Goal: Task Accomplishment & Management: Complete application form

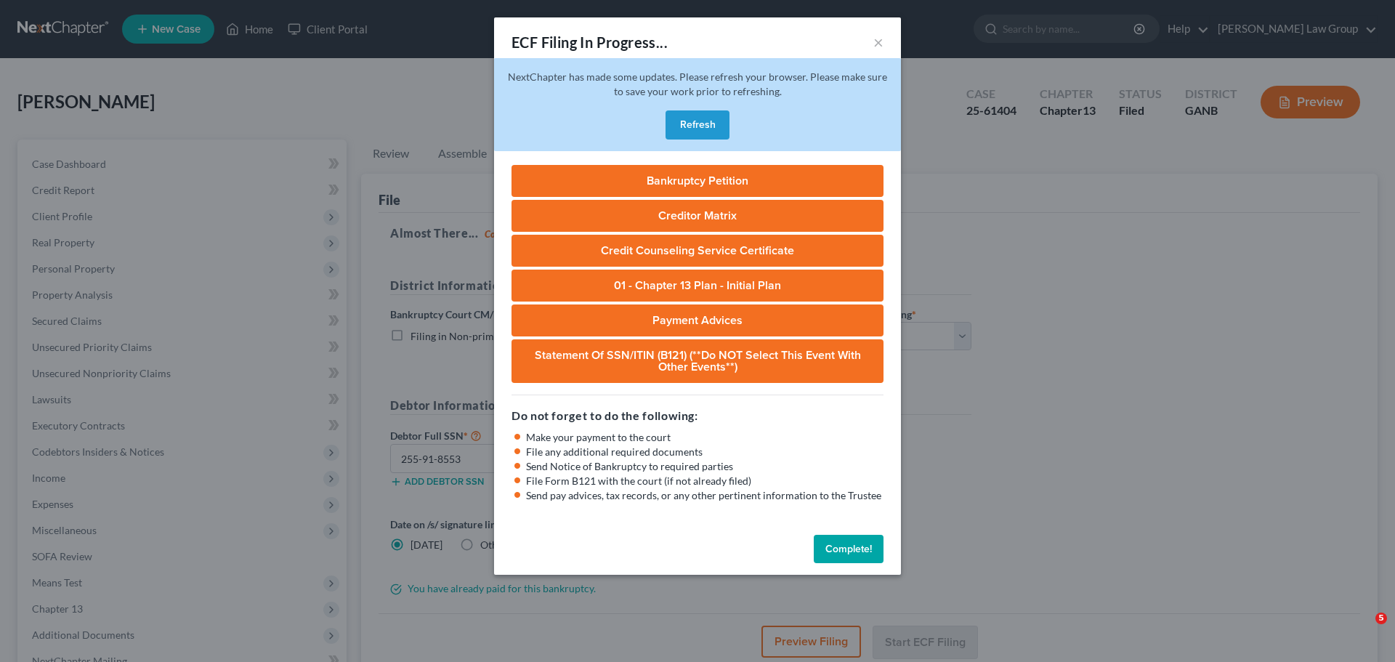
select select "0"
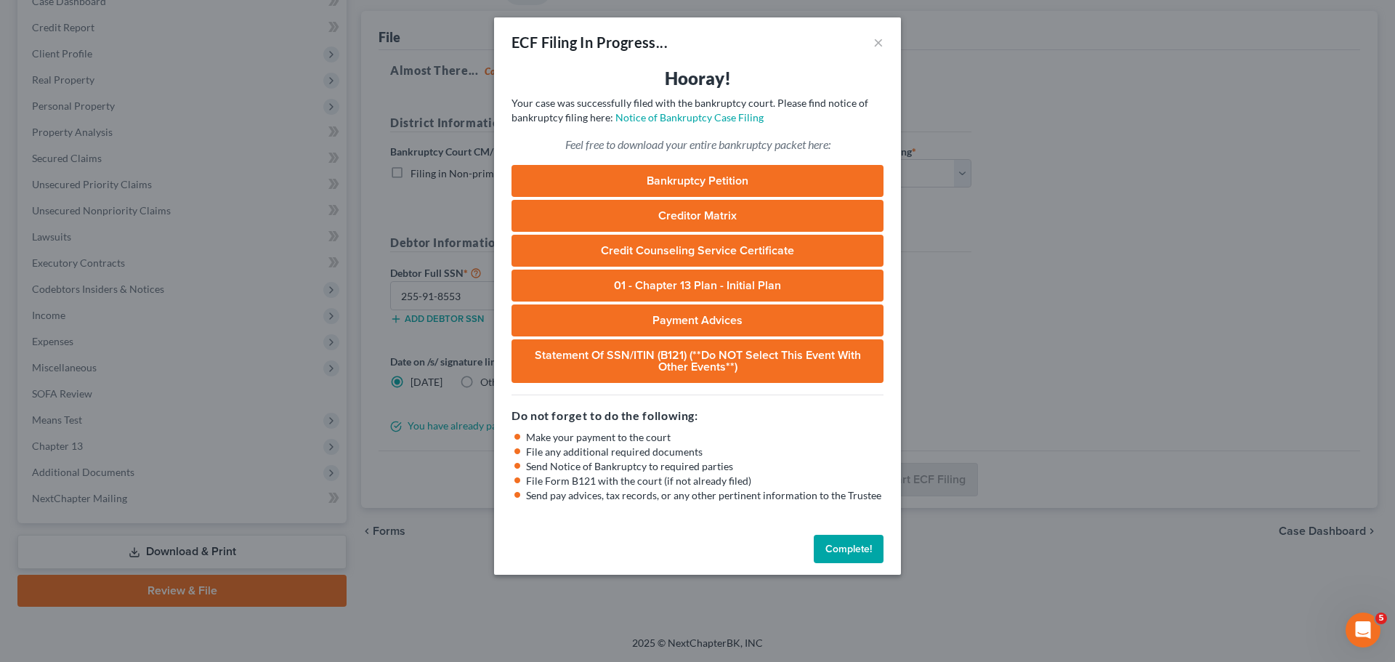
click at [851, 557] on button "Complete!" at bounding box center [849, 549] width 70 height 29
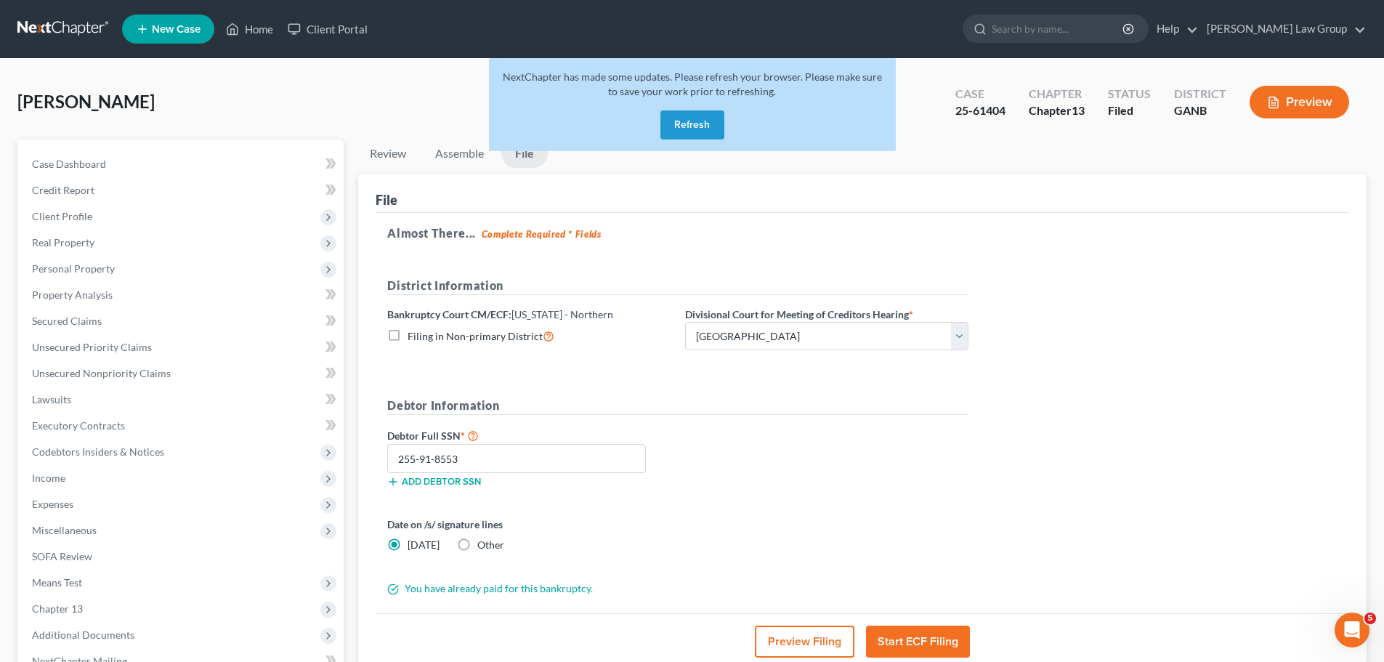
click at [685, 118] on button "Refresh" at bounding box center [692, 124] width 64 height 29
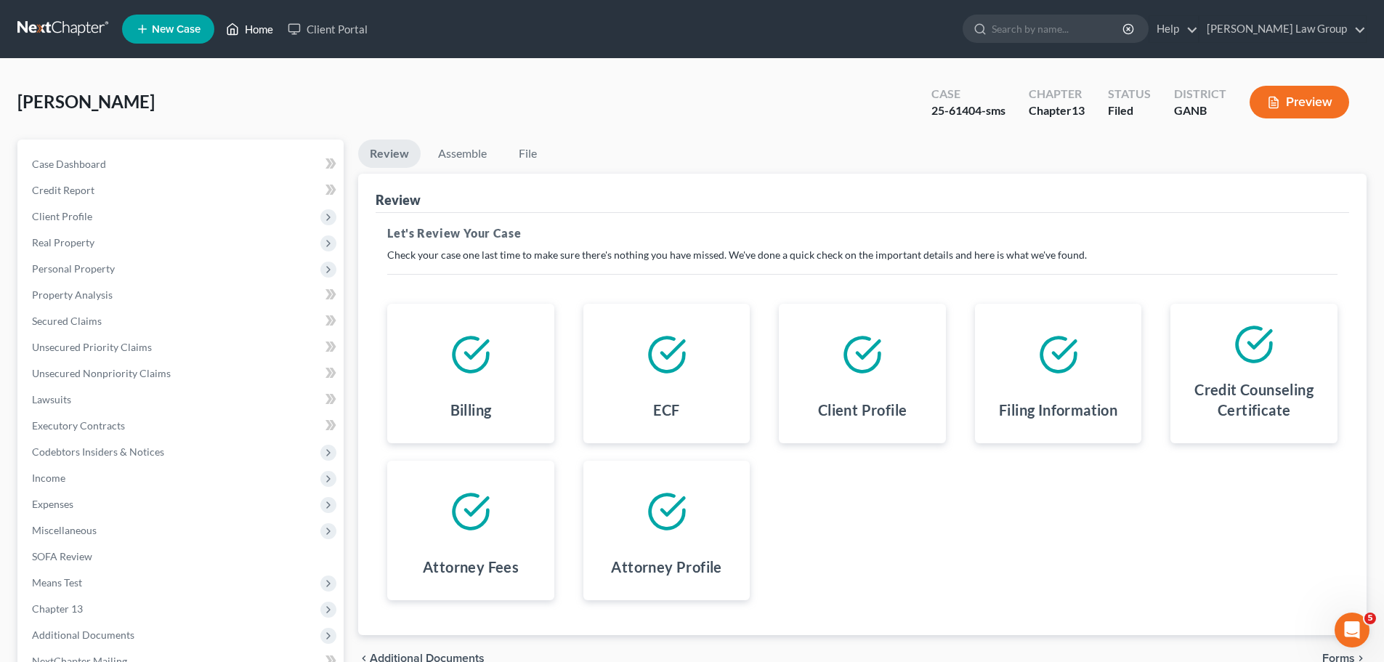
click at [243, 33] on link "Home" at bounding box center [250, 29] width 62 height 26
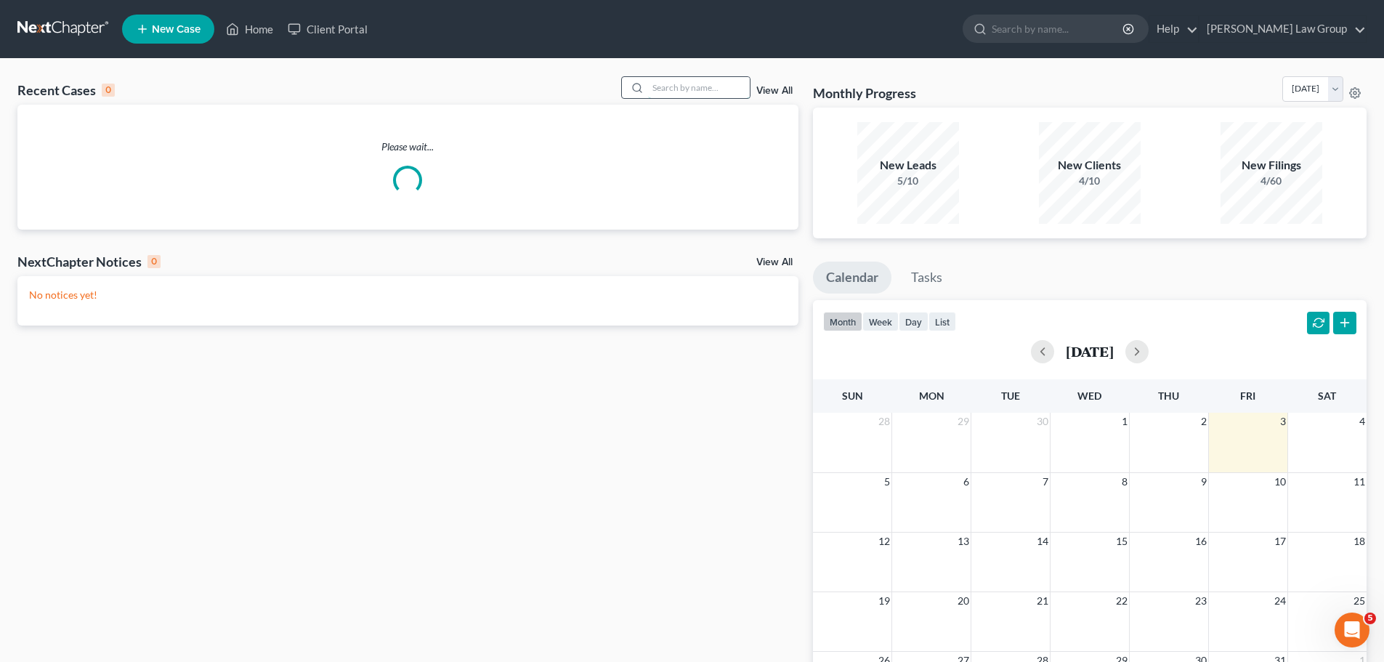
click at [654, 85] on input "search" at bounding box center [699, 87] width 102 height 21
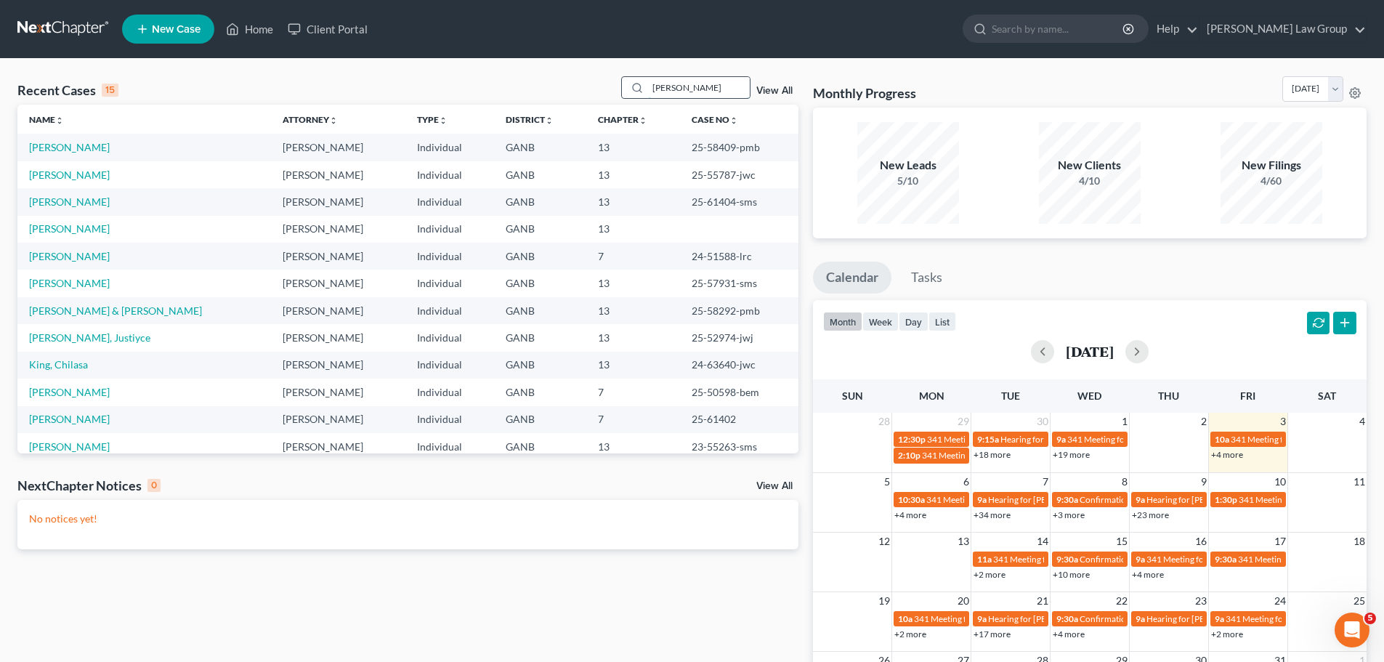
type input "[PERSON_NAME]"
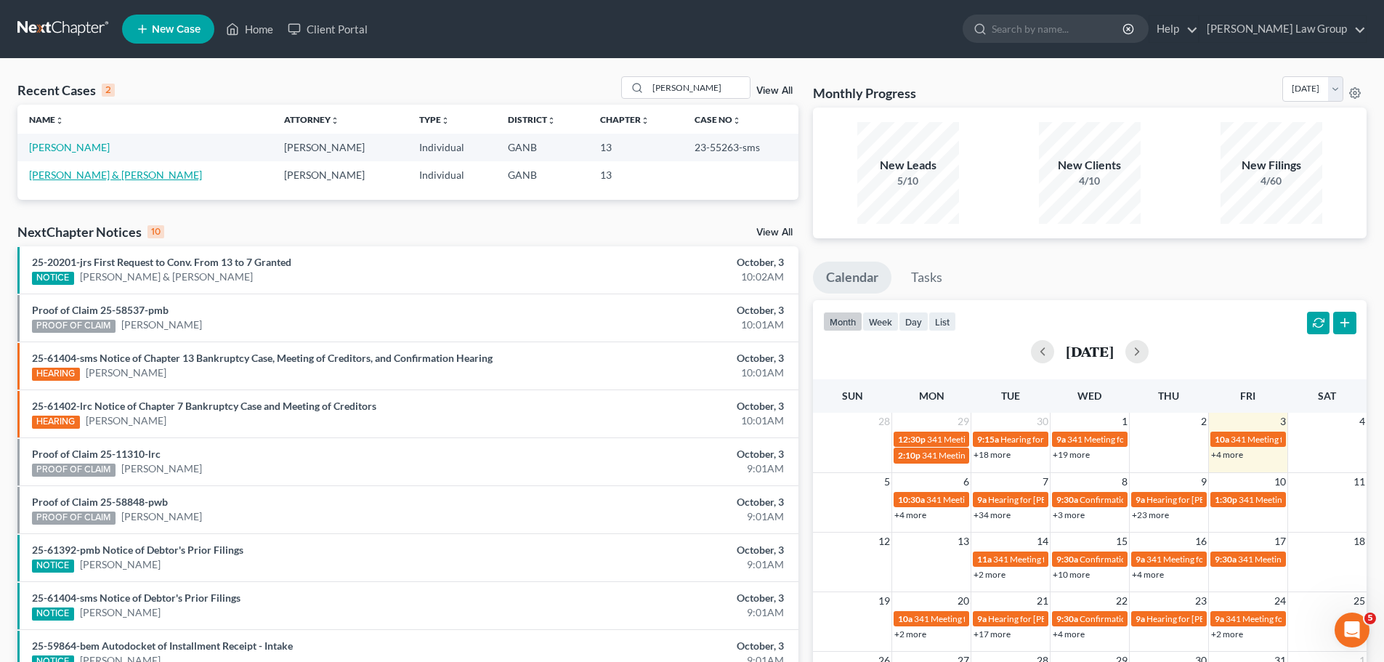
click at [70, 178] on link "[PERSON_NAME] & [PERSON_NAME]" at bounding box center [115, 175] width 173 height 12
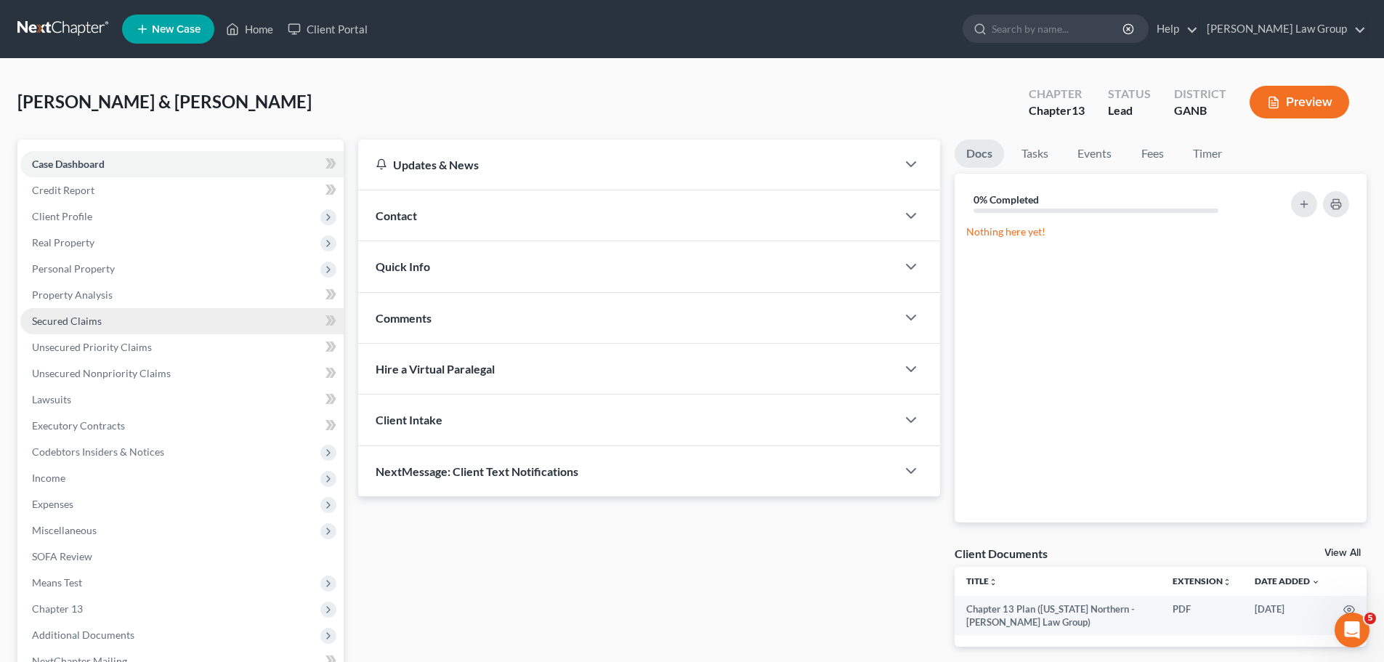
click at [100, 320] on span "Secured Claims" at bounding box center [67, 321] width 70 height 12
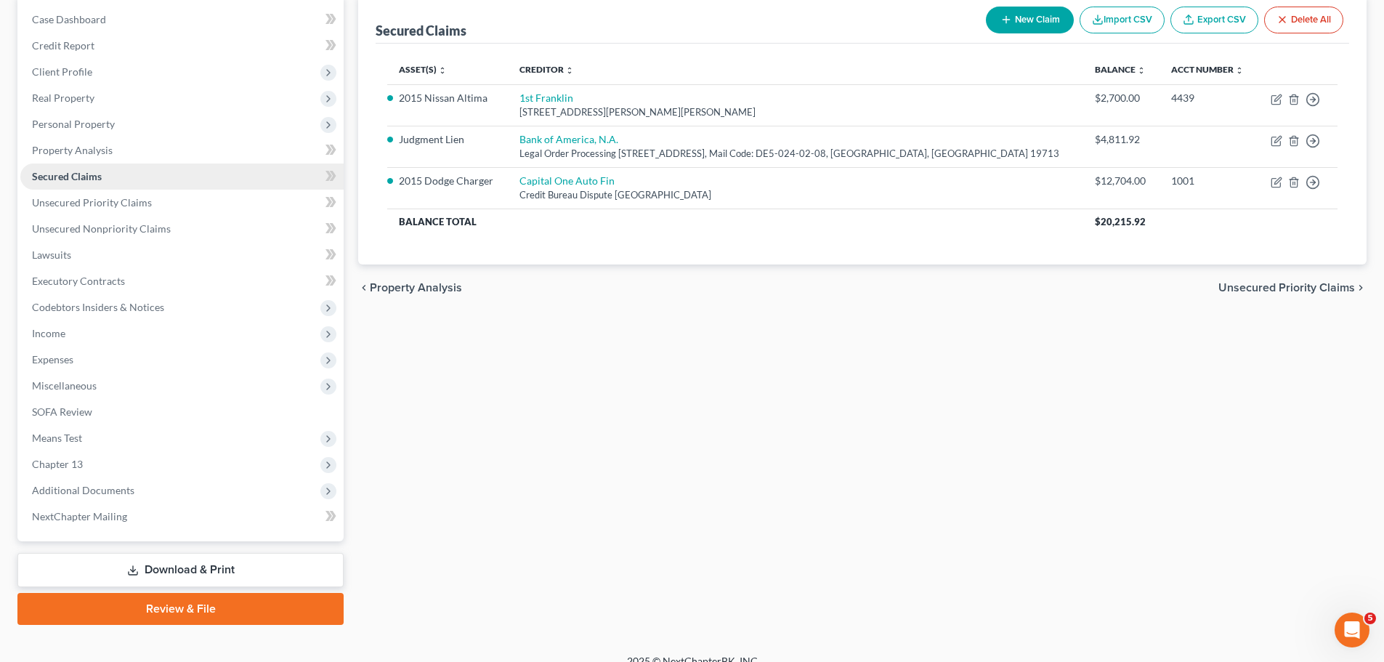
scroll to position [145, 0]
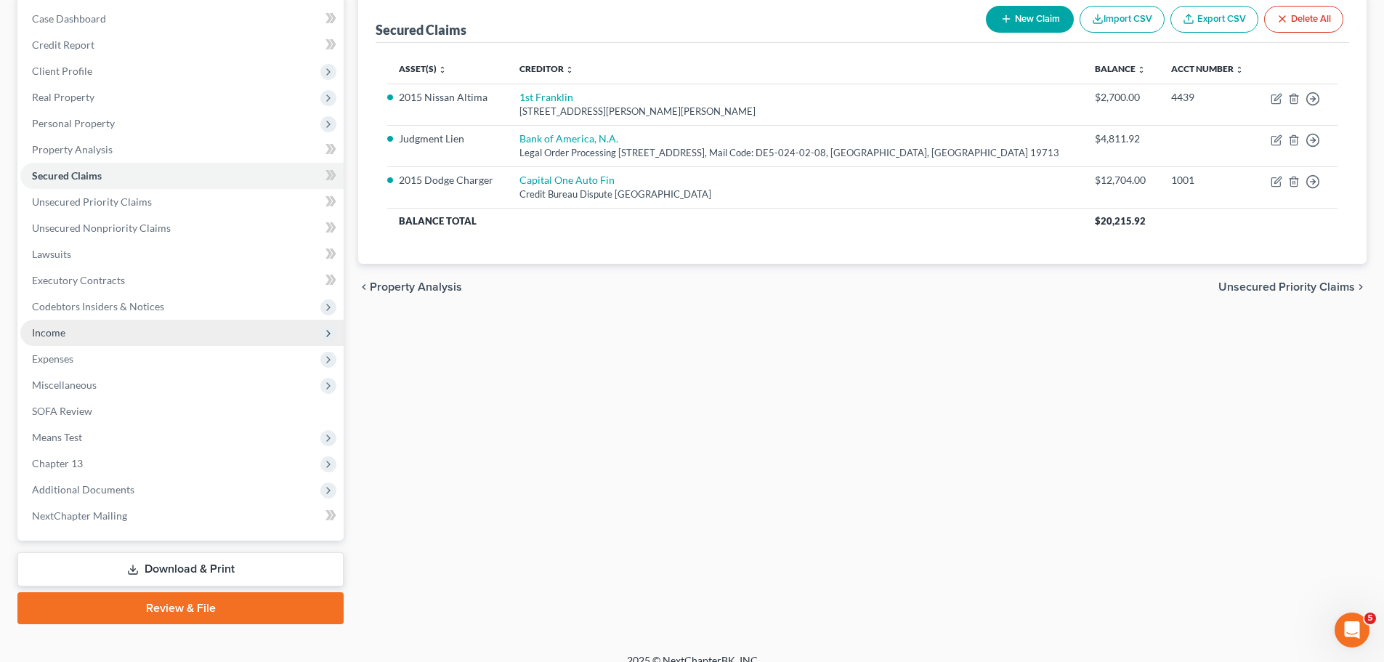
click at [97, 328] on span "Income" at bounding box center [181, 333] width 323 height 26
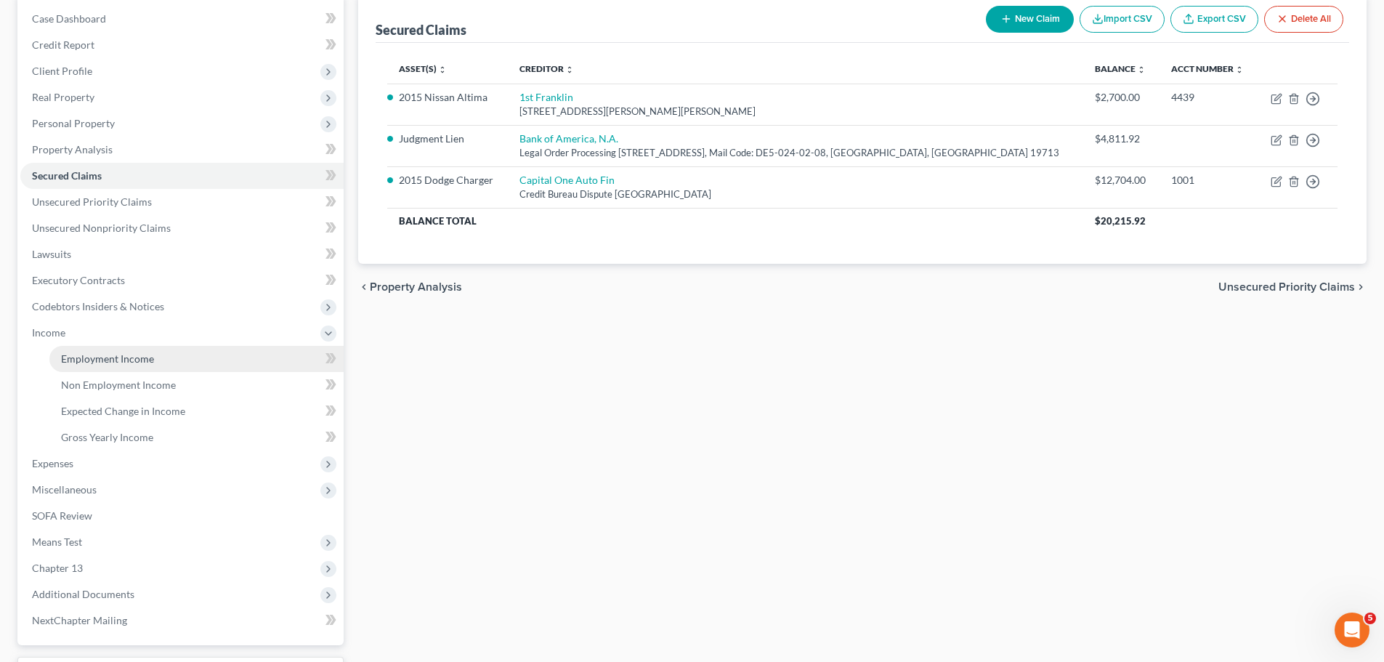
click at [118, 352] on span "Employment Income" at bounding box center [107, 358] width 93 height 12
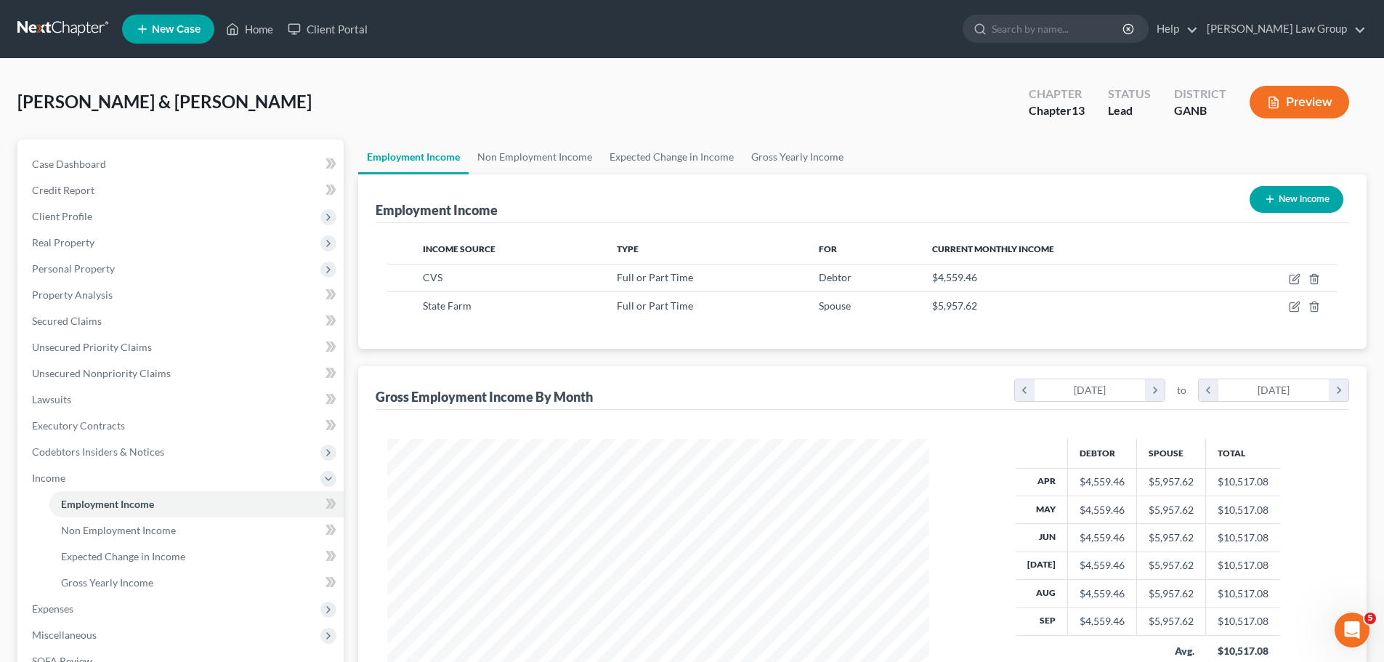
scroll to position [271, 571]
click at [103, 315] on link "Secured Claims" at bounding box center [181, 321] width 323 height 26
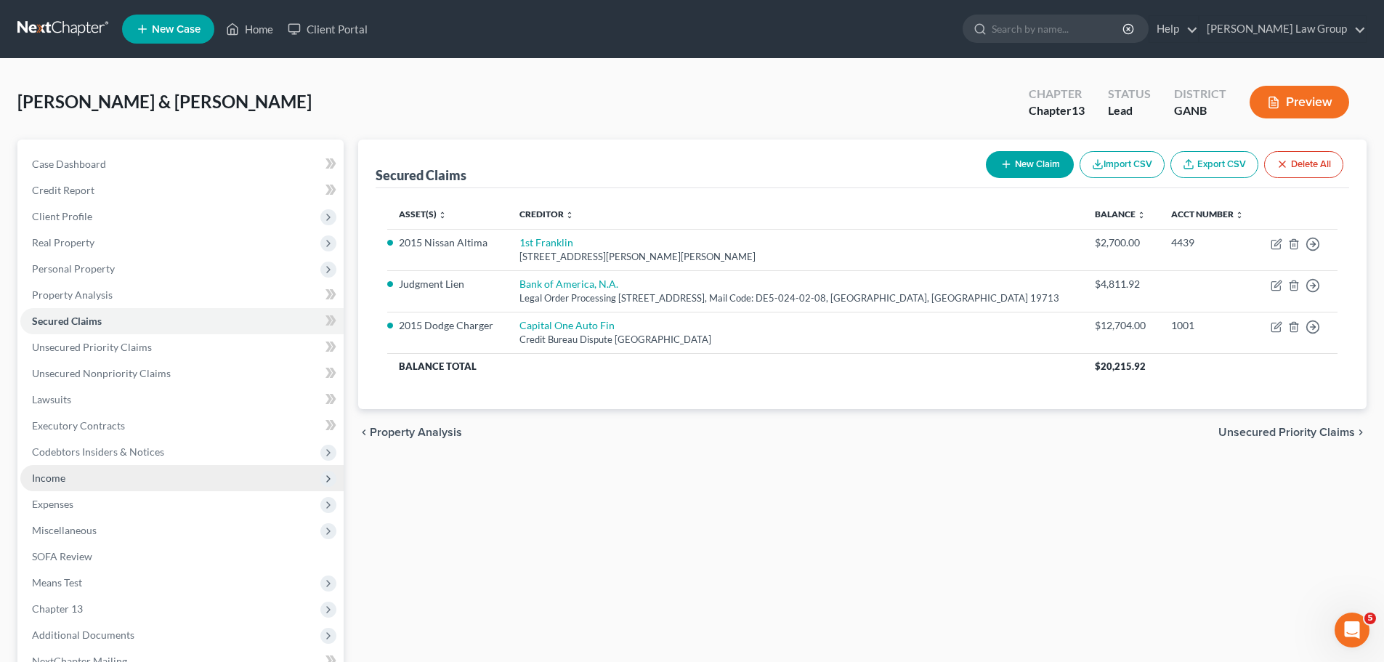
click at [73, 485] on span "Income" at bounding box center [181, 478] width 323 height 26
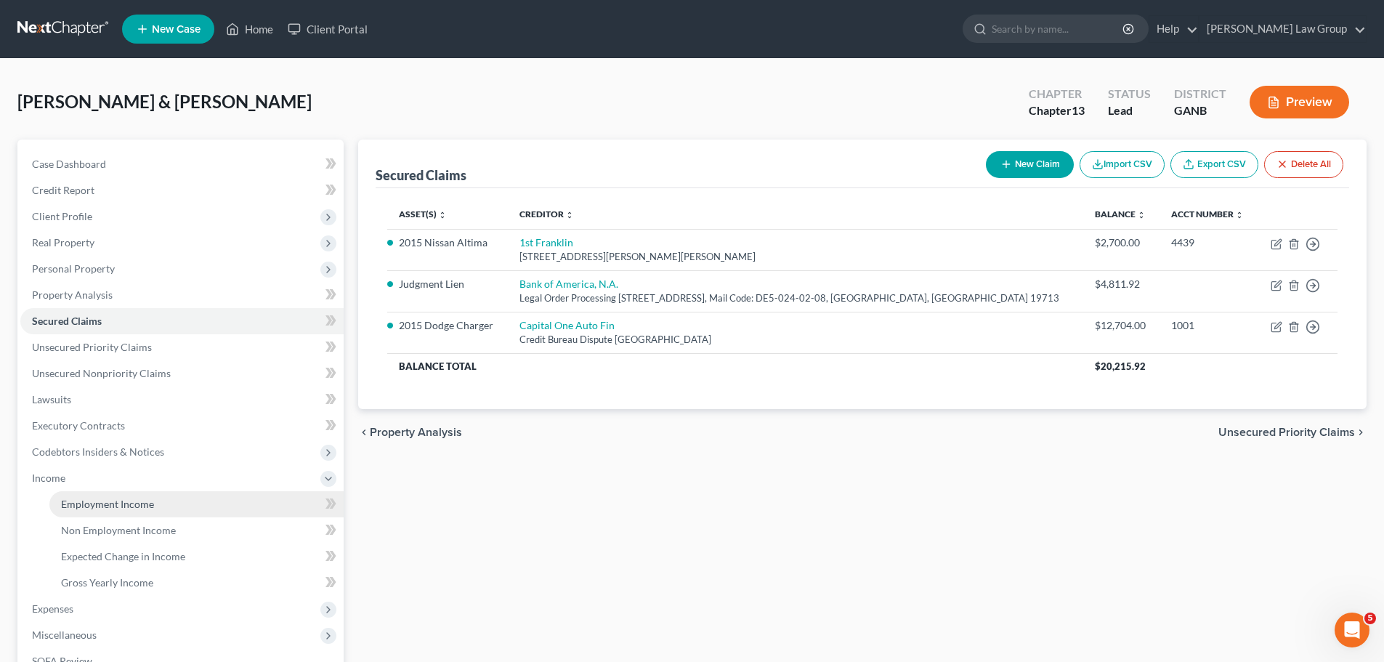
click at [138, 498] on span "Employment Income" at bounding box center [107, 504] width 93 height 12
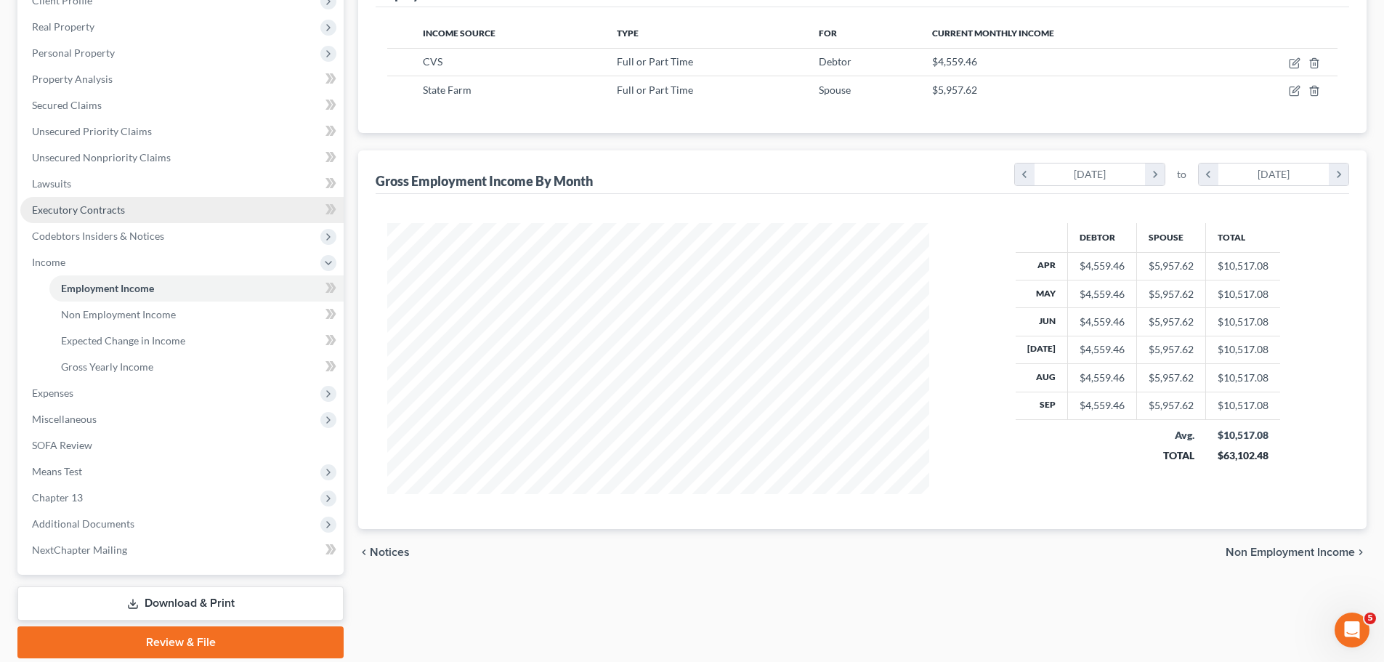
scroll to position [218, 0]
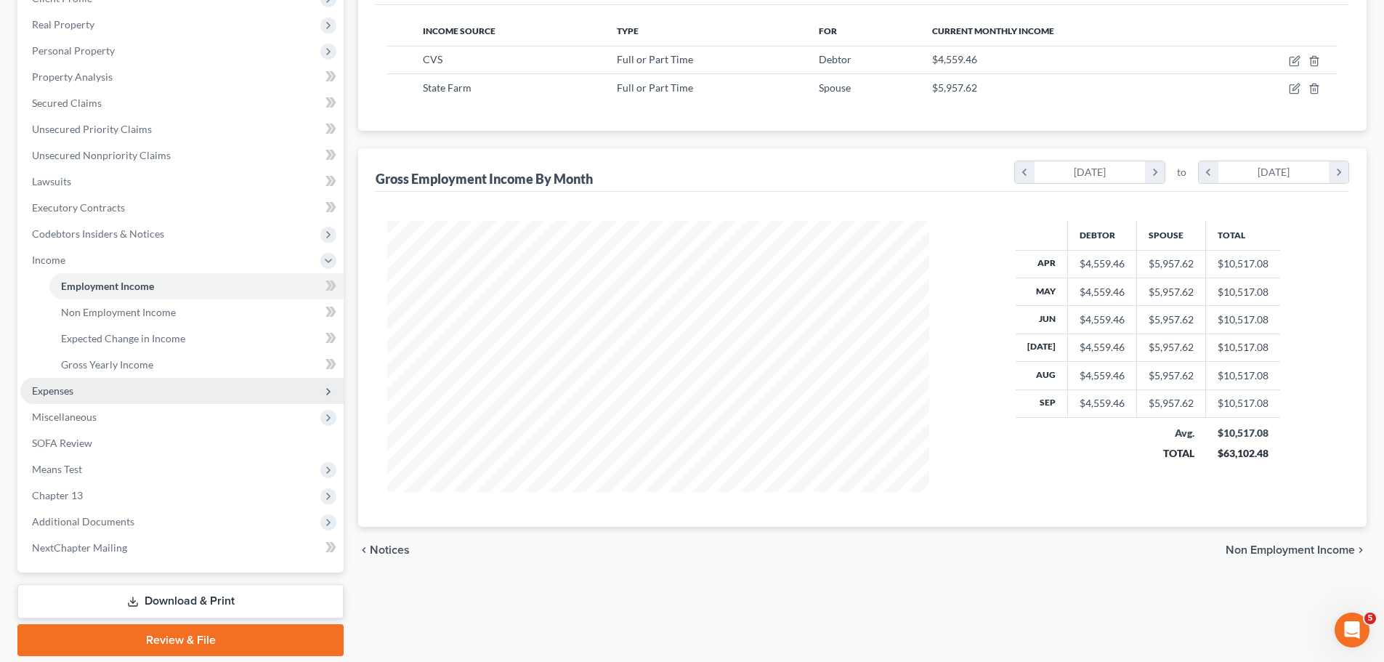
click at [103, 384] on span "Expenses" at bounding box center [181, 391] width 323 height 26
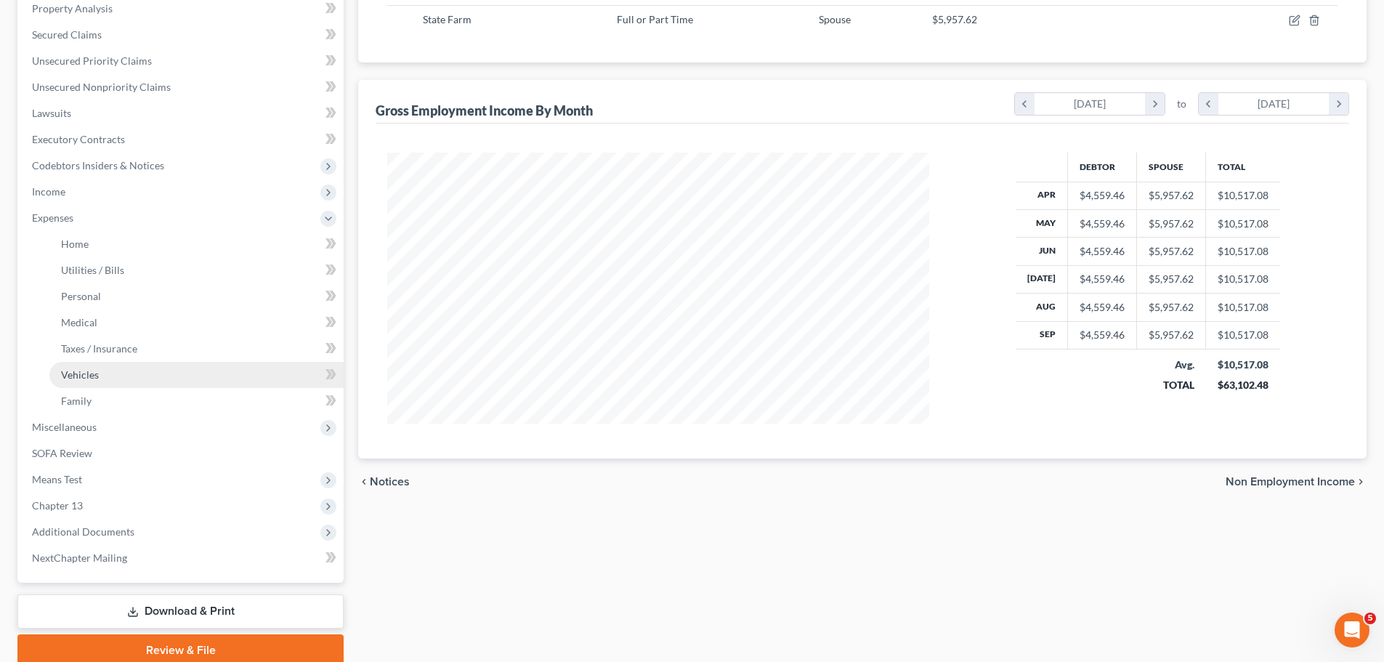
scroll to position [346, 0]
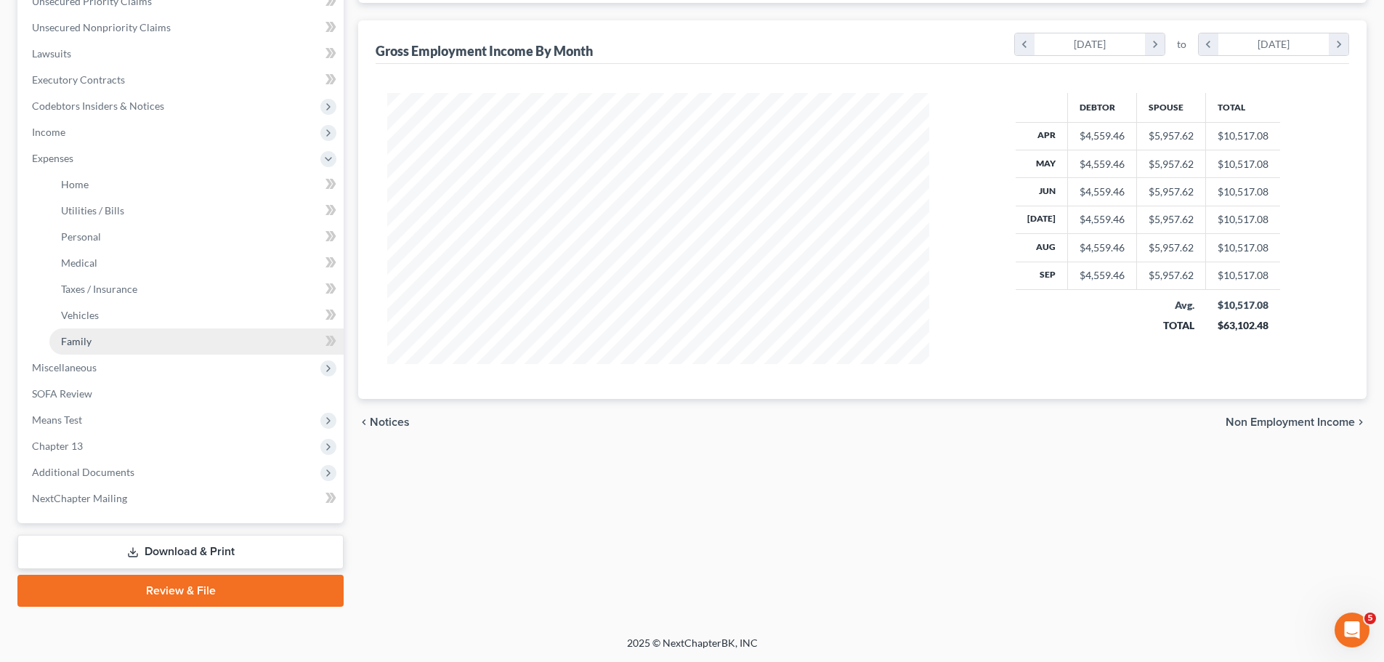
click at [139, 343] on link "Family" at bounding box center [196, 341] width 294 height 26
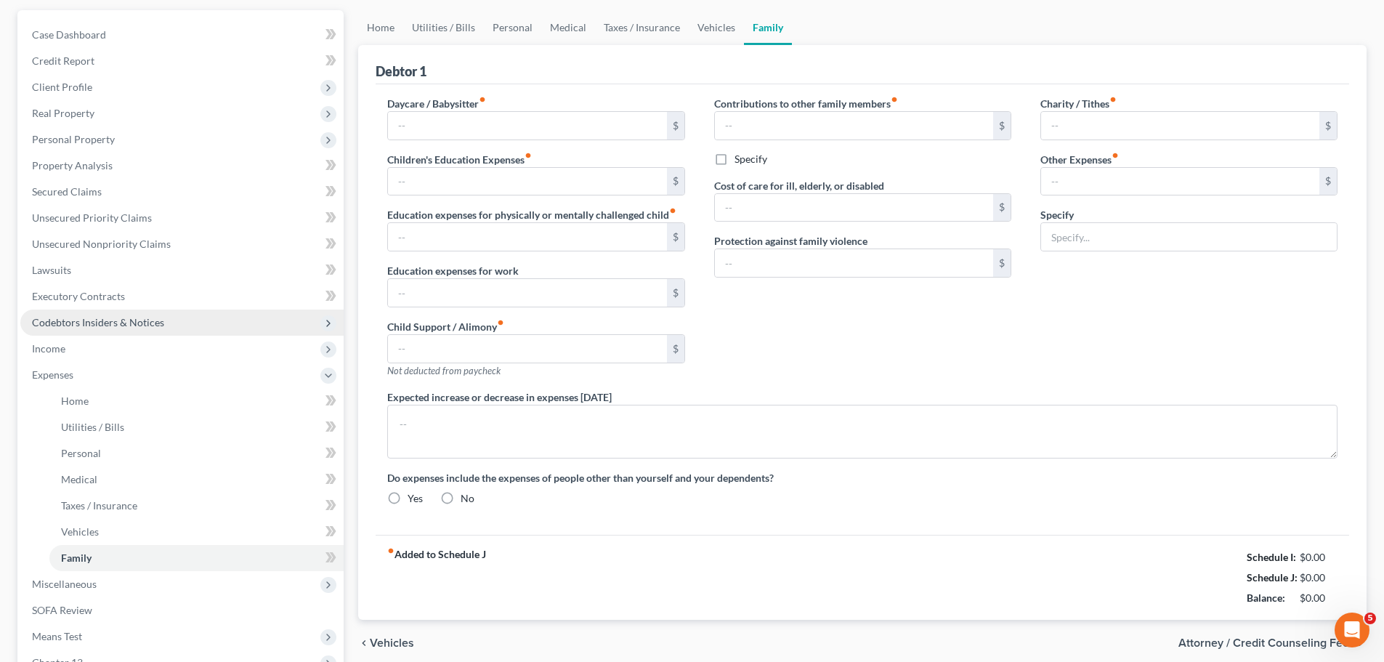
type input "0.00"
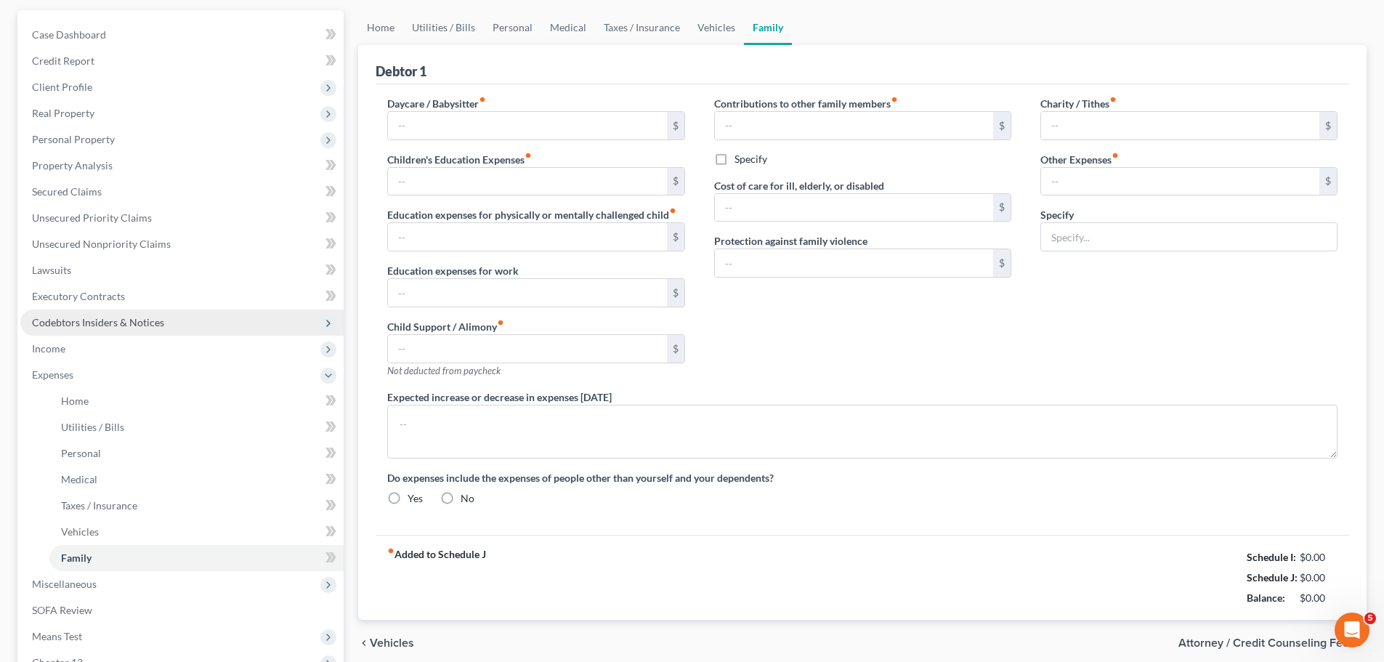
type input "0.00"
type input "80.00"
type input "Progressive Leasing (Ends [DATE])"
radio input "true"
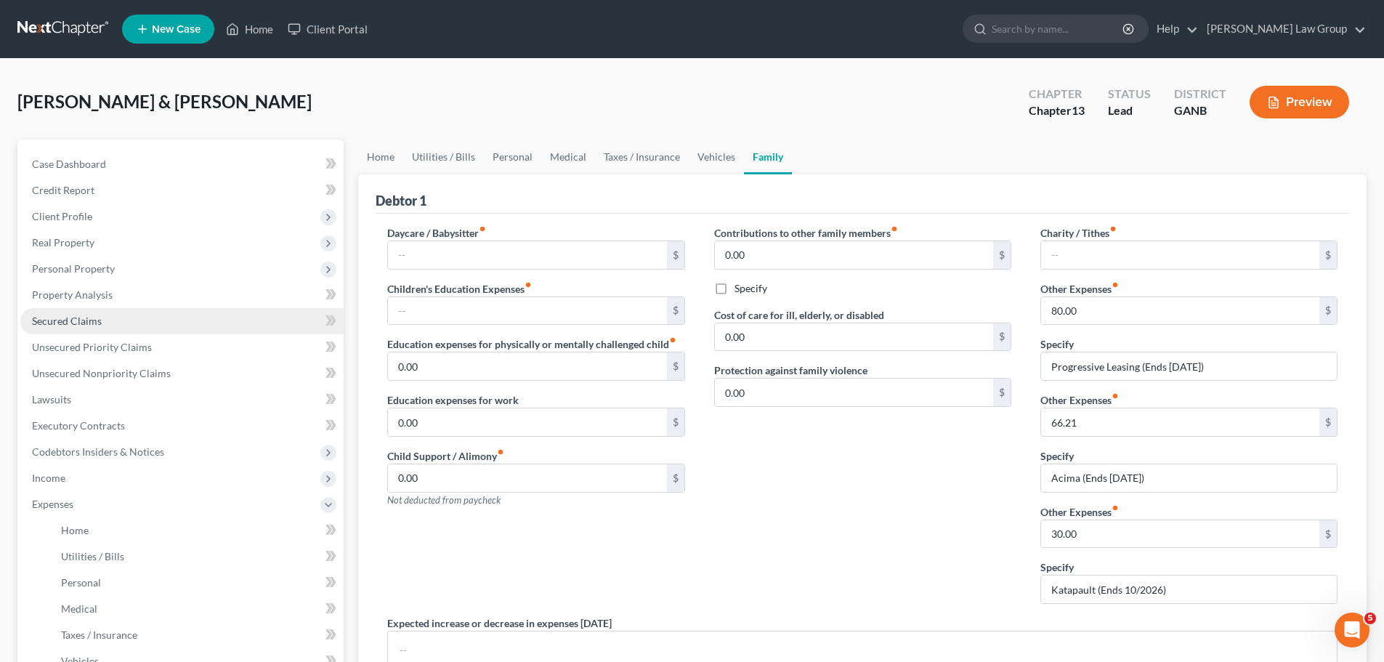
click at [60, 330] on link "Secured Claims" at bounding box center [181, 321] width 323 height 26
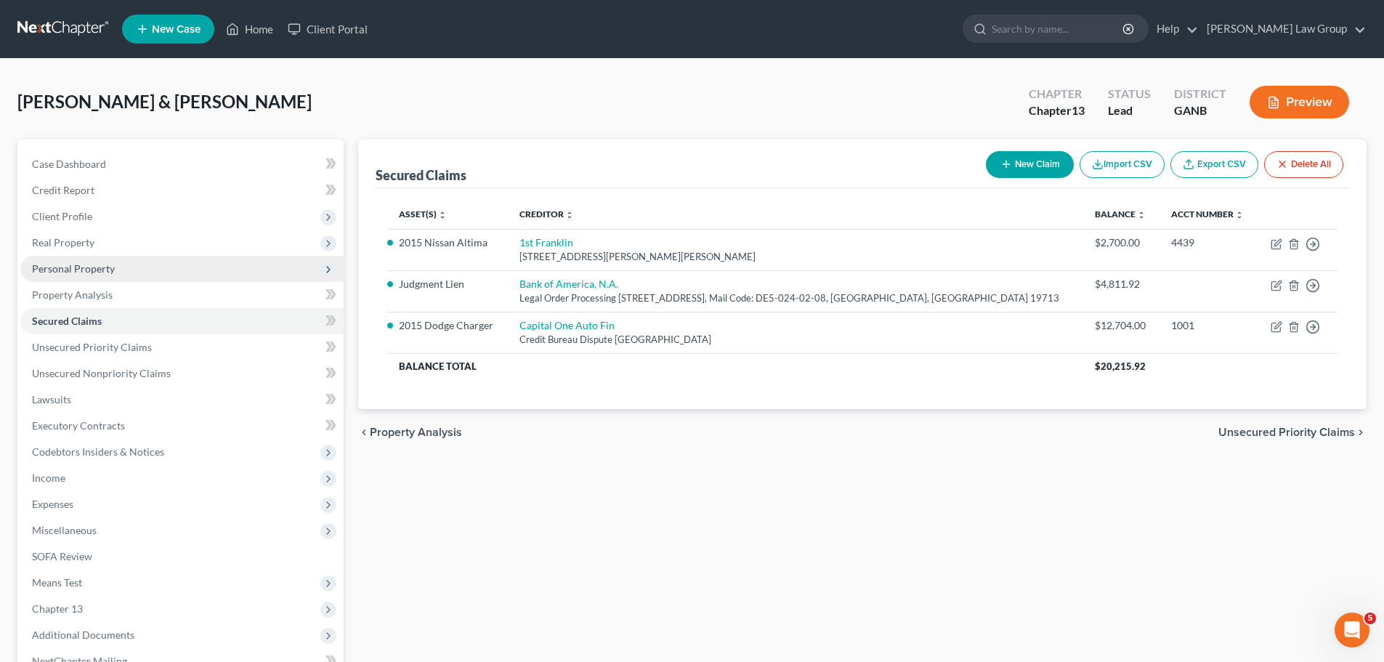
click at [100, 267] on span "Personal Property" at bounding box center [73, 268] width 83 height 12
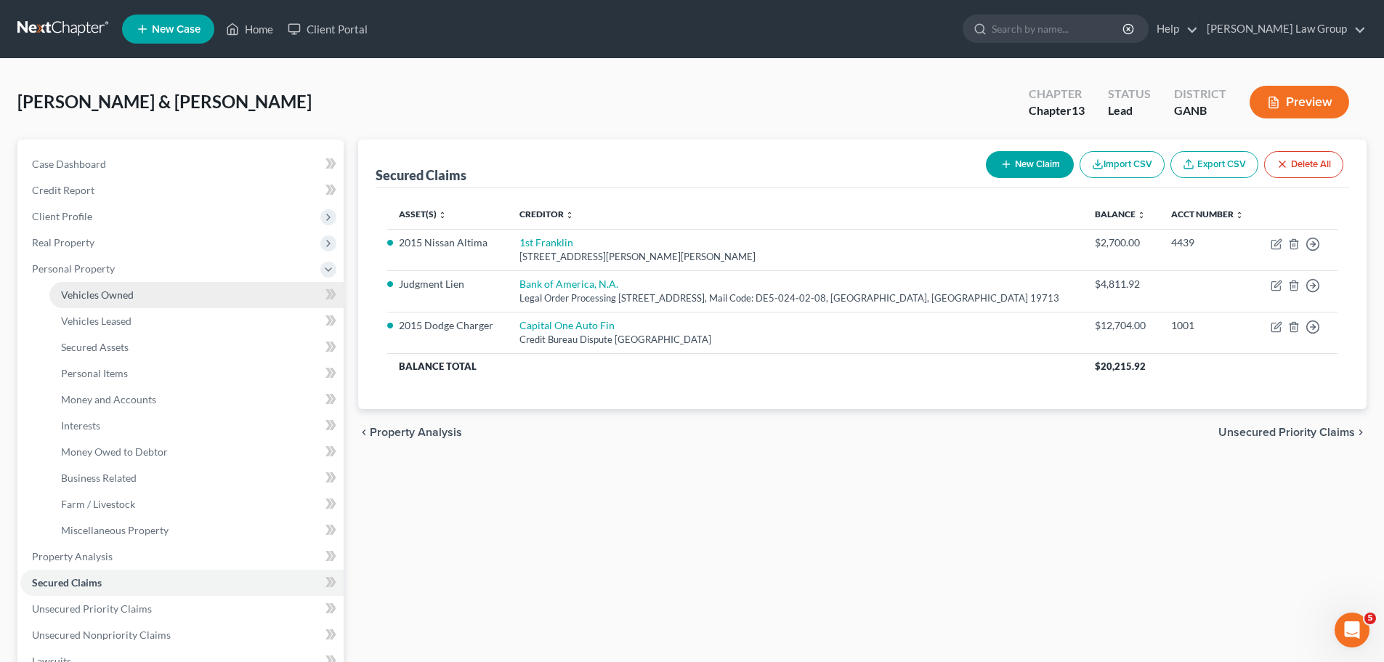
click at [149, 288] on link "Vehicles Owned" at bounding box center [196, 295] width 294 height 26
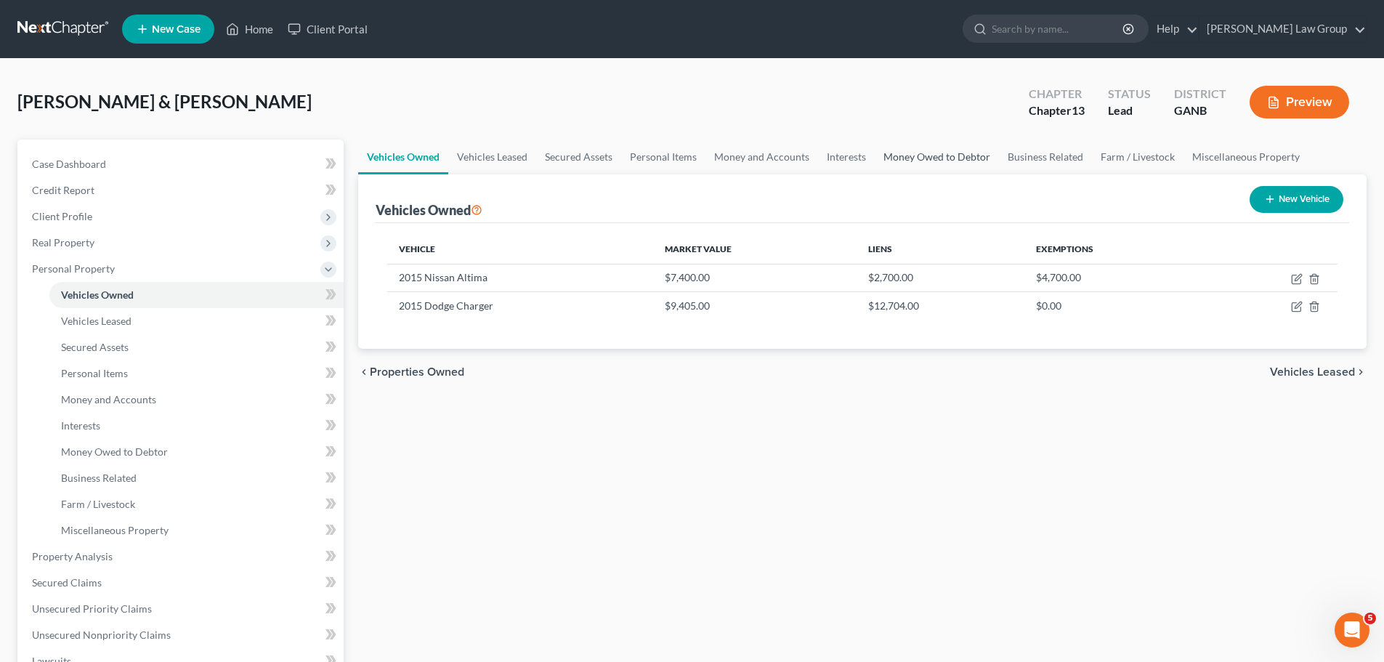
click at [875, 170] on link "Money Owed to Debtor" at bounding box center [937, 156] width 124 height 35
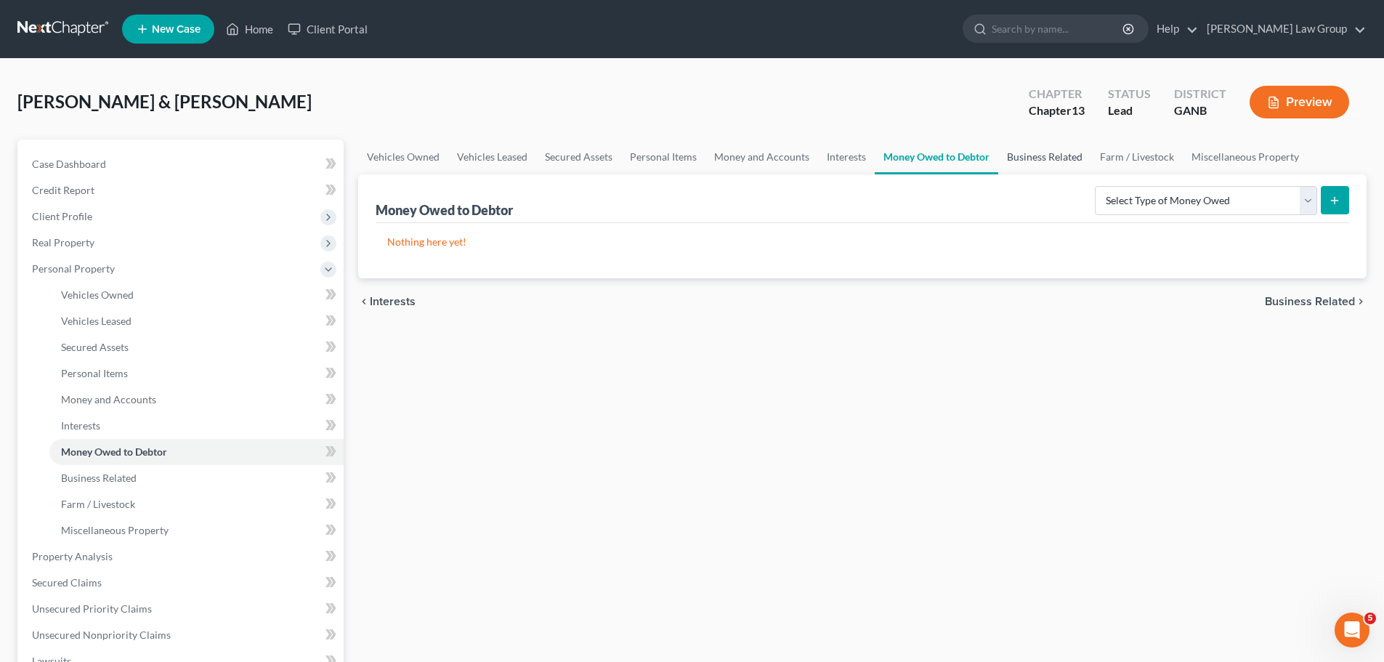
click at [1043, 155] on link "Business Related" at bounding box center [1044, 156] width 93 height 35
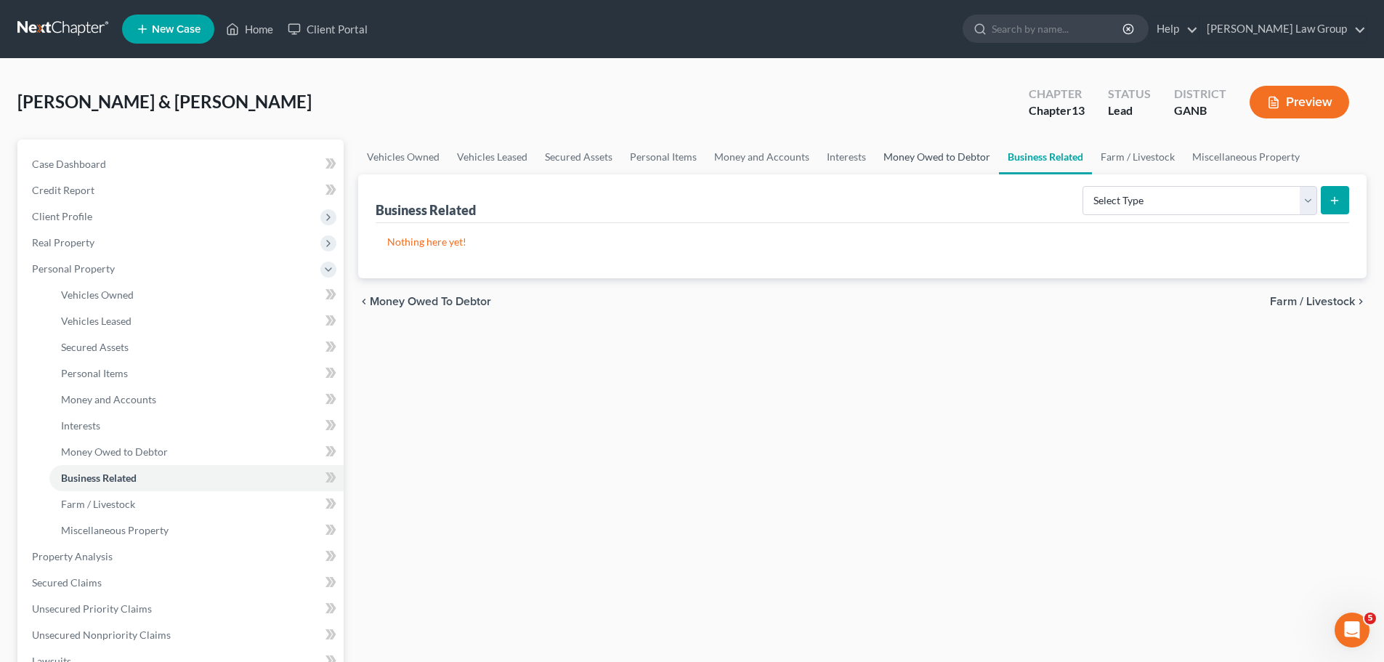
click at [925, 160] on link "Money Owed to Debtor" at bounding box center [937, 156] width 124 height 35
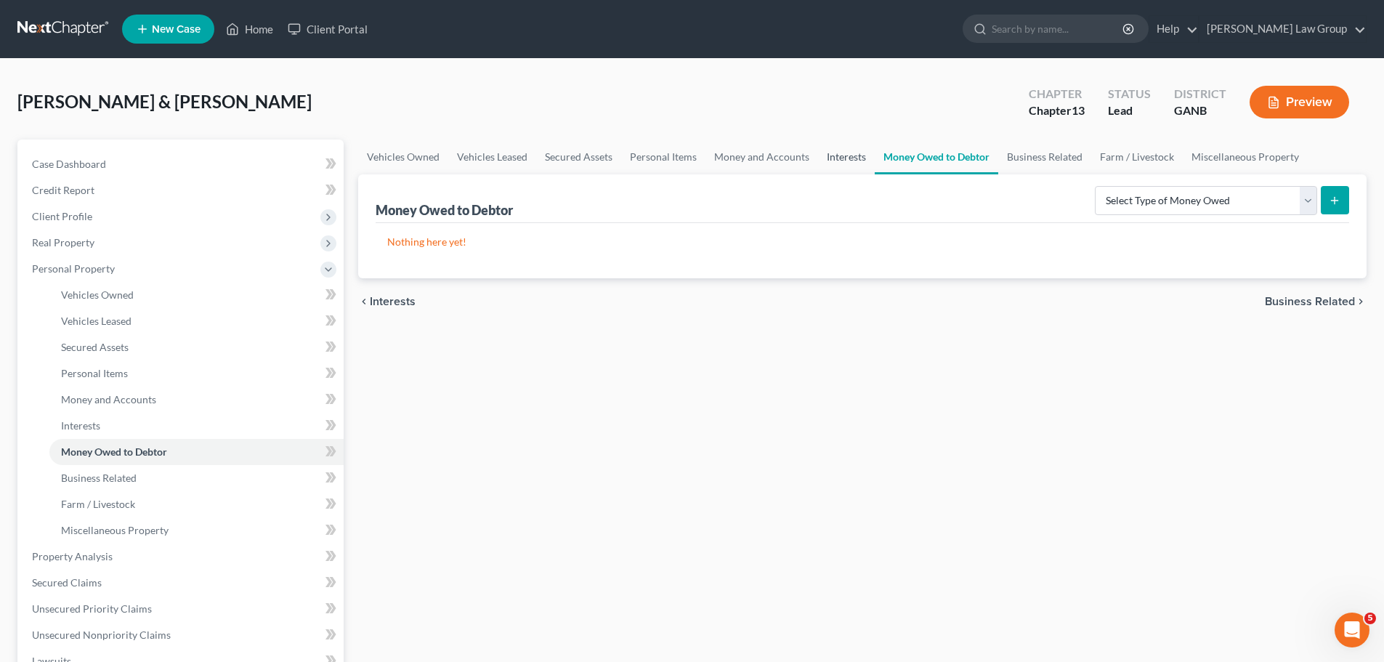
click at [825, 163] on link "Interests" at bounding box center [846, 156] width 57 height 35
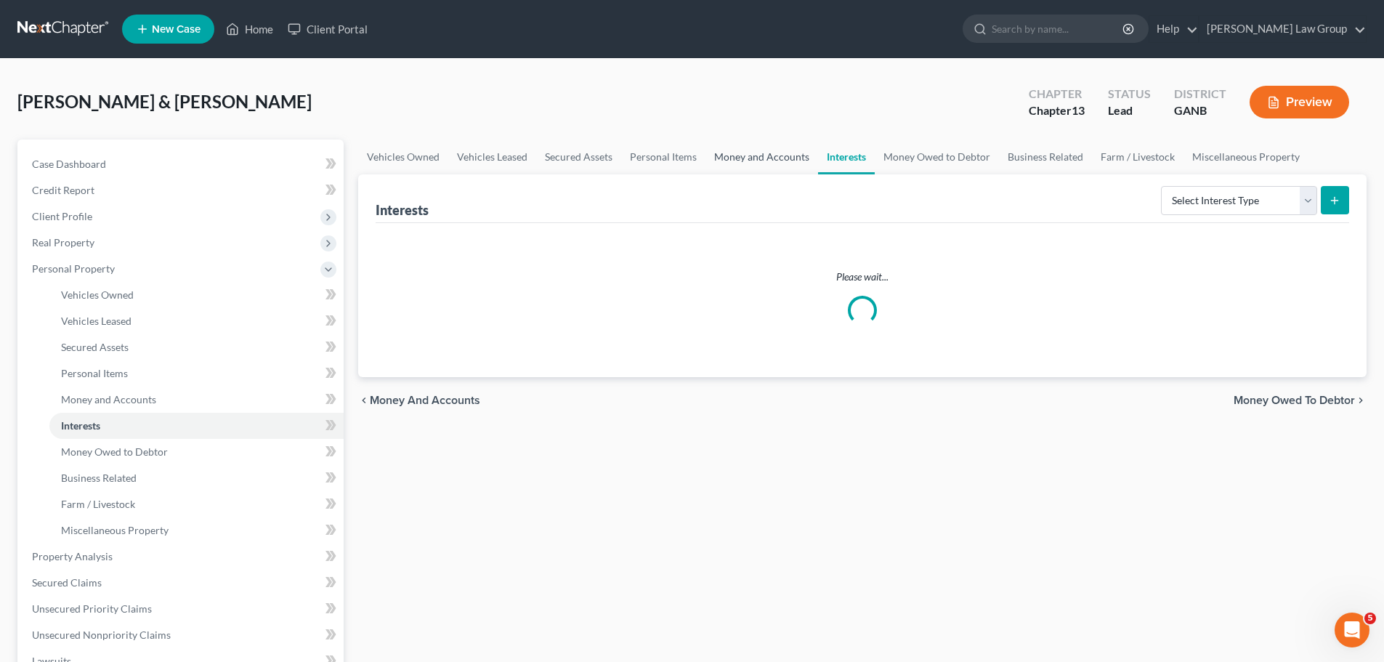
click at [740, 169] on link "Money and Accounts" at bounding box center [761, 156] width 113 height 35
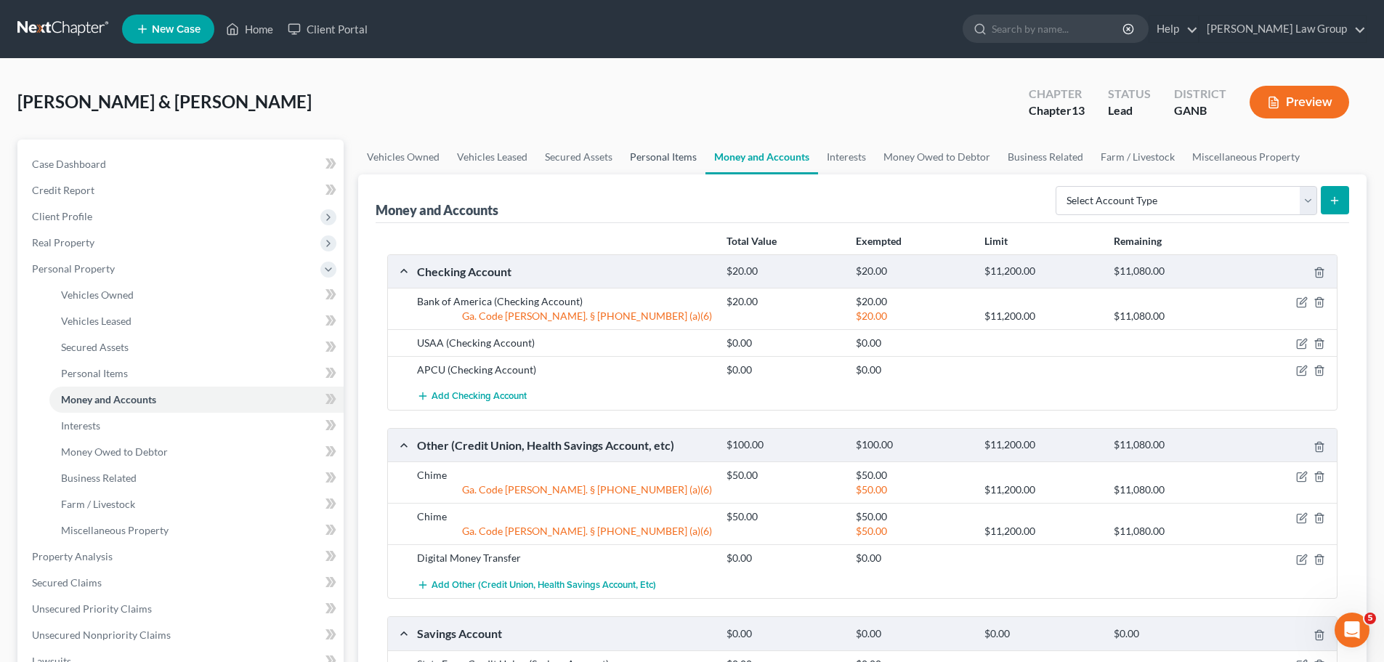
click at [649, 151] on link "Personal Items" at bounding box center [663, 156] width 84 height 35
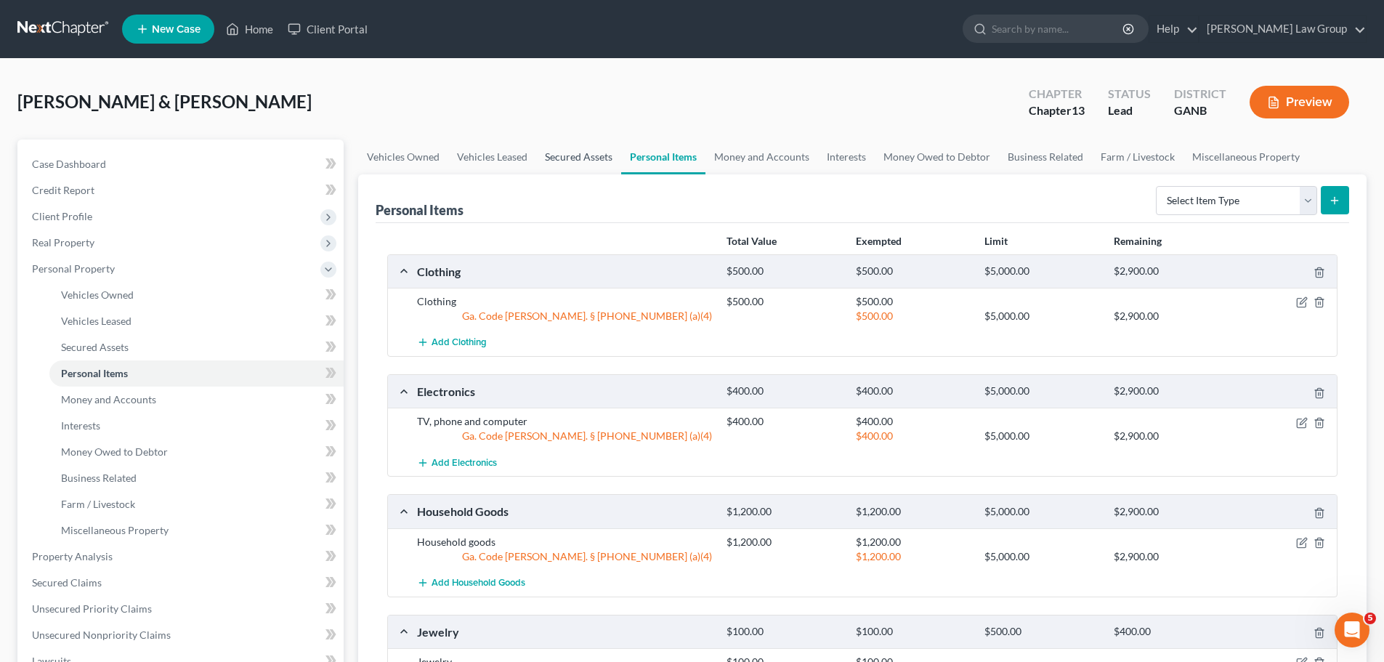
click at [554, 161] on link "Secured Assets" at bounding box center [578, 156] width 85 height 35
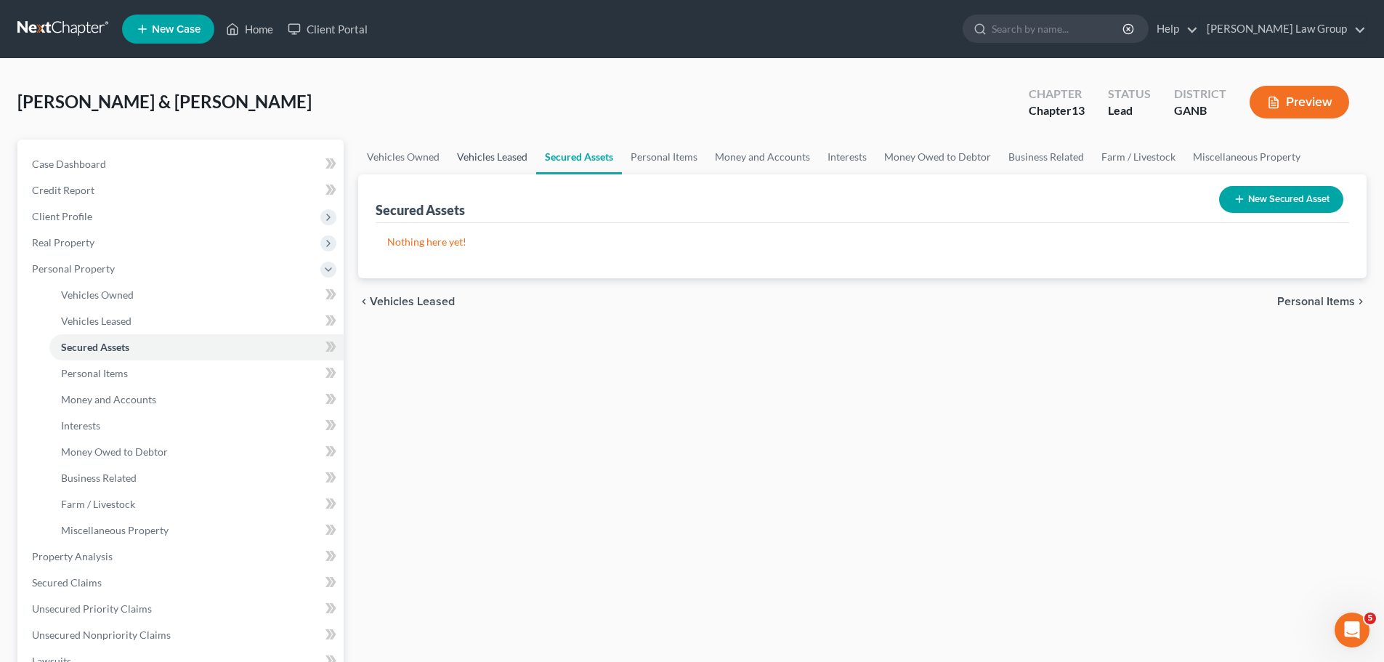
click at [496, 160] on link "Vehicles Leased" at bounding box center [492, 156] width 88 height 35
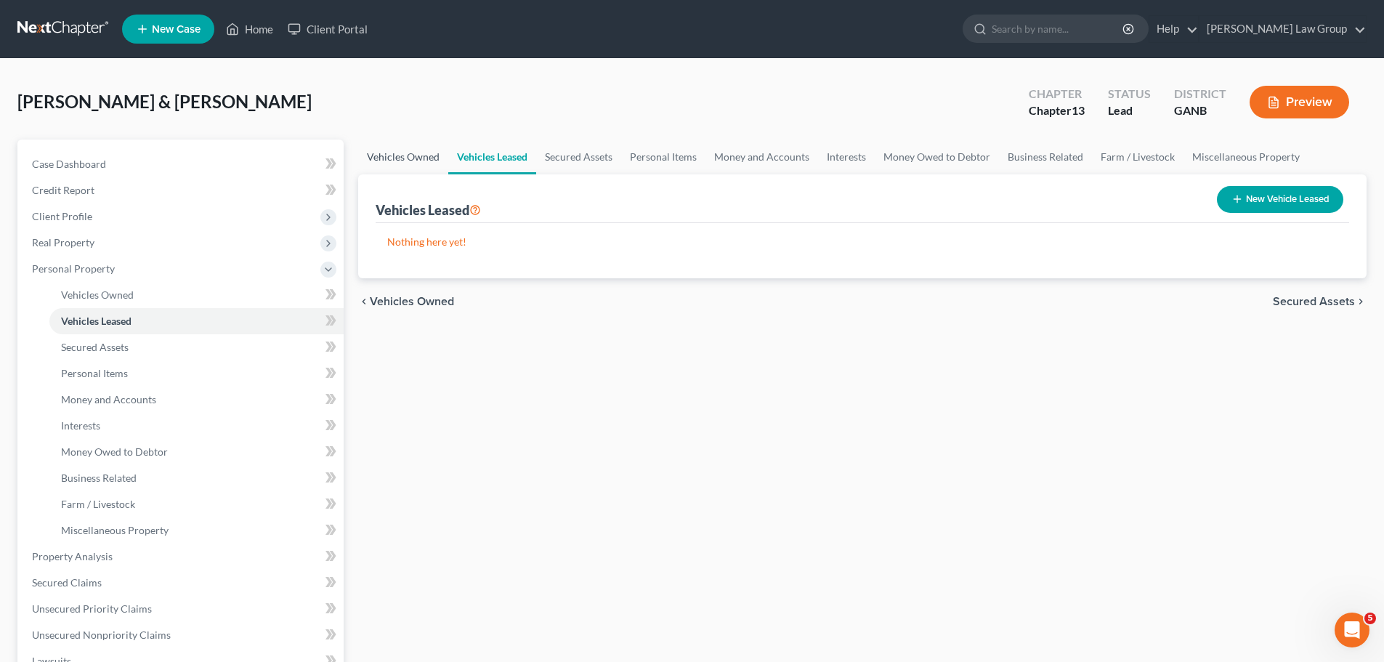
click at [378, 154] on link "Vehicles Owned" at bounding box center [403, 156] width 90 height 35
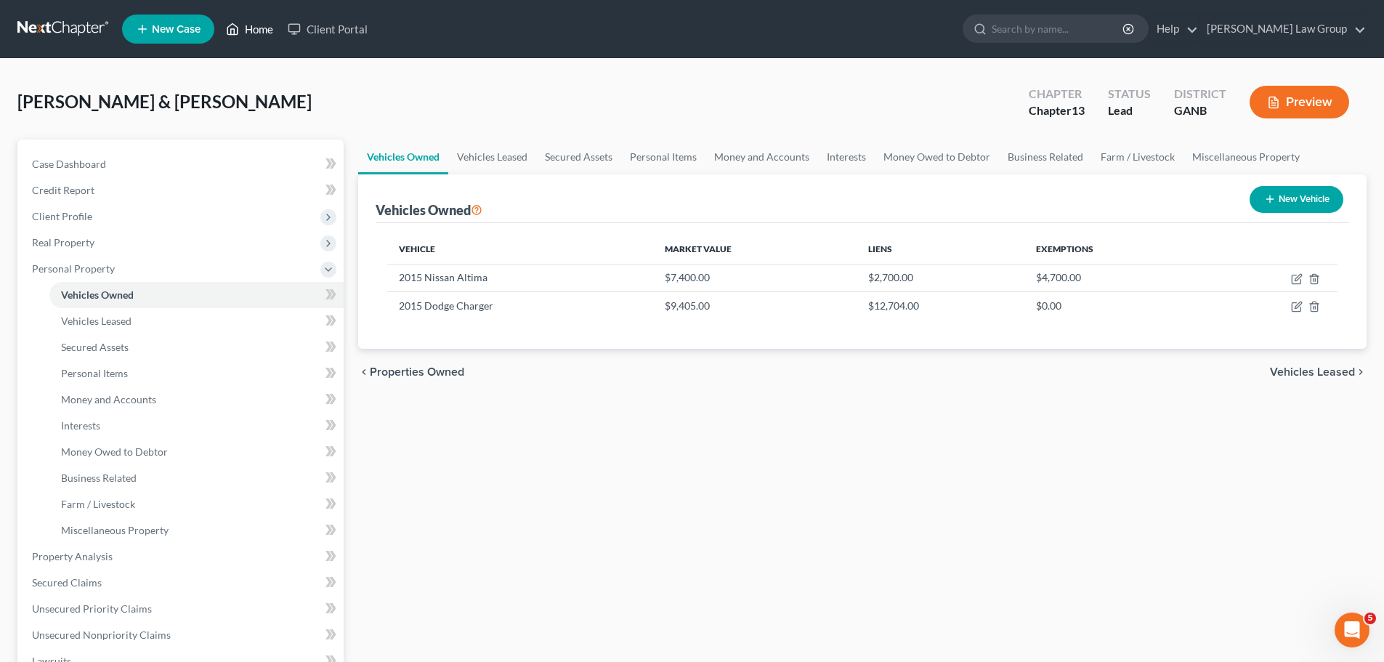
click at [247, 28] on link "Home" at bounding box center [250, 29] width 62 height 26
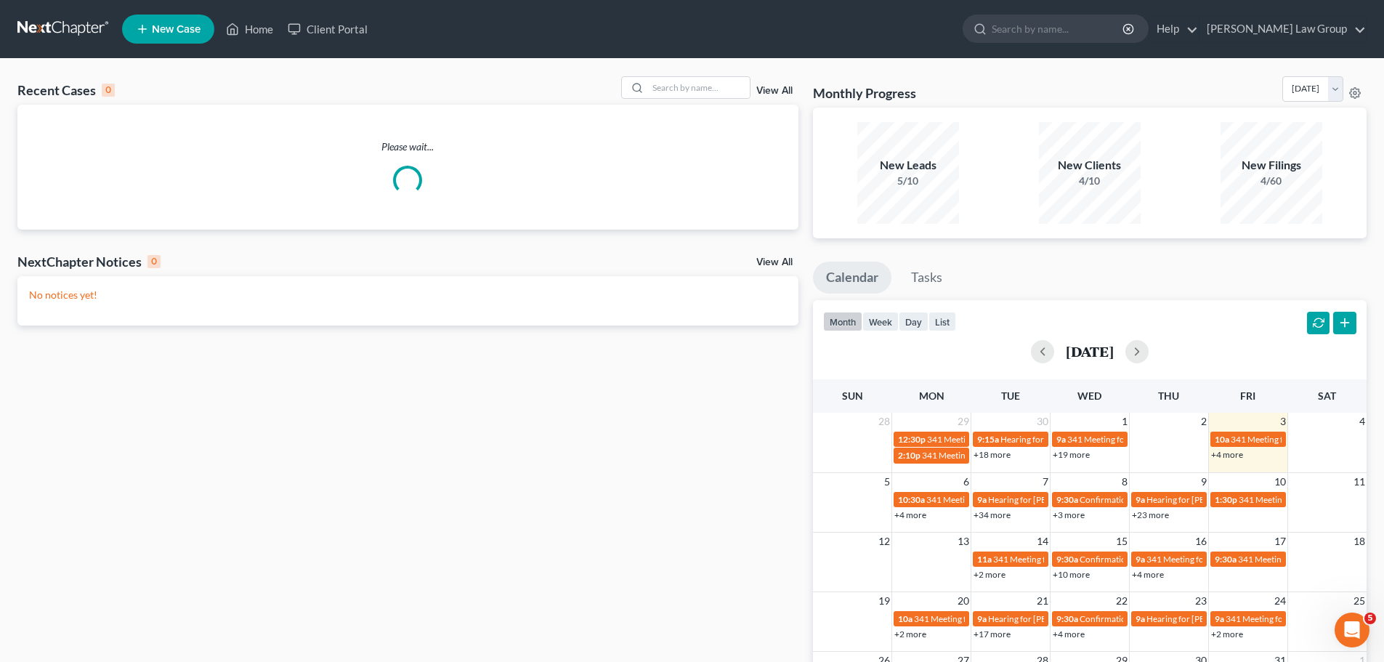
click at [678, 102] on div "Recent Cases 0 View All" at bounding box center [407, 90] width 781 height 28
click at [689, 88] on input "search" at bounding box center [699, 87] width 102 height 21
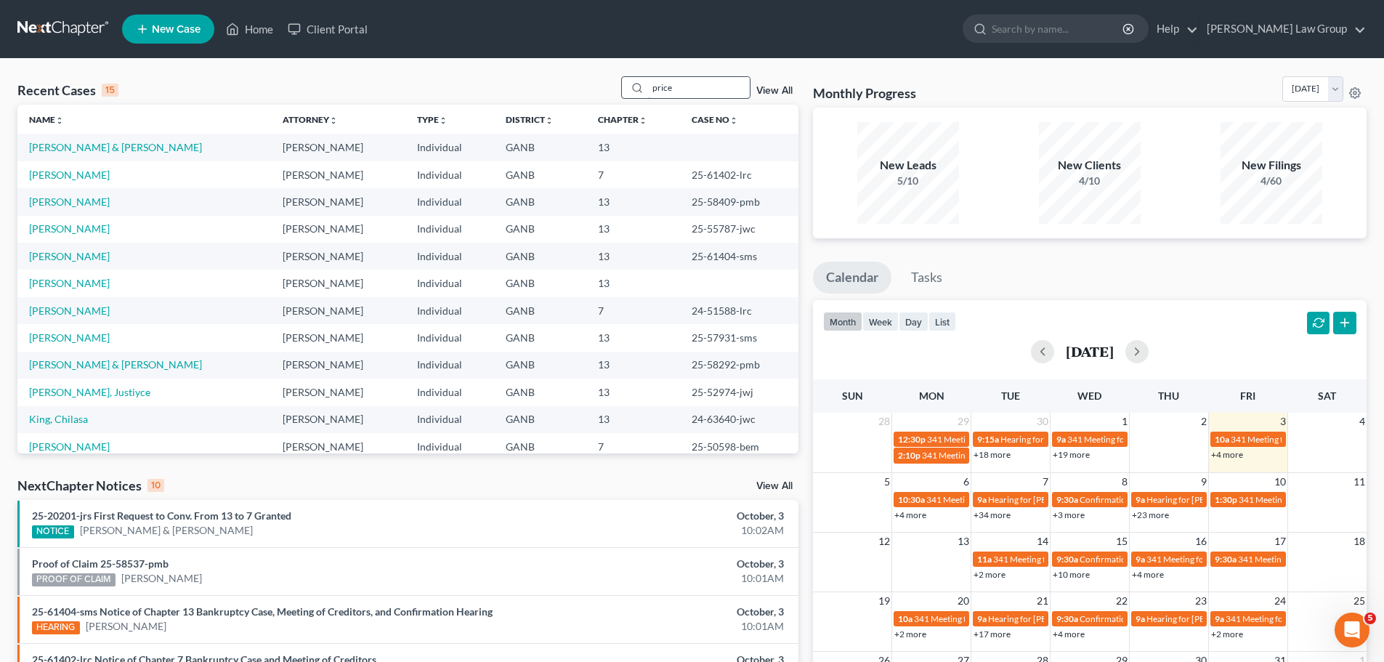
type input "price"
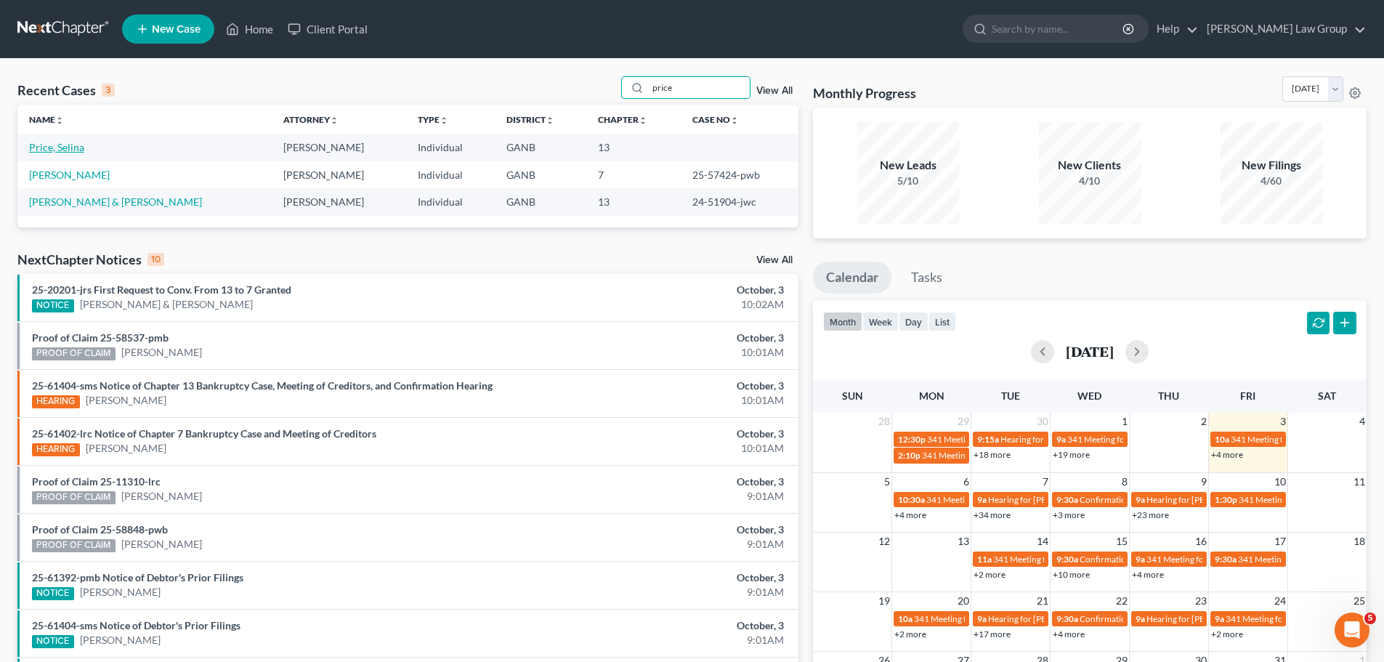
click at [54, 146] on link "Price, Selina" at bounding box center [56, 147] width 55 height 12
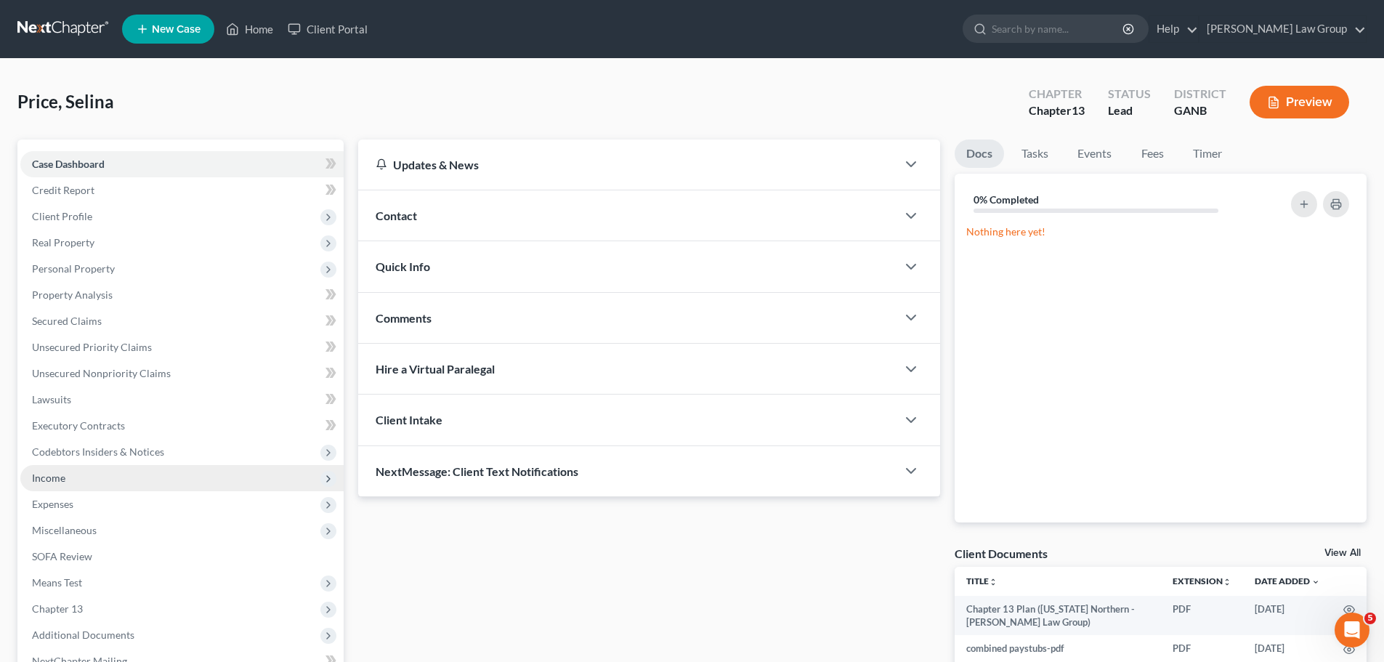
click at [134, 474] on span "Income" at bounding box center [181, 478] width 323 height 26
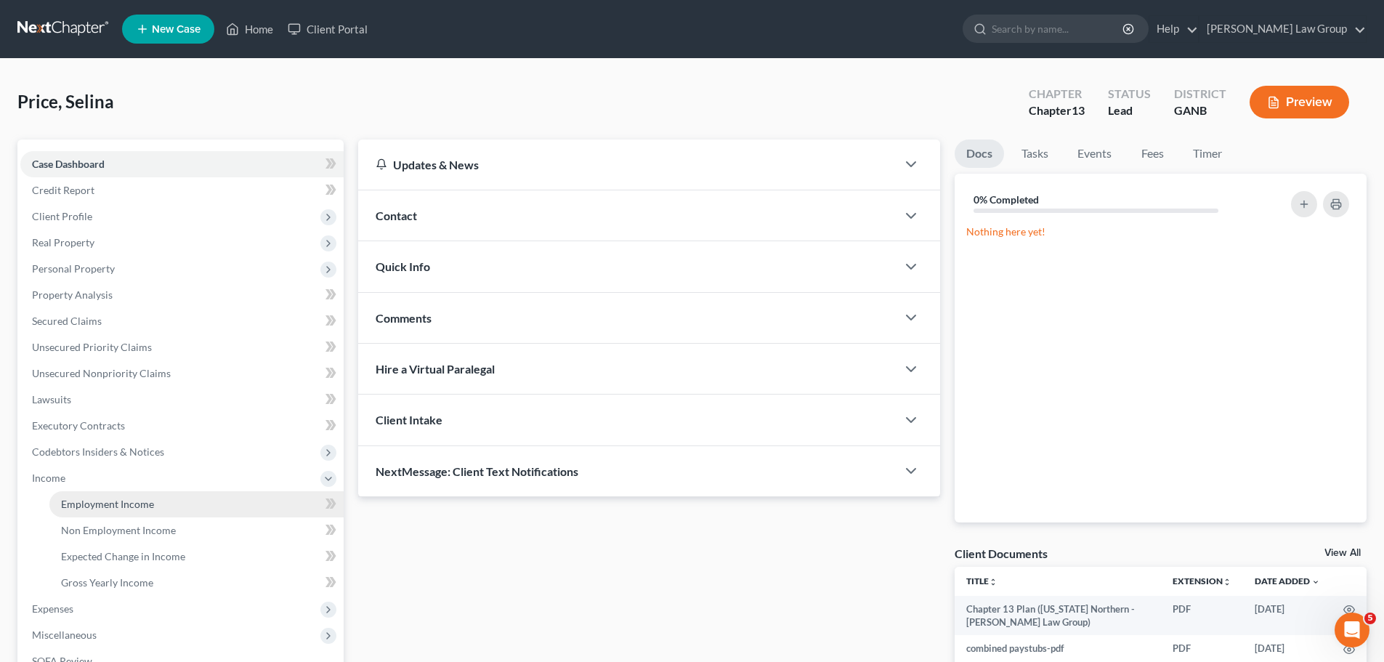
click at [163, 502] on link "Employment Income" at bounding box center [196, 504] width 294 height 26
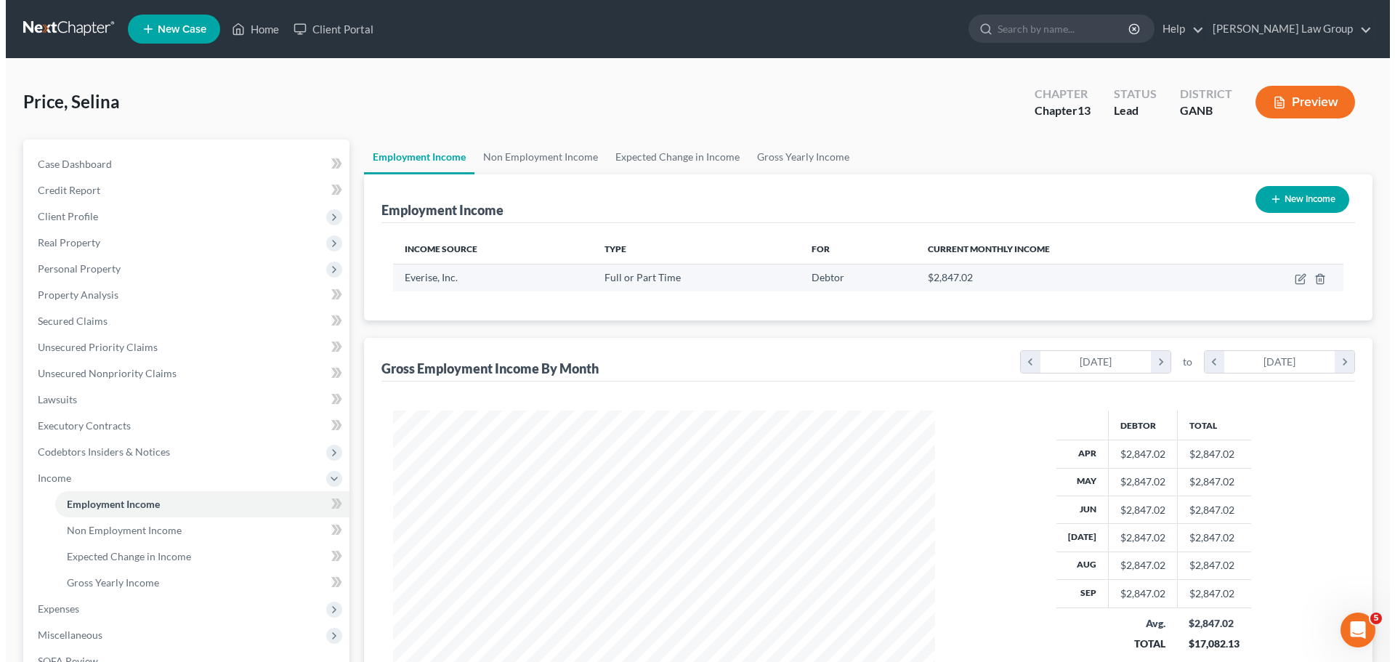
scroll to position [271, 571]
click at [1297, 280] on icon "button" at bounding box center [1295, 279] width 12 height 12
select select "0"
select select "9"
select select "2"
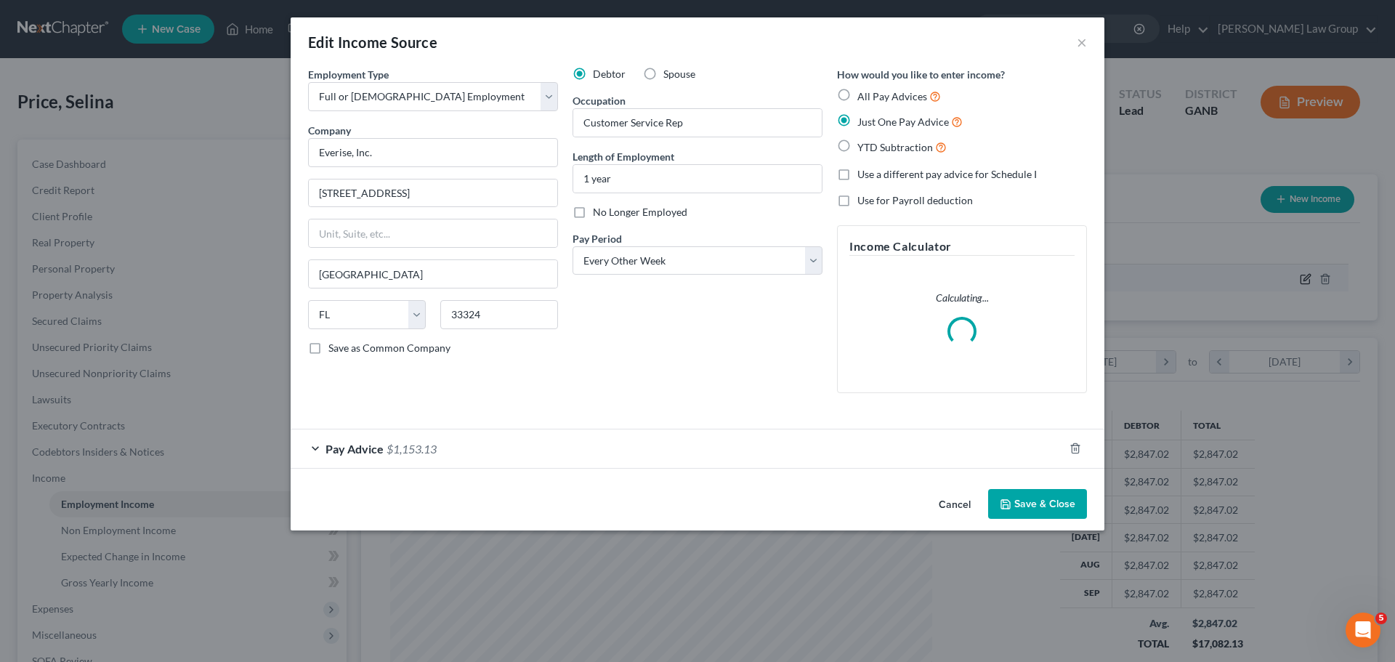
scroll to position [273, 576]
click at [348, 448] on span "Pay Advice" at bounding box center [354, 449] width 58 height 14
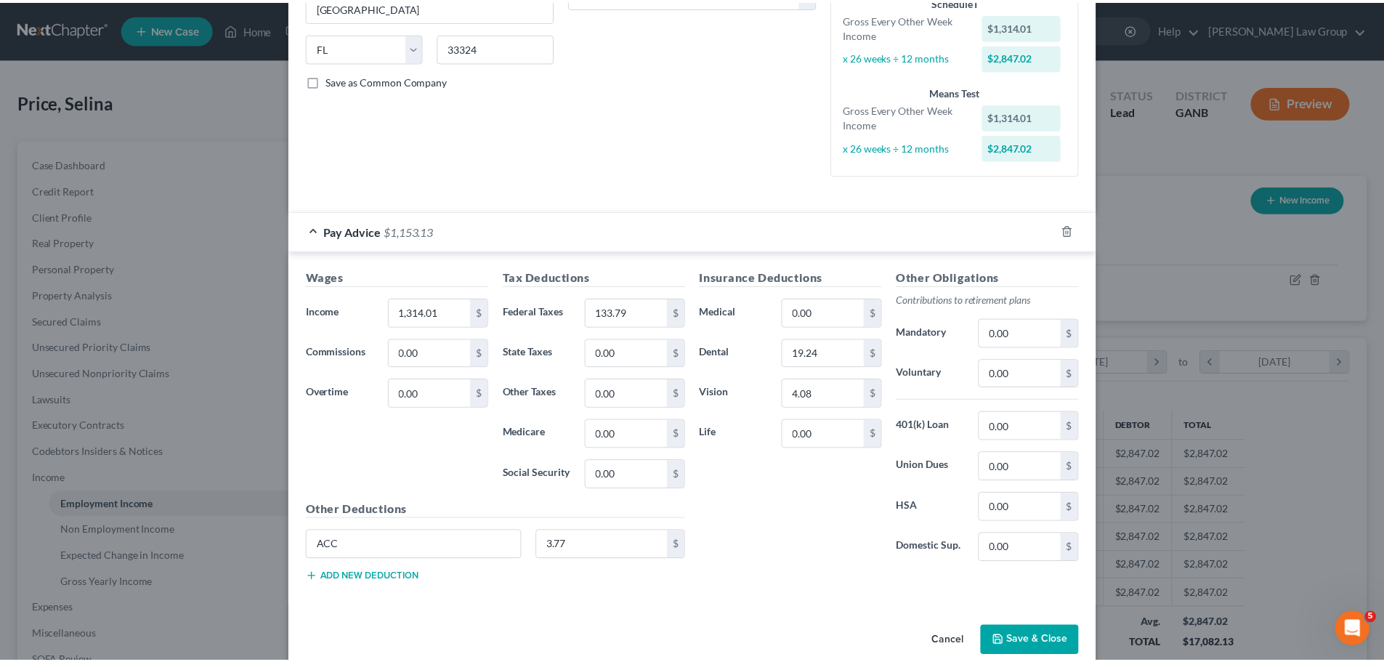
scroll to position [291, 0]
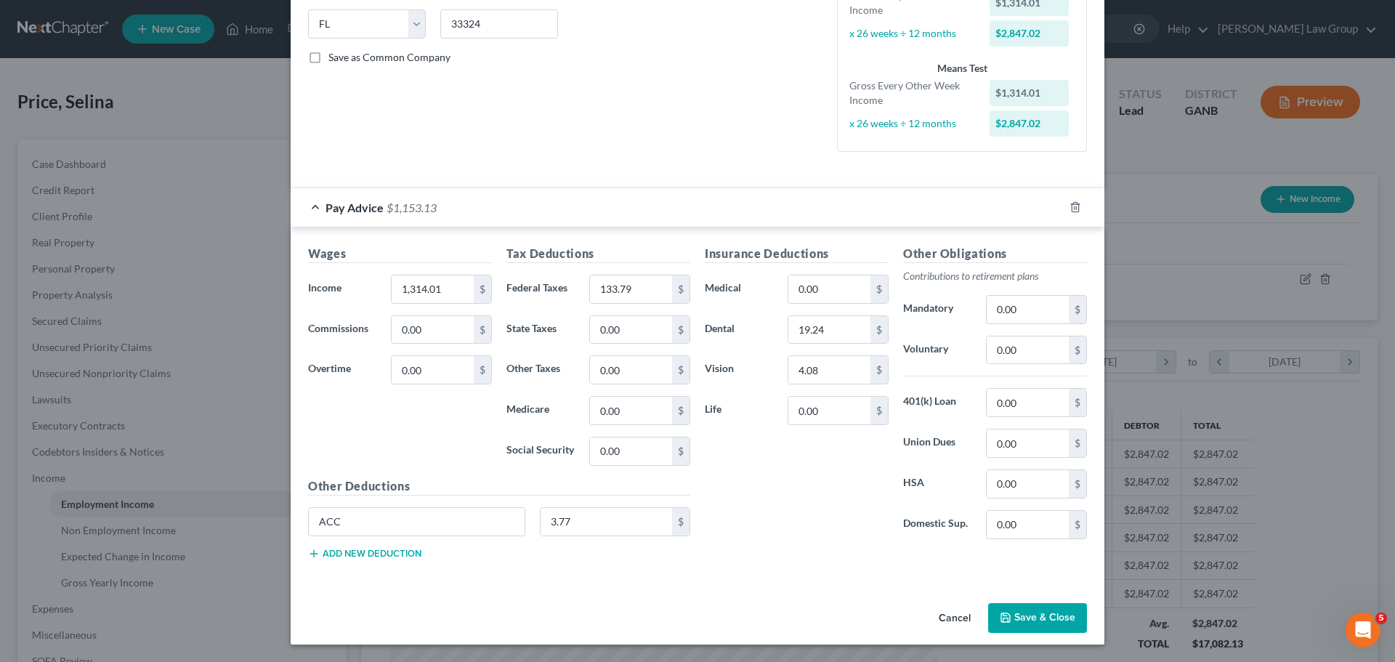
click at [1044, 623] on button "Save & Close" at bounding box center [1037, 618] width 99 height 31
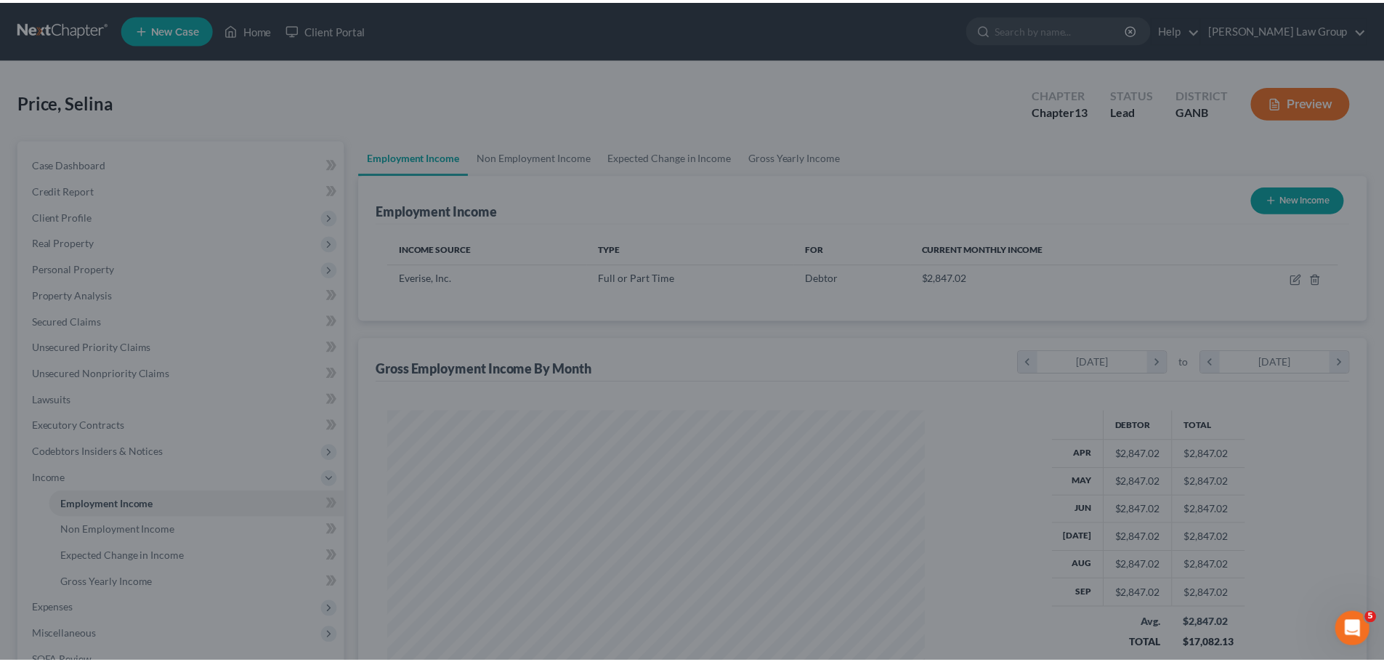
scroll to position [726173, 725873]
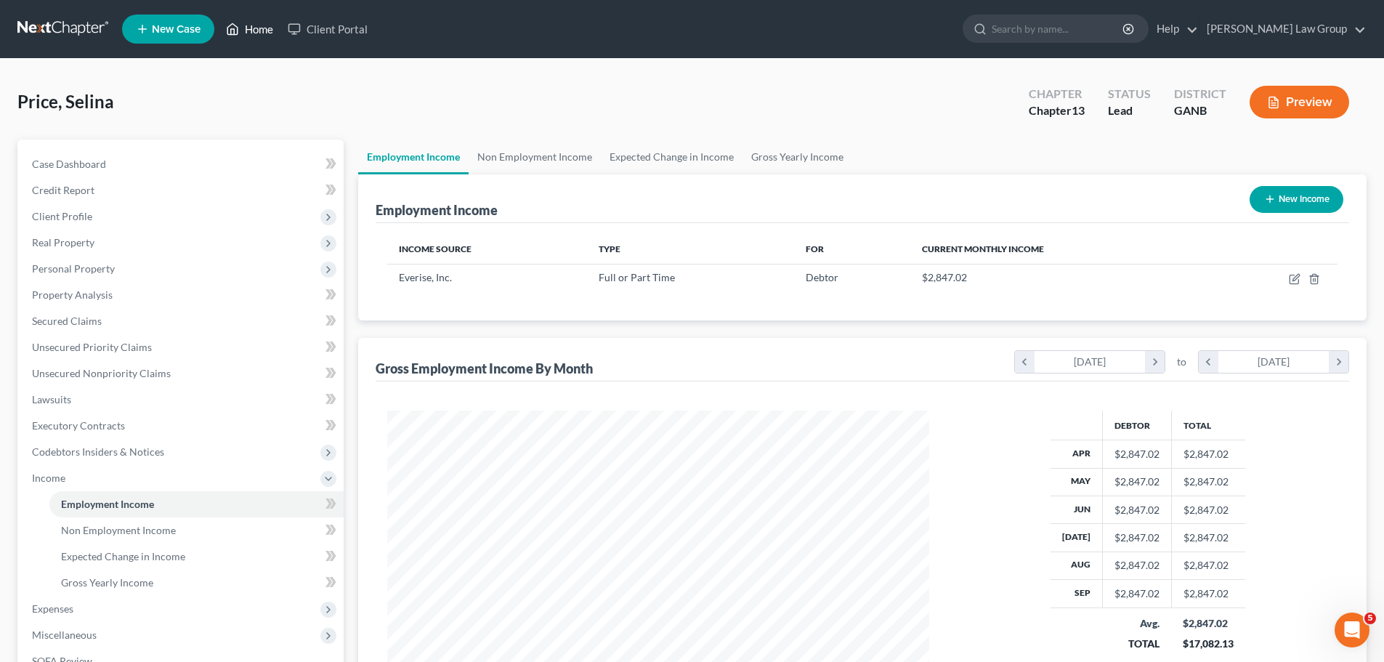
click at [264, 26] on link "Home" at bounding box center [250, 29] width 62 height 26
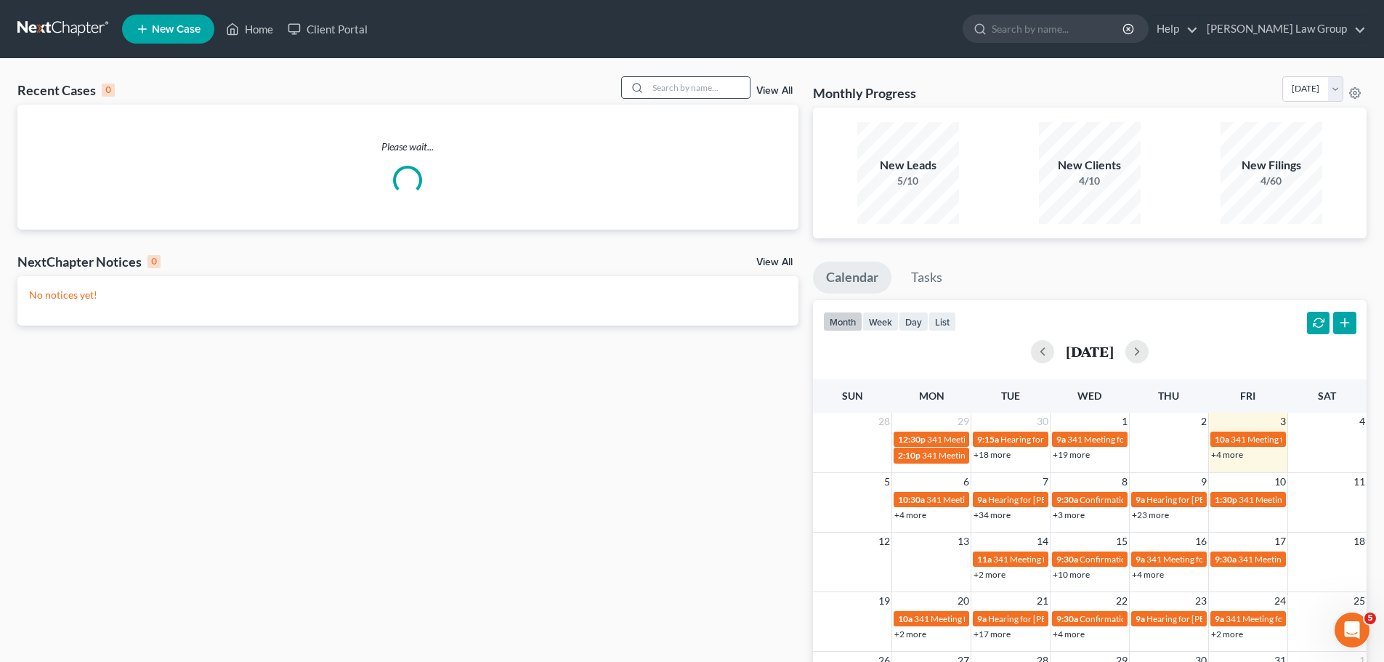
click at [683, 89] on input "search" at bounding box center [699, 87] width 102 height 21
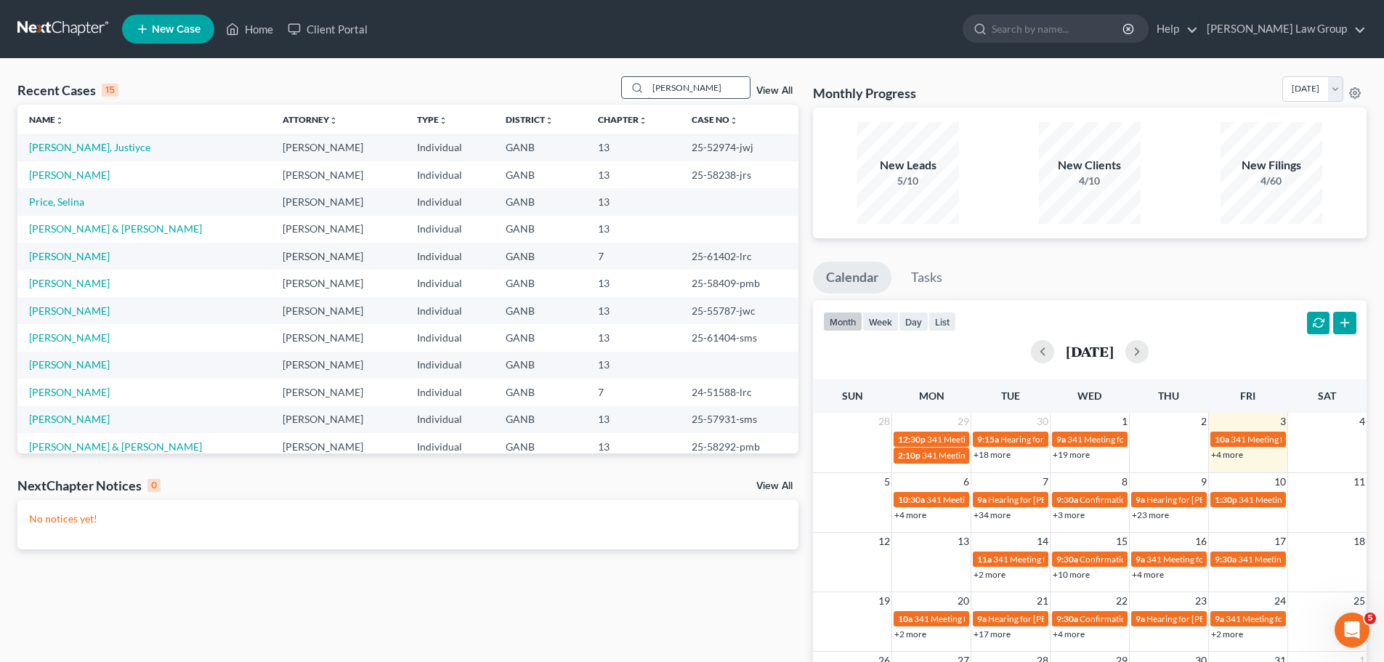
type input "[PERSON_NAME]"
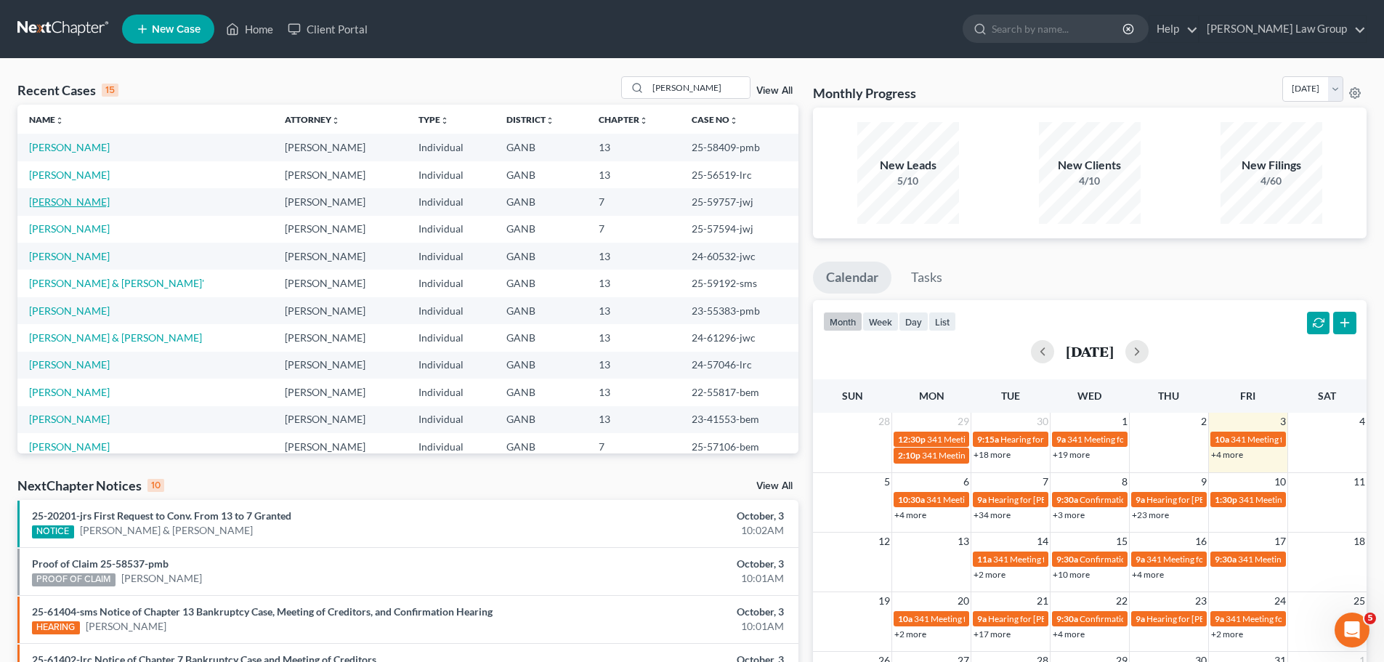
click at [60, 198] on link "[PERSON_NAME]" at bounding box center [69, 201] width 81 height 12
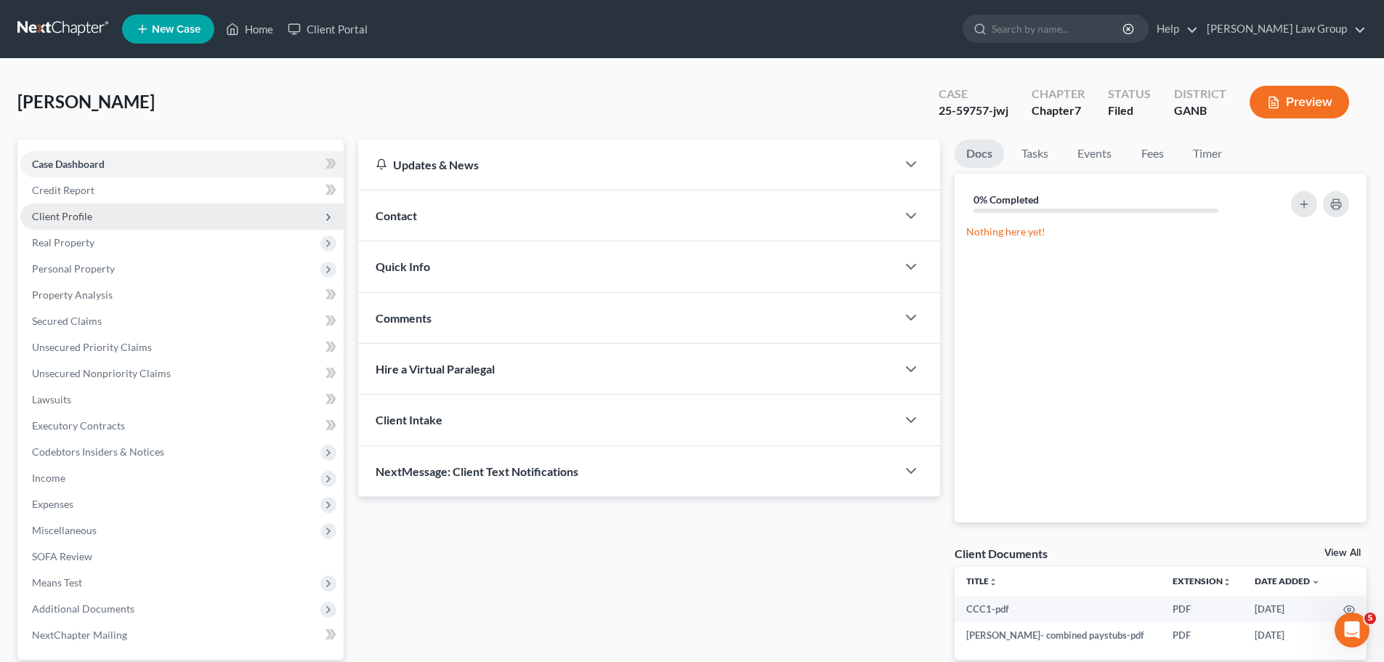
scroll to position [137, 0]
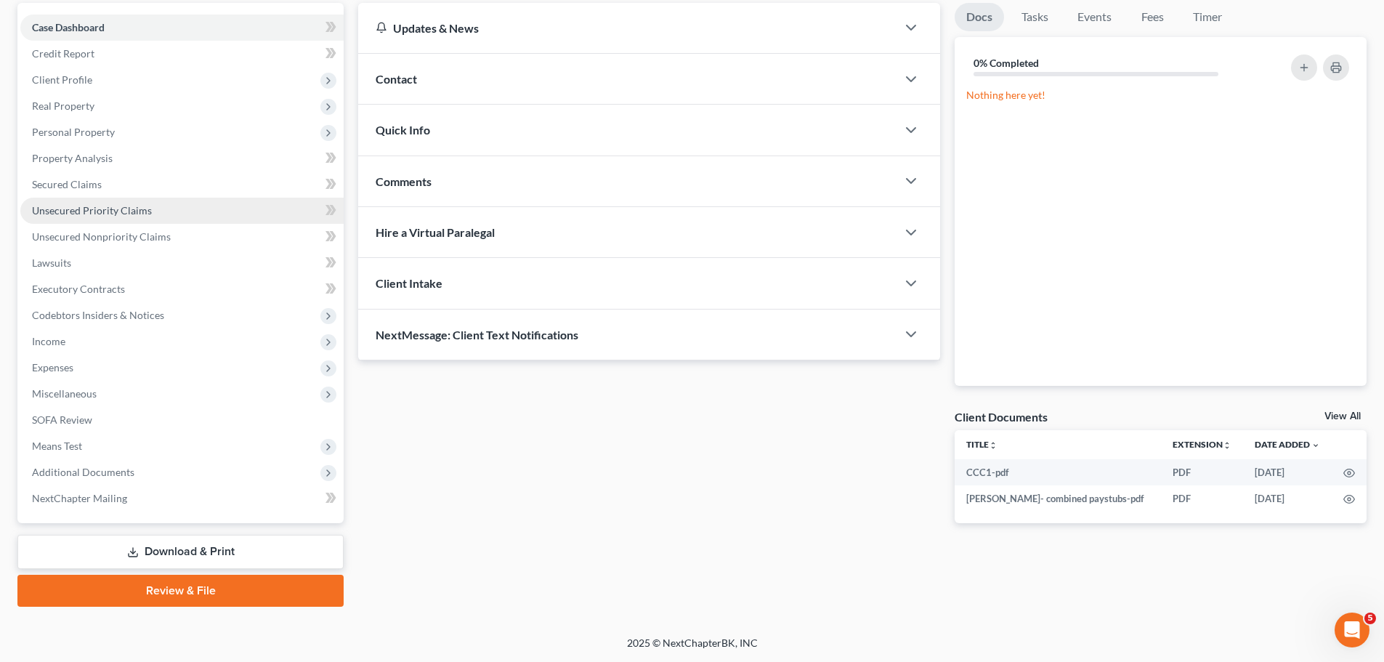
click at [108, 219] on link "Unsecured Priority Claims" at bounding box center [181, 211] width 323 height 26
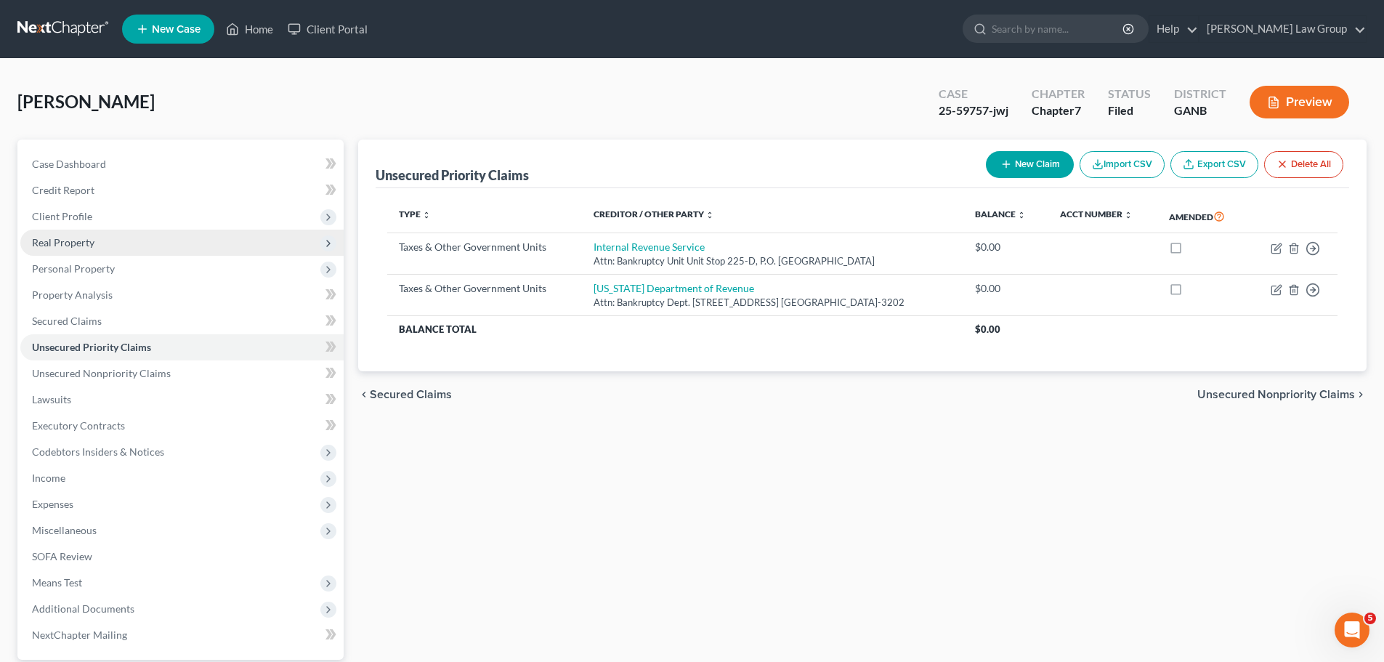
click at [89, 246] on span "Real Property" at bounding box center [63, 242] width 62 height 12
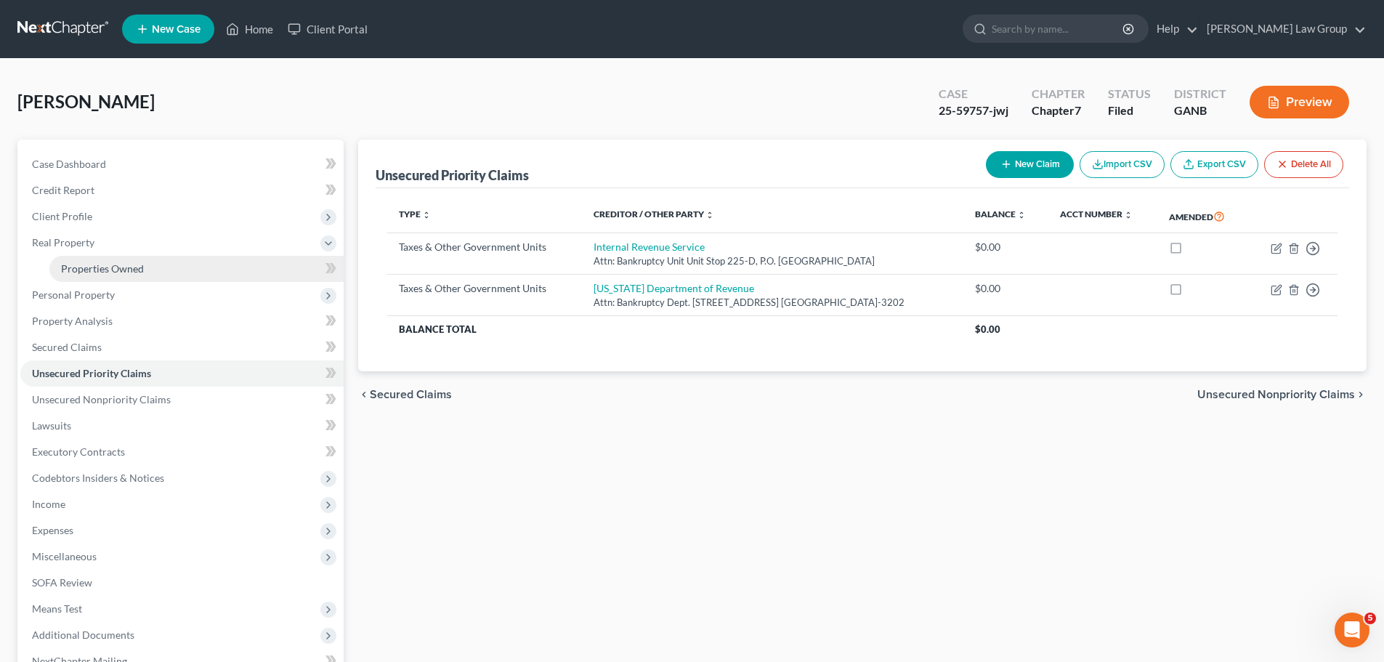
click at [148, 264] on link "Properties Owned" at bounding box center [196, 269] width 294 height 26
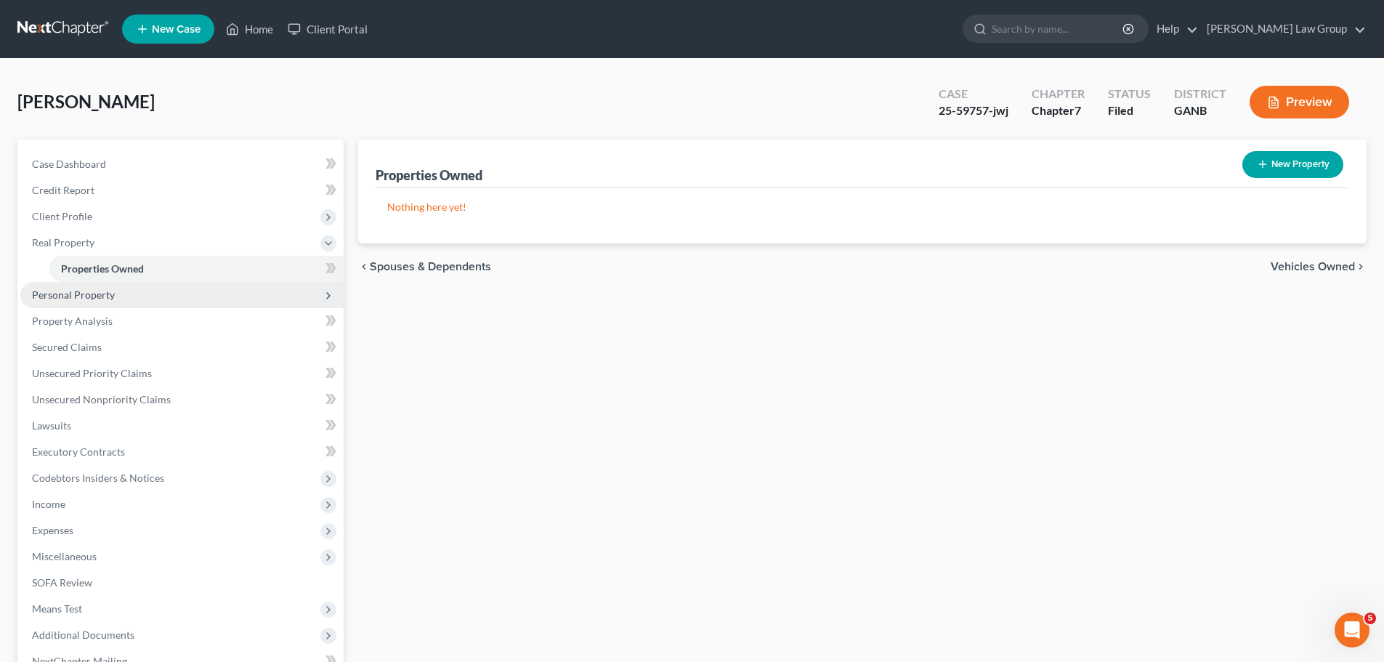
click at [118, 285] on span "Personal Property" at bounding box center [181, 295] width 323 height 26
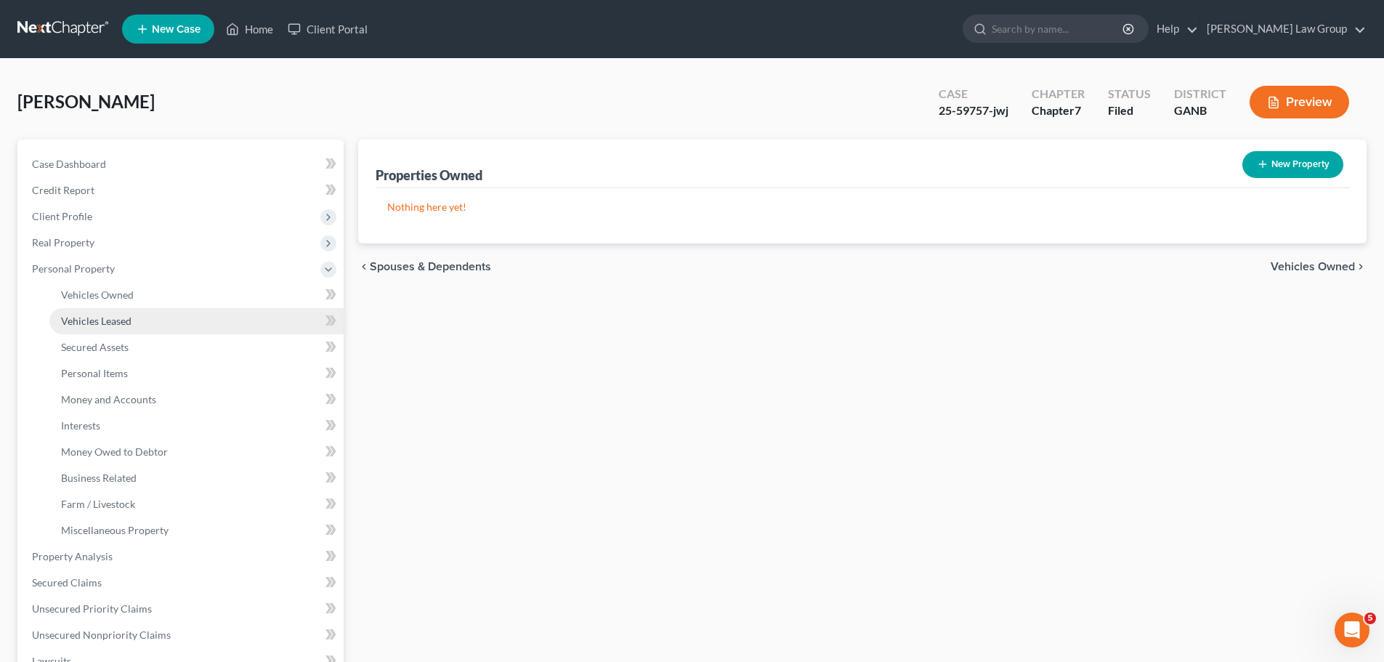
click at [141, 313] on link "Vehicles Leased" at bounding box center [196, 321] width 294 height 26
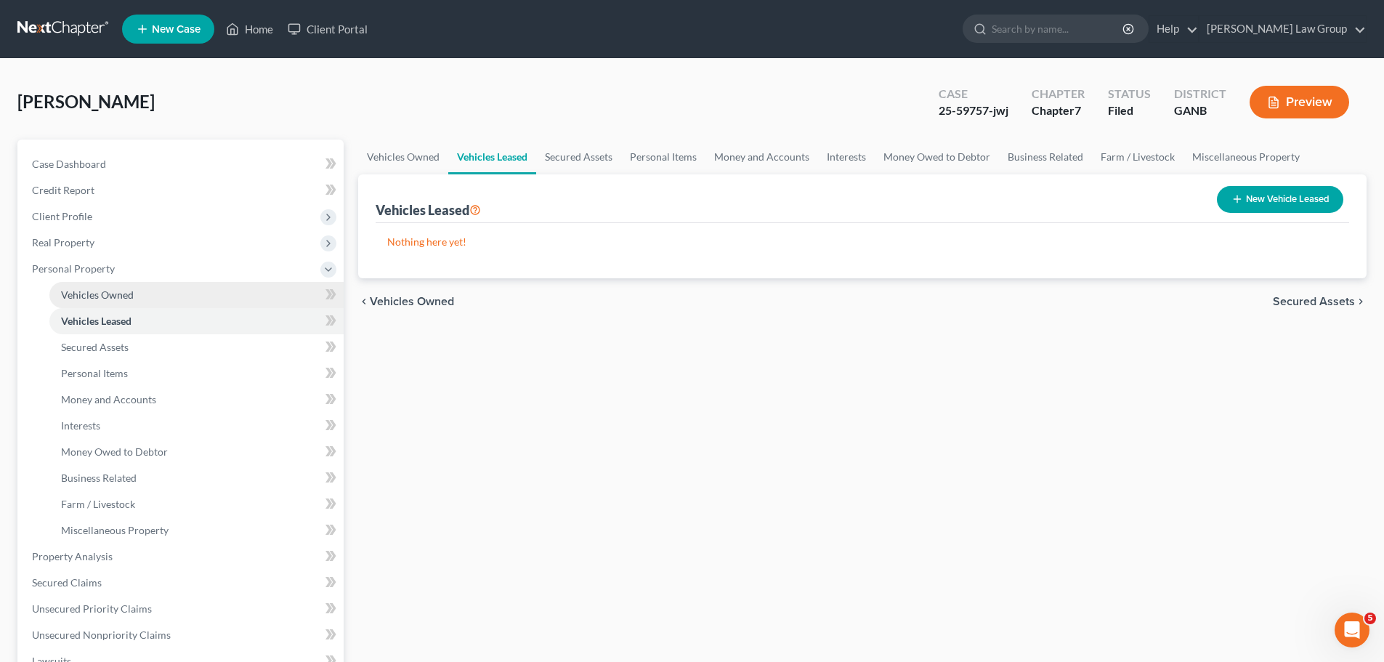
click at [155, 294] on link "Vehicles Owned" at bounding box center [196, 295] width 294 height 26
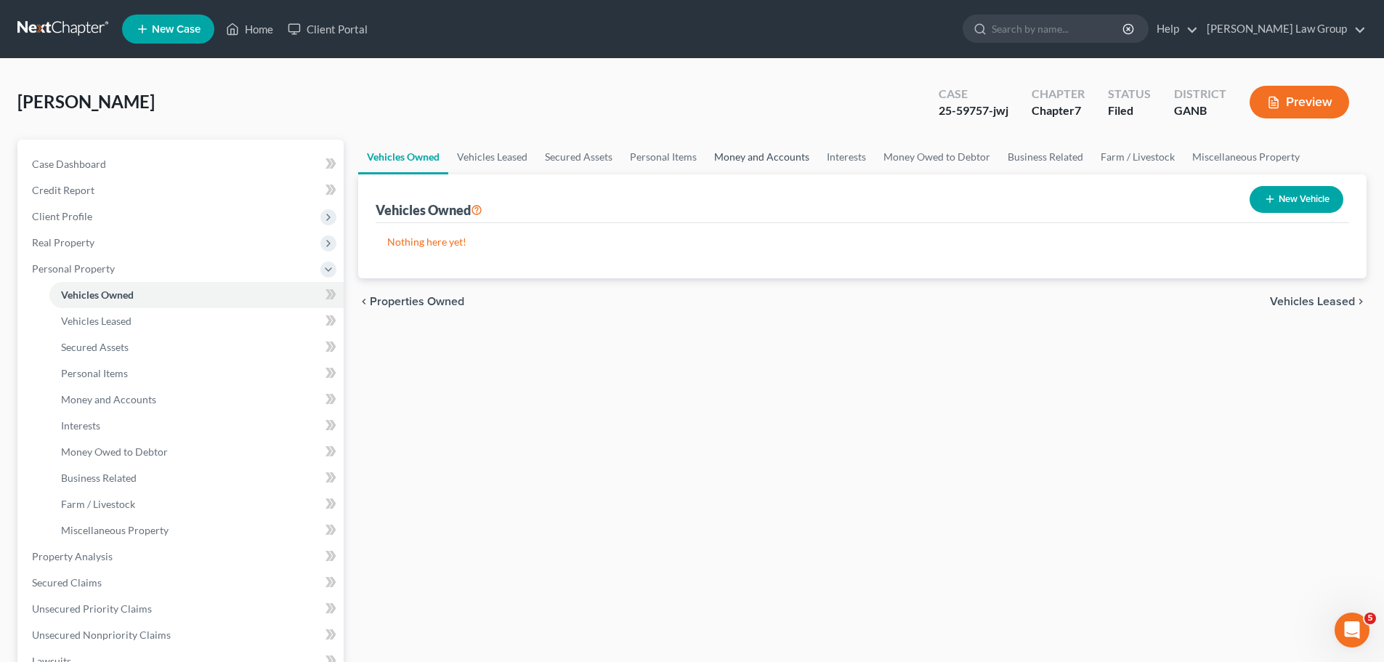
click at [756, 158] on link "Money and Accounts" at bounding box center [761, 156] width 113 height 35
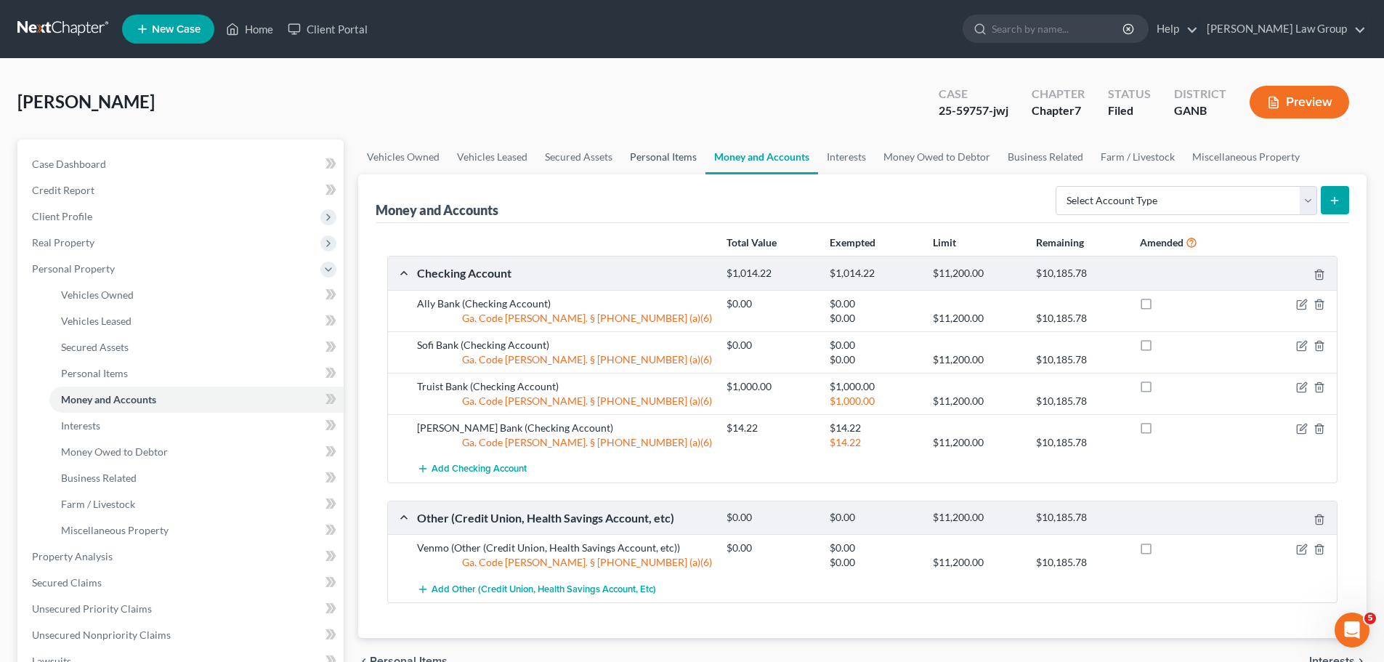
click at [644, 159] on link "Personal Items" at bounding box center [663, 156] width 84 height 35
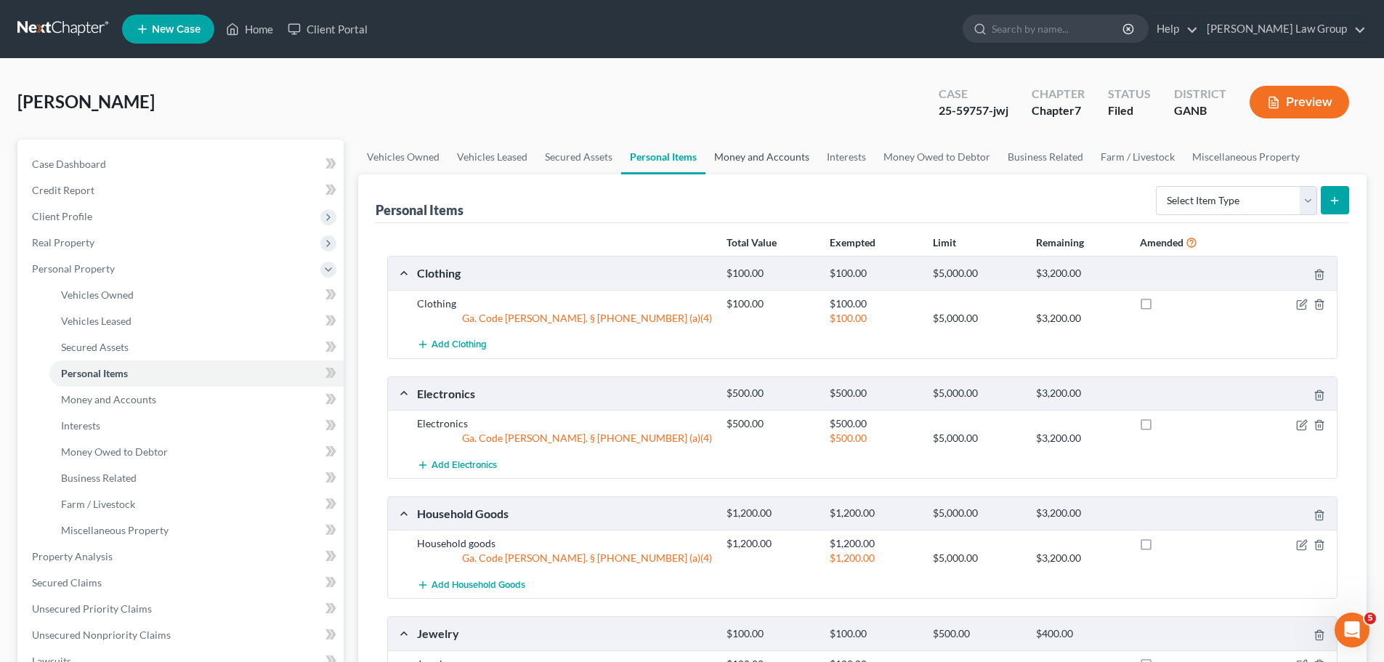
click at [784, 155] on link "Money and Accounts" at bounding box center [761, 156] width 113 height 35
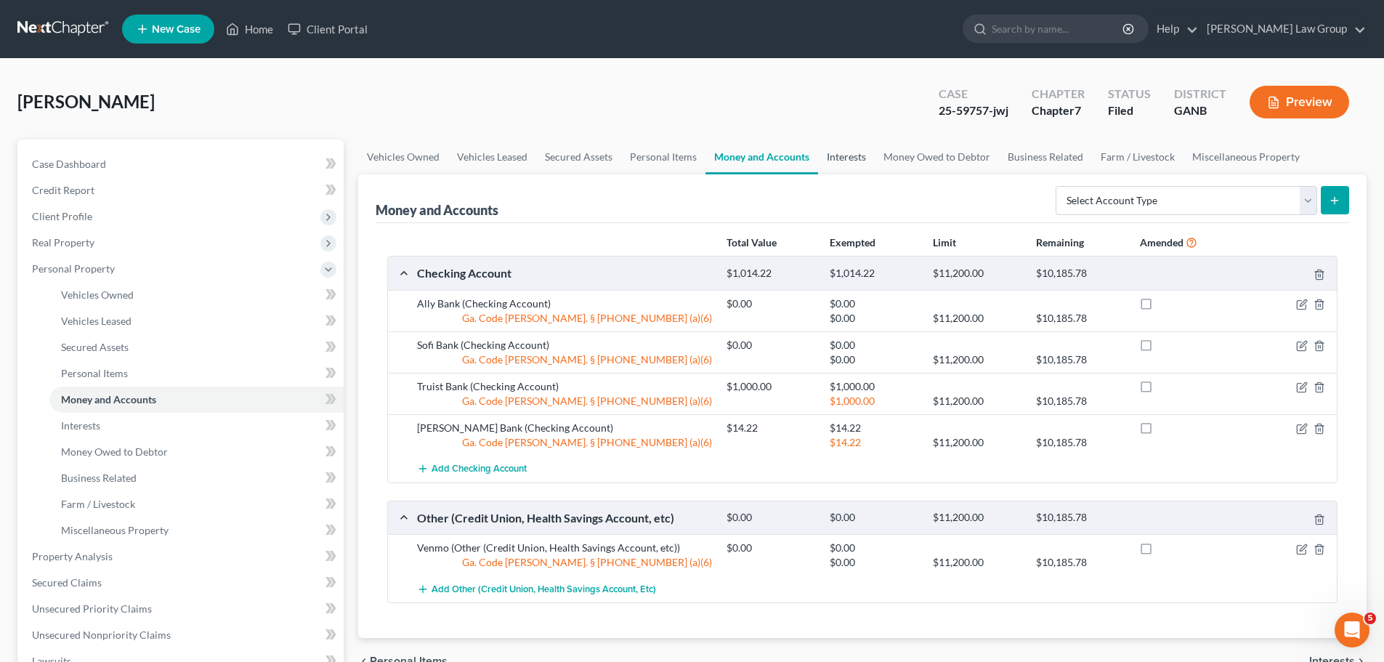
click at [847, 159] on link "Interests" at bounding box center [846, 156] width 57 height 35
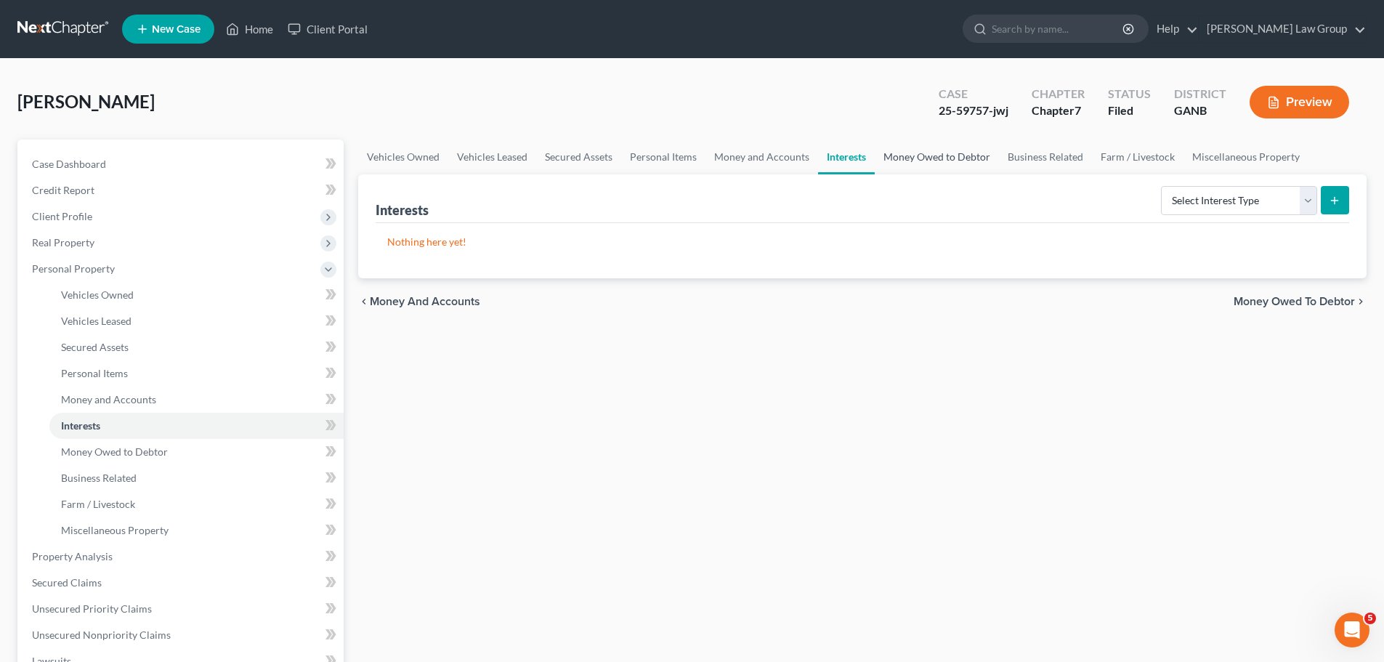
click at [927, 161] on link "Money Owed to Debtor" at bounding box center [937, 156] width 124 height 35
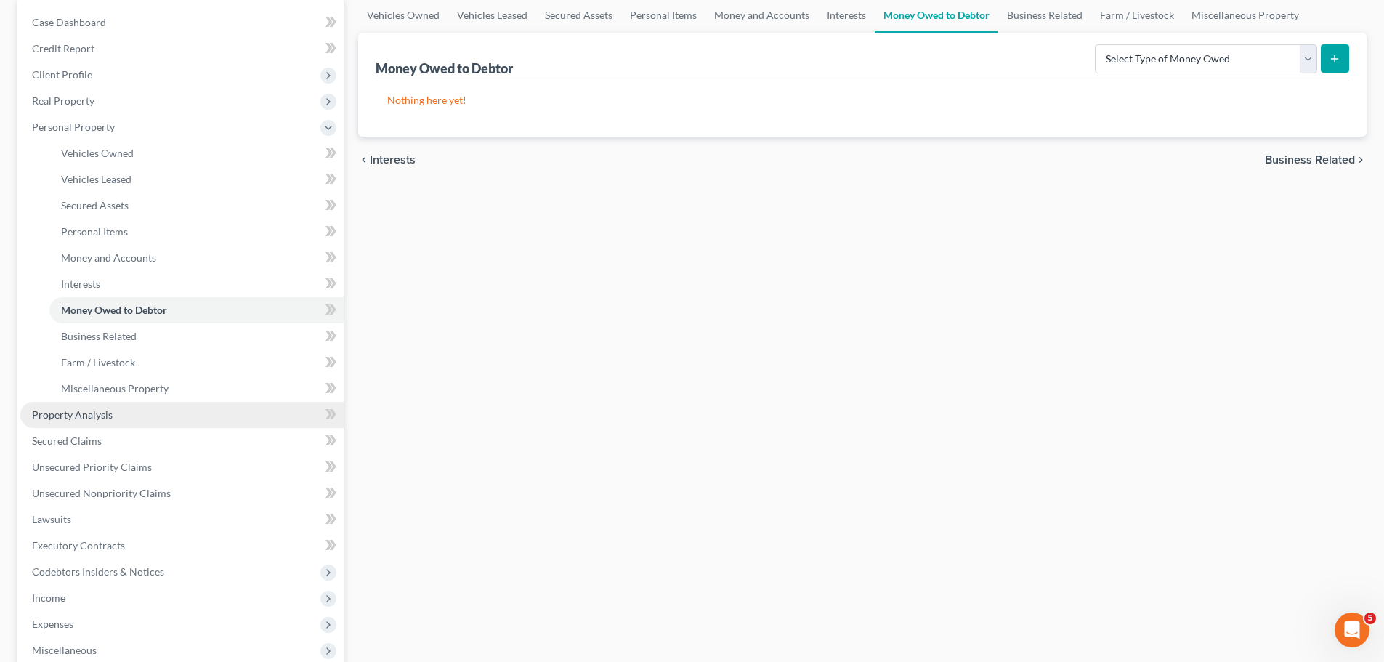
scroll to position [291, 0]
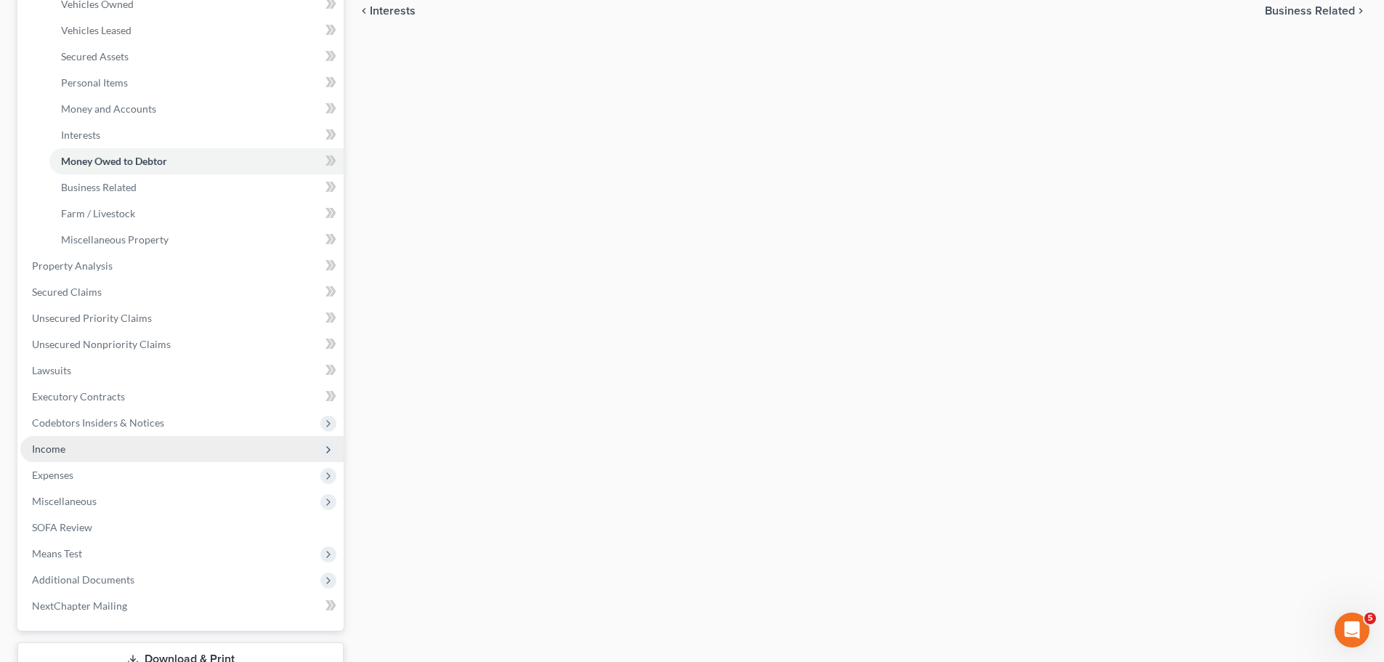
click at [137, 451] on span "Income" at bounding box center [181, 449] width 323 height 26
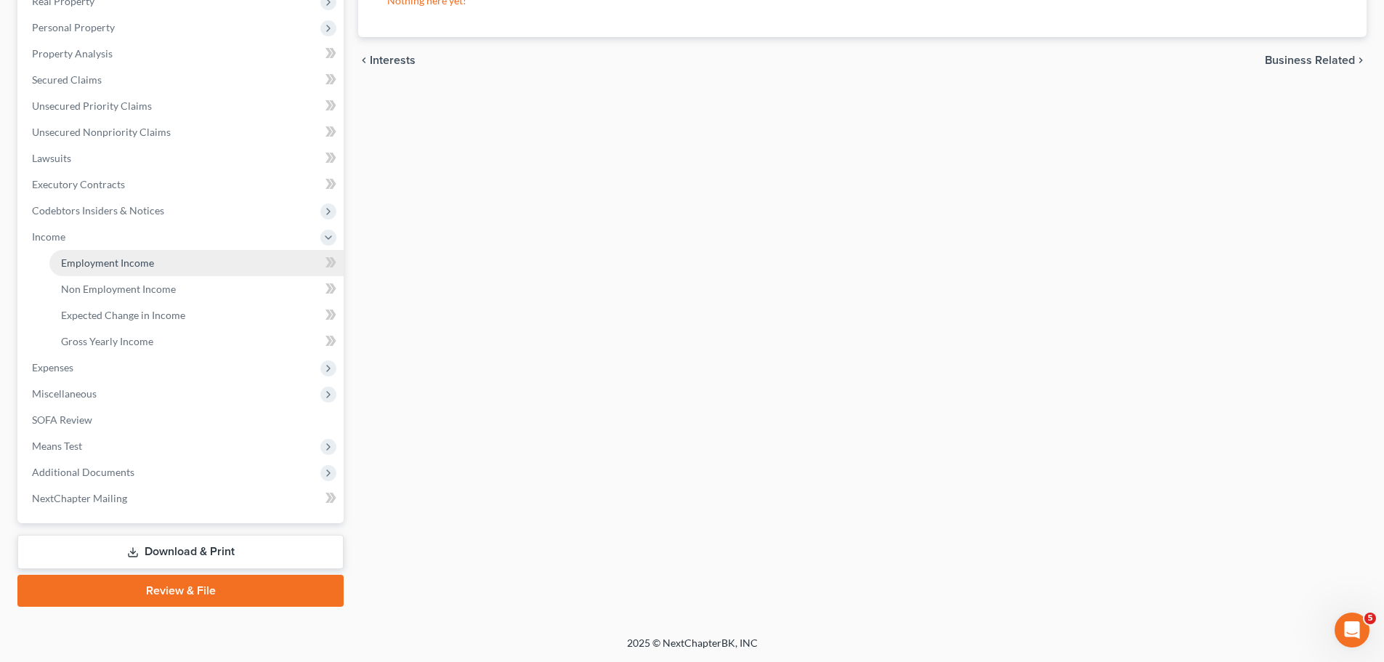
click at [205, 270] on link "Employment Income" at bounding box center [196, 263] width 294 height 26
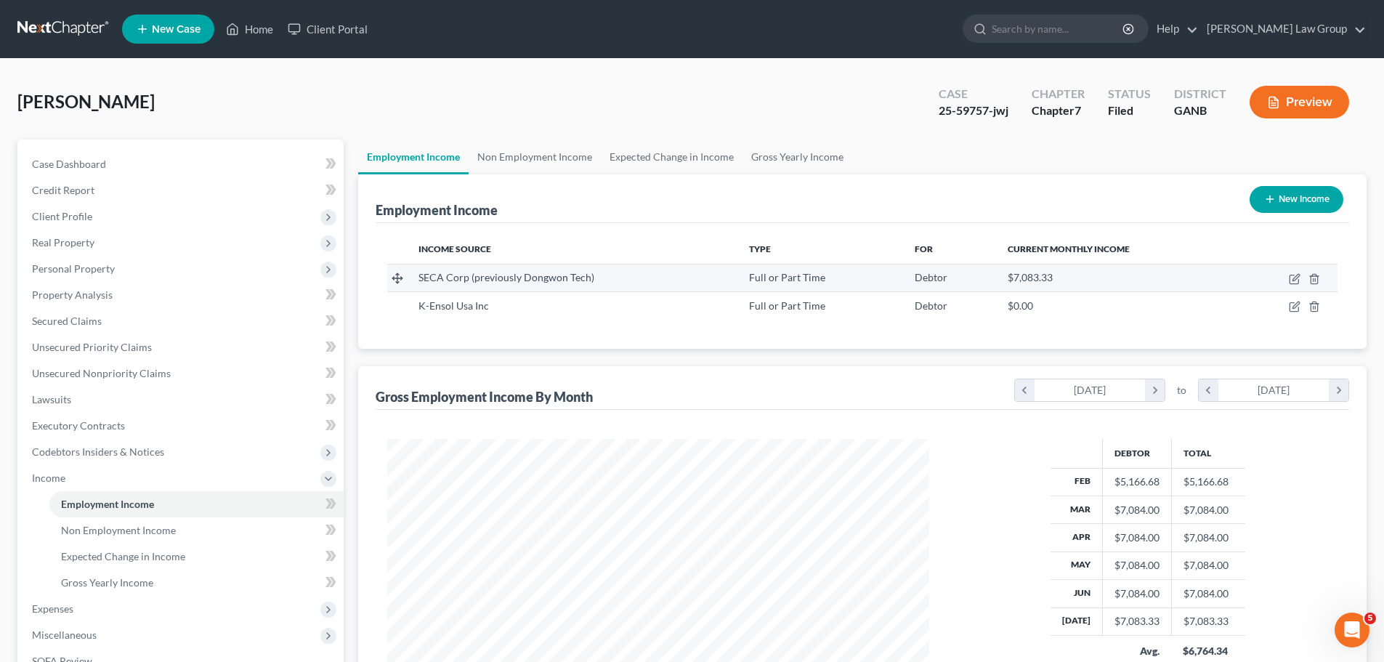
scroll to position [271, 571]
click at [547, 155] on link "Non Employment Income" at bounding box center [535, 156] width 132 height 35
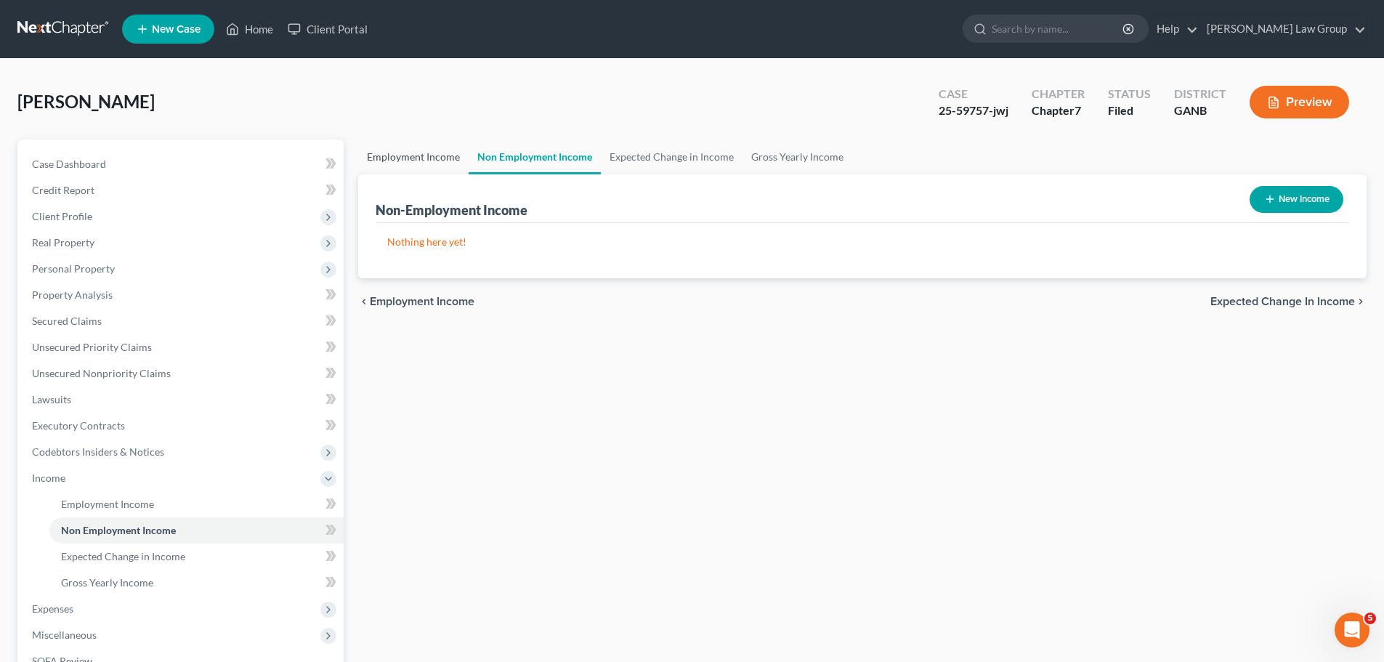
click at [410, 162] on link "Employment Income" at bounding box center [413, 156] width 110 height 35
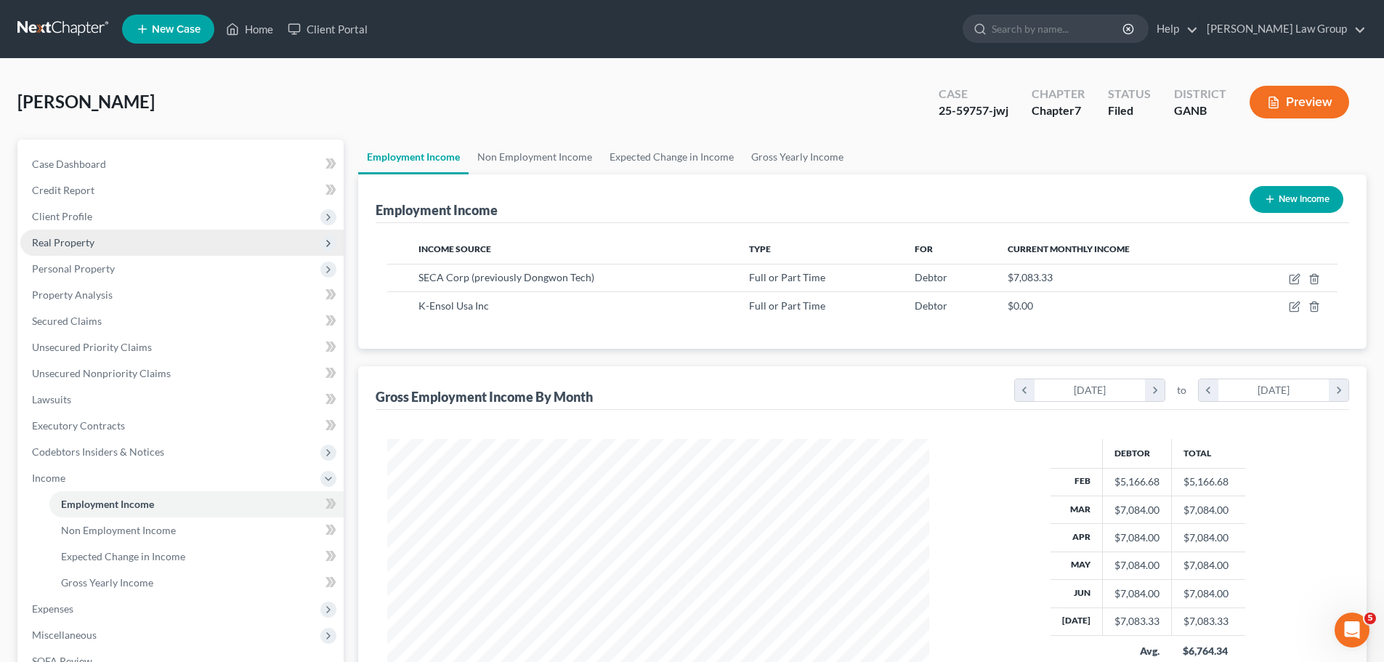
scroll to position [271, 571]
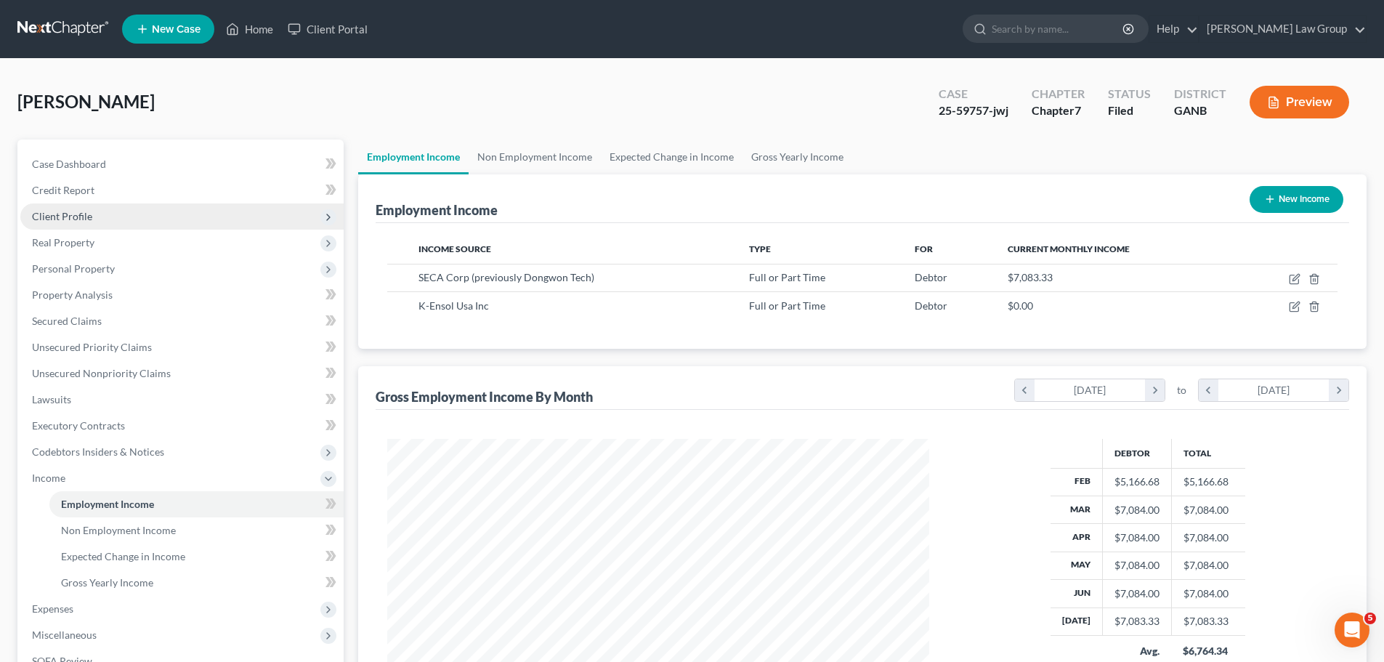
click at [121, 211] on span "Client Profile" at bounding box center [181, 216] width 323 height 26
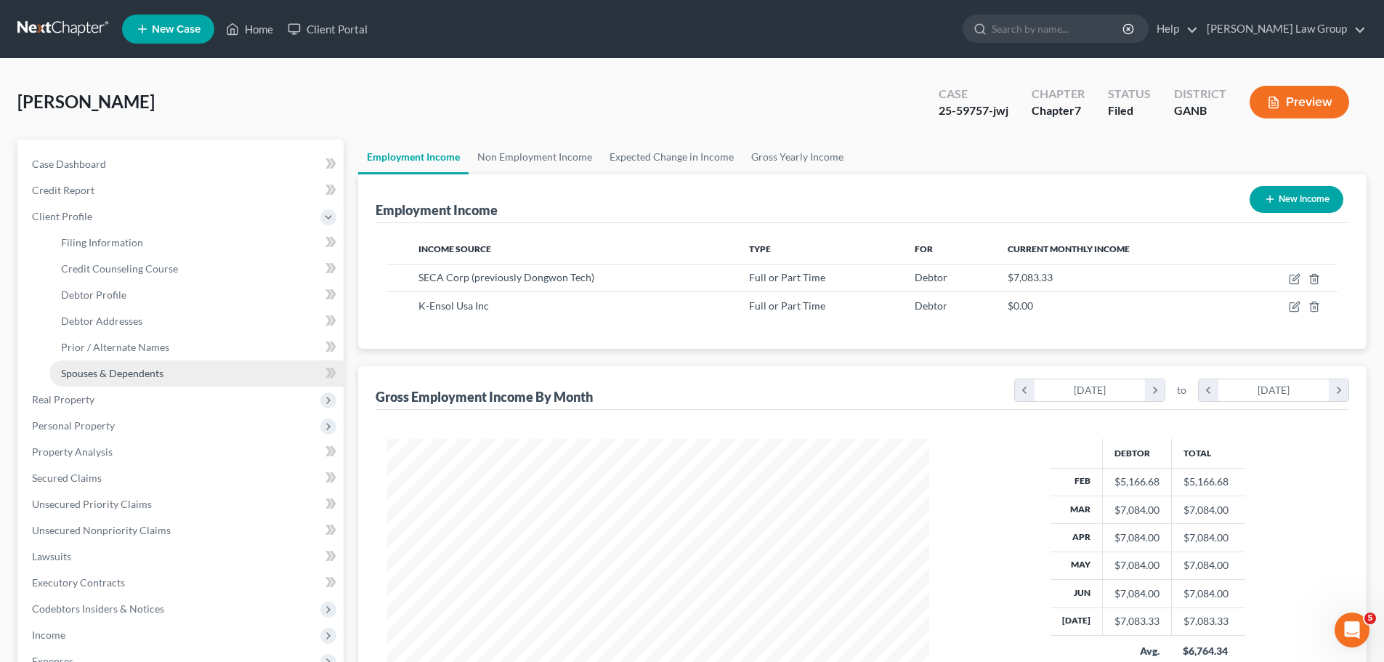
click at [176, 367] on link "Spouses & Dependents" at bounding box center [196, 373] width 294 height 26
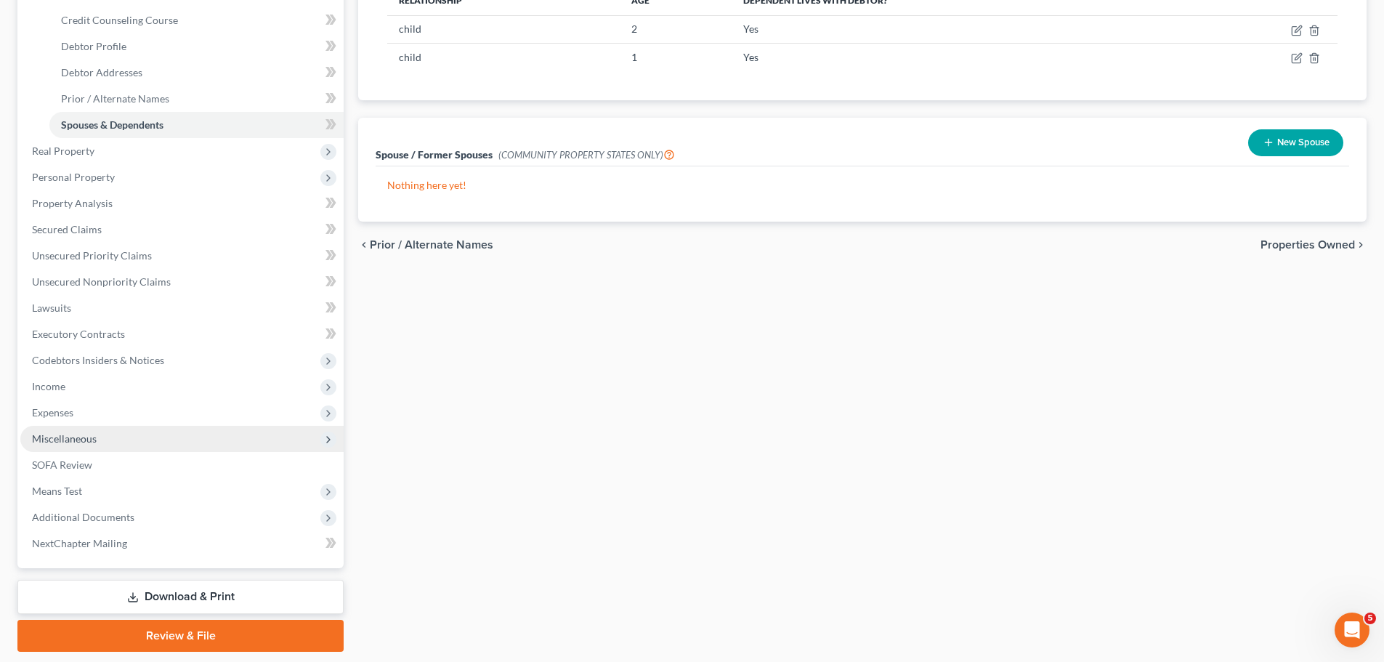
scroll to position [291, 0]
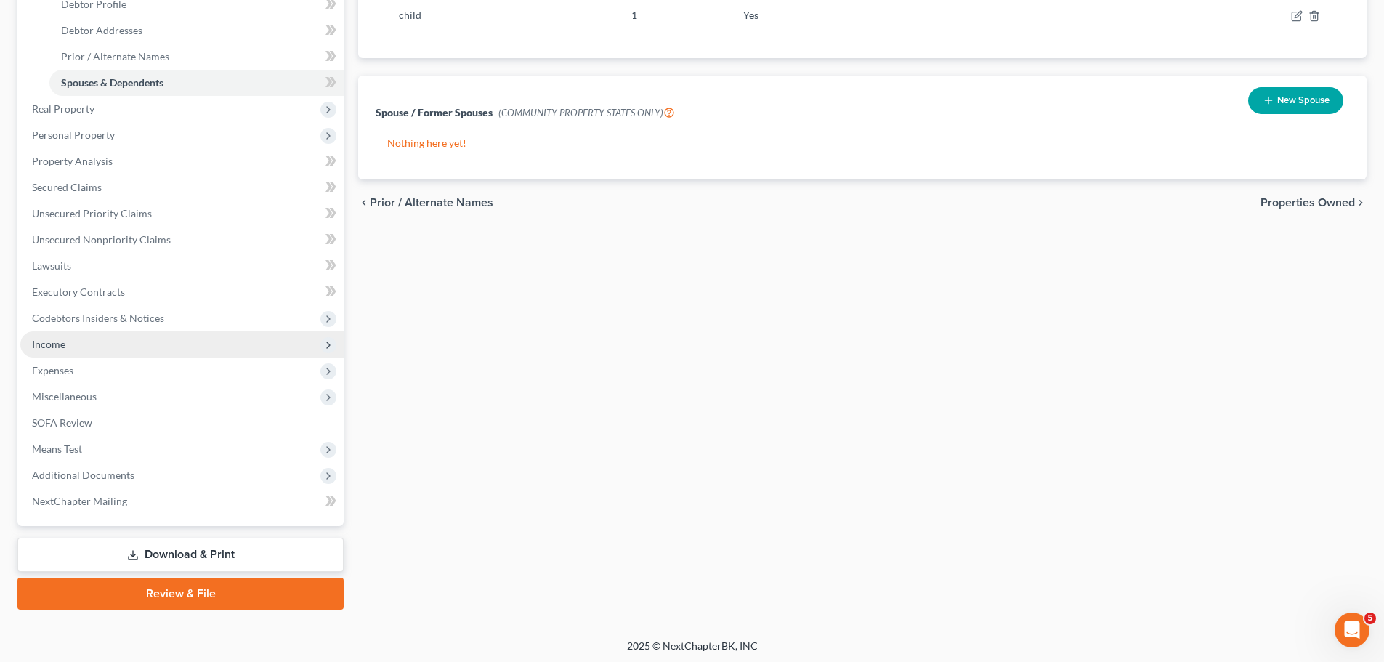
click at [139, 354] on span "Income" at bounding box center [181, 344] width 323 height 26
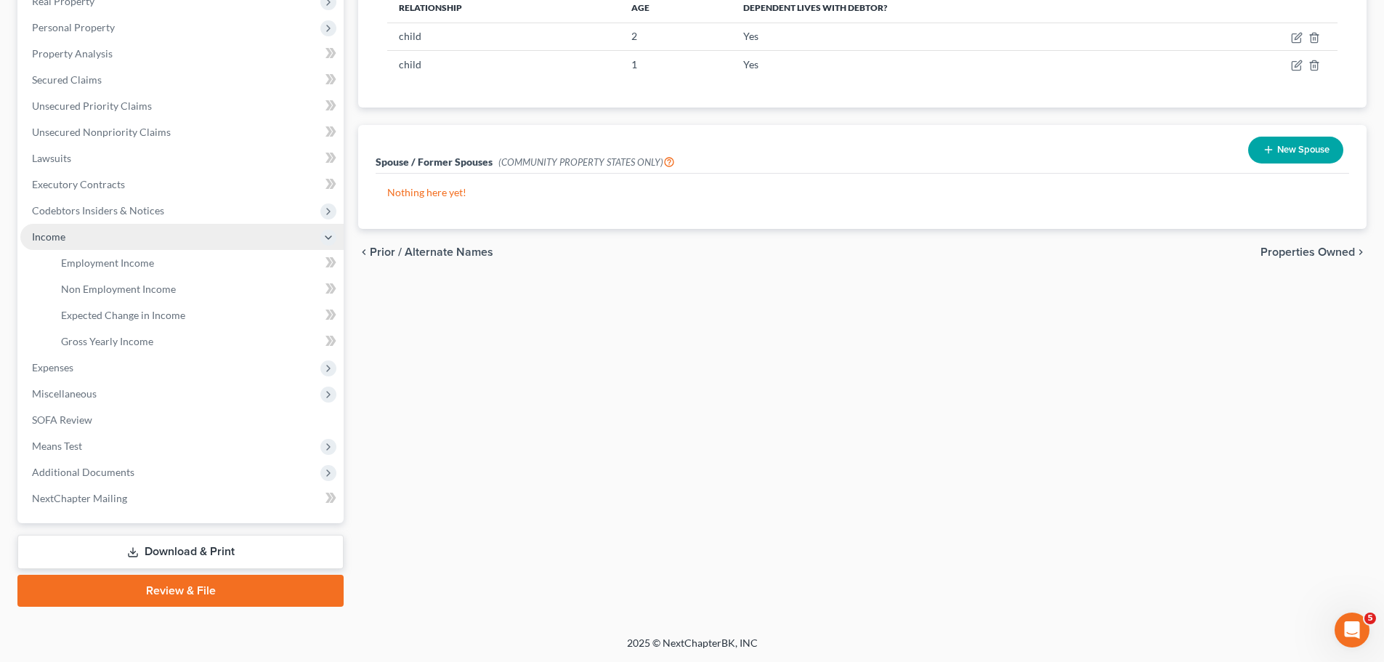
scroll to position [241, 0]
click at [102, 367] on span "Expenses" at bounding box center [181, 368] width 323 height 26
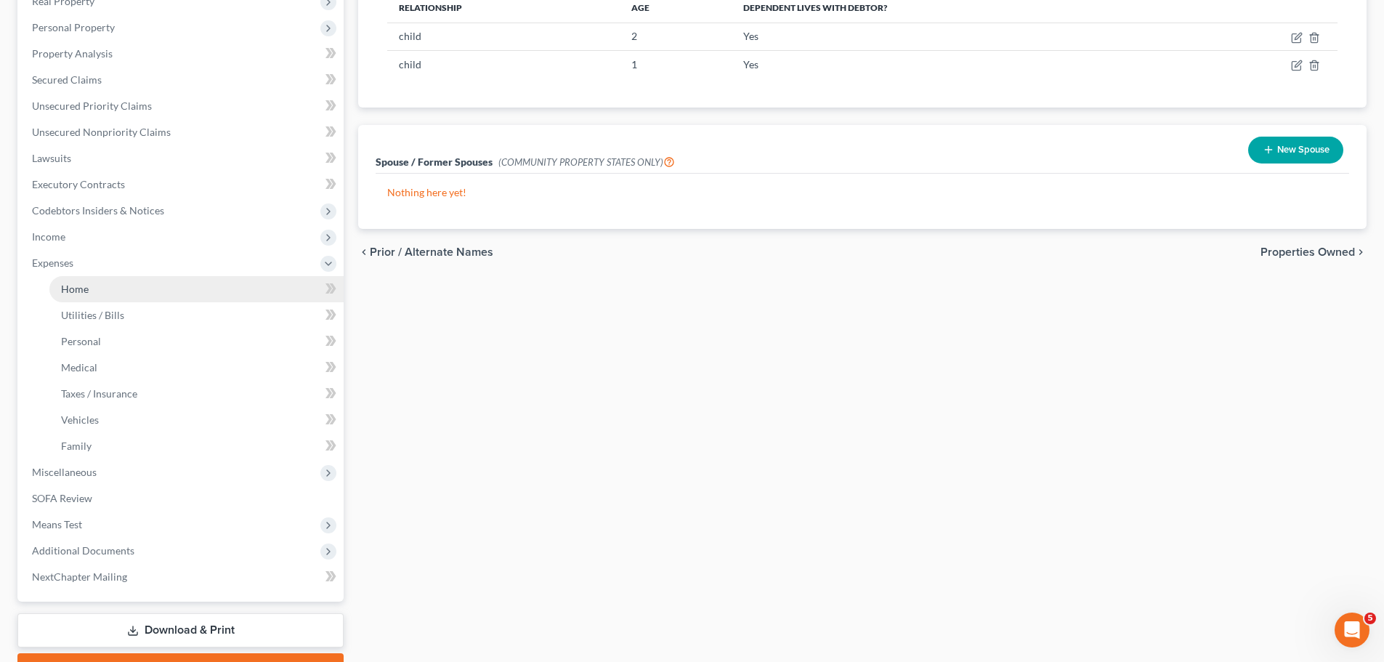
click at [109, 297] on link "Home" at bounding box center [196, 289] width 294 height 26
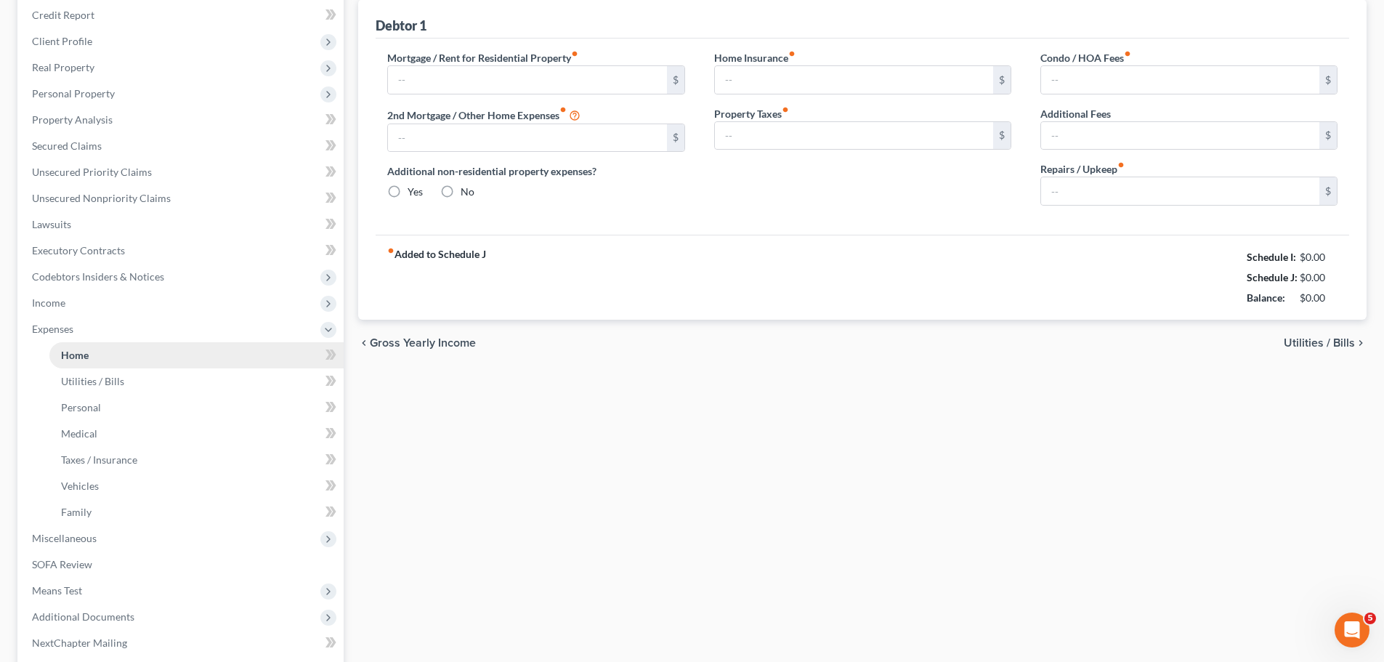
type input "2,100.00"
type input "0.00"
radio input "true"
type input "0.00"
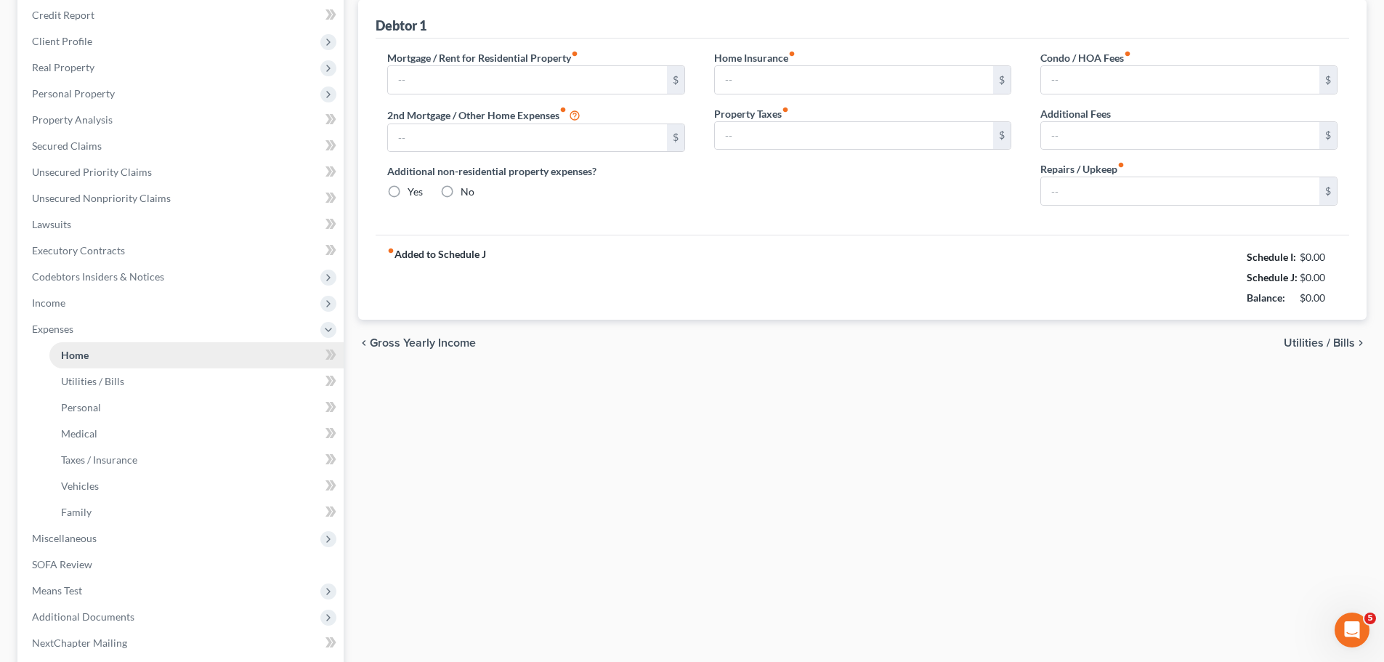
type input "0.00"
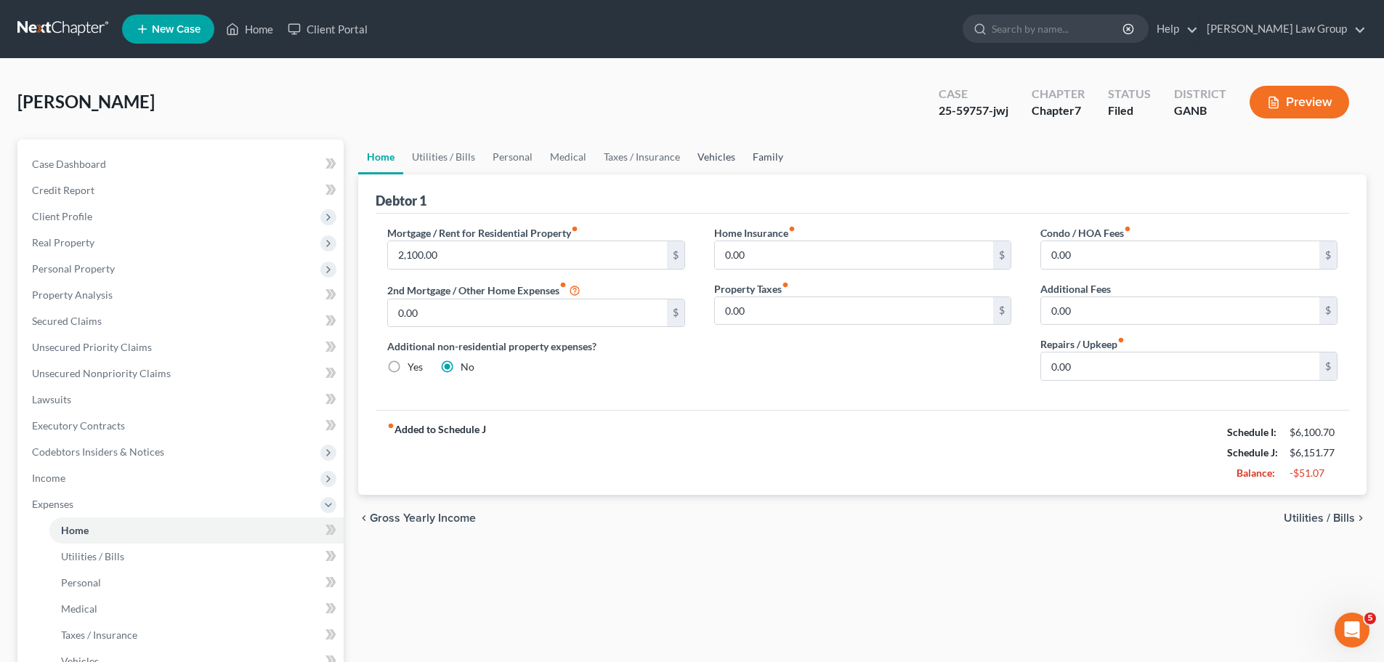
click at [763, 156] on link "Family" at bounding box center [768, 156] width 48 height 35
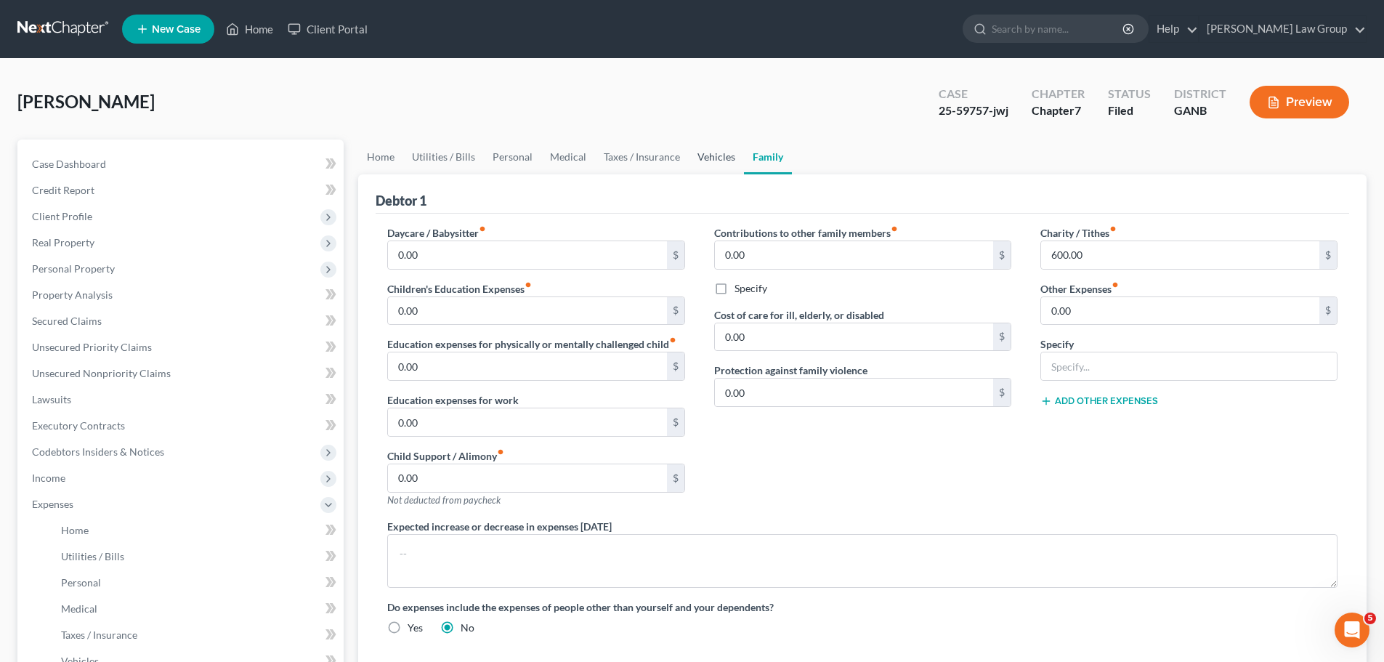
click at [705, 154] on link "Vehicles" at bounding box center [716, 156] width 55 height 35
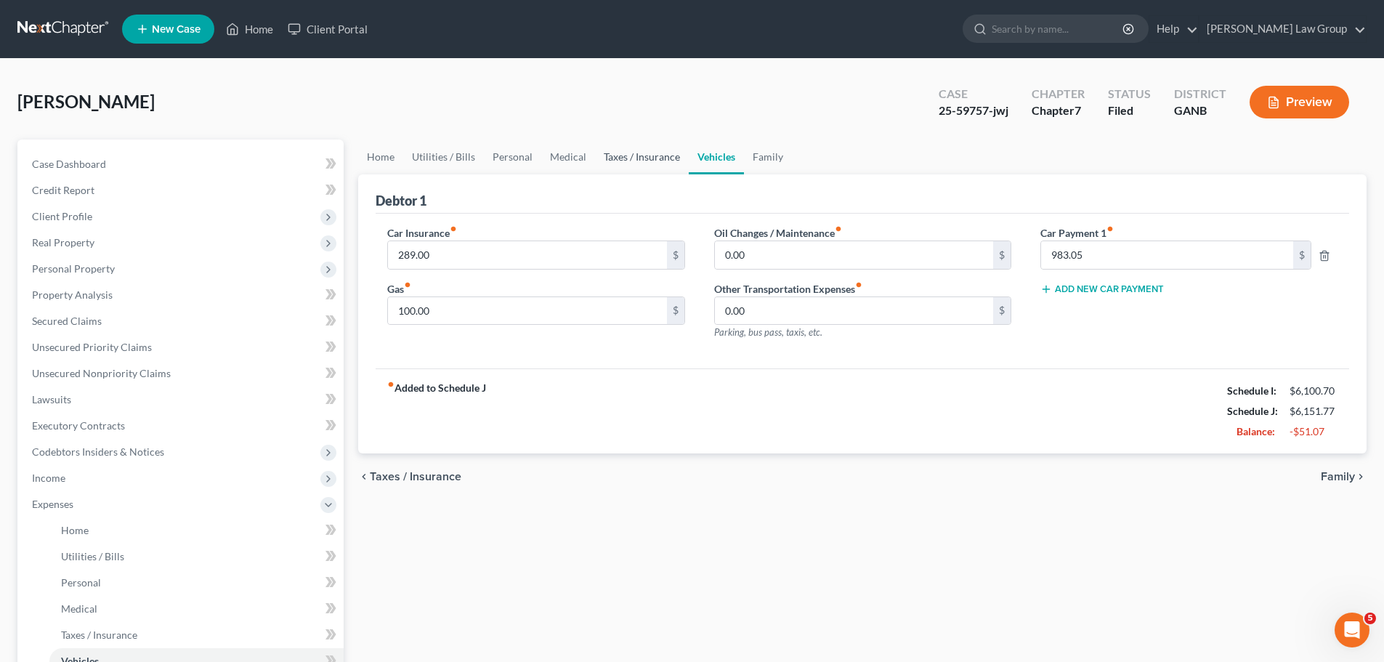
click at [640, 155] on link "Taxes / Insurance" at bounding box center [642, 156] width 94 height 35
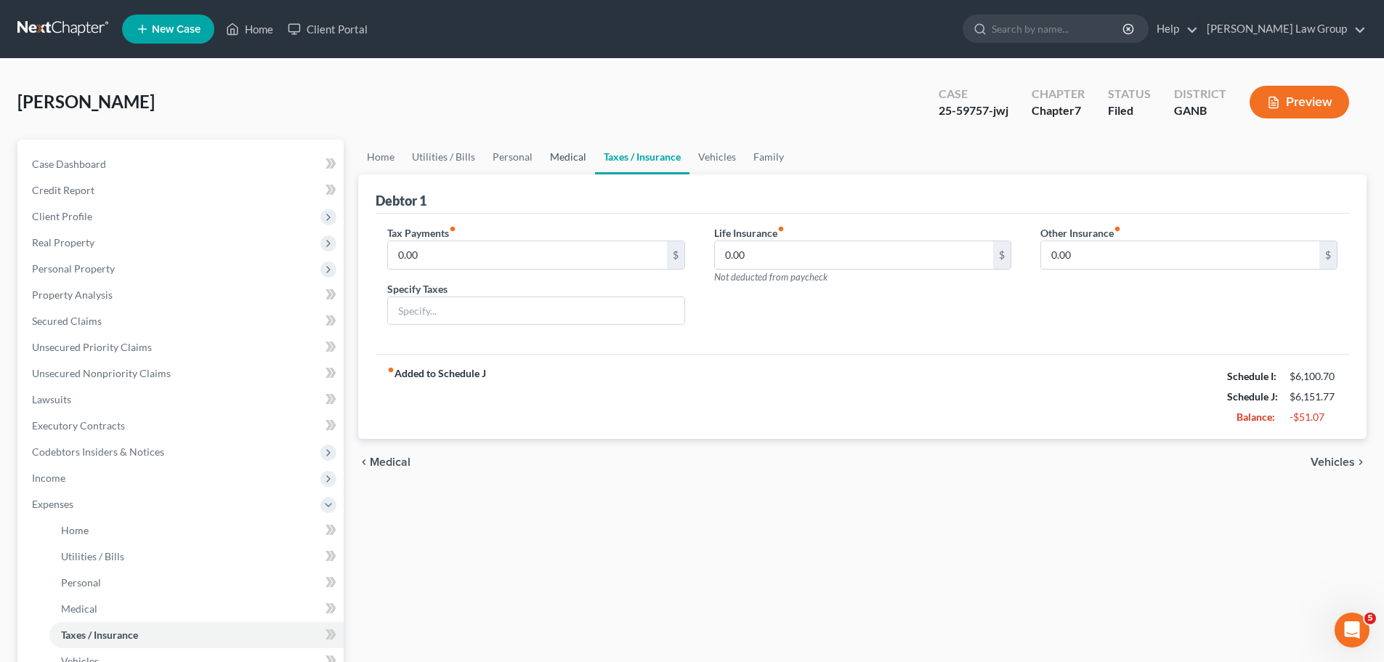
click at [568, 163] on link "Medical" at bounding box center [568, 156] width 54 height 35
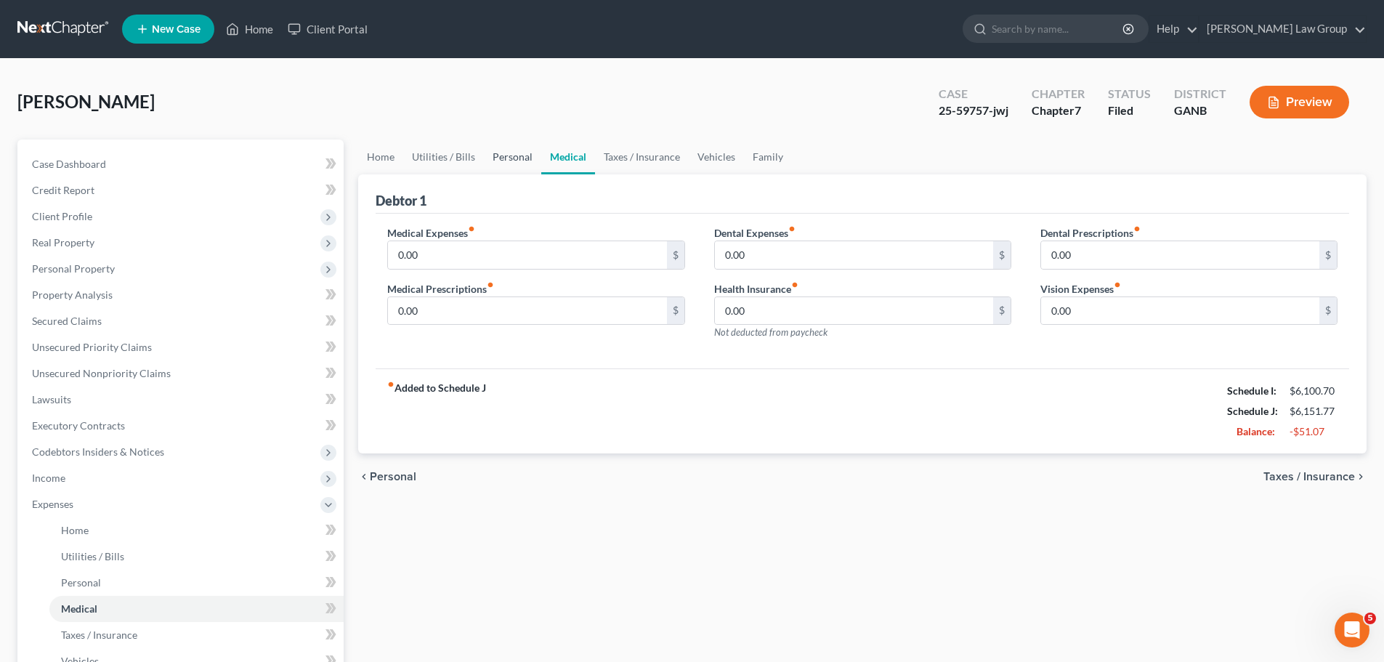
click at [507, 161] on link "Personal" at bounding box center [512, 156] width 57 height 35
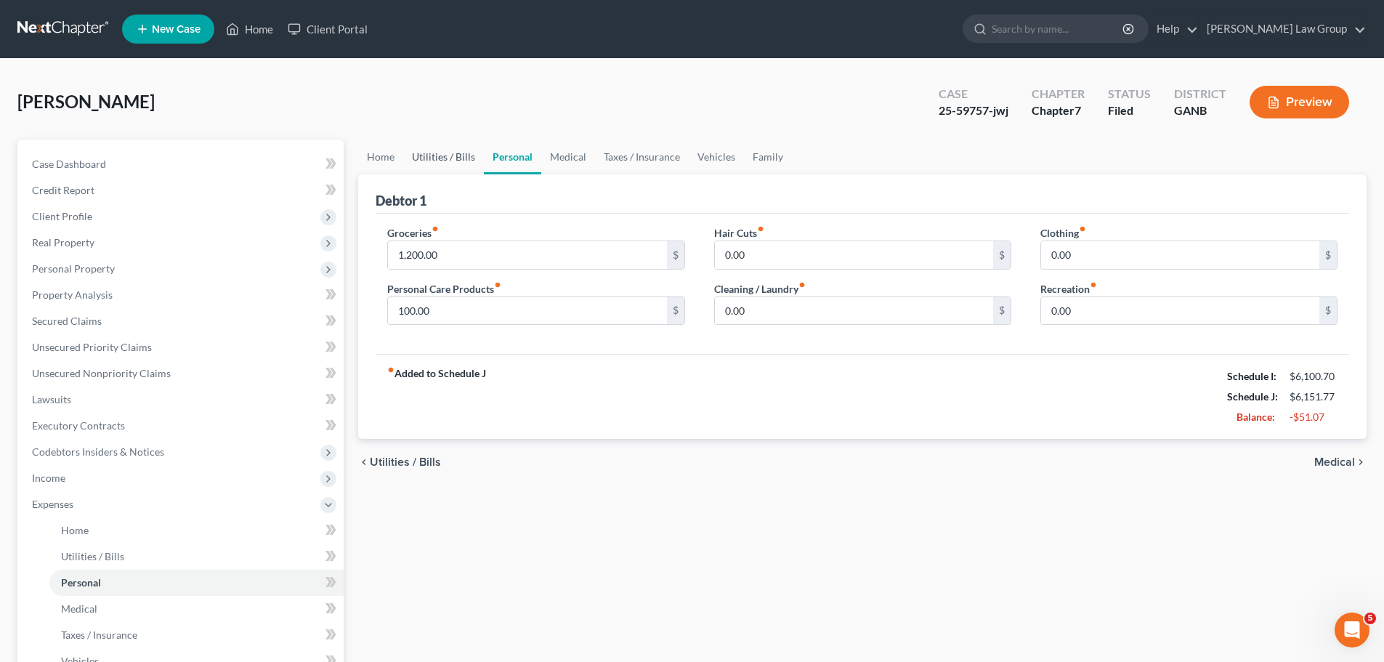
click at [450, 168] on link "Utilities / Bills" at bounding box center [443, 156] width 81 height 35
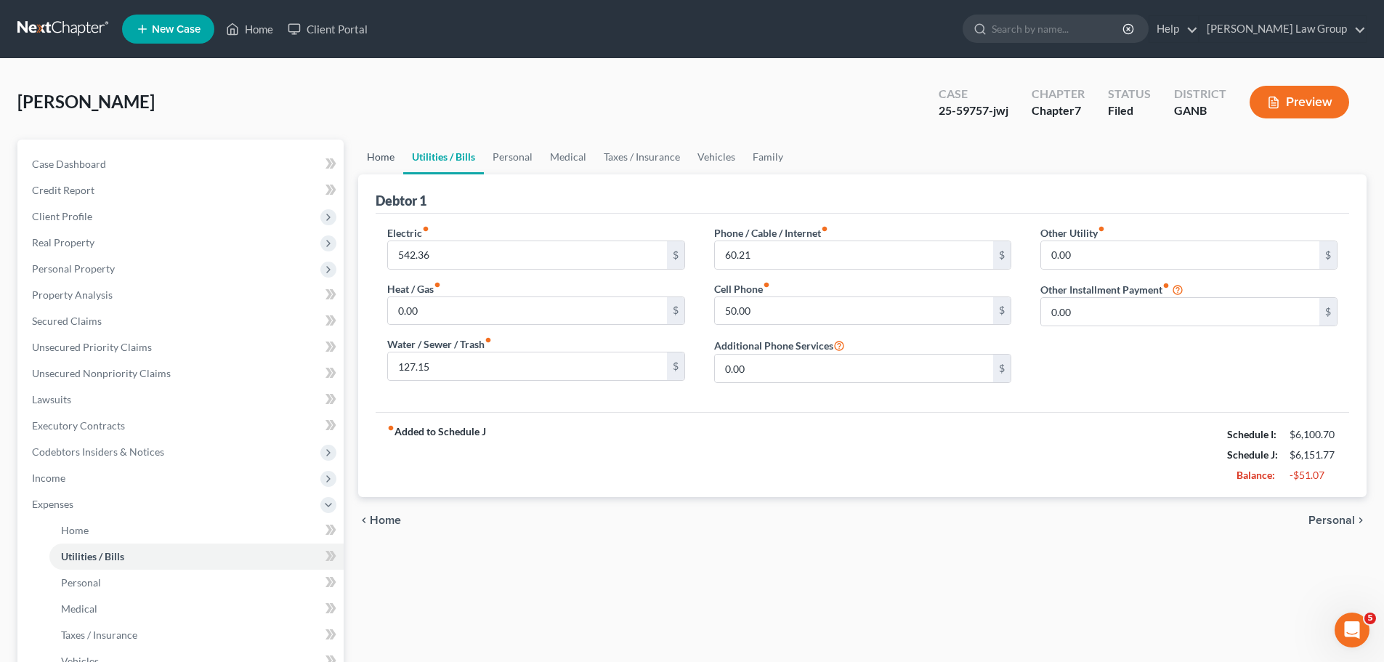
click at [386, 167] on link "Home" at bounding box center [380, 156] width 45 height 35
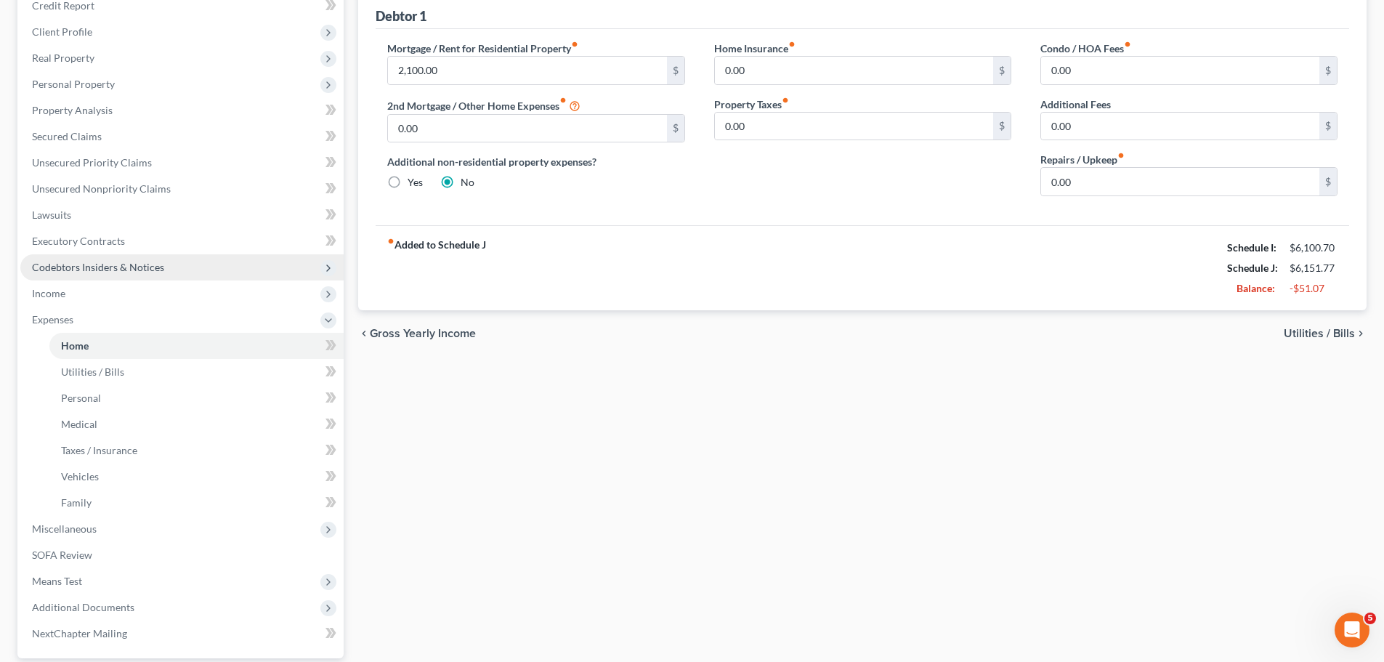
scroll to position [174, 0]
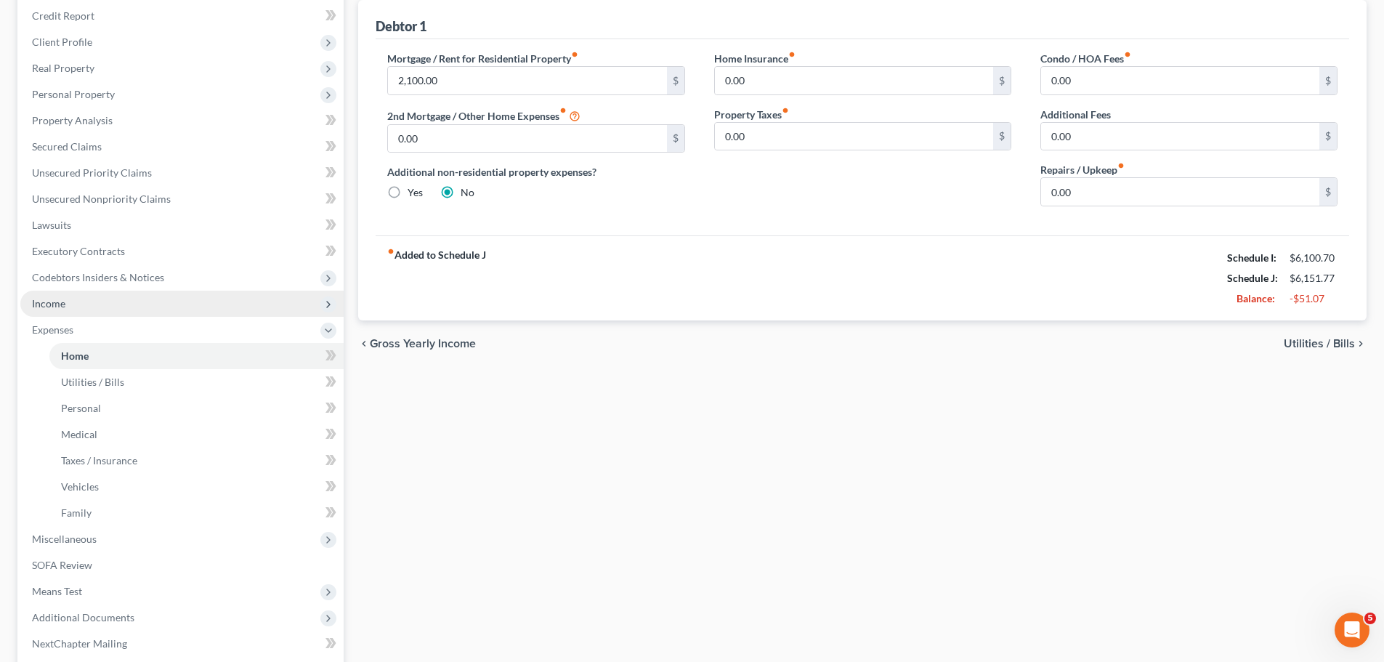
click at [100, 296] on span "Income" at bounding box center [181, 304] width 323 height 26
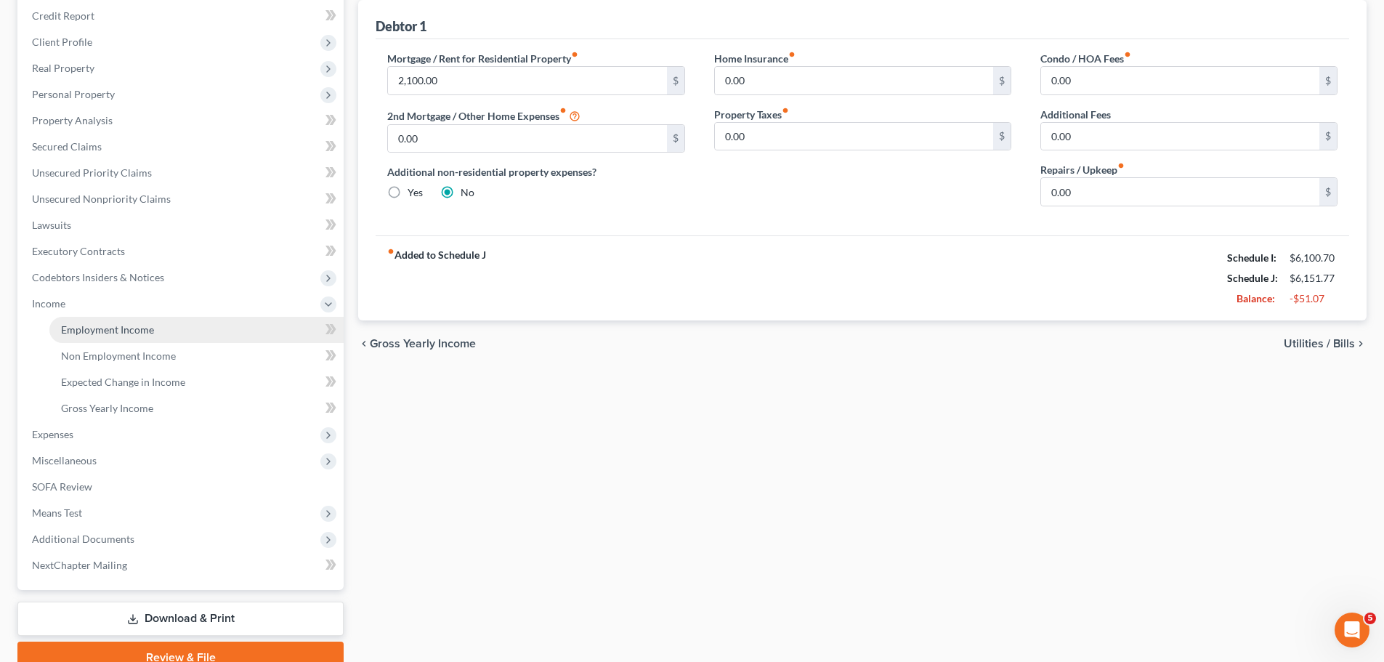
click at [163, 319] on link "Employment Income" at bounding box center [196, 330] width 294 height 26
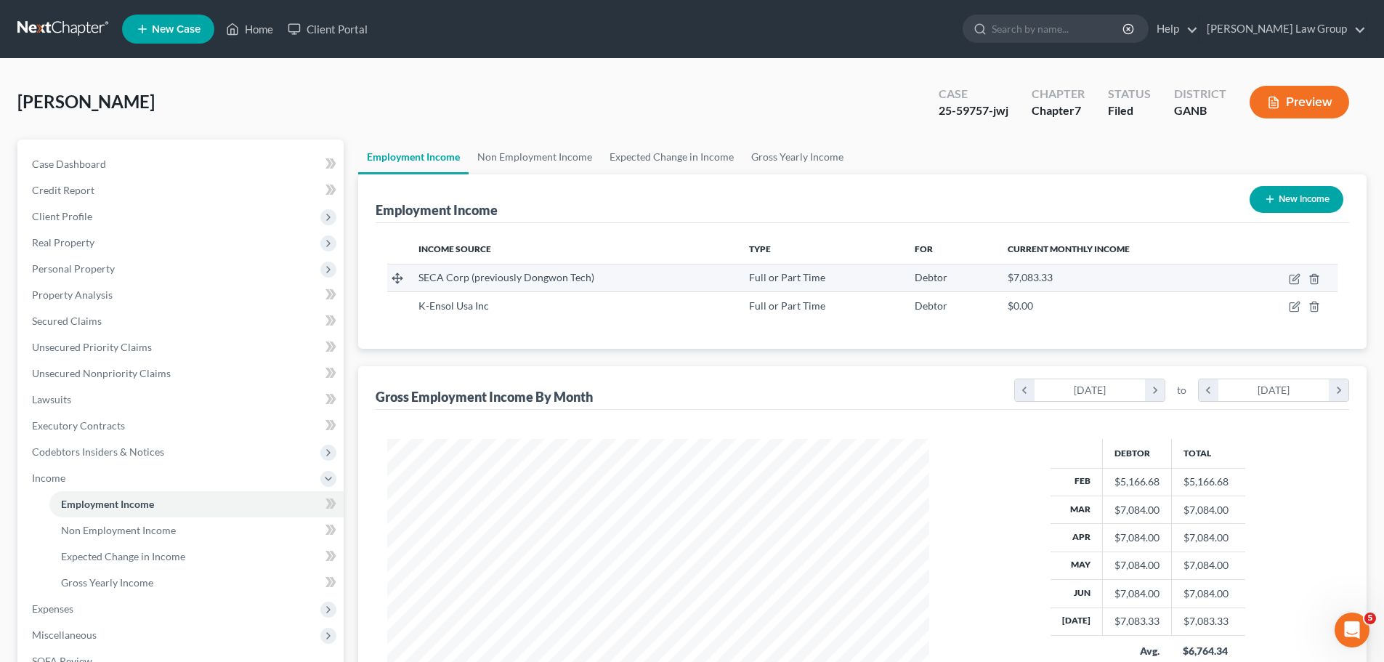
scroll to position [271, 571]
click at [560, 161] on link "Non Employment Income" at bounding box center [535, 156] width 132 height 35
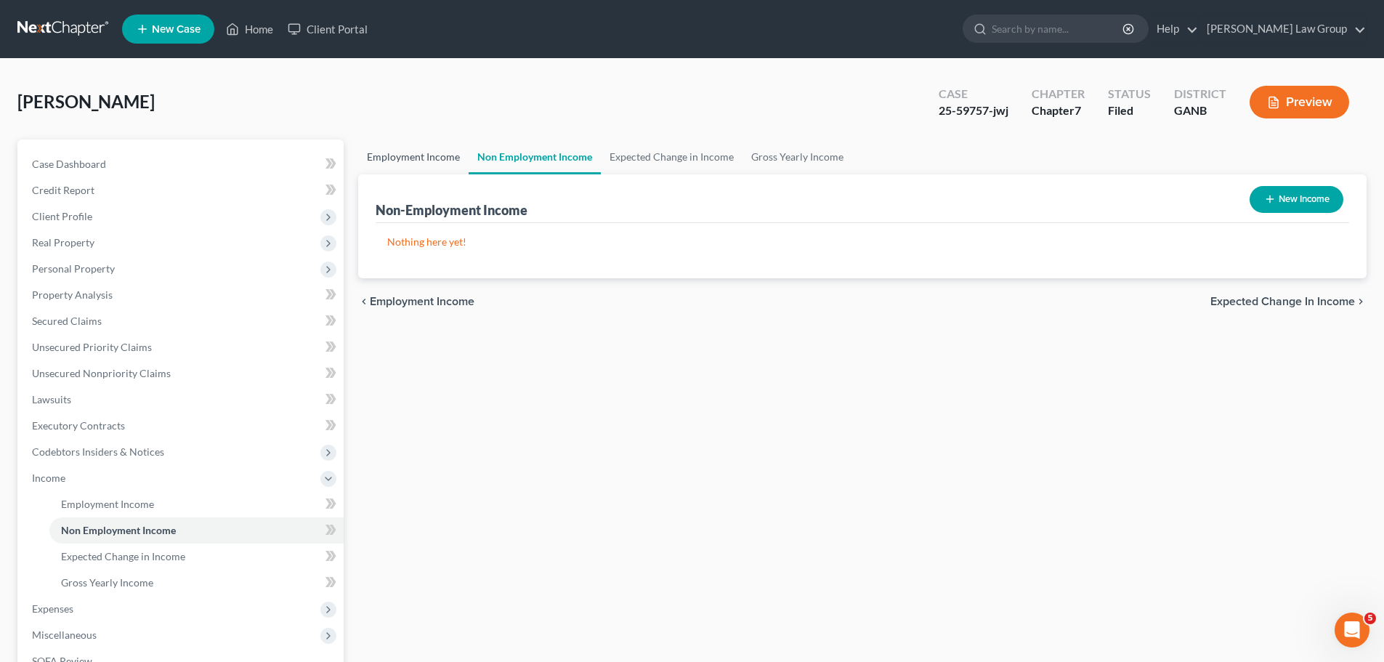
click at [401, 158] on link "Employment Income" at bounding box center [413, 156] width 110 height 35
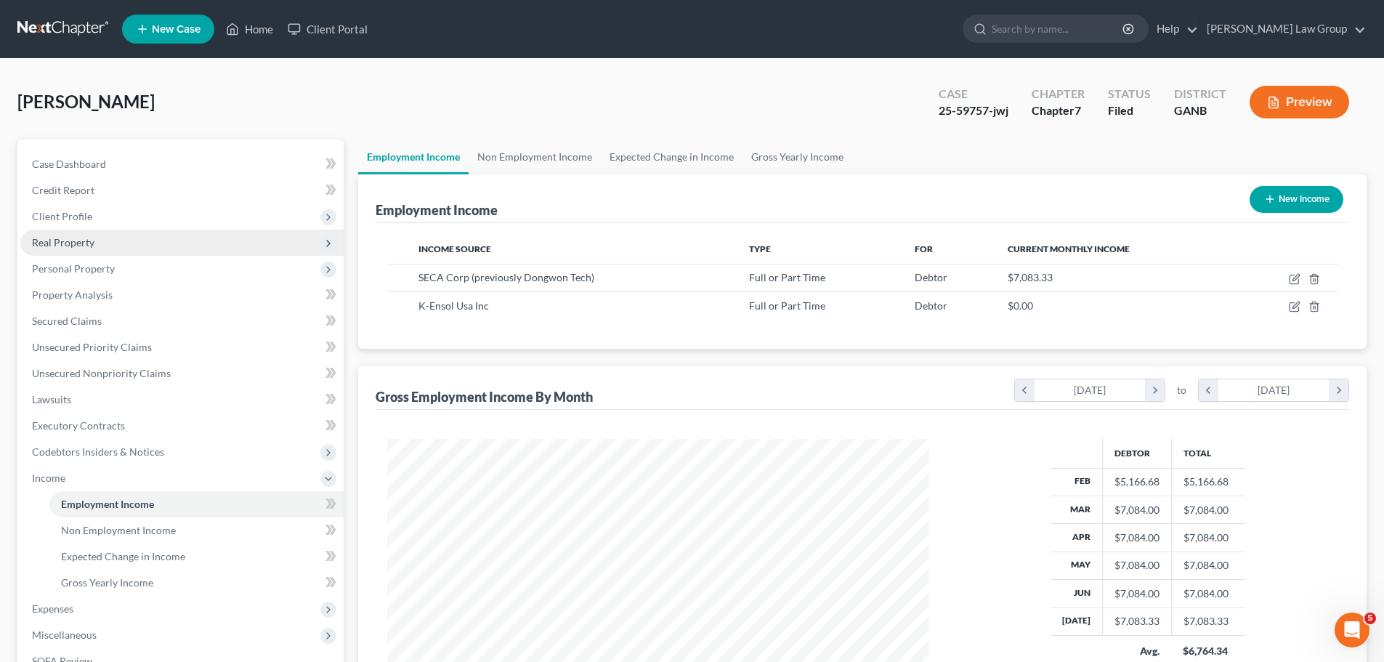
scroll to position [271, 571]
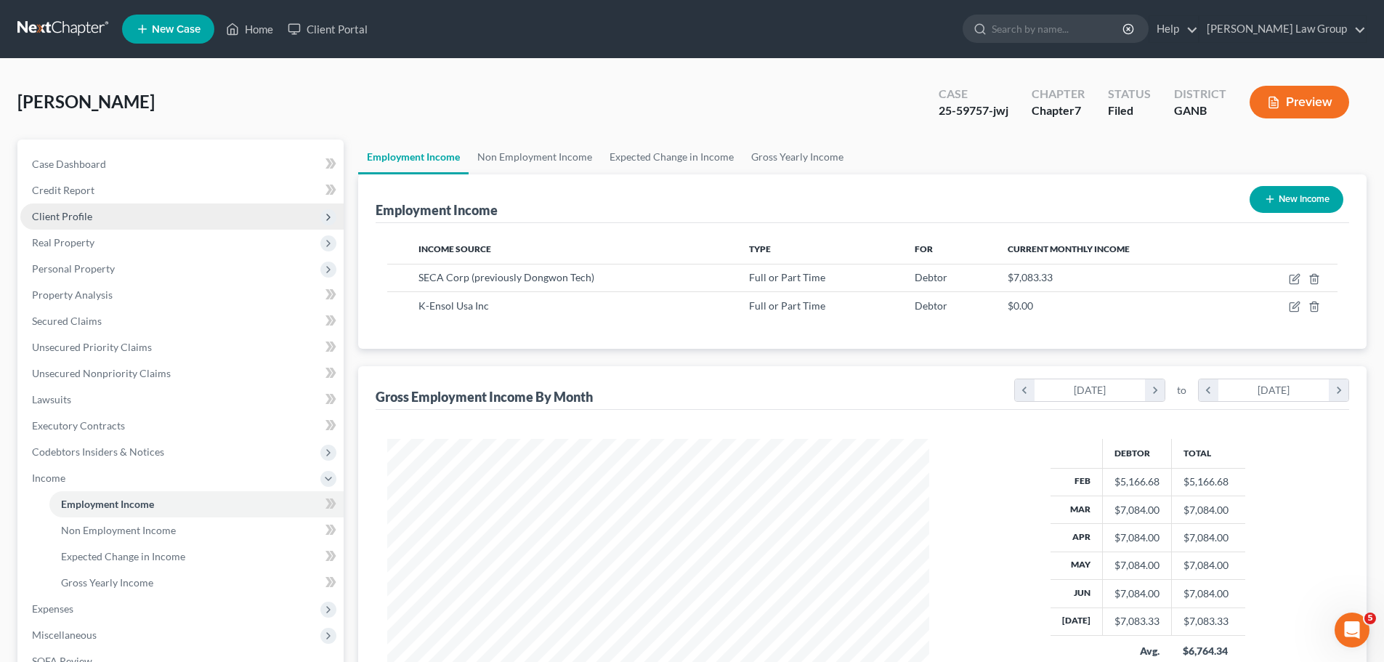
click at [131, 215] on span "Client Profile" at bounding box center [181, 216] width 323 height 26
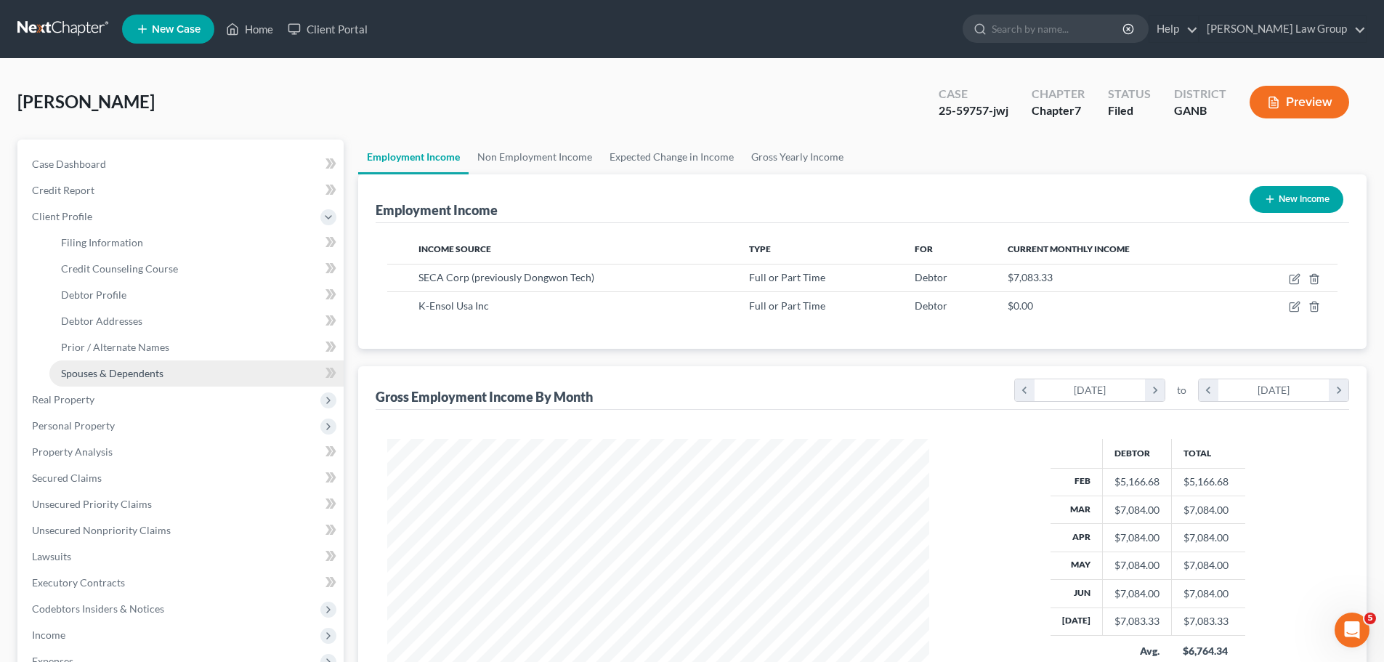
click at [166, 365] on link "Spouses & Dependents" at bounding box center [196, 373] width 294 height 26
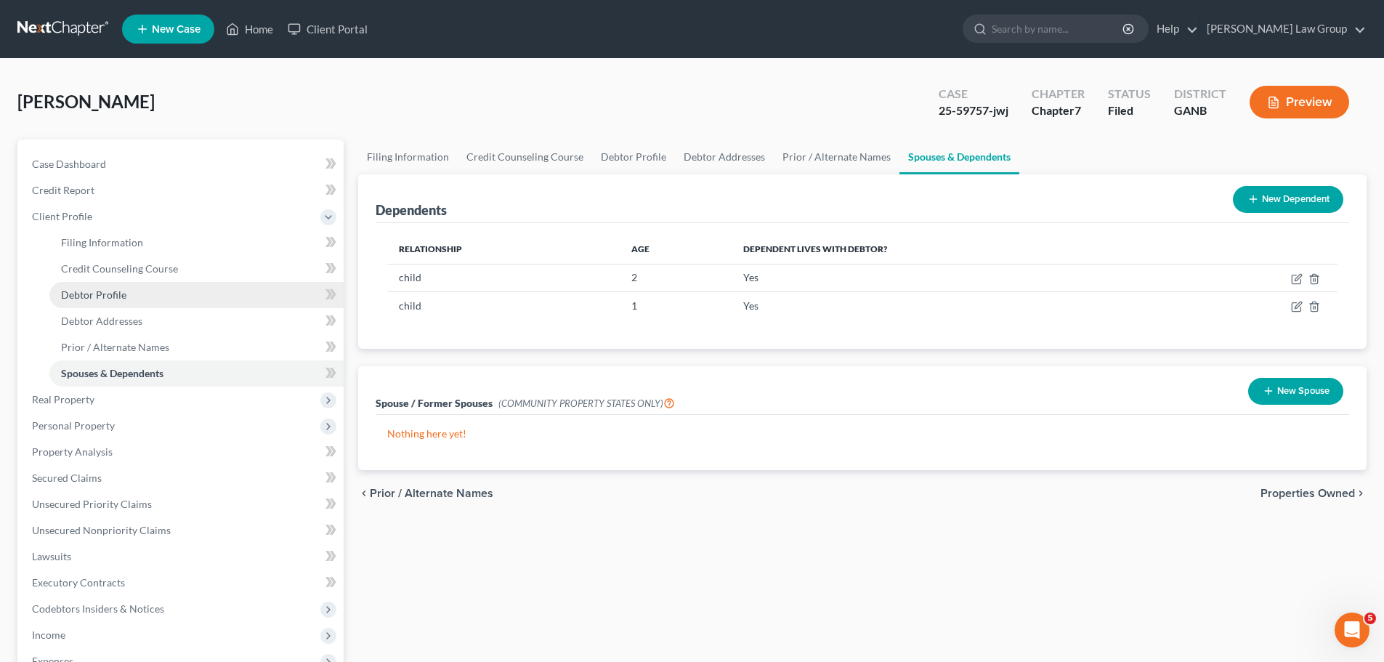
click at [173, 291] on link "Debtor Profile" at bounding box center [196, 295] width 294 height 26
select select "1"
select select "3"
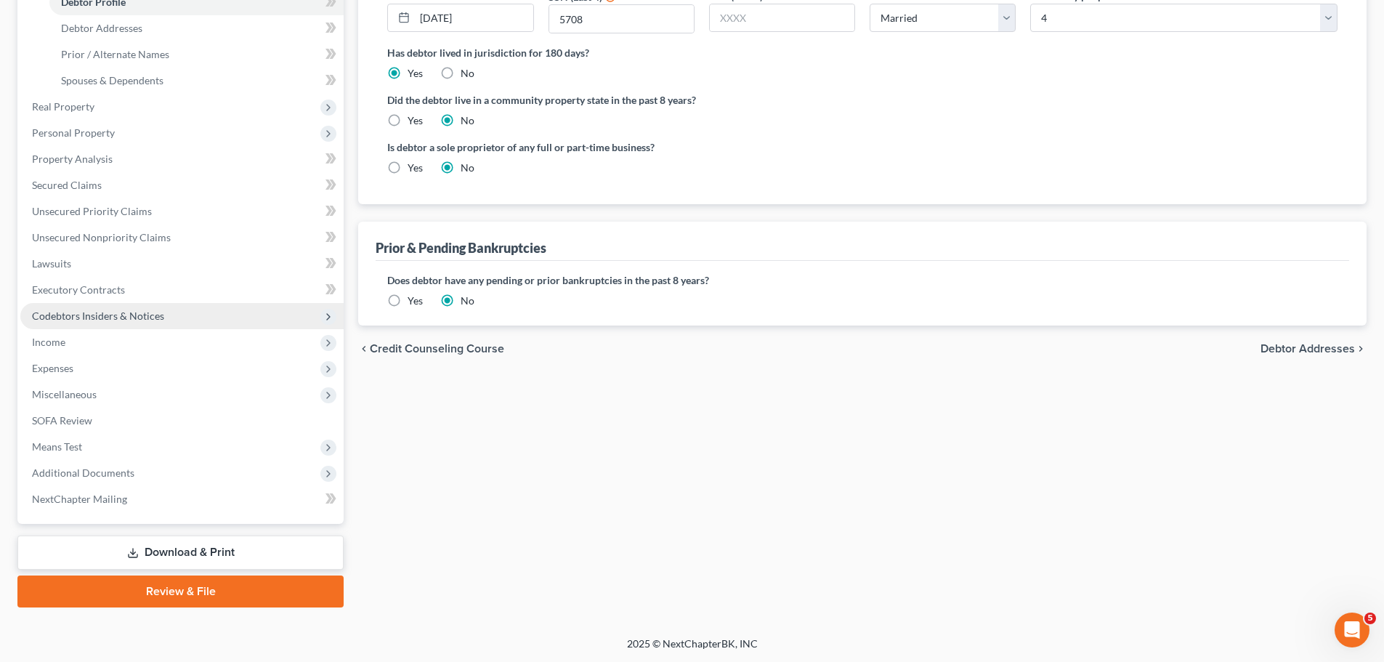
scroll to position [293, 0]
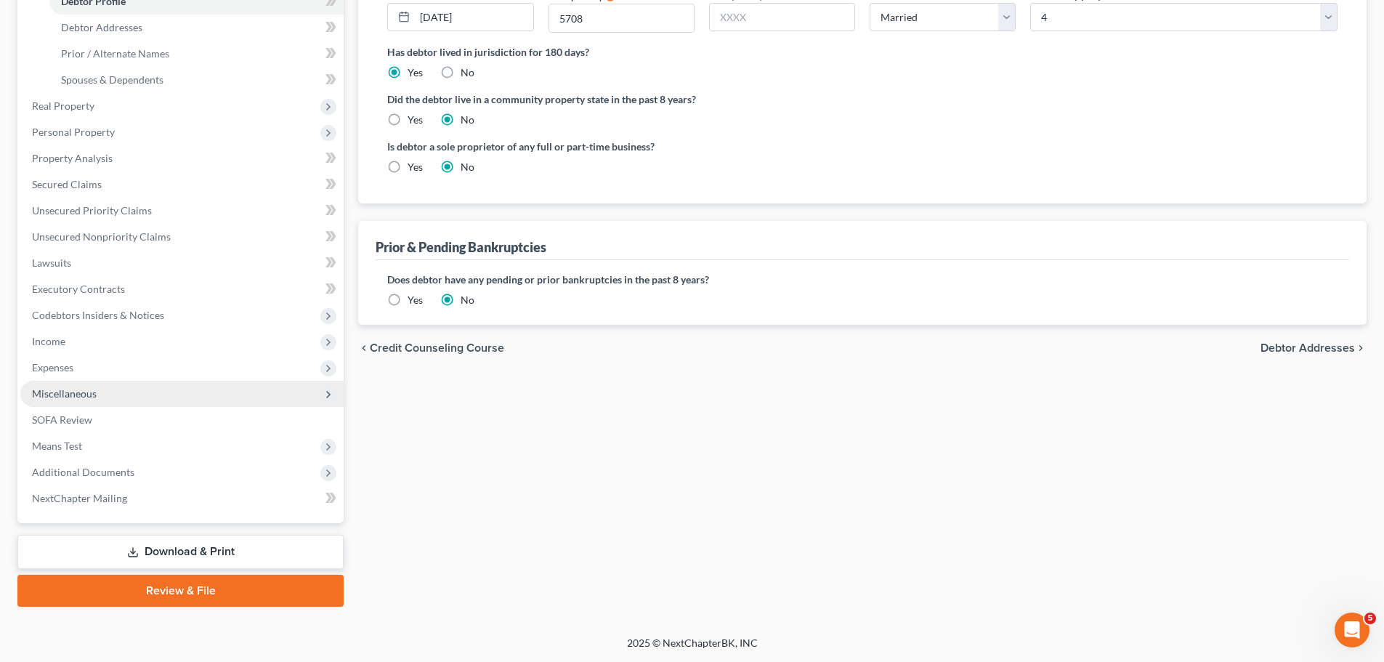
click at [111, 392] on span "Miscellaneous" at bounding box center [181, 394] width 323 height 26
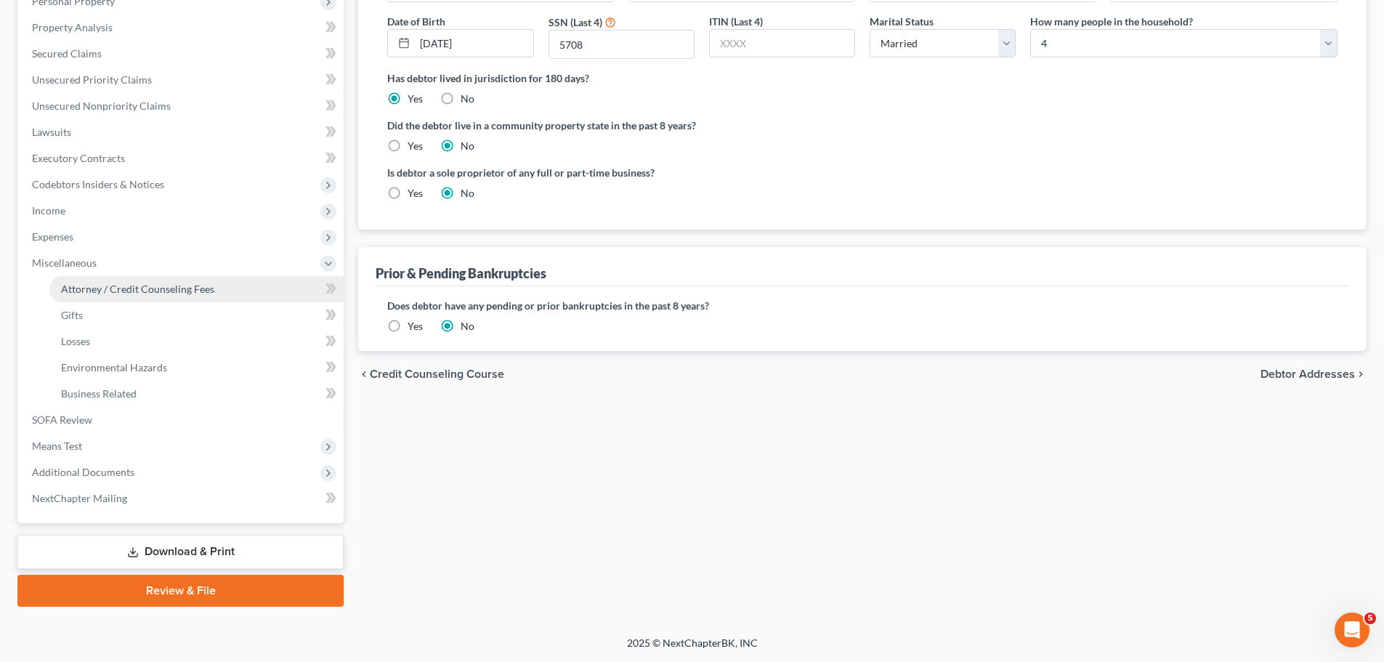
click at [135, 283] on span "Attorney / Credit Counseling Fees" at bounding box center [137, 289] width 153 height 12
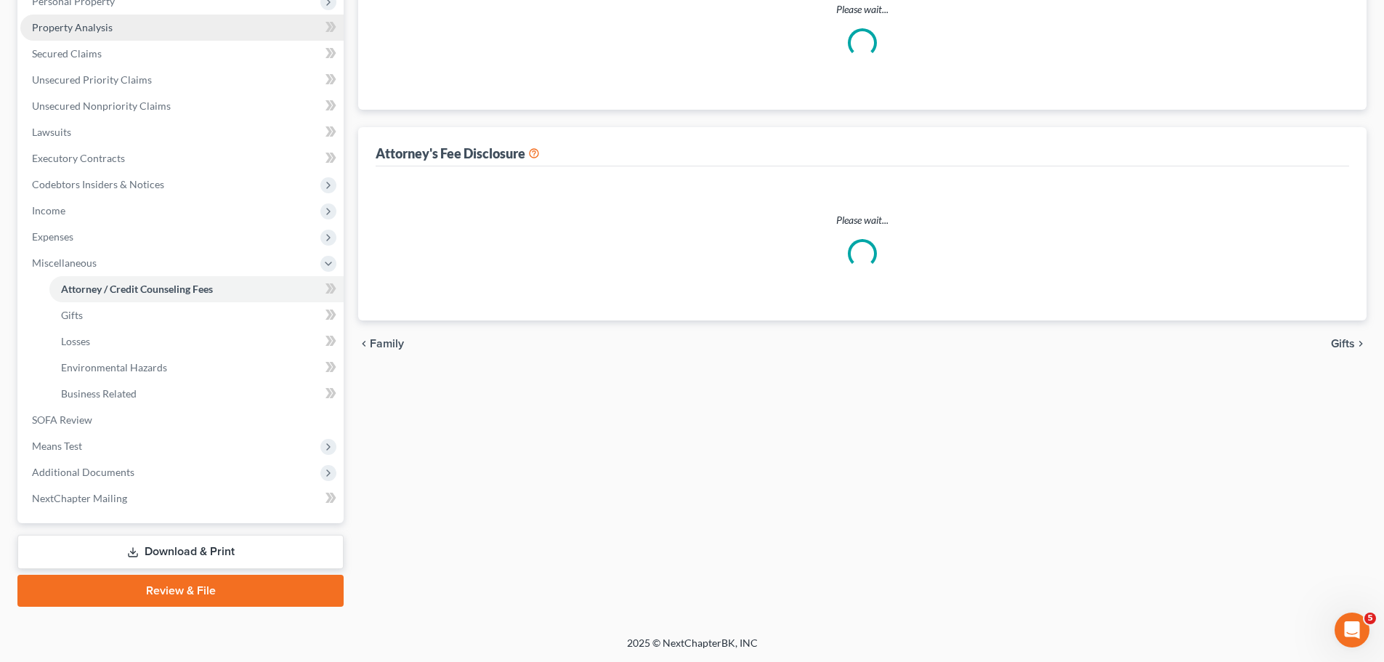
scroll to position [5, 0]
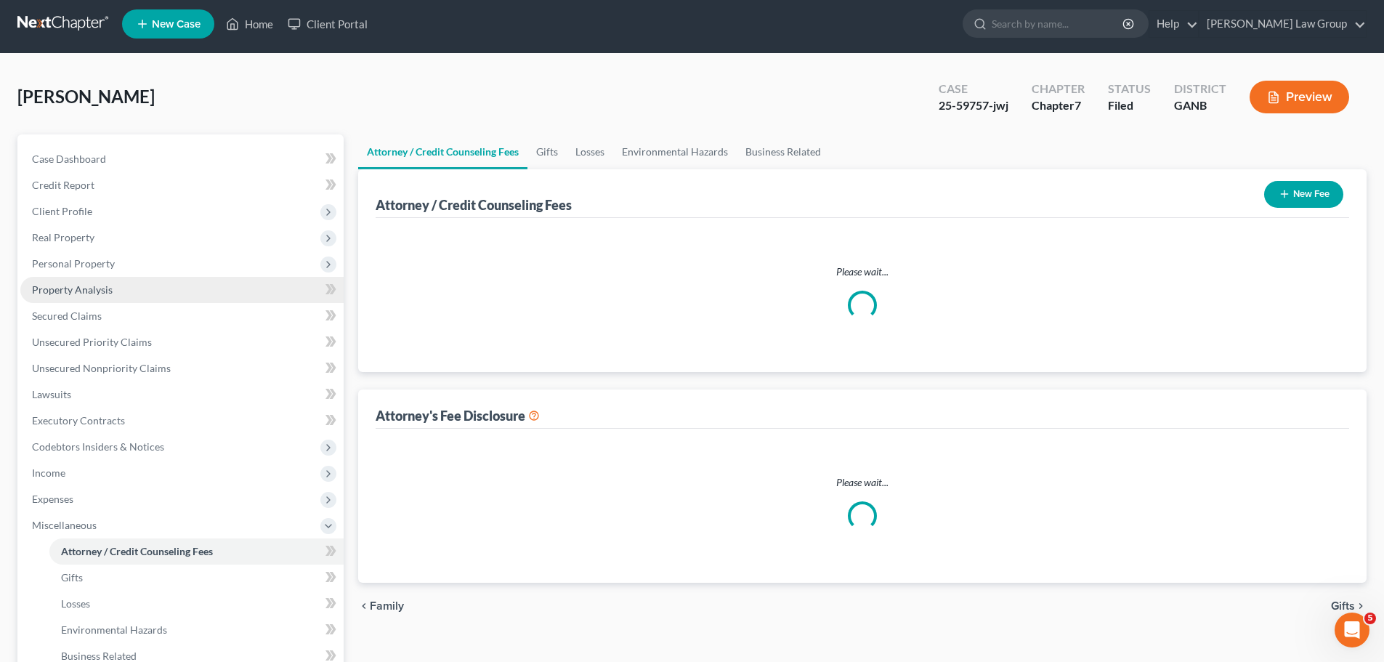
select select "0"
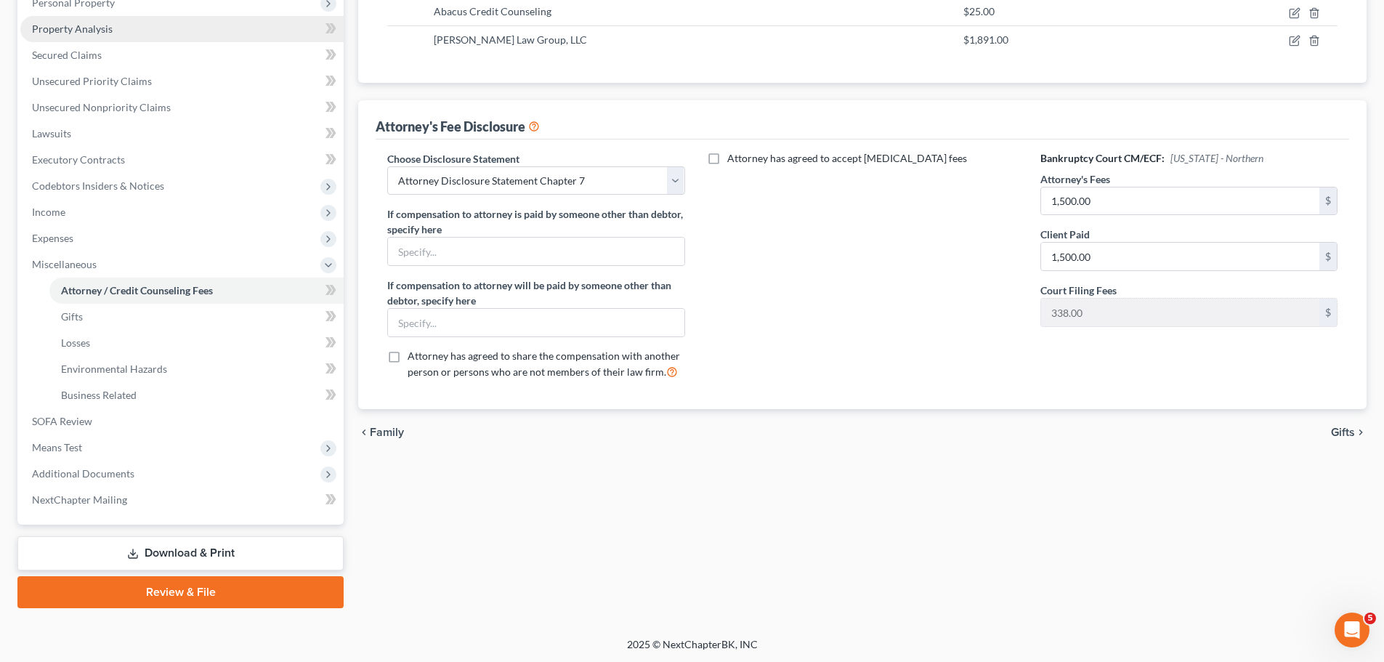
scroll to position [267, 0]
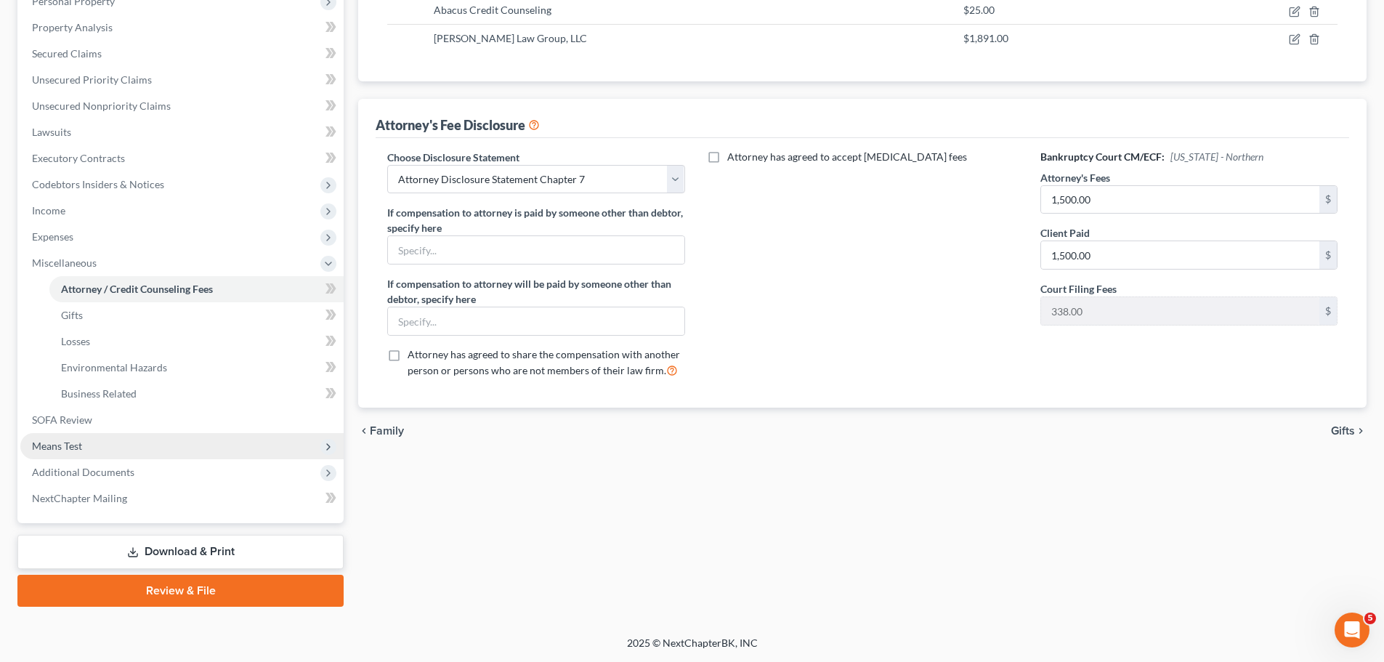
click at [122, 453] on span "Means Test" at bounding box center [181, 446] width 323 height 26
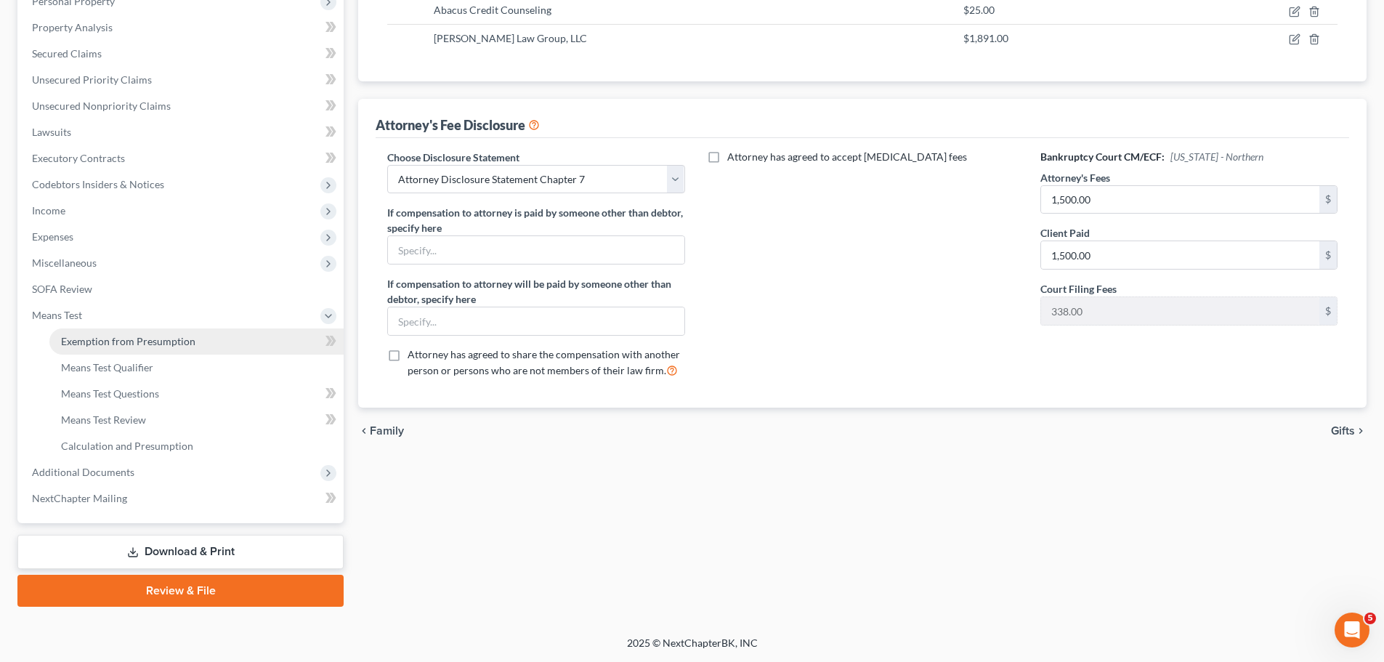
click at [214, 350] on link "Exemption from Presumption" at bounding box center [196, 341] width 294 height 26
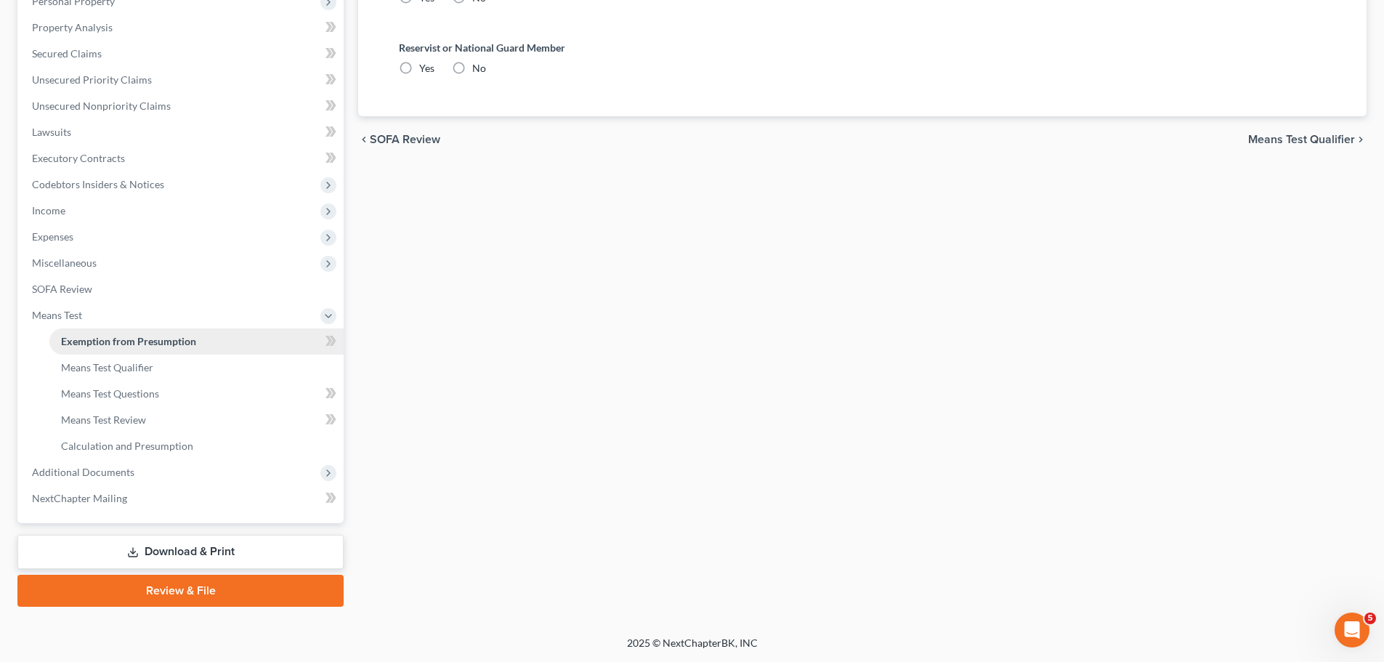
radio input "true"
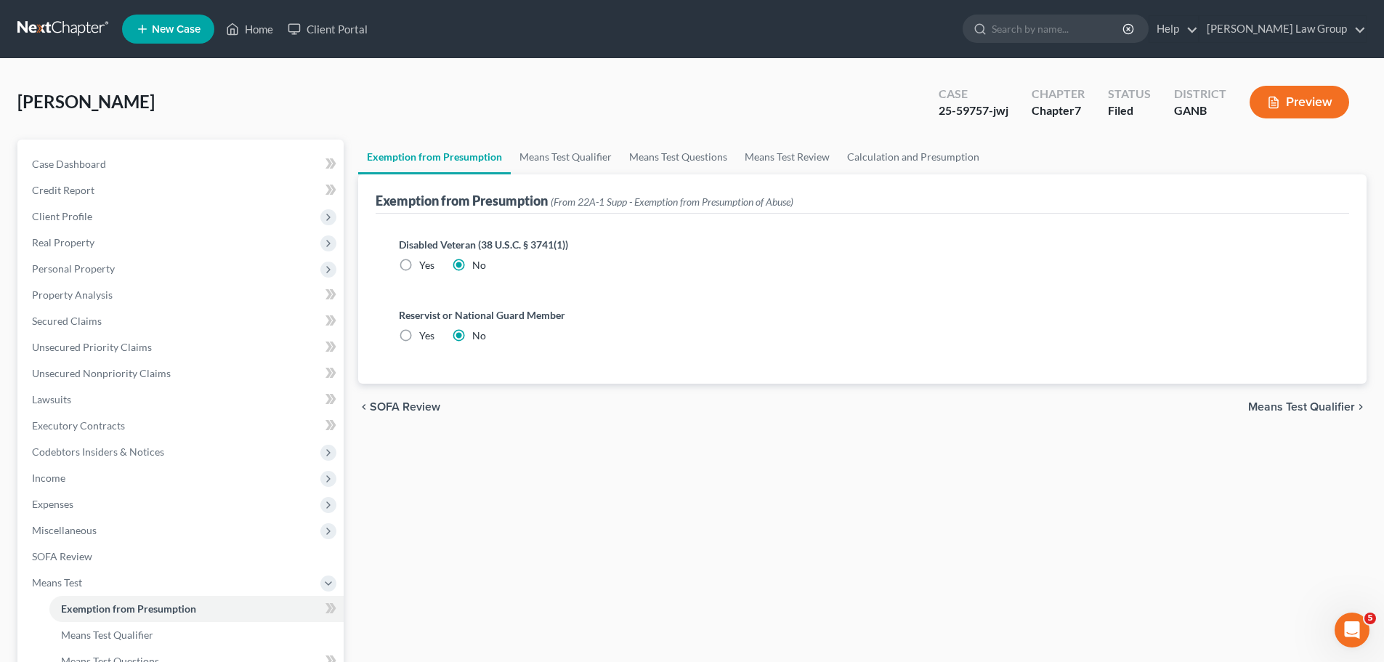
click at [546, 179] on div "Exemption from Presumption (From 22A-1 Supp - Exemption from Presumption of Abu…" at bounding box center [862, 193] width 973 height 39
click at [556, 161] on link "Means Test Qualifier" at bounding box center [566, 156] width 110 height 35
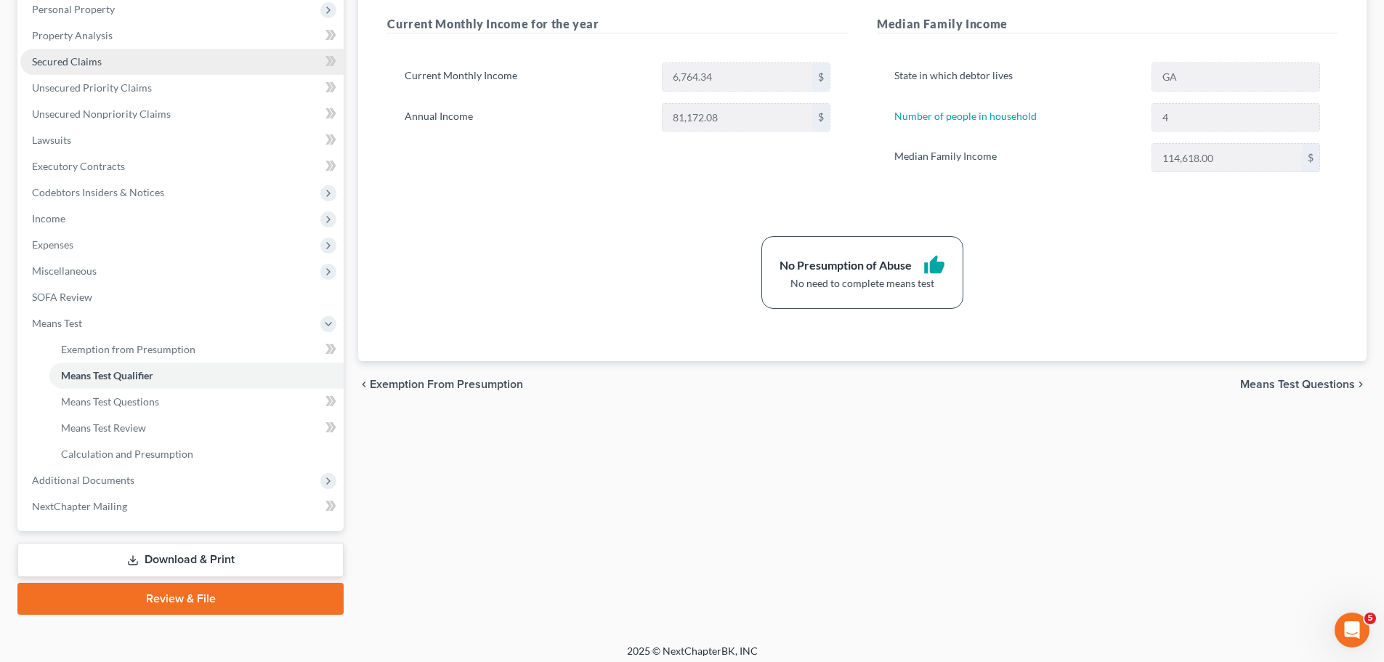
scroll to position [267, 0]
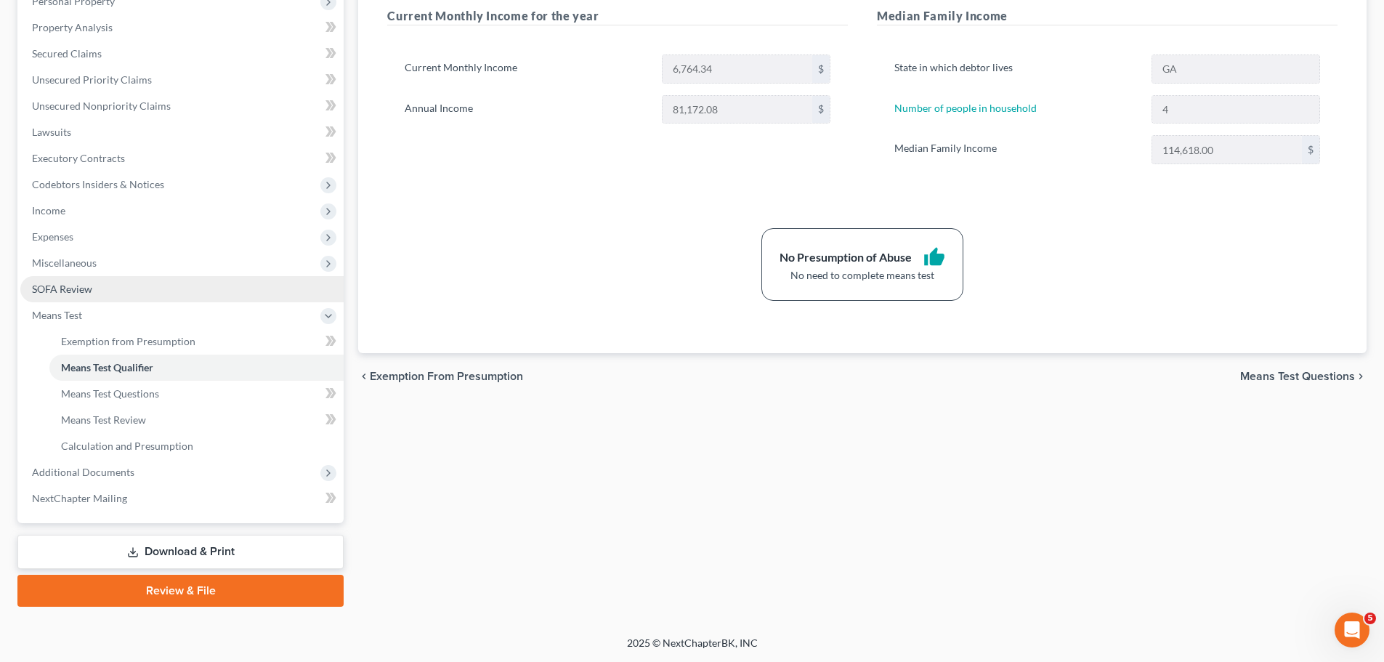
click at [121, 283] on link "SOFA Review" at bounding box center [181, 289] width 323 height 26
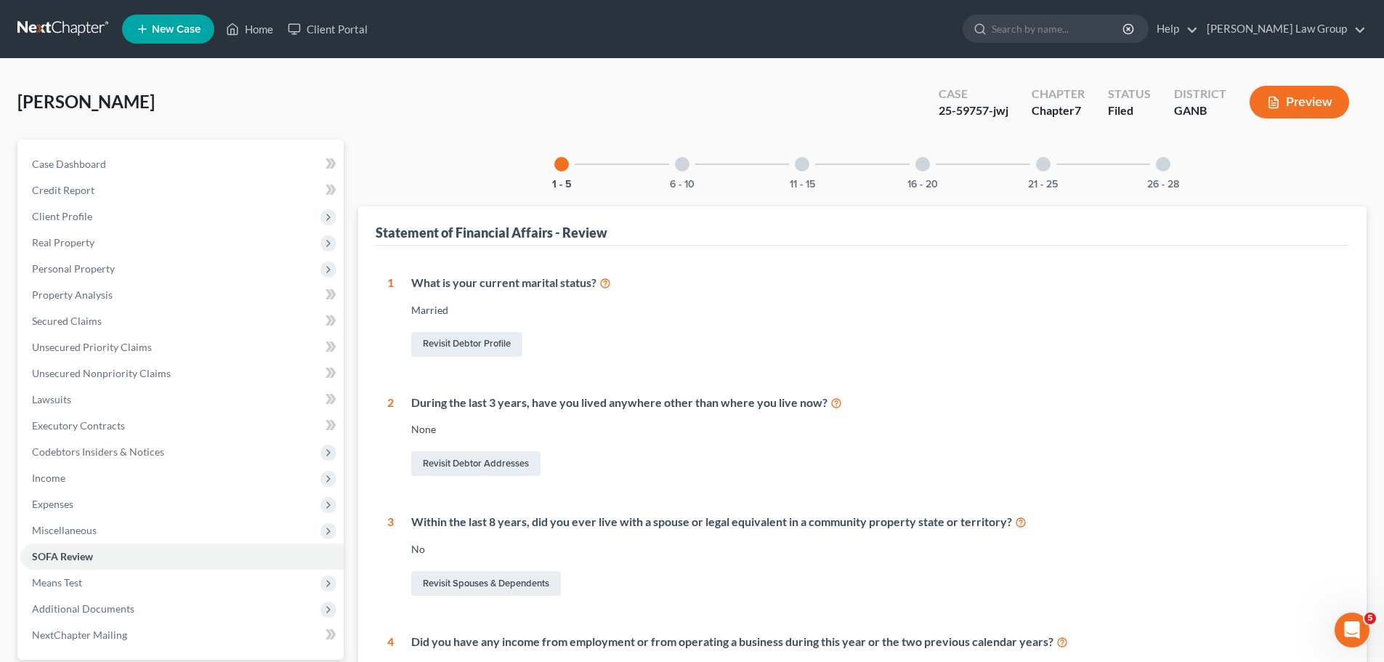
click at [1170, 164] on div at bounding box center [1163, 164] width 15 height 15
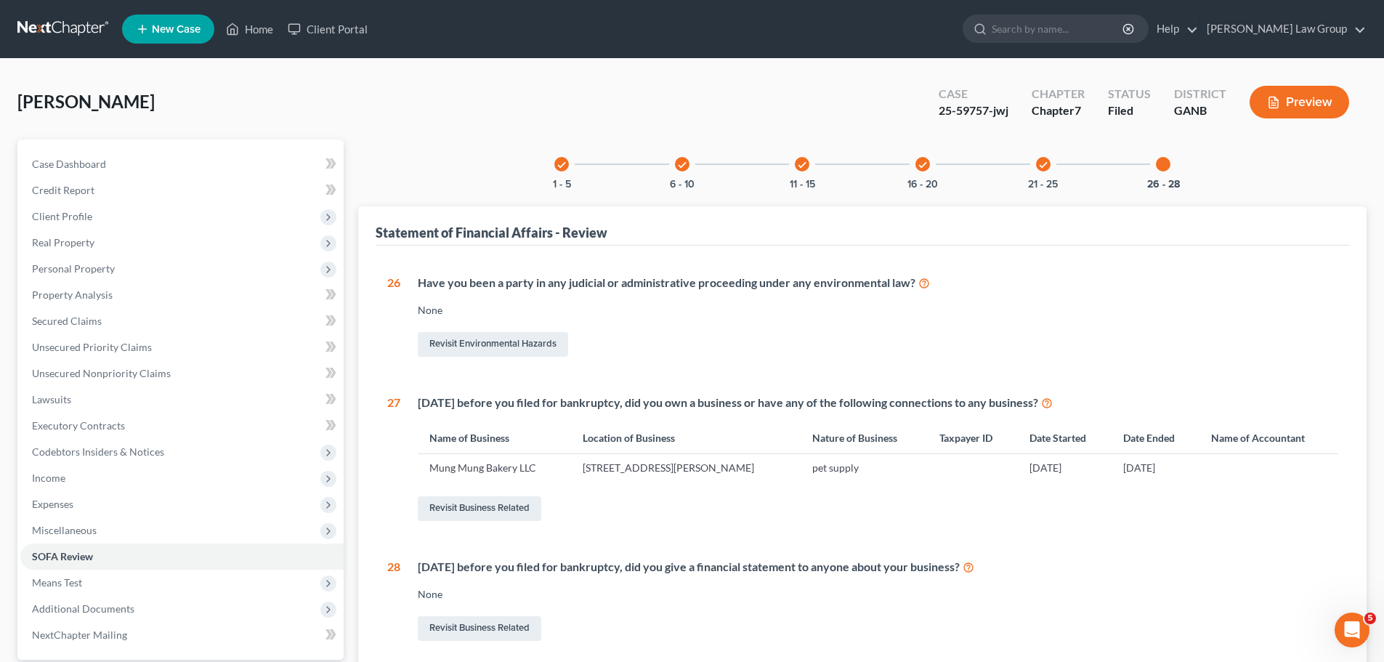
click at [564, 167] on icon "check" at bounding box center [561, 165] width 10 height 10
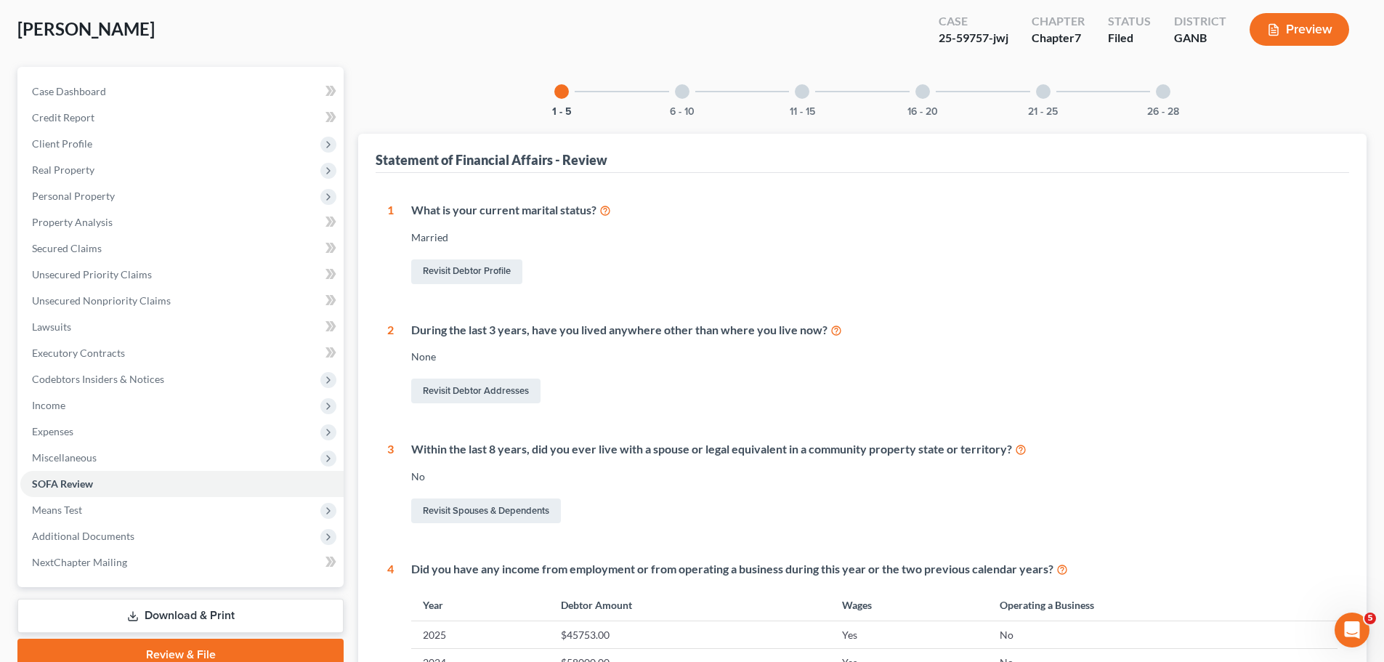
click at [1144, 108] on div "26 - 28" at bounding box center [1162, 91] width 49 height 49
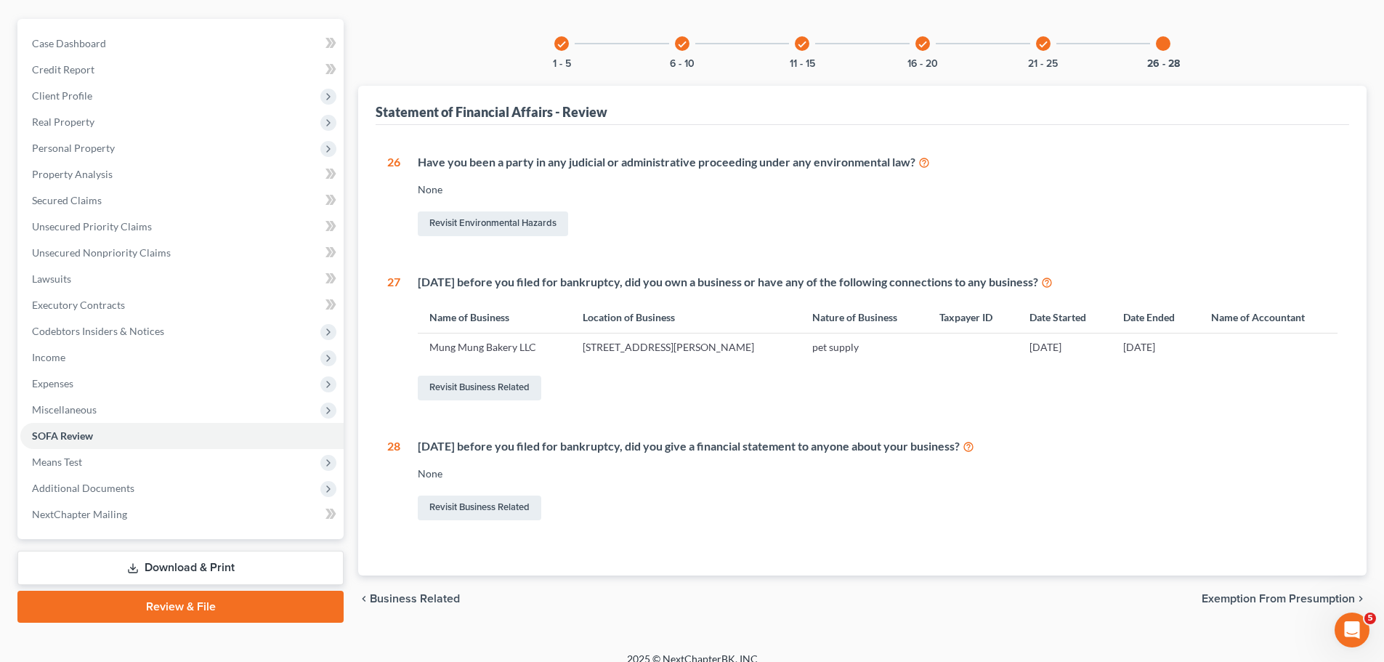
scroll to position [137, 0]
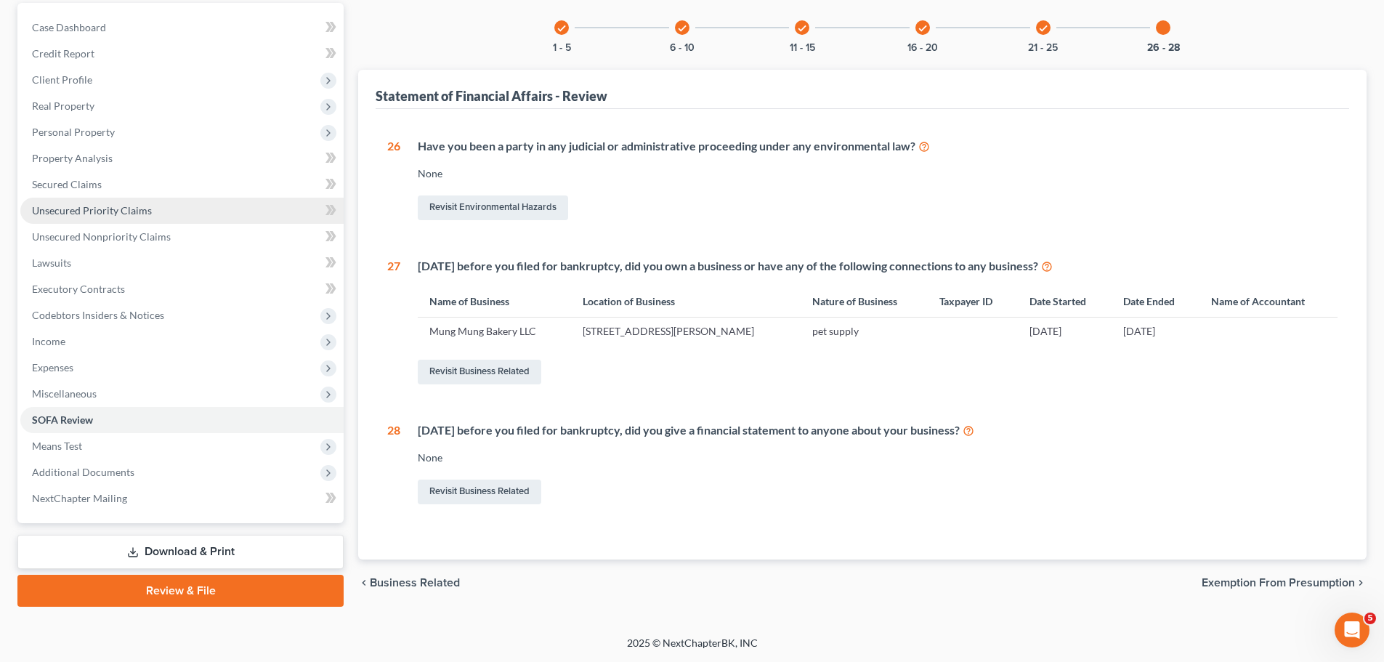
click at [110, 214] on span "Unsecured Priority Claims" at bounding box center [92, 210] width 120 height 12
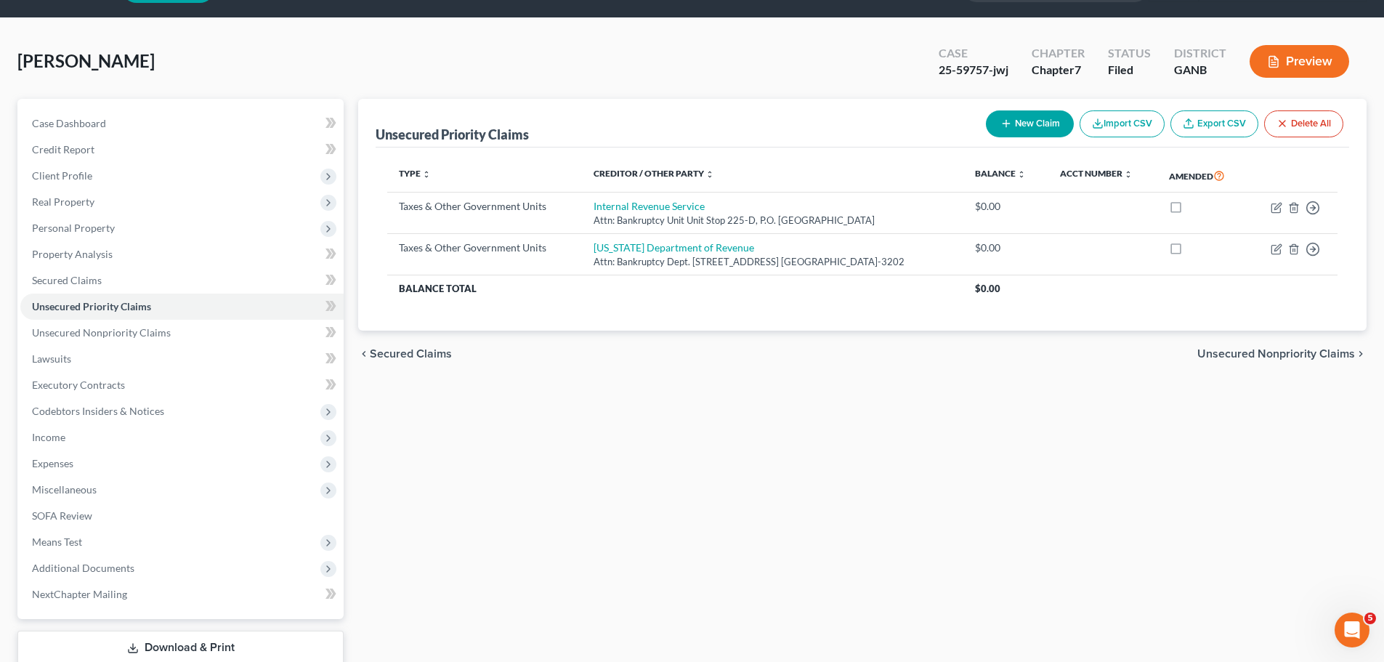
scroll to position [137, 0]
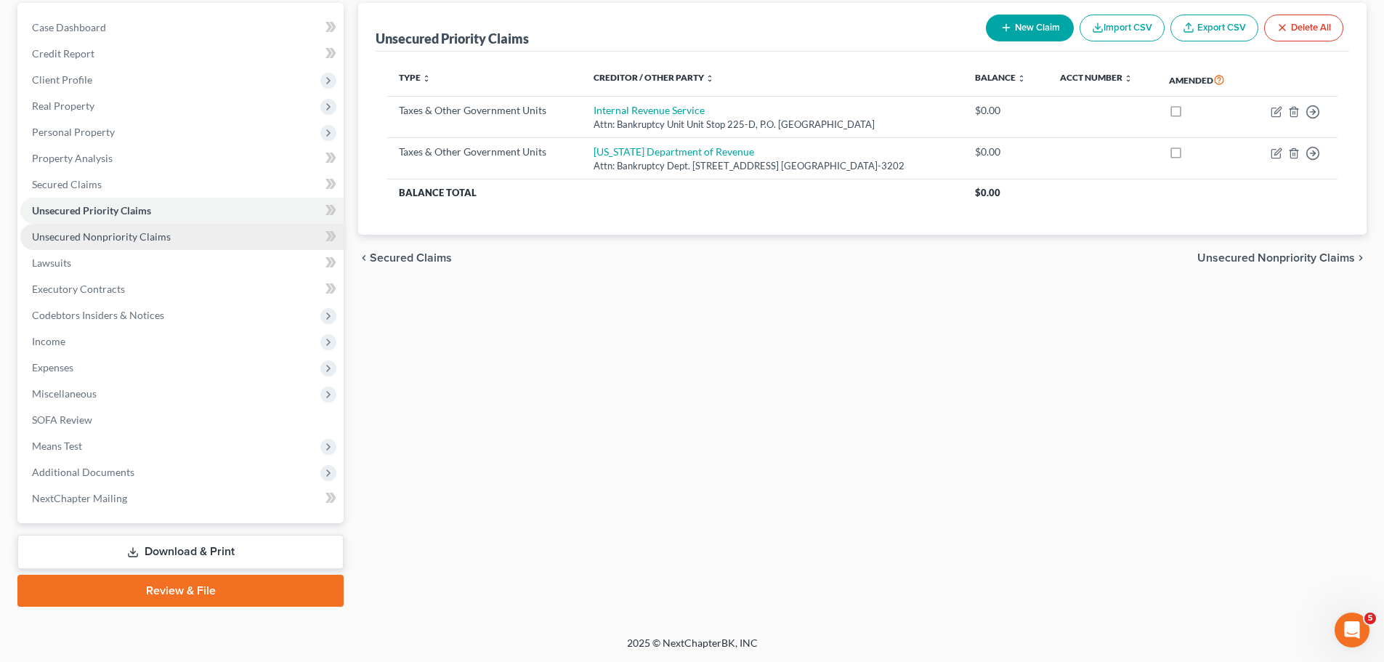
click at [142, 234] on span "Unsecured Nonpriority Claims" at bounding box center [101, 236] width 139 height 12
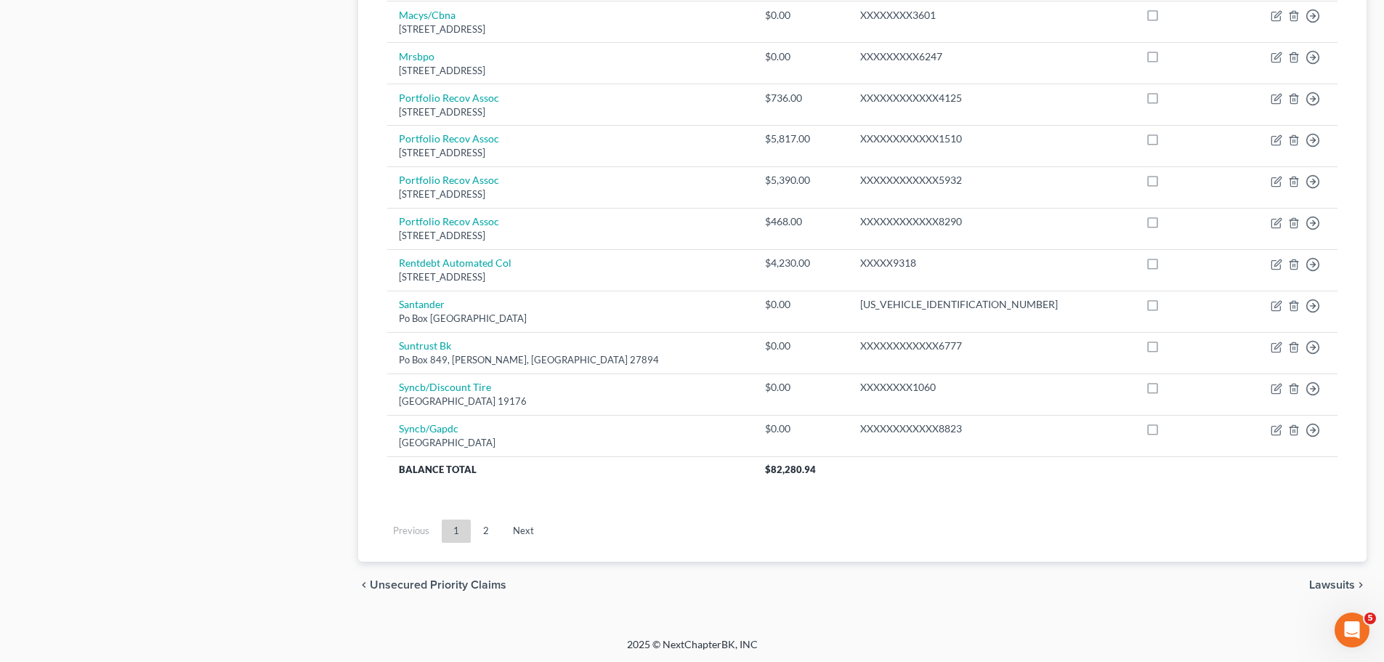
scroll to position [1020, 0]
click at [522, 530] on link "Next" at bounding box center [523, 529] width 44 height 23
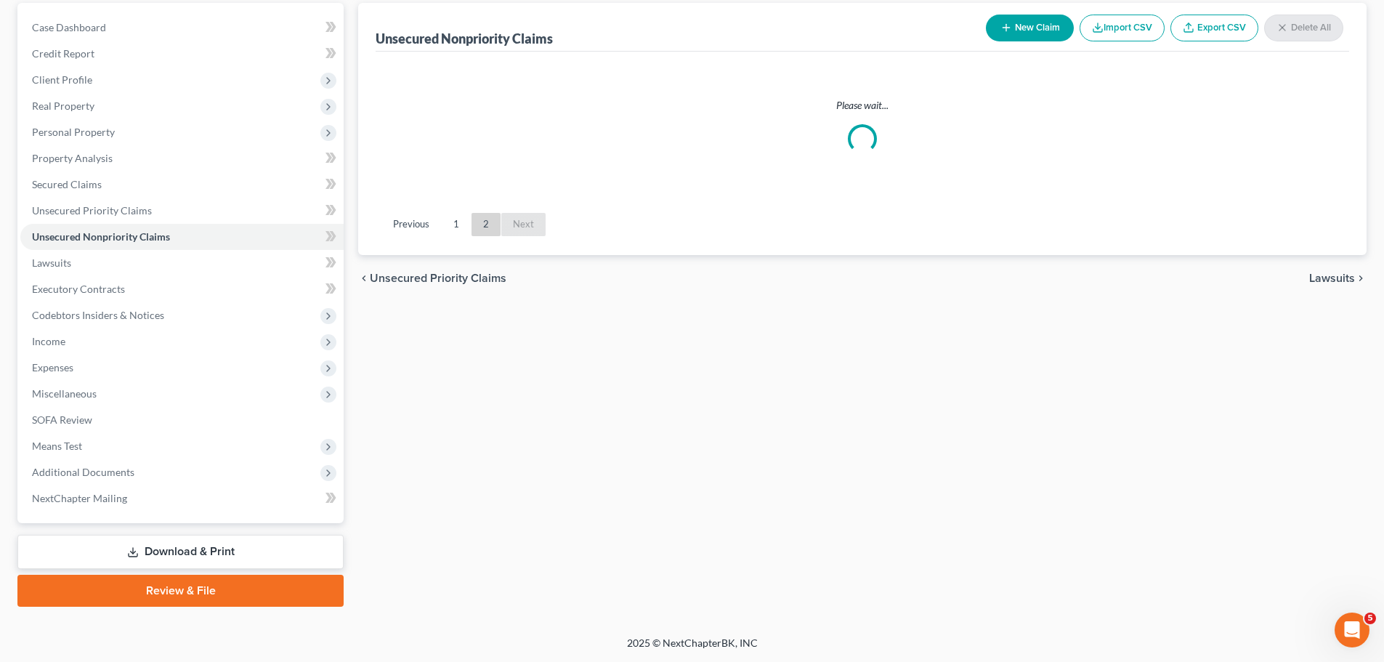
scroll to position [137, 0]
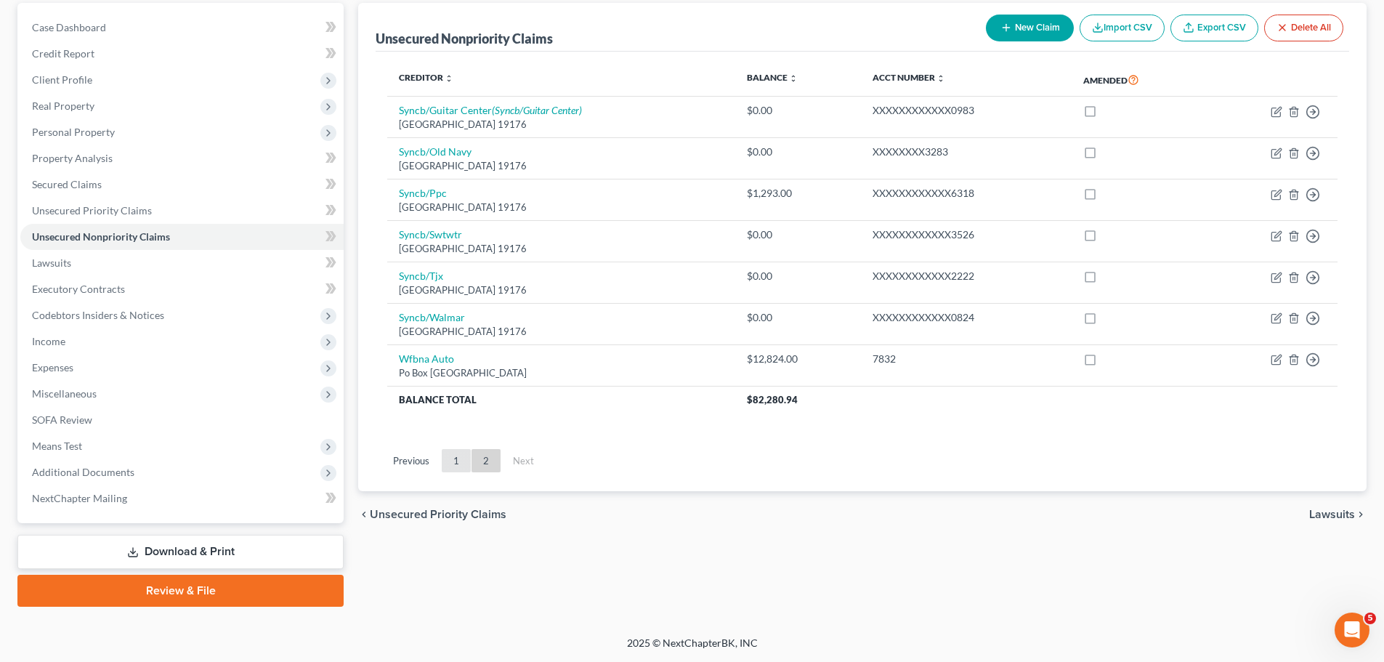
click at [456, 463] on link "1" at bounding box center [456, 460] width 29 height 23
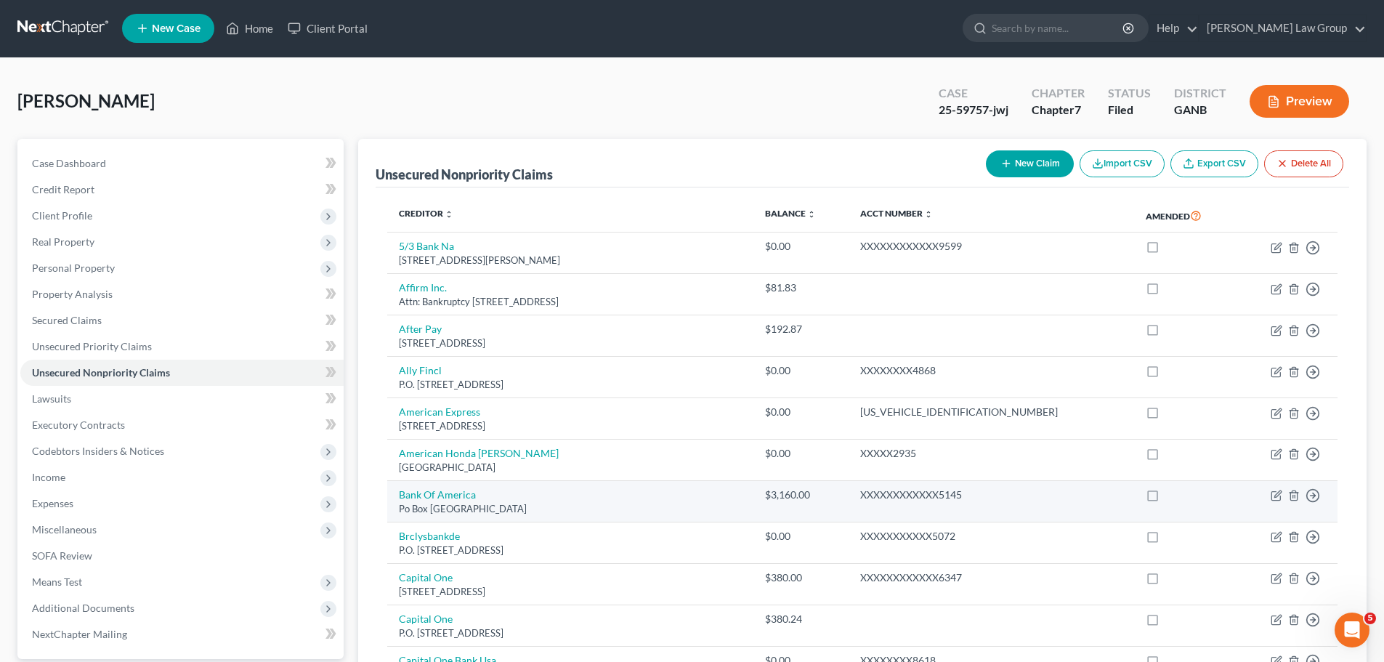
scroll to position [0, 0]
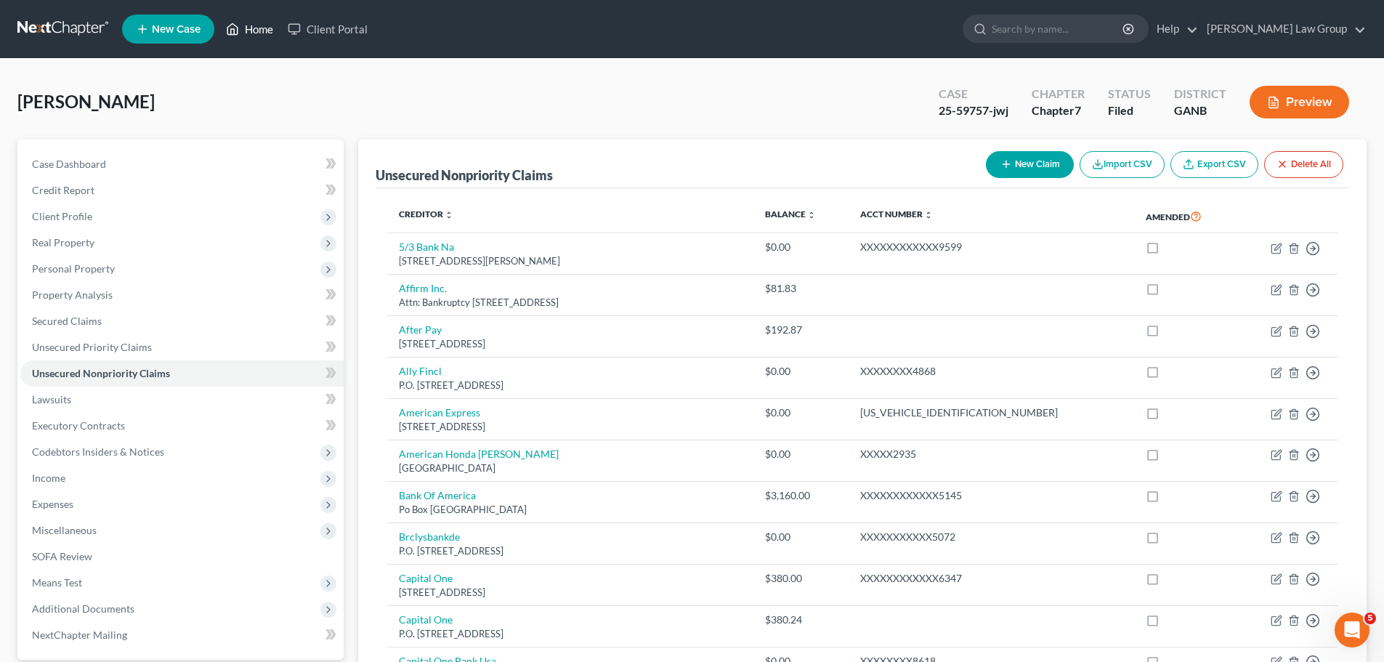
click at [248, 33] on link "Home" at bounding box center [250, 29] width 62 height 26
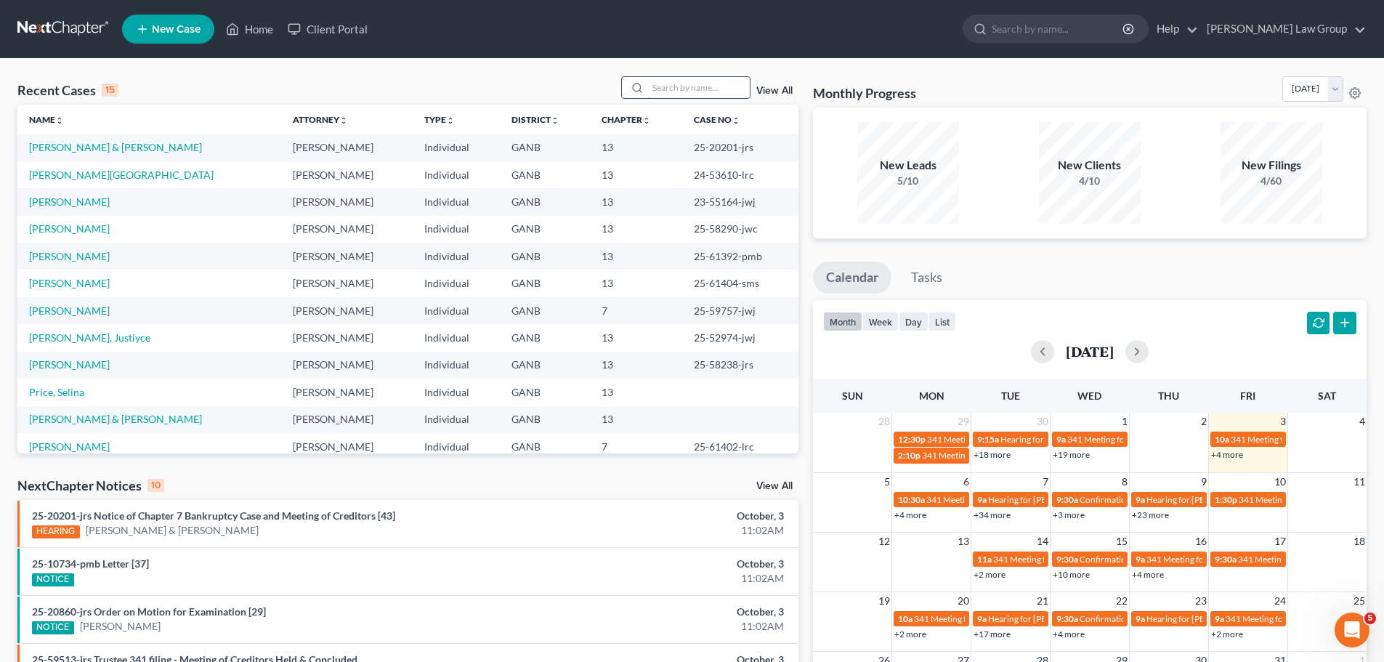
click at [694, 89] on input "search" at bounding box center [699, 87] width 102 height 21
type input "[PERSON_NAME]"
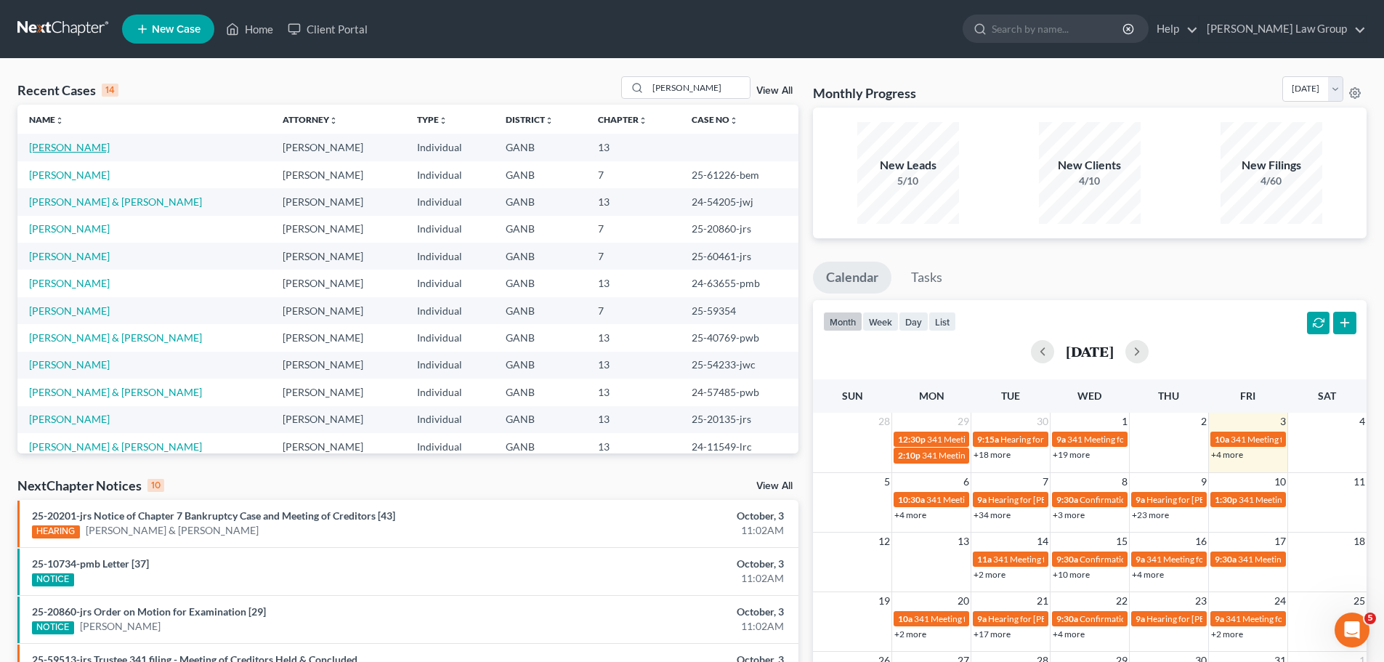
click at [58, 146] on link "[PERSON_NAME]" at bounding box center [69, 147] width 81 height 12
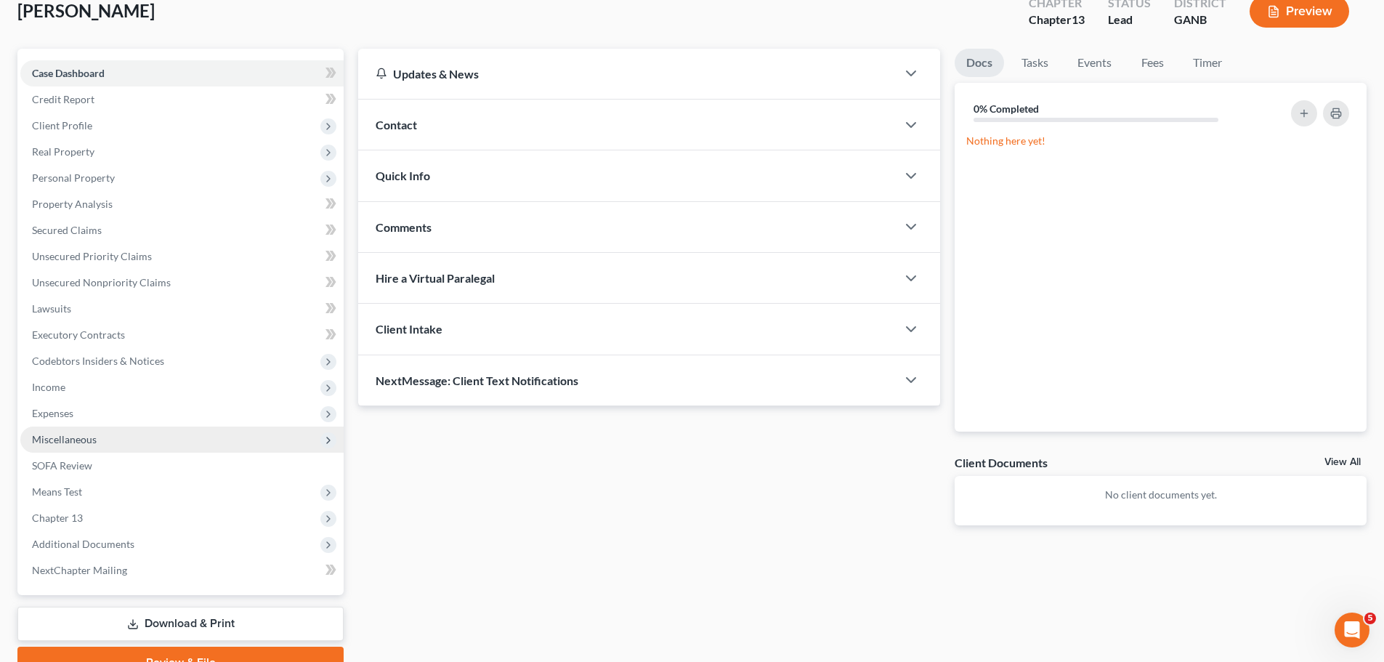
scroll to position [163, 0]
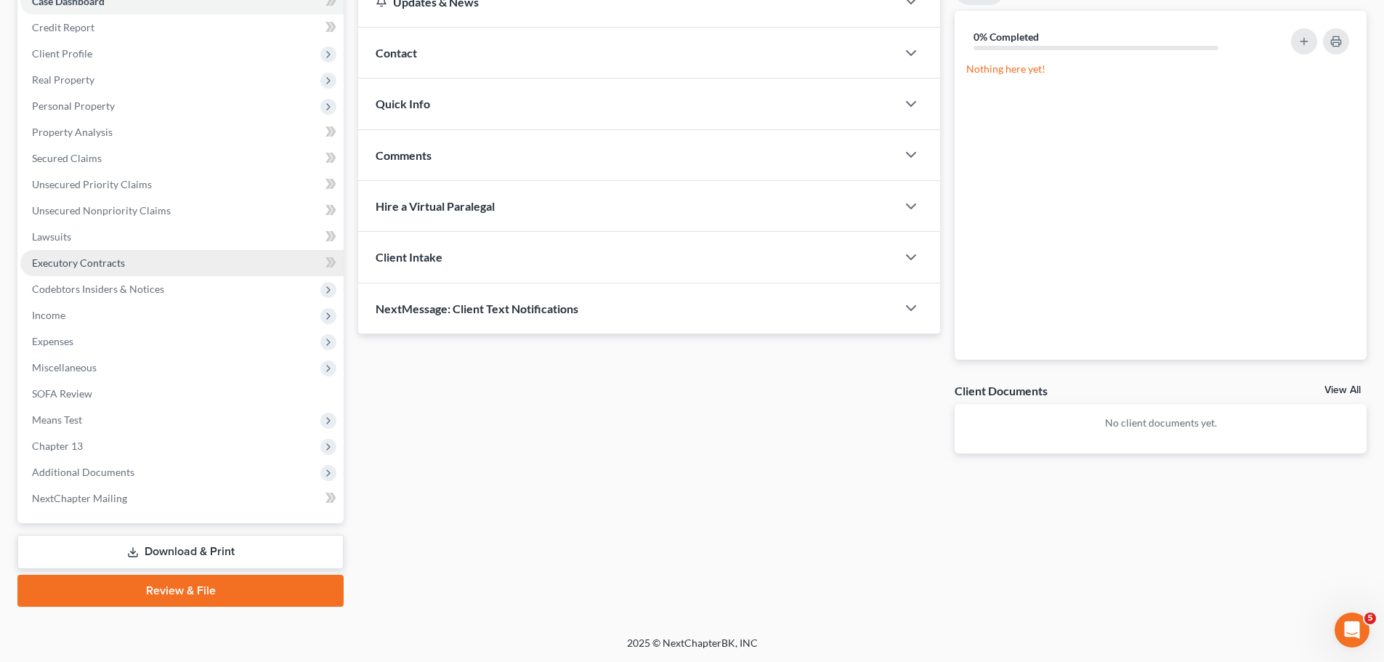
click at [109, 266] on span "Executory Contracts" at bounding box center [78, 262] width 93 height 12
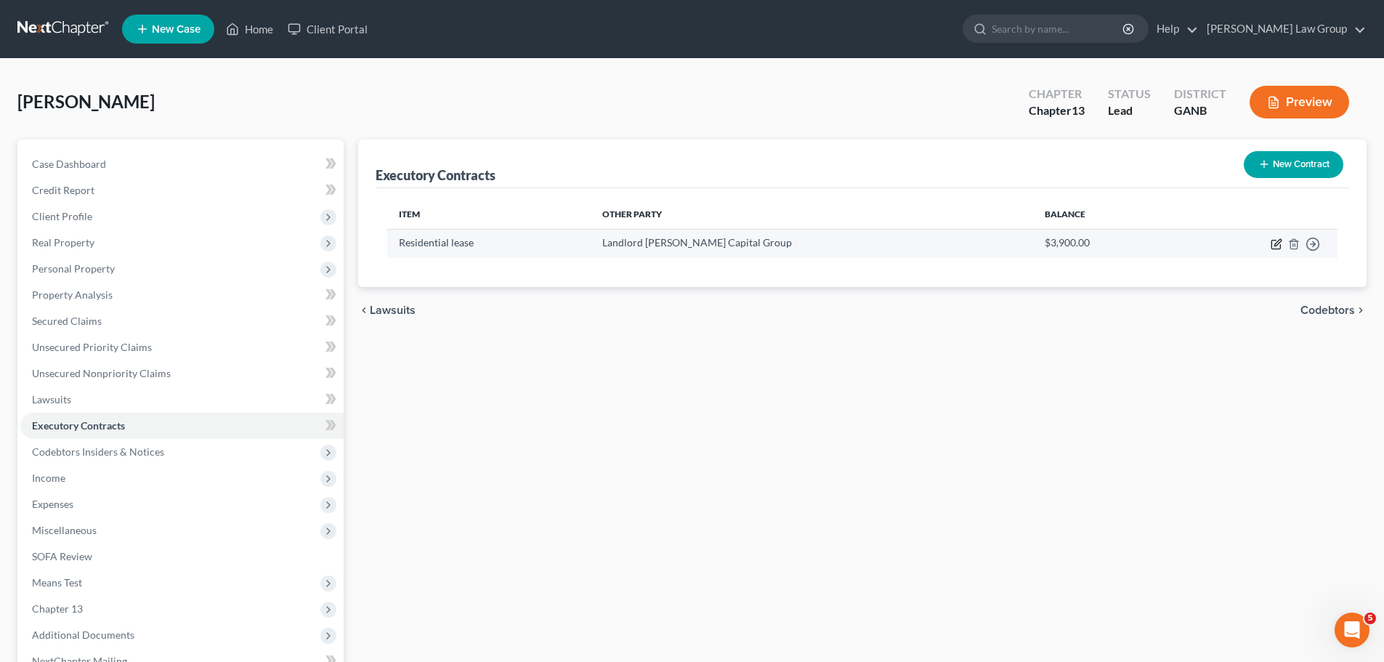
click at [1279, 242] on icon "button" at bounding box center [1277, 244] width 12 height 12
select select "3"
select select "10"
select select "0"
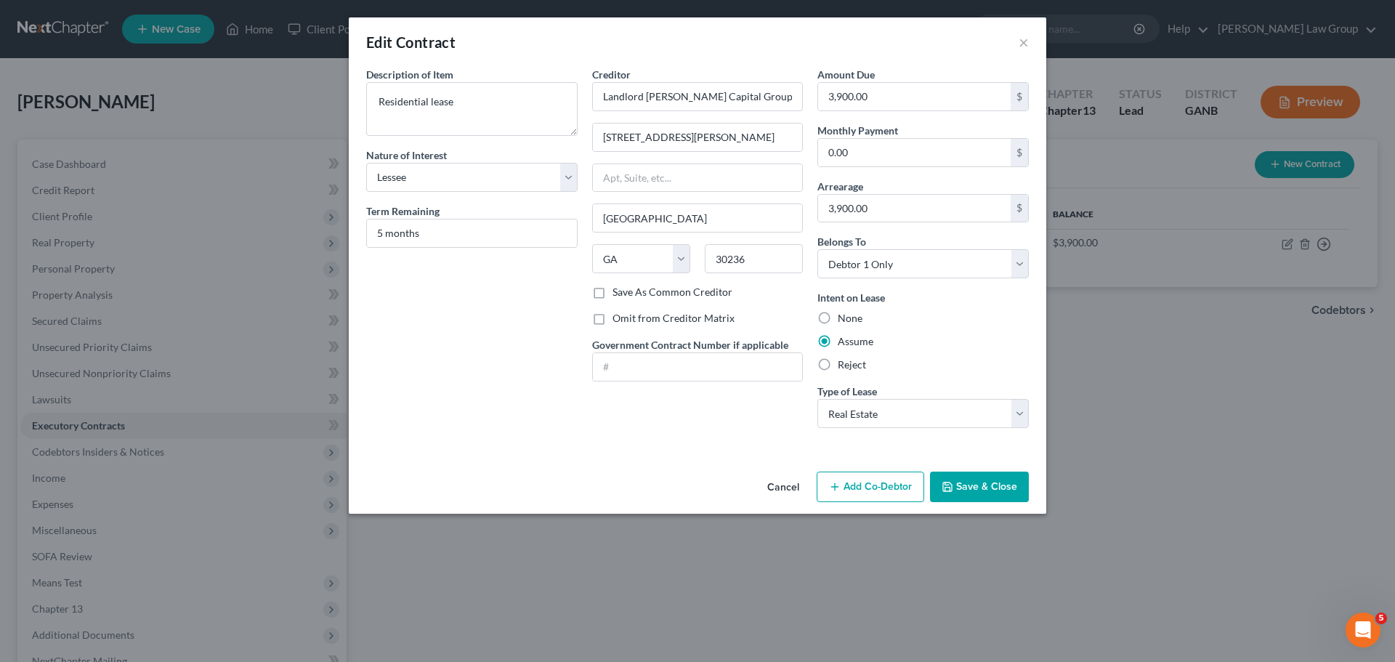
click at [972, 490] on button "Save & Close" at bounding box center [979, 486] width 99 height 31
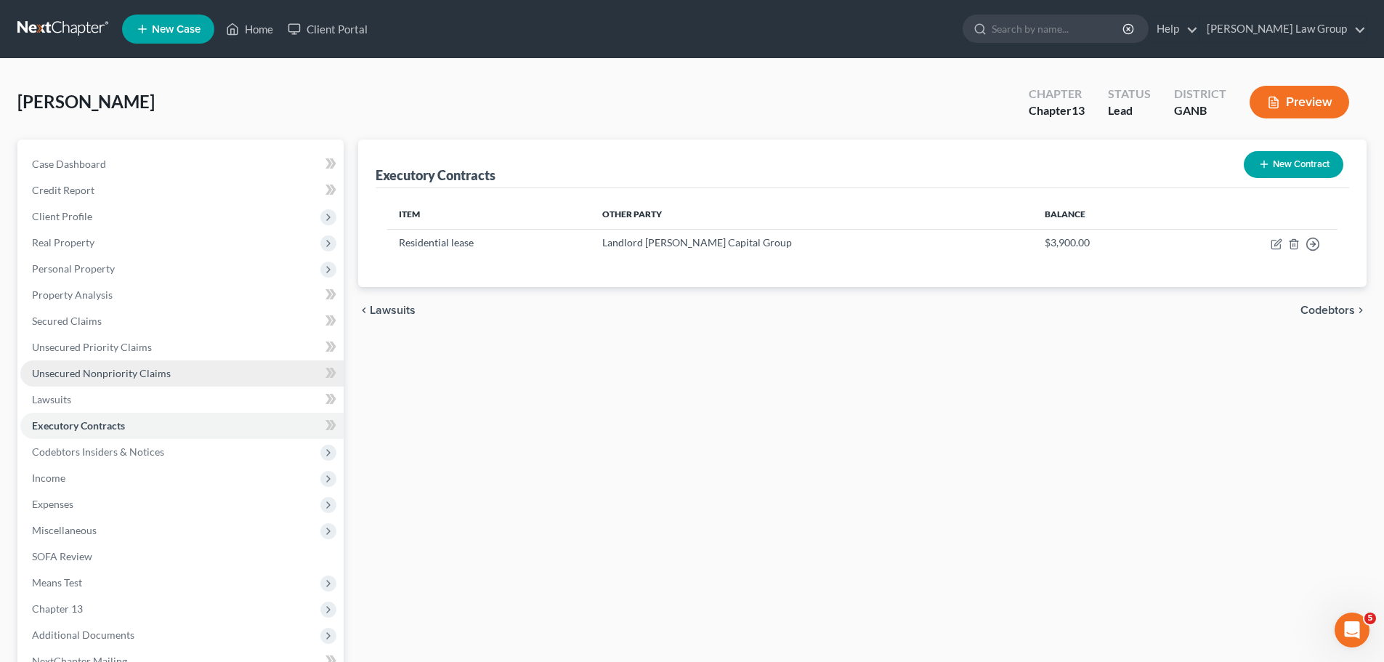
click at [137, 378] on span "Unsecured Nonpriority Claims" at bounding box center [101, 373] width 139 height 12
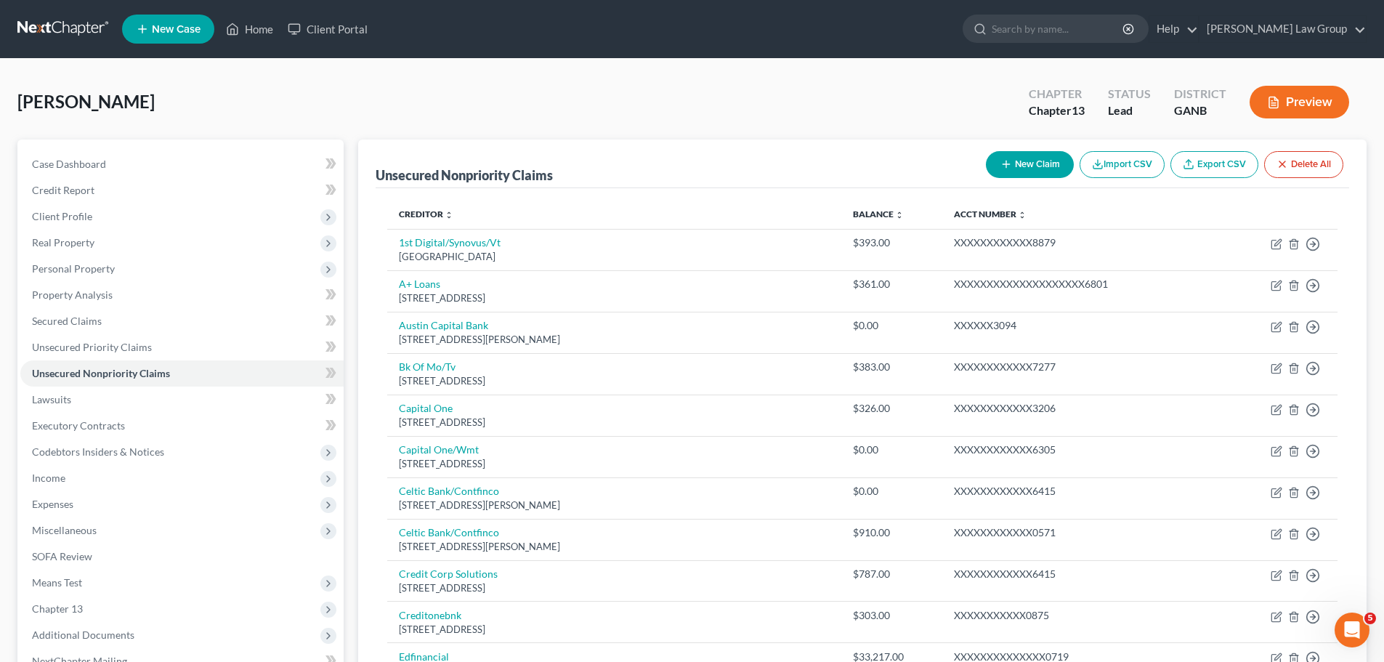
click at [1029, 151] on button "New Claim" at bounding box center [1030, 164] width 88 height 27
select select "0"
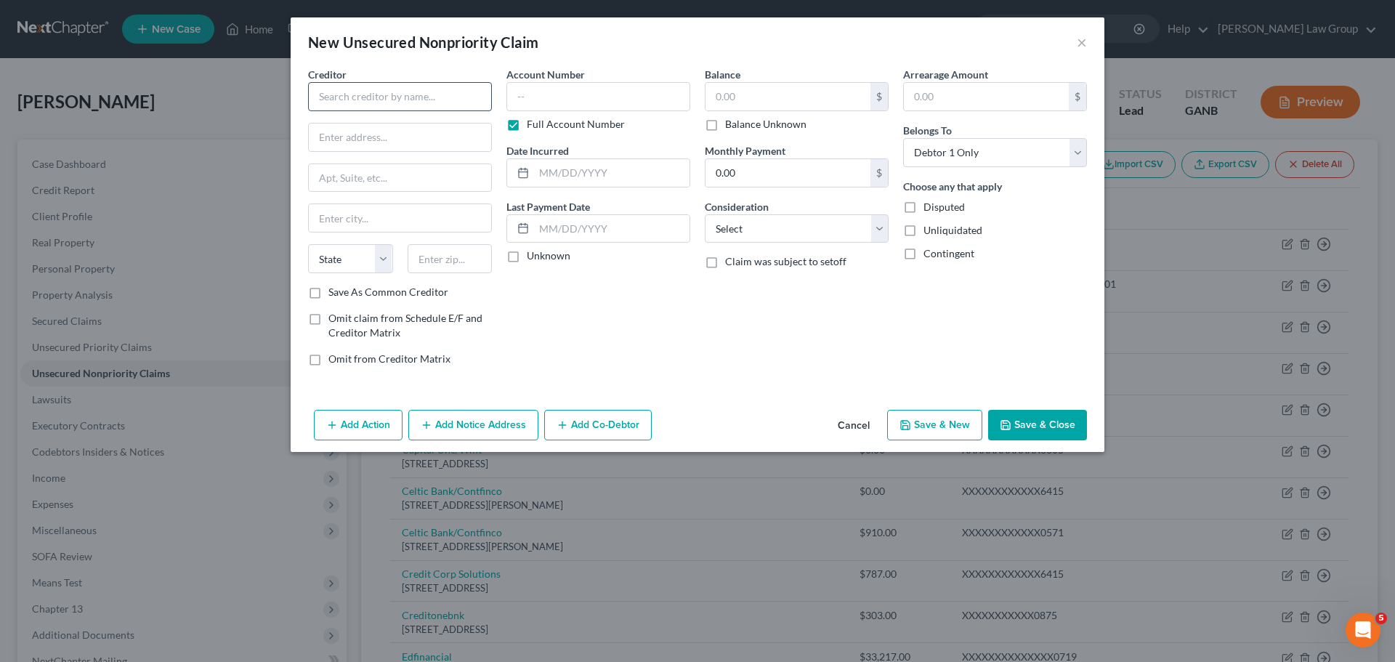
click at [414, 110] on div "Creditor * State [US_STATE] AK AR AZ CA CO [GEOGRAPHIC_DATA] DE DC [GEOGRAPHIC_…" at bounding box center [400, 176] width 184 height 218
click at [405, 83] on input "text" at bounding box center [400, 96] width 184 height 29
type input "Enterprise Holdings Inc."
click at [384, 131] on input "text" at bounding box center [400, 137] width 182 height 28
paste input "[STREET_ADDRESS]"
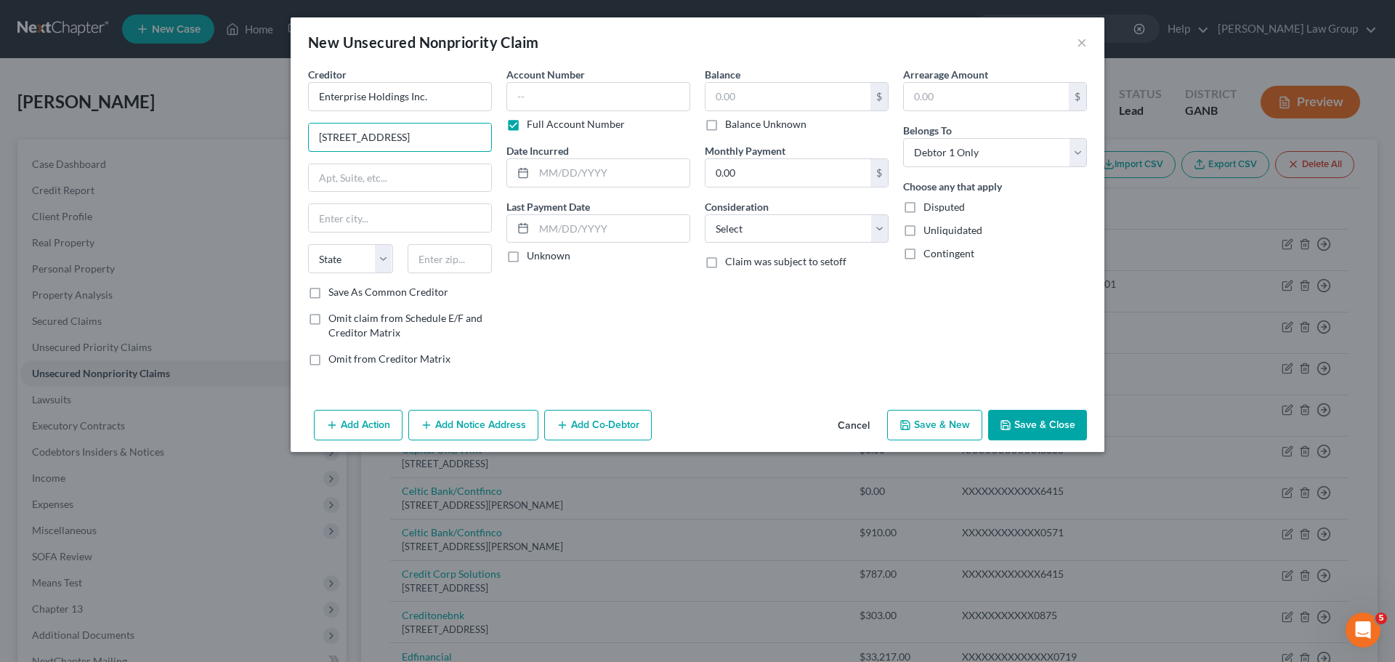
type input "[STREET_ADDRESS]"
drag, startPoint x: 459, startPoint y: 249, endPoint x: 473, endPoint y: 273, distance: 27.7
click at [460, 249] on input "text" at bounding box center [450, 258] width 85 height 29
paste input "63105"
type input "63105"
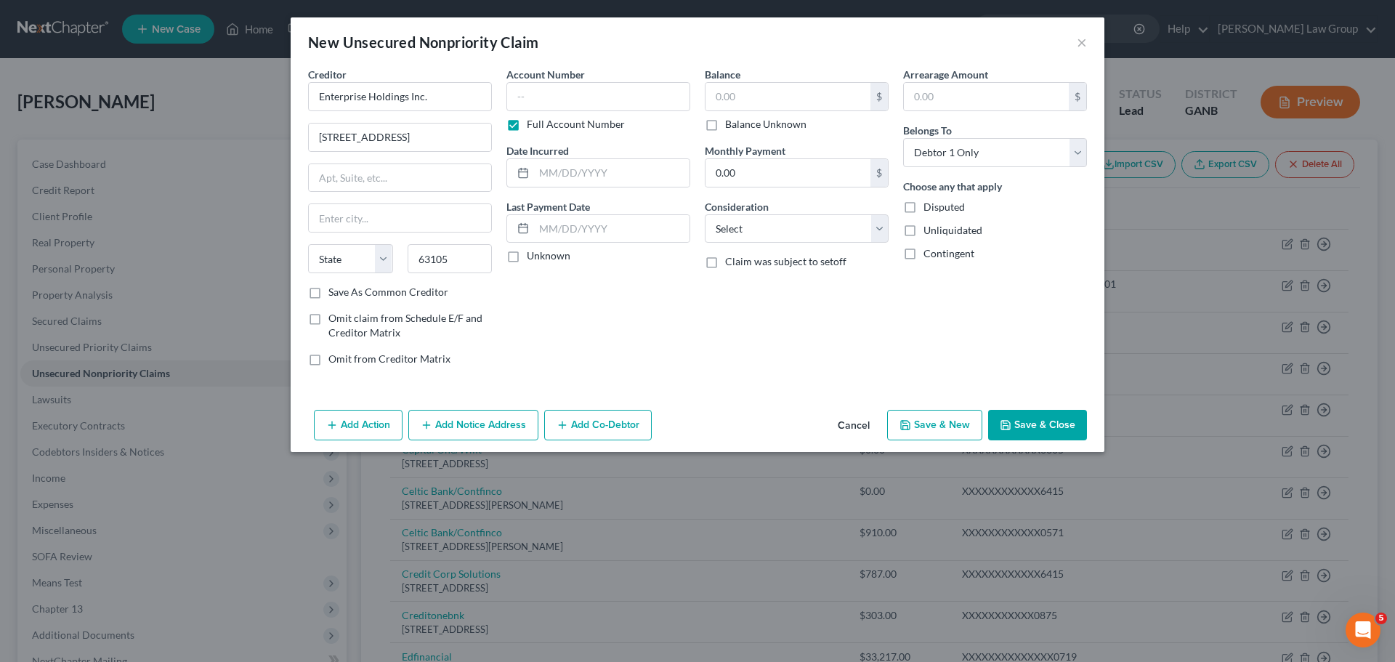
type input "Saint Louis"
select select "26"
click at [628, 311] on div "Account Number Full Account Number Date Incurred Last Payment Date Unknown" at bounding box center [598, 222] width 198 height 311
click at [802, 97] on input "text" at bounding box center [787, 97] width 165 height 28
paste input "1,291.28"
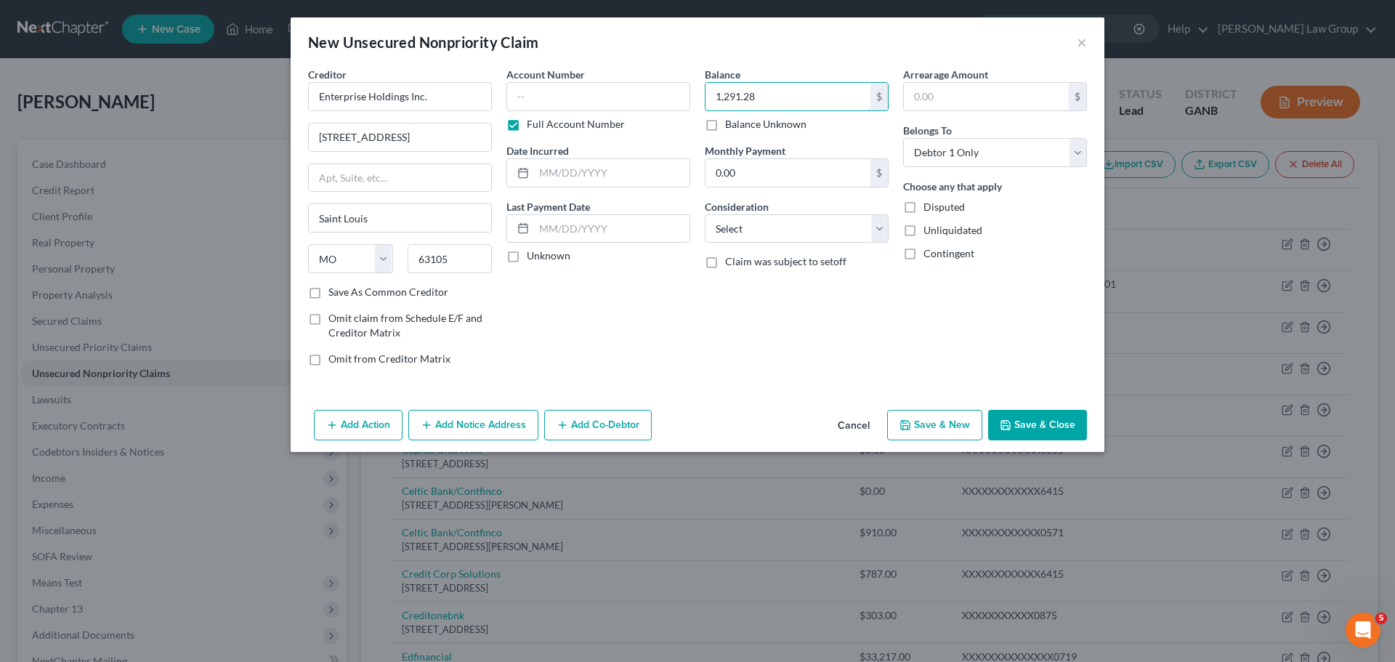
type input "1,291.28"
click at [1040, 418] on button "Save & Close" at bounding box center [1037, 425] width 99 height 31
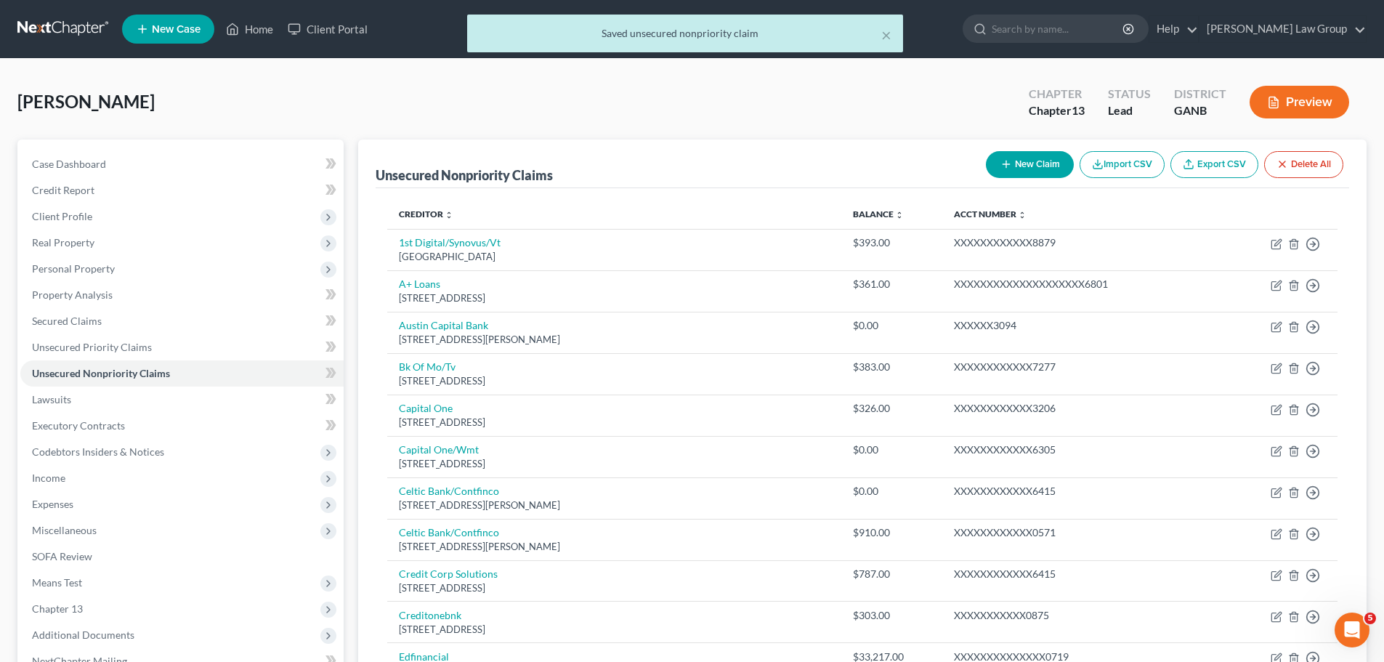
drag, startPoint x: 1026, startPoint y: 163, endPoint x: 719, endPoint y: 152, distance: 307.5
click at [729, 172] on div "Unsecured Nonpriority Claims New Claim Import CSV Export CSV Delete All" at bounding box center [862, 163] width 973 height 49
click at [719, 152] on div "Unsecured Nonpriority Claims New Claim Import CSV Export CSV Delete All" at bounding box center [862, 163] width 973 height 49
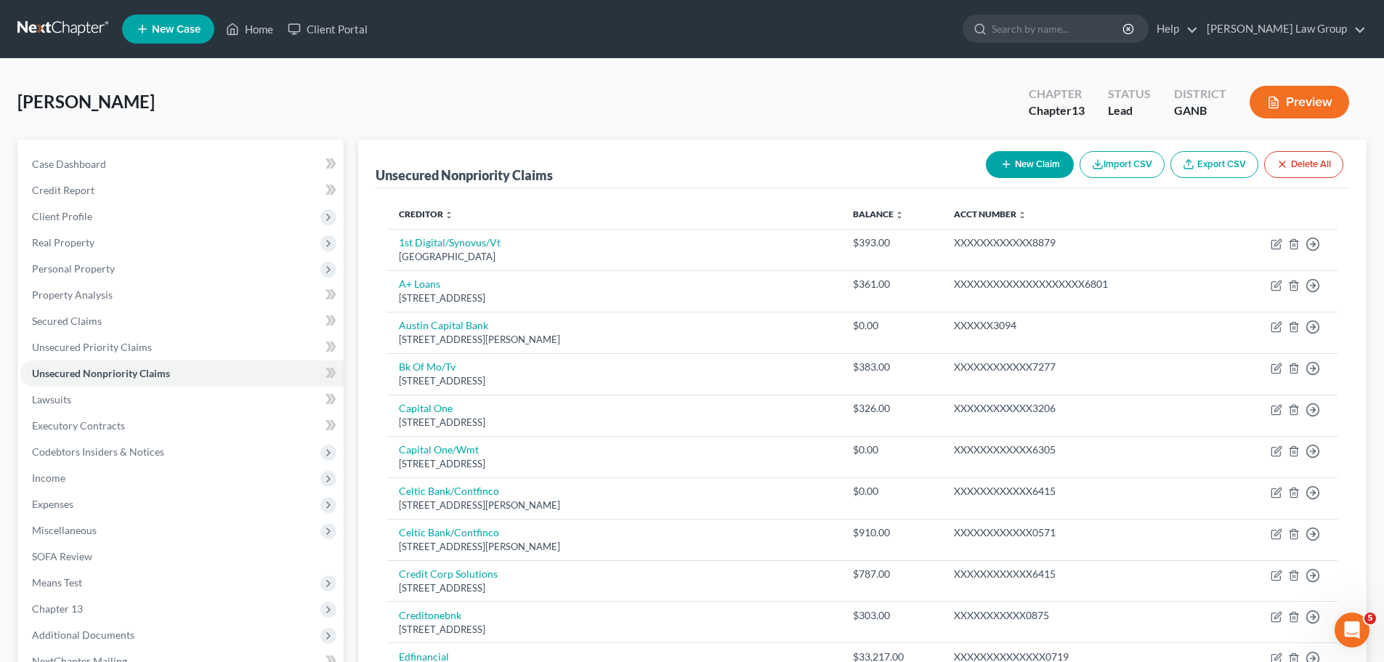
click at [1040, 168] on button "New Claim" at bounding box center [1030, 164] width 88 height 27
select select "0"
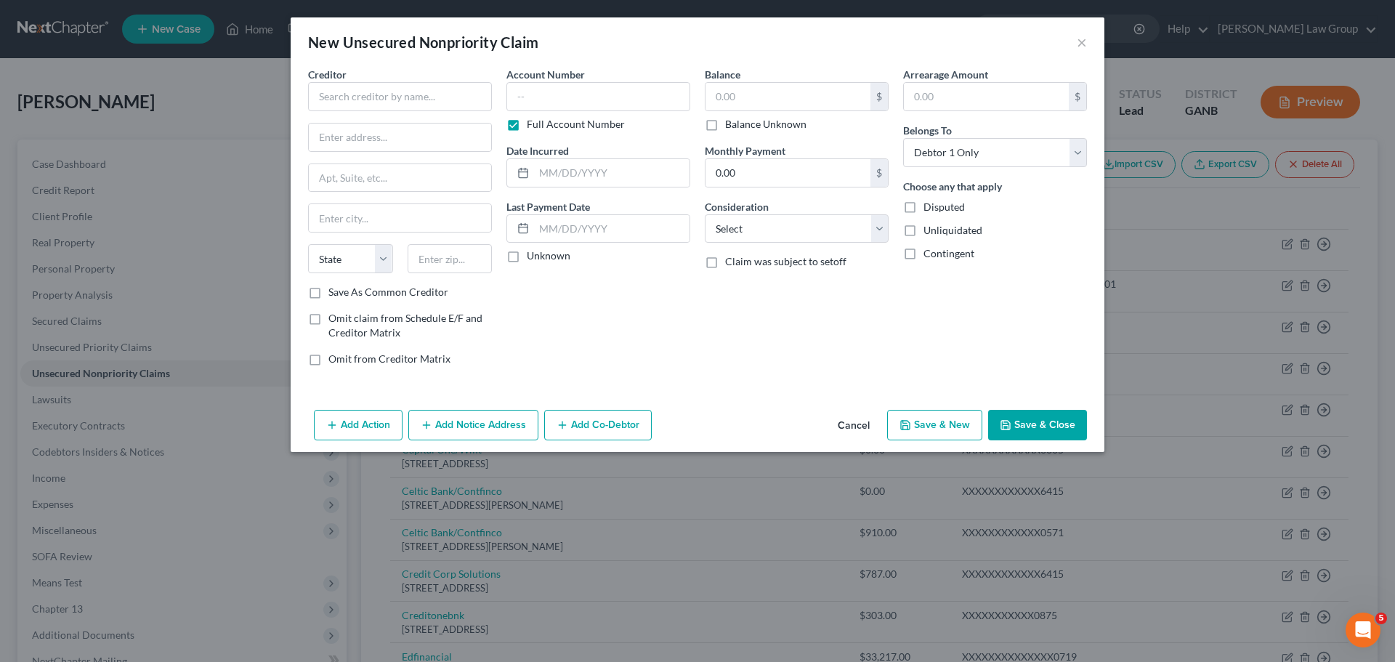
click at [413, 111] on div "Creditor * State [US_STATE] AK AR AZ CA CO [GEOGRAPHIC_DATA] DE DC [GEOGRAPHIC_…" at bounding box center [400, 176] width 184 height 218
click at [409, 91] on input "text" at bounding box center [400, 96] width 184 height 29
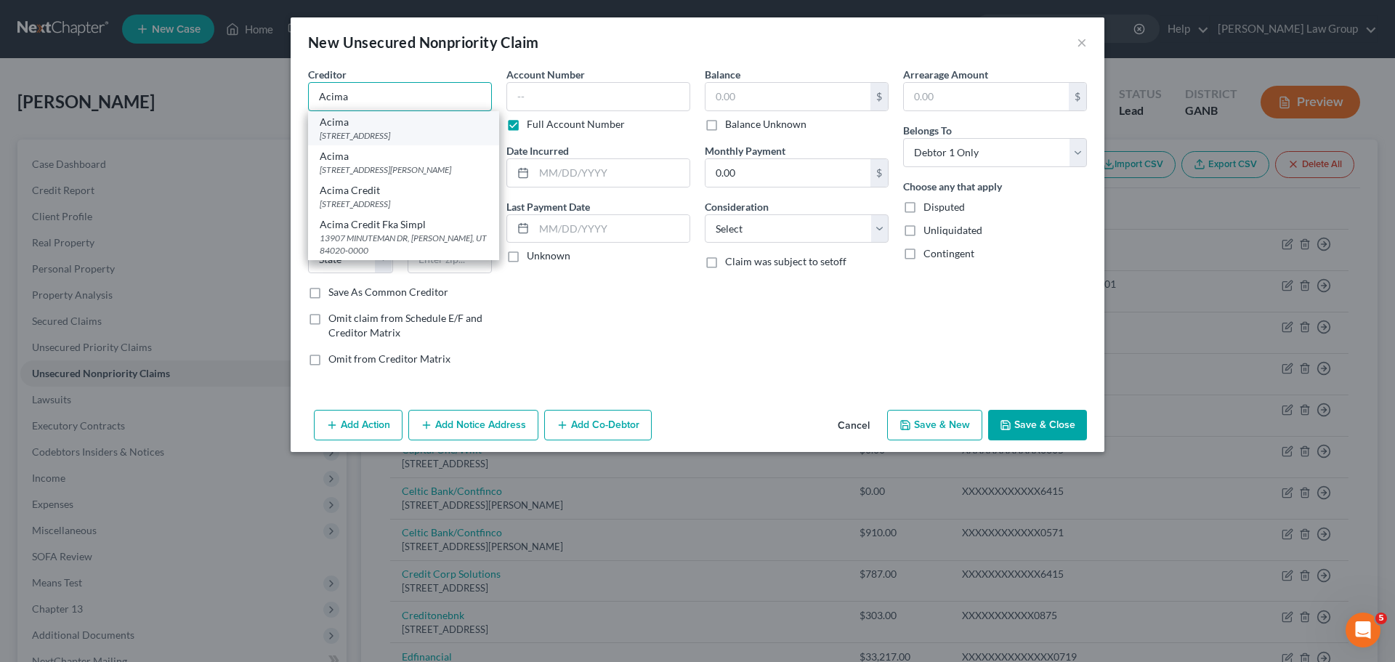
type input "Acima"
click at [392, 142] on div "[STREET_ADDRESS]" at bounding box center [404, 135] width 168 height 12
type input "13907 Minuteman Dr."
type input "5th Floor"
type input "[PERSON_NAME]"
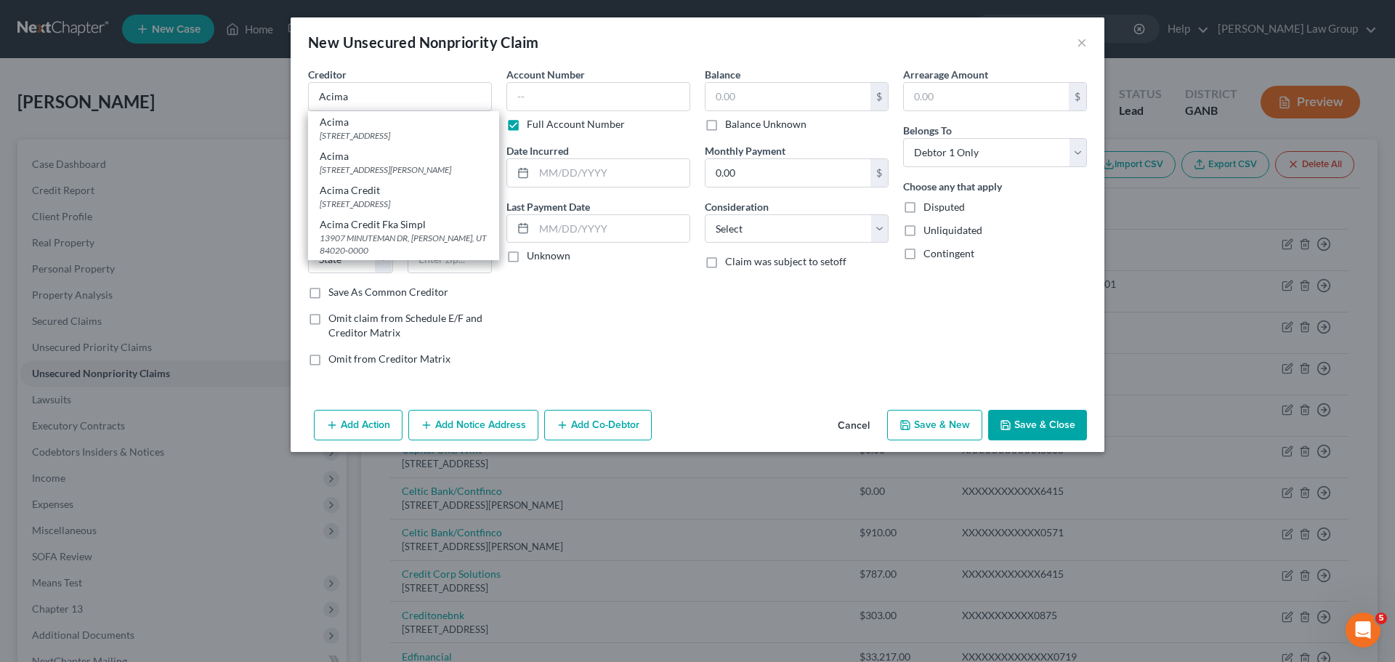
select select "46"
type input "84020"
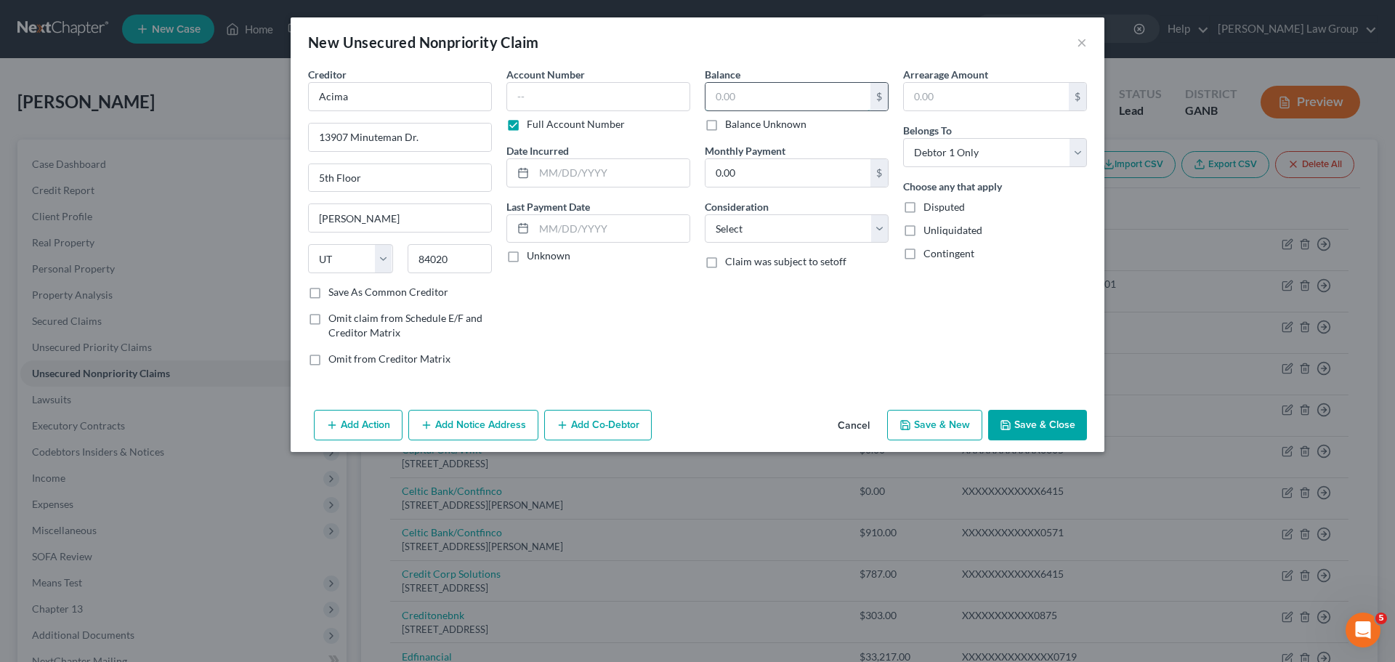
click at [752, 99] on input "text" at bounding box center [787, 97] width 165 height 28
type input "2,688.94"
click at [1049, 431] on button "Save & Close" at bounding box center [1037, 425] width 99 height 31
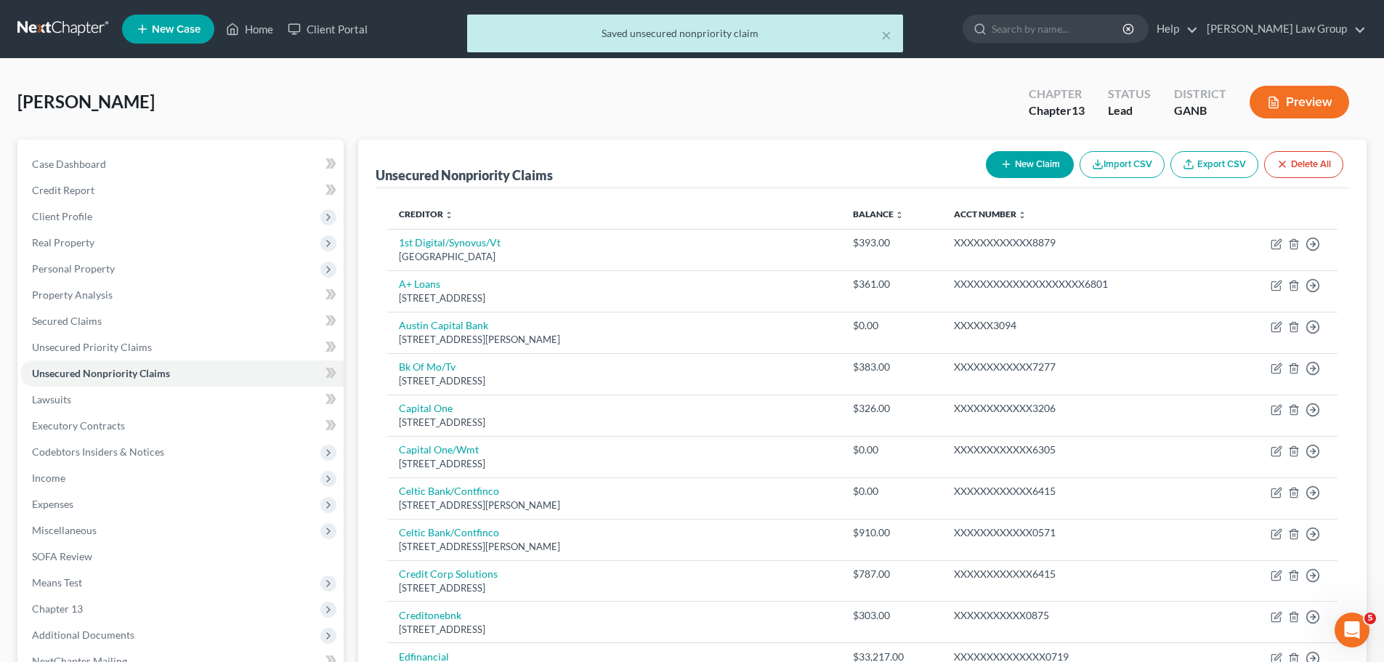
click at [1027, 166] on button "New Claim" at bounding box center [1030, 164] width 88 height 27
select select "0"
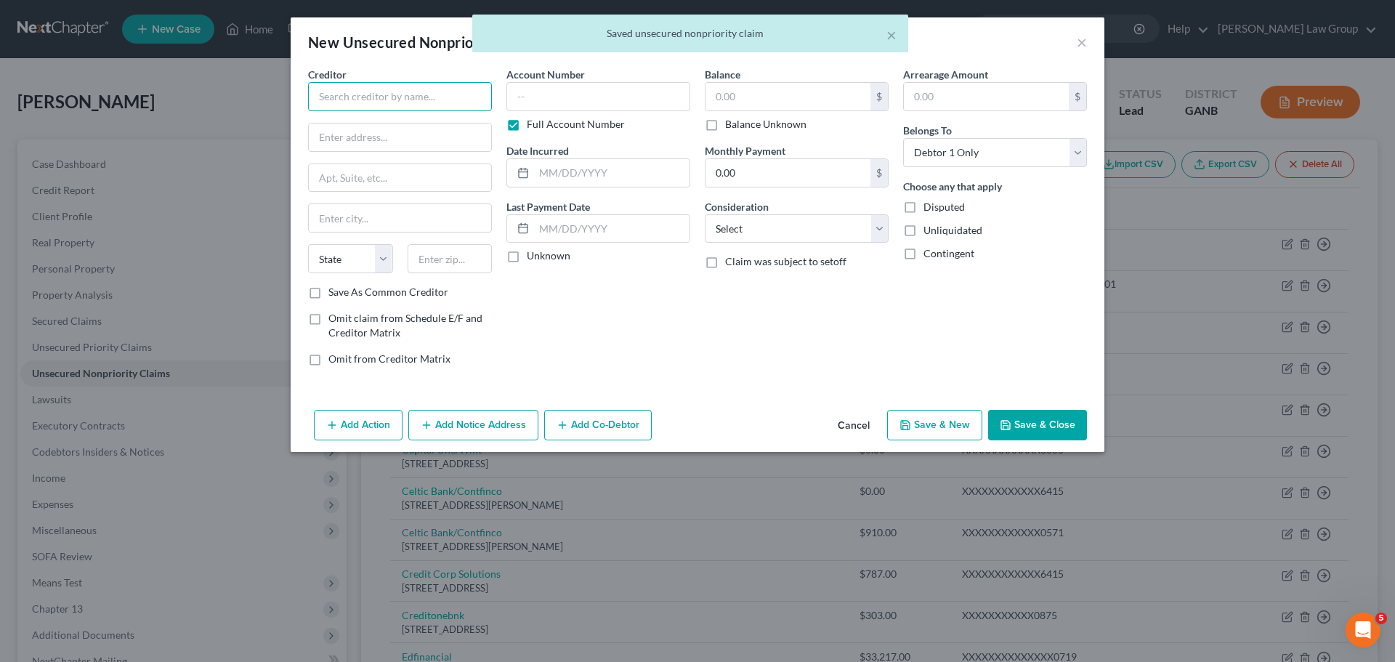
click at [400, 91] on input "text" at bounding box center [400, 96] width 184 height 29
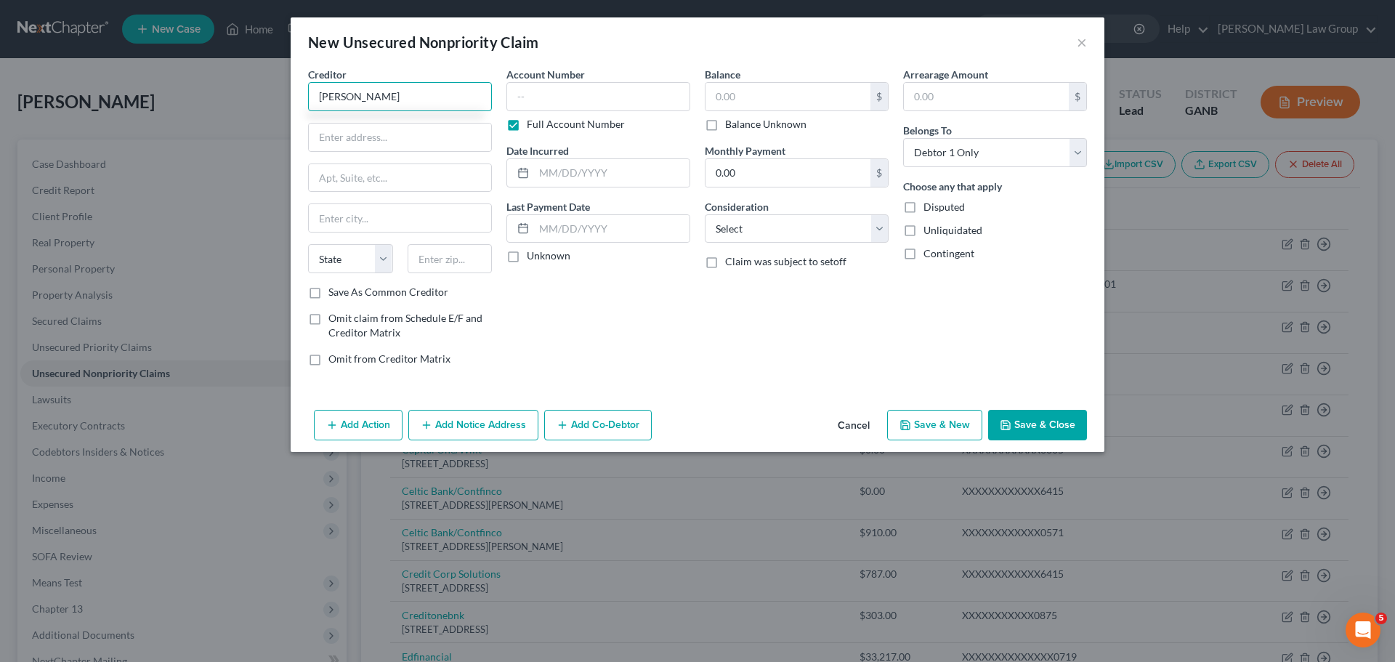
type input "[PERSON_NAME]"
type input "57 Cumberland Xing"
type input "30080"
type input "[GEOGRAPHIC_DATA]"
select select "10"
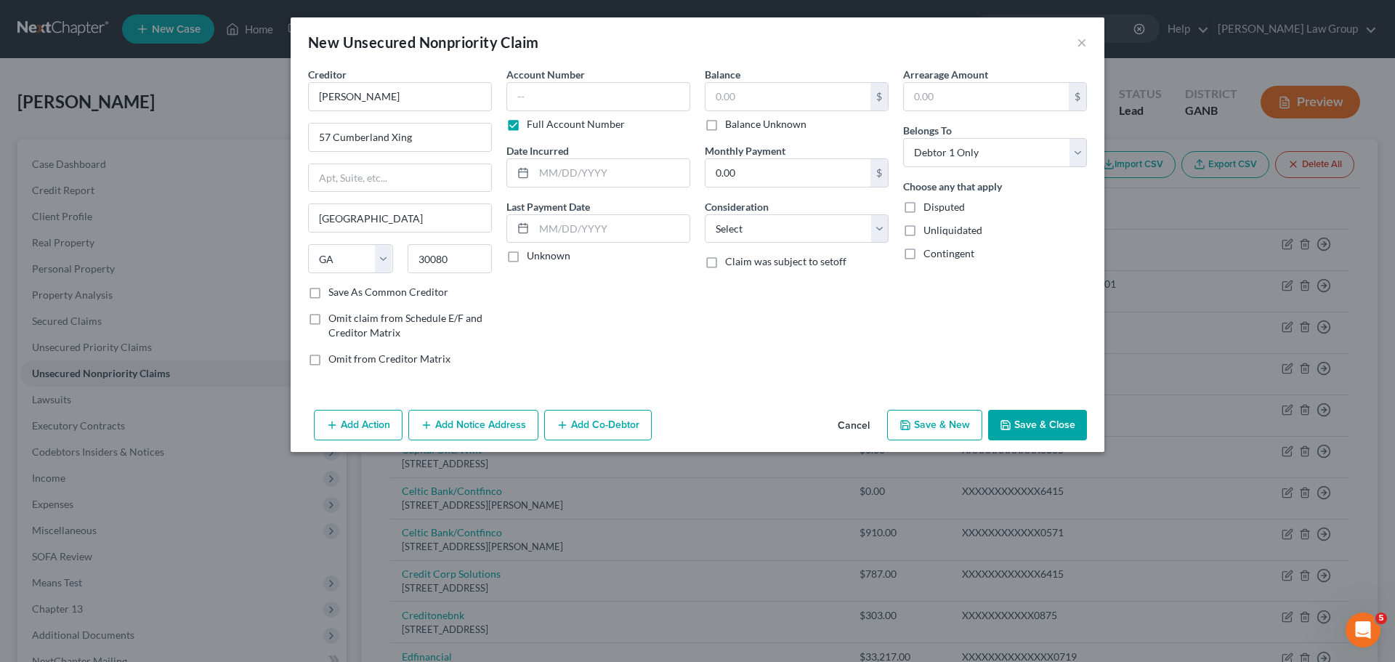
click at [682, 288] on div "Account Number Full Account Number Date Incurred Last Payment Date Unknown" at bounding box center [598, 222] width 198 height 311
click at [805, 99] on input "text" at bounding box center [787, 97] width 165 height 28
click at [1034, 434] on button "Save & Close" at bounding box center [1037, 425] width 99 height 31
type input "1,800.00"
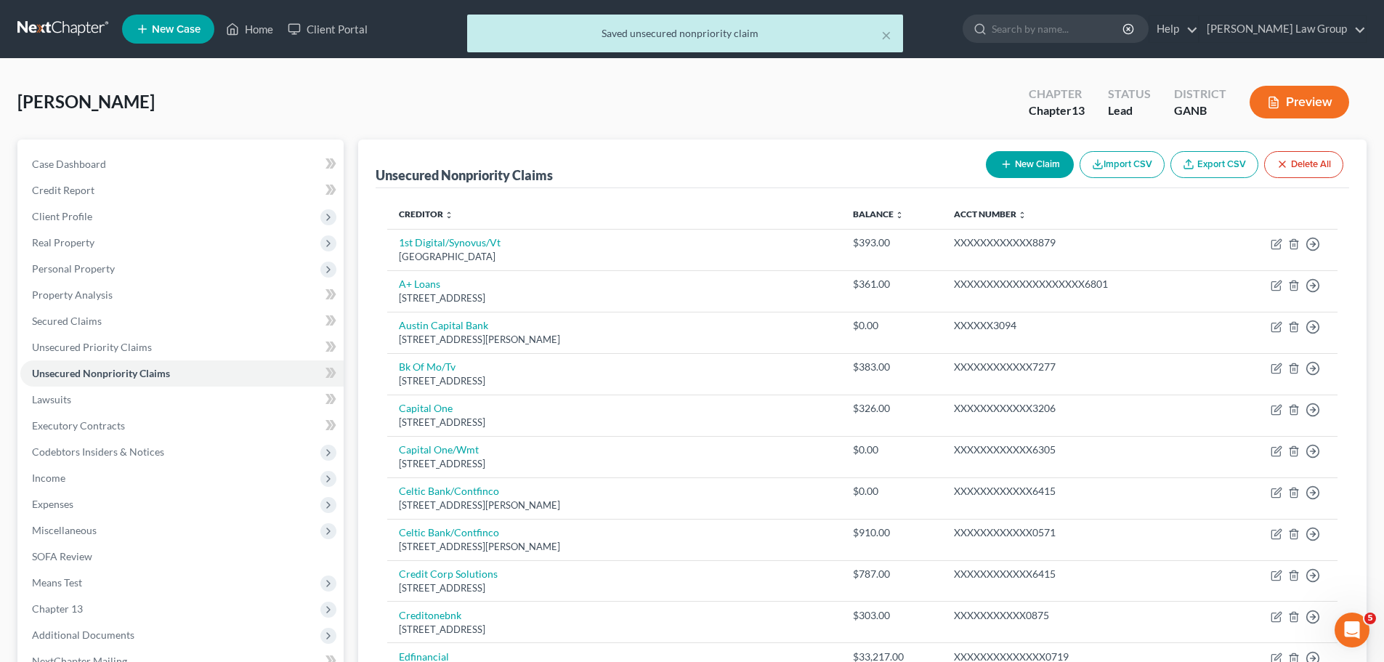
click at [1015, 164] on button "New Claim" at bounding box center [1030, 164] width 88 height 27
select select "0"
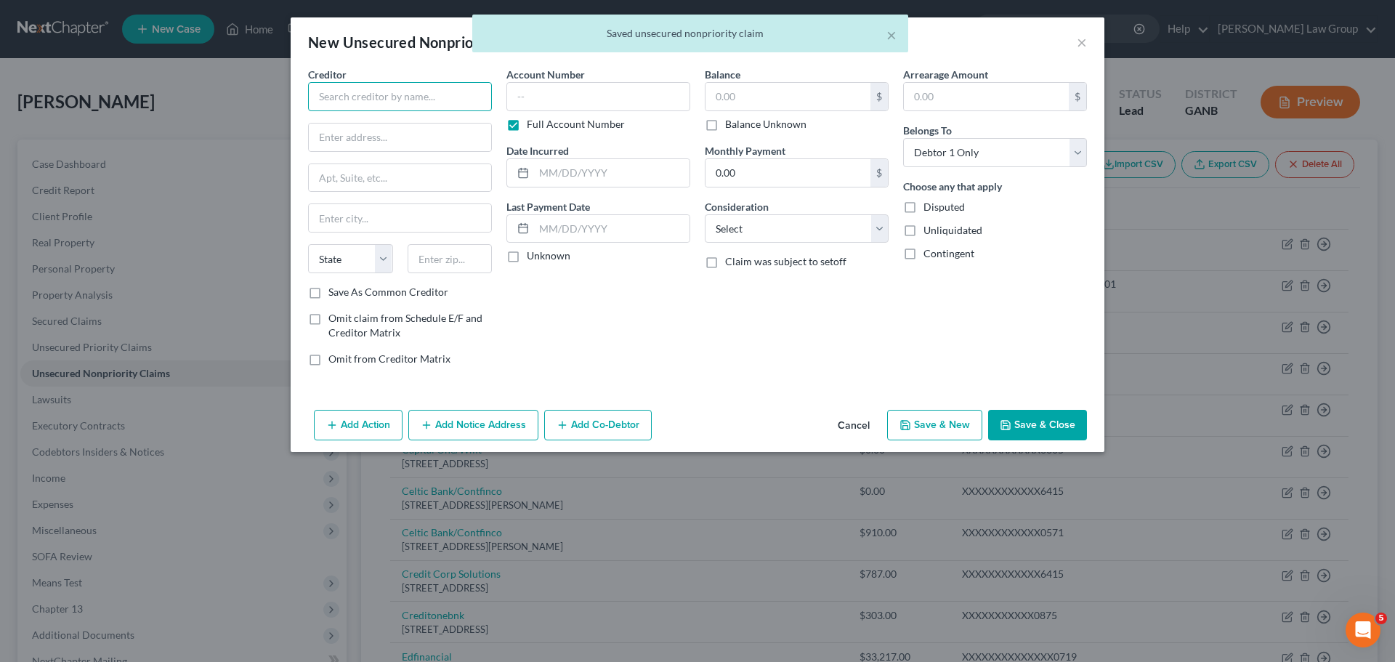
click at [376, 103] on input "text" at bounding box center [400, 96] width 184 height 29
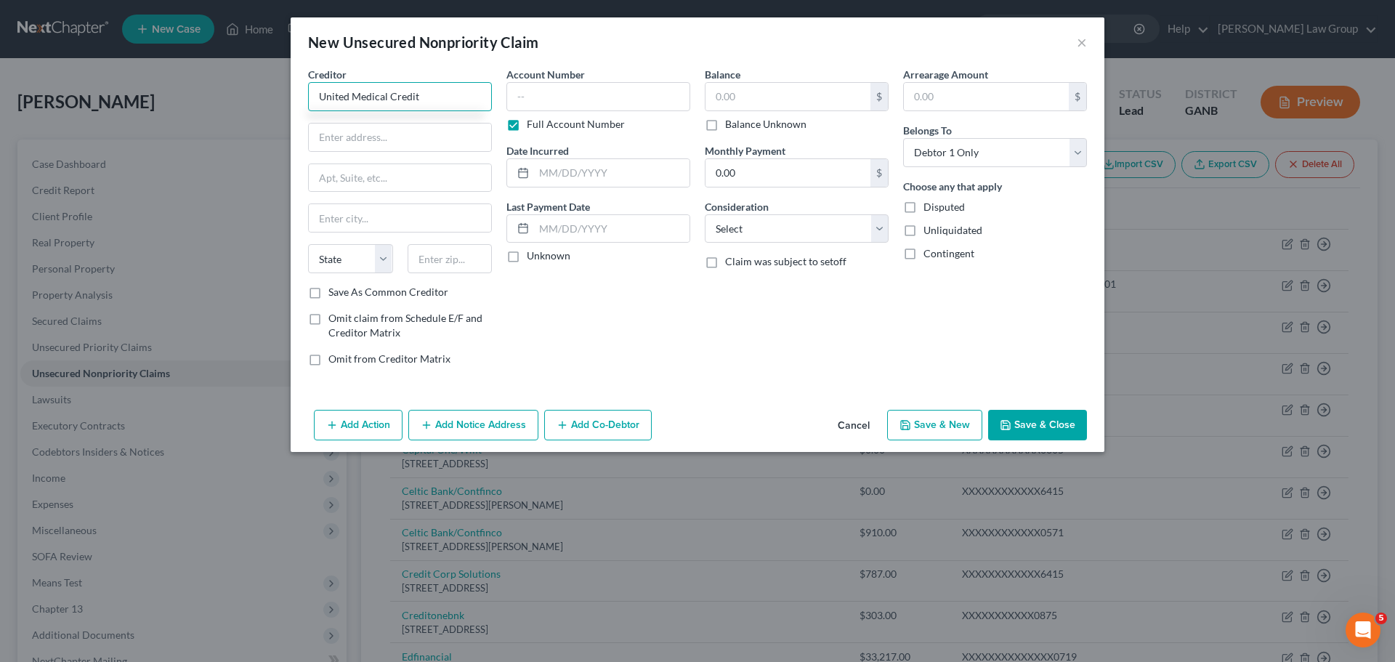
type input "United Medical Credit"
type input "[STREET_ADDRESS]"
type input "Ste 350"
type input "92614"
type input "Irvine"
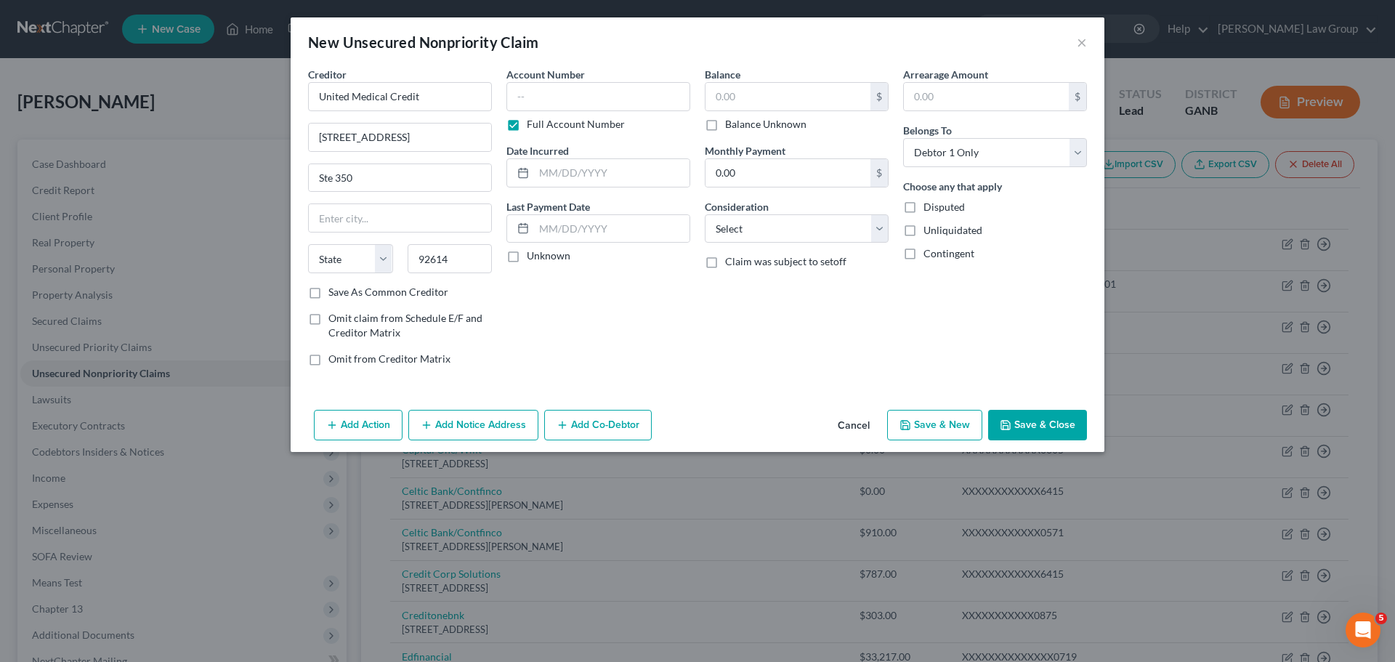
select select "4"
click at [740, 96] on input "text" at bounding box center [787, 97] width 165 height 28
click at [1024, 421] on button "Save & Close" at bounding box center [1037, 425] width 99 height 31
type input "8,700.00"
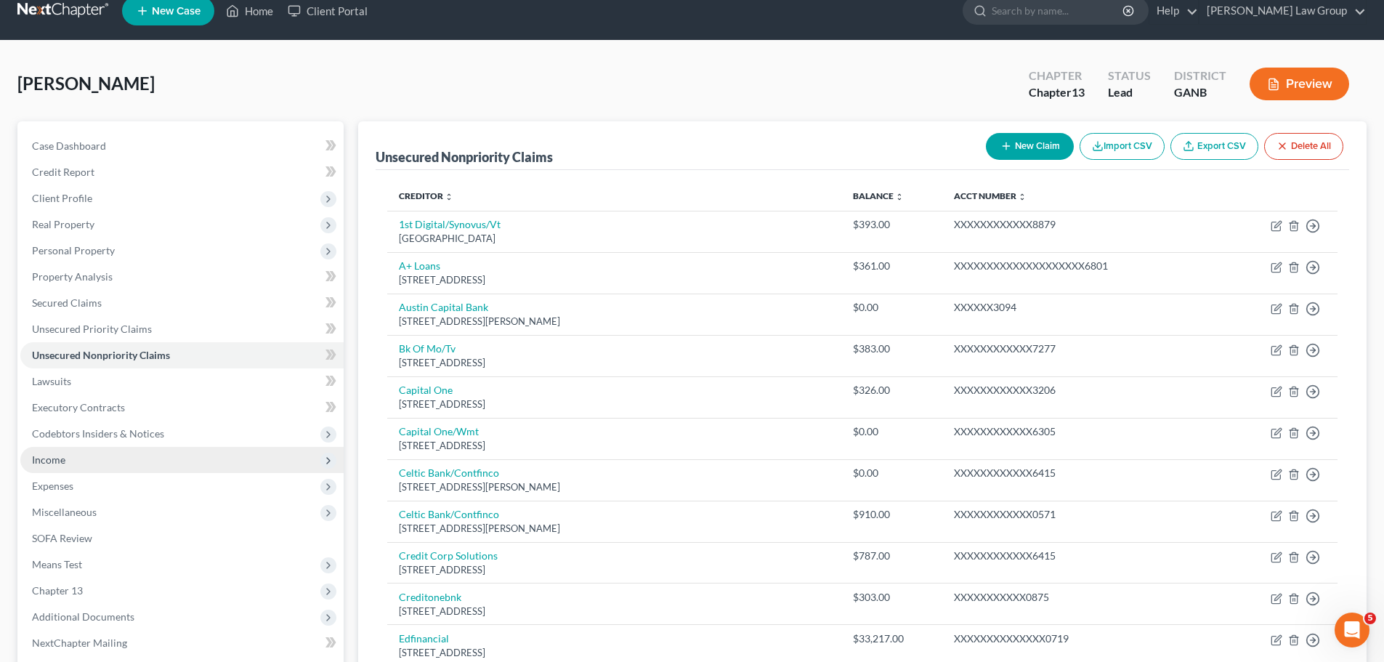
scroll to position [218, 0]
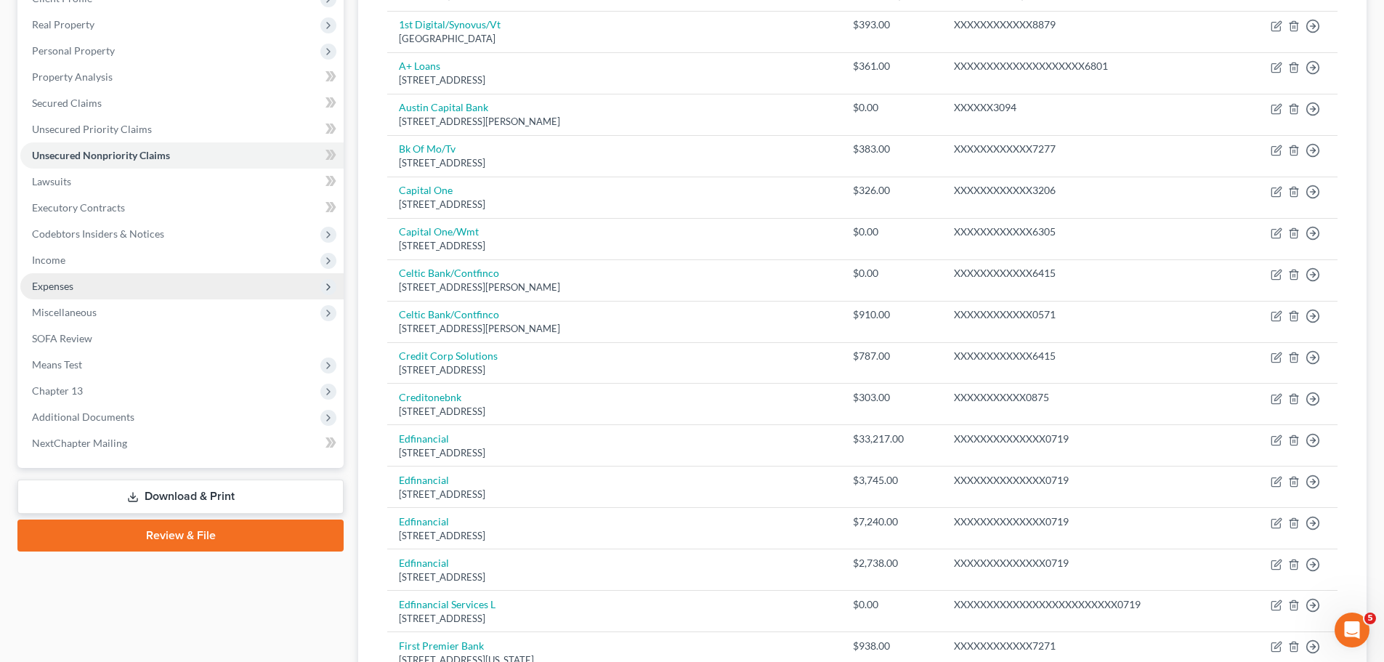
click at [94, 287] on span "Expenses" at bounding box center [181, 286] width 323 height 26
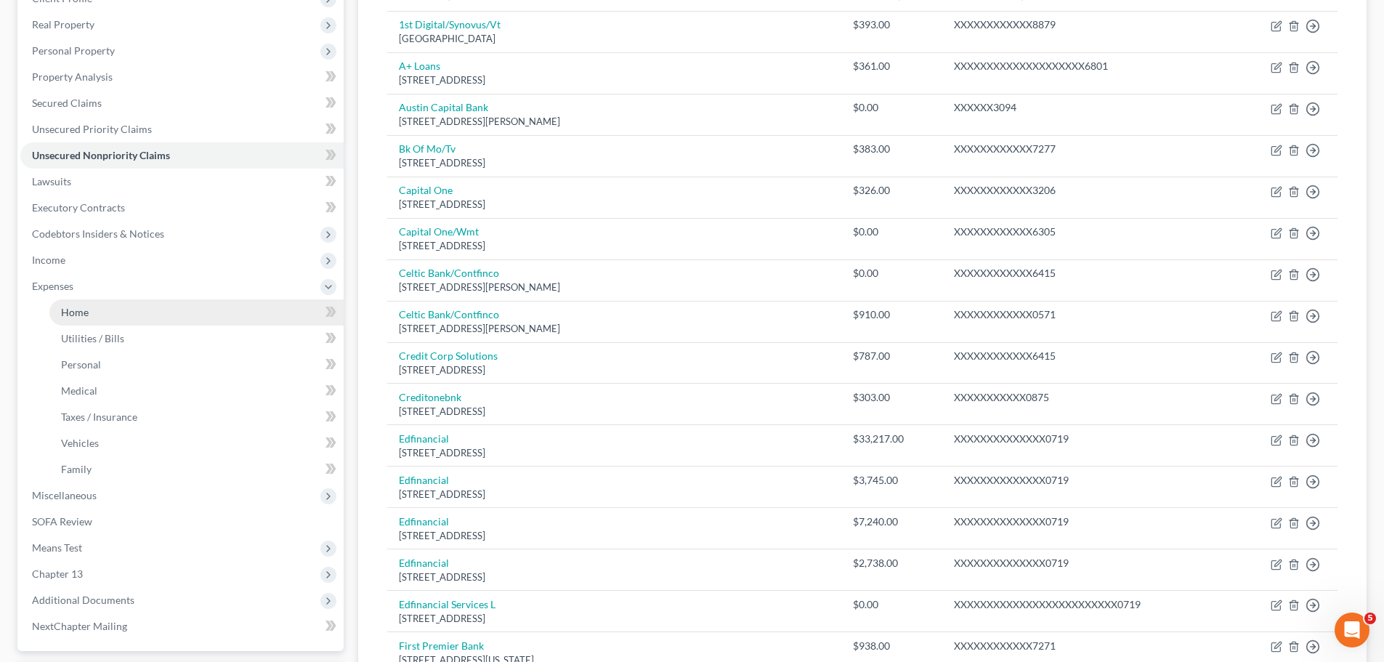
click at [121, 304] on link "Home" at bounding box center [196, 312] width 294 height 26
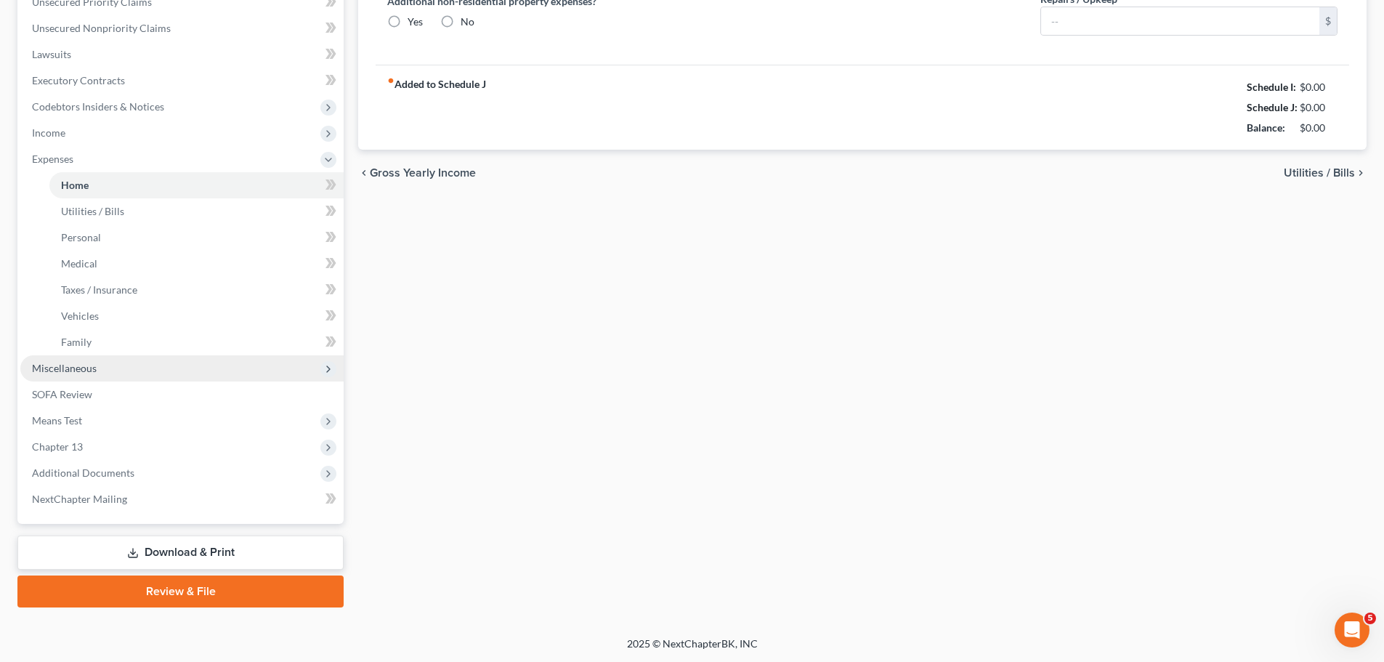
scroll to position [346, 0]
type input "0.00"
radio input "true"
type input "0.00"
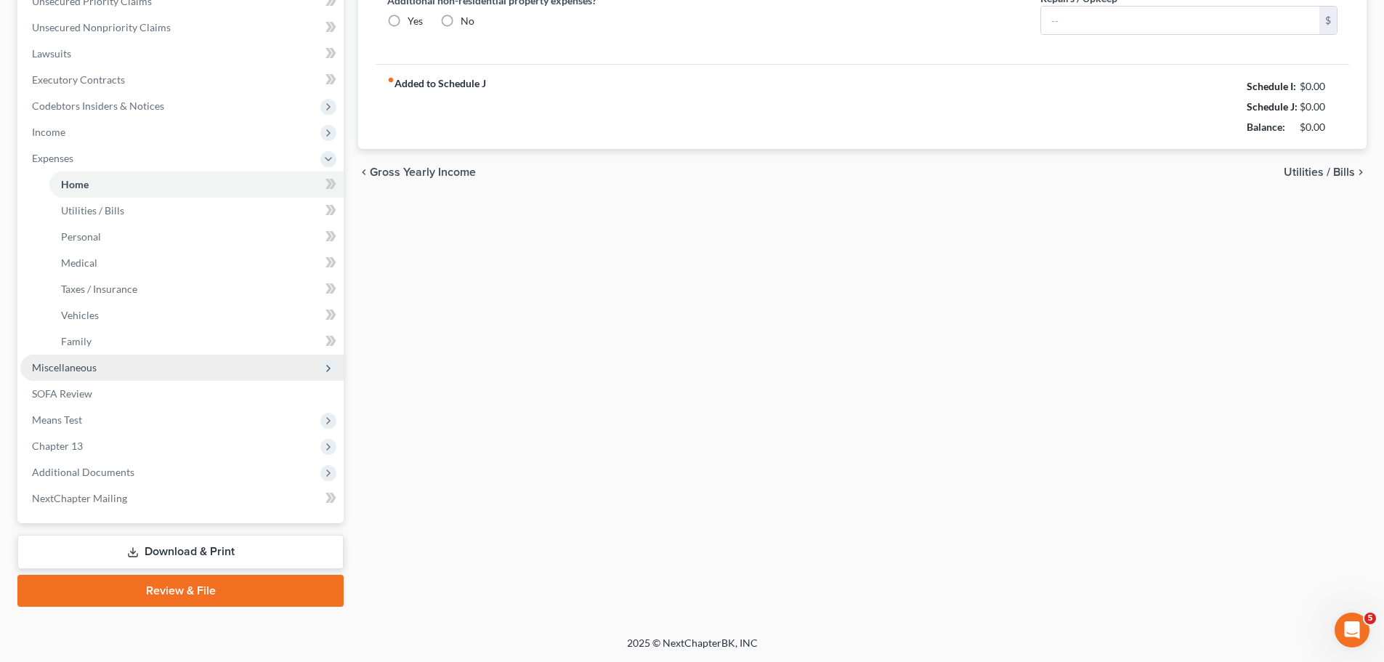
type input "0.00"
click at [92, 366] on span "Miscellaneous" at bounding box center [64, 367] width 65 height 12
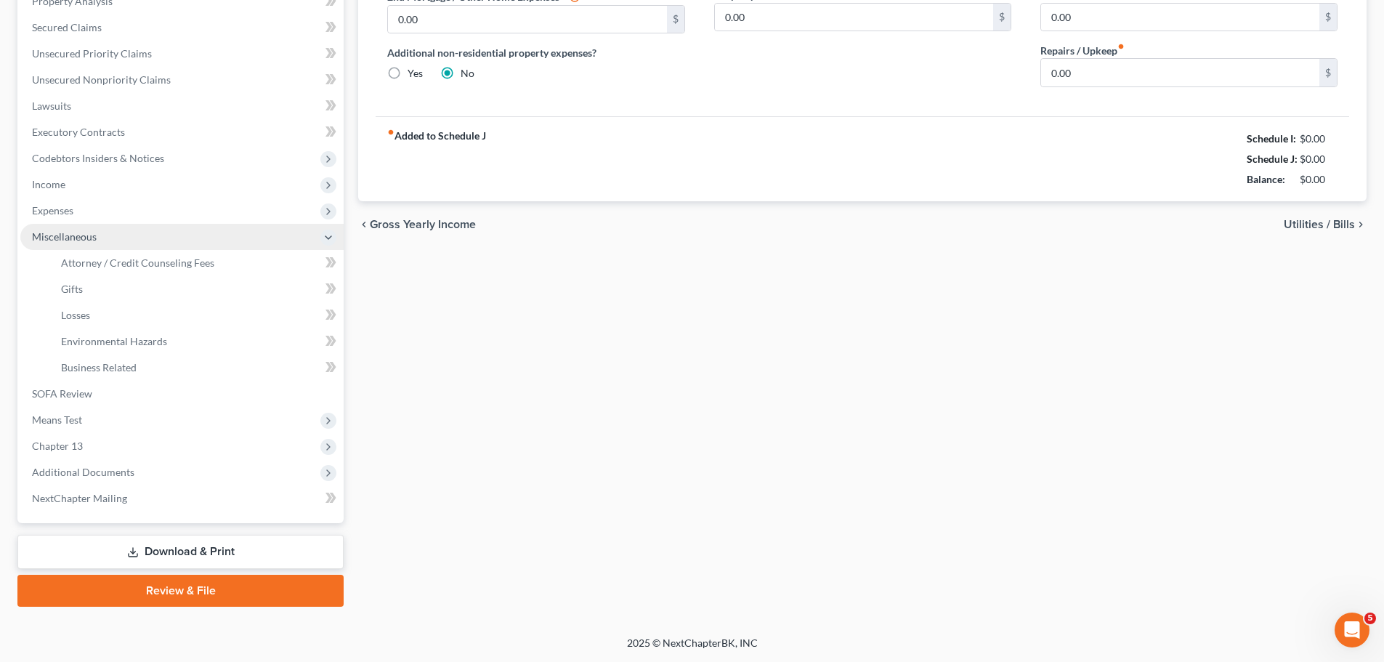
scroll to position [293, 0]
click at [85, 205] on span "Expenses" at bounding box center [181, 211] width 323 height 26
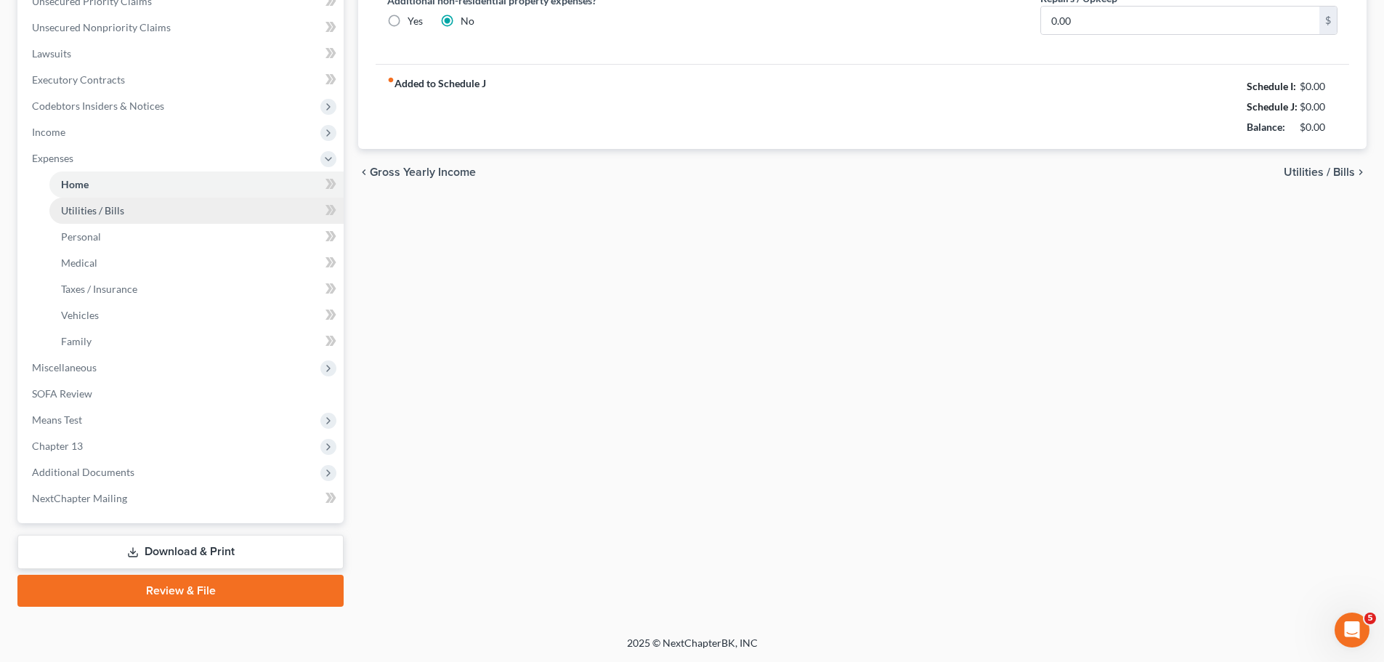
click at [123, 205] on link "Utilities / Bills" at bounding box center [196, 211] width 294 height 26
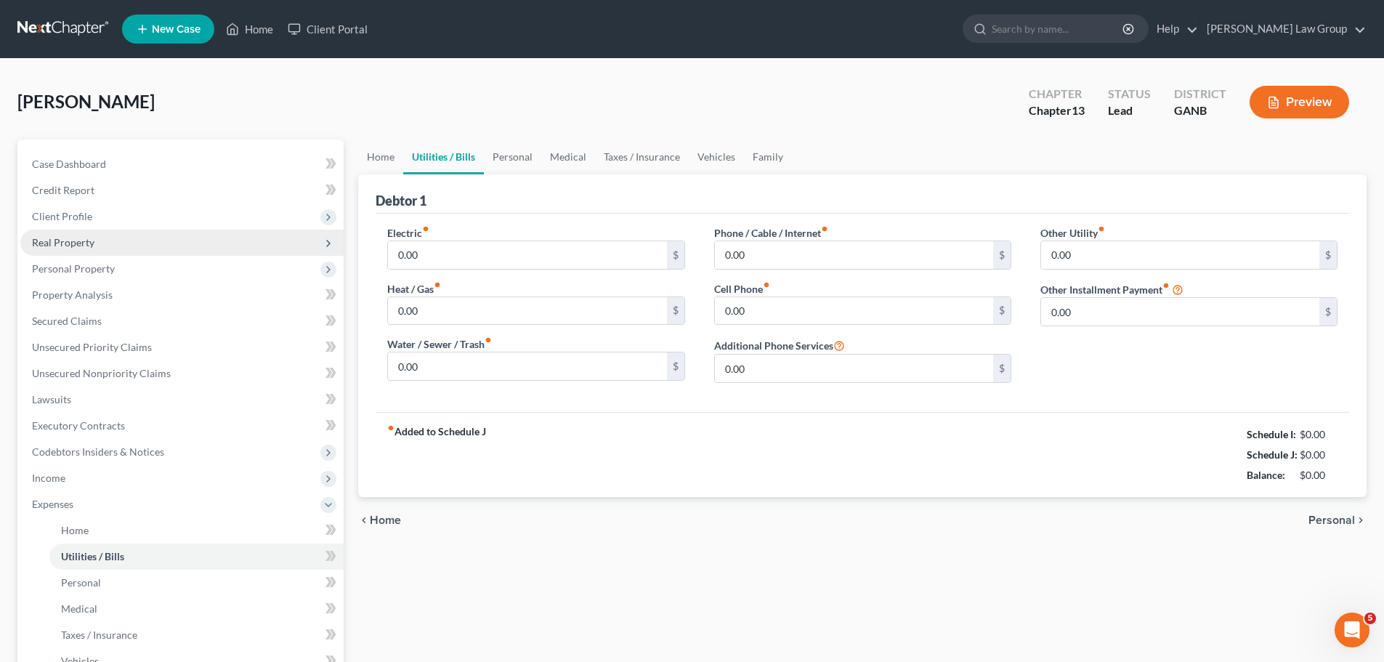
click at [68, 242] on span "Real Property" at bounding box center [63, 242] width 62 height 12
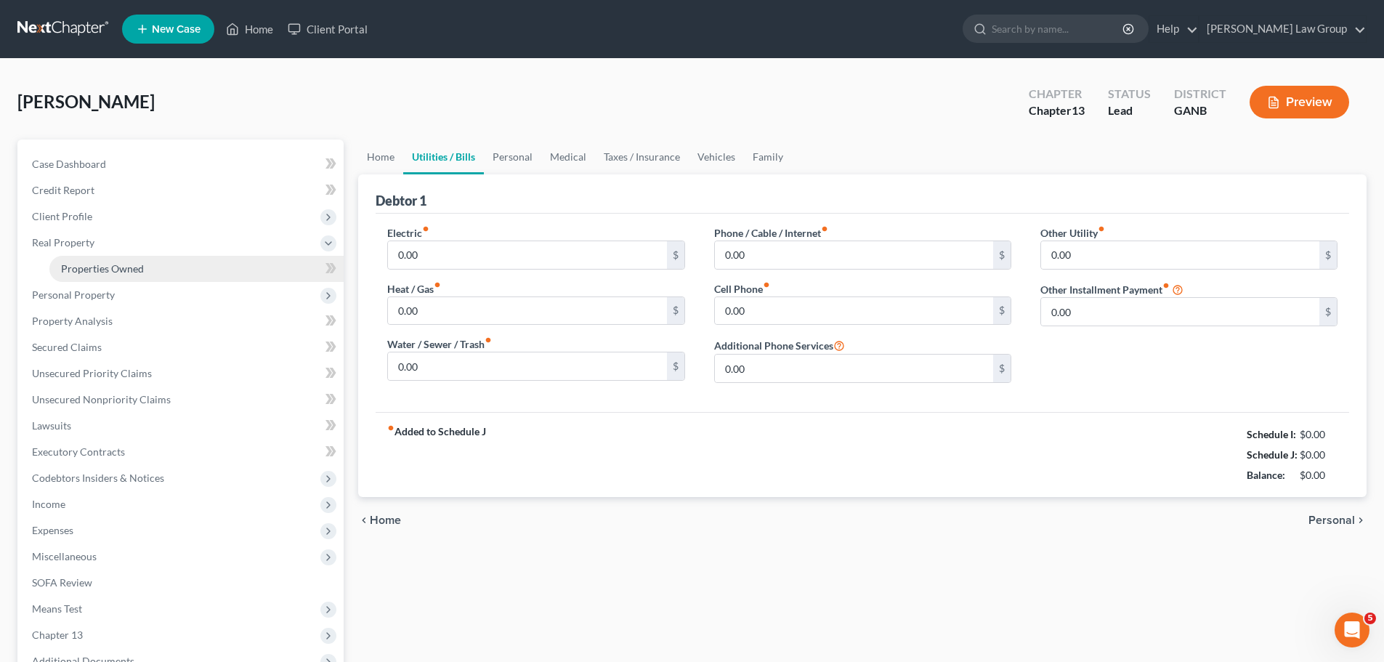
click at [91, 270] on span "Properties Owned" at bounding box center [102, 268] width 83 height 12
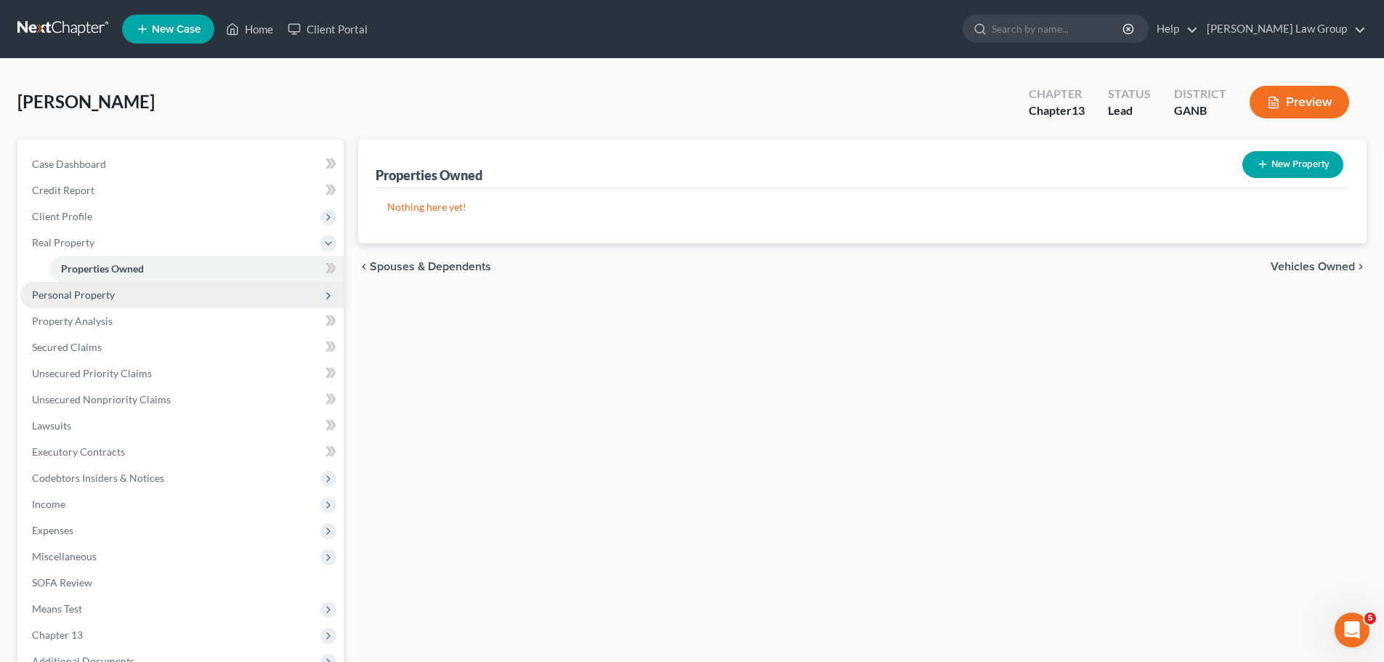
click at [94, 288] on span "Personal Property" at bounding box center [73, 294] width 83 height 12
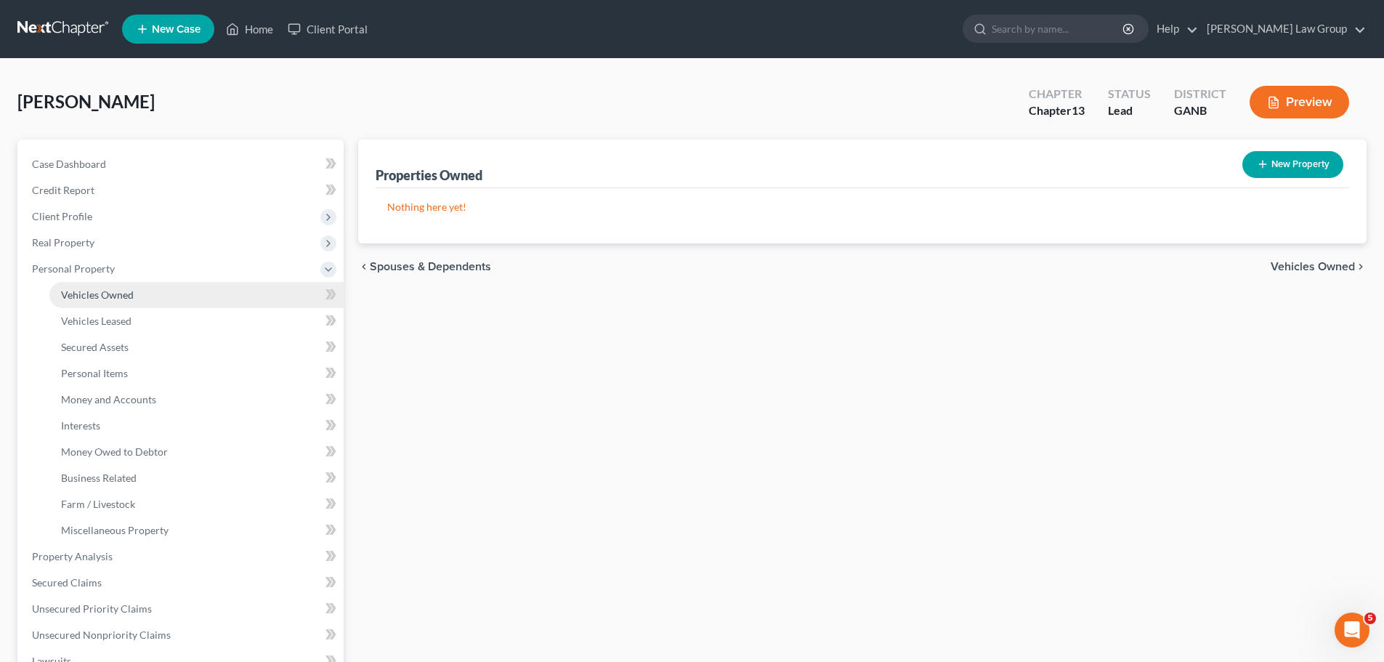
click at [122, 307] on link "Vehicles Owned" at bounding box center [196, 295] width 294 height 26
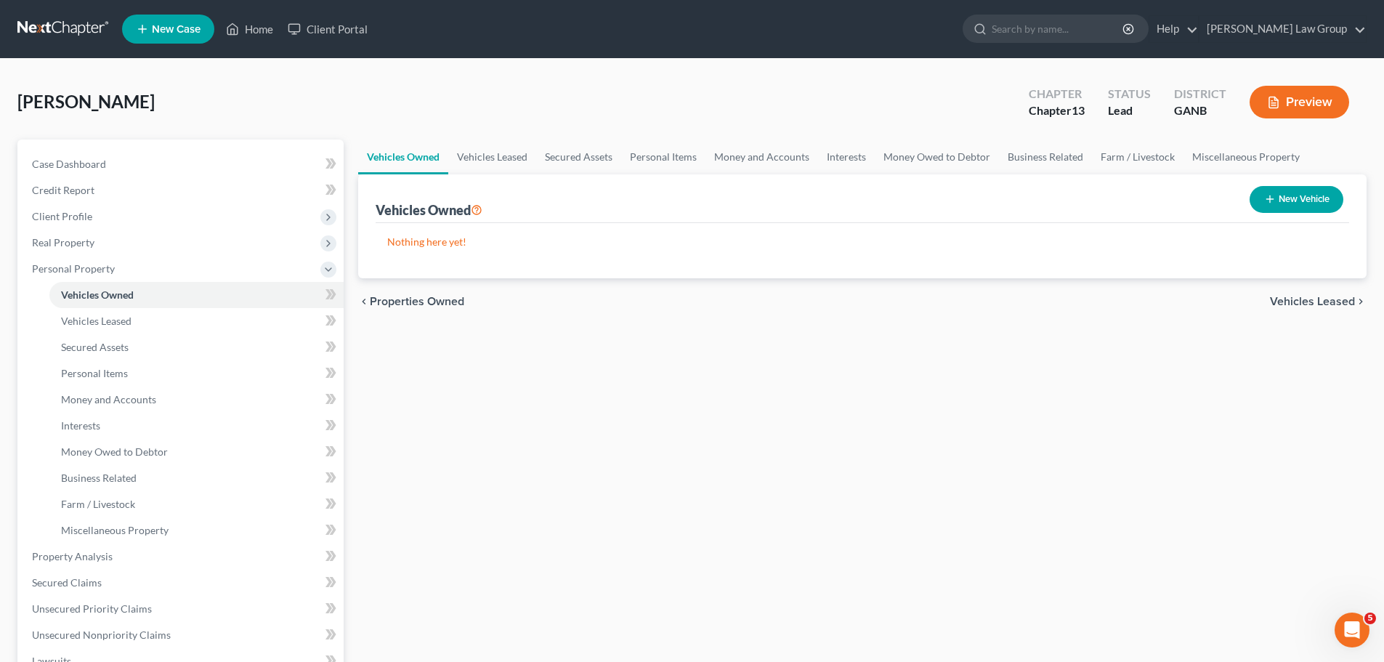
click at [1303, 198] on button "New Vehicle" at bounding box center [1296, 199] width 94 height 27
select select "0"
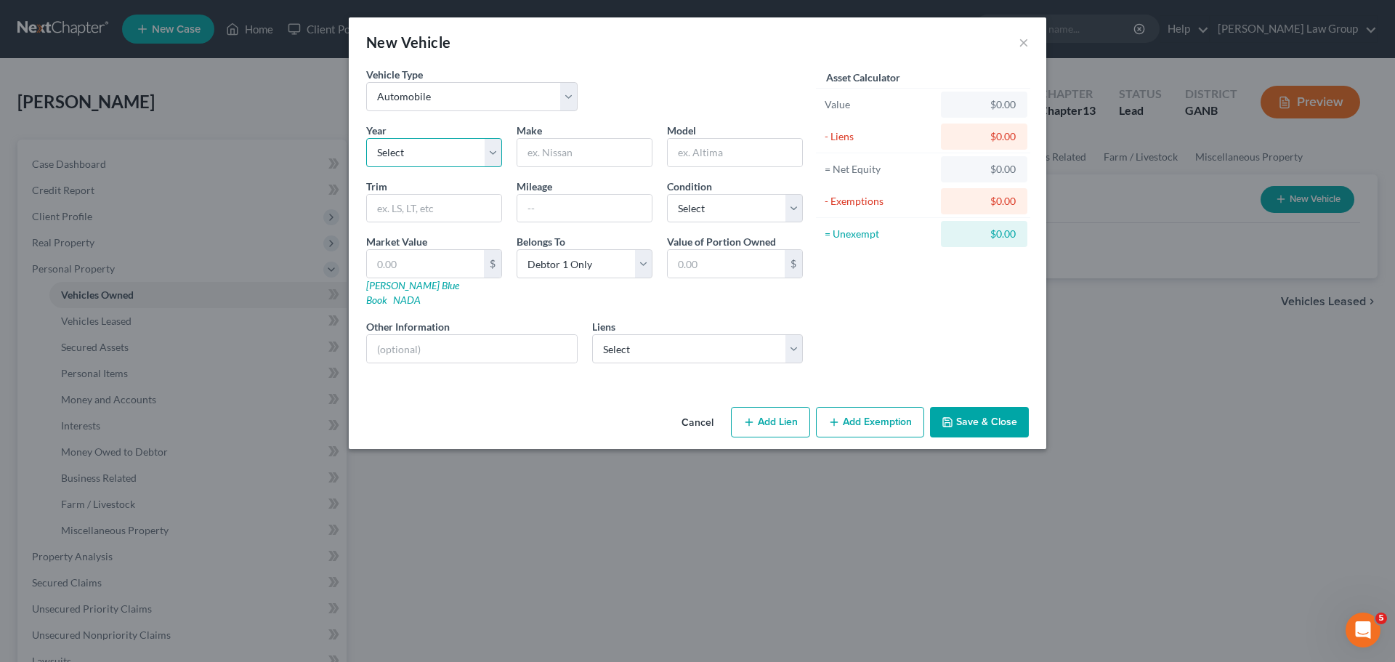
click at [440, 163] on select "Select 2026 2025 2024 2023 2022 2021 2020 2019 2018 2017 2016 2015 2014 2013 20…" at bounding box center [434, 152] width 136 height 29
select select "3"
click at [366, 138] on select "Select 2026 2025 2024 2023 2022 2021 2020 2019 2018 2017 2016 2015 2014 2013 20…" at bounding box center [434, 152] width 136 height 29
click at [596, 157] on input "text" at bounding box center [584, 153] width 134 height 28
click at [596, 157] on input "[PERSON_NAME]" at bounding box center [584, 153] width 134 height 28
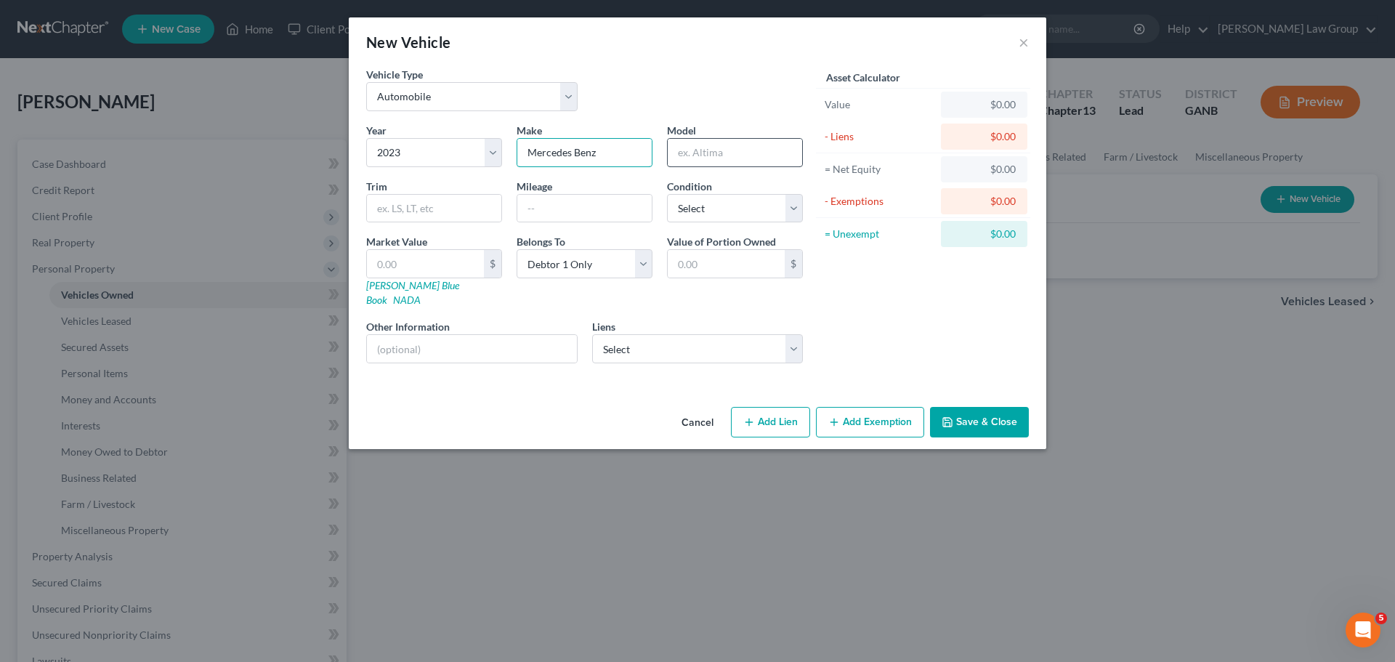
type input "Mercedes Benz"
click at [727, 144] on input "text" at bounding box center [735, 153] width 134 height 28
type input "GLB250"
click at [708, 212] on select "Select Excellent Very Good Good Fair Poor" at bounding box center [735, 208] width 136 height 29
select select "2"
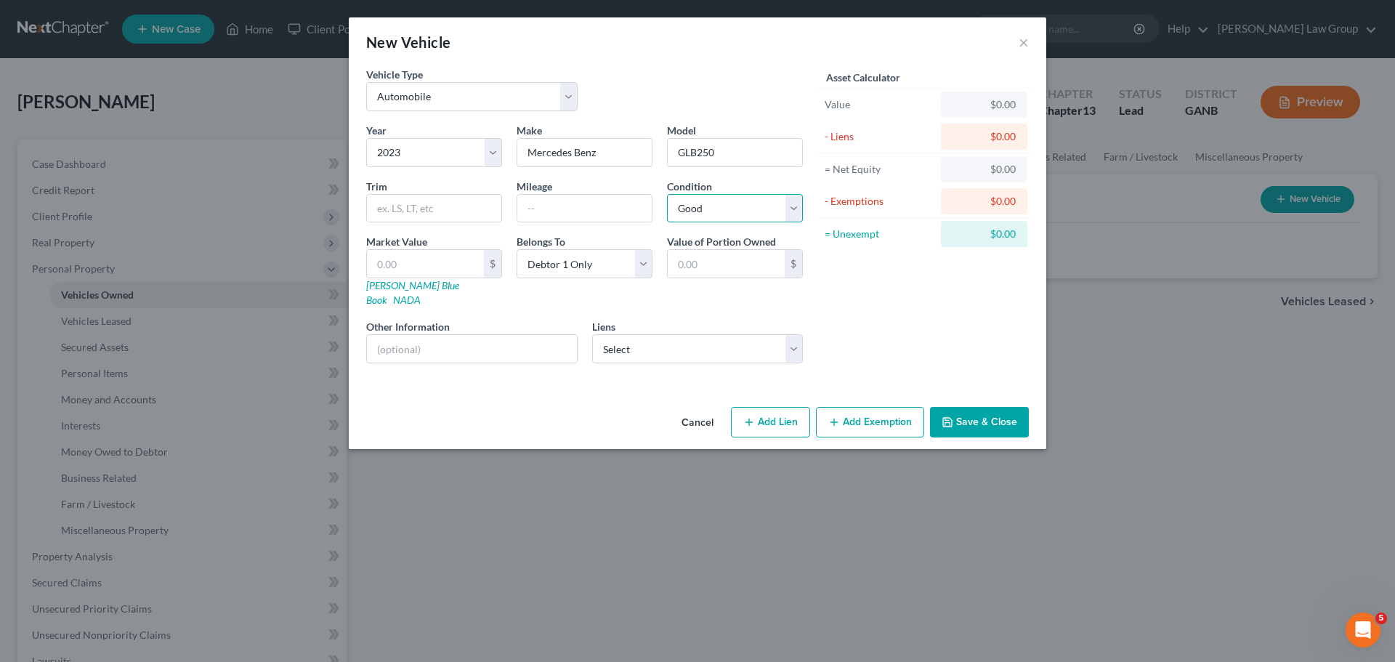
click at [667, 194] on select "Select Excellent Very Good Good Fair Poor" at bounding box center [735, 208] width 136 height 29
click at [629, 208] on input "text" at bounding box center [584, 209] width 134 height 28
type input "38000"
click at [622, 383] on div "Vehicle Type Select Automobile Truck Trailer Watercraft Aircraft Motor Home Atv…" at bounding box center [697, 234] width 697 height 334
click at [669, 349] on div "Year Select 2026 2025 2024 2023 2022 2021 2020 2019 2018 2017 2016 2015 2014 20…" at bounding box center [584, 249] width 451 height 252
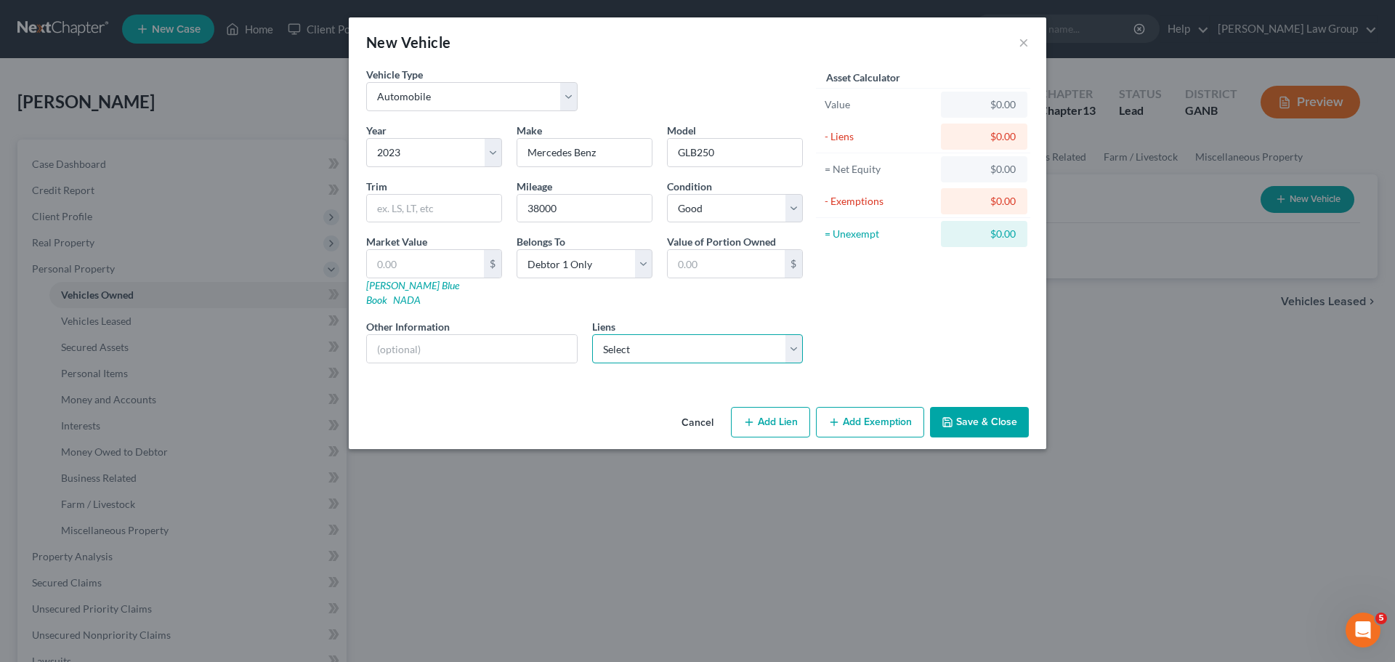
click at [671, 335] on select "Select American Credit Accept - $38,987.00 Syncb/Amazon Secured - $390.00 Capit…" at bounding box center [697, 348] width 211 height 29
select select "0"
click at [592, 334] on select "Select American Credit Accept - $38,987.00 Syncb/Amazon Secured - $390.00 Capit…" at bounding box center [697, 348] width 211 height 29
select select
select select "42"
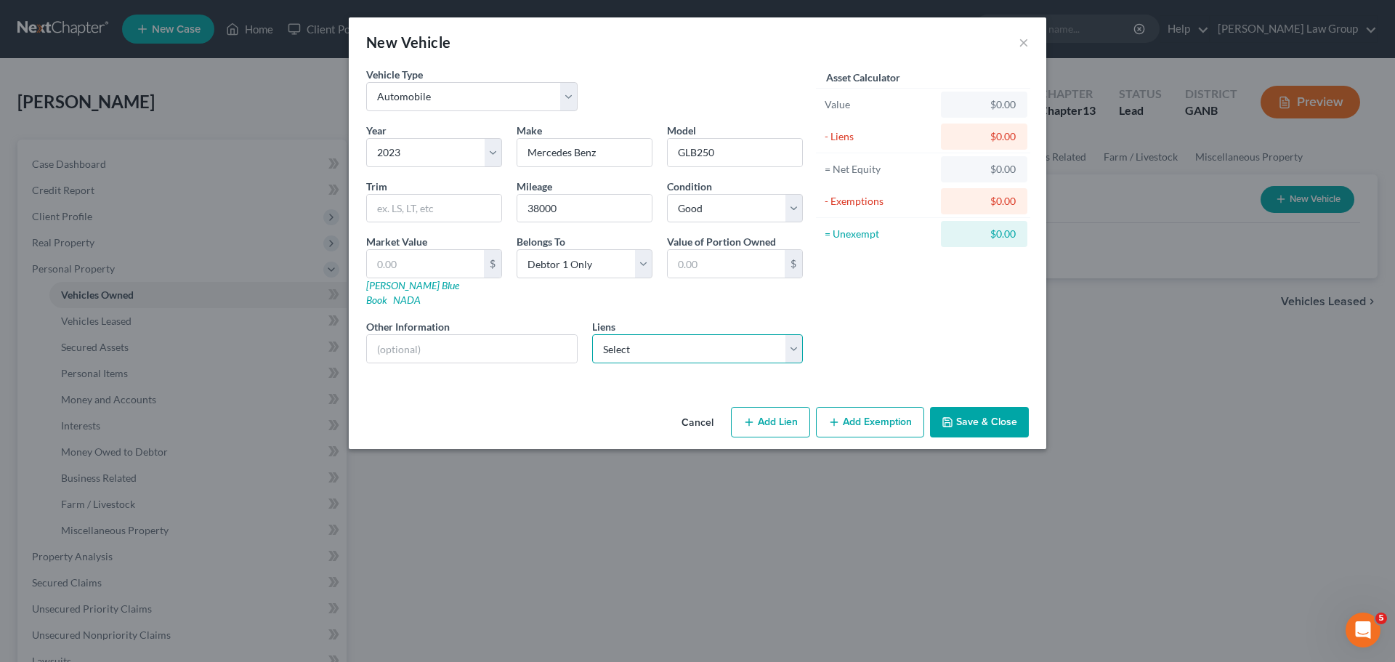
select select "0"
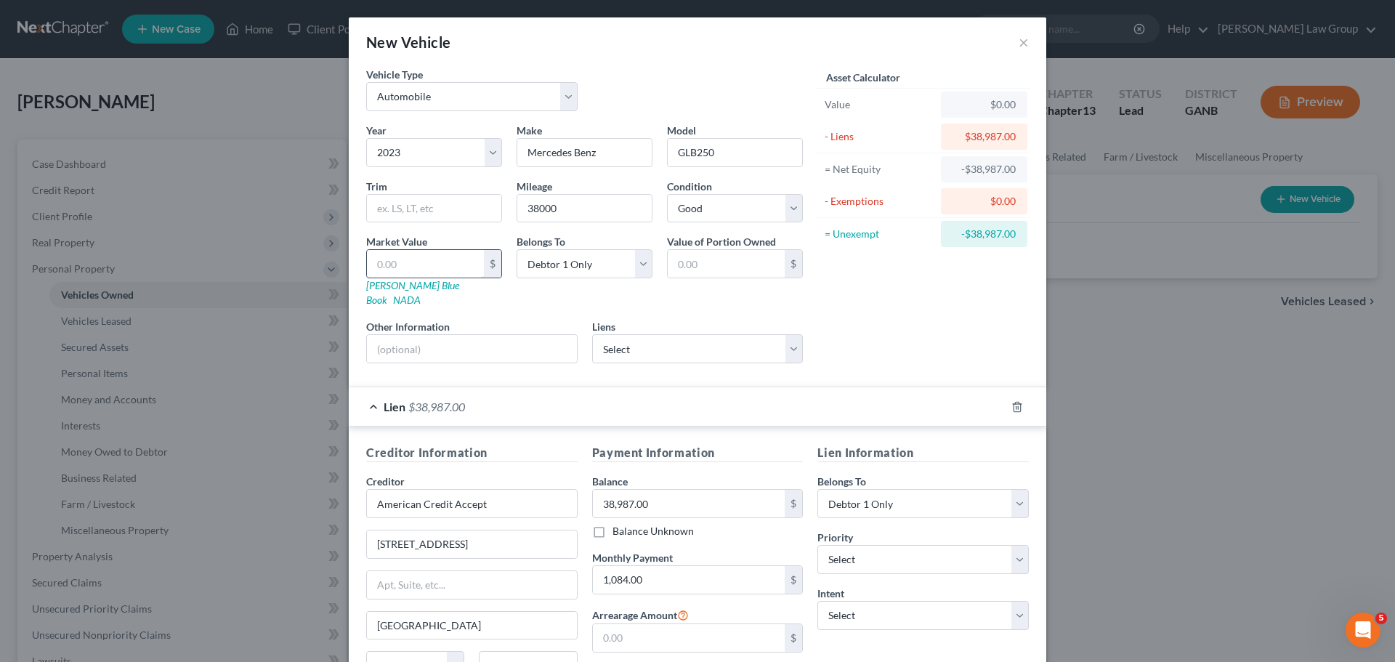
click at [418, 259] on input "text" at bounding box center [425, 264] width 117 height 28
type input "3"
type input "3.00"
type input "37"
type input "37.00"
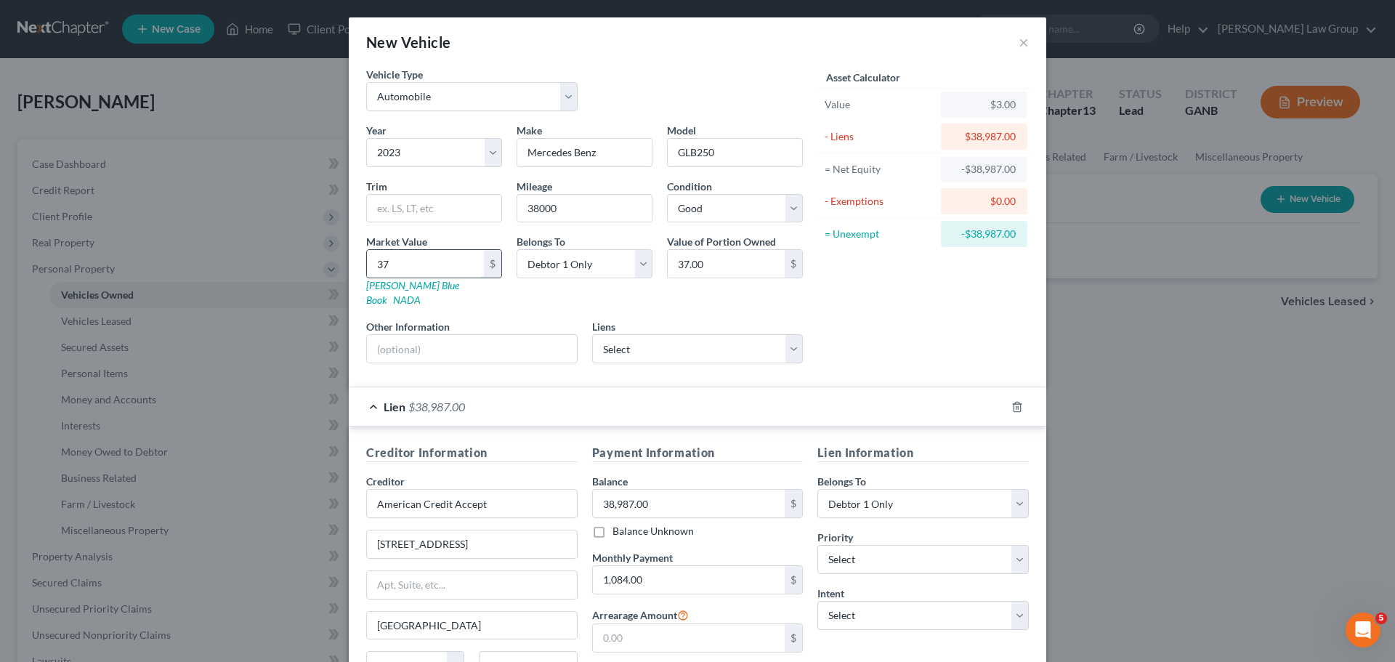
type input "375"
type input "375.00"
type input "3750"
type input "3,750.00"
type input "3,7500"
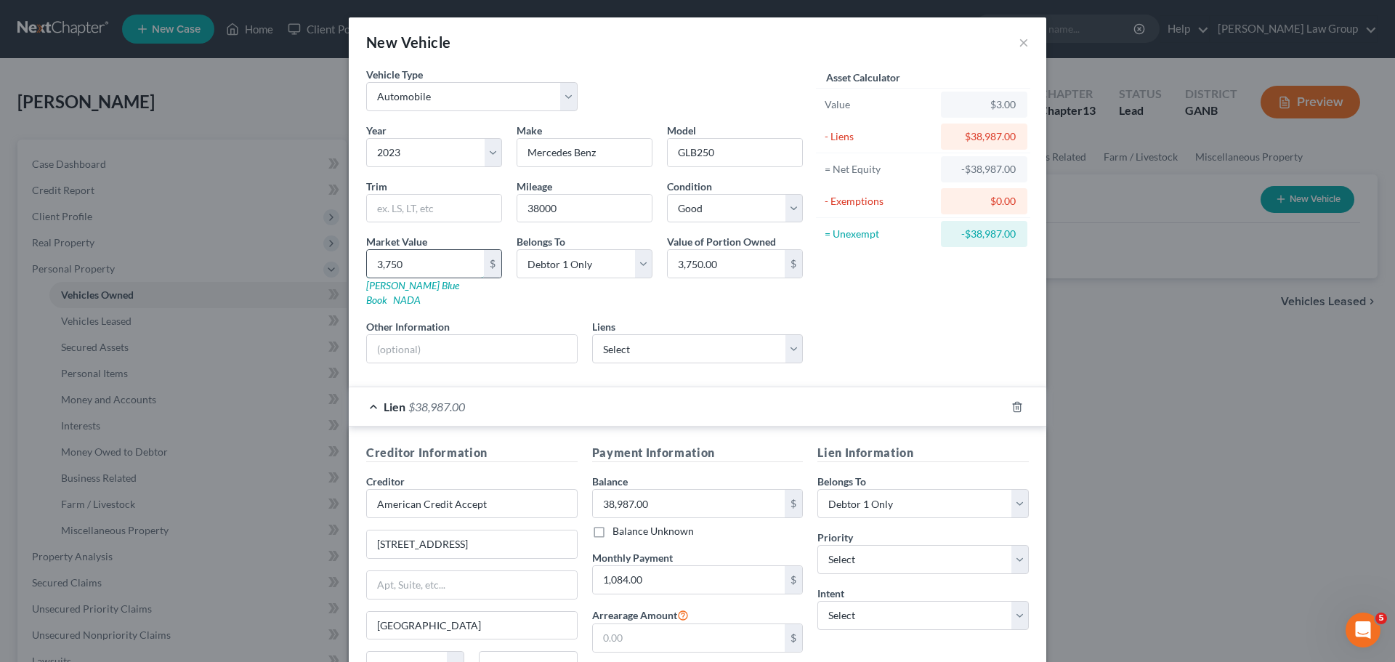
type input "37,500.00"
type input "37,500"
click at [885, 551] on select "Select 1st 2nd 3rd 4th 5th 6th 7th 8th 9th 10th 11th 12th 13th 14th 15th 16th 1…" at bounding box center [922, 559] width 211 height 29
select select "0"
click at [817, 545] on select "Select 1st 2nd 3rd 4th 5th 6th 7th 8th 9th 10th 11th 12th 13th 14th 15th 16th 1…" at bounding box center [922, 559] width 211 height 29
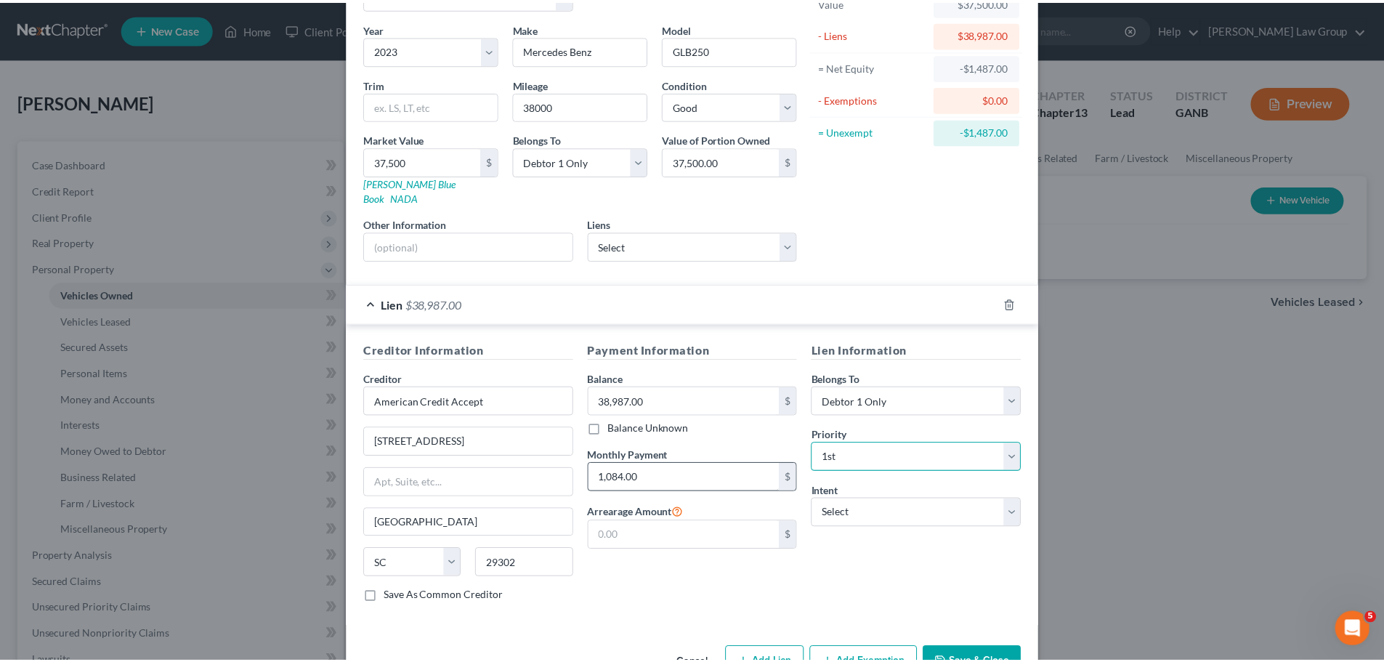
scroll to position [133, 0]
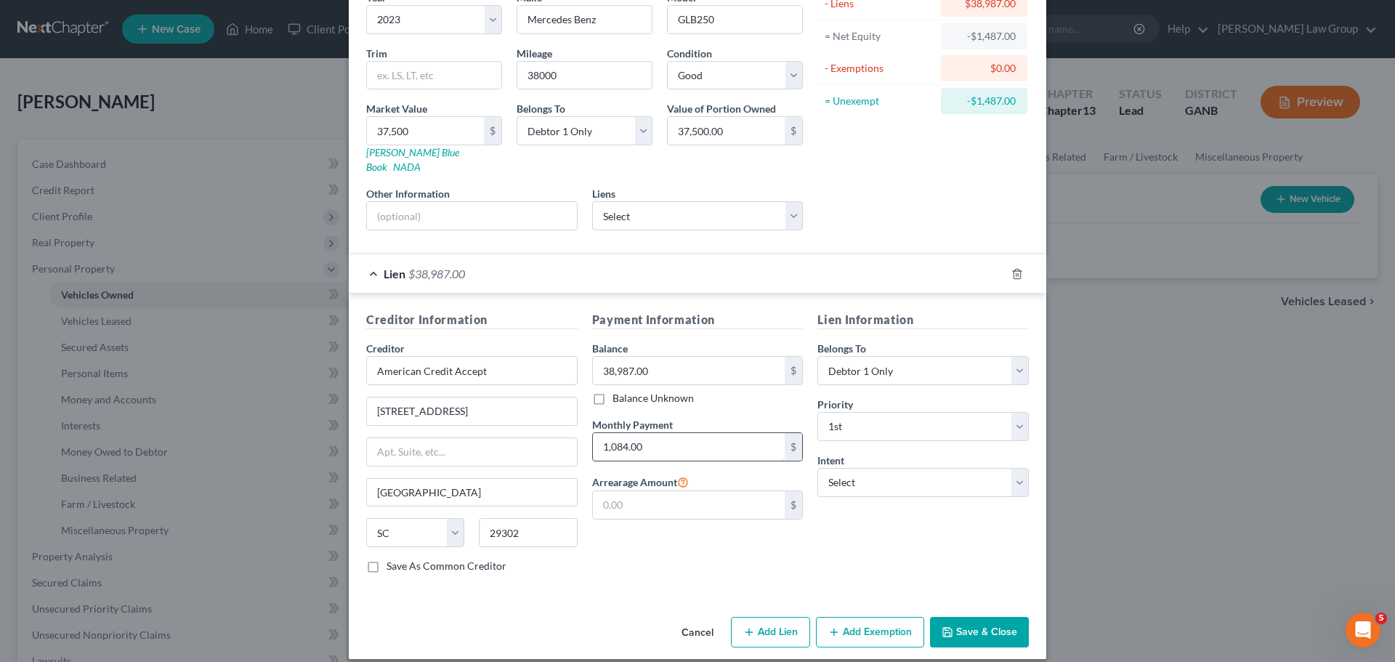
click at [656, 433] on input "1,084.00" at bounding box center [689, 447] width 193 height 28
click at [936, 473] on select "Select Surrender Redeem Reaffirm Avoid Other" at bounding box center [922, 482] width 211 height 29
select select "2"
click at [817, 468] on select "Select Surrender Redeem Reaffirm Avoid Other" at bounding box center [922, 482] width 211 height 29
click at [970, 625] on button "Save & Close" at bounding box center [979, 632] width 99 height 31
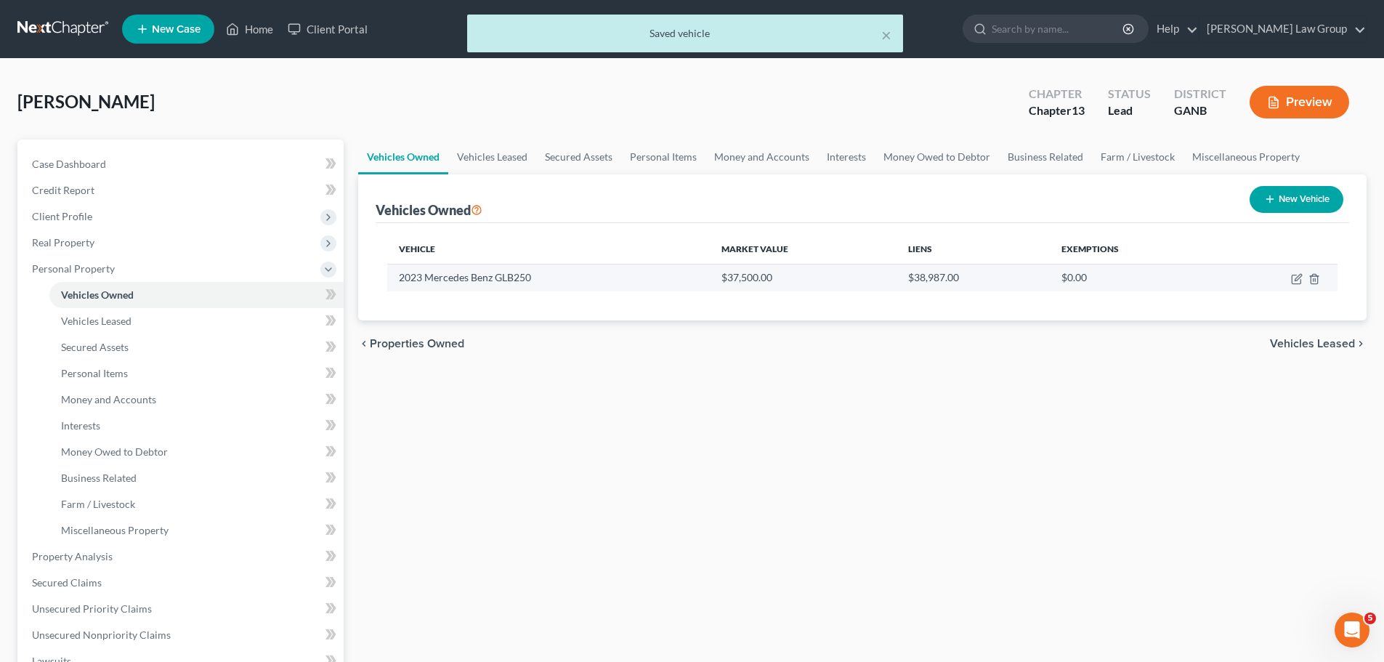
click at [1289, 291] on td at bounding box center [1277, 278] width 121 height 28
click at [1295, 283] on icon "button" at bounding box center [1296, 279] width 9 height 9
select select "0"
select select "3"
select select "2"
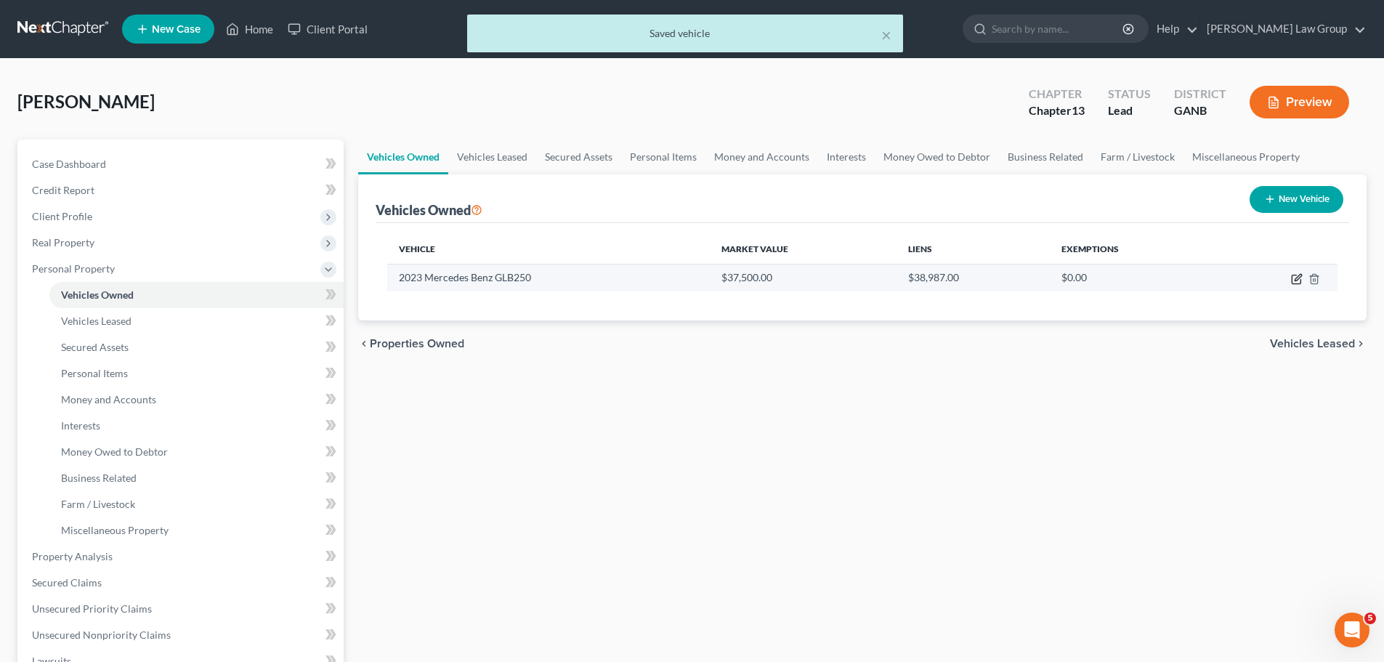
select select "0"
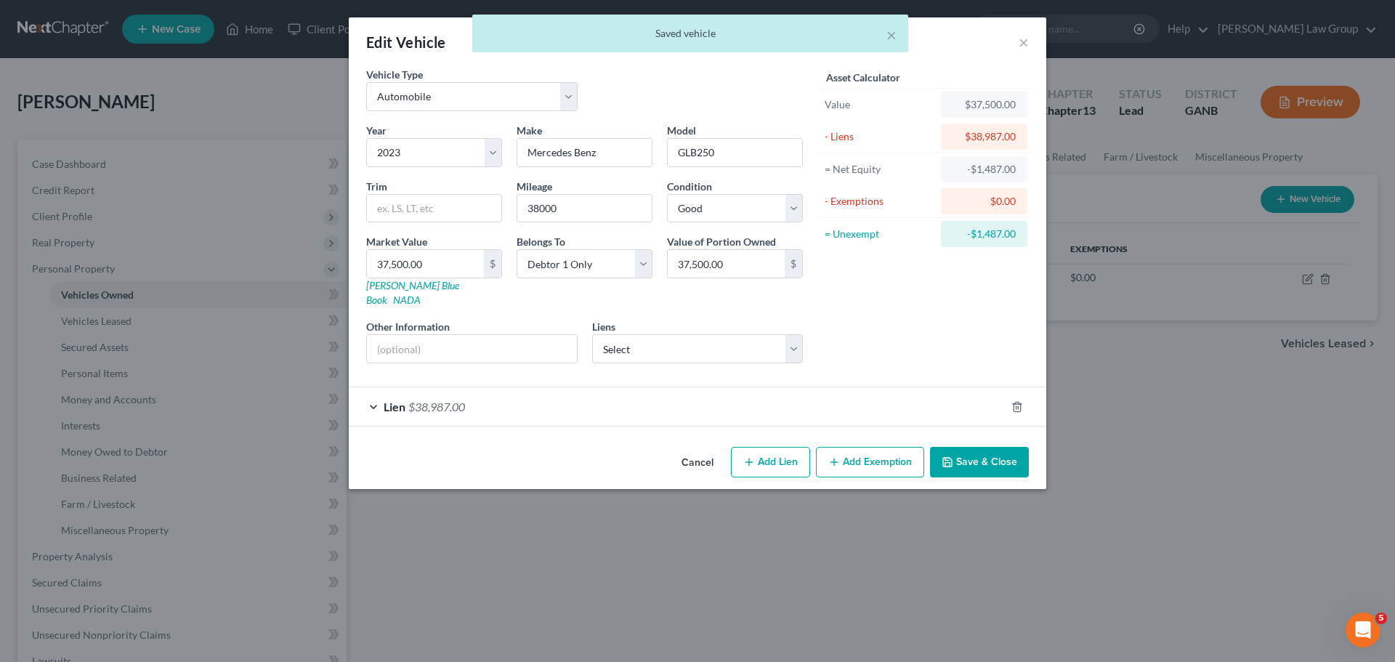
click at [998, 447] on button "Save & Close" at bounding box center [979, 462] width 99 height 31
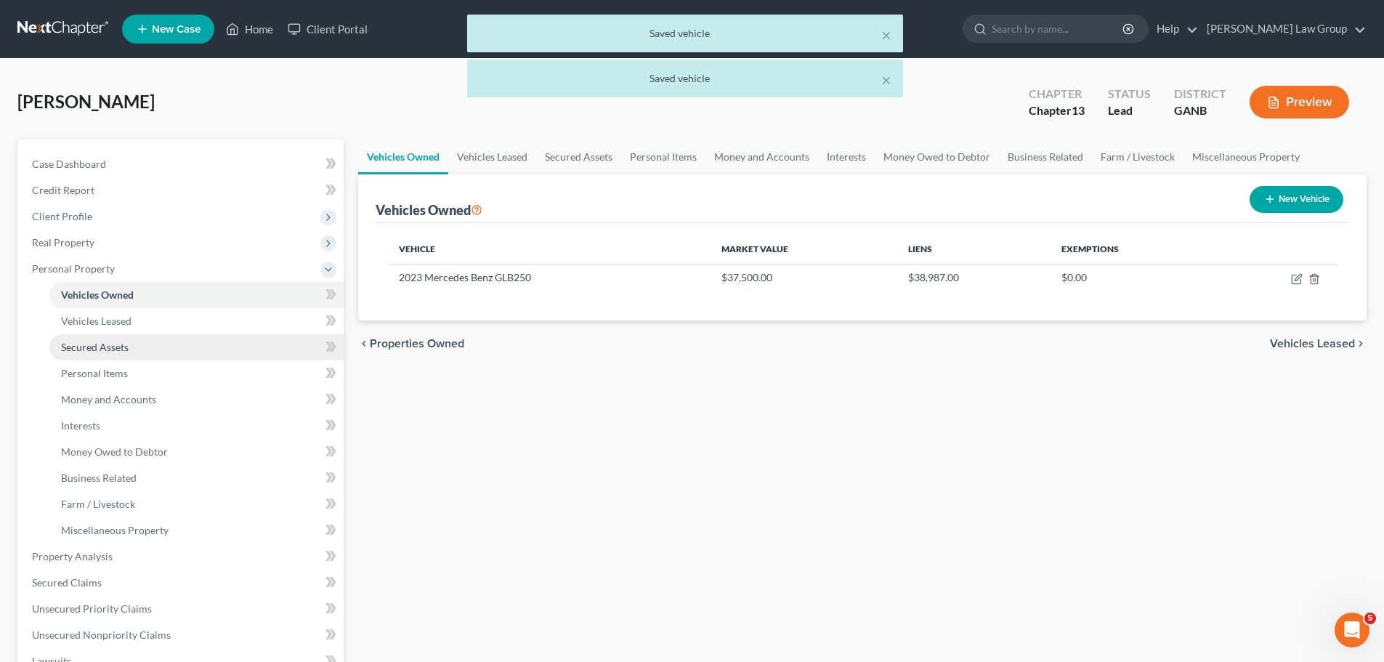
click at [73, 348] on span "Secured Assets" at bounding box center [95, 347] width 68 height 12
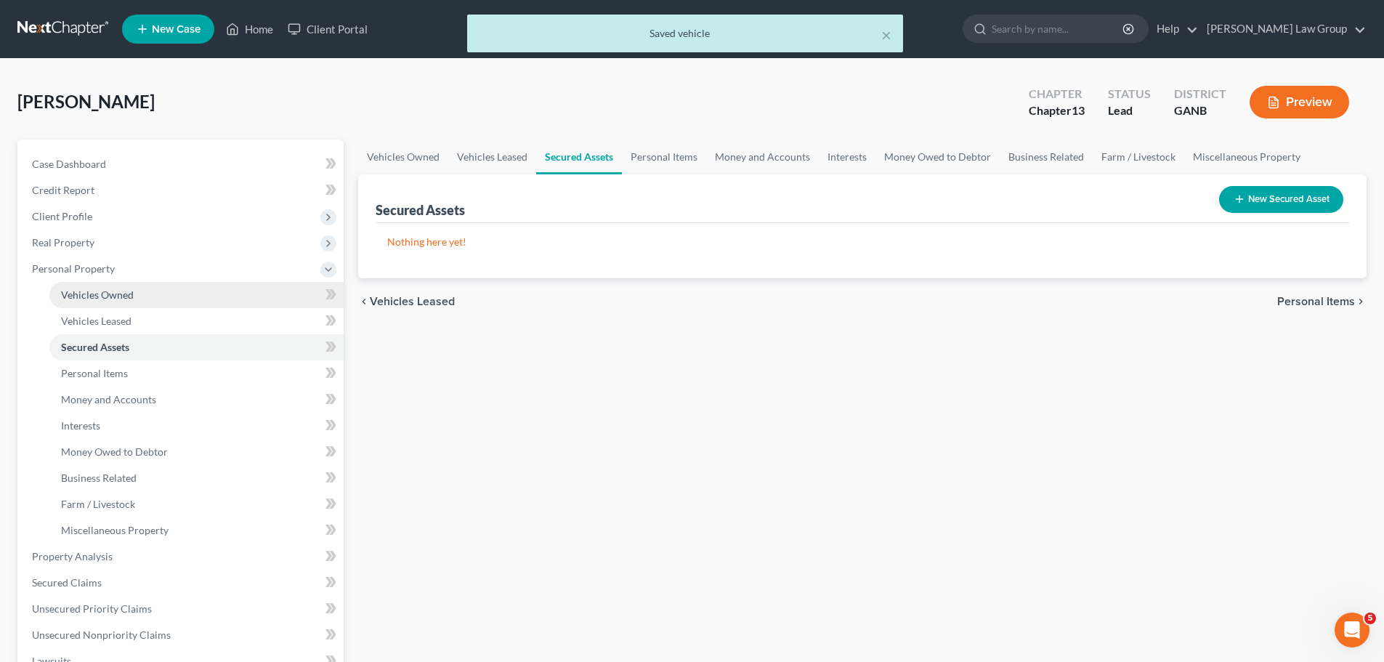
click at [106, 292] on span "Vehicles Owned" at bounding box center [97, 294] width 73 height 12
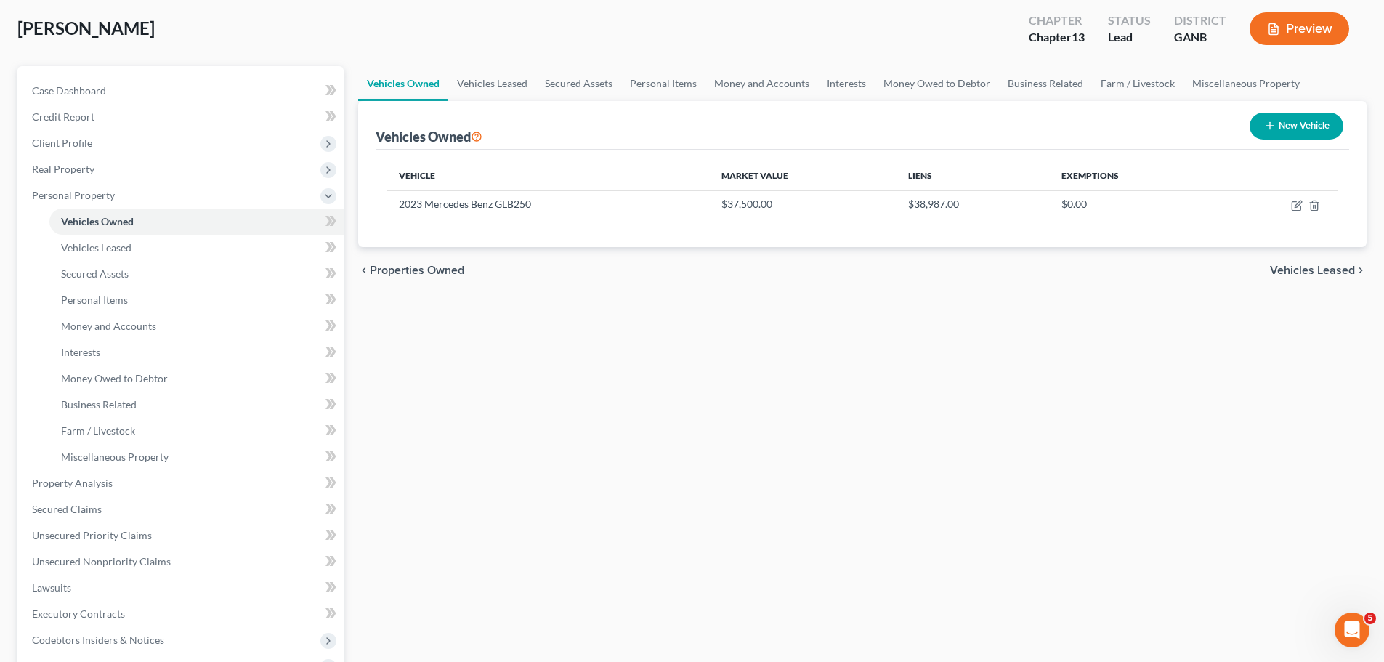
scroll to position [291, 0]
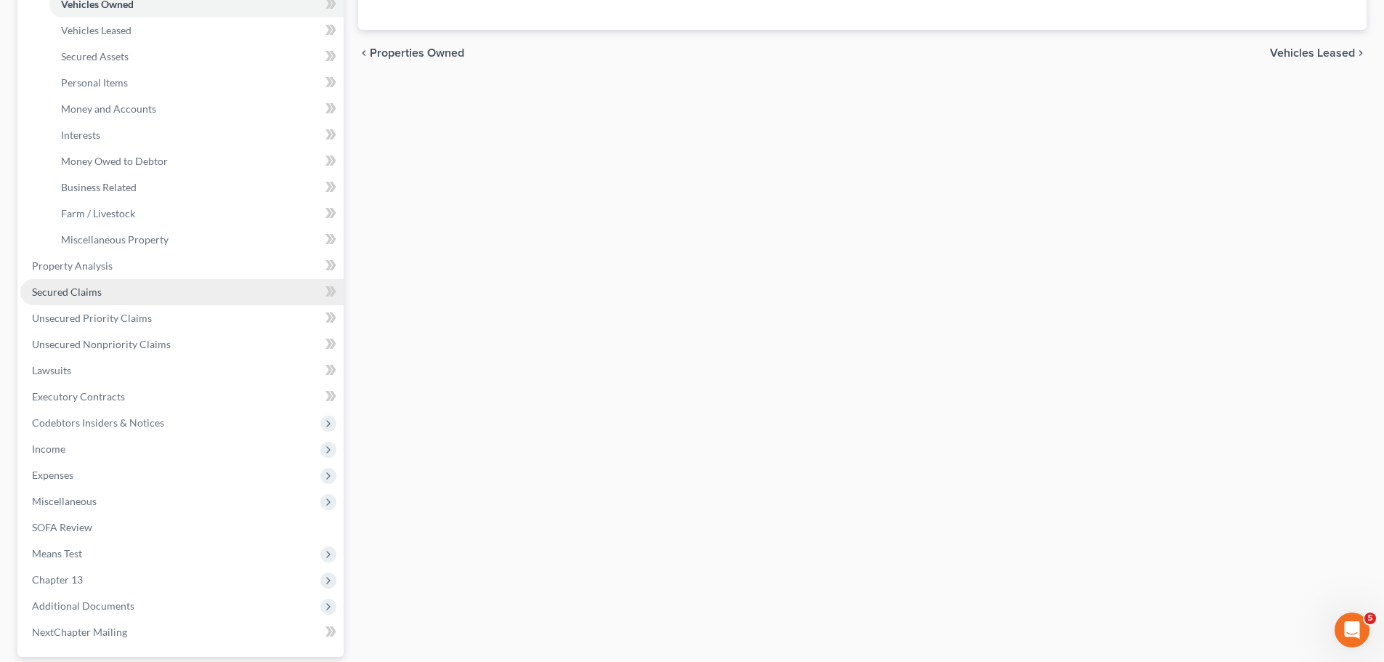
click at [113, 297] on link "Secured Claims" at bounding box center [181, 292] width 323 height 26
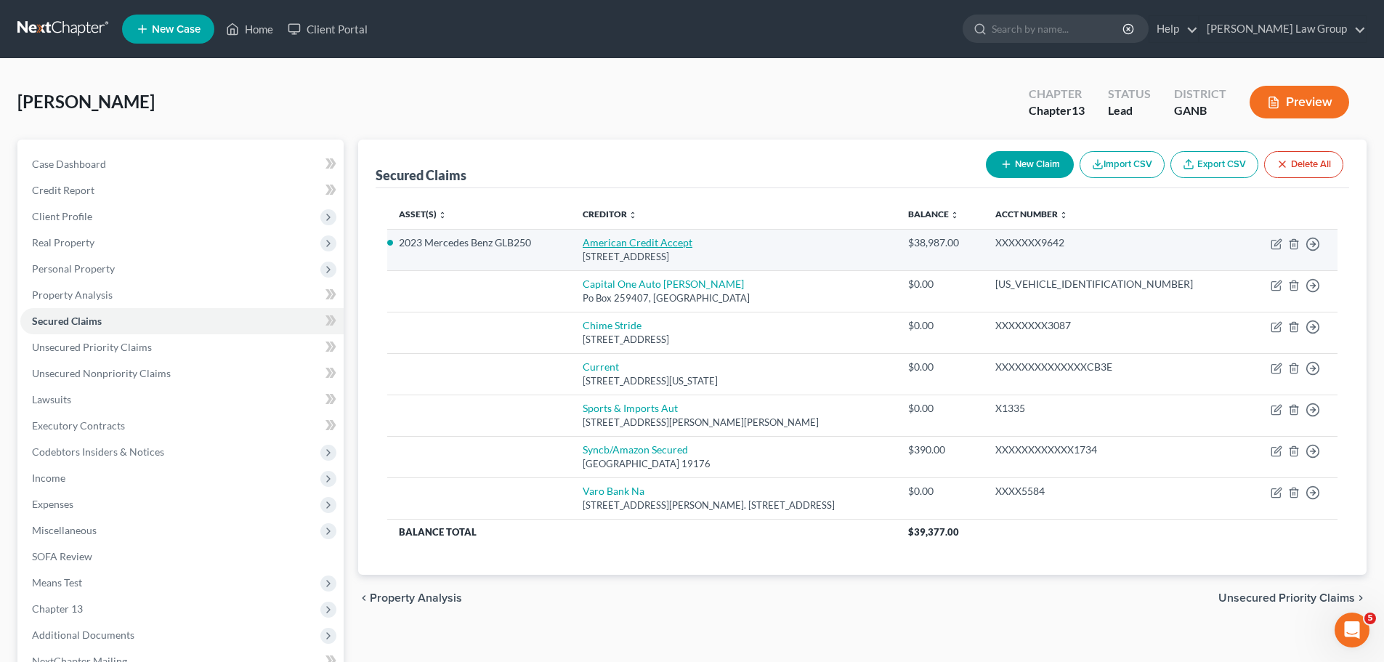
click at [655, 239] on link "American Credit Accept" at bounding box center [638, 242] width 110 height 12
select select "42"
select select "2"
select select "0"
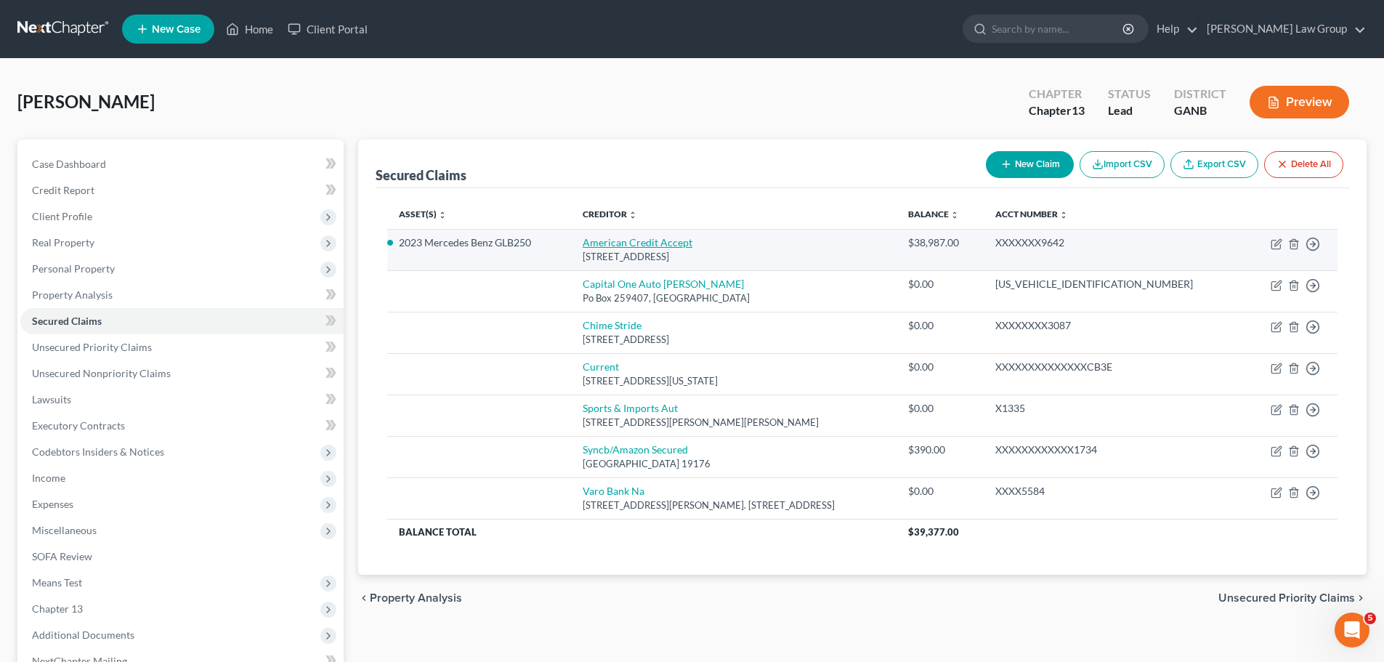
select select "0"
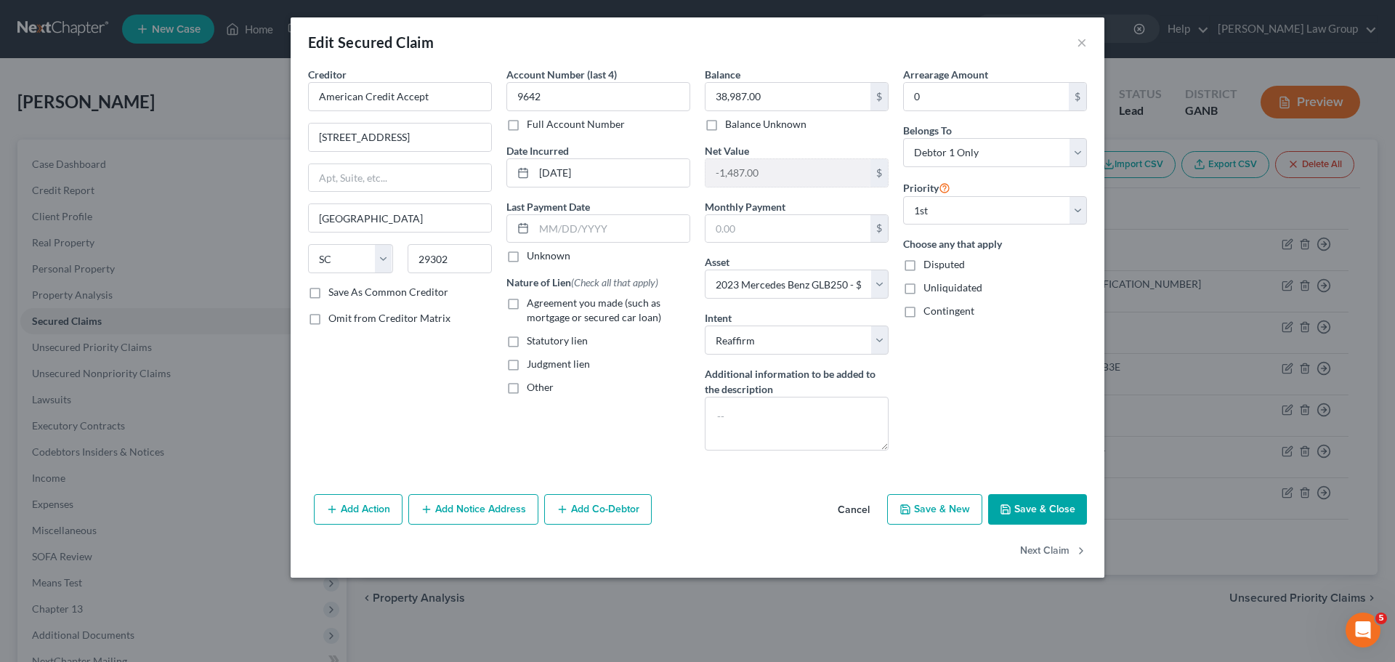
click at [364, 503] on button "Add Action" at bounding box center [358, 509] width 89 height 31
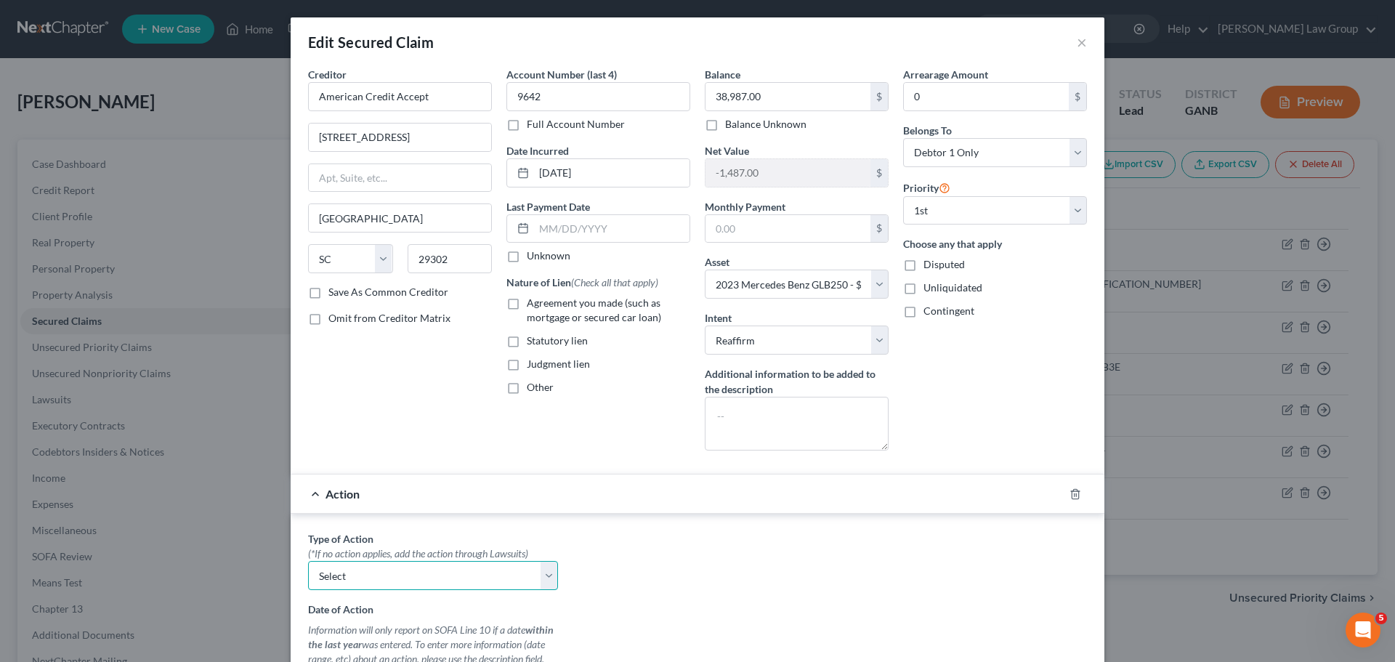
click at [402, 578] on select "Select Repossession Garnishment Foreclosure Personal Injury Attached, Seized, O…" at bounding box center [433, 575] width 250 height 29
select select "0"
click at [308, 561] on select "Select Repossession Garnishment Foreclosure Personal Injury Attached, Seized, O…" at bounding box center [433, 575] width 250 height 29
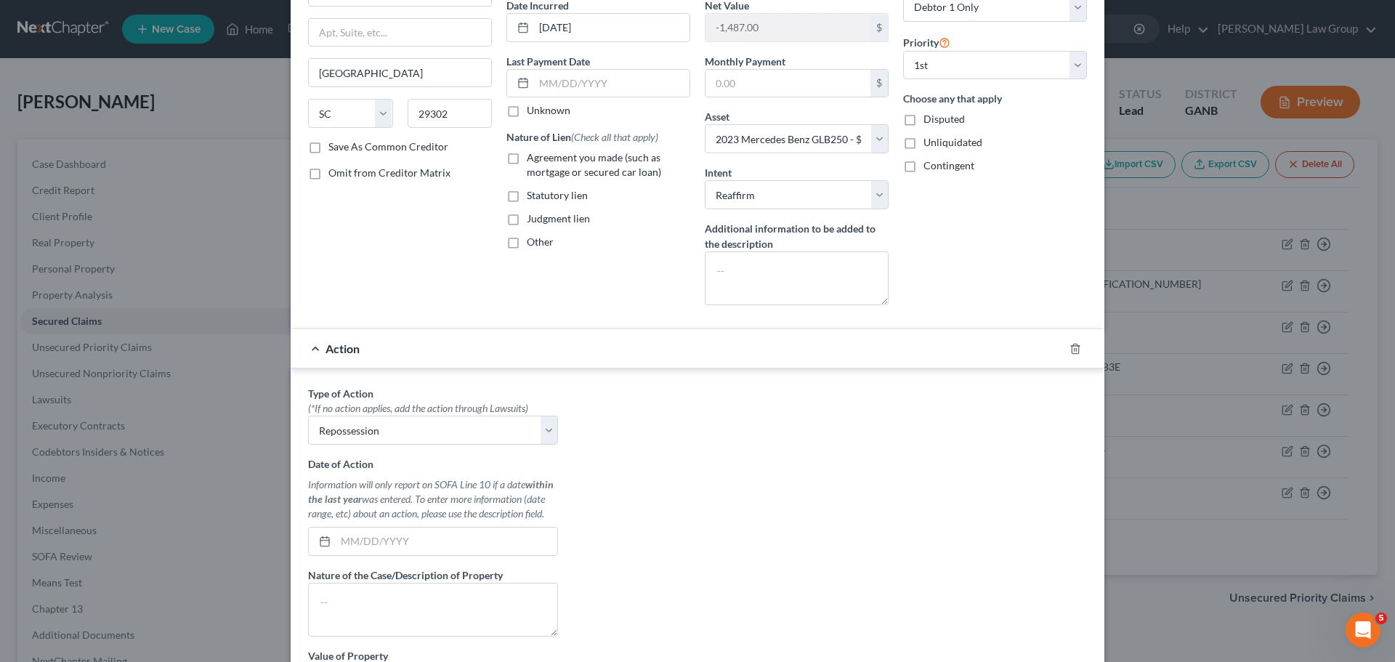
click at [527, 160] on label "Agreement you made (such as mortgage or secured car loan)" at bounding box center [608, 164] width 163 height 29
click at [532, 160] on input "Agreement you made (such as mortgage or secured car loan)" at bounding box center [536, 154] width 9 height 9
checkbox input "true"
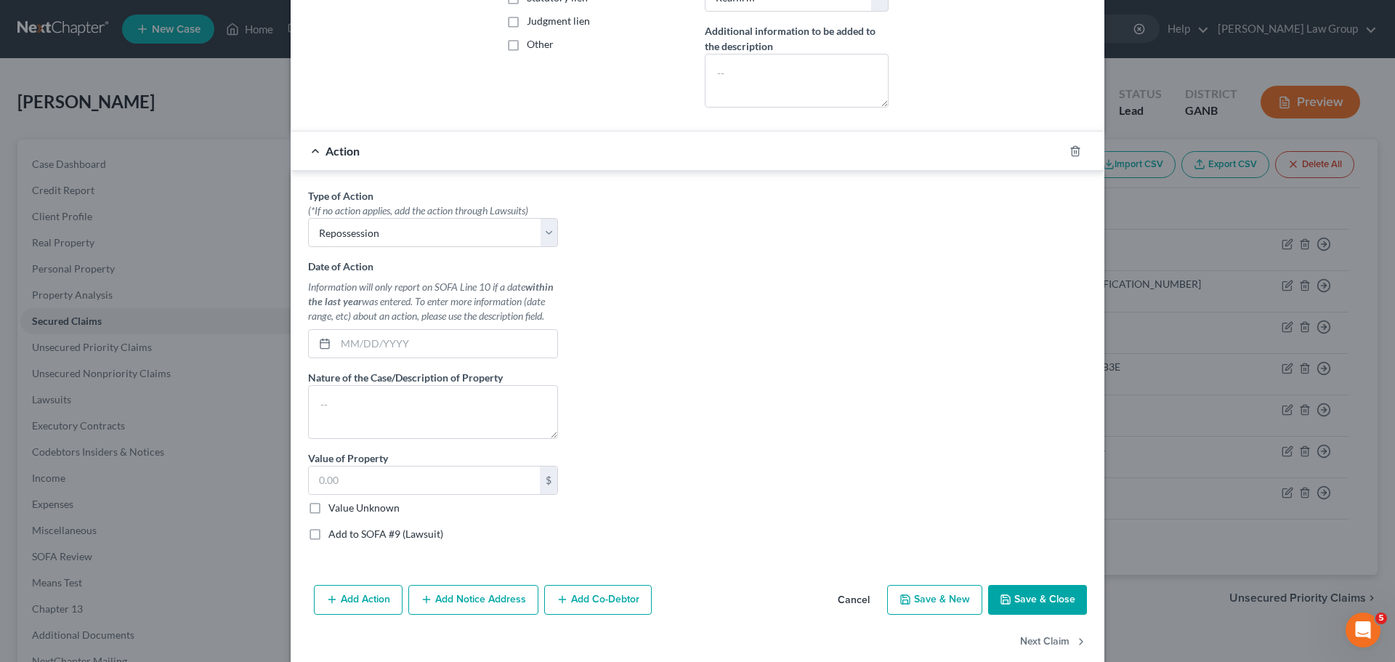
scroll to position [363, 0]
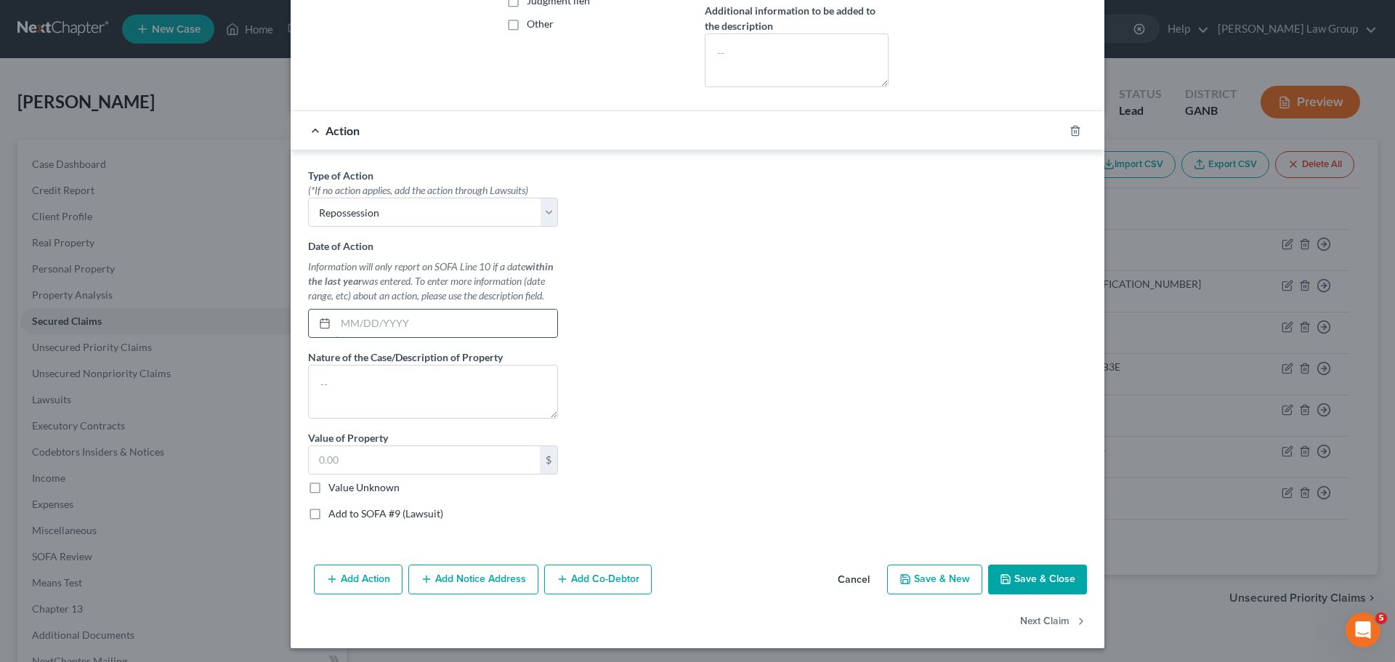
click at [373, 324] on input "text" at bounding box center [447, 323] width 222 height 28
type input "[DATE]"
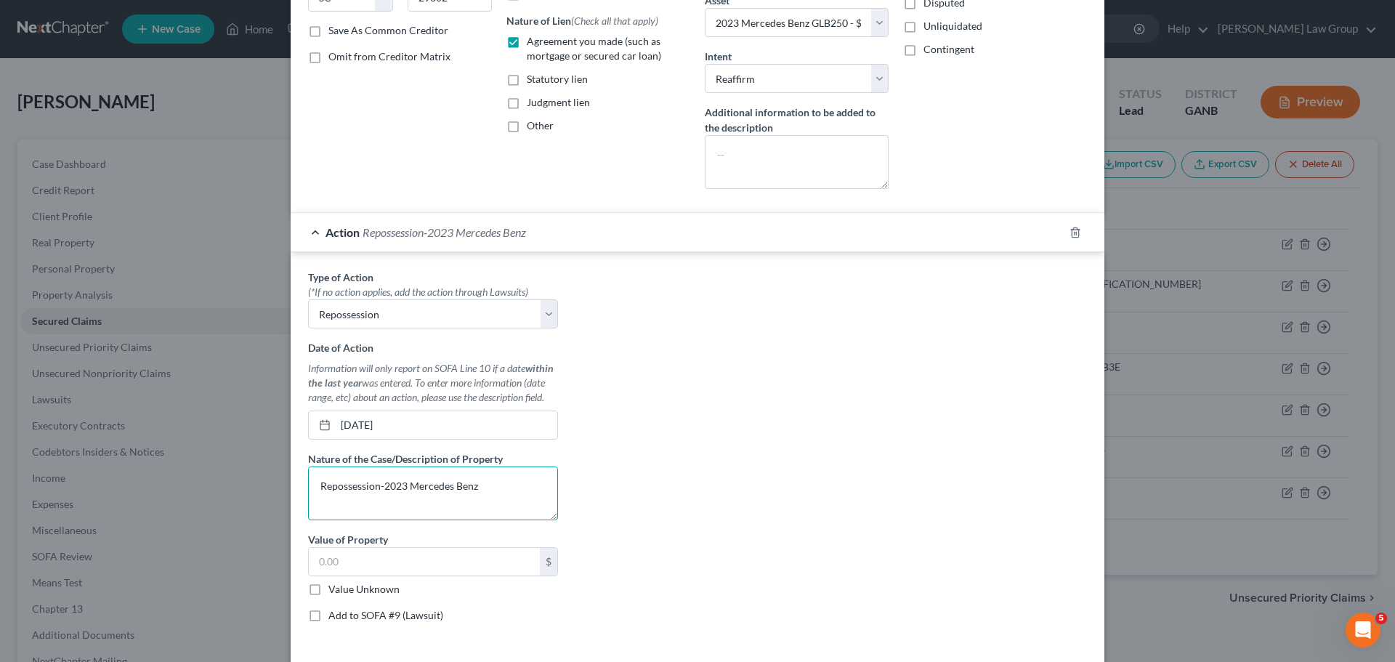
scroll to position [145, 0]
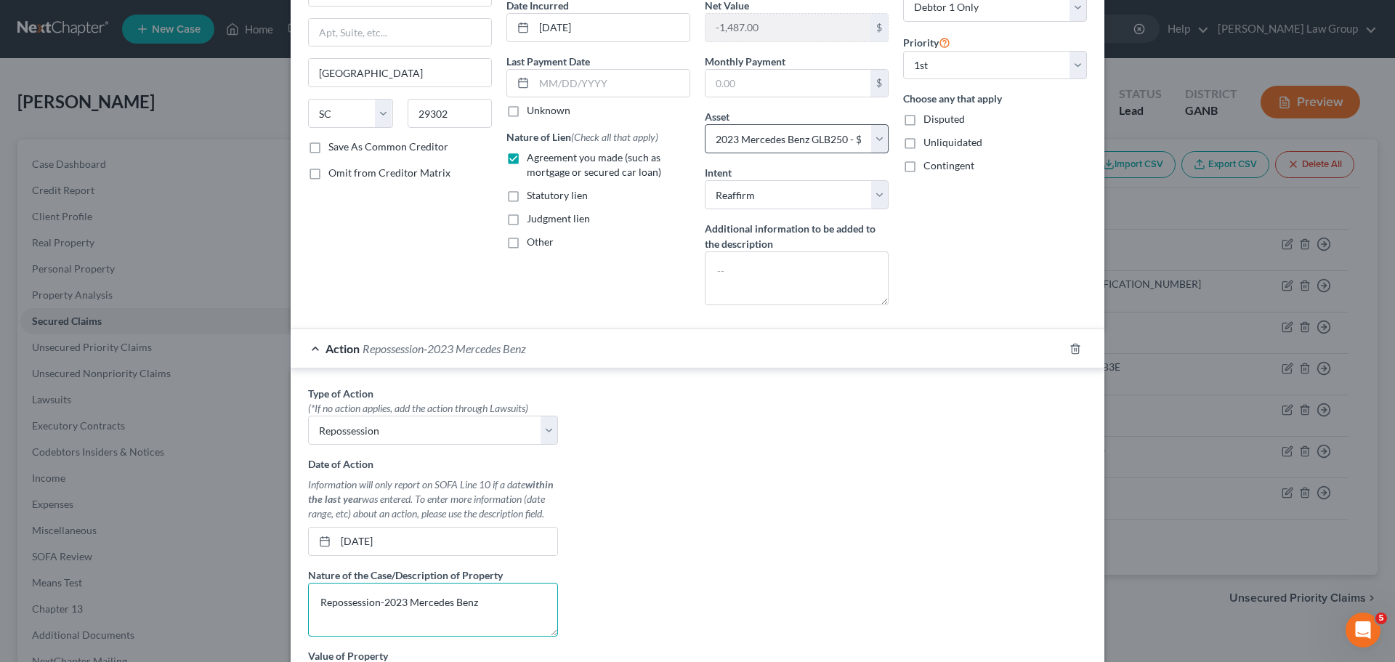
type textarea "Repossession-2023 Mercedes Benz"
click at [872, 143] on select "Select Other Multiple Assets 2023 Mercedes Benz GLB250 - $37500.0" at bounding box center [797, 138] width 184 height 29
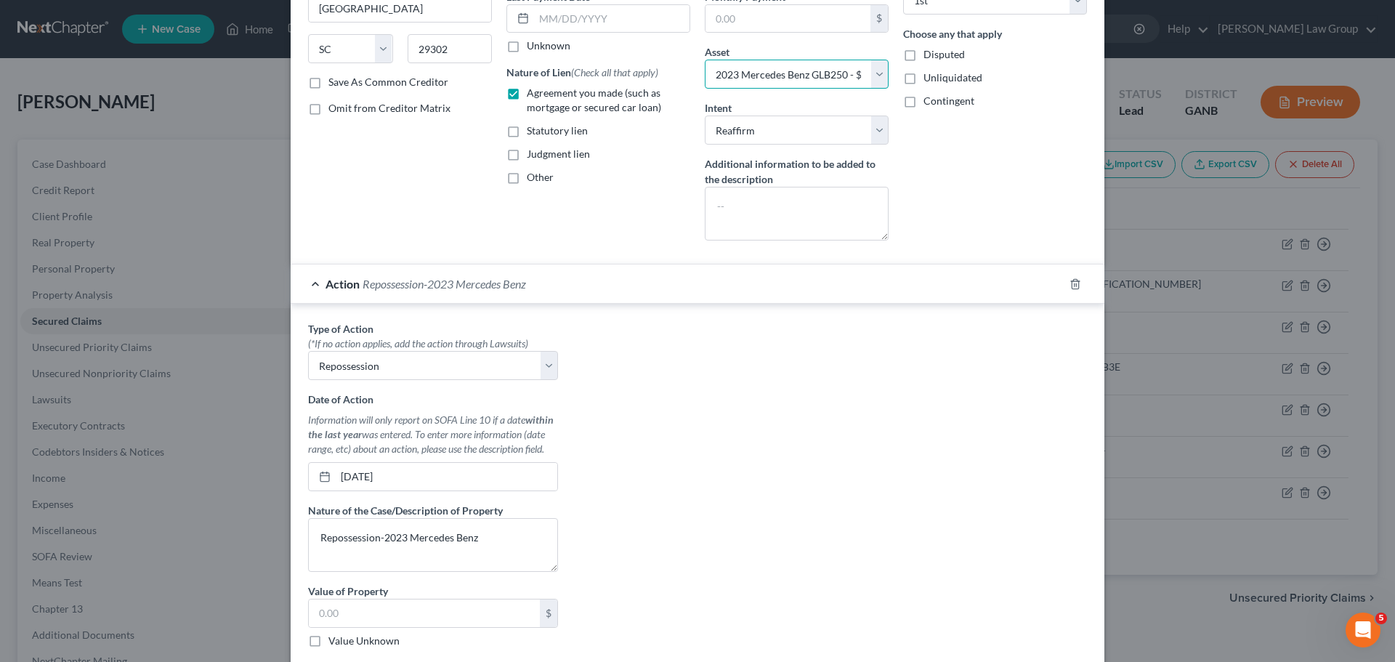
scroll to position [291, 0]
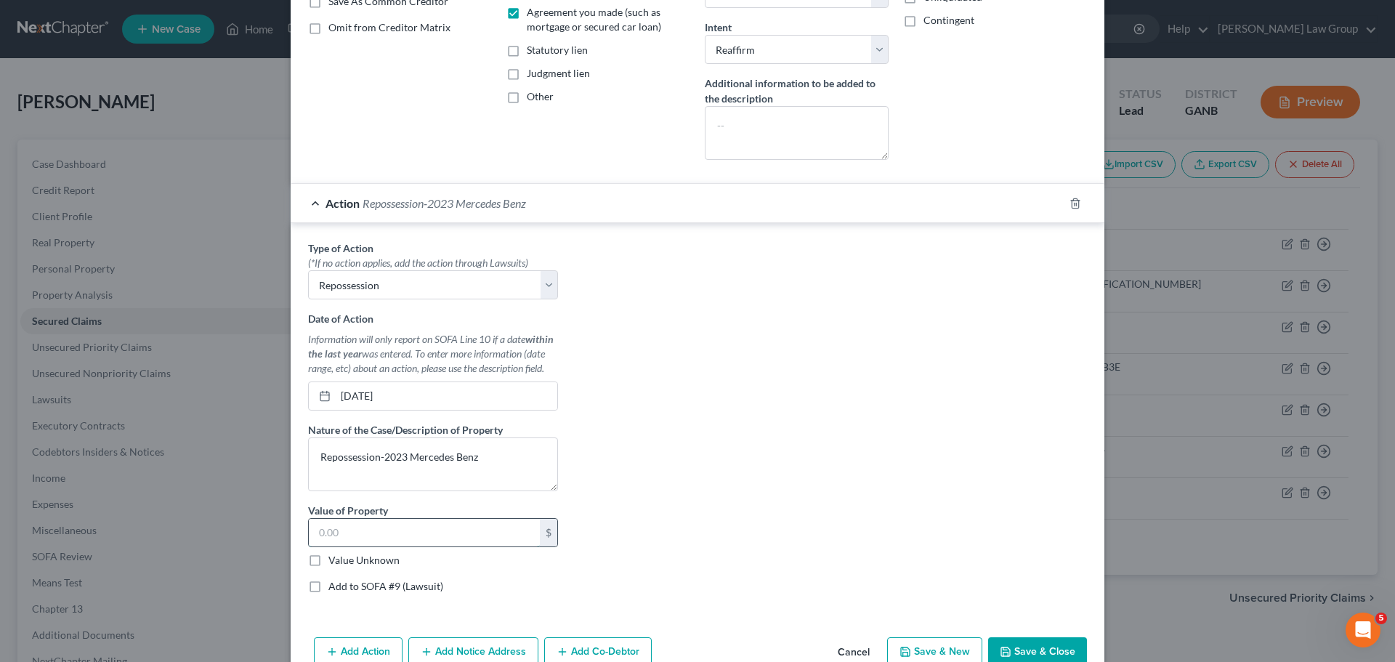
click at [365, 533] on input "text" at bounding box center [424, 533] width 231 height 28
type input "37,500"
click at [726, 474] on div "Type of Action * (*If no action applies, add the action through Lawsuits) Selec…" at bounding box center [697, 422] width 793 height 364
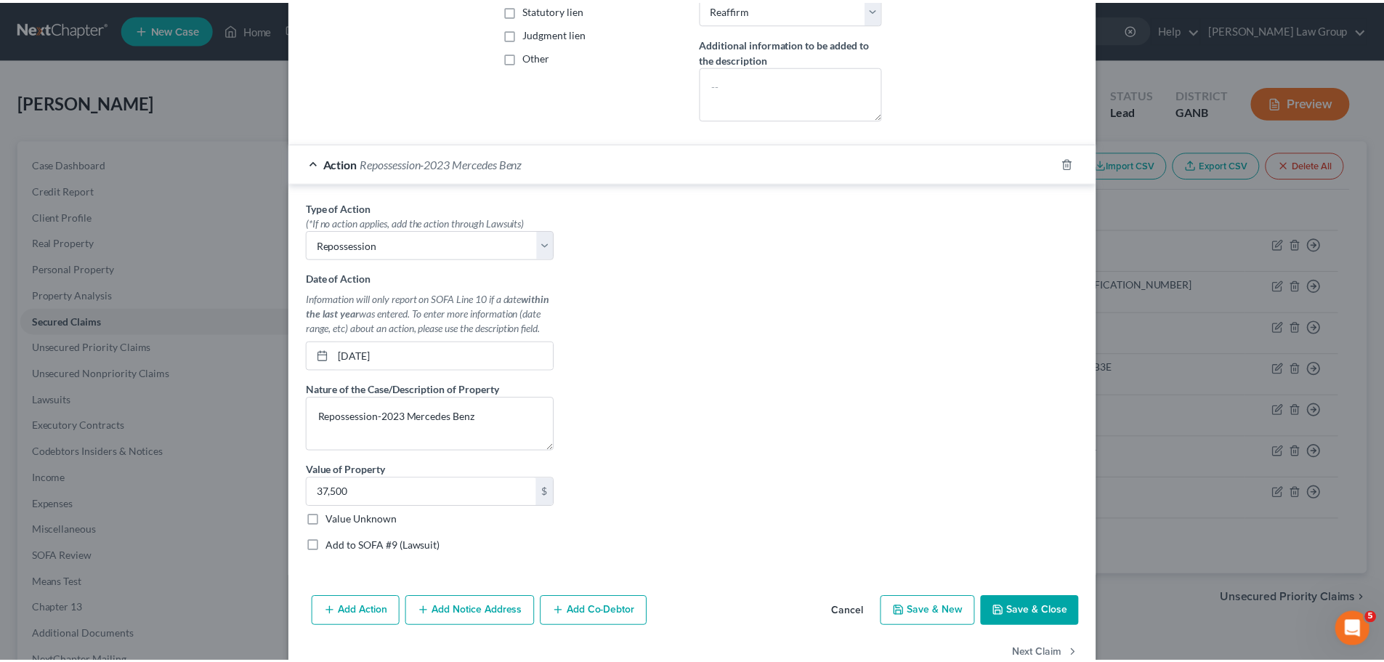
scroll to position [367, 0]
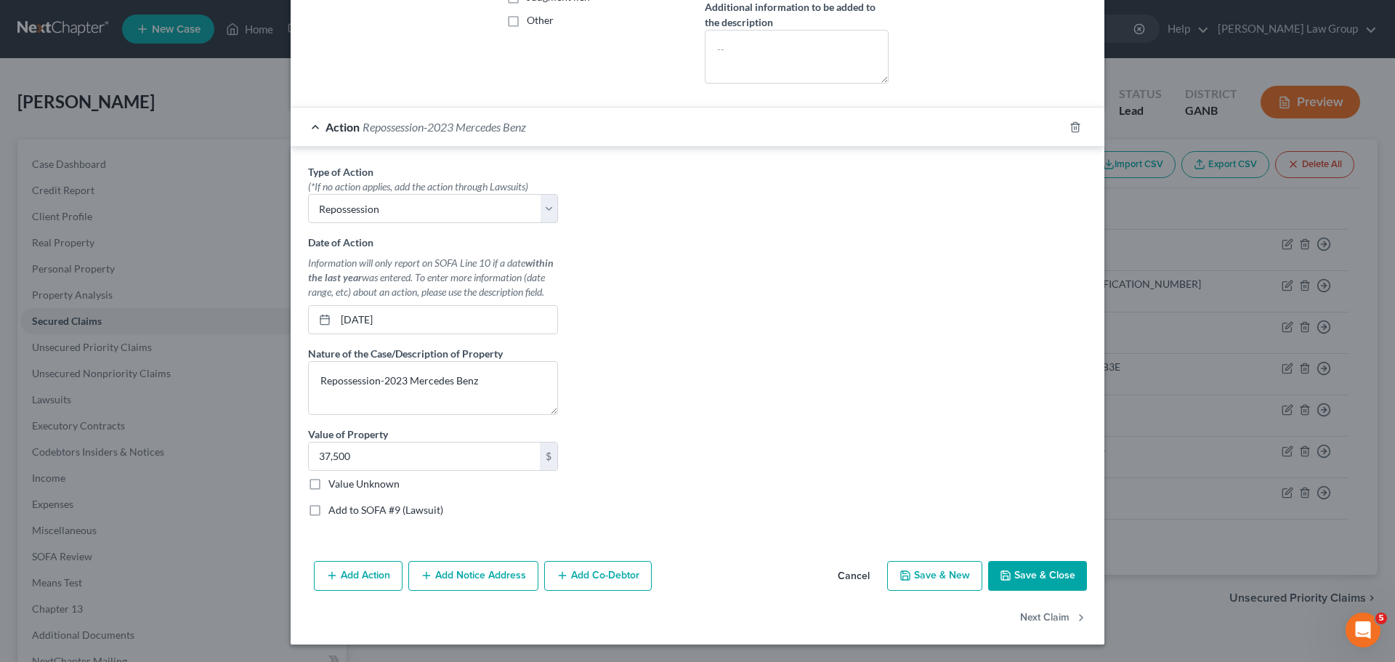
click at [1012, 570] on button "Save & Close" at bounding box center [1037, 576] width 99 height 31
select select
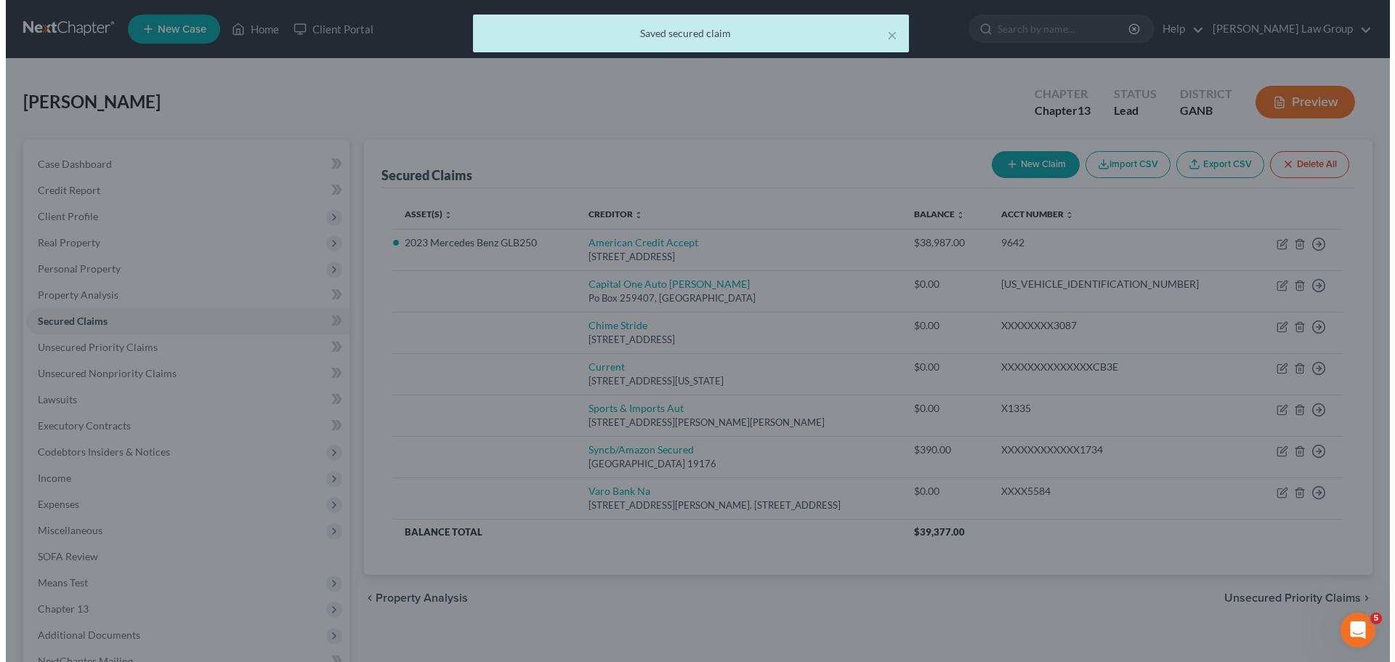
scroll to position [0, 0]
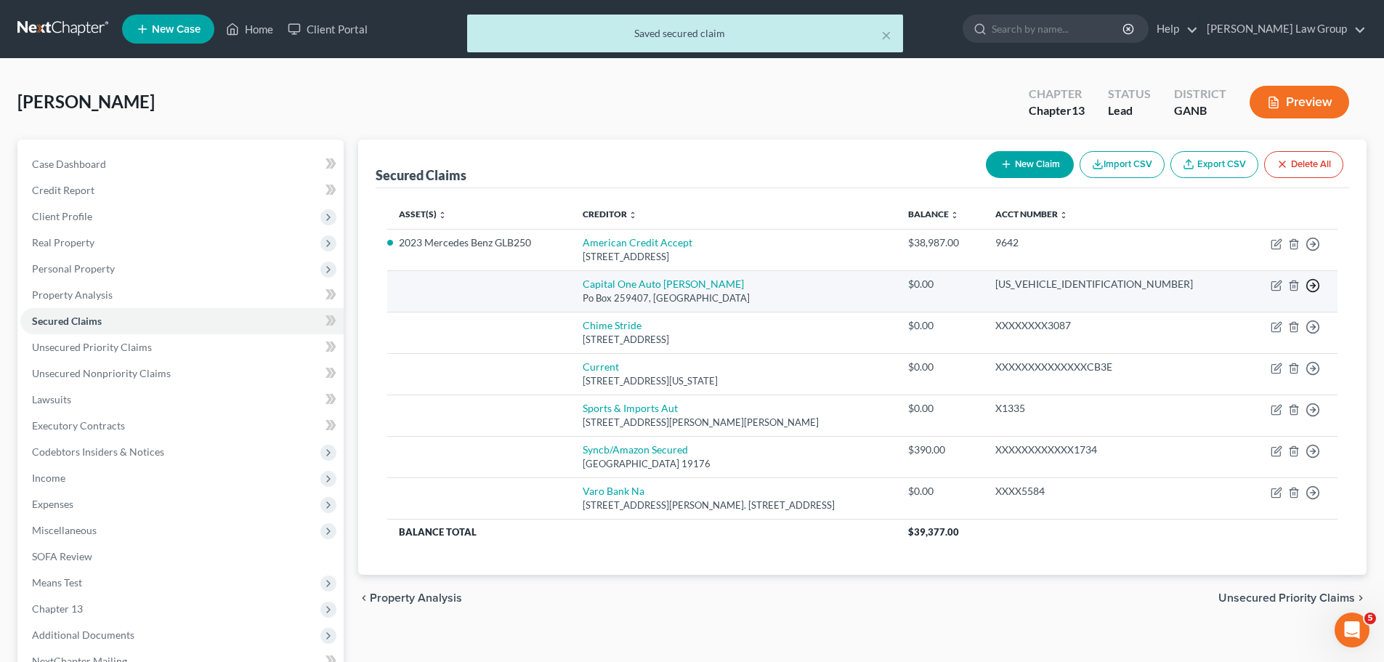
click at [1314, 282] on icon "button" at bounding box center [1312, 285] width 15 height 15
click at [1259, 318] on link "Move to F" at bounding box center [1246, 320] width 121 height 25
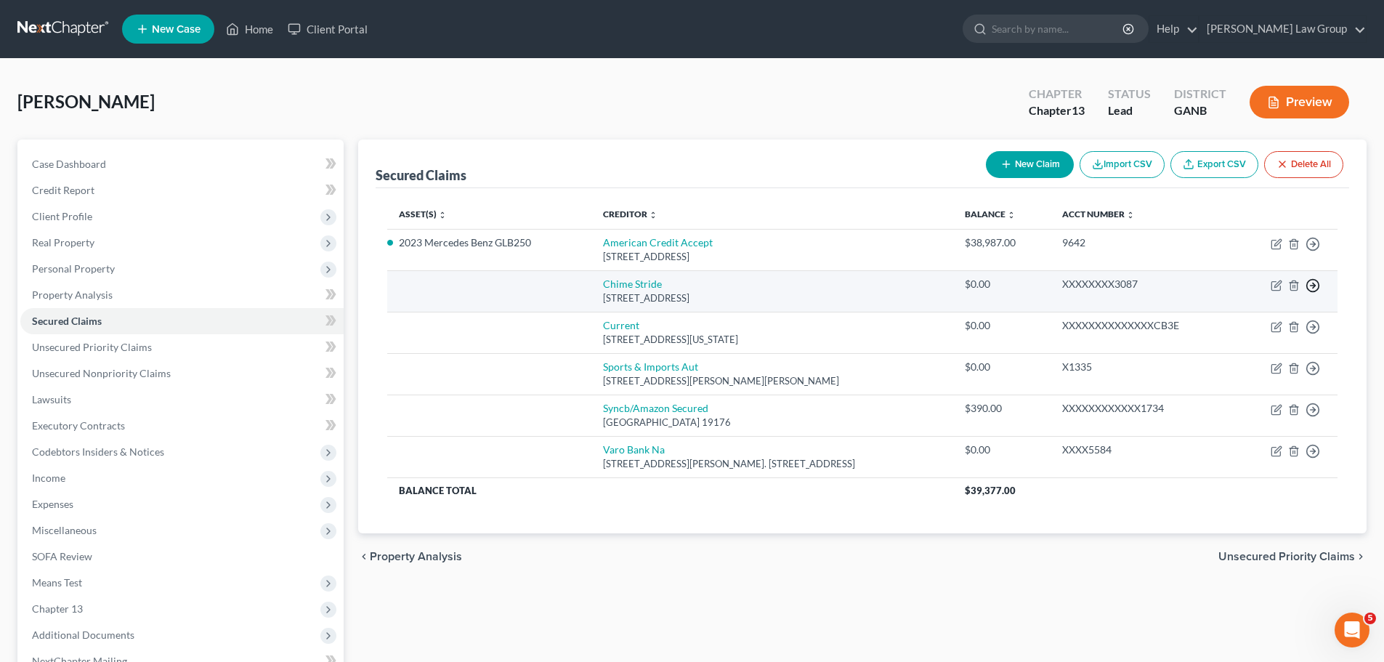
click at [1311, 286] on icon "button" at bounding box center [1312, 285] width 15 height 15
click at [1246, 317] on link "Move to F" at bounding box center [1246, 320] width 121 height 25
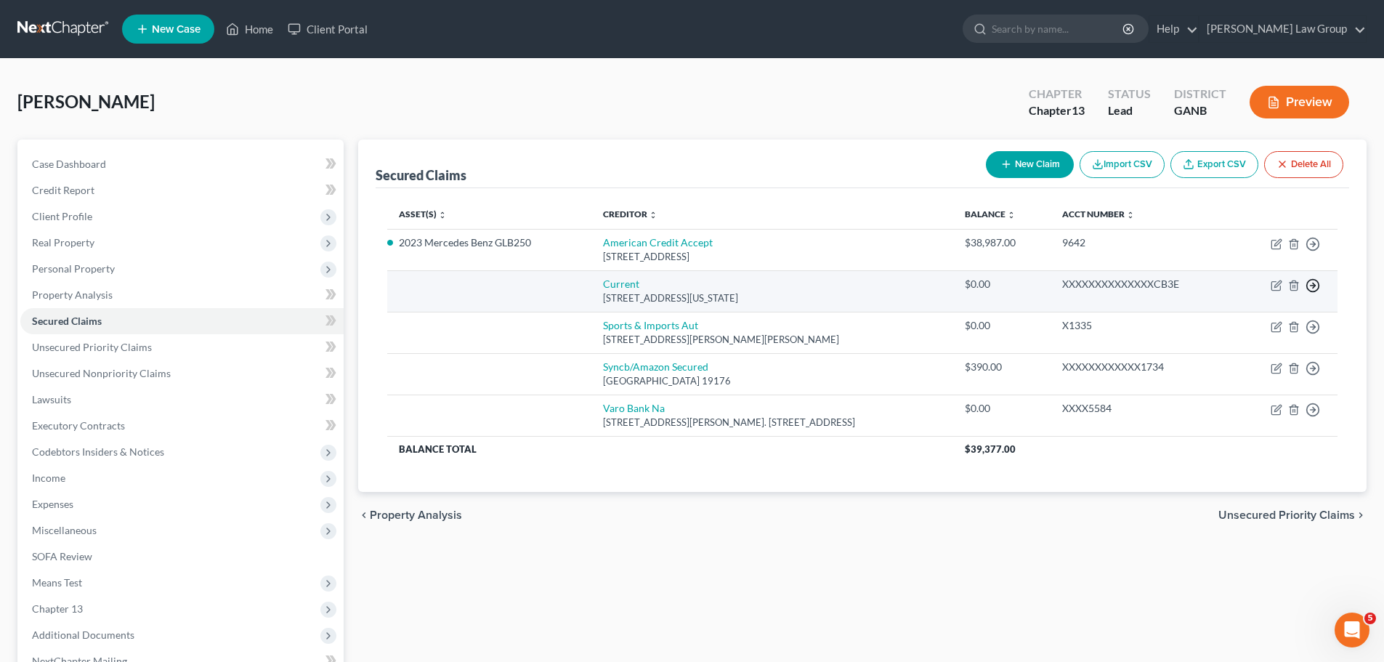
click at [1318, 288] on circle "button" at bounding box center [1313, 286] width 12 height 12
click at [1257, 320] on link "Move to F" at bounding box center [1246, 320] width 121 height 25
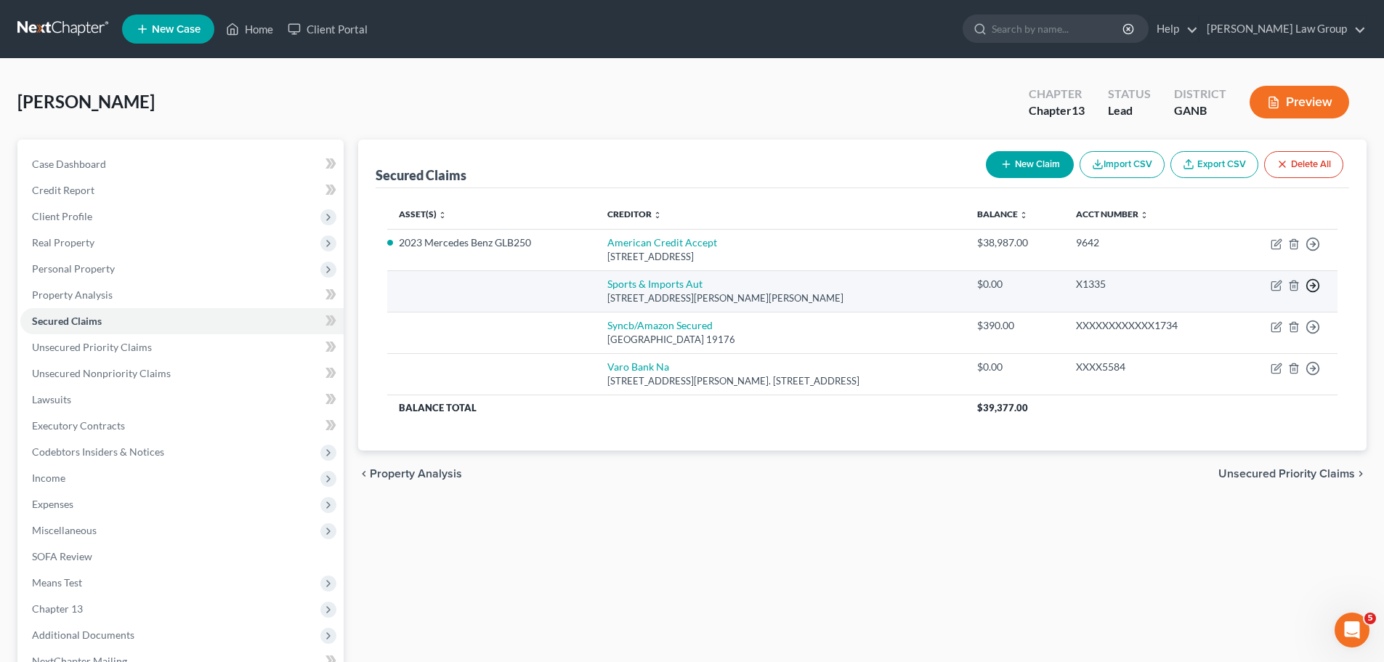
click at [1311, 282] on icon "button" at bounding box center [1312, 285] width 15 height 15
click at [1247, 323] on link "Move to F" at bounding box center [1246, 320] width 121 height 25
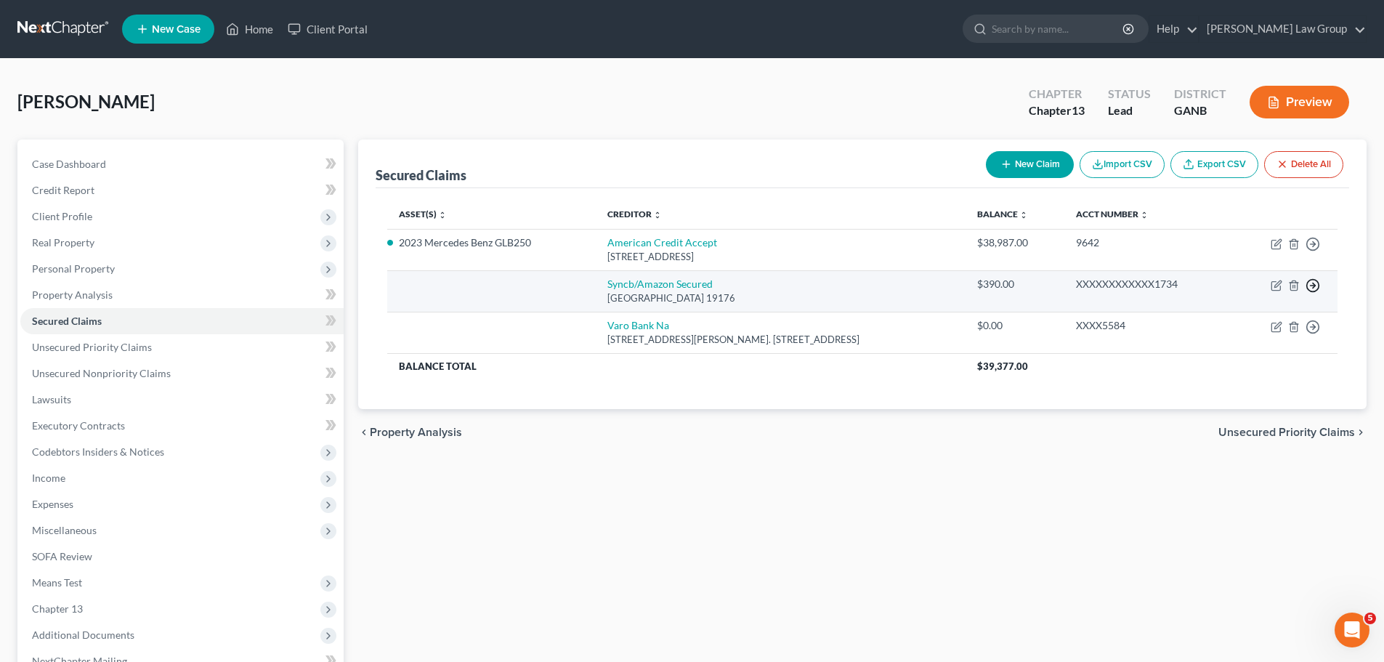
click at [1315, 285] on line "button" at bounding box center [1313, 285] width 5 height 0
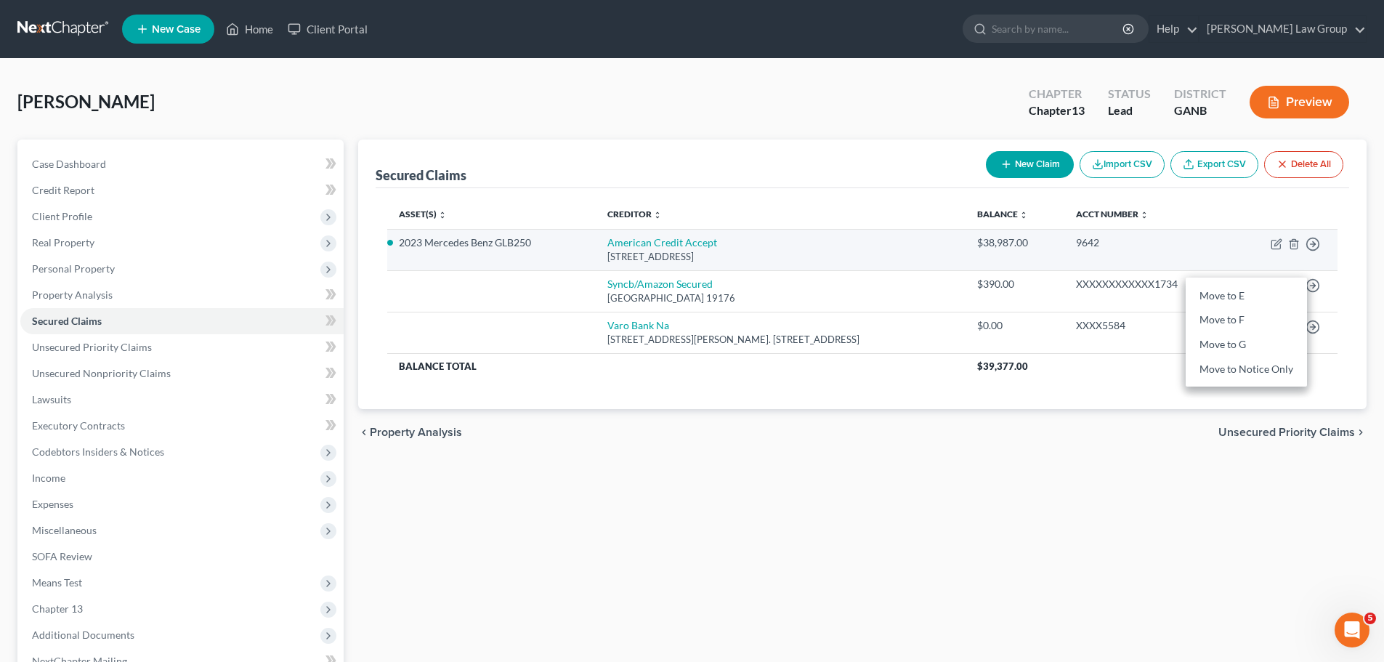
click at [1232, 262] on td "Move to E Move to F Move to G Move to Notice Only" at bounding box center [1284, 249] width 105 height 41
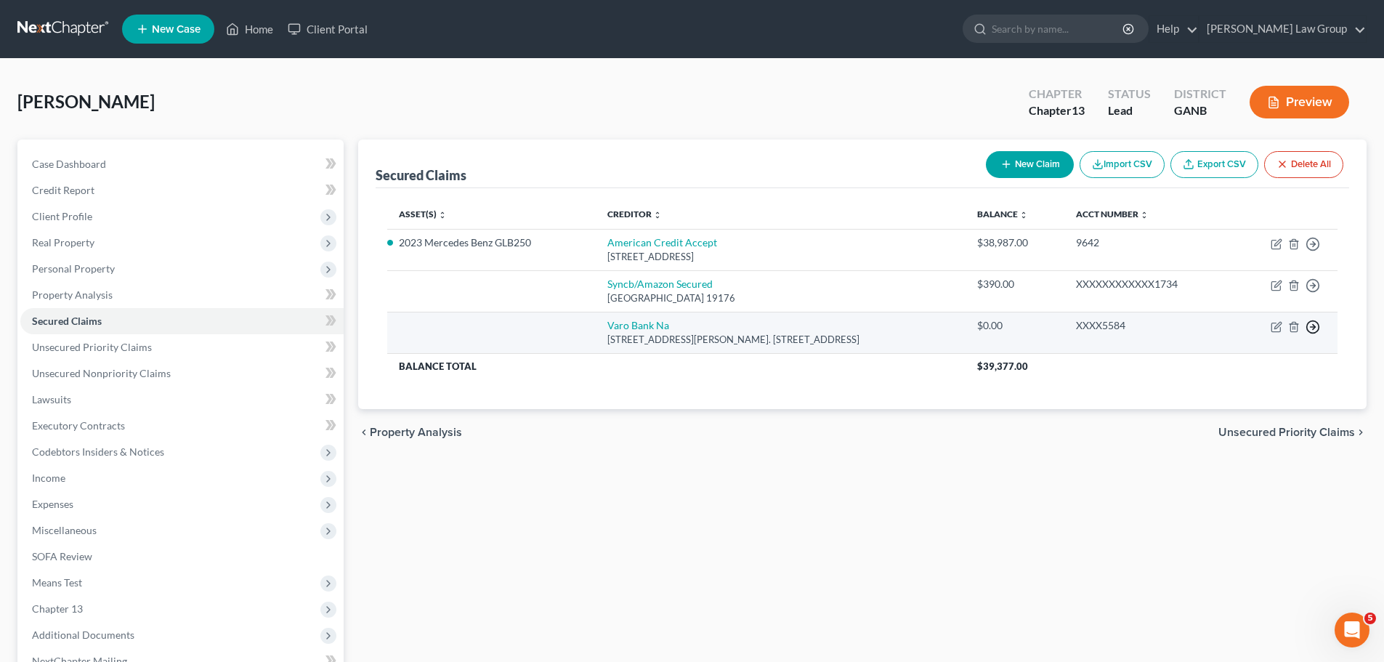
click at [1313, 324] on icon "button" at bounding box center [1312, 327] width 15 height 15
click at [1255, 367] on link "Move to F" at bounding box center [1246, 361] width 121 height 25
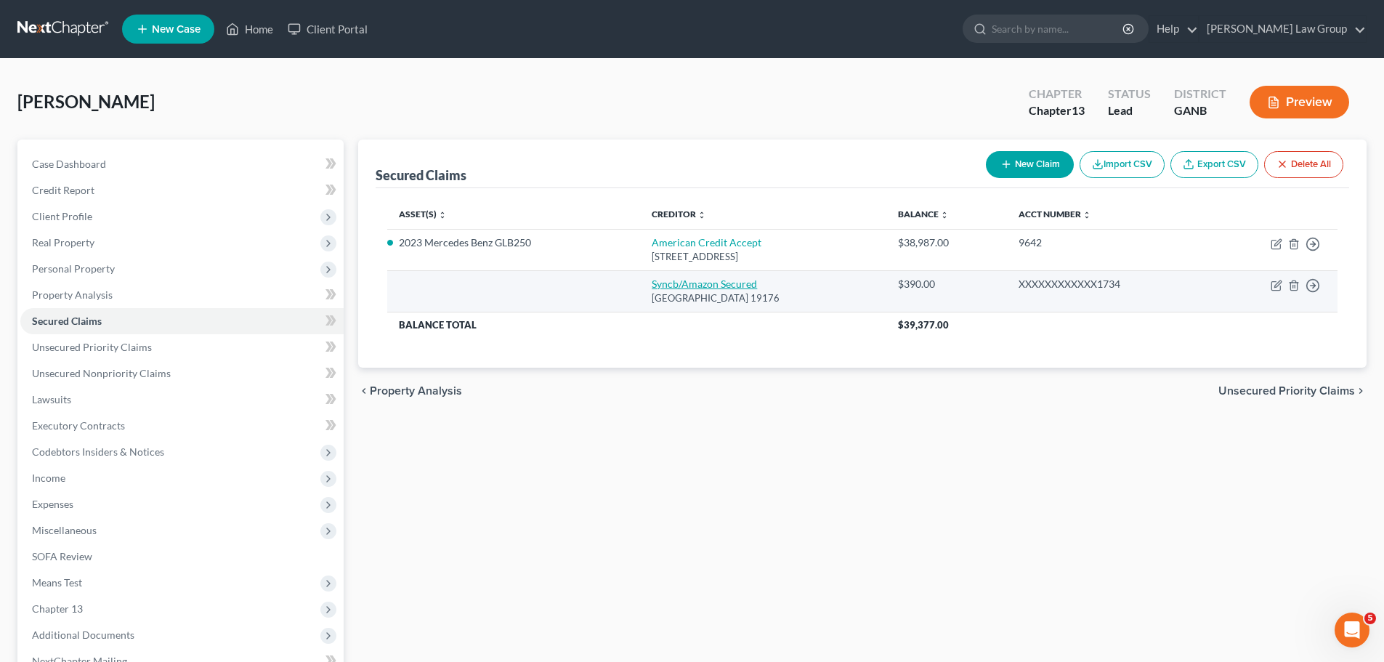
click at [688, 279] on link "Syncb/Amazon Secured" at bounding box center [704, 284] width 105 height 12
select select "39"
select select "0"
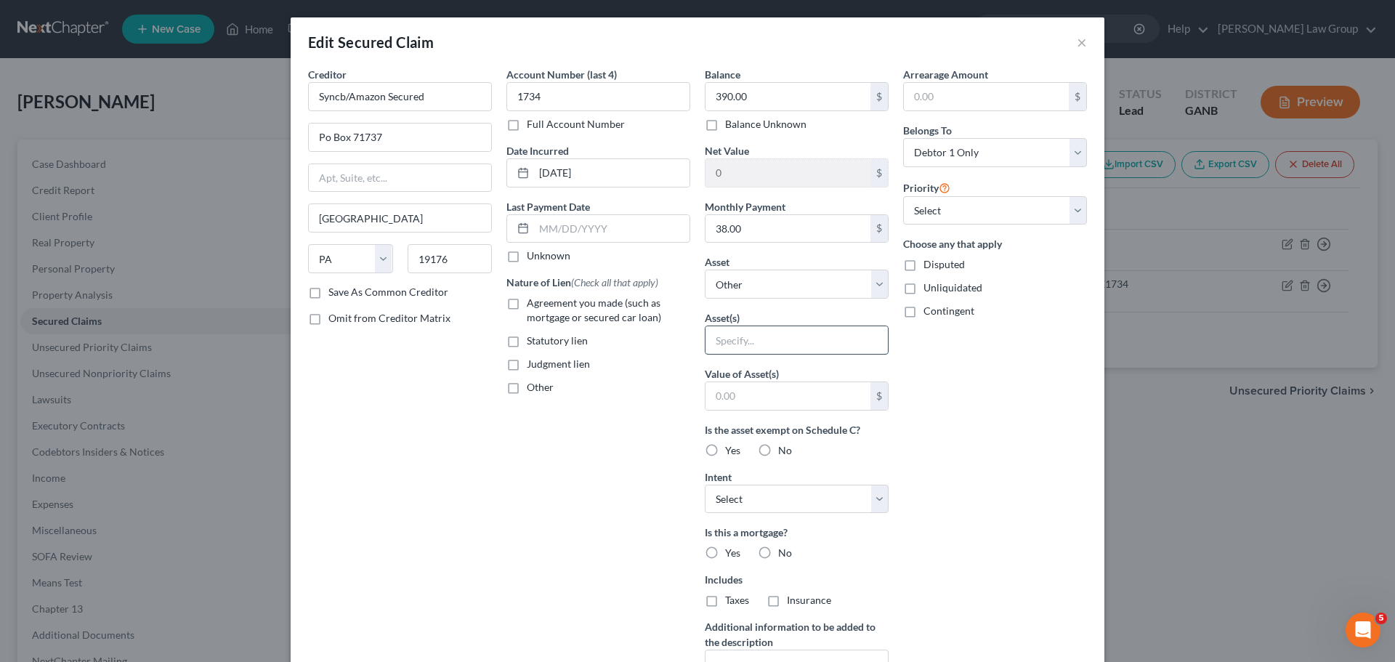
click at [750, 337] on input "text" at bounding box center [796, 340] width 182 height 28
type input "Personal Property-Bank Account"
click at [725, 450] on label "Yes" at bounding box center [732, 450] width 15 height 15
click at [731, 450] on input "Yes" at bounding box center [735, 447] width 9 height 9
radio input "true"
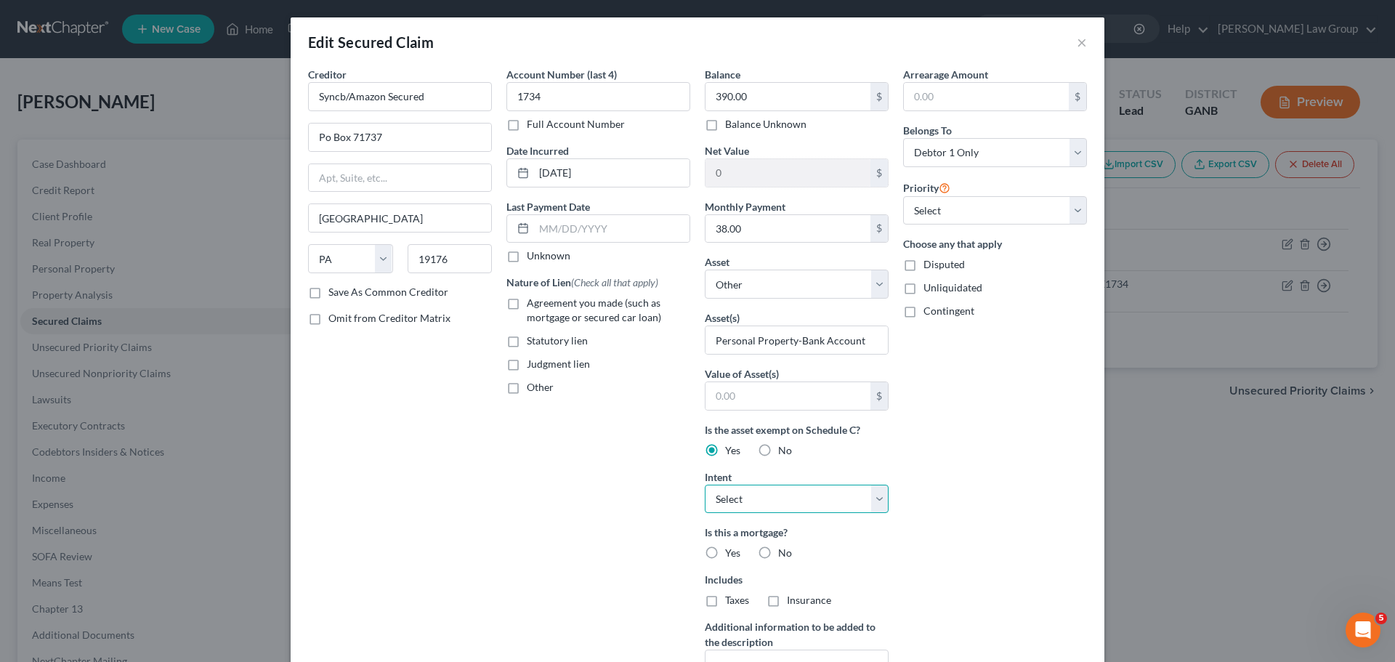
click at [763, 494] on select "Select Surrender Redeem Reaffirm Avoid Other" at bounding box center [797, 499] width 184 height 29
select select "2"
click at [705, 485] on select "Select Surrender Redeem Reaffirm Avoid Other" at bounding box center [797, 499] width 184 height 29
click at [778, 547] on label "No" at bounding box center [785, 553] width 14 height 15
click at [784, 547] on input "No" at bounding box center [788, 550] width 9 height 9
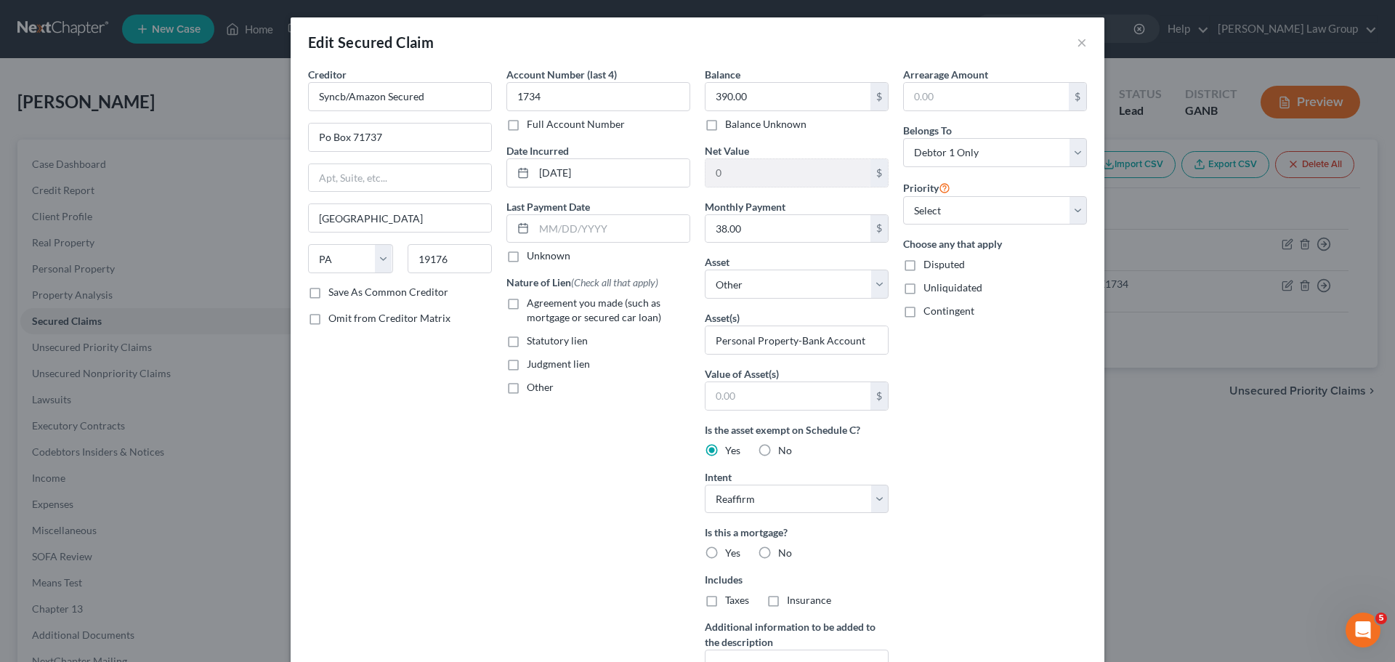
radio input "true"
click at [778, 604] on label "No" at bounding box center [785, 600] width 14 height 15
click at [784, 602] on input "No" at bounding box center [788, 597] width 9 height 9
radio input "true"
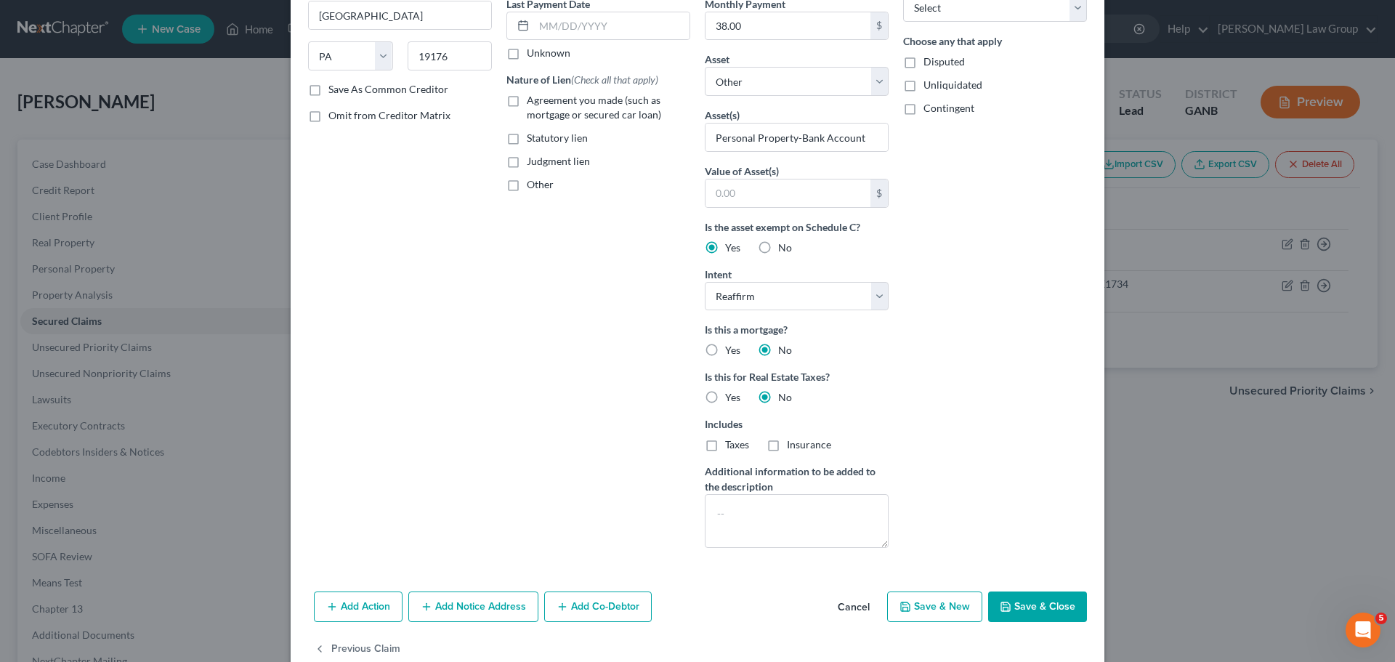
scroll to position [218, 0]
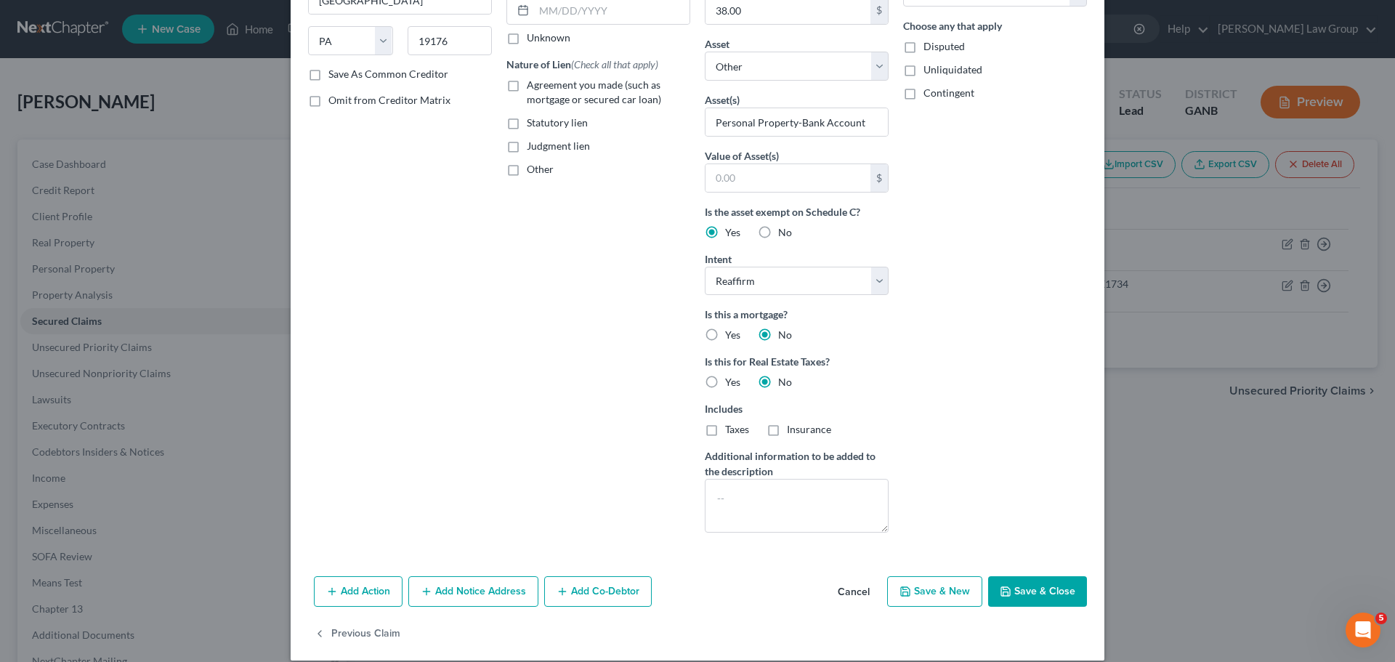
click at [527, 163] on label "Other" at bounding box center [540, 169] width 27 height 15
click at [532, 163] on input "Other" at bounding box center [536, 166] width 9 height 9
checkbox input "true"
click at [1026, 602] on button "Save & Close" at bounding box center [1037, 591] width 99 height 31
select select
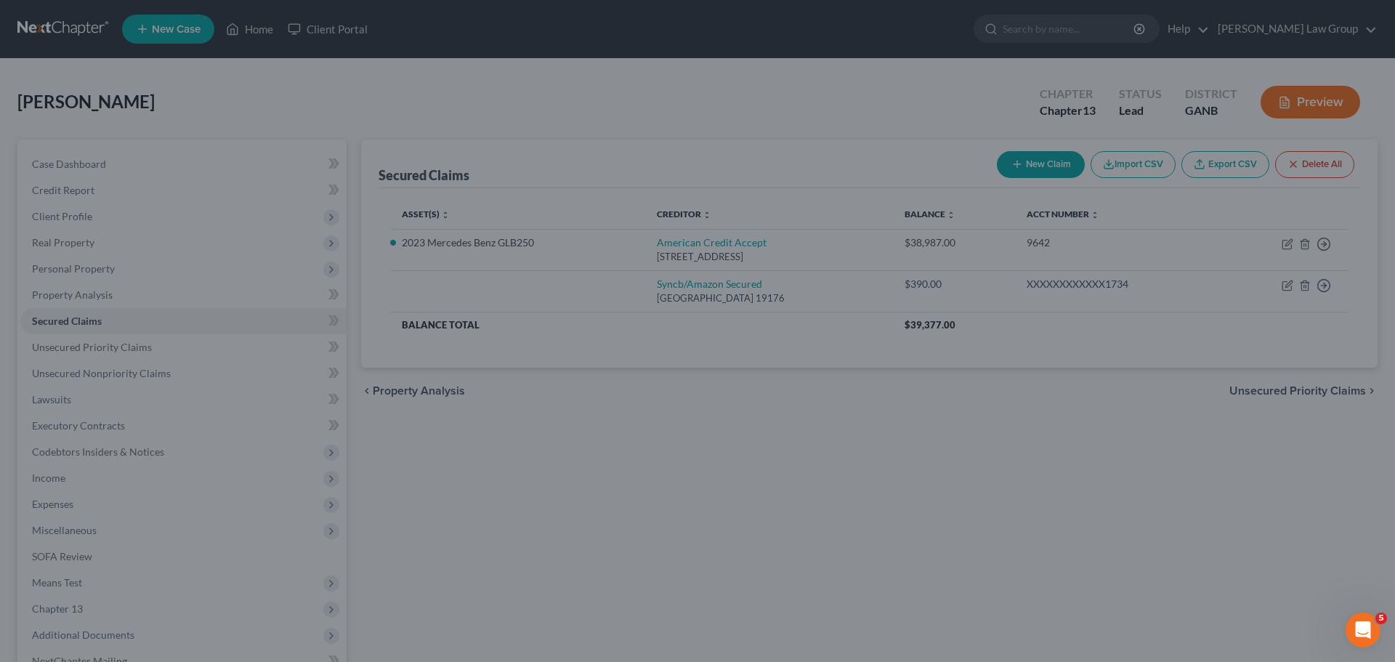
type input "0"
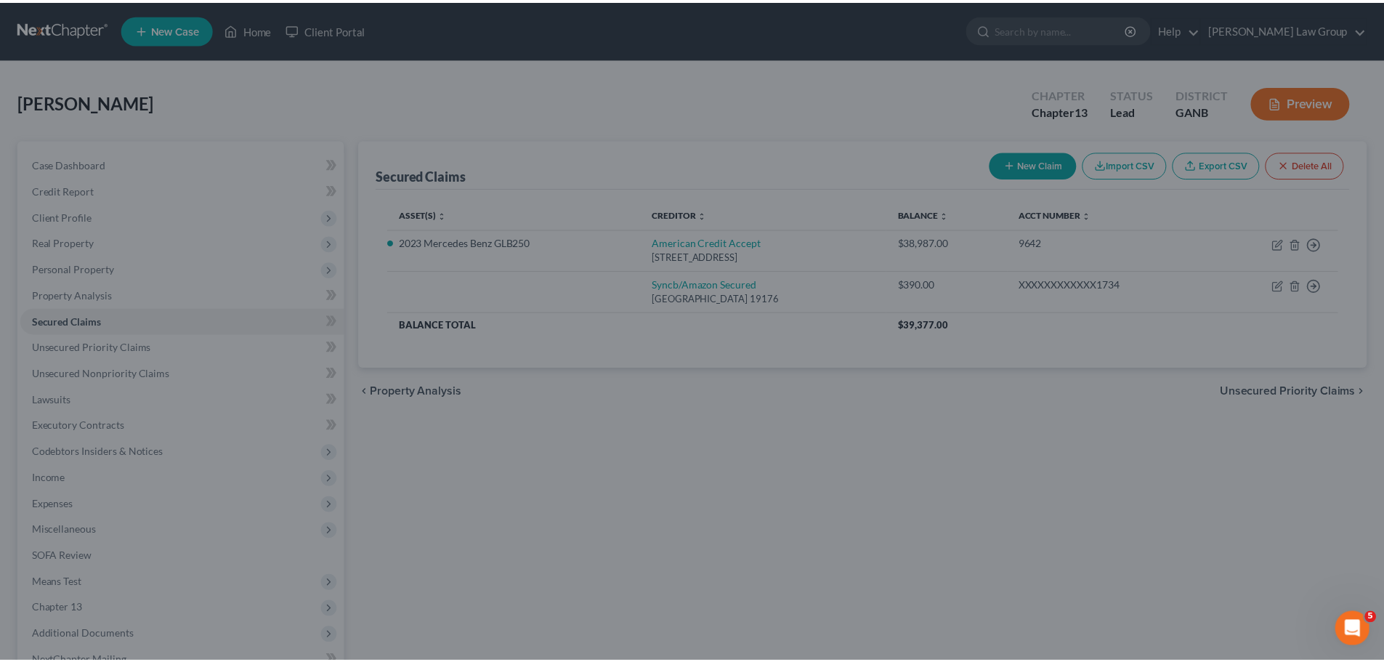
scroll to position [75, 0]
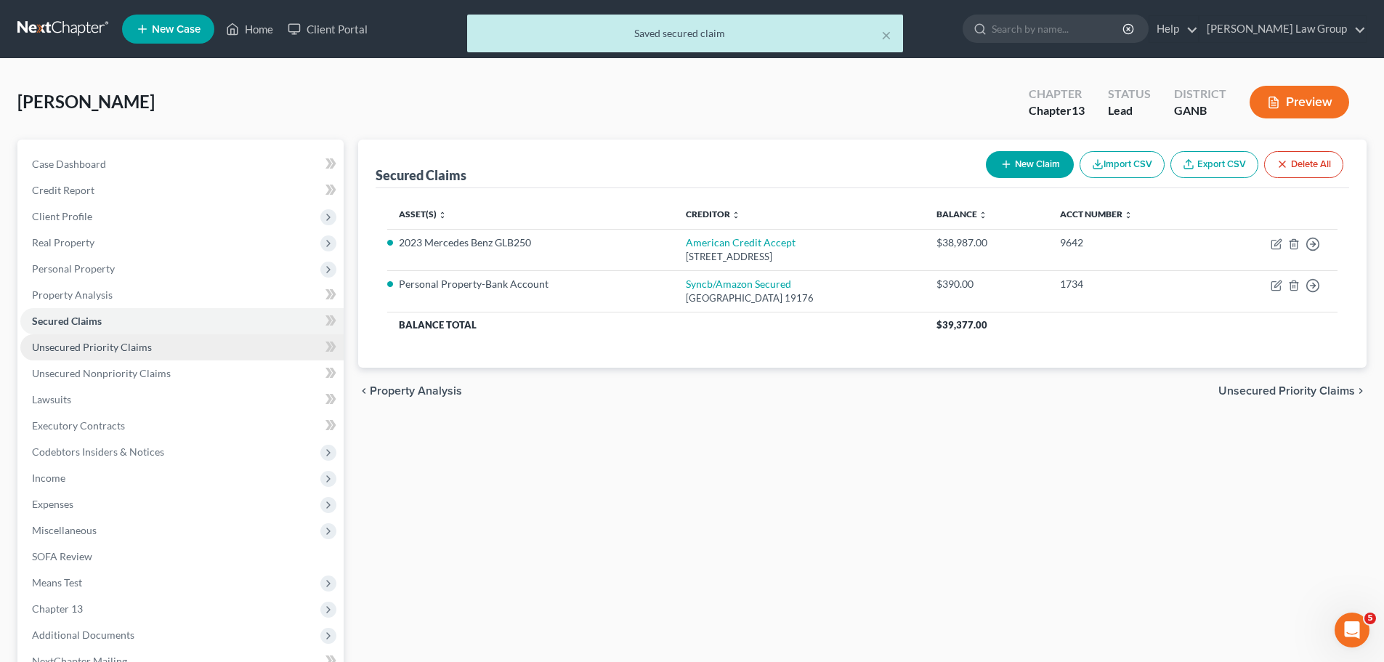
click at [116, 356] on link "Unsecured Priority Claims" at bounding box center [181, 347] width 323 height 26
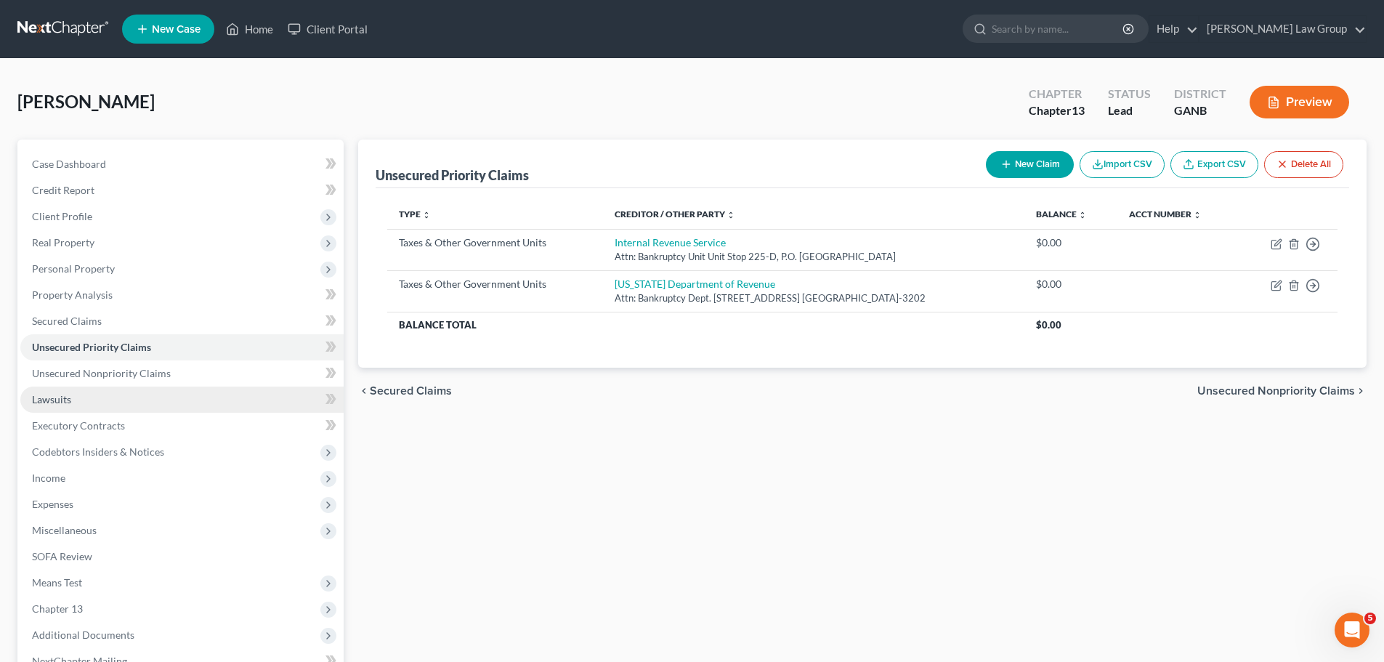
click at [217, 386] on link "Lawsuits" at bounding box center [181, 399] width 323 height 26
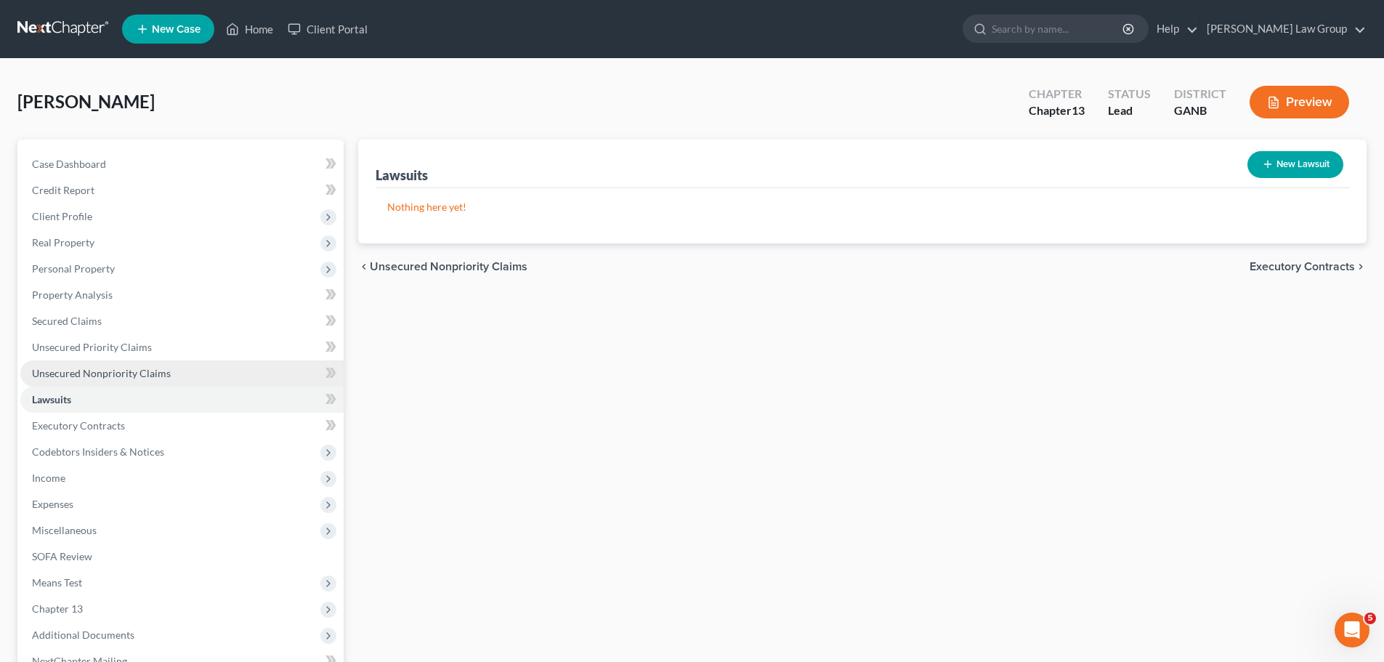
click at [219, 376] on link "Unsecured Nonpriority Claims" at bounding box center [181, 373] width 323 height 26
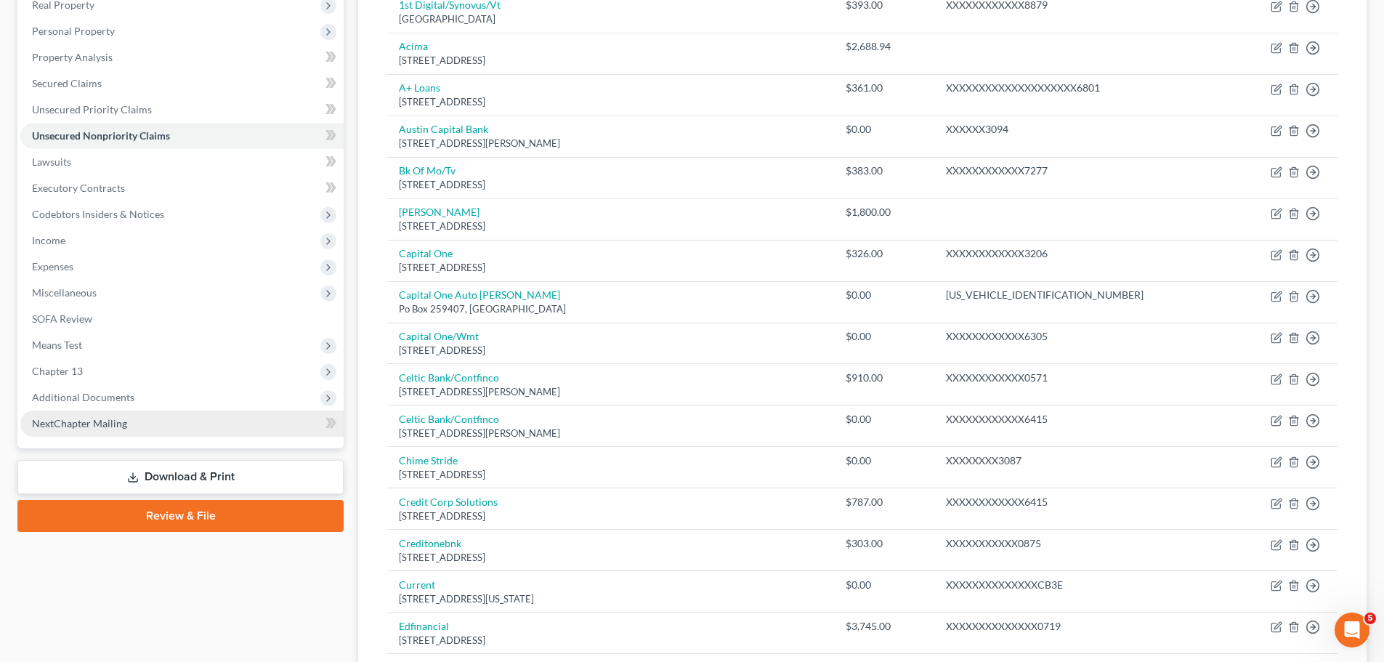
scroll to position [145, 0]
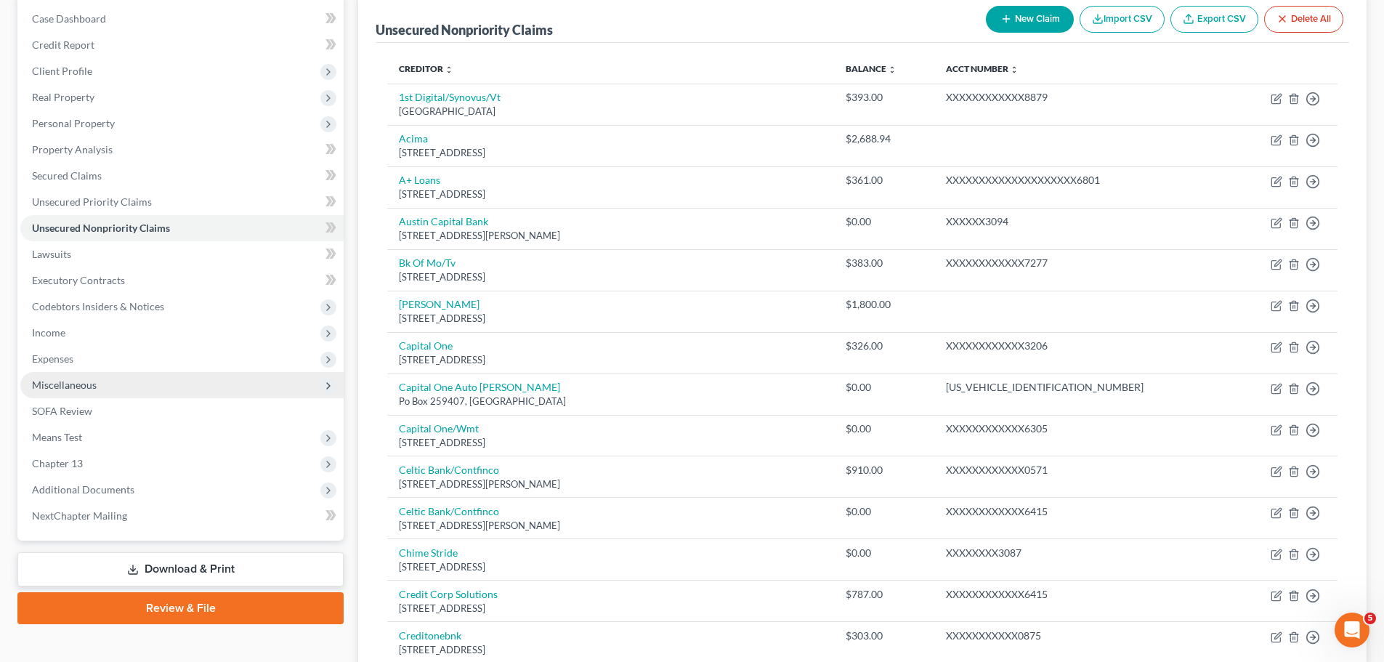
click at [147, 381] on span "Miscellaneous" at bounding box center [181, 385] width 323 height 26
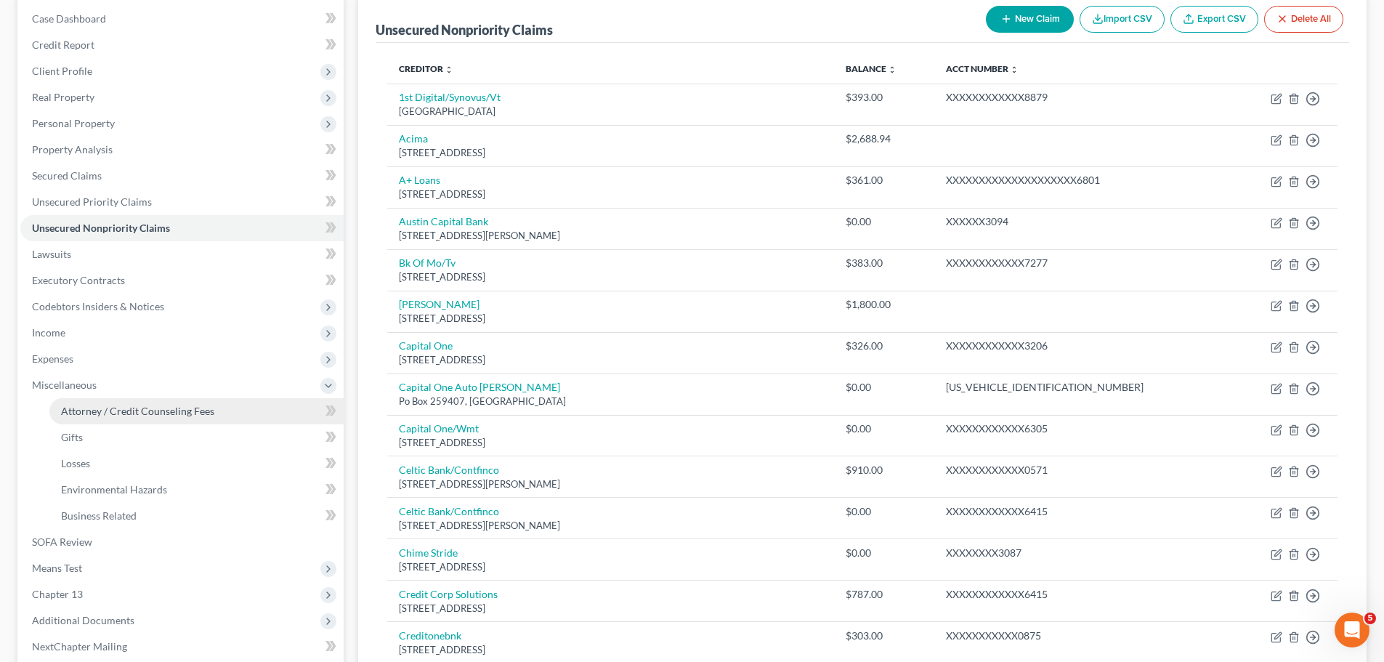
click at [202, 411] on span "Attorney / Credit Counseling Fees" at bounding box center [137, 411] width 153 height 12
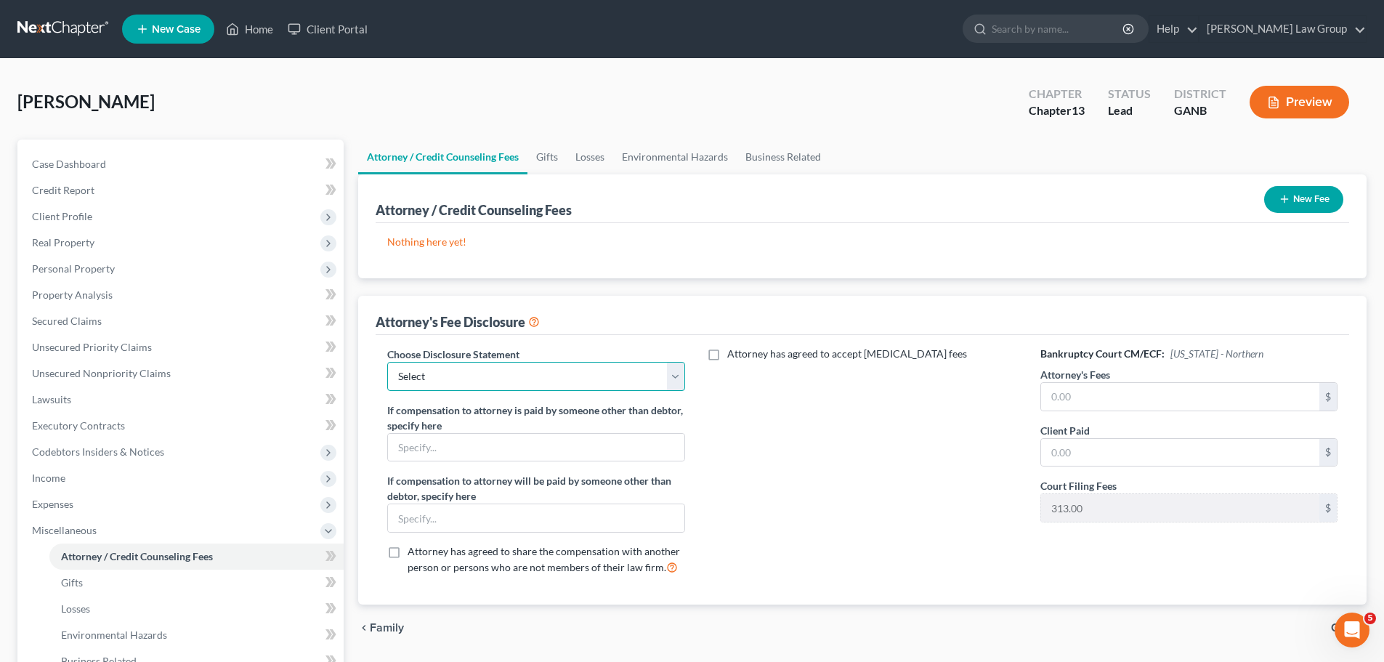
click at [515, 375] on select "Select Attorney Disclosure Statement Chapter 7 Attorney Fee Disclosure Statement" at bounding box center [535, 376] width 297 height 29
select select "1"
click at [387, 362] on select "Select Attorney Disclosure Statement Chapter 7 Attorney Fee Disclosure Statement" at bounding box center [535, 376] width 297 height 29
click at [1104, 412] on div "Bankruptcy Court CM/ECF: [US_STATE] - Northern Attorney's Fees $ Client Paid $ …" at bounding box center [1189, 467] width 326 height 240
click at [1104, 405] on input "text" at bounding box center [1180, 397] width 278 height 28
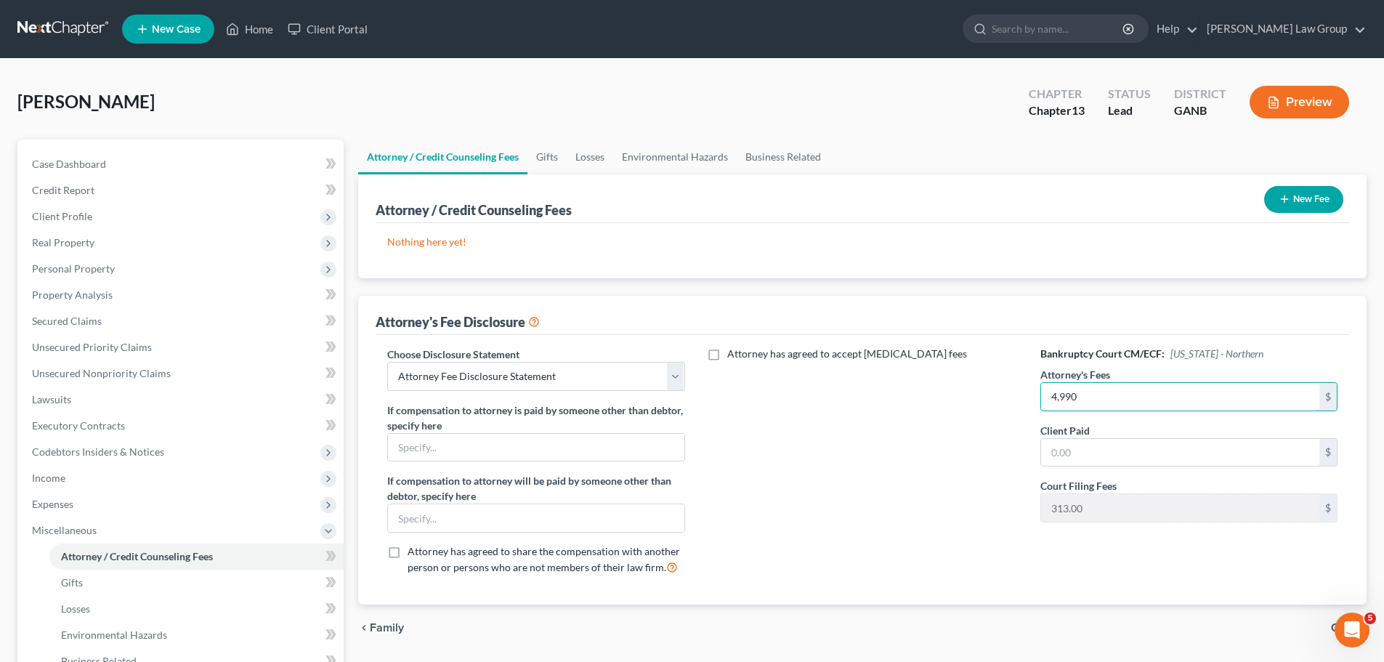
type input "4,990"
click at [1307, 200] on button "New Fee" at bounding box center [1303, 199] width 79 height 27
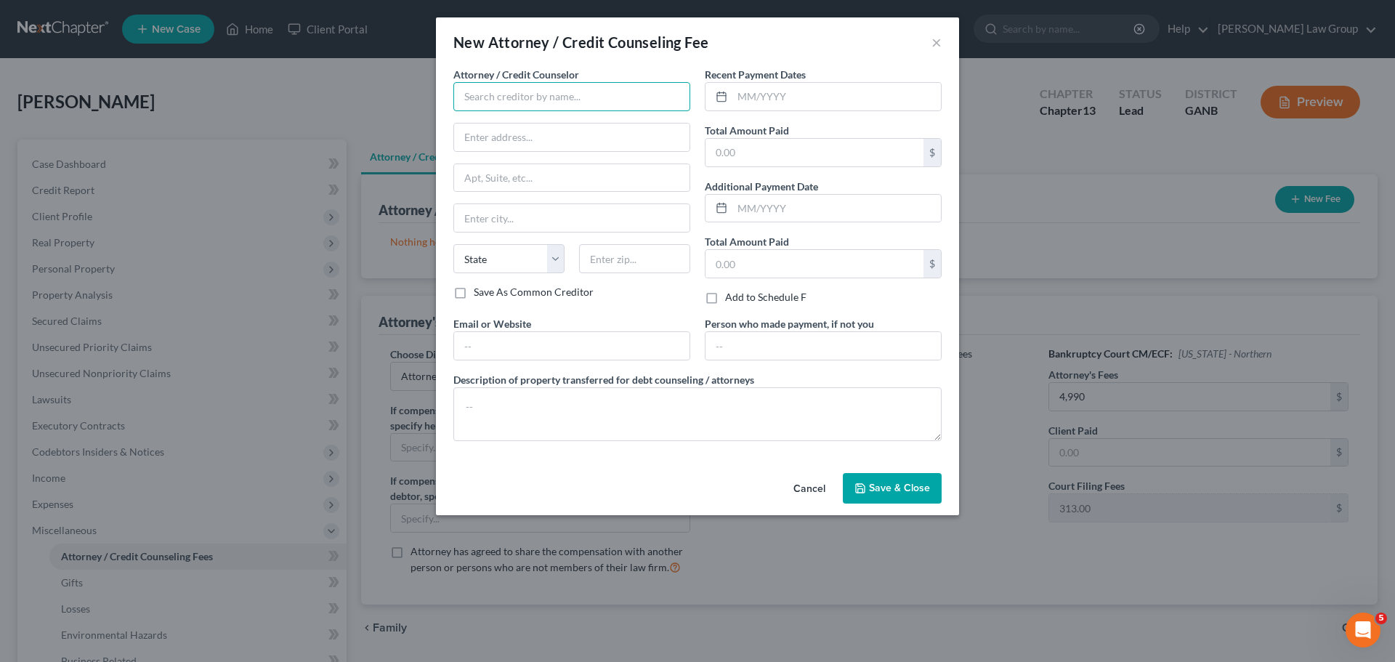
click at [543, 102] on input "text" at bounding box center [571, 96] width 237 height 29
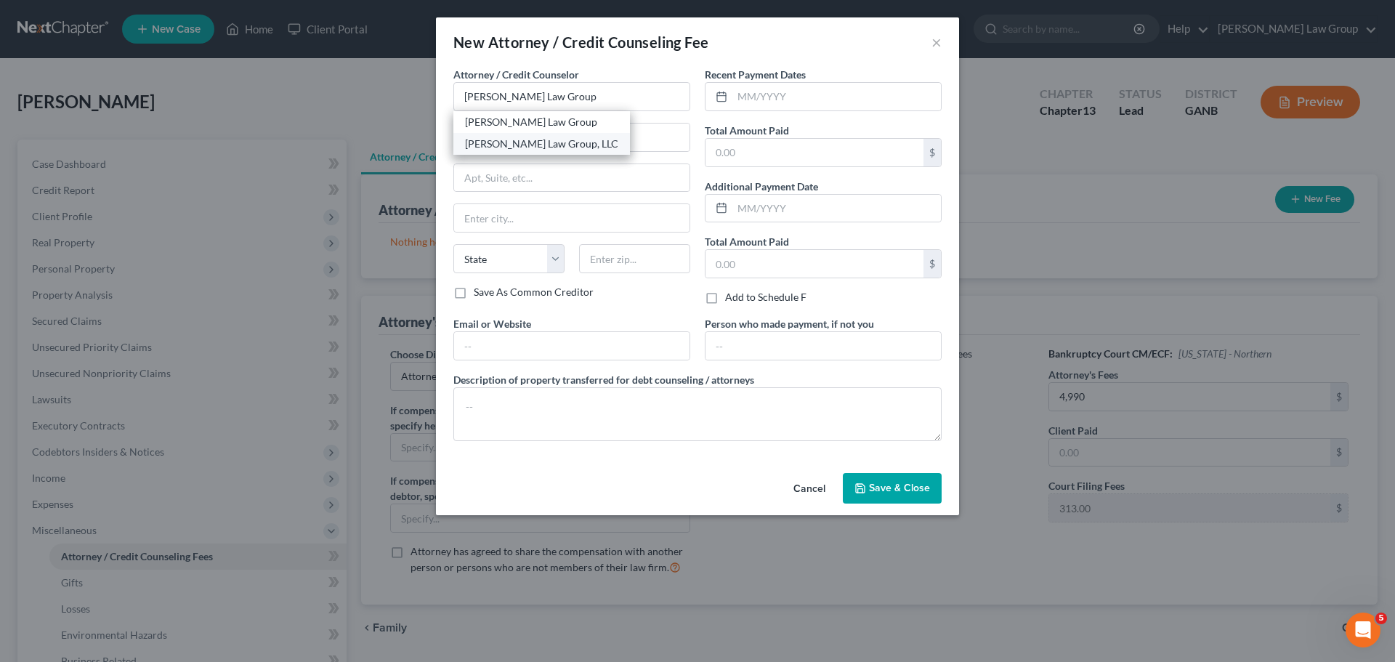
click at [567, 133] on div "[PERSON_NAME] Law Group, LLC" at bounding box center [541, 144] width 177 height 22
type input "[PERSON_NAME] Law Group, LLC"
type input "[STREET_ADDRESS][PERSON_NAME]"
type input "[GEOGRAPHIC_DATA]"
select select "10"
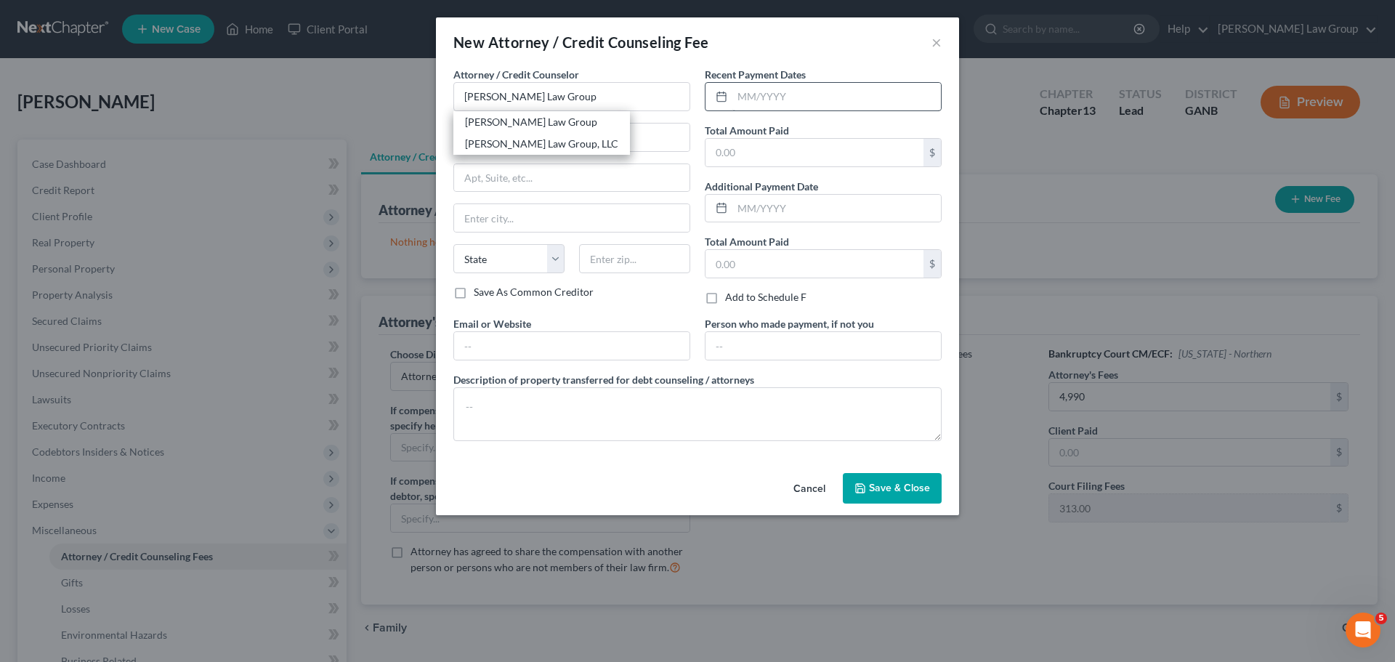
type input "30341"
click at [834, 89] on input "text" at bounding box center [836, 97] width 208 height 28
type input "09/2025"
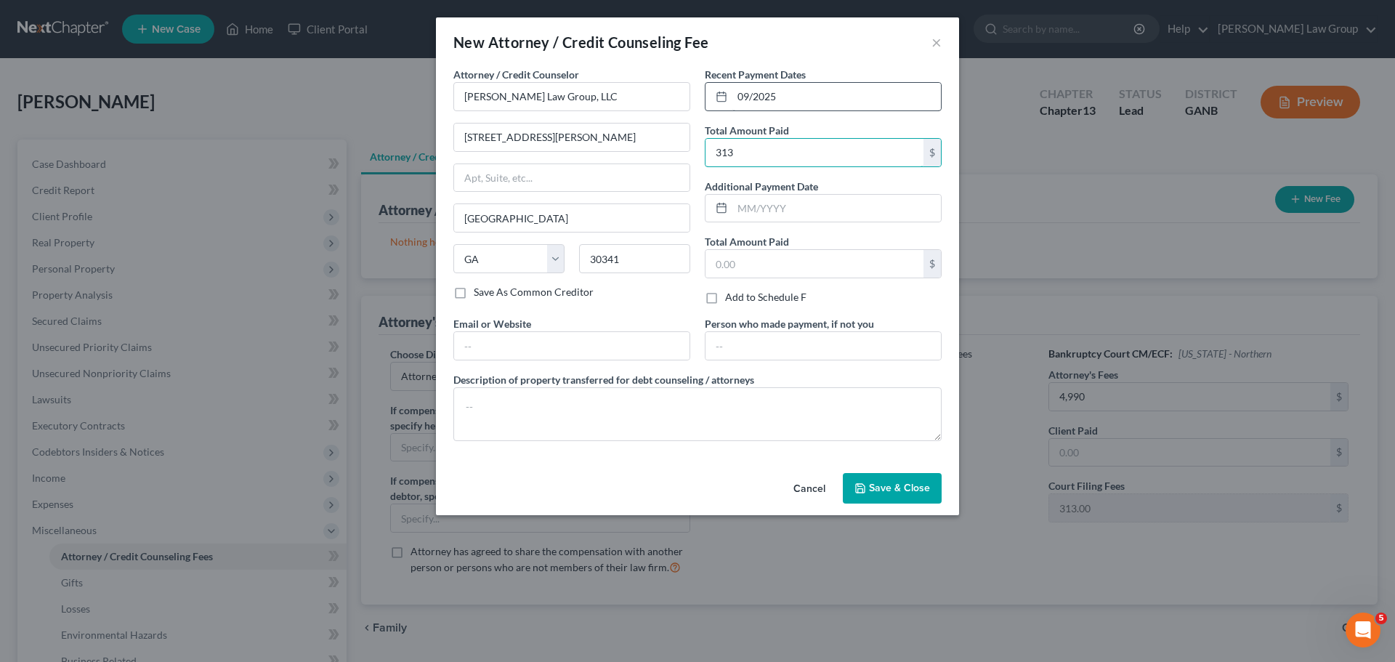
type input "313"
type input "[DOMAIN_NAME]"
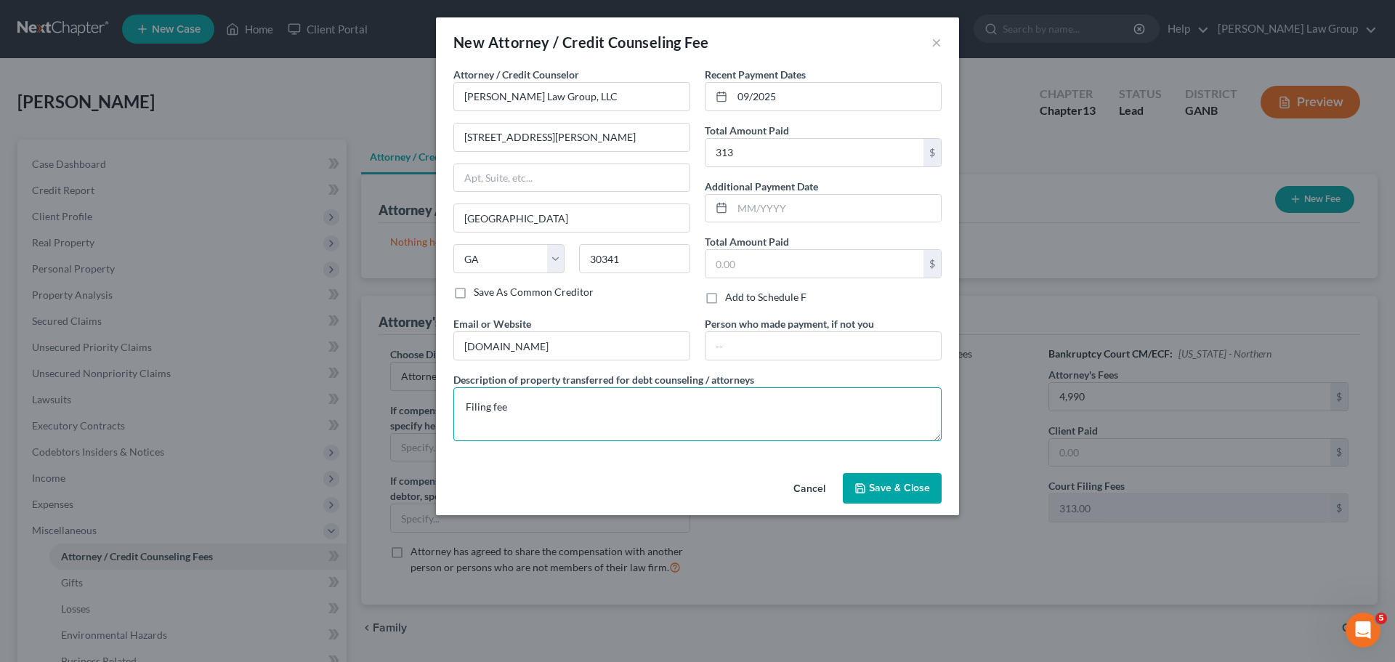
type textarea "Filing fee"
click at [875, 484] on span "Save & Close" at bounding box center [899, 488] width 61 height 12
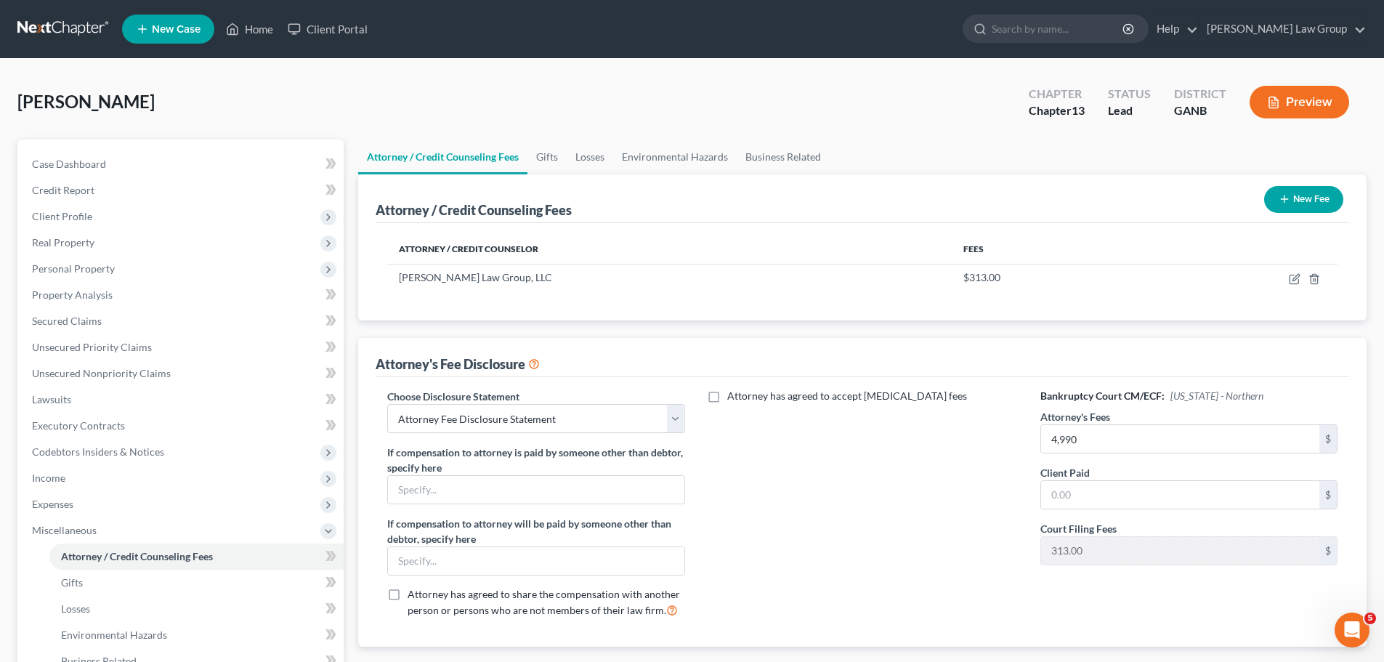
click at [1266, 191] on button "New Fee" at bounding box center [1303, 199] width 79 height 27
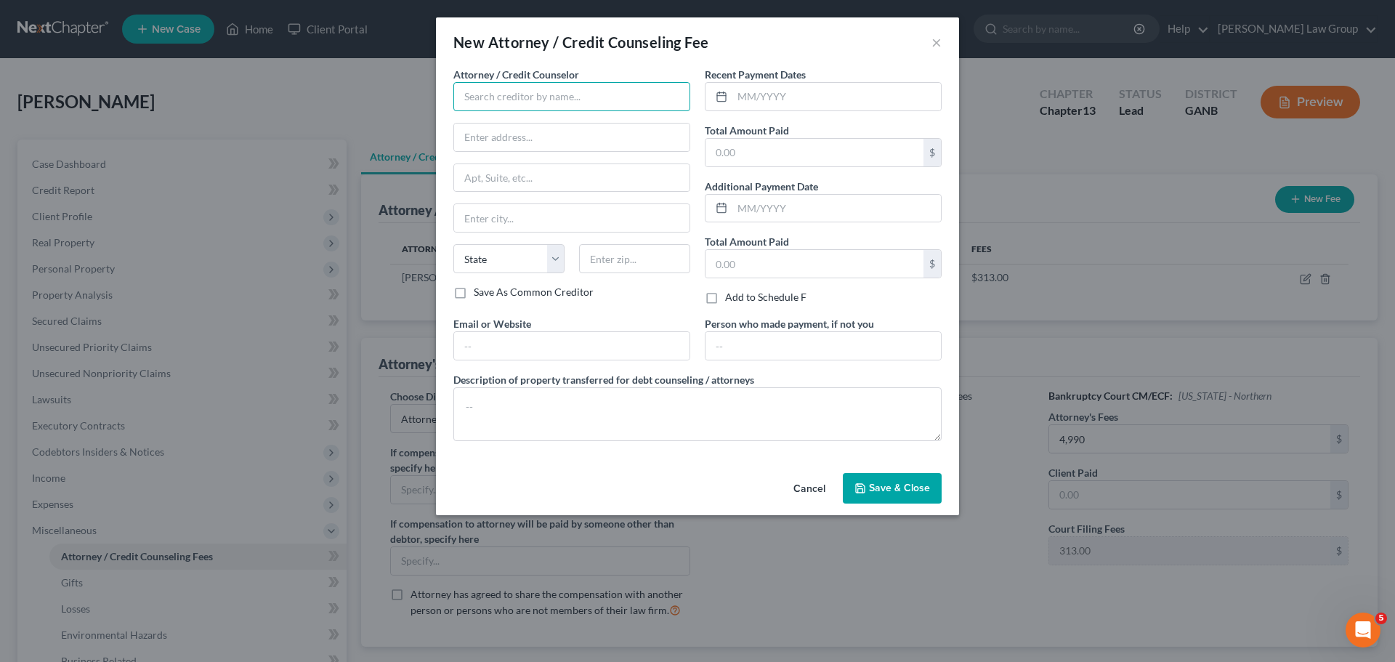
click at [514, 105] on input "text" at bounding box center [571, 96] width 237 height 29
click at [548, 129] on div "Abacus Credit Counseling" at bounding box center [540, 122] width 151 height 15
type input "Abacus Credit Counseling"
type input "[STREET_ADDRESS]"
type input "Suite 700"
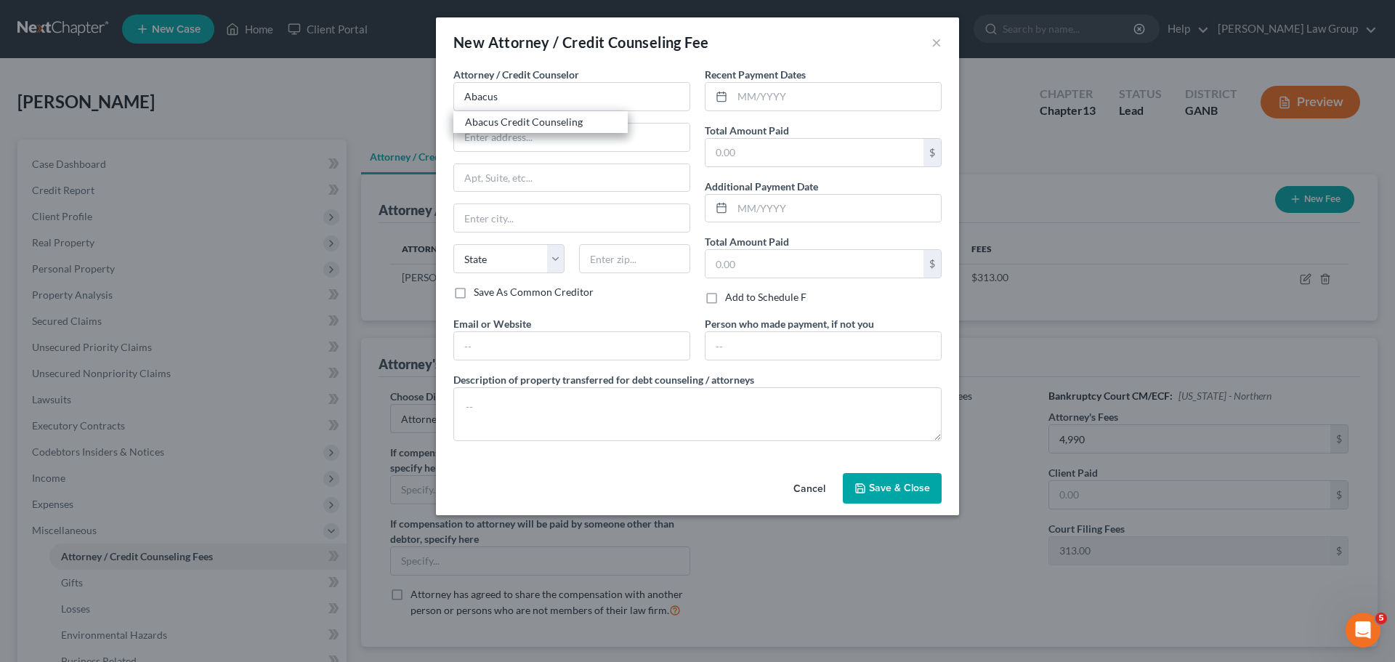
type input "Encino"
select select "4"
type input "91436"
click at [756, 96] on input "text" at bounding box center [836, 97] width 208 height 28
type input "09/2025"
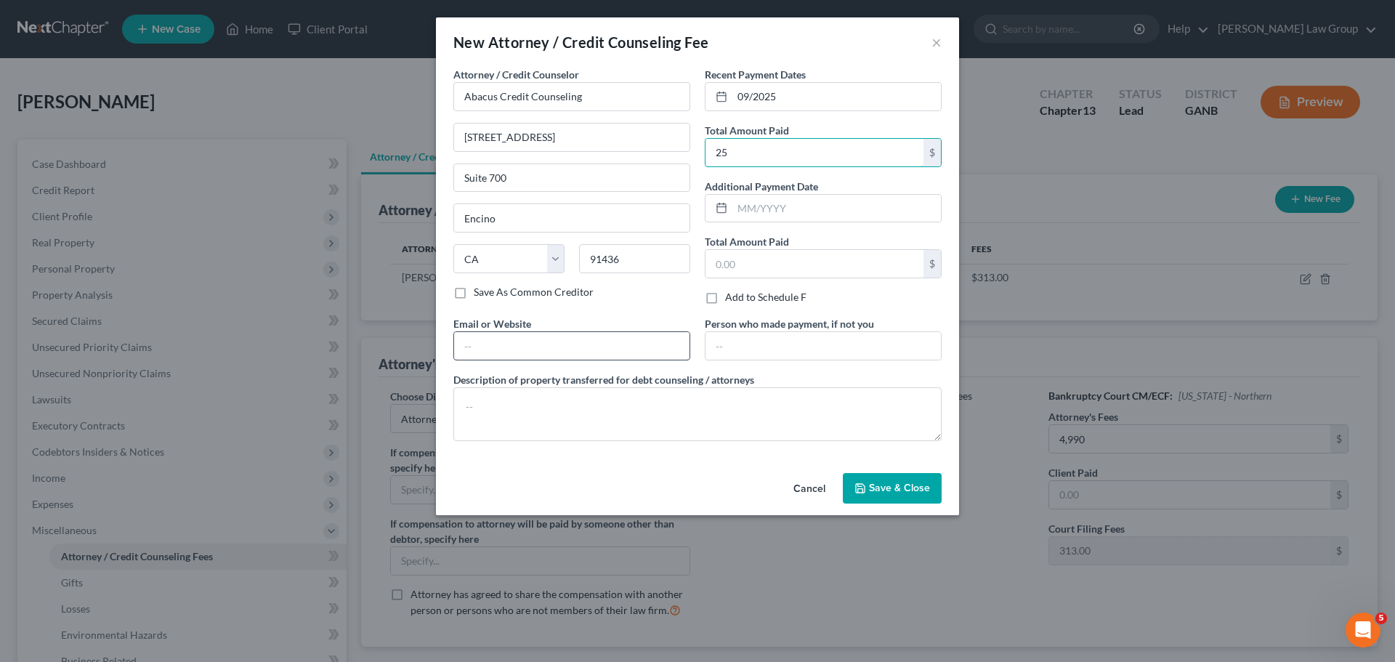
type input "25"
click at [535, 347] on input "text" at bounding box center [571, 346] width 235 height 28
type input "[DOMAIN_NAME]"
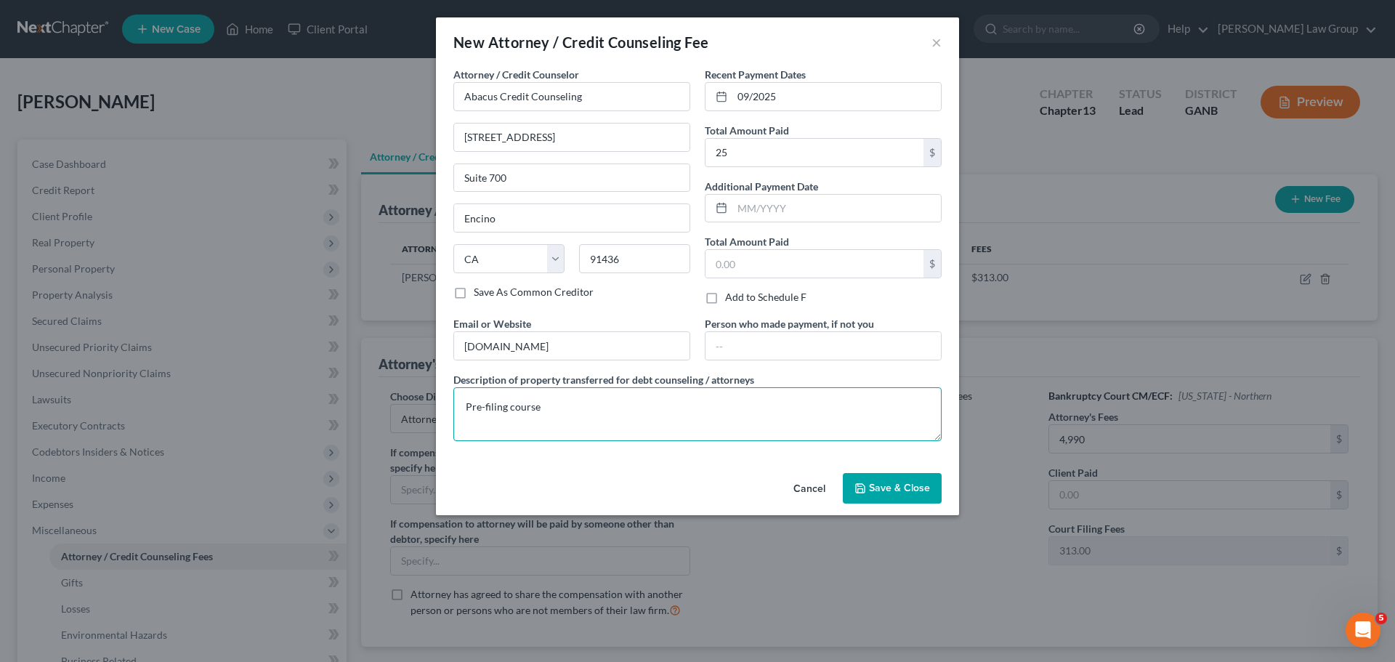
type textarea "Pre-filing course"
click at [894, 488] on span "Save & Close" at bounding box center [899, 488] width 61 height 12
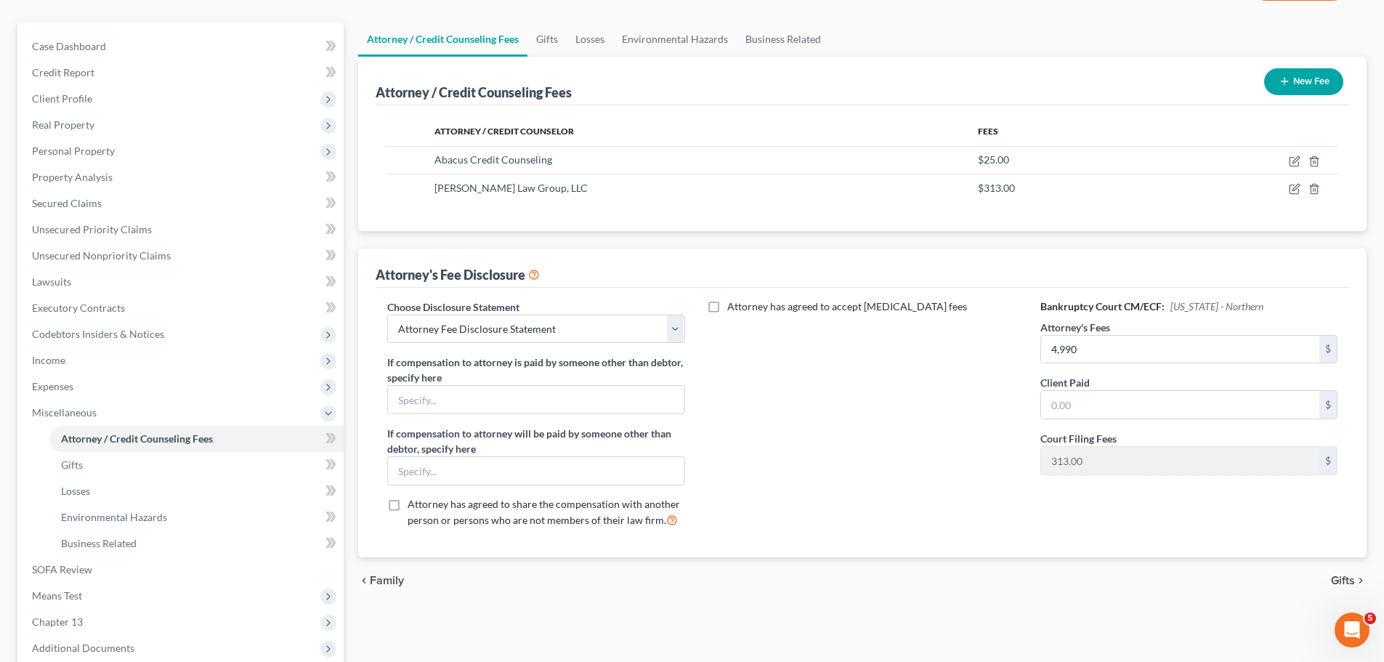
scroll to position [218, 0]
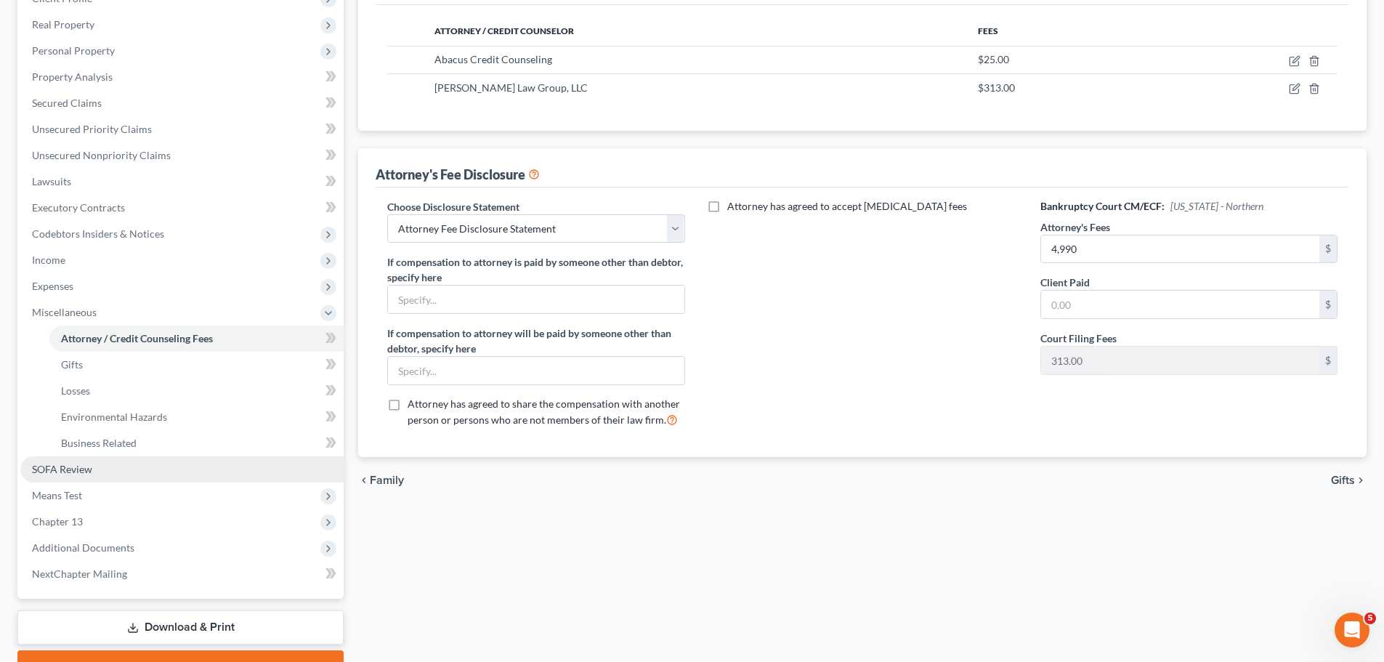
click at [161, 473] on link "SOFA Review" at bounding box center [181, 469] width 323 height 26
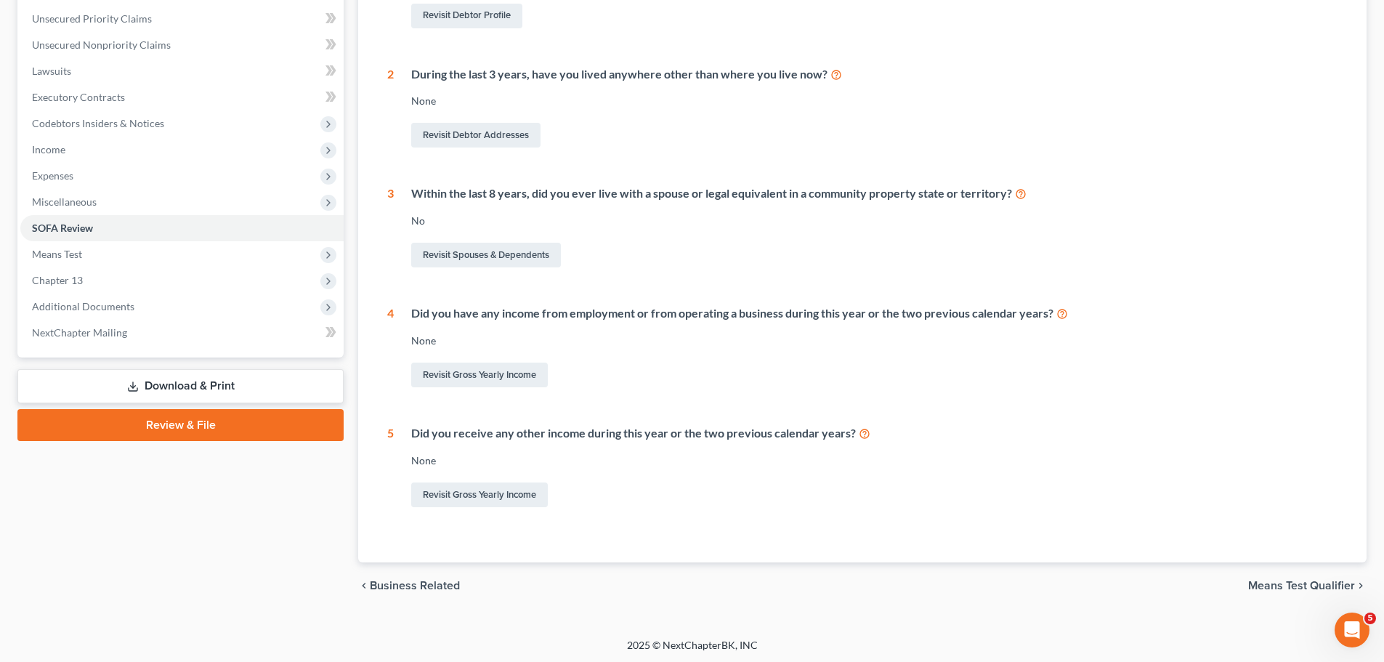
scroll to position [331, 0]
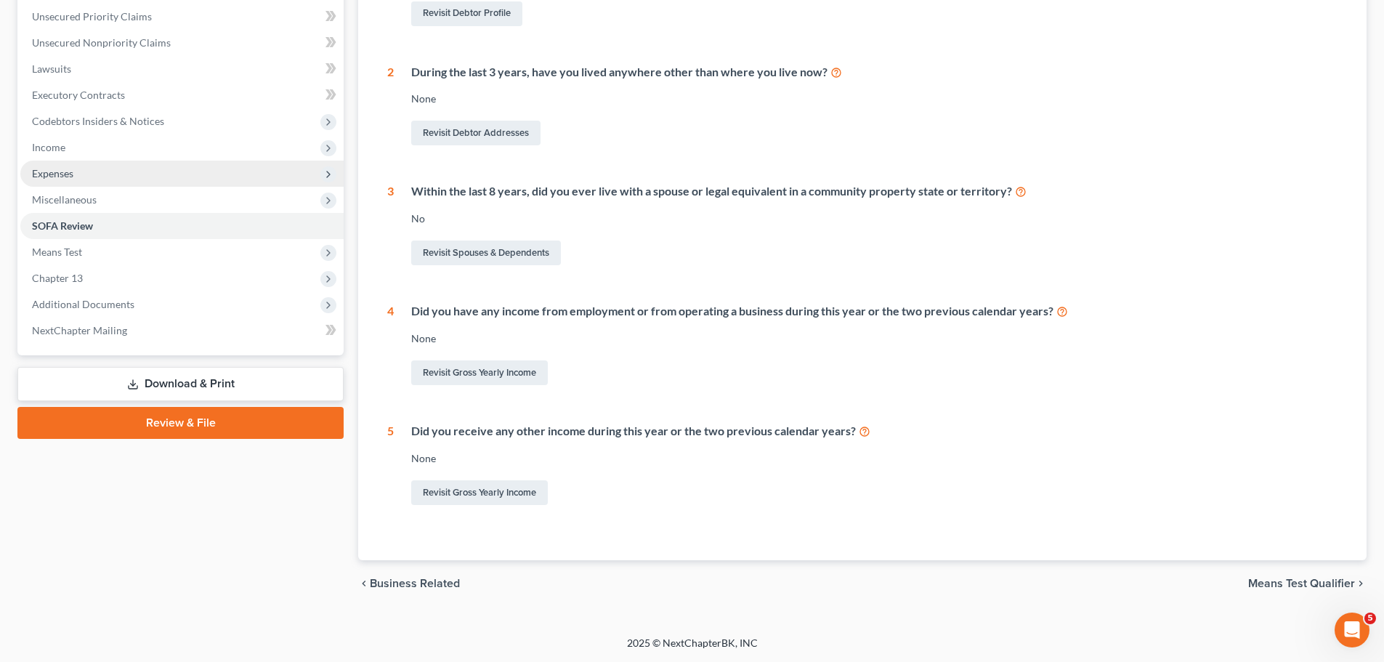
click at [238, 163] on span "Expenses" at bounding box center [181, 174] width 323 height 26
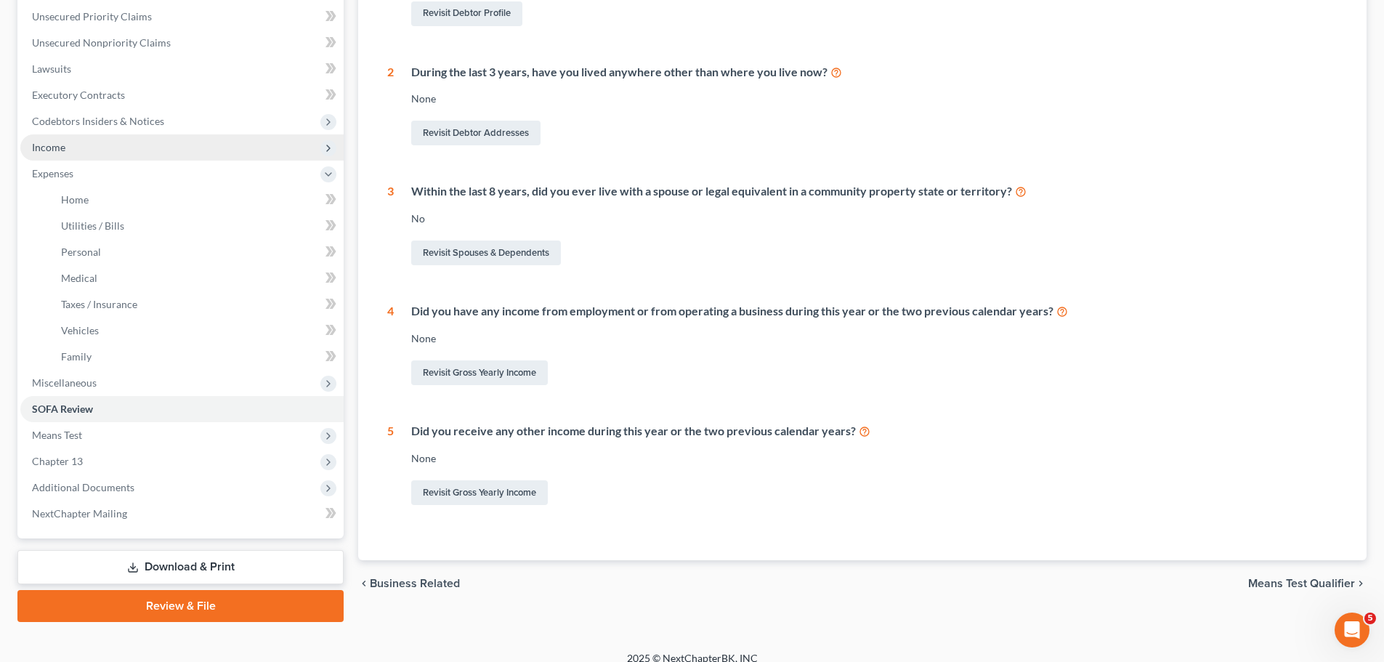
click at [207, 153] on span "Income" at bounding box center [181, 147] width 323 height 26
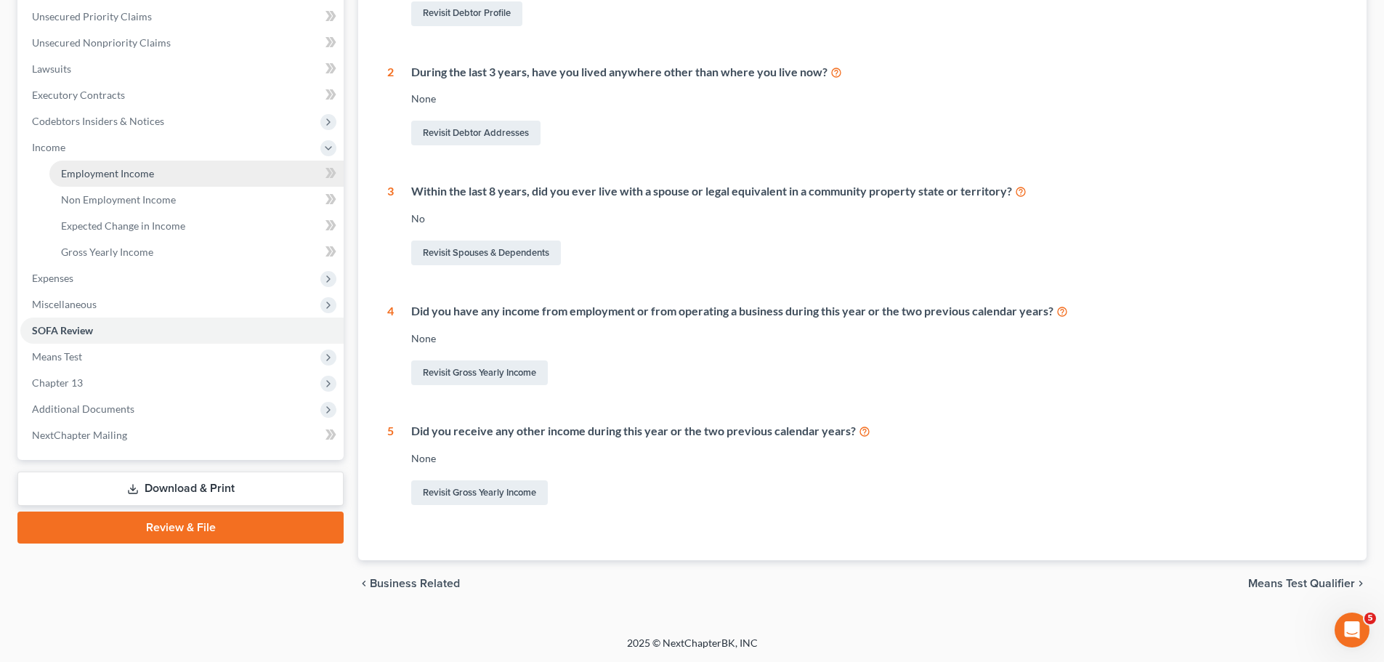
click at [219, 176] on link "Employment Income" at bounding box center [196, 174] width 294 height 26
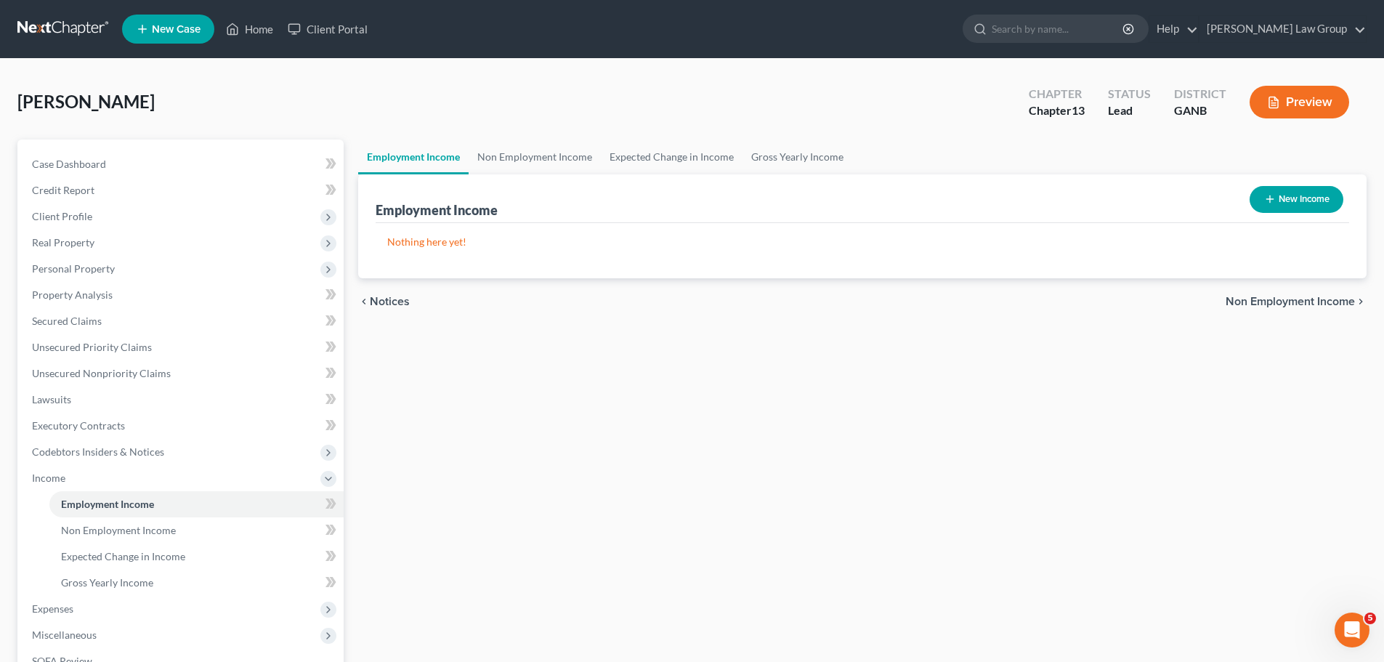
click at [1292, 206] on button "New Income" at bounding box center [1296, 199] width 94 height 27
select select "0"
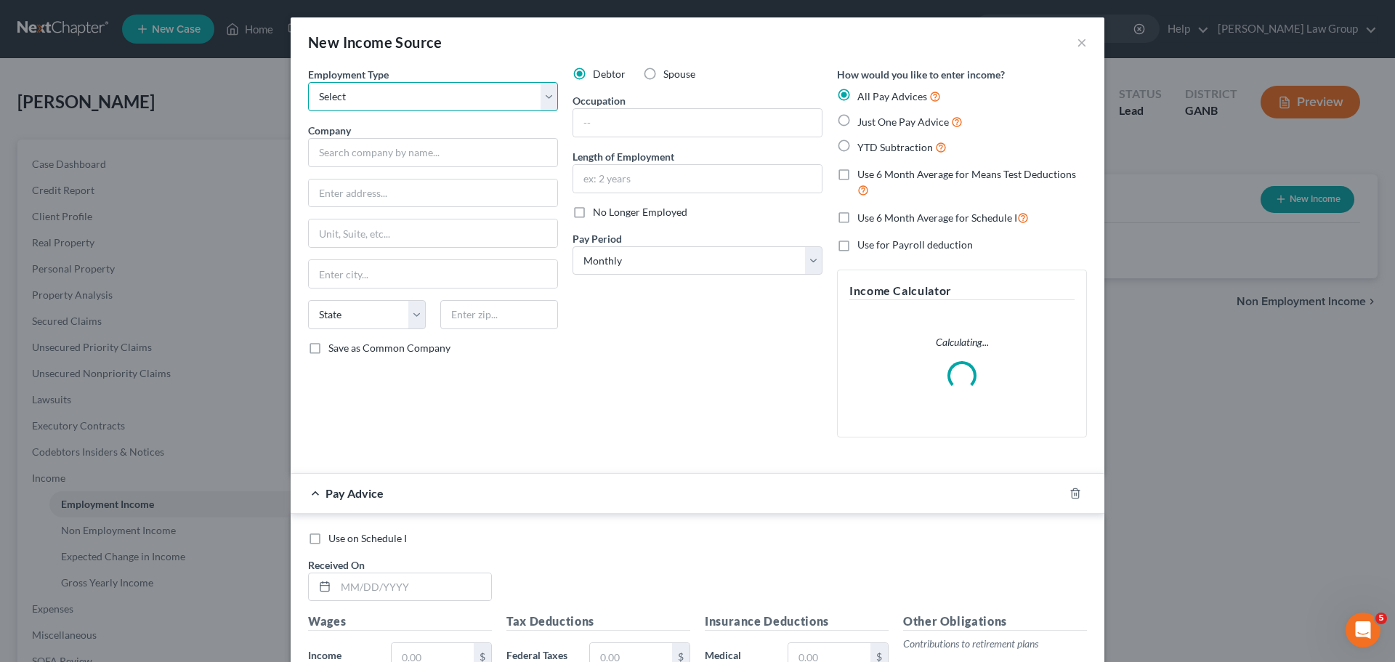
drag, startPoint x: 421, startPoint y: 97, endPoint x: 418, endPoint y: 108, distance: 11.5
click at [421, 97] on select "Select Full or [DEMOGRAPHIC_DATA] Employment Self Employment" at bounding box center [433, 96] width 250 height 29
select select "0"
click at [308, 82] on select "Select Full or [DEMOGRAPHIC_DATA] Employment Self Employment" at bounding box center [433, 96] width 250 height 29
click at [602, 129] on input "text" at bounding box center [697, 123] width 248 height 28
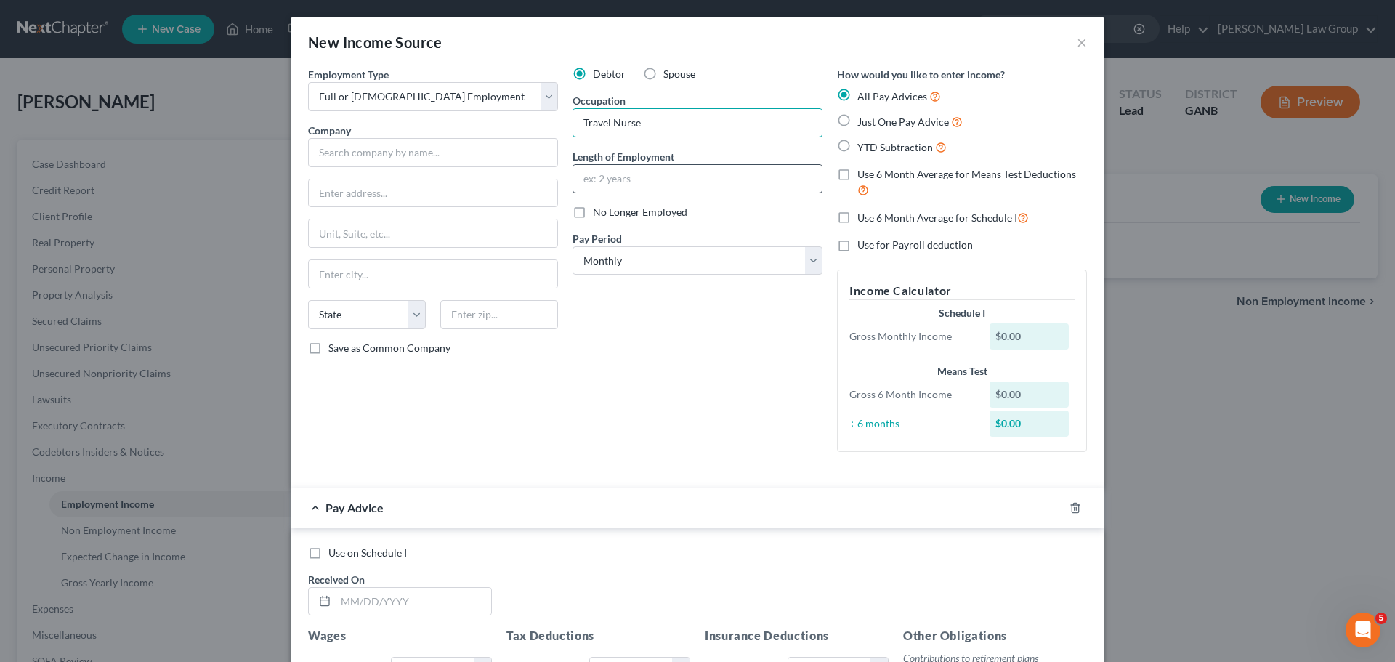
type input "Travel Nurse"
click at [641, 183] on input "text" at bounding box center [697, 179] width 248 height 28
type input "3 years"
click at [427, 163] on input "text" at bounding box center [433, 152] width 250 height 29
paste input "The Unicorn Nurse LLC"
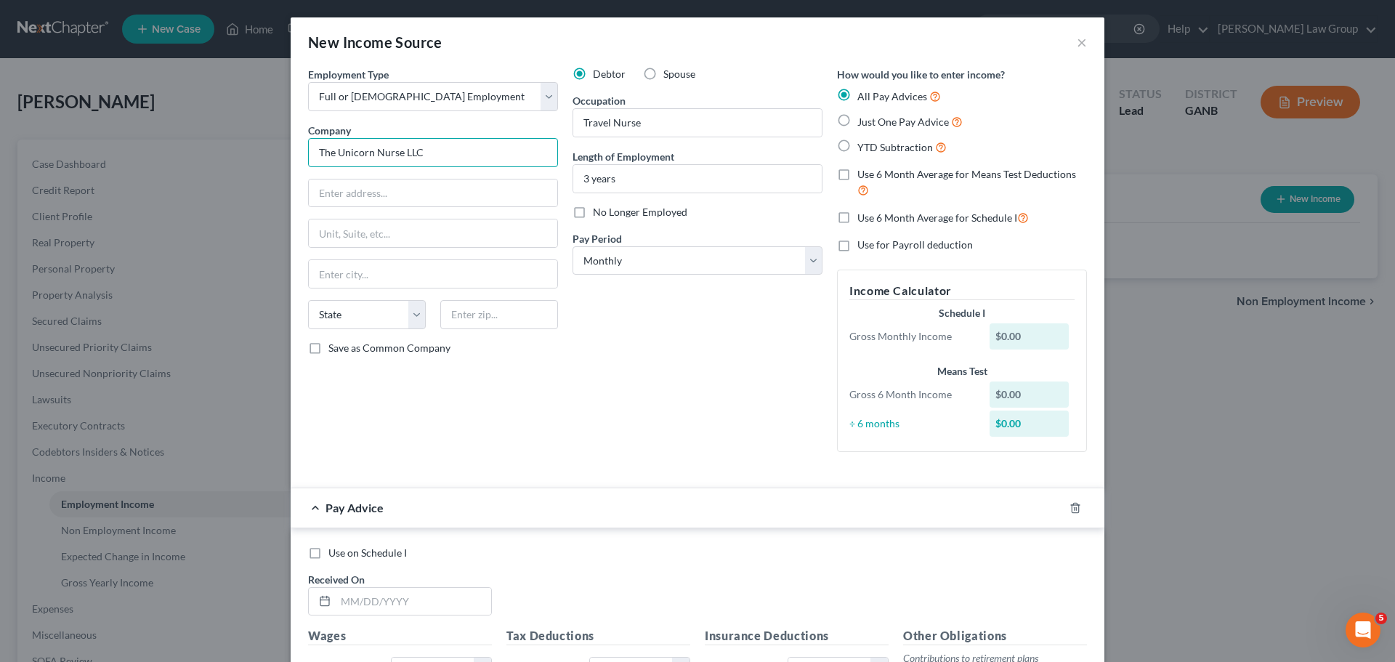
type input "The Unicorn Nurse LLC"
click at [770, 402] on div "Debtor Spouse Occupation Travel Nurse Length of Employment 3 years No Longer Em…" at bounding box center [697, 265] width 264 height 397
click at [857, 118] on label "Just One Pay Advice" at bounding box center [909, 121] width 105 height 17
click at [863, 118] on input "Just One Pay Advice" at bounding box center [867, 117] width 9 height 9
radio input "true"
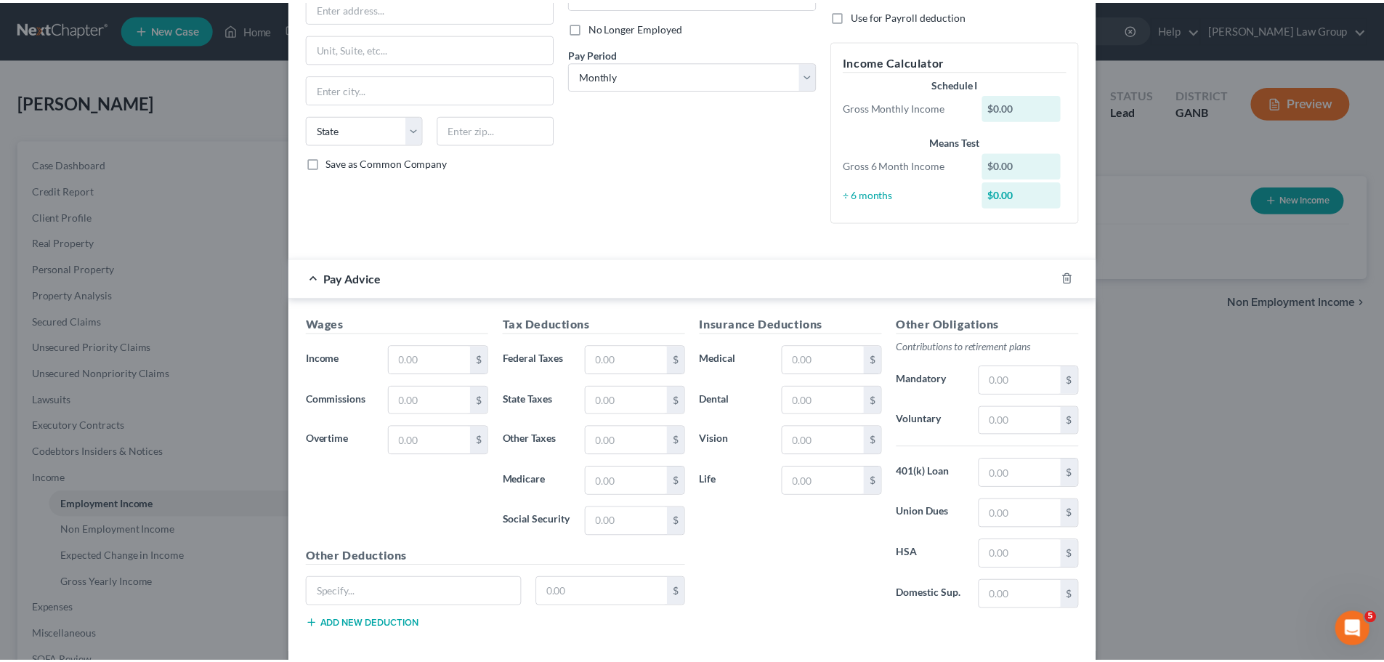
scroll to position [218, 0]
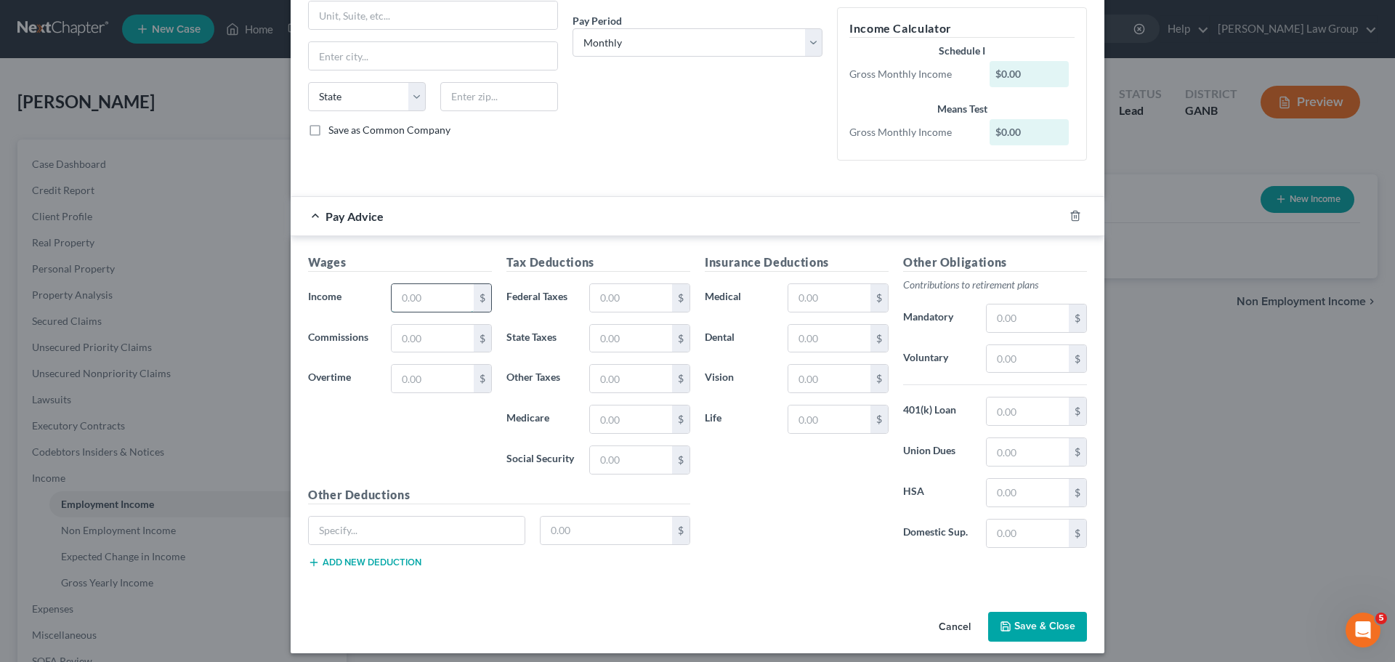
click at [417, 303] on input "text" at bounding box center [433, 298] width 82 height 28
type input "5,000"
click at [1029, 627] on button "Save & Close" at bounding box center [1037, 627] width 99 height 31
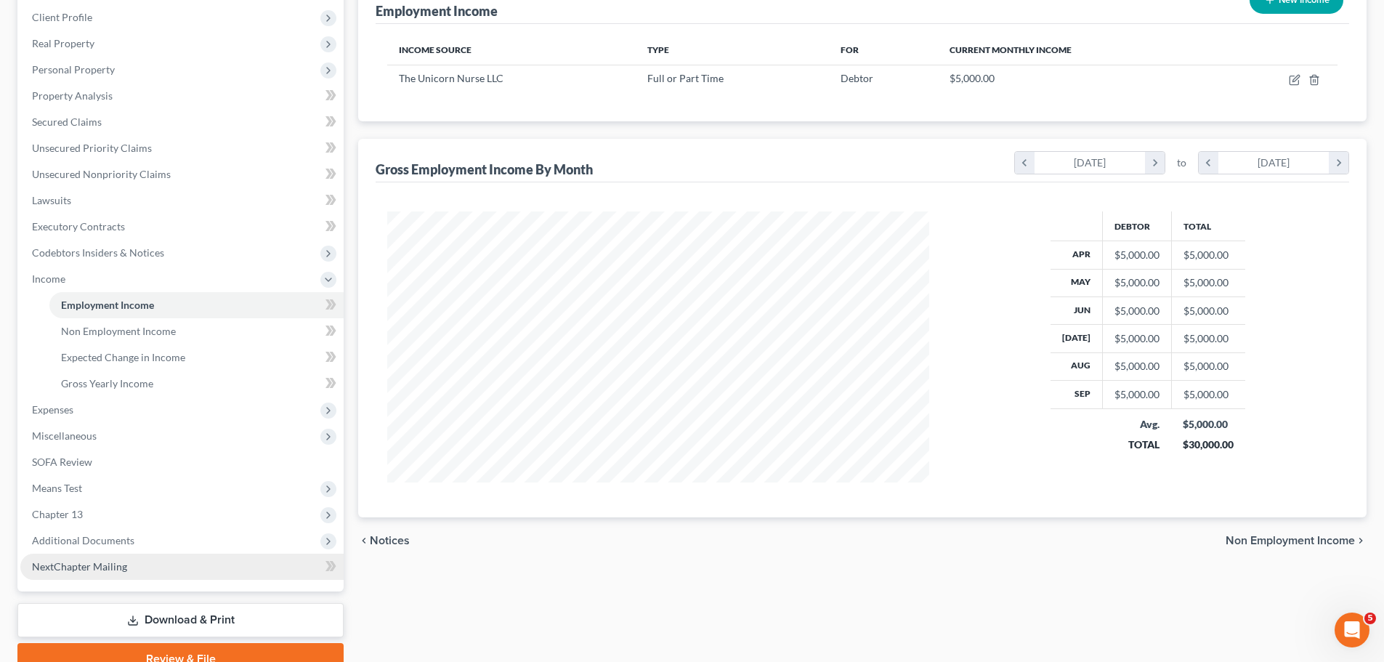
scroll to position [267, 0]
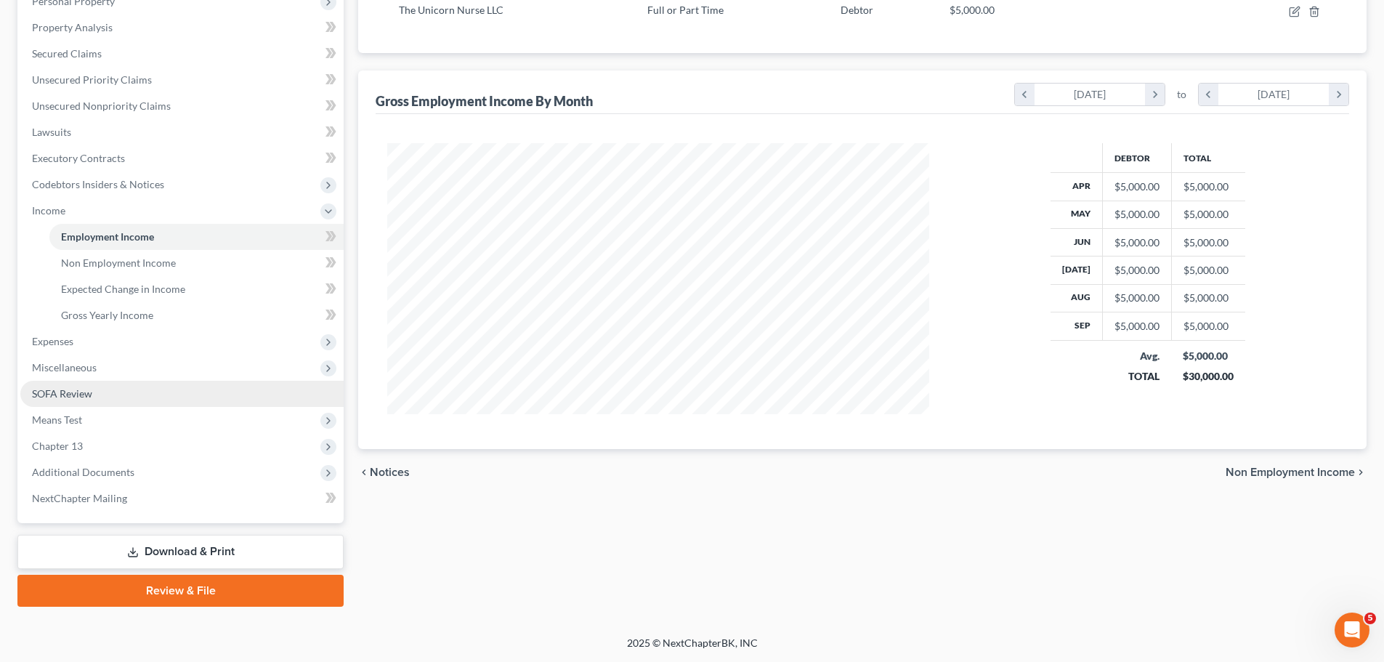
click at [92, 405] on link "SOFA Review" at bounding box center [181, 394] width 323 height 26
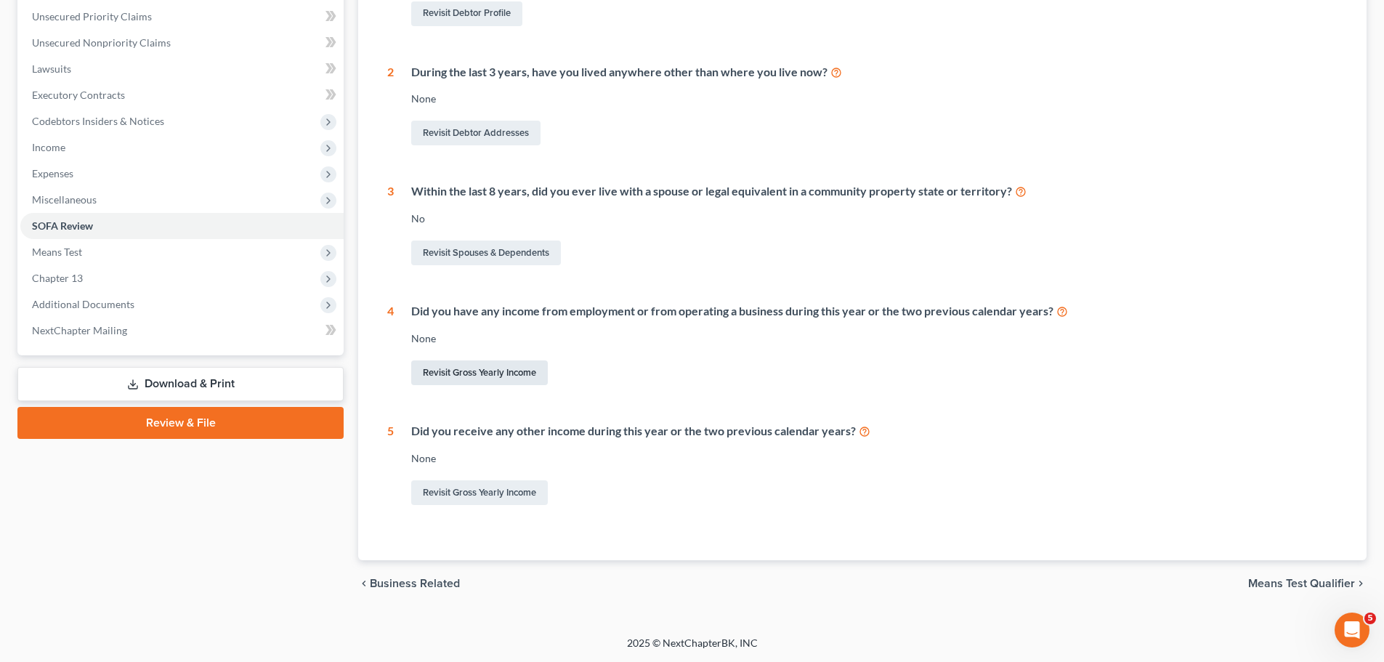
click at [483, 384] on link "Revisit Gross Yearly Income" at bounding box center [479, 372] width 137 height 25
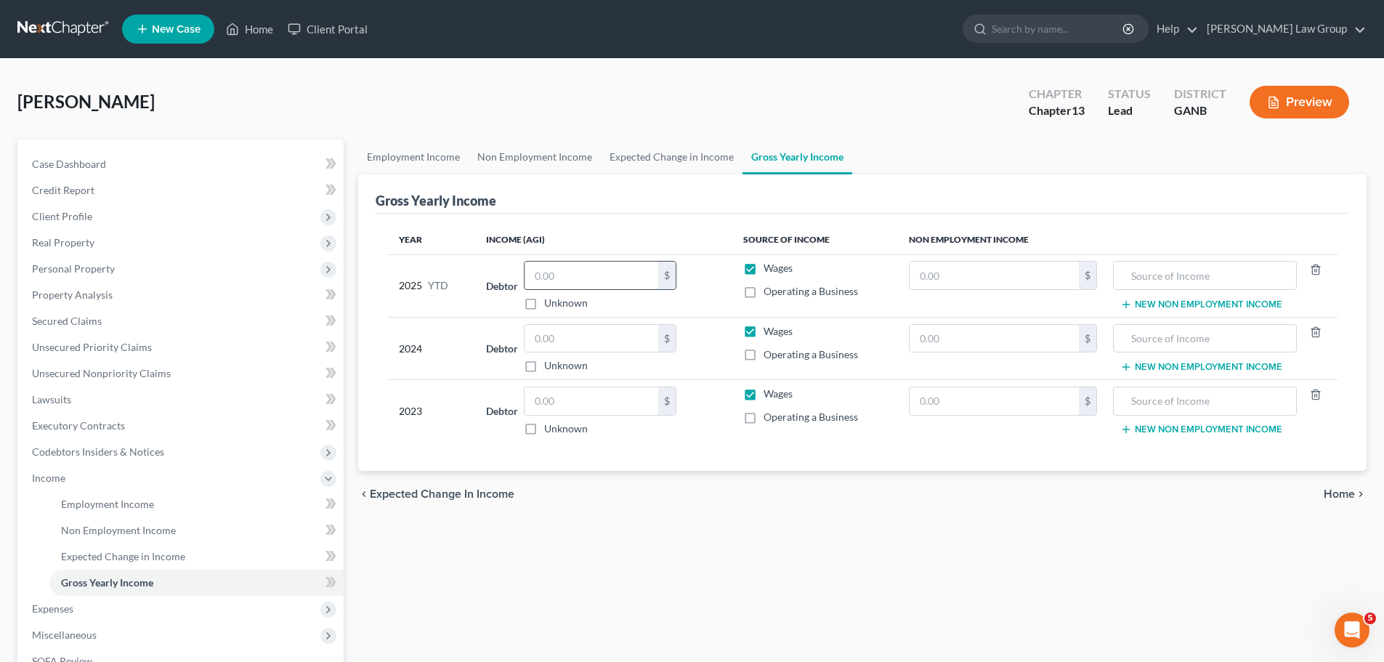
click at [612, 264] on input "text" at bounding box center [591, 276] width 134 height 28
type input "88,150"
click at [600, 344] on input "text" at bounding box center [591, 339] width 134 height 28
type input "56,000"
click at [609, 392] on input "text" at bounding box center [591, 401] width 134 height 28
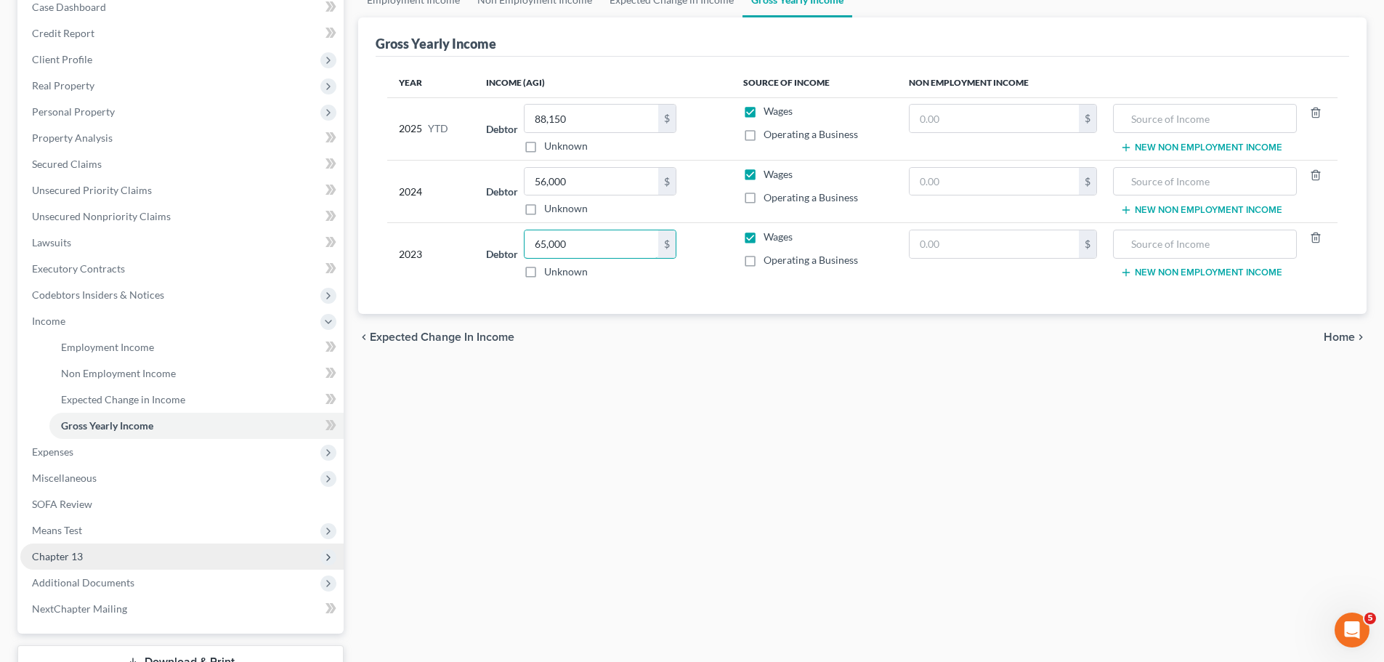
scroll to position [267, 0]
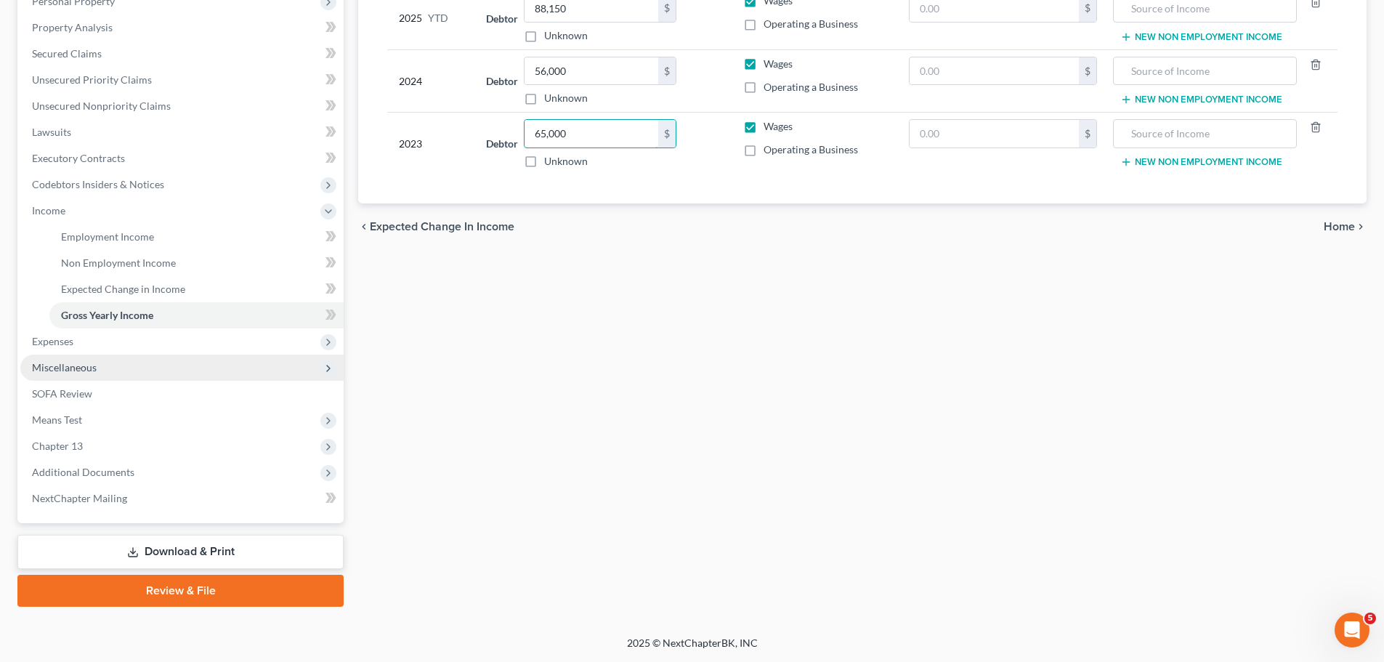
type input "65,000"
click at [113, 372] on span "Miscellaneous" at bounding box center [181, 368] width 323 height 26
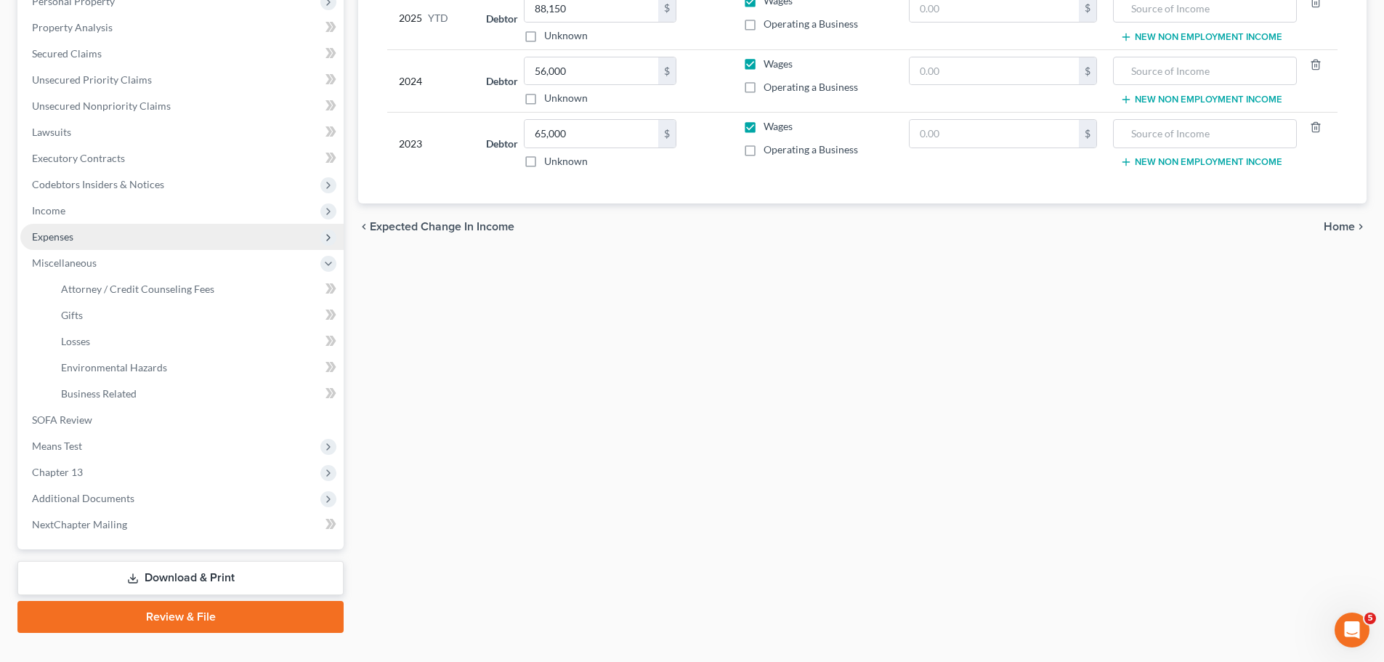
click at [118, 235] on span "Expenses" at bounding box center [181, 237] width 323 height 26
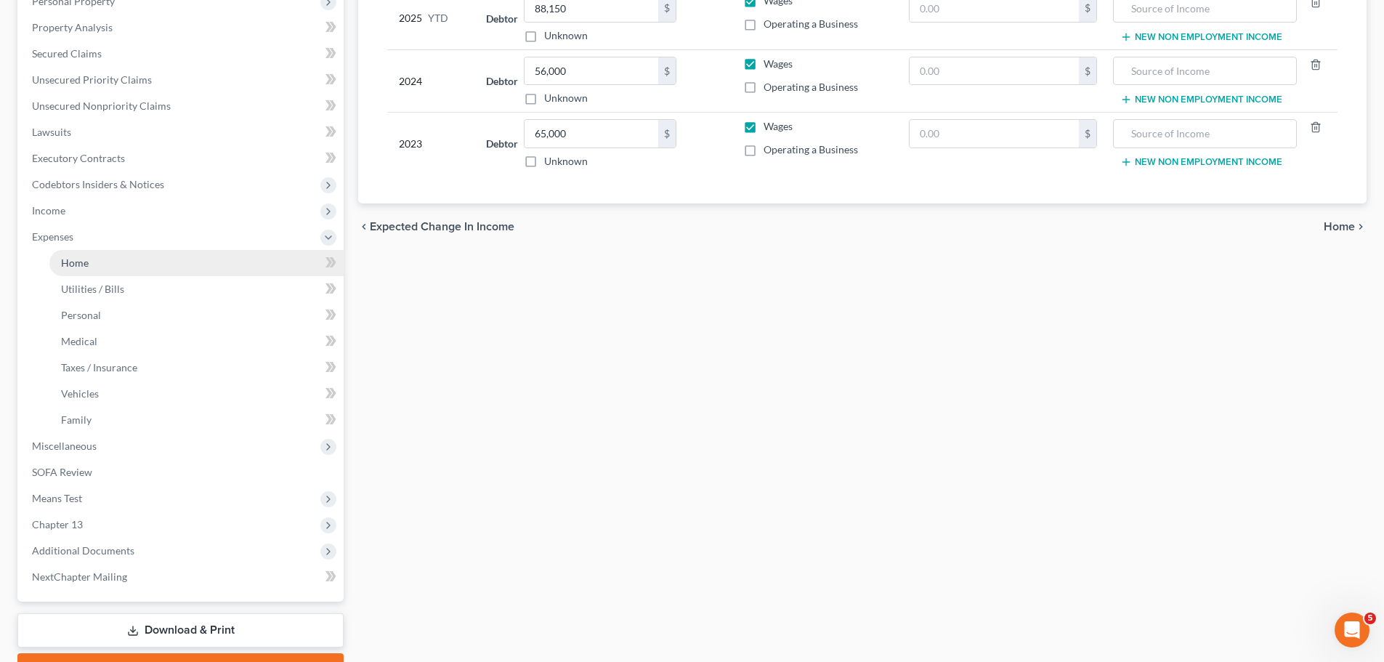
click at [147, 262] on link "Home" at bounding box center [196, 263] width 294 height 26
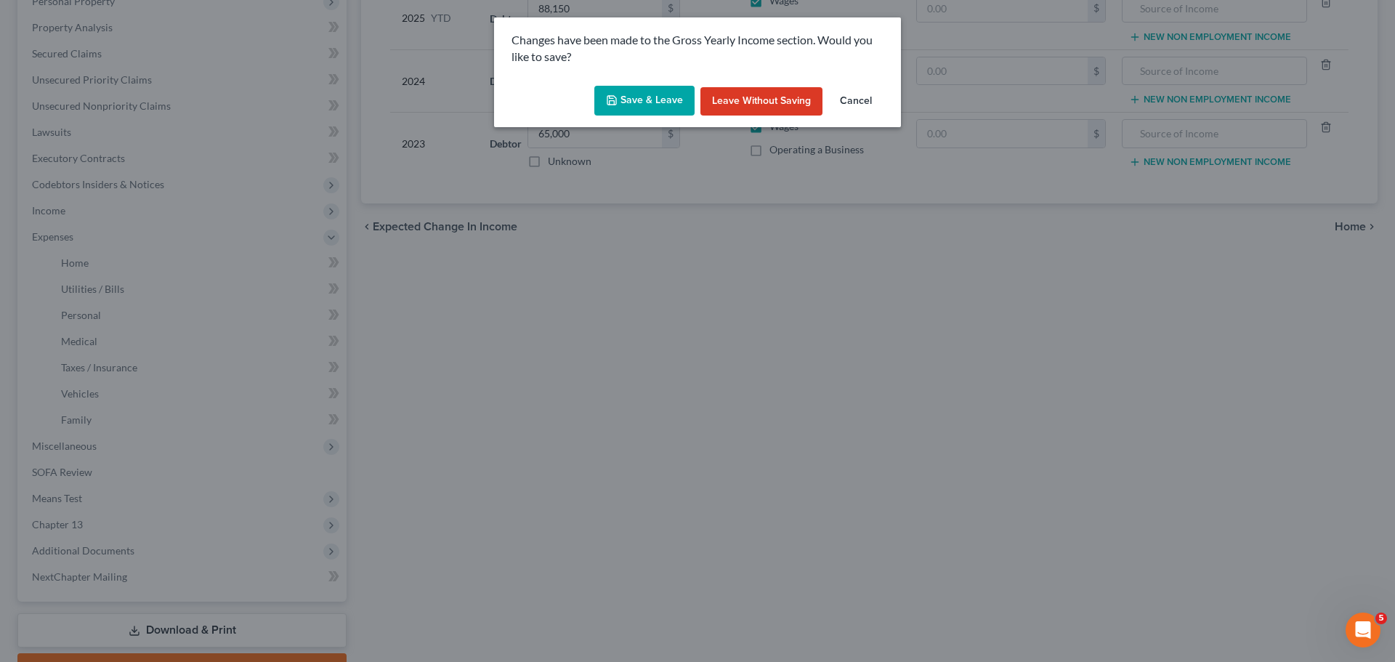
click at [657, 103] on button "Save & Leave" at bounding box center [644, 101] width 100 height 31
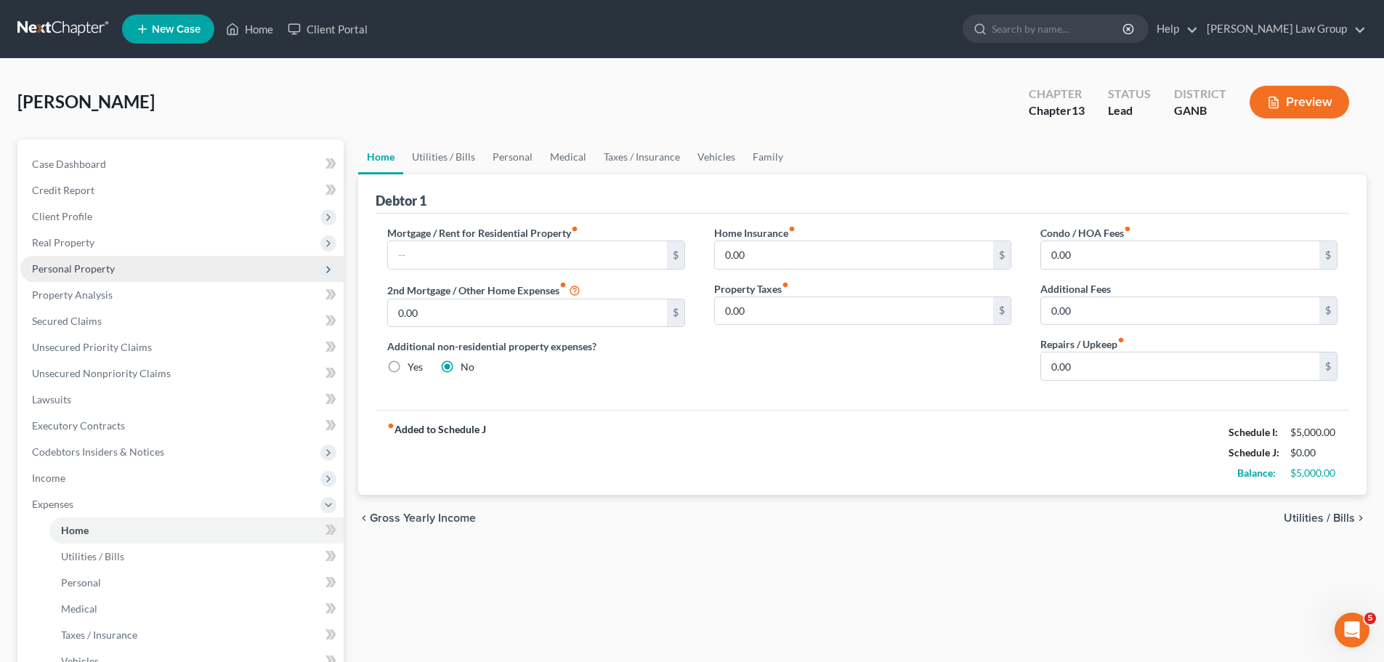
click at [105, 272] on span "Personal Property" at bounding box center [73, 268] width 83 height 12
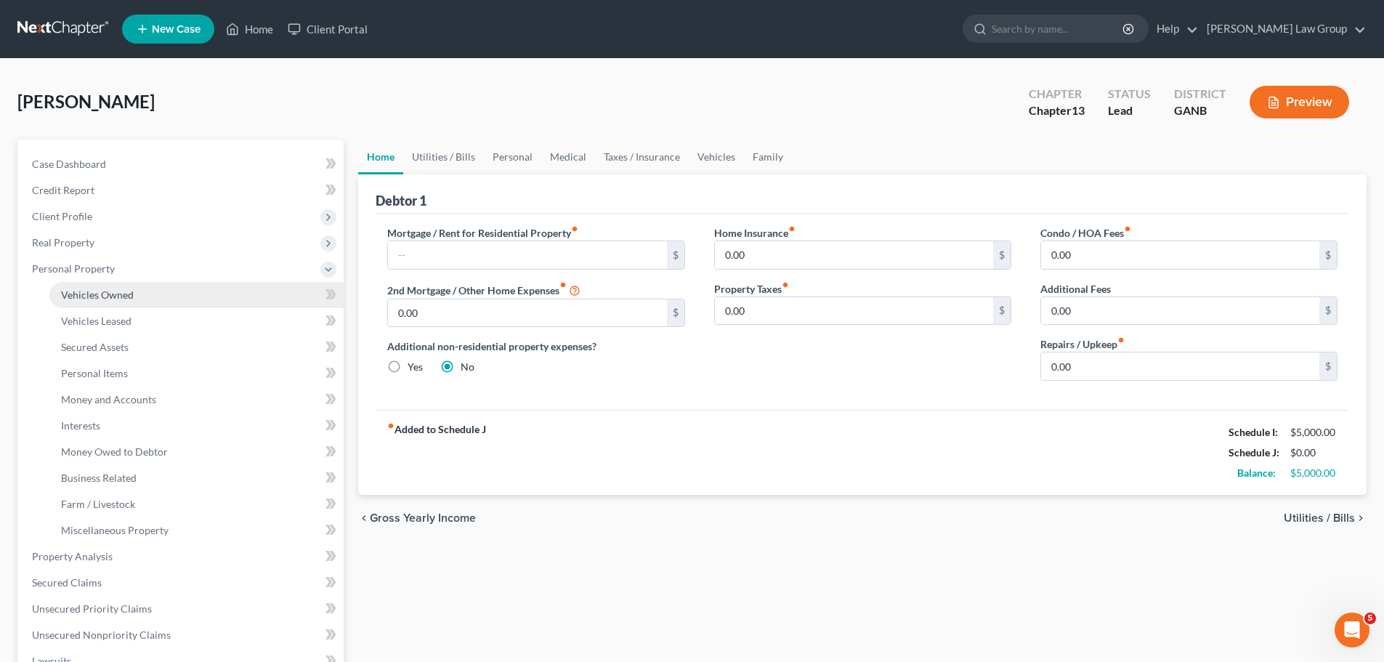
click at [158, 286] on link "Vehicles Owned" at bounding box center [196, 295] width 294 height 26
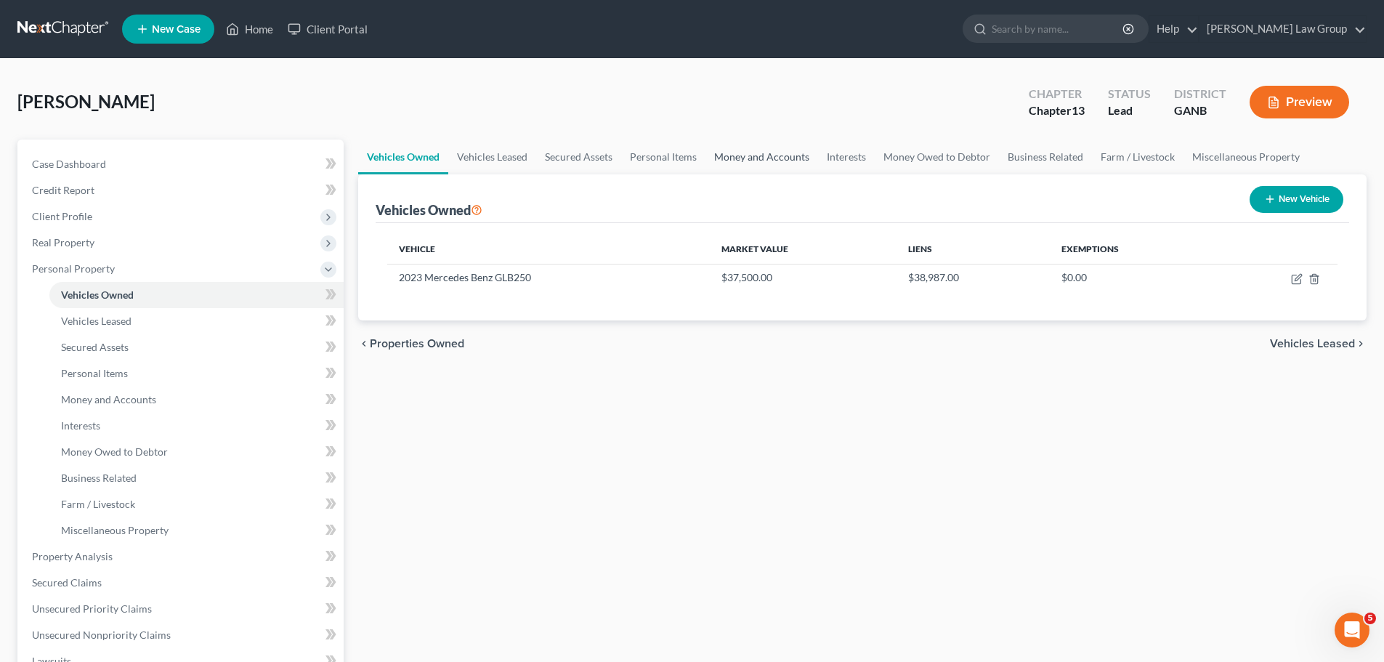
click at [763, 158] on link "Money and Accounts" at bounding box center [761, 156] width 113 height 35
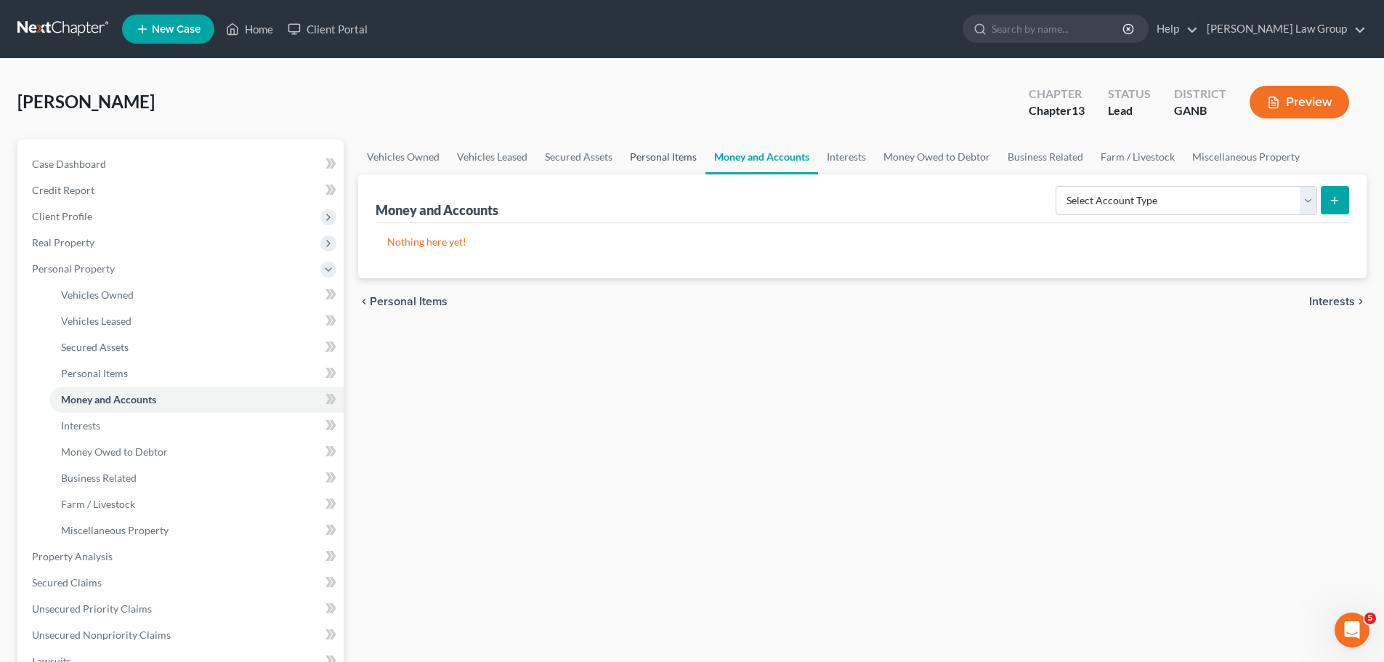
click at [632, 157] on link "Personal Items" at bounding box center [663, 156] width 84 height 35
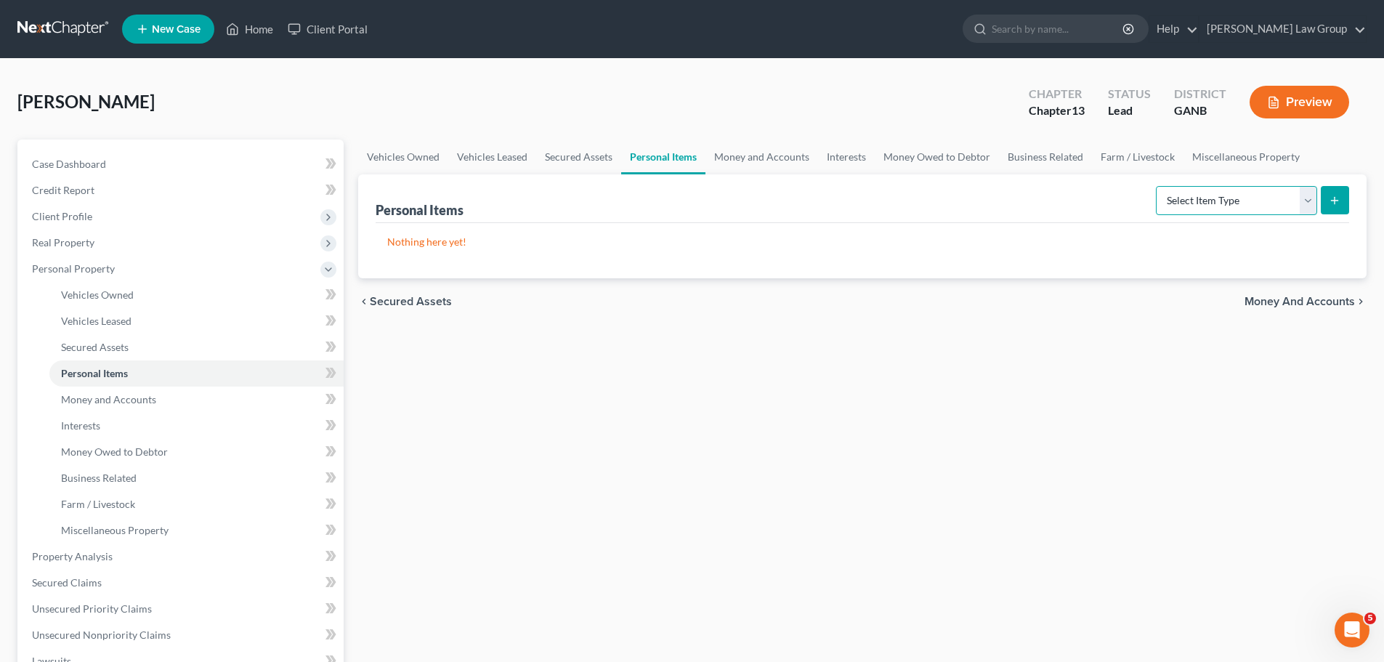
drag, startPoint x: 1189, startPoint y: 199, endPoint x: 1188, endPoint y: 211, distance: 11.6
click at [1189, 199] on select "Select Item Type Clothing Collectibles Of Value Electronics Firearms Household …" at bounding box center [1236, 200] width 161 height 29
select select "clothing"
click at [1157, 186] on select "Select Item Type Clothing Collectibles Of Value Electronics Firearms Household …" at bounding box center [1236, 200] width 161 height 29
click at [1348, 208] on button "submit" at bounding box center [1335, 200] width 28 height 28
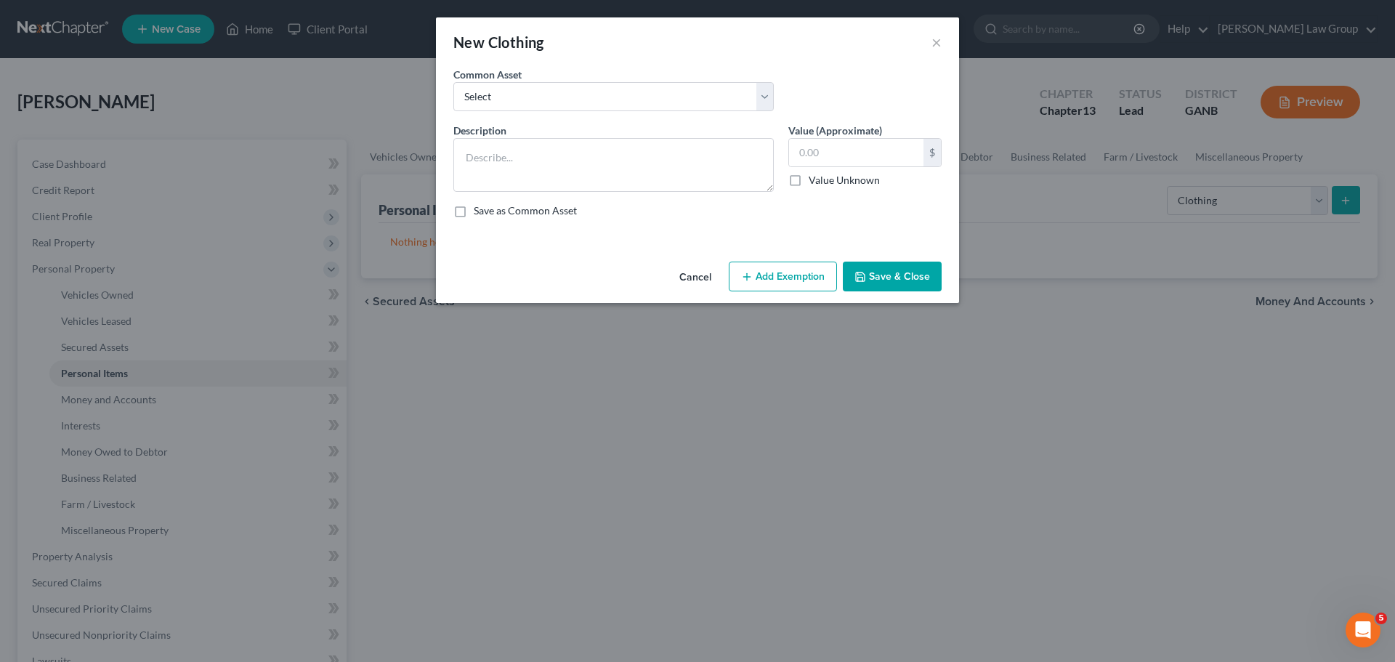
click at [596, 112] on div "Common Asset Select Clothing" at bounding box center [697, 95] width 503 height 56
click at [594, 100] on select "Select Clothing" at bounding box center [613, 96] width 320 height 29
select select "0"
click at [453, 82] on select "Select Clothing" at bounding box center [613, 96] width 320 height 29
type textarea "Clothing"
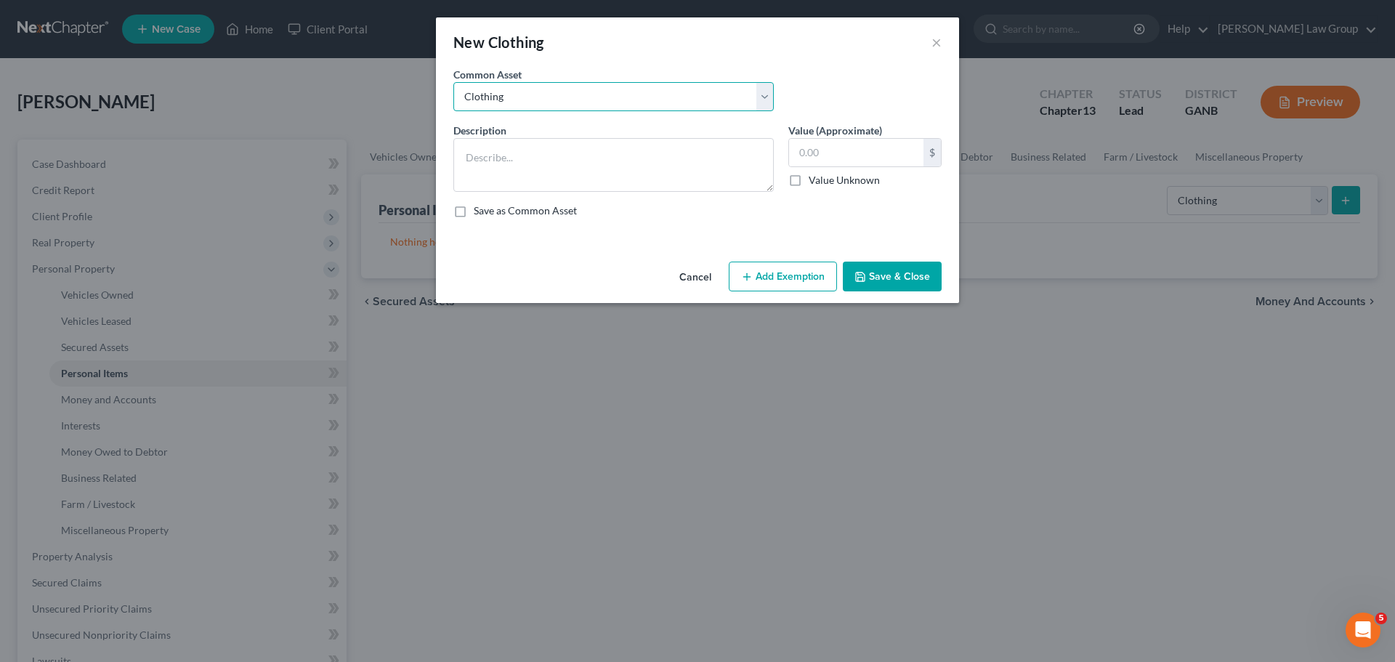
type input "500.00"
click at [795, 288] on button "Add Exemption" at bounding box center [783, 277] width 108 height 31
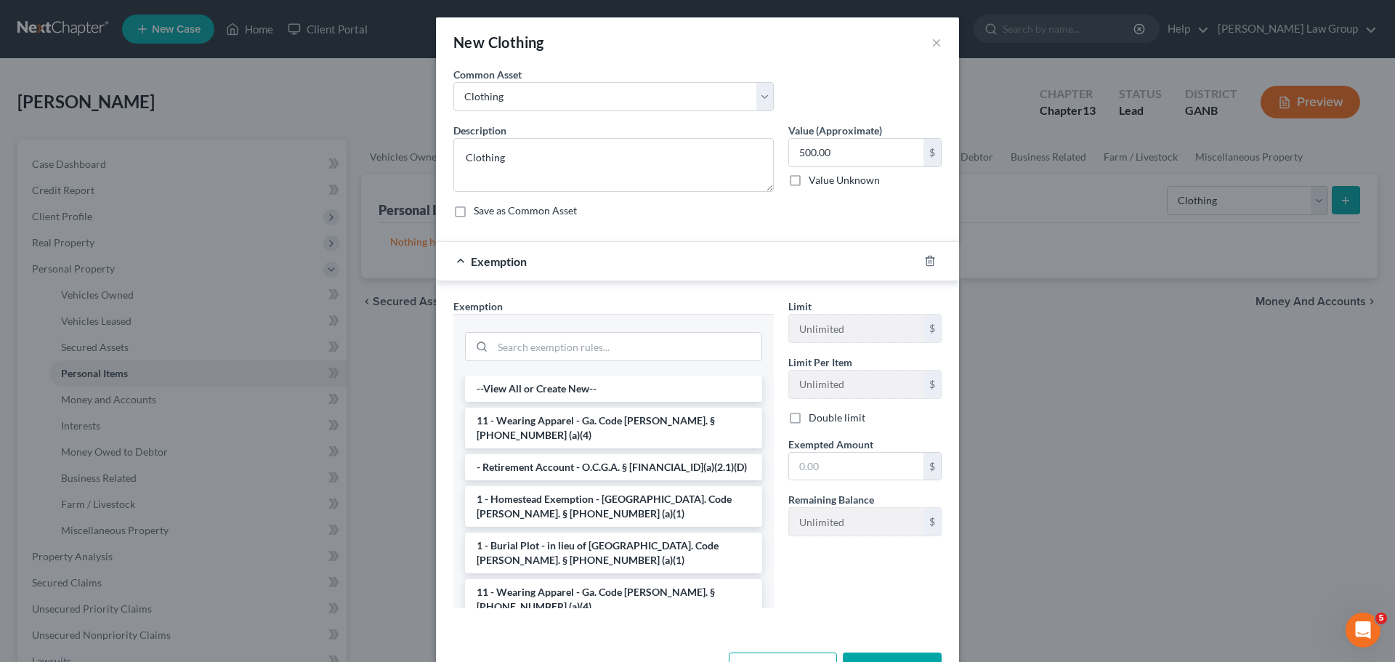
click at [523, 429] on li "11 - Wearing Apparel - Ga. Code [PERSON_NAME]. § [PHONE_NUMBER] (a)(4)" at bounding box center [613, 428] width 297 height 41
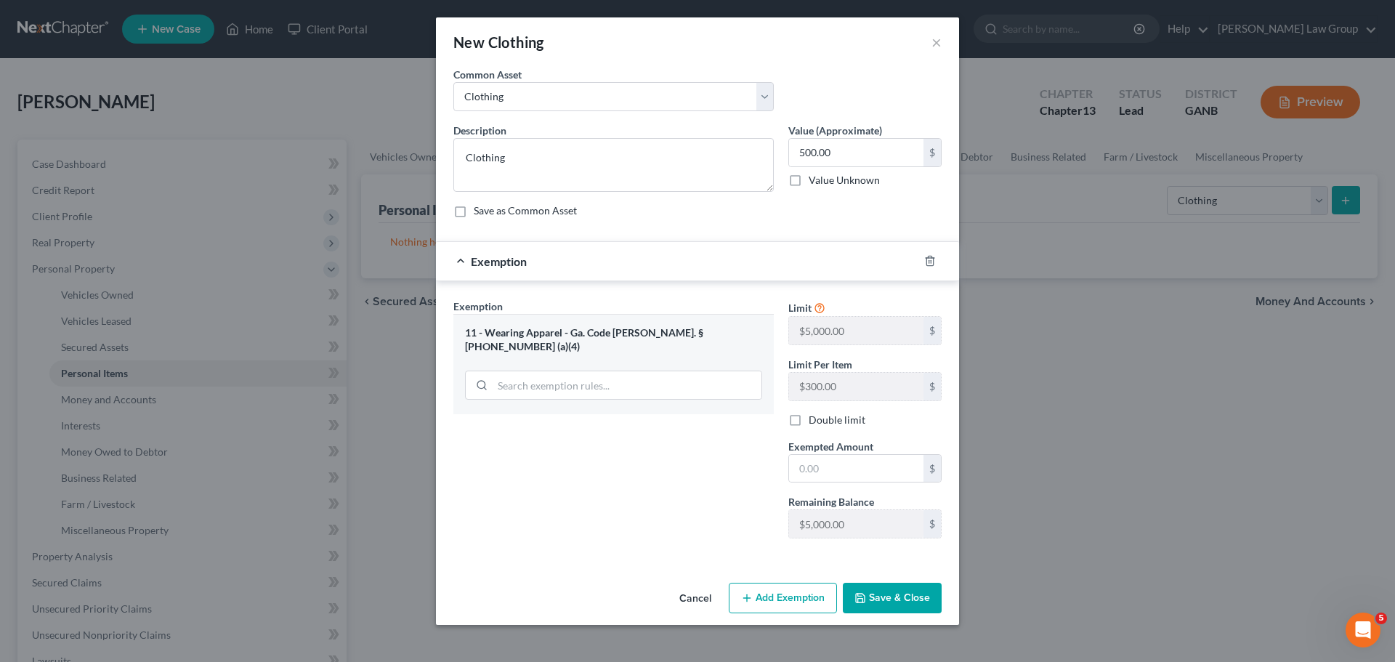
click at [850, 451] on span "Exempted Amount" at bounding box center [830, 446] width 85 height 12
click at [846, 469] on input "text" at bounding box center [856, 469] width 134 height 28
type input "500"
click at [895, 598] on button "Save & Close" at bounding box center [892, 598] width 99 height 31
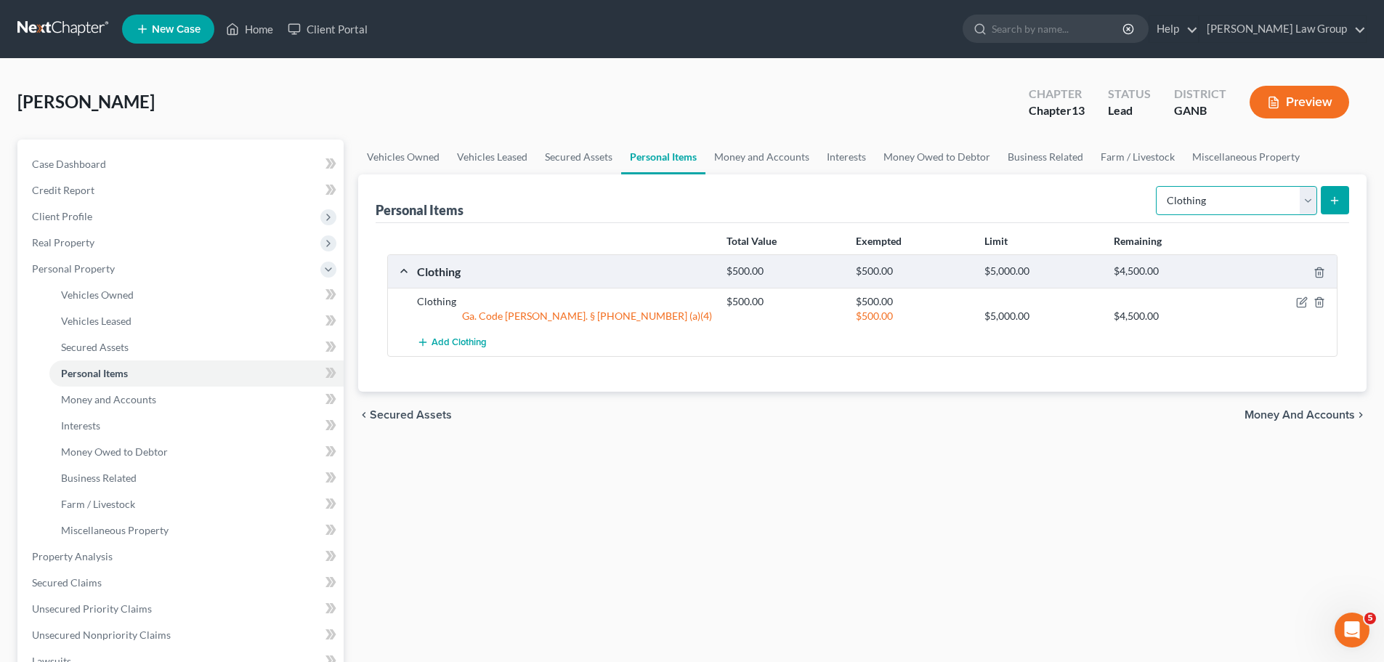
click at [1207, 198] on select "Select Item Type Clothing Collectibles Of Value Electronics Firearms Household …" at bounding box center [1236, 200] width 161 height 29
click at [1215, 163] on link "Miscellaneous Property" at bounding box center [1245, 156] width 125 height 35
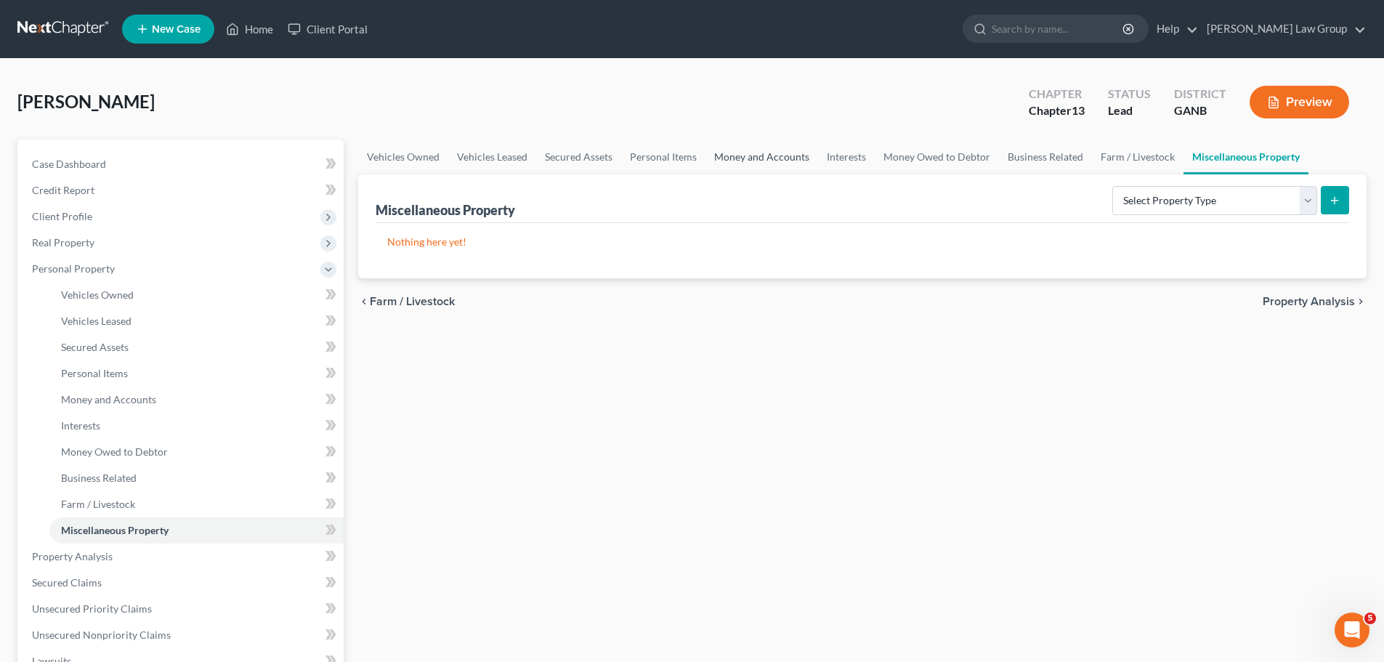
click at [749, 153] on link "Money and Accounts" at bounding box center [761, 156] width 113 height 35
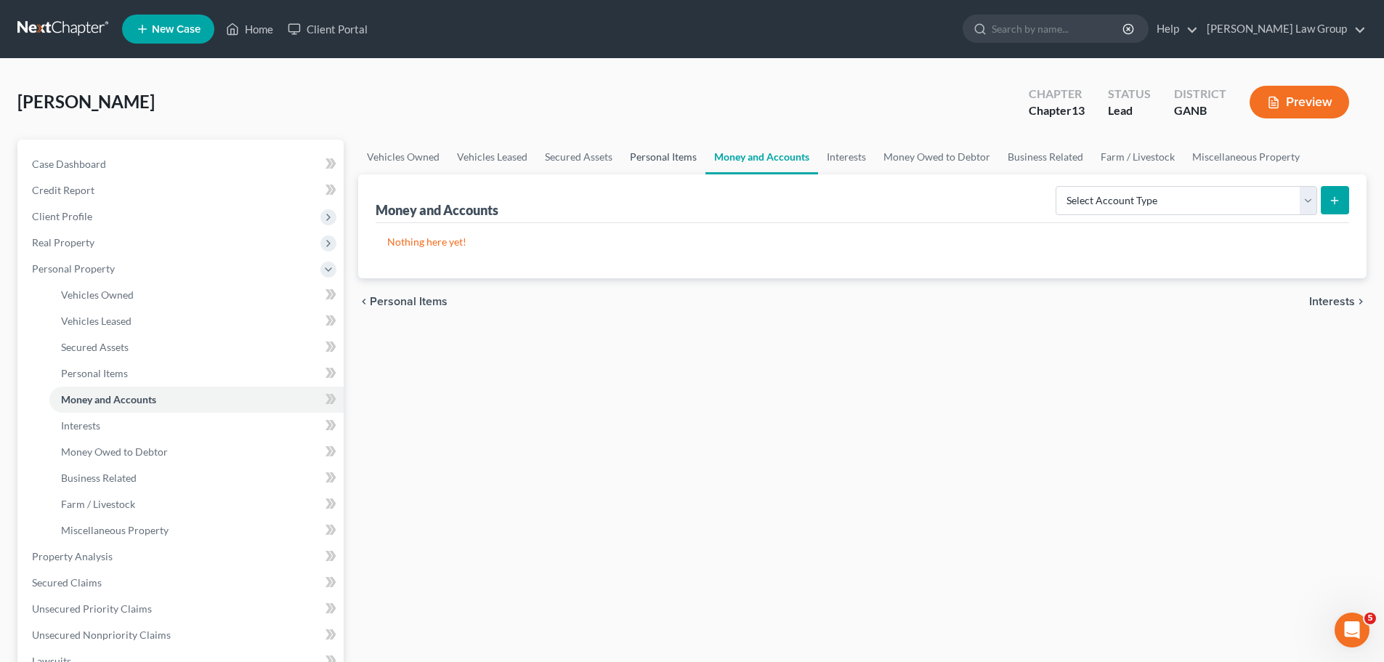
click at [632, 158] on link "Personal Items" at bounding box center [663, 156] width 84 height 35
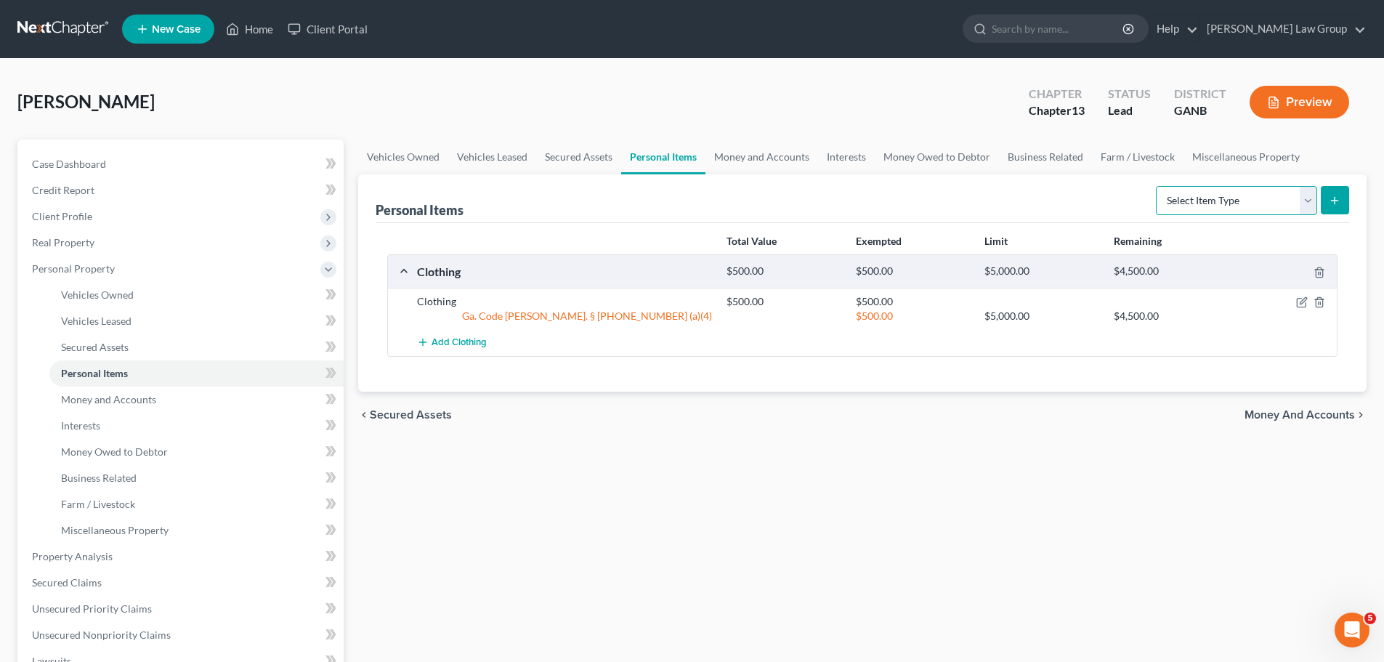
drag, startPoint x: 1196, startPoint y: 192, endPoint x: 1202, endPoint y: 207, distance: 16.3
click at [1196, 191] on select "Select Item Type Clothing Collectibles Of Value Electronics Firearms Household …" at bounding box center [1236, 200] width 161 height 29
select select "electronics"
click at [1157, 186] on select "Select Item Type Clothing Collectibles Of Value Electronics Firearms Household …" at bounding box center [1236, 200] width 161 height 29
click at [1338, 198] on icon "submit" at bounding box center [1335, 201] width 12 height 12
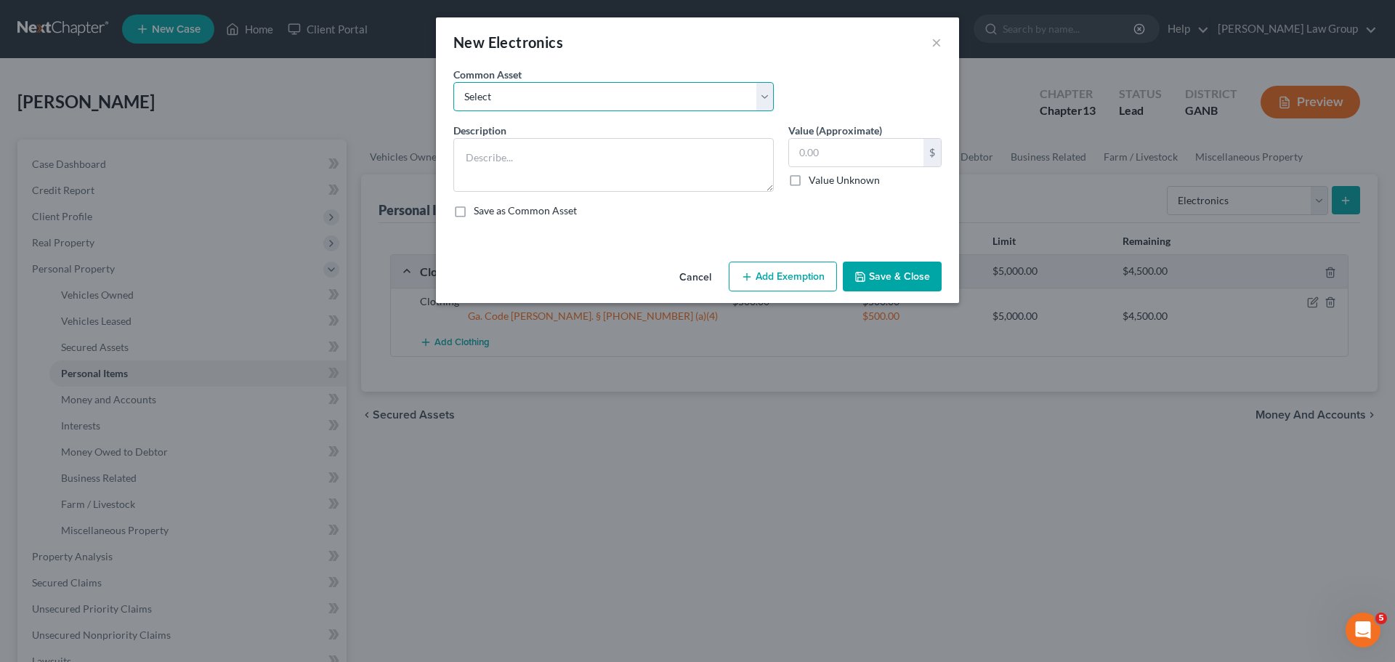
click at [548, 89] on select "Select TV, phone and computer Electronics" at bounding box center [613, 96] width 320 height 29
select select "0"
click at [453, 82] on select "Select TV, phone and computer Electronics" at bounding box center [613, 96] width 320 height 29
type textarea "TV, phone and computer"
type input "400.00"
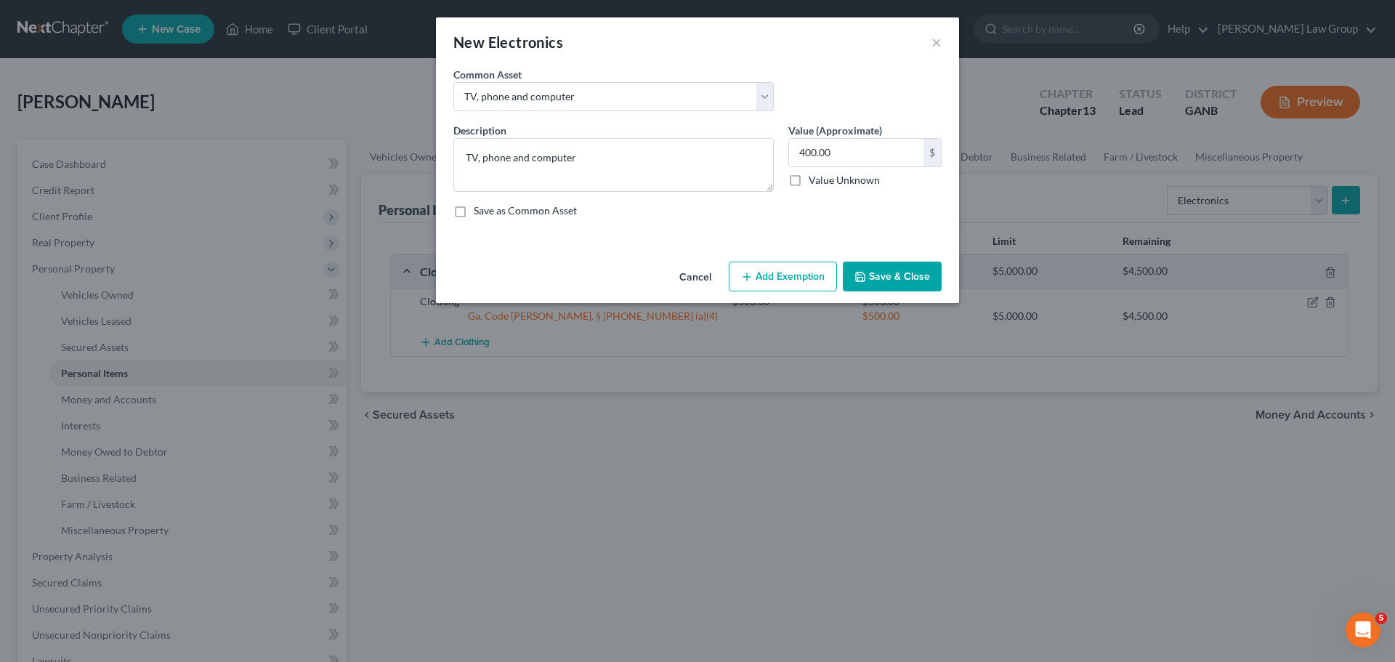
click at [742, 277] on icon "button" at bounding box center [747, 277] width 12 height 12
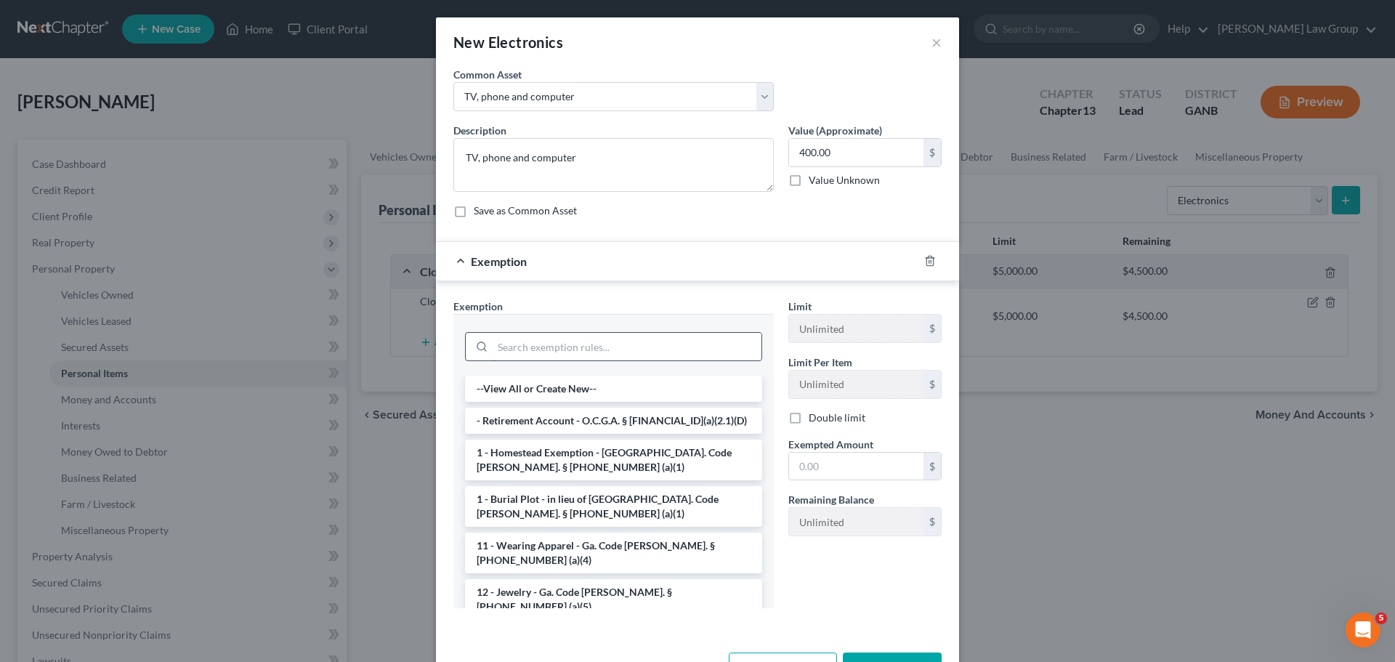
click at [639, 359] on input "search" at bounding box center [627, 347] width 269 height 28
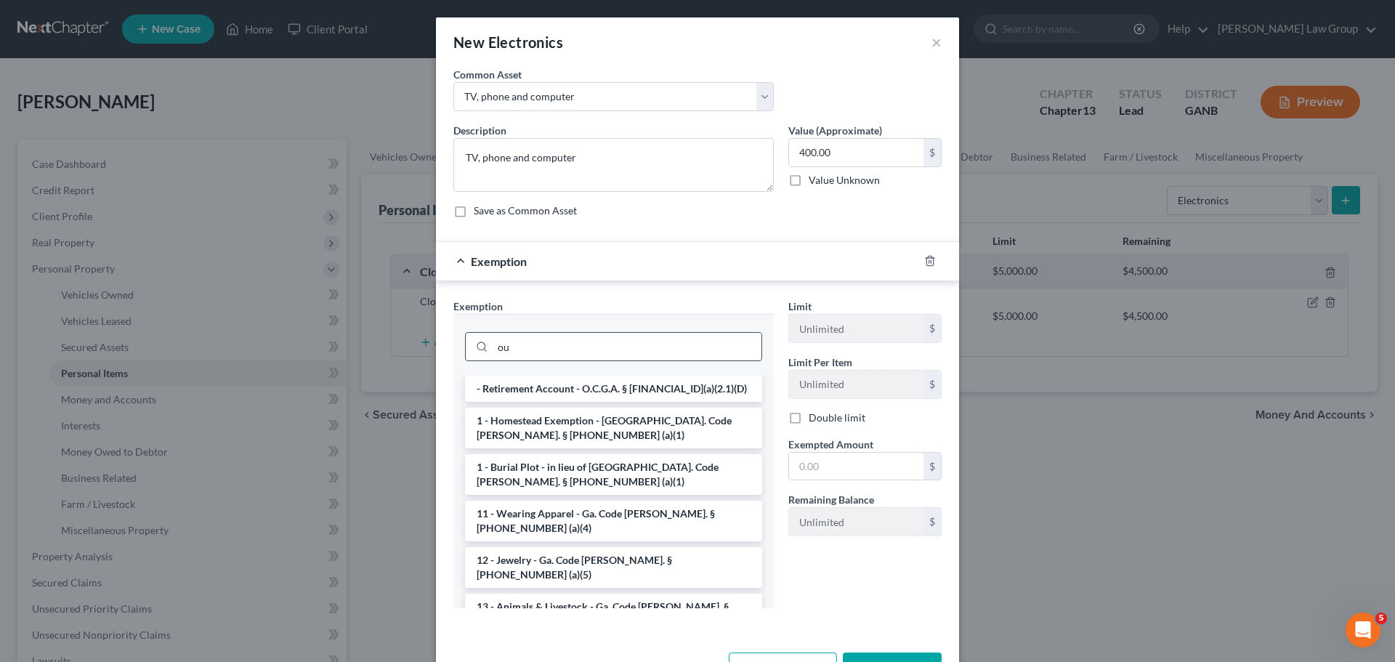
type input "o"
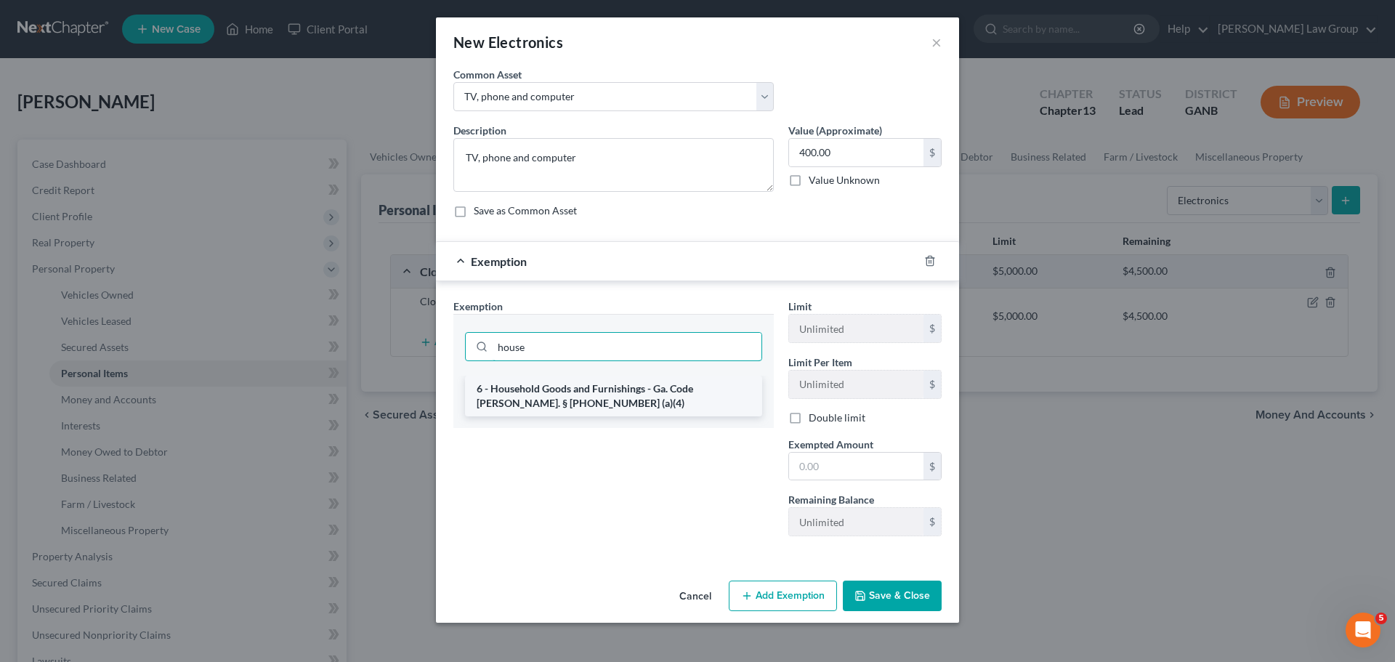
type input "house"
click at [649, 405] on li "6 - Household Goods and Furnishings - Ga. Code [PERSON_NAME]. § [PHONE_NUMBER] …" at bounding box center [613, 396] width 297 height 41
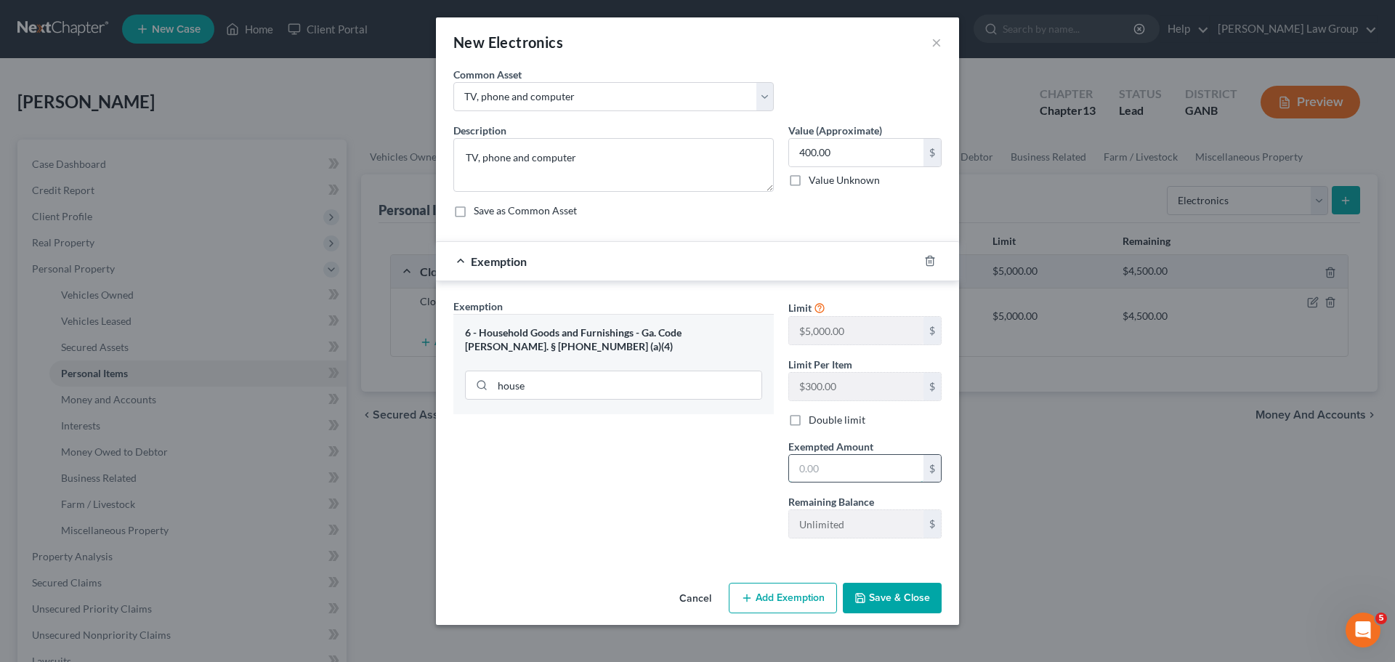
click at [878, 461] on input "text" at bounding box center [856, 469] width 134 height 28
type input "400"
click at [894, 596] on button "Save & Close" at bounding box center [892, 598] width 99 height 31
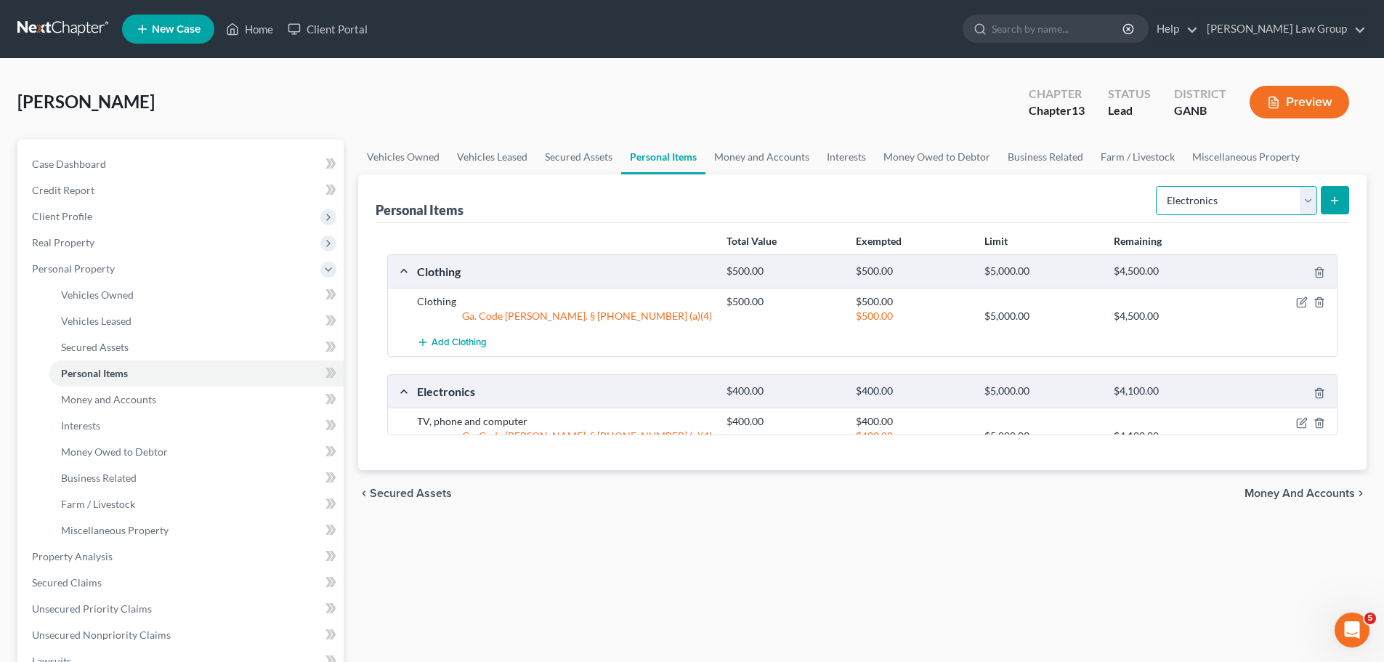
click at [1239, 210] on select "Select Item Type Clothing Collectibles Of Value Electronics Firearms Household …" at bounding box center [1236, 200] width 161 height 29
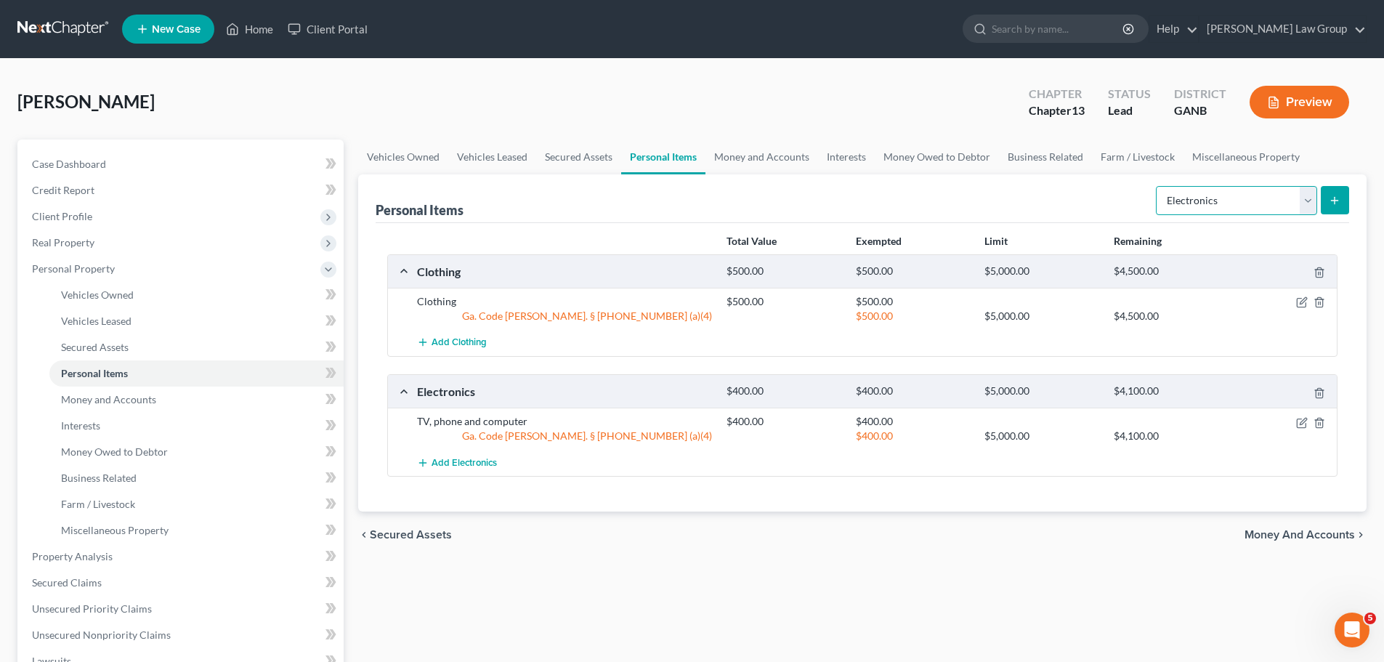
select select "household_goods"
click at [1157, 186] on select "Select Item Type Clothing Collectibles Of Value Electronics Firearms Household …" at bounding box center [1236, 200] width 161 height 29
click at [1339, 208] on button "submit" at bounding box center [1335, 200] width 28 height 28
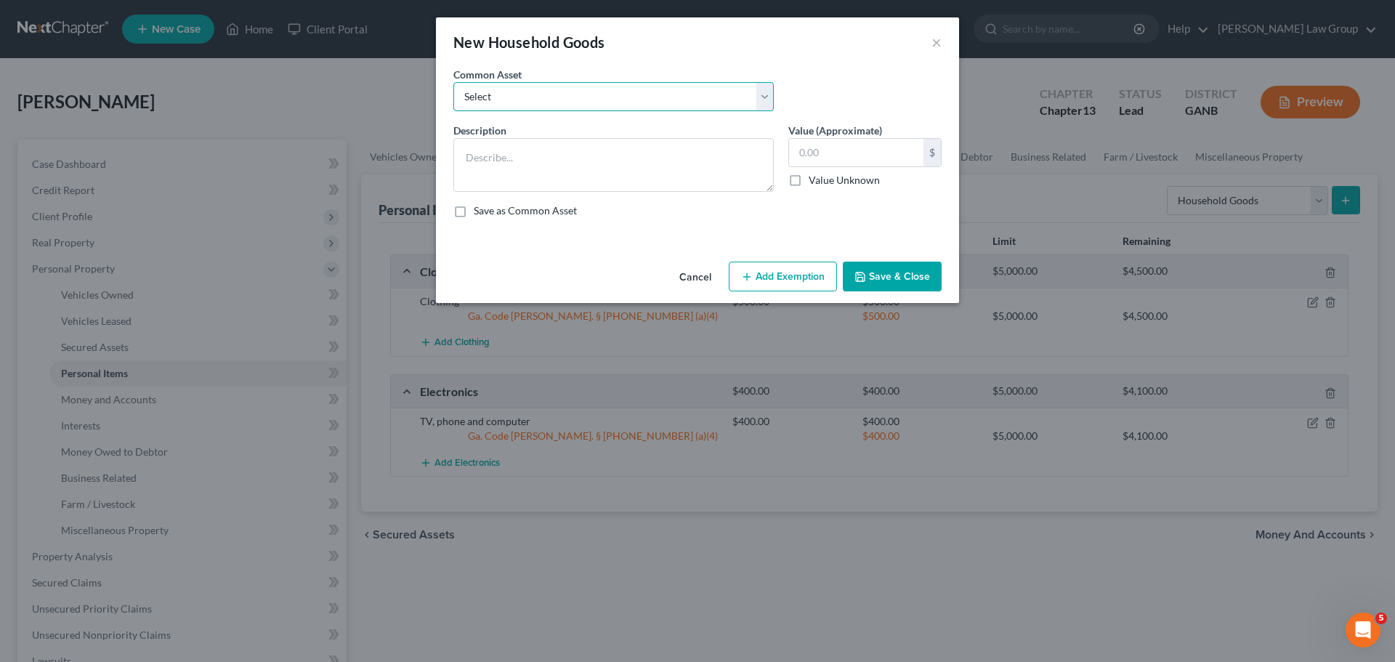
click at [530, 96] on select "Select Household goods" at bounding box center [613, 96] width 320 height 29
select select "0"
click at [453, 82] on select "Select Household goods" at bounding box center [613, 96] width 320 height 29
type textarea "Household goods"
type input "1,200.00"
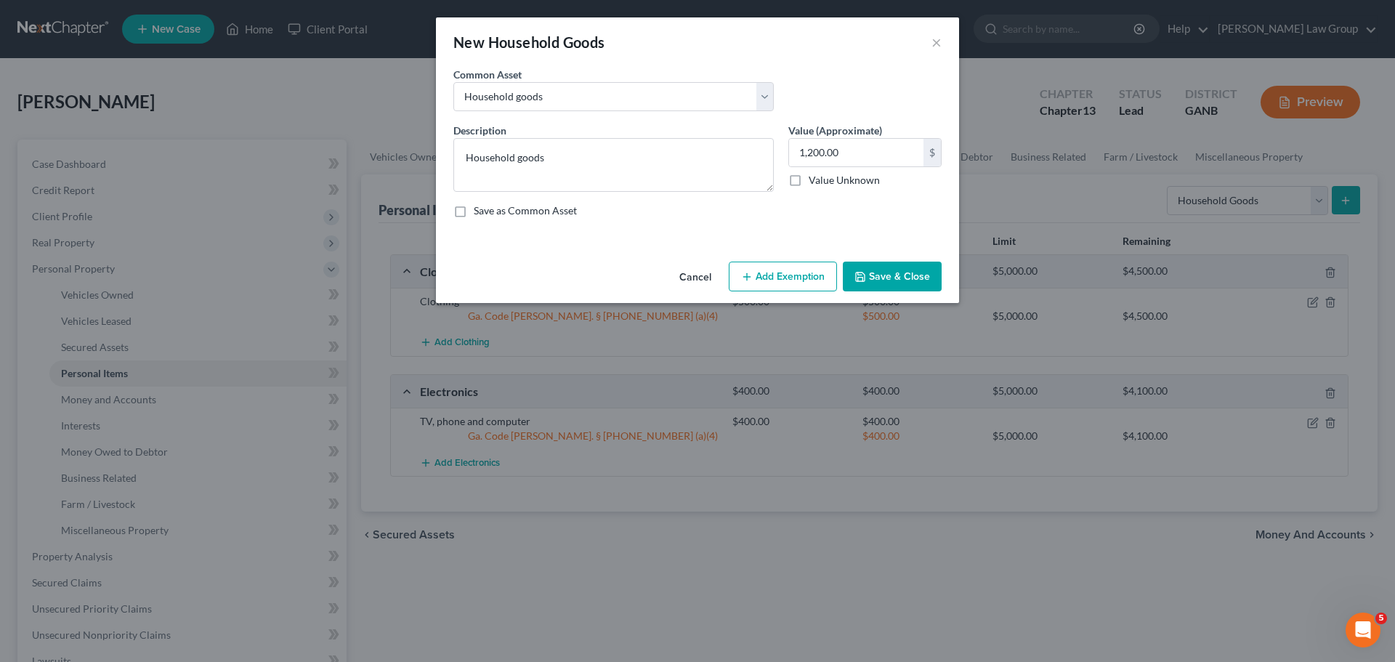
click at [801, 285] on button "Add Exemption" at bounding box center [783, 277] width 108 height 31
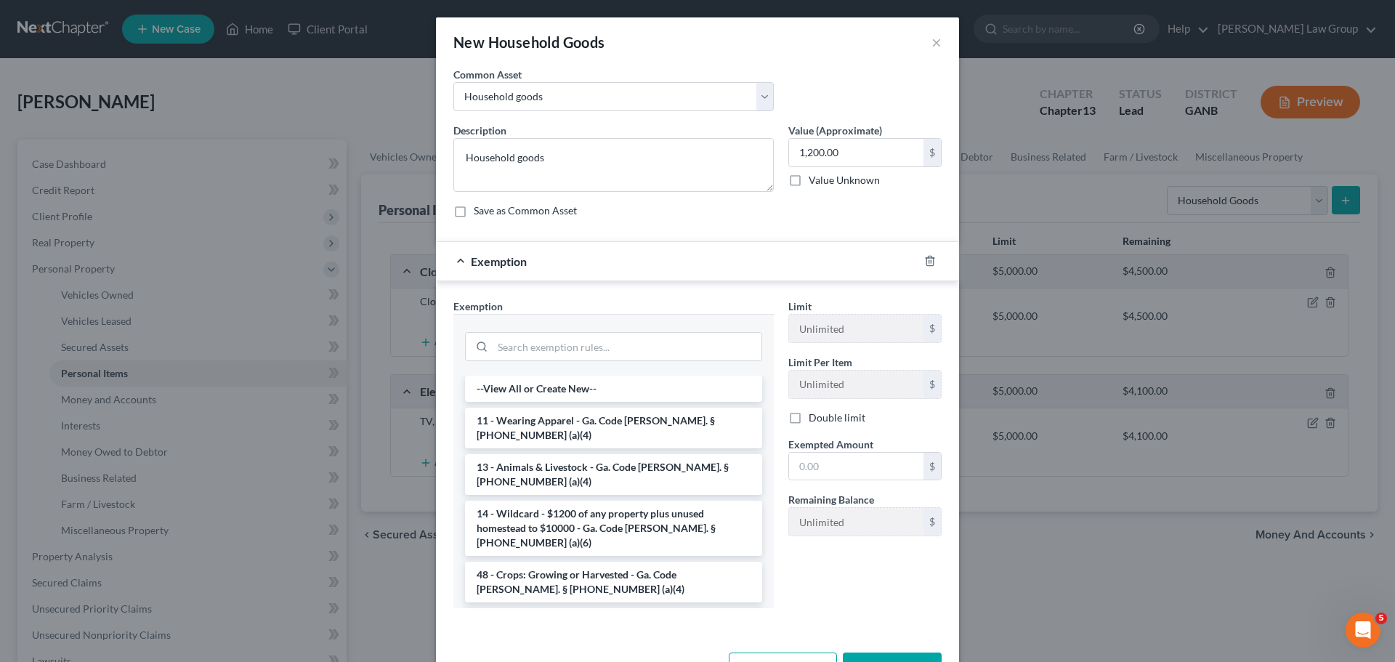
click at [559, 329] on div at bounding box center [613, 345] width 297 height 38
click at [534, 363] on div at bounding box center [613, 345] width 297 height 38
click at [549, 341] on input "search" at bounding box center [627, 347] width 269 height 28
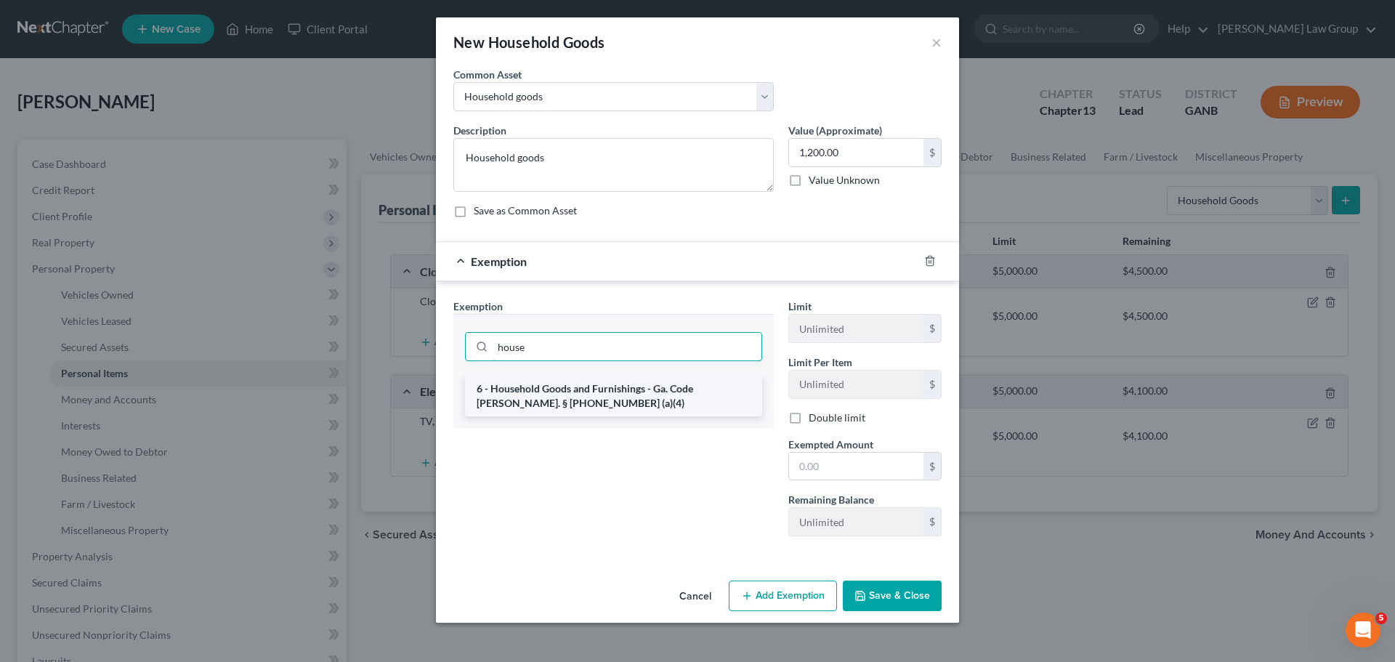
type input "house"
click at [599, 390] on li "6 - Household Goods and Furnishings - Ga. Code [PERSON_NAME]. § [PHONE_NUMBER] …" at bounding box center [613, 396] width 297 height 41
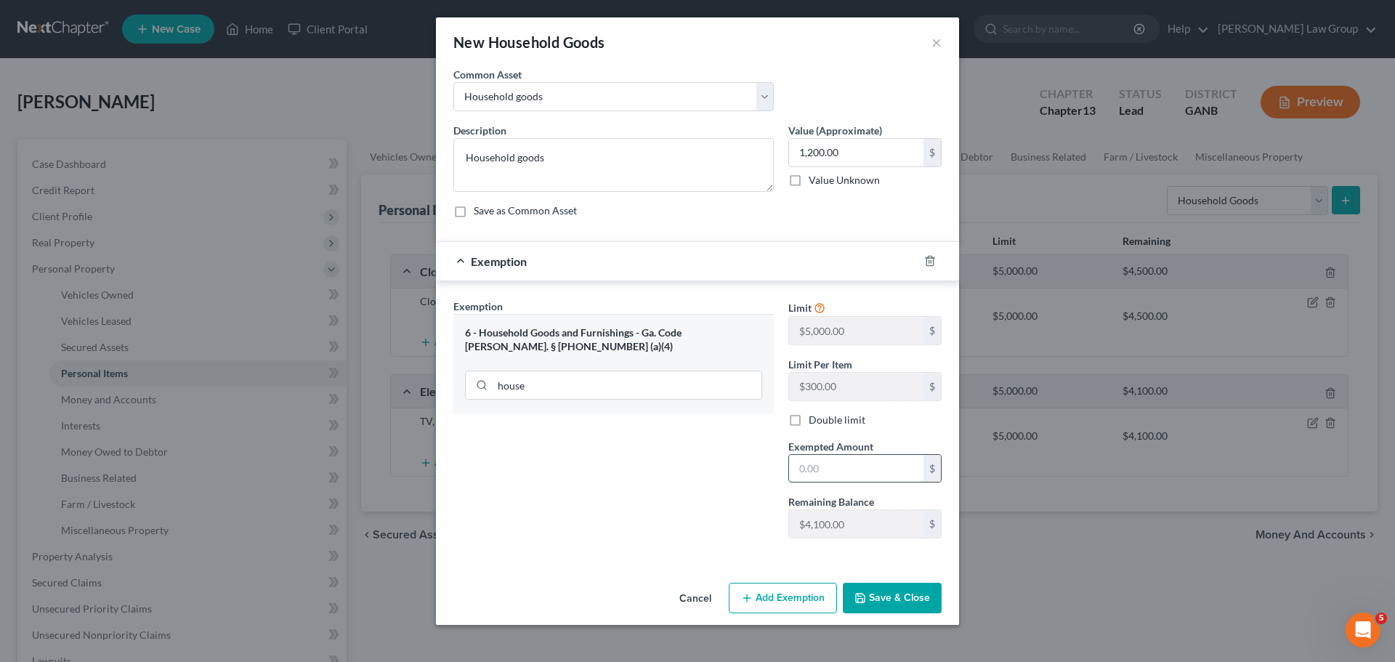
click at [859, 469] on input "text" at bounding box center [856, 469] width 134 height 28
type input "1,200"
click at [920, 588] on button "Save & Close" at bounding box center [892, 598] width 99 height 31
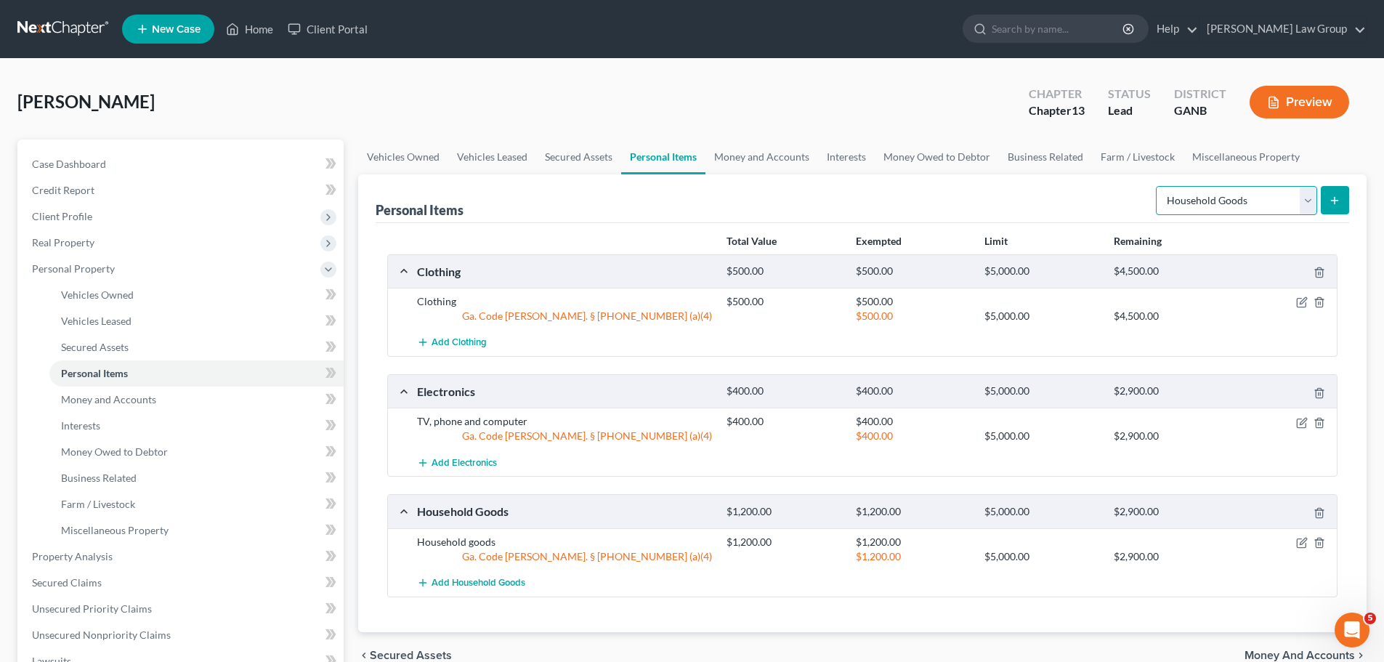
click at [1243, 198] on select "Select Item Type Clothing Collectibles Of Value Electronics Firearms Household …" at bounding box center [1236, 200] width 161 height 29
select select "jewelry"
click at [1157, 186] on select "Select Item Type Clothing Collectibles Of Value Electronics Firearms Household …" at bounding box center [1236, 200] width 161 height 29
click at [1334, 198] on line "submit" at bounding box center [1334, 200] width 0 height 7
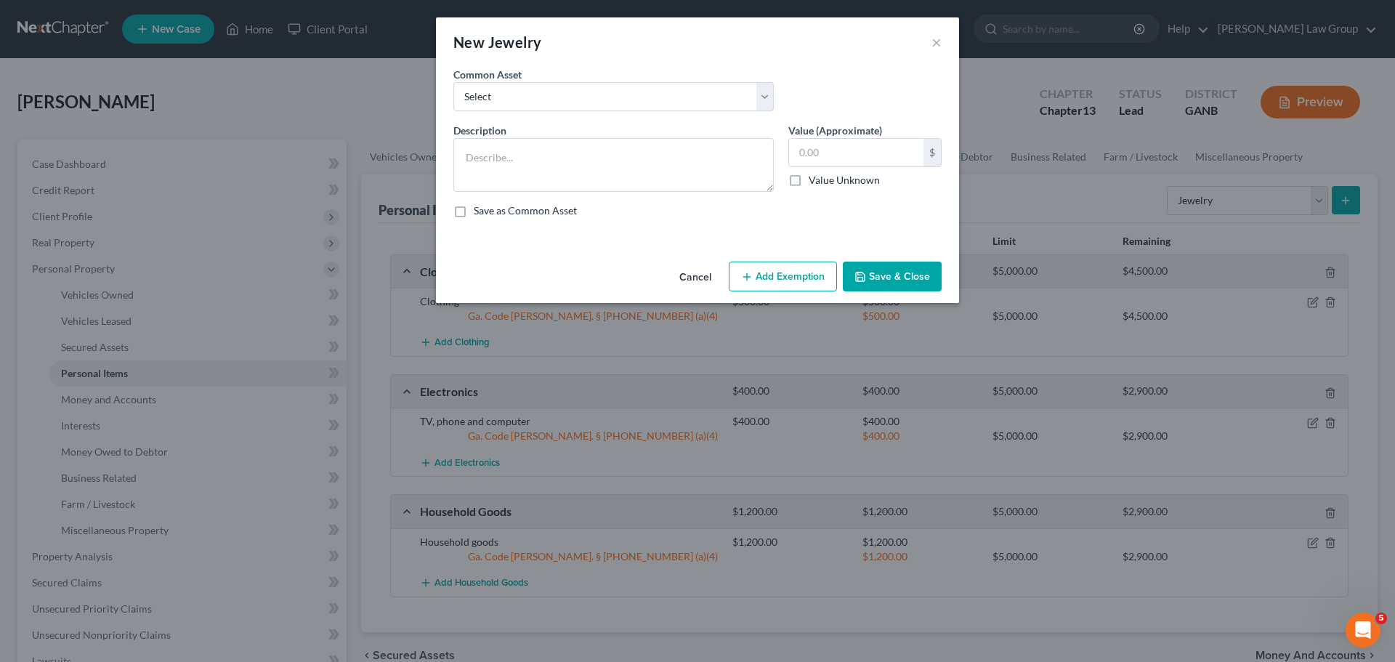
click at [672, 78] on div "Common Asset Select Costume jewelry Jewelry" at bounding box center [613, 89] width 335 height 44
click at [677, 95] on select "Select Costume jewelry Jewelry" at bounding box center [613, 96] width 320 height 29
select select "1"
click at [453, 82] on select "Select Costume jewelry Jewelry" at bounding box center [613, 96] width 320 height 29
type textarea "Jewelry"
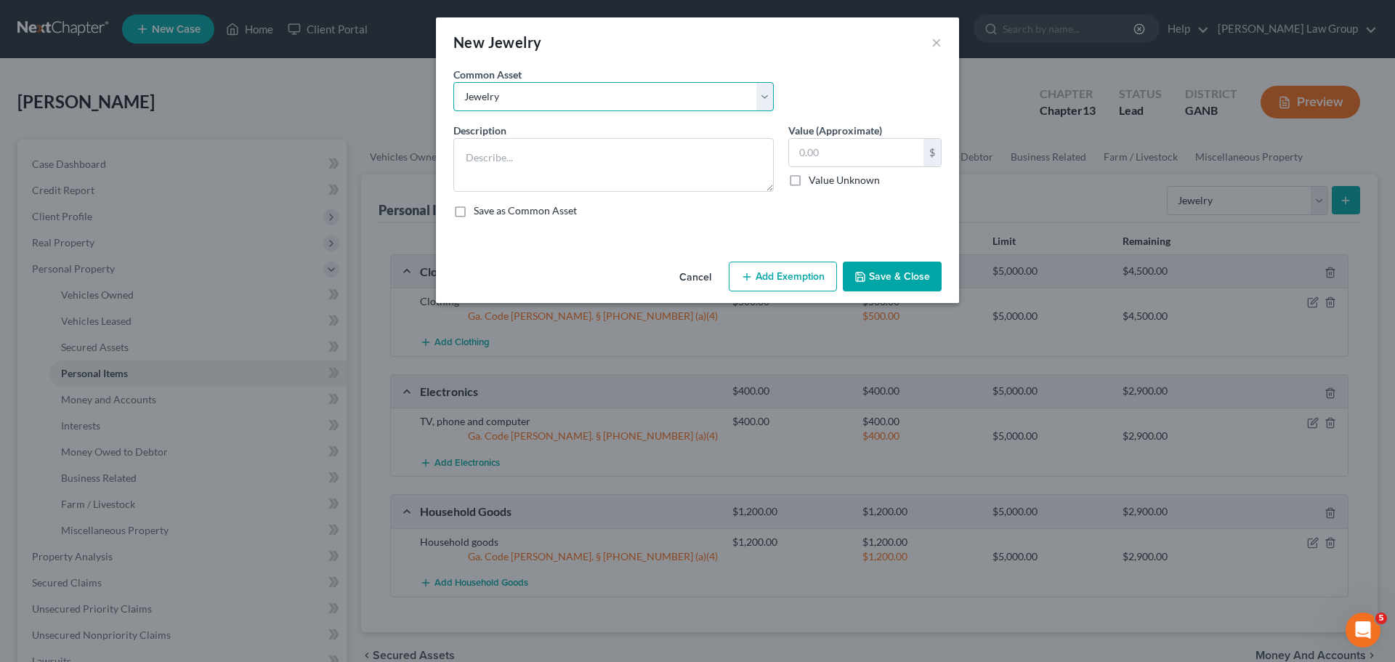
type input "100.00"
click at [782, 273] on button "Add Exemption" at bounding box center [783, 277] width 108 height 31
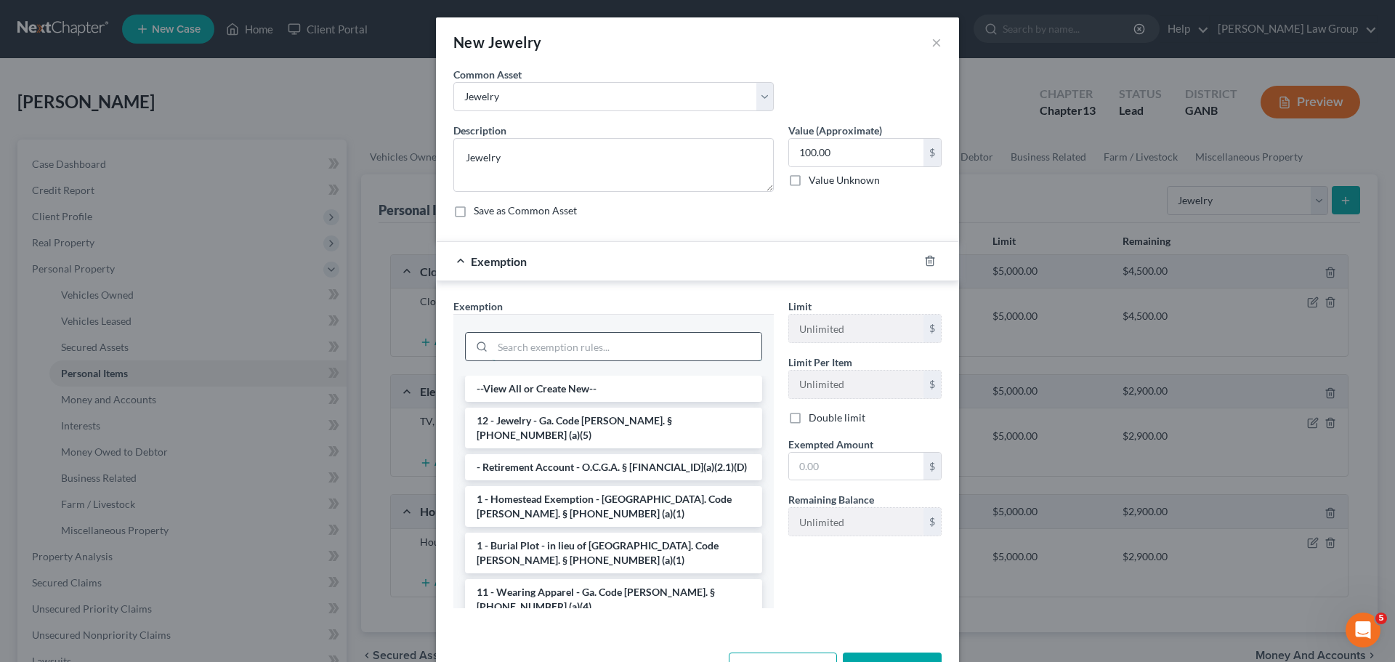
click at [576, 349] on input "search" at bounding box center [627, 347] width 269 height 28
click at [583, 429] on li "12 - Jewelry - Ga. Code [PERSON_NAME]. § [PHONE_NUMBER] (a)(5)" at bounding box center [613, 428] width 297 height 41
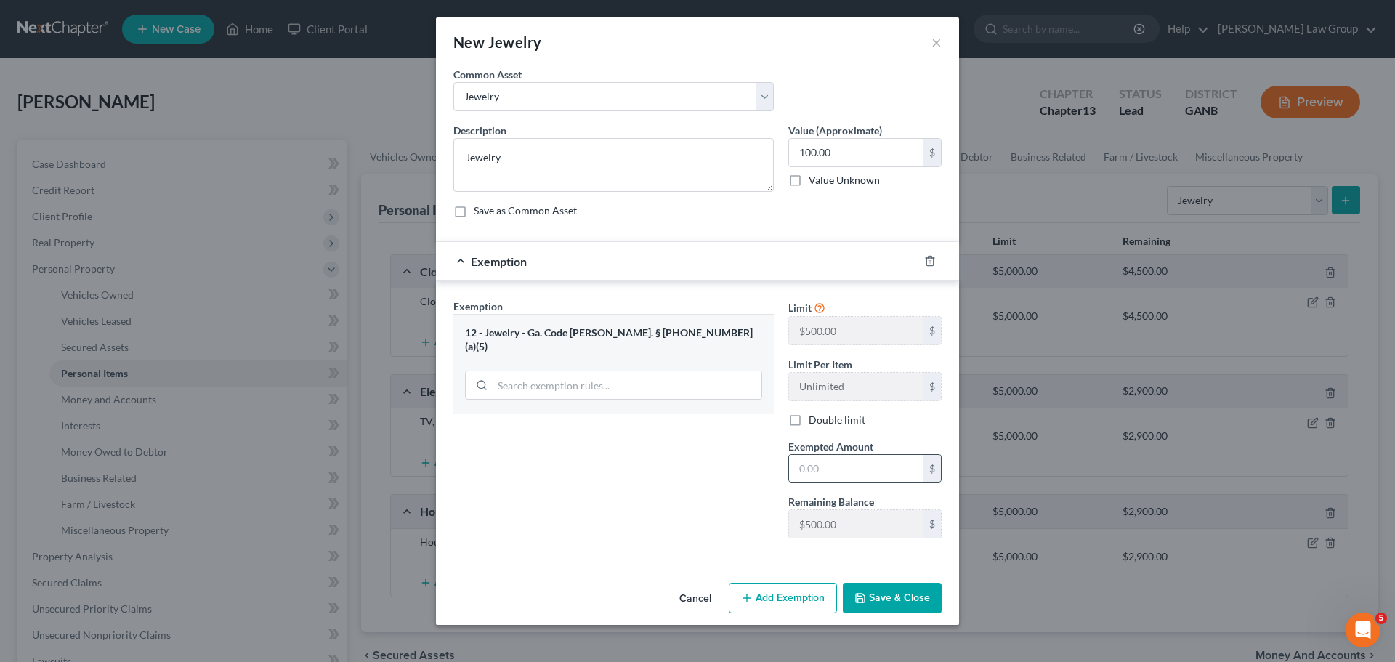
click at [835, 482] on div "$" at bounding box center [864, 468] width 153 height 29
click at [843, 474] on input "text" at bounding box center [856, 469] width 134 height 28
type input "100"
click at [904, 600] on button "Save & Close" at bounding box center [892, 598] width 99 height 31
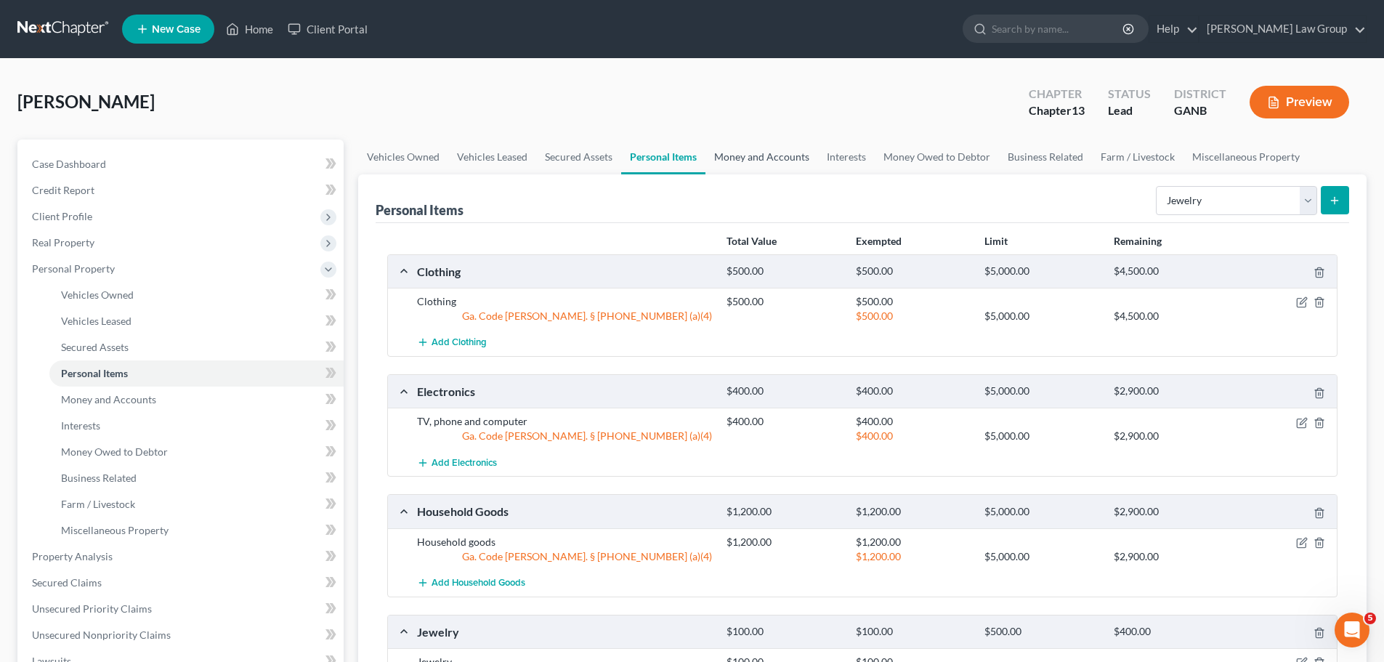
click at [779, 158] on link "Money and Accounts" at bounding box center [761, 156] width 113 height 35
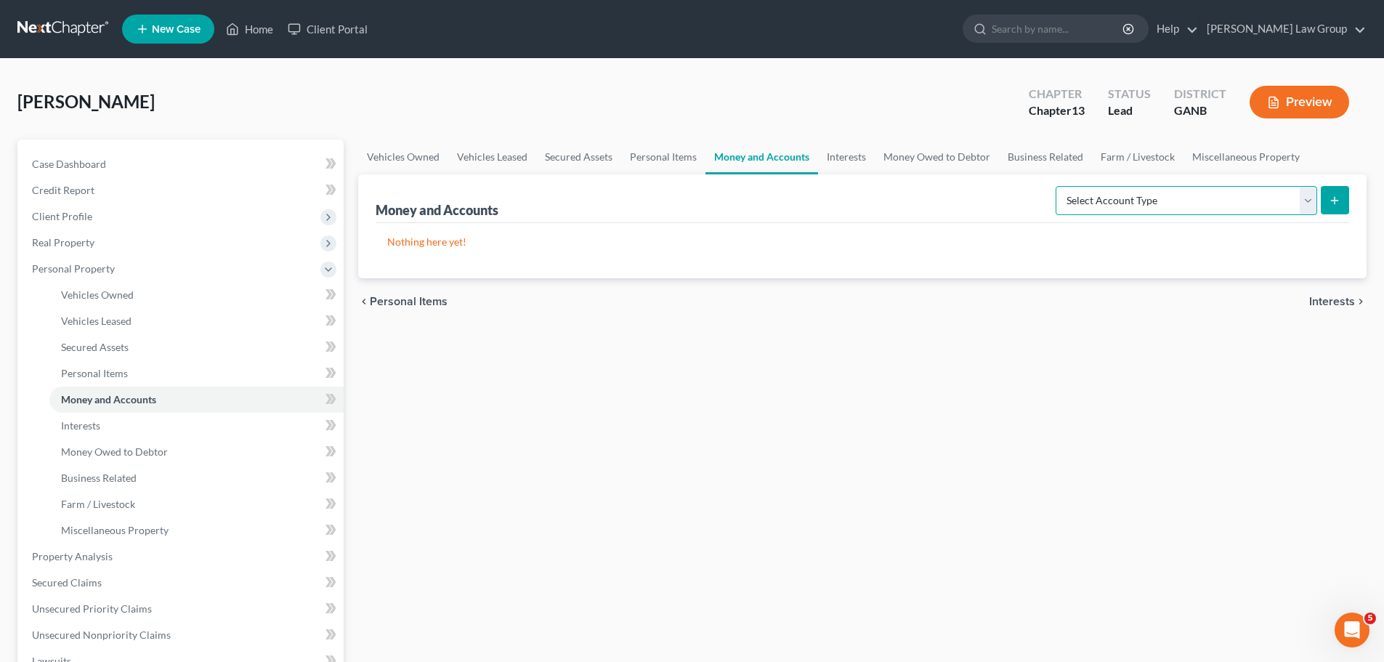
click at [1184, 199] on select "Select Account Type Brokerage Cash on Hand Certificates of Deposit Checking Acc…" at bounding box center [1187, 200] width 262 height 29
select select "other"
click at [1058, 186] on select "Select Account Type Brokerage Cash on Hand Certificates of Deposit Checking Acc…" at bounding box center [1187, 200] width 262 height 29
click at [1337, 206] on icon "submit" at bounding box center [1335, 201] width 12 height 12
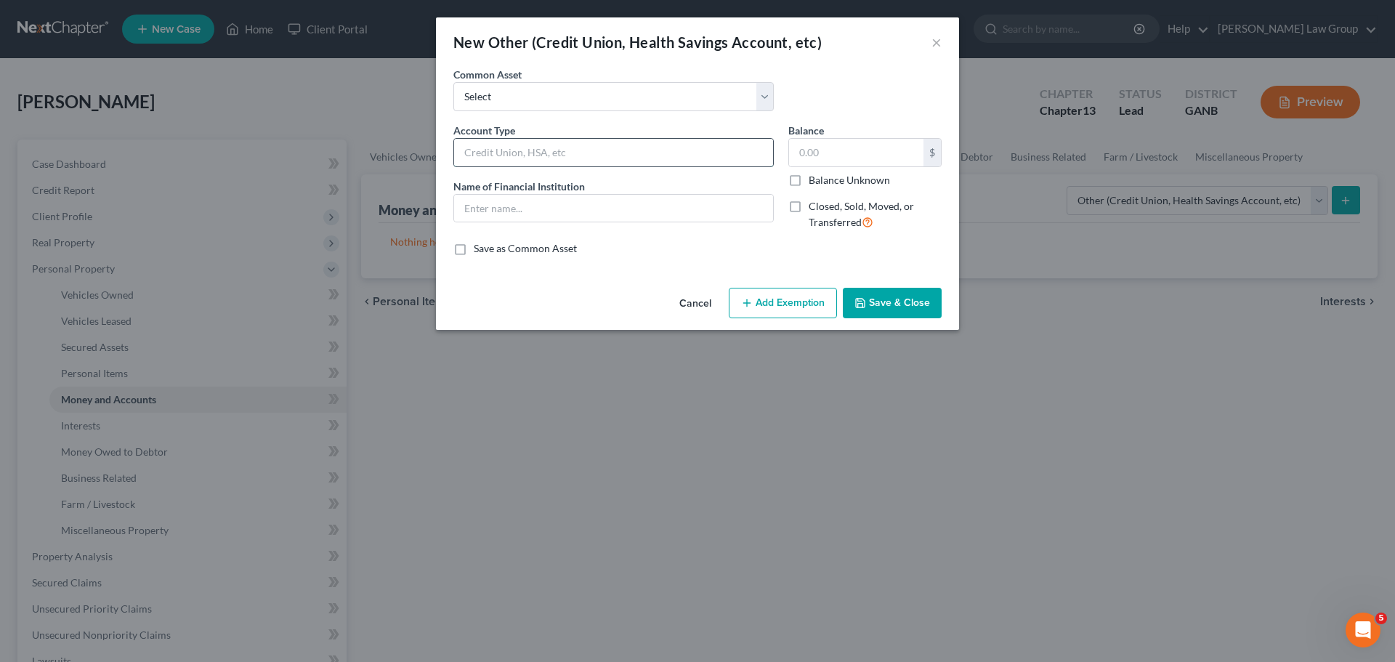
click at [518, 141] on input "text" at bounding box center [613, 153] width 319 height 28
drag, startPoint x: 535, startPoint y: 155, endPoint x: 366, endPoint y: 154, distance: 169.3
click at [366, 154] on div "New Other (Credit Union, Health Savings Account, etc) × An exemption set must f…" at bounding box center [697, 331] width 1395 height 662
type input "CashAPP"
click at [528, 208] on input "text" at bounding box center [613, 209] width 319 height 28
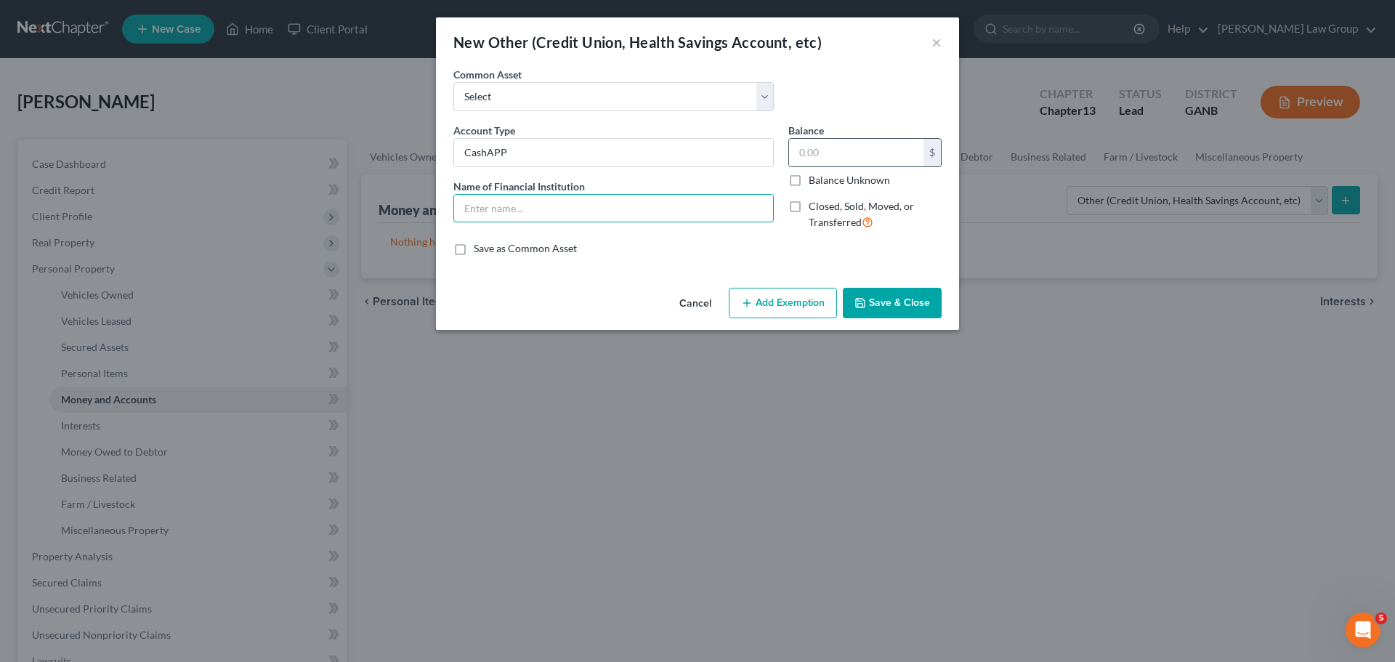
paste input "CashAPP"
type input "CashAPP"
click at [866, 153] on input "text" at bounding box center [856, 153] width 134 height 28
type input "49"
click at [759, 301] on button "Add Exemption" at bounding box center [783, 303] width 108 height 31
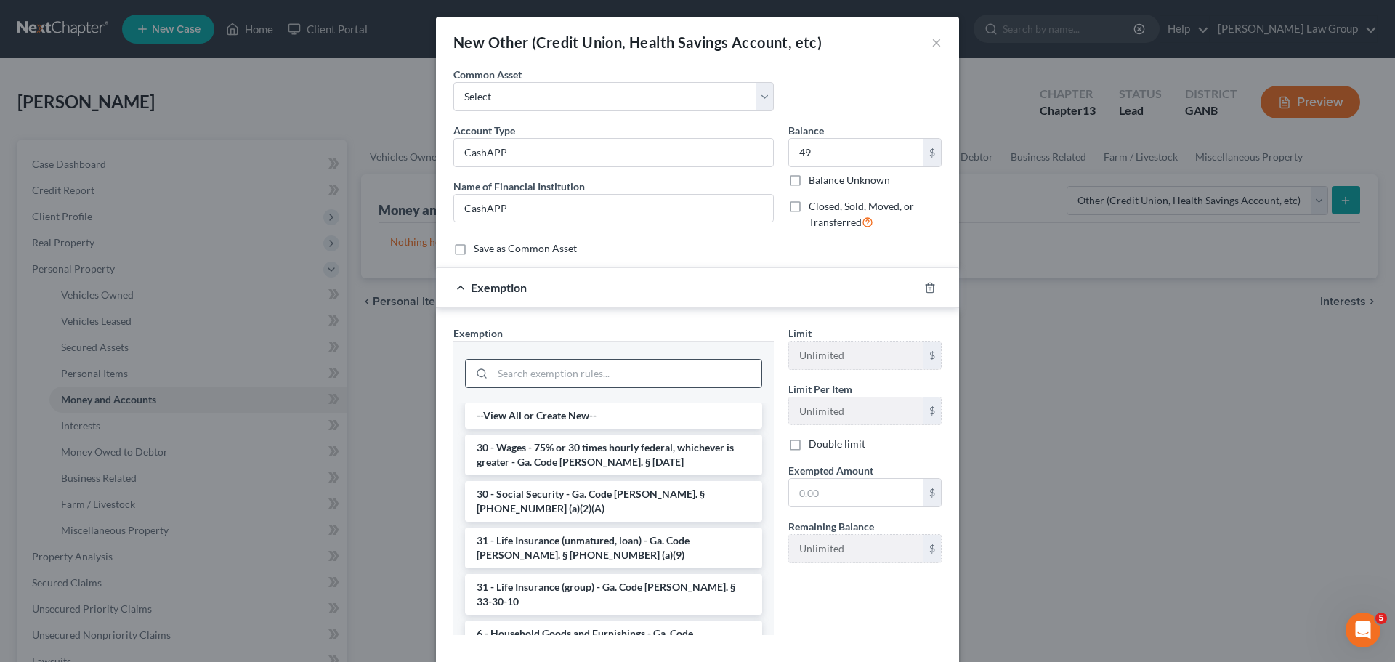
drag, startPoint x: 555, startPoint y: 380, endPoint x: 561, endPoint y: 370, distance: 11.7
click at [555, 379] on input "search" at bounding box center [627, 374] width 269 height 28
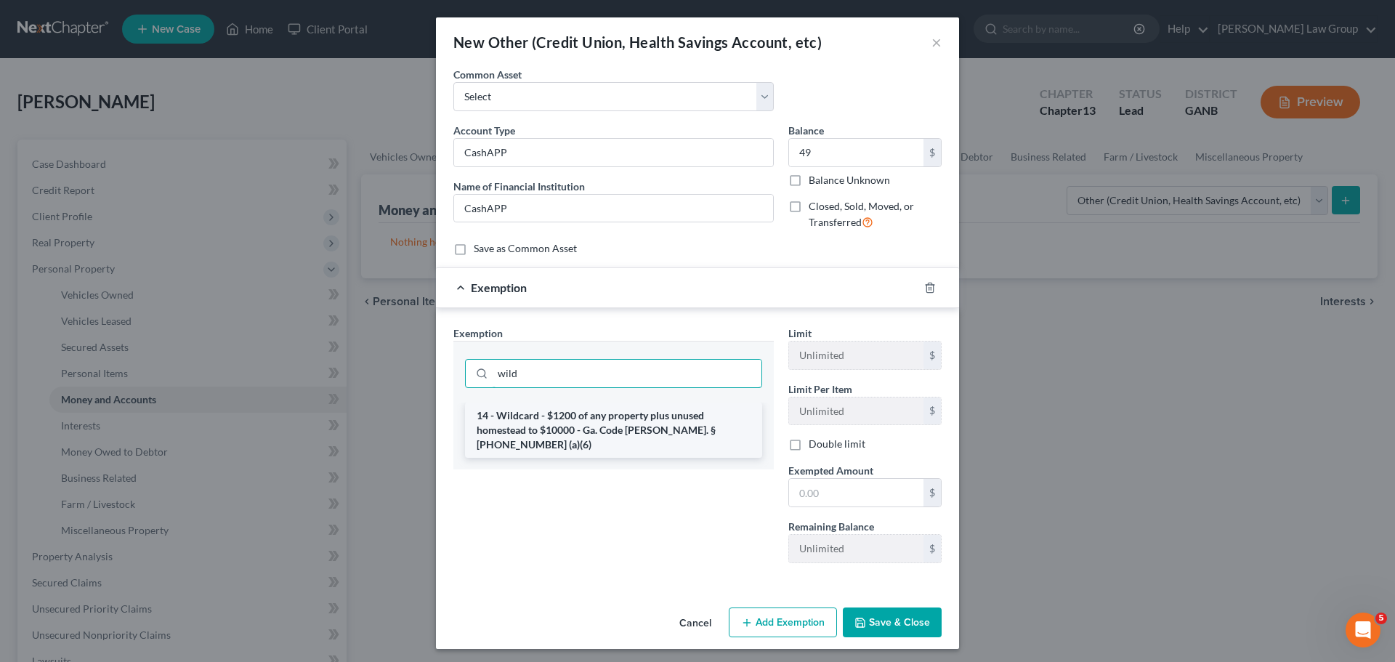
type input "wild"
click at [596, 427] on li "14 - Wildcard - $1200 of any property plus unused homestead to $10000 - Ga. Cod…" at bounding box center [613, 429] width 297 height 55
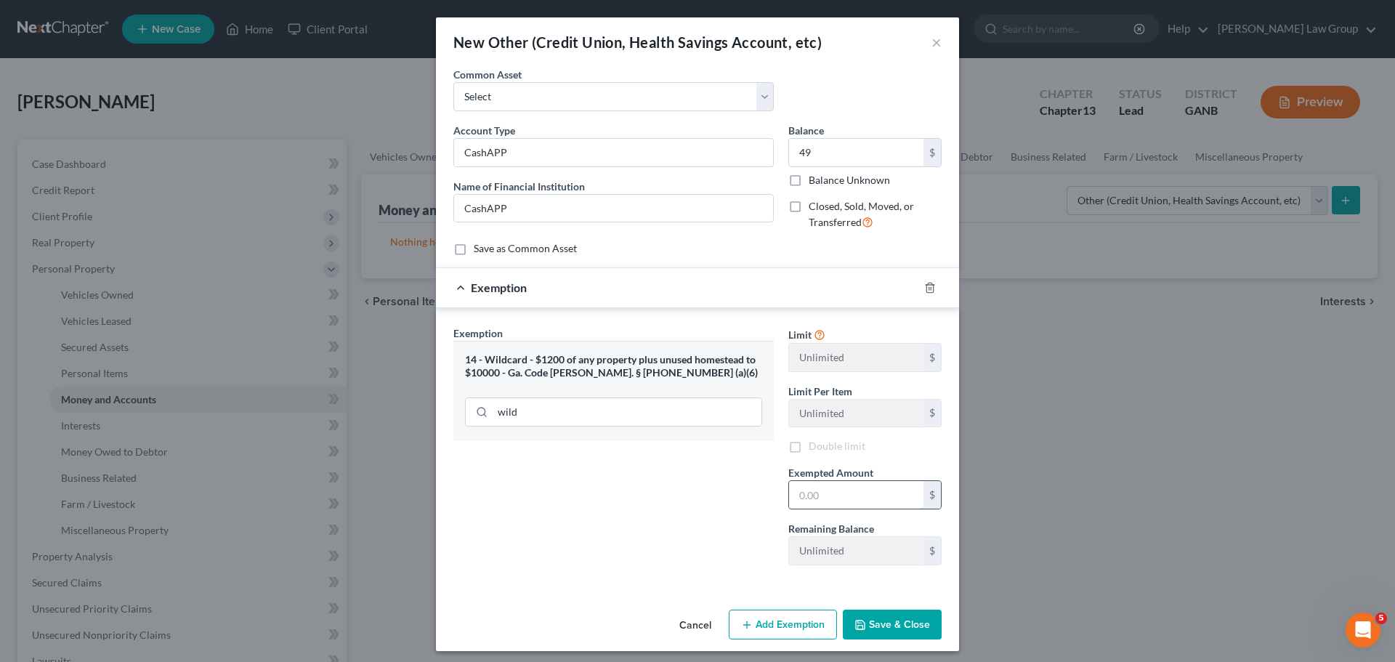
click at [817, 495] on input "text" at bounding box center [856, 495] width 134 height 28
type input "49"
click at [893, 614] on button "Save & Close" at bounding box center [892, 624] width 99 height 31
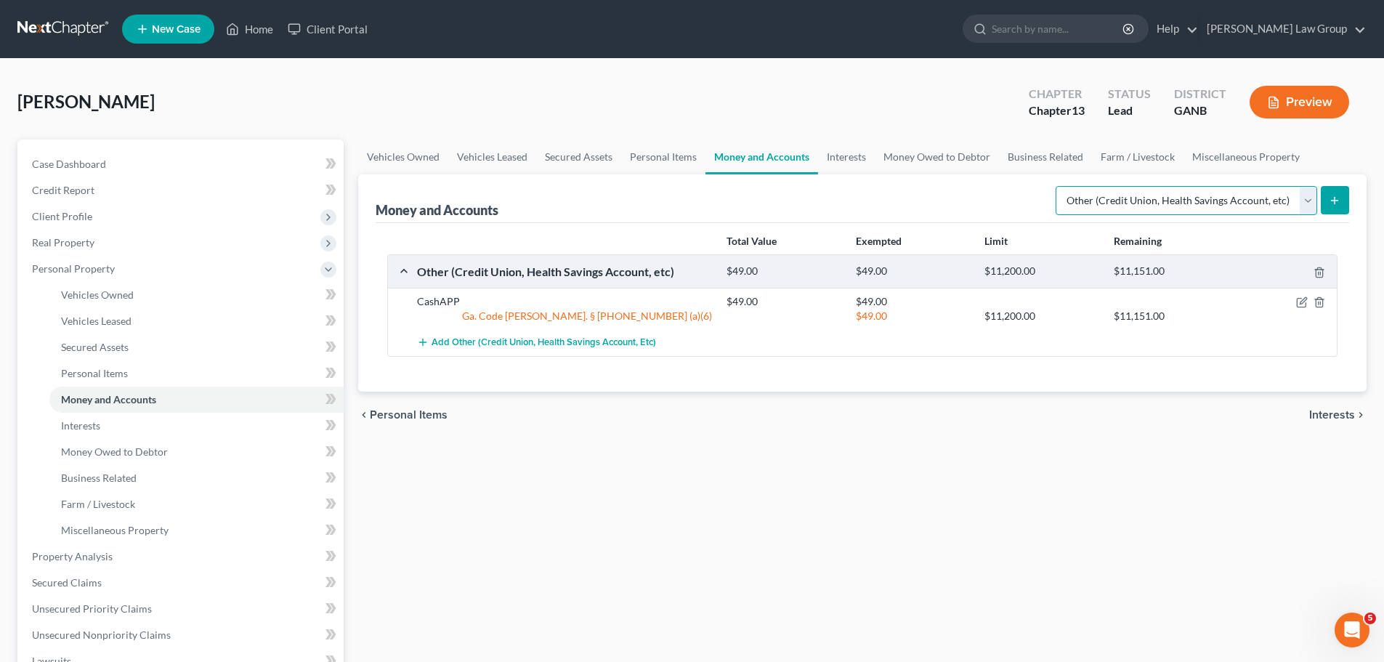
click at [1244, 190] on select "Select Account Type Brokerage Cash on Hand Certificates of Deposit Checking Acc…" at bounding box center [1187, 200] width 262 height 29
select select "checking"
click at [1058, 186] on select "Select Account Type Brokerage Cash on Hand Certificates of Deposit Checking Acc…" at bounding box center [1187, 200] width 262 height 29
click at [1324, 204] on button "submit" at bounding box center [1335, 200] width 28 height 28
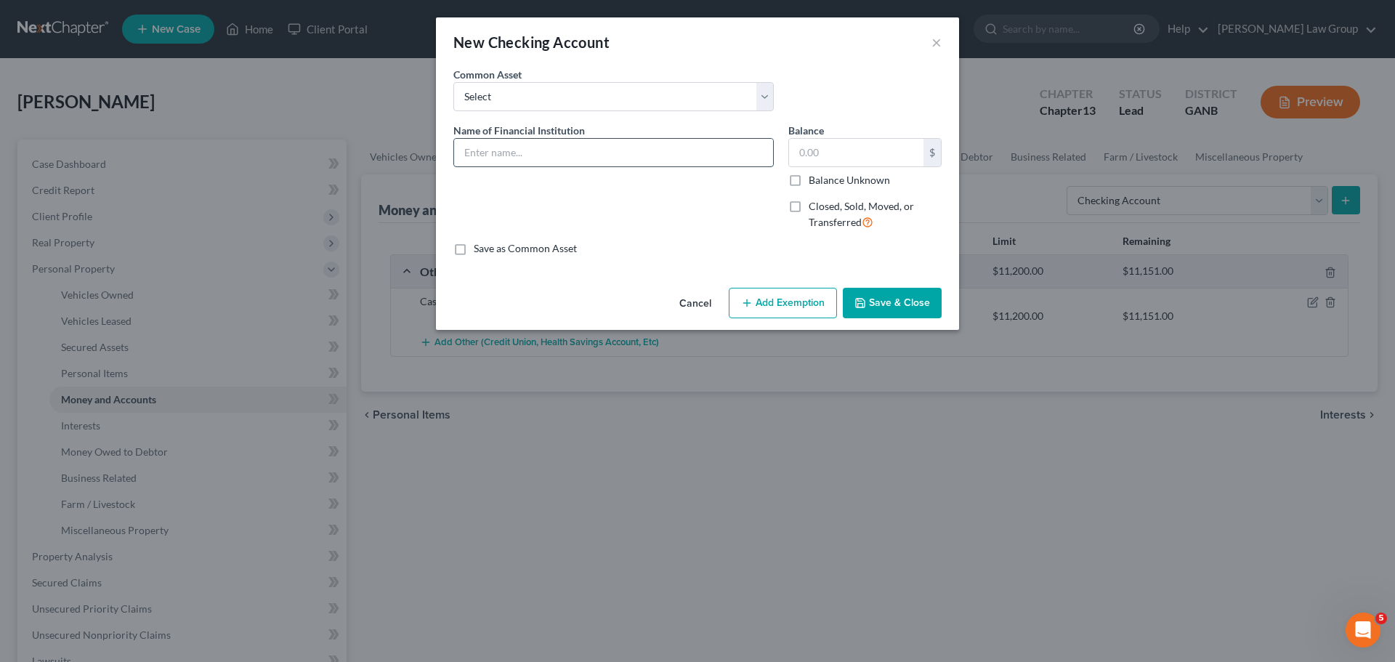
click at [644, 147] on input "text" at bounding box center [613, 153] width 319 height 28
type input "Capital One Bank"
type input "0"
click at [894, 291] on button "Save & Close" at bounding box center [892, 303] width 99 height 31
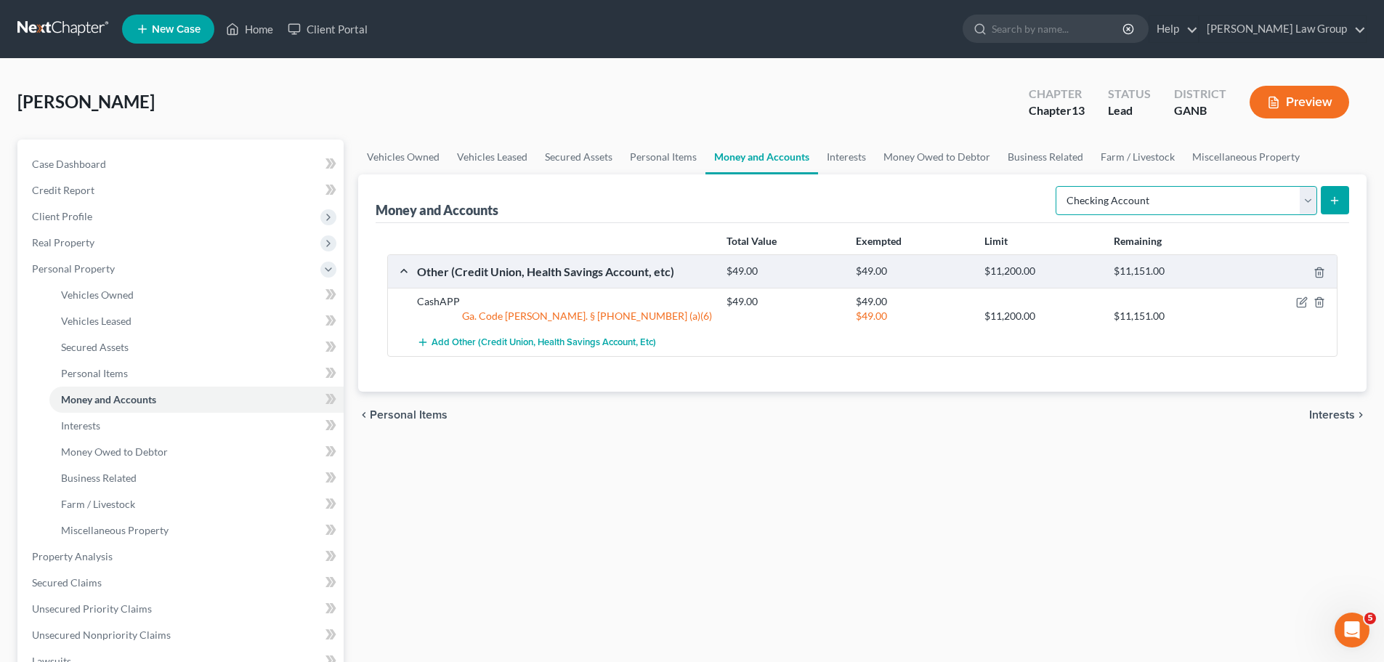
click at [1143, 204] on select "Select Account Type Brokerage Cash on Hand Certificates of Deposit Checking Acc…" at bounding box center [1187, 200] width 262 height 29
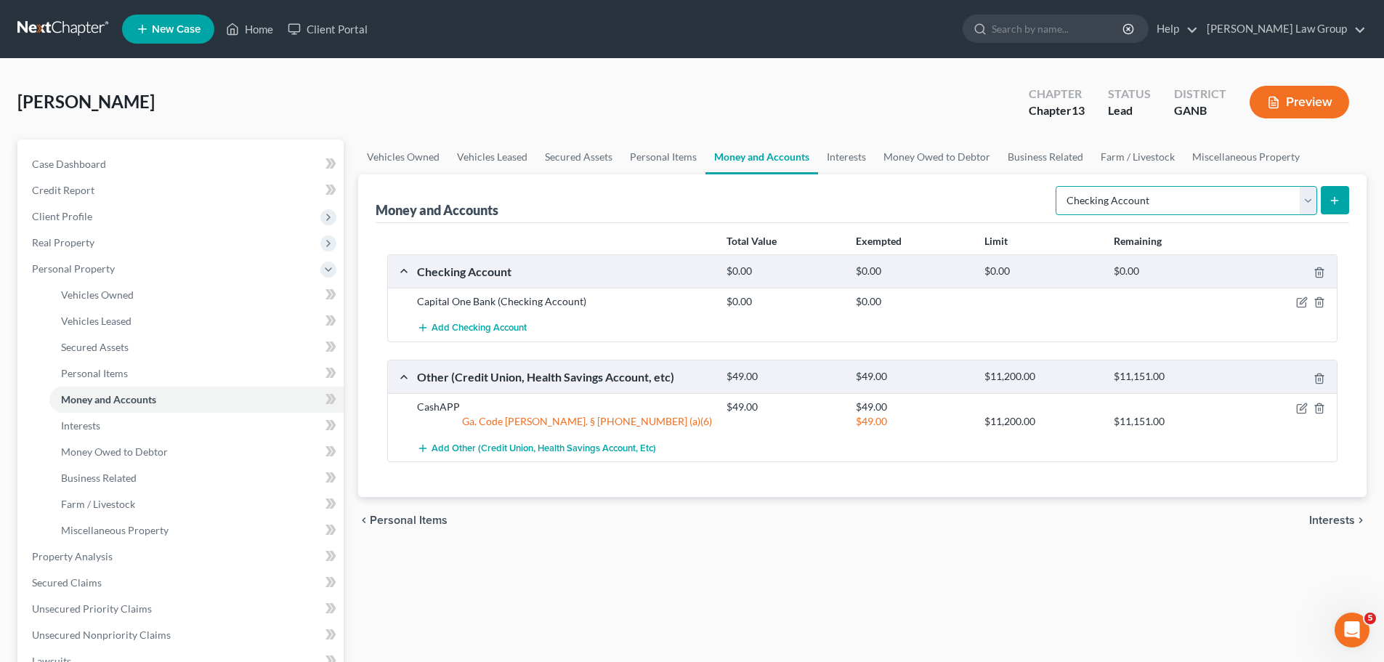
select select "savings"
click at [1058, 186] on select "Select Account Type Brokerage Cash on Hand Certificates of Deposit Checking Acc…" at bounding box center [1187, 200] width 262 height 29
click at [1337, 189] on button "submit" at bounding box center [1335, 200] width 28 height 28
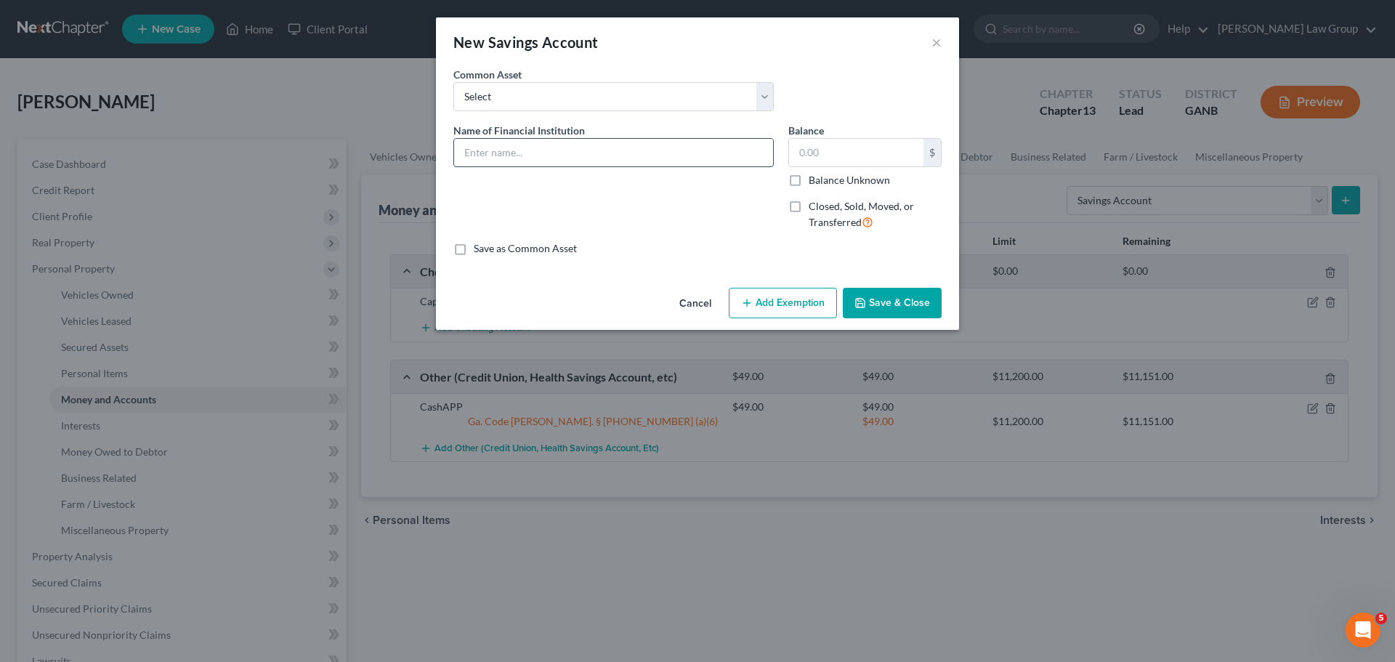
click at [503, 142] on input "text" at bounding box center [613, 153] width 319 height 28
type input "Capital One Savings"
click at [856, 145] on input "text" at bounding box center [856, 153] width 134 height 28
type input "0.00"
click at [903, 289] on button "Save & Close" at bounding box center [892, 303] width 99 height 31
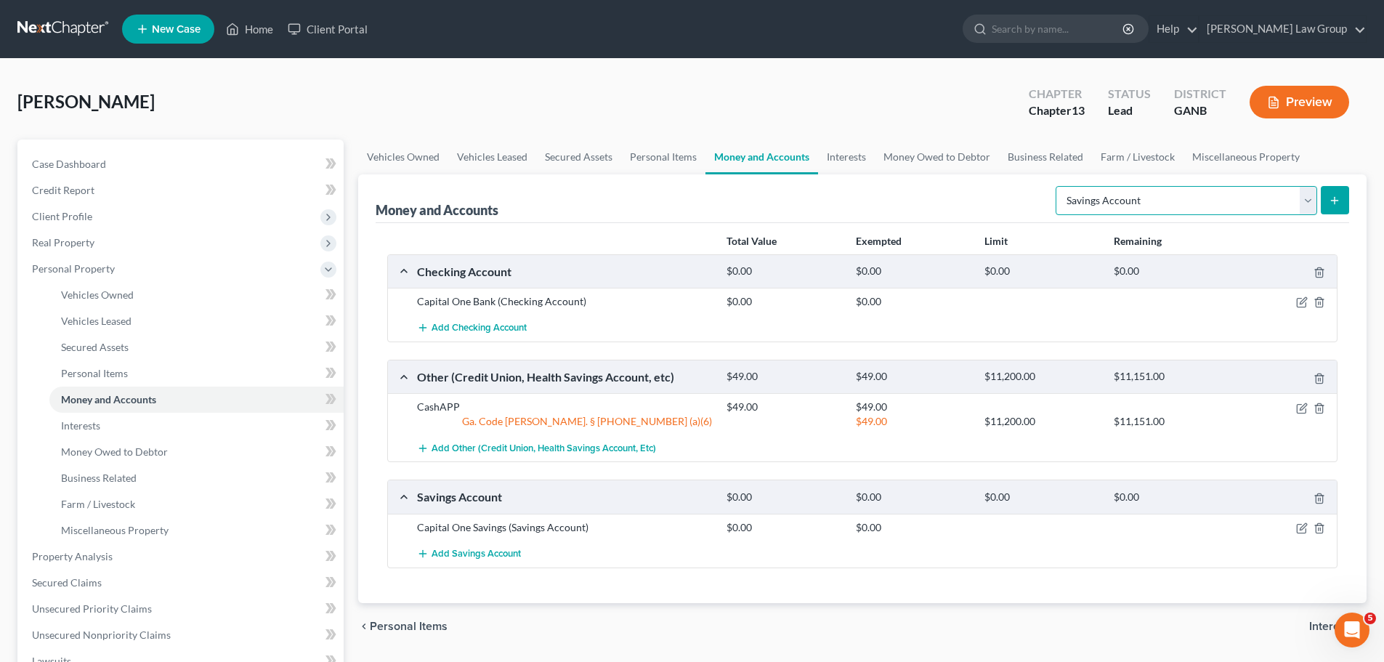
click at [1305, 200] on select "Select Account Type Brokerage Cash on Hand Certificates of Deposit Checking Acc…" at bounding box center [1187, 200] width 262 height 29
select select "checking"
click at [1058, 186] on select "Select Account Type Brokerage Cash on Hand Certificates of Deposit Checking Acc…" at bounding box center [1187, 200] width 262 height 29
click at [1344, 204] on button "submit" at bounding box center [1335, 200] width 28 height 28
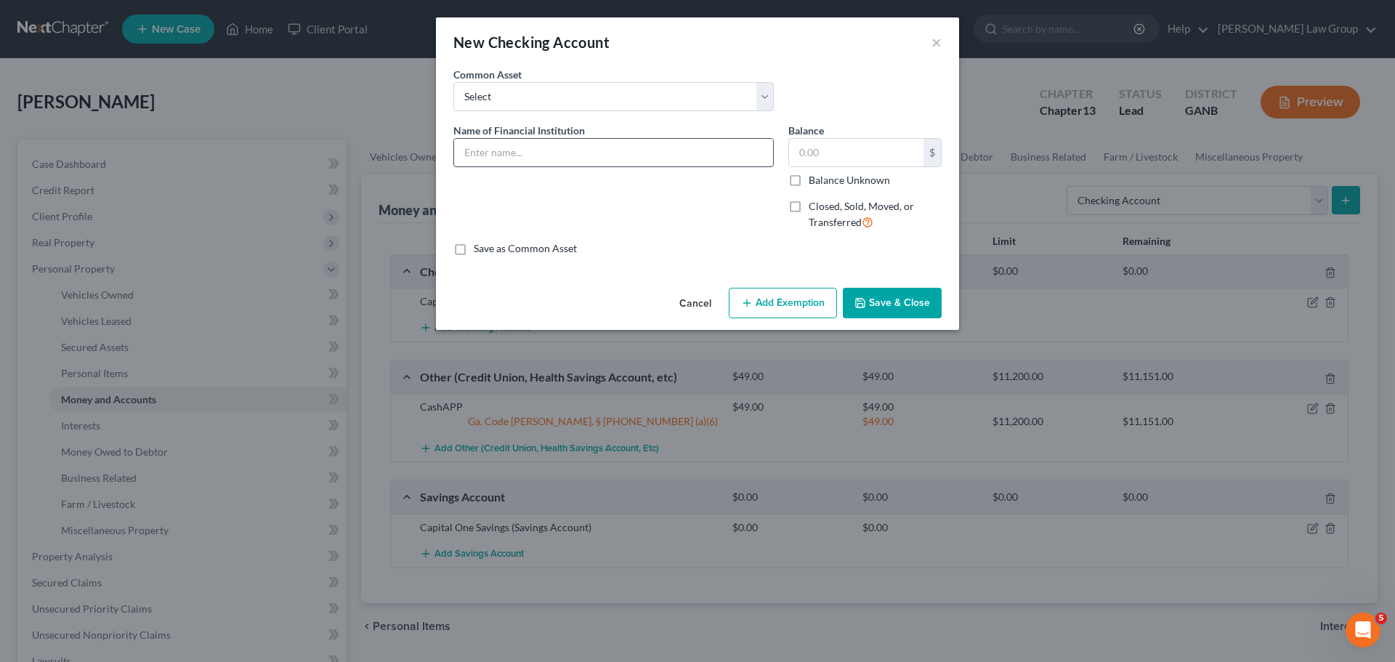
click at [489, 155] on input "text" at bounding box center [613, 153] width 319 height 28
type input "Truist Bank"
type input "0"
click at [904, 307] on button "Save & Close" at bounding box center [892, 303] width 99 height 31
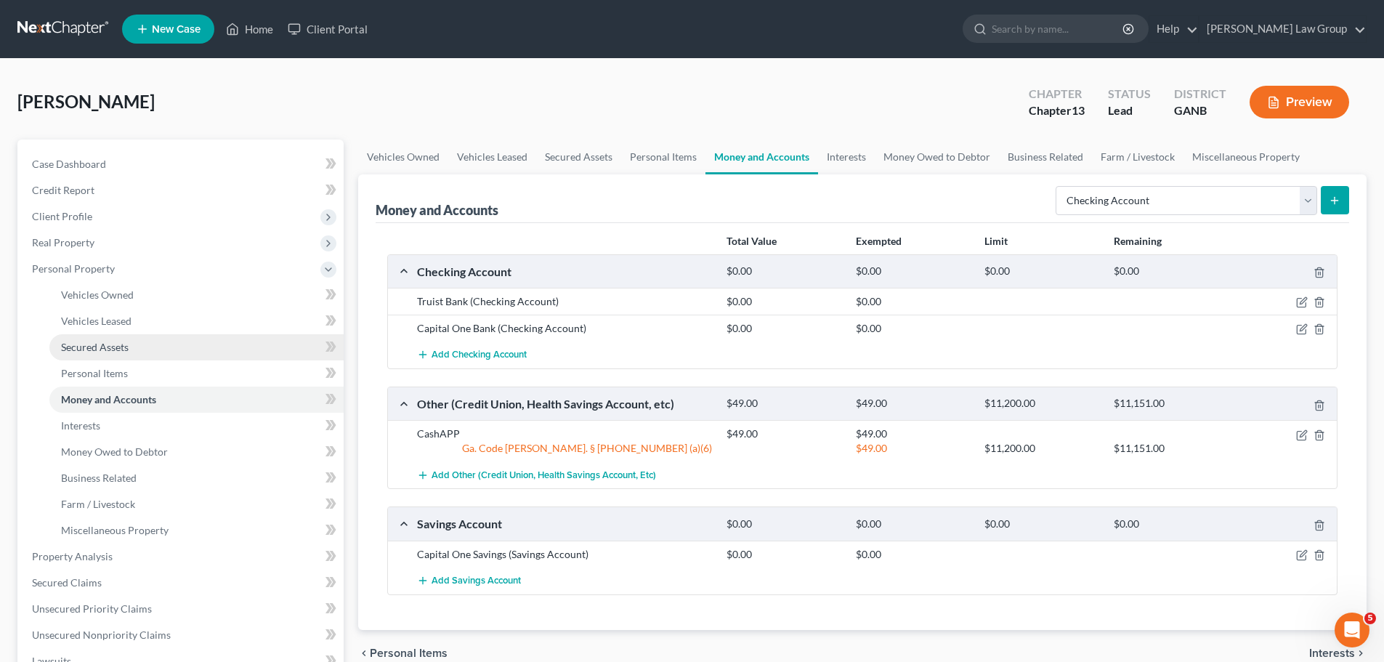
scroll to position [73, 0]
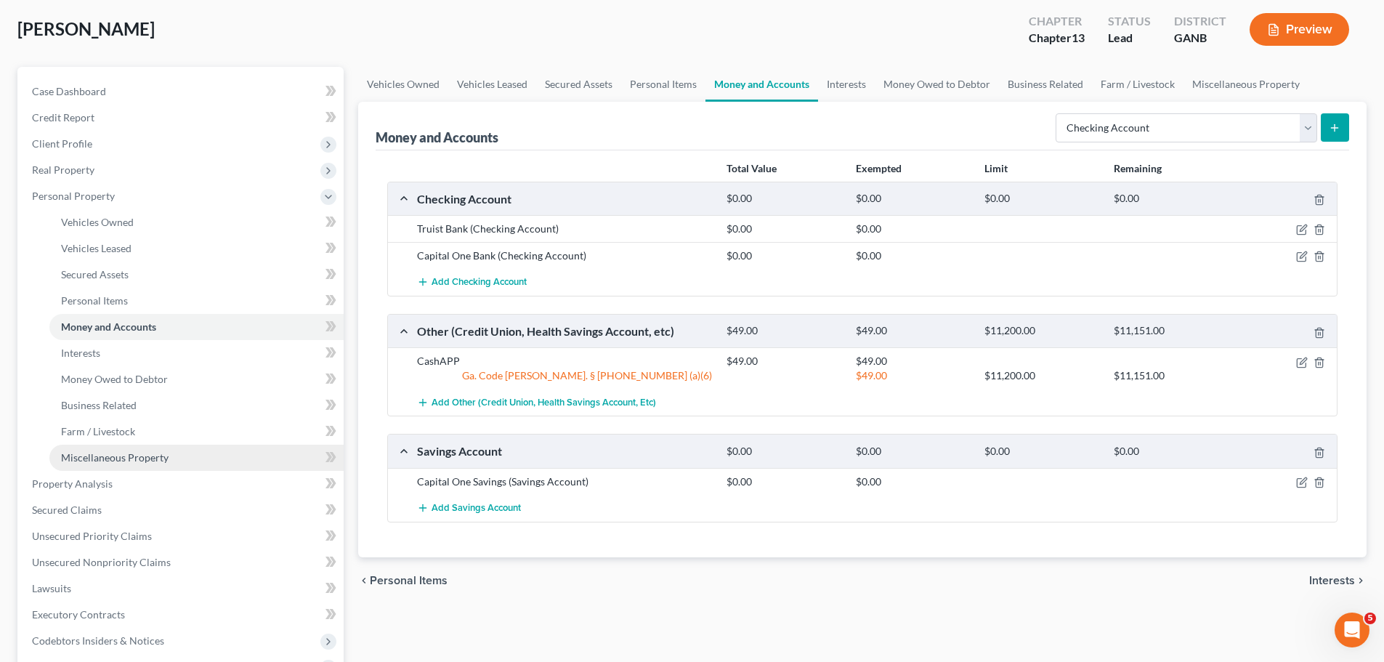
click at [185, 455] on link "Miscellaneous Property" at bounding box center [196, 458] width 294 height 26
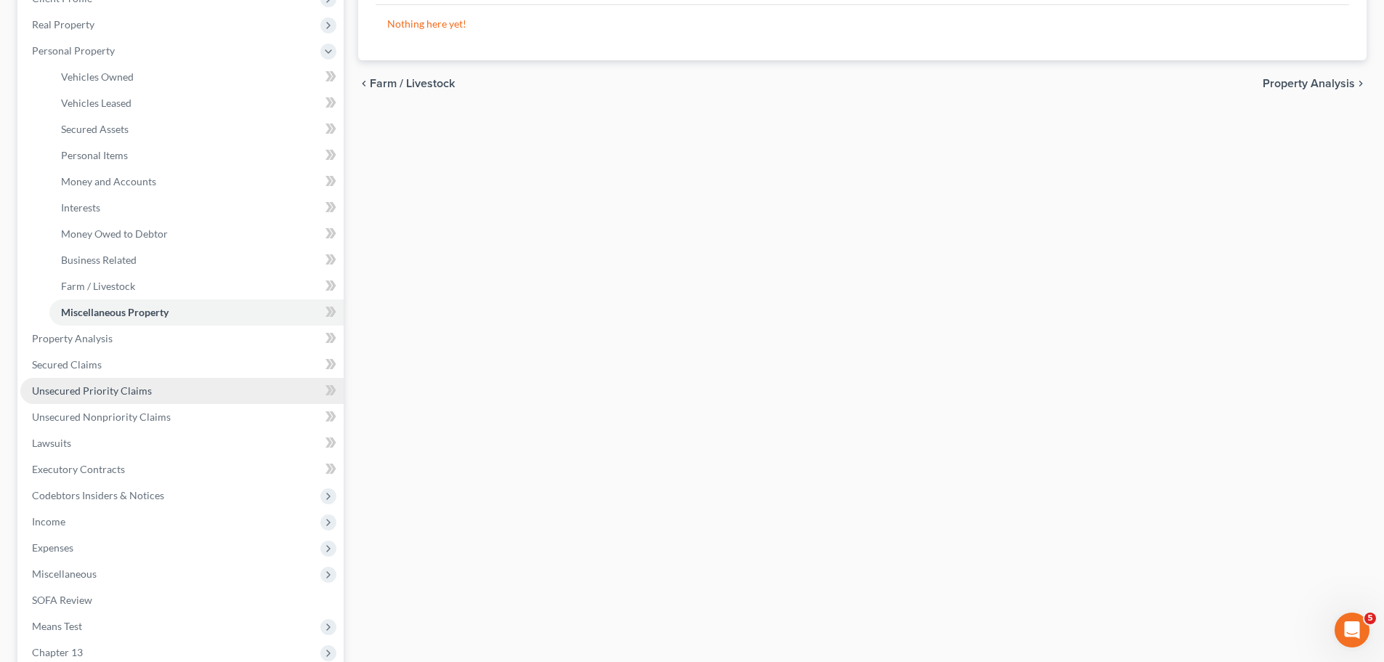
scroll to position [291, 0]
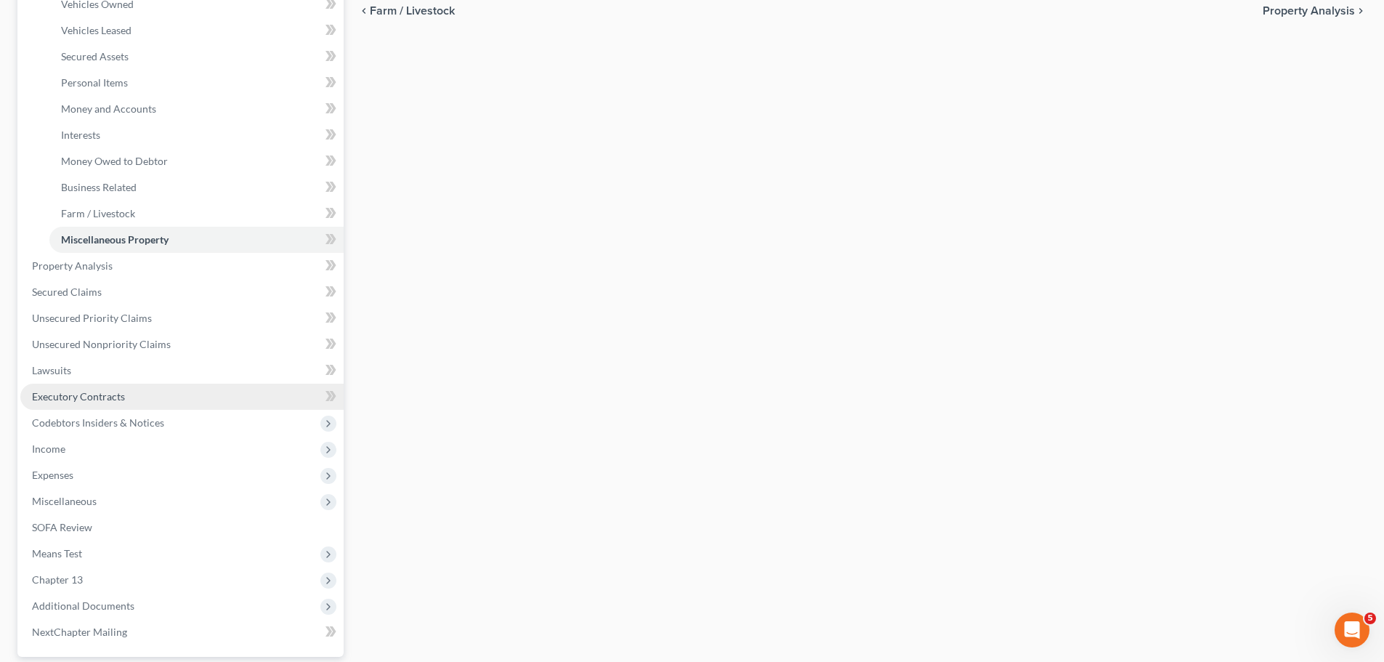
click at [147, 402] on link "Executory Contracts" at bounding box center [181, 397] width 323 height 26
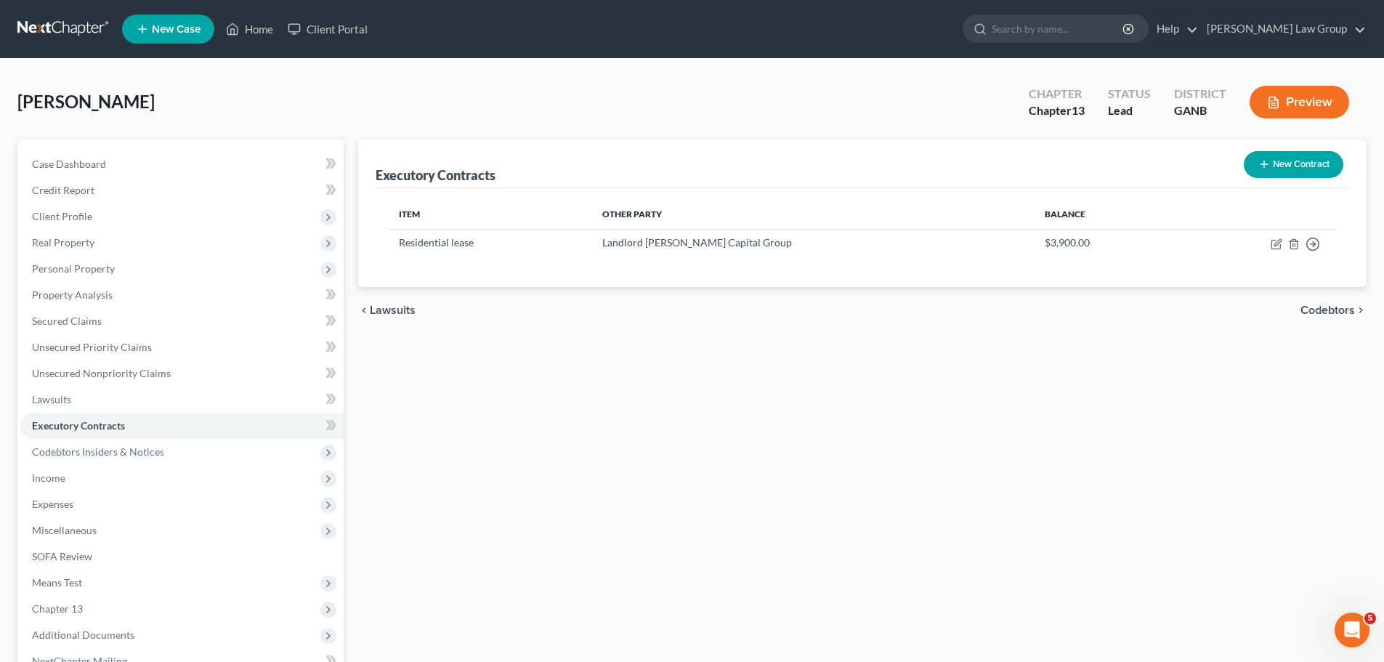
click at [1289, 175] on button "New Contract" at bounding box center [1294, 164] width 100 height 27
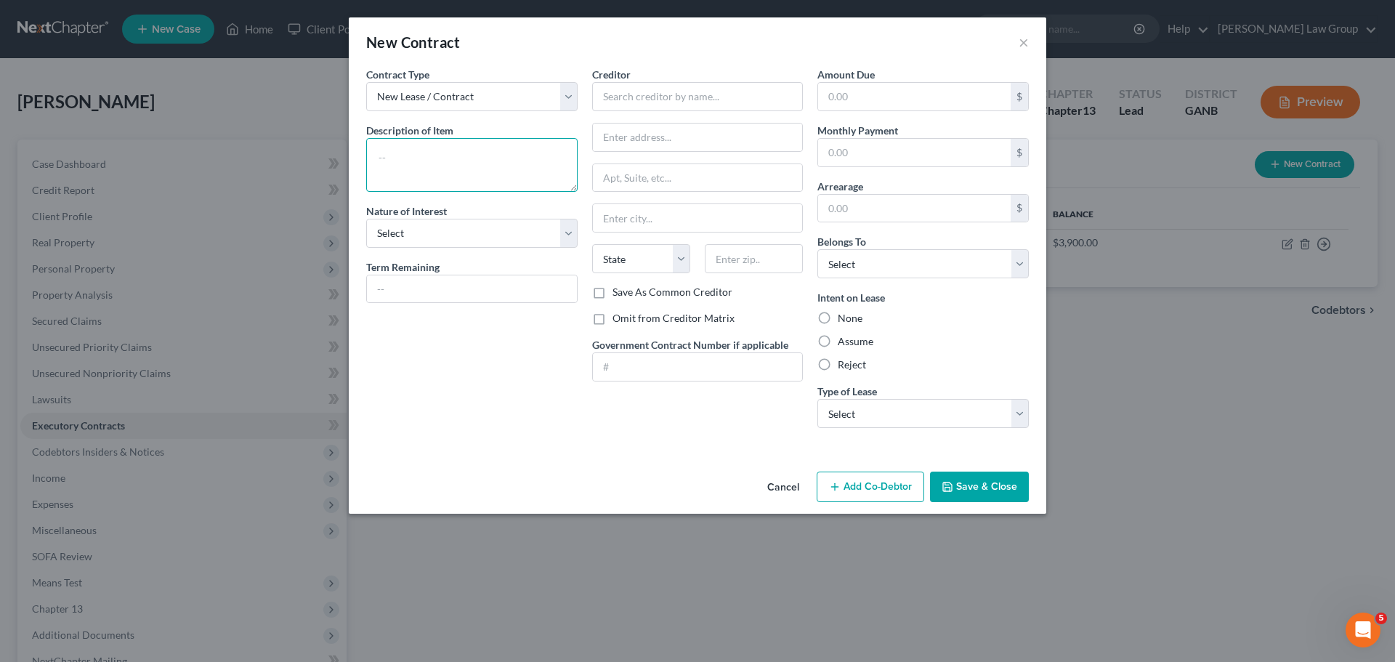
click at [412, 153] on textarea at bounding box center [471, 165] width 211 height 54
type textarea "Couch"
click at [440, 280] on input "text" at bounding box center [472, 289] width 210 height 28
type input "28 months"
click at [838, 338] on label "Assume" at bounding box center [856, 341] width 36 height 15
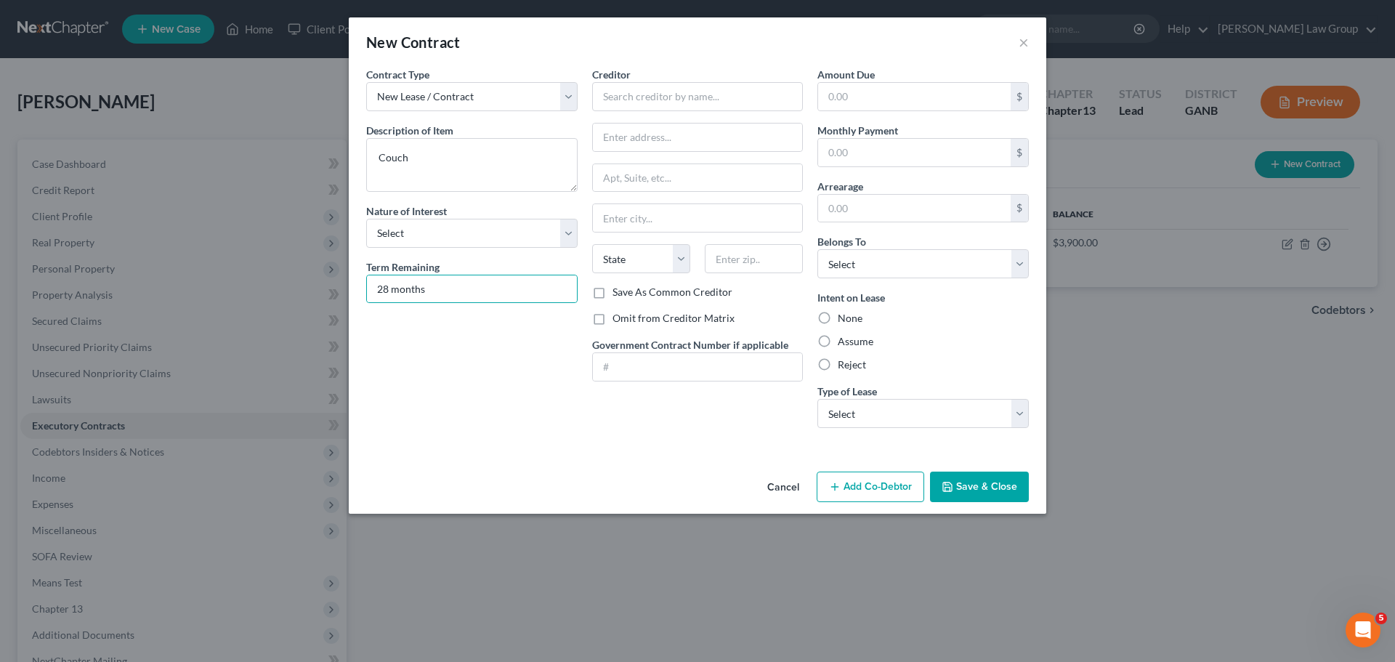
click at [843, 338] on input "Assume" at bounding box center [847, 338] width 9 height 9
radio input "true"
drag, startPoint x: 902, startPoint y: 421, endPoint x: 904, endPoint y: 414, distance: 7.6
click at [902, 421] on select "Select Real Estate Car Other" at bounding box center [922, 413] width 211 height 29
click at [898, 503] on div "Cancel Add Co-Debtor Save & Close" at bounding box center [697, 490] width 697 height 48
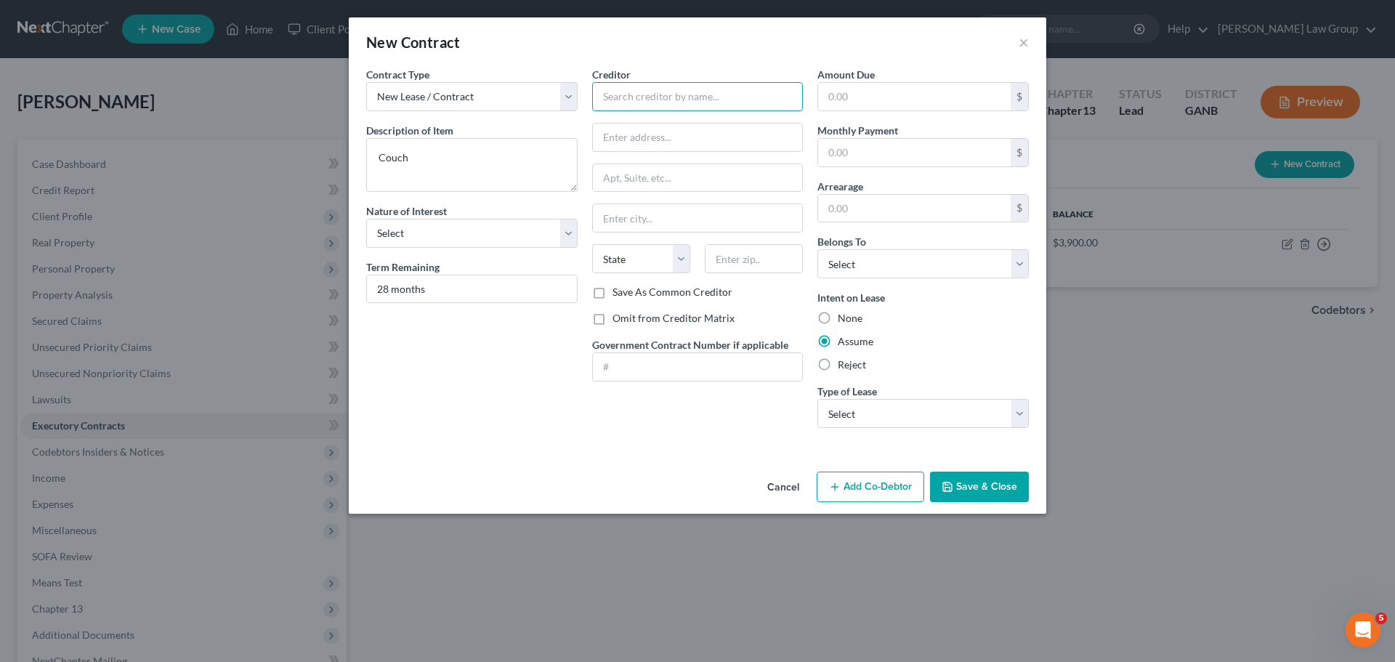
click at [628, 105] on input "text" at bounding box center [697, 96] width 211 height 29
type input "Amica"
click at [963, 268] on select "Select Debtor 1 Only Debtor 2 Only Debtor 1 And Debtor 2 Only At Least One Of T…" at bounding box center [922, 263] width 211 height 29
select select "0"
click at [817, 249] on select "Select Debtor 1 Only Debtor 2 Only Debtor 1 And Debtor 2 Only At Least One Of T…" at bounding box center [922, 263] width 211 height 29
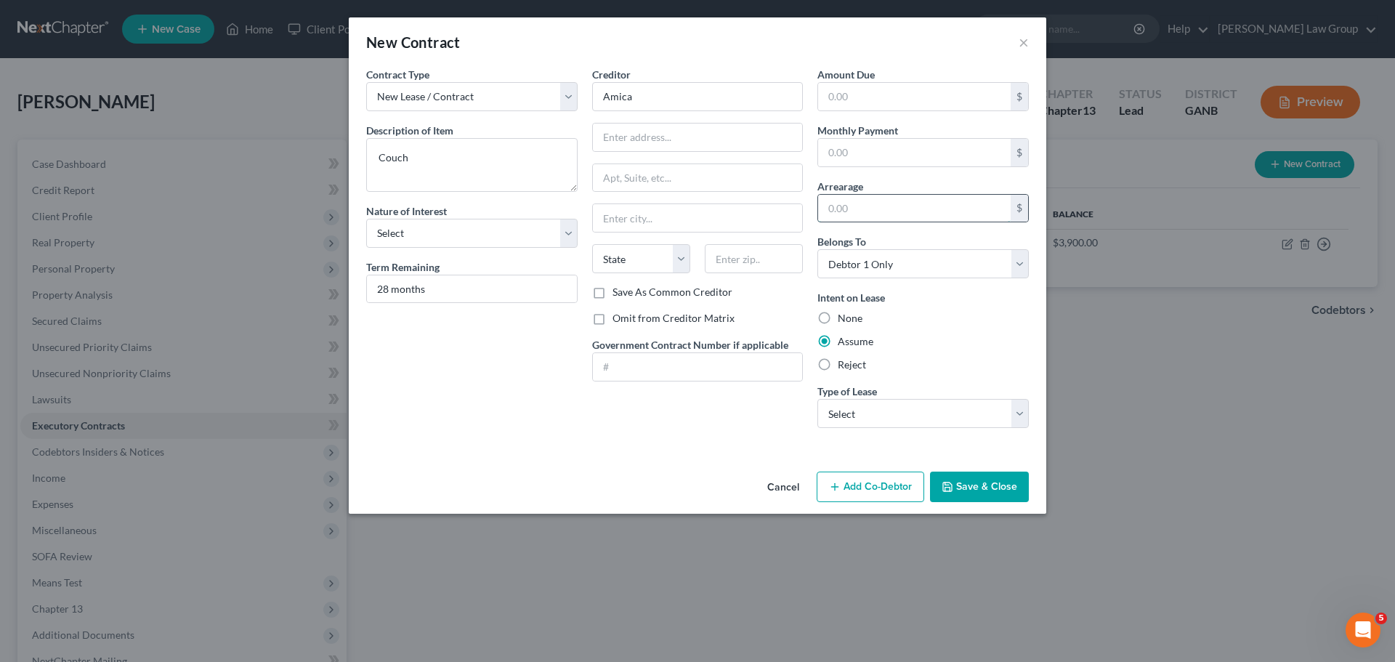
click at [910, 216] on input "text" at bounding box center [914, 209] width 193 height 28
click at [878, 158] on input "text" at bounding box center [914, 153] width 193 height 28
type input "300.00"
click at [873, 195] on input "text" at bounding box center [914, 209] width 193 height 28
type input "0"
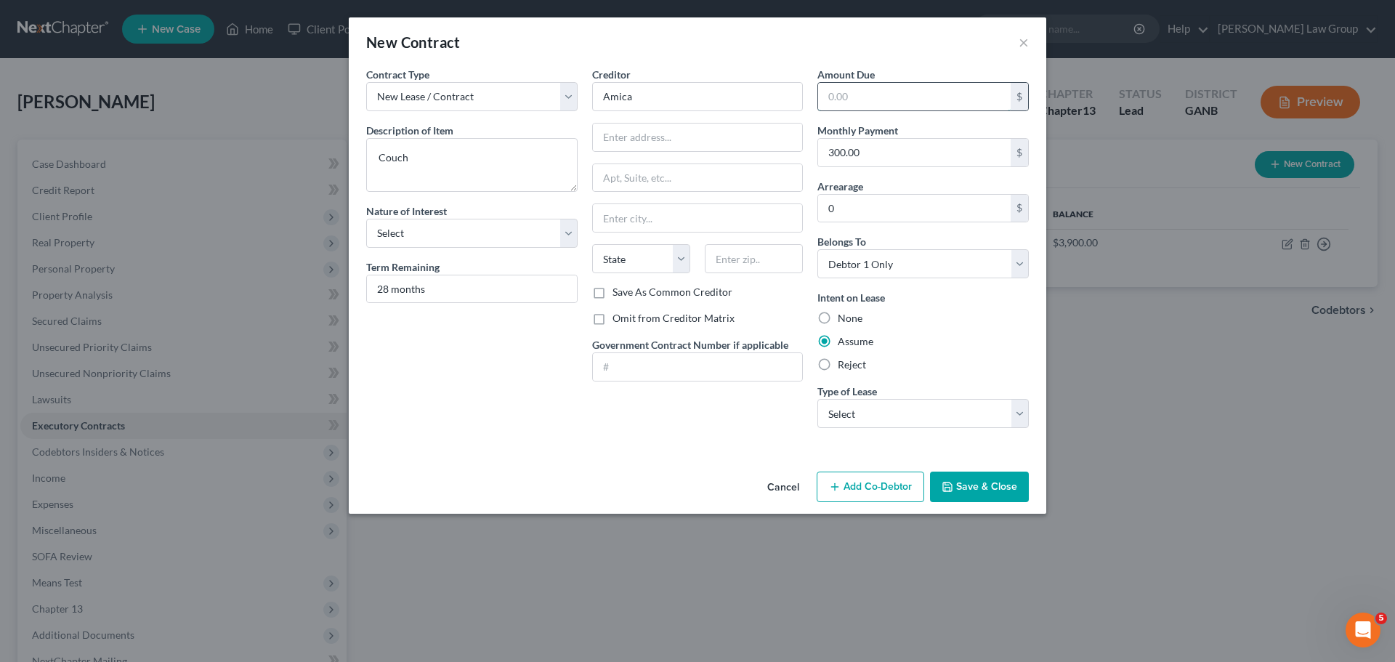
click at [876, 92] on input "text" at bounding box center [914, 97] width 193 height 28
type input "0"
click at [675, 100] on input "Amica" at bounding box center [697, 96] width 211 height 29
click at [671, 104] on input "Amica" at bounding box center [697, 96] width 211 height 29
drag, startPoint x: 671, startPoint y: 104, endPoint x: 583, endPoint y: 96, distance: 87.5
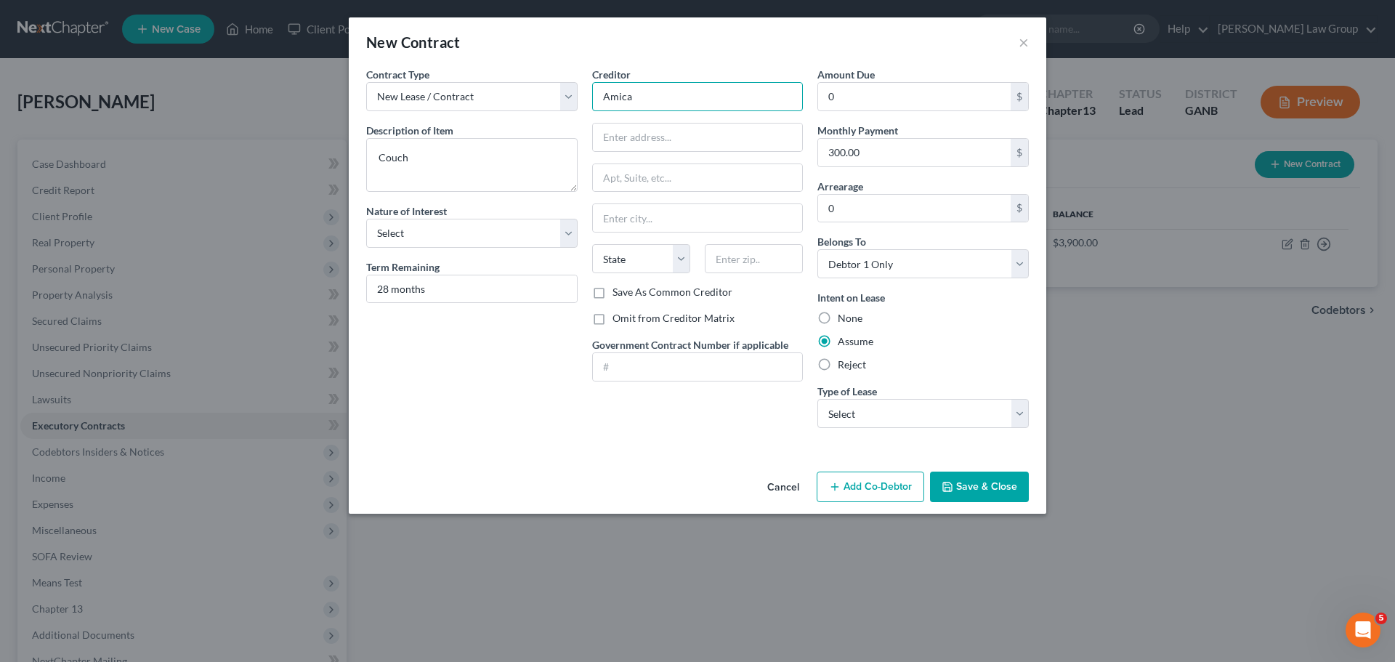
click at [583, 96] on div "Contract Type New Lease / Contract New Timeshare Description of non-residential…" at bounding box center [697, 253] width 677 height 373
paste input "cima Leasing"
type input "Acima Leasing"
click at [687, 139] on input "text" at bounding box center [698, 137] width 210 height 28
paste input "P.O. Box 1667"
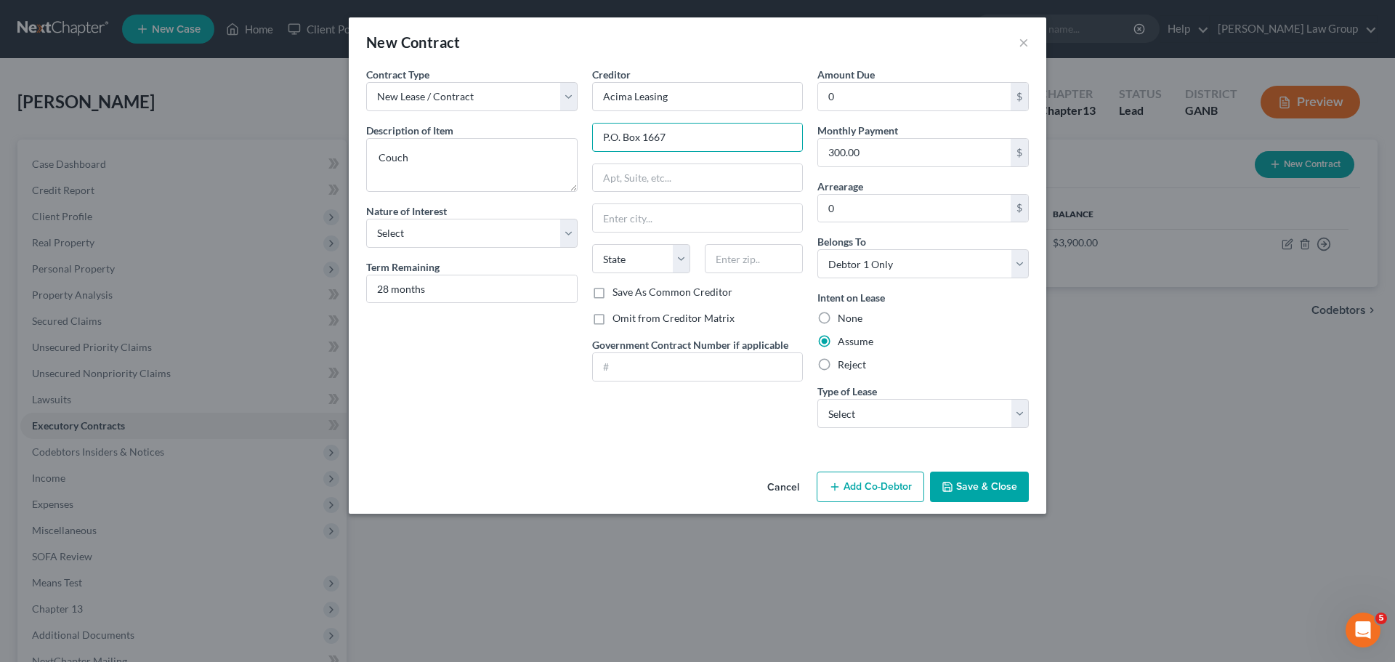
type input "P.O. Box 1667"
click at [754, 255] on input "text" at bounding box center [754, 258] width 98 height 29
paste input "84020"
click at [909, 419] on select "Select Real Estate Car Other" at bounding box center [922, 413] width 211 height 29
click at [817, 399] on select "Select Real Estate Car Other" at bounding box center [922, 413] width 211 height 29
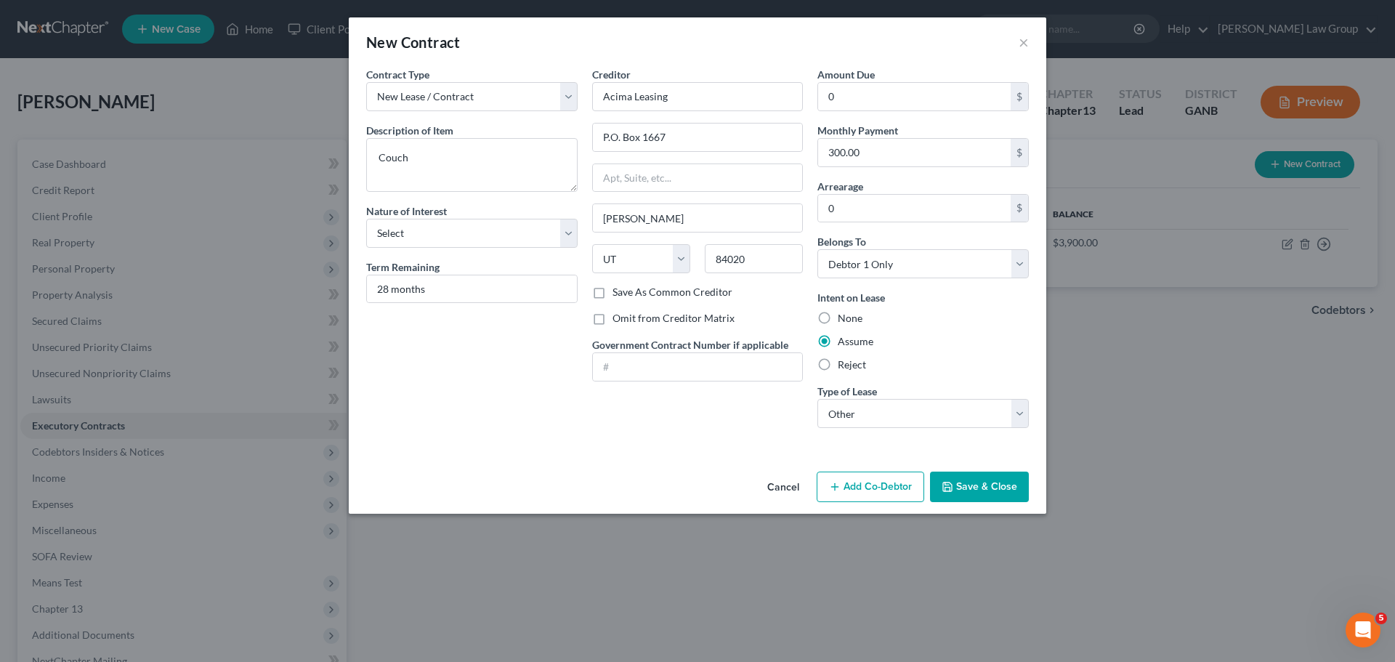
click at [987, 486] on button "Save & Close" at bounding box center [979, 486] width 99 height 31
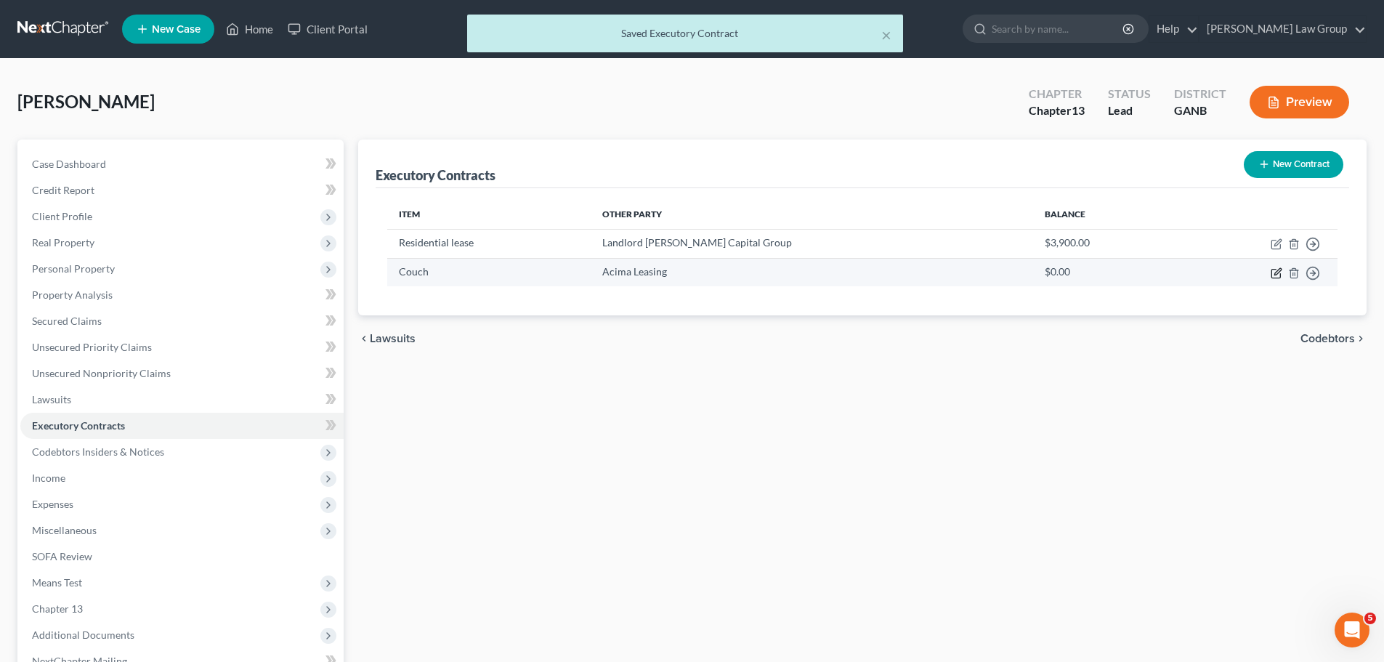
click at [1271, 278] on icon "button" at bounding box center [1277, 273] width 12 height 12
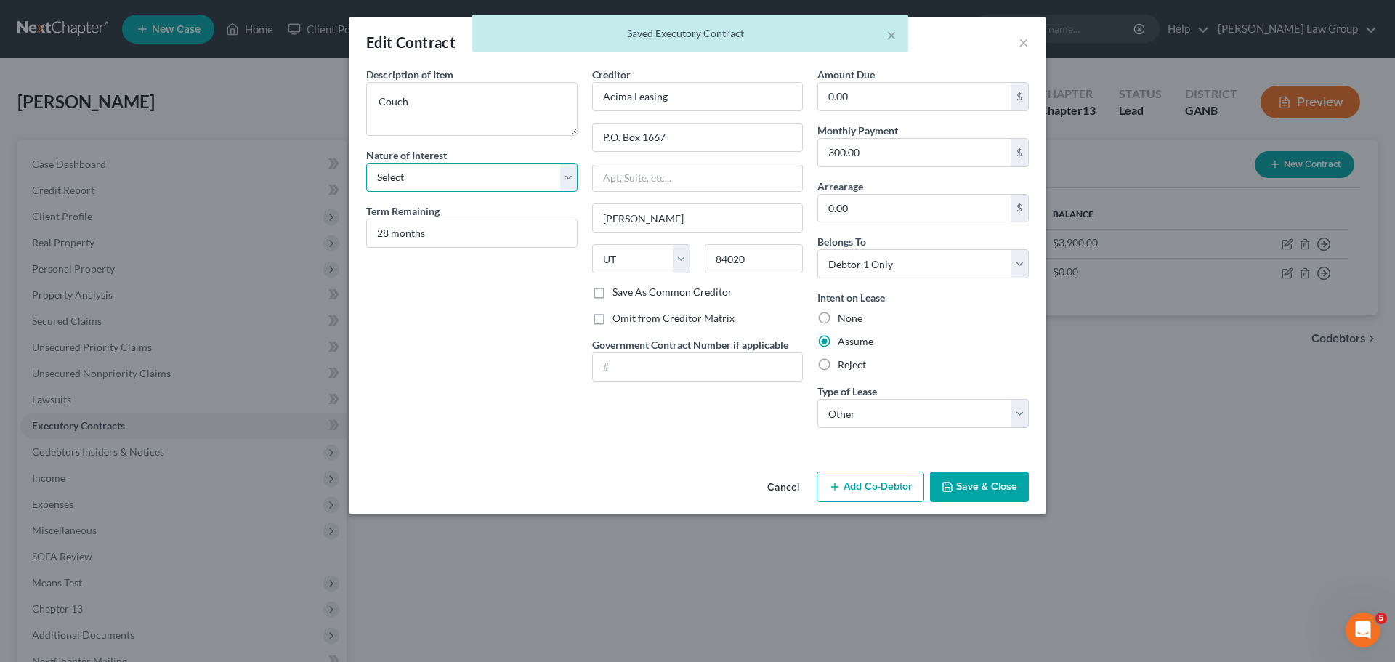
click at [437, 177] on select "Select Purchaser Agent Lessor Lessee" at bounding box center [471, 177] width 211 height 29
click at [366, 163] on select "Select Purchaser Agent Lessor Lessee" at bounding box center [471, 177] width 211 height 29
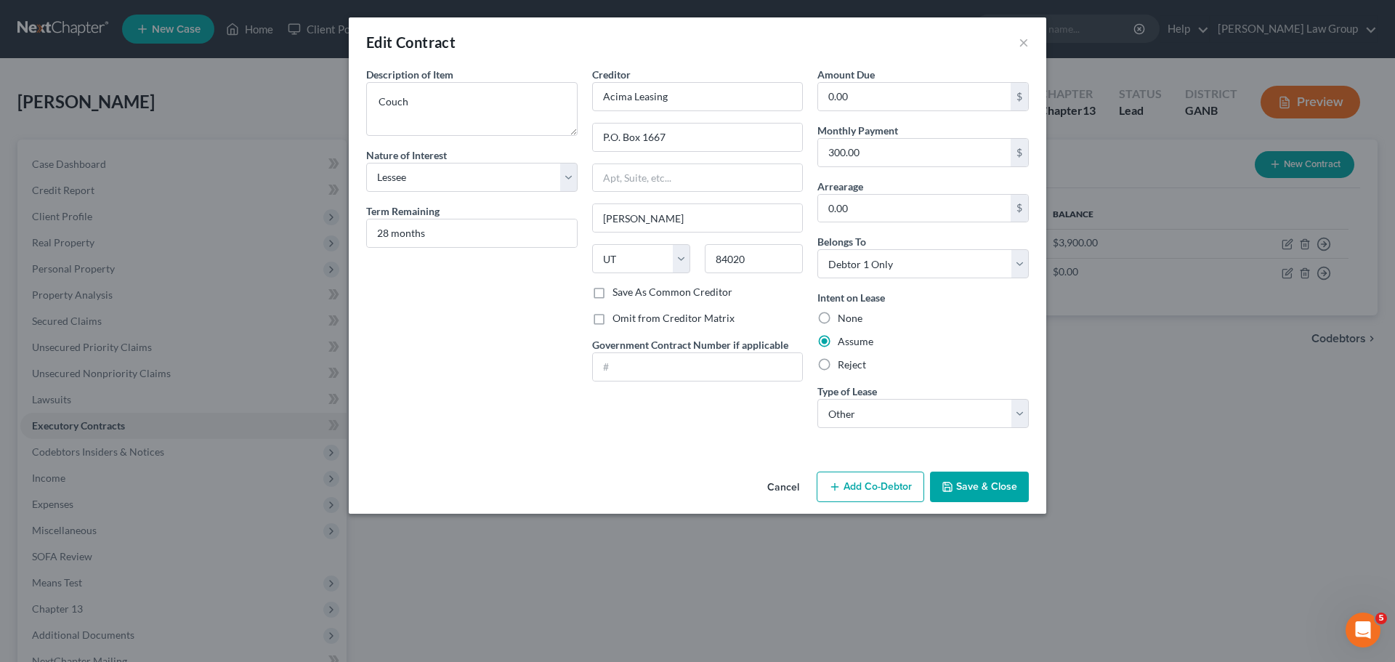
click at [1004, 483] on button "Save & Close" at bounding box center [979, 486] width 99 height 31
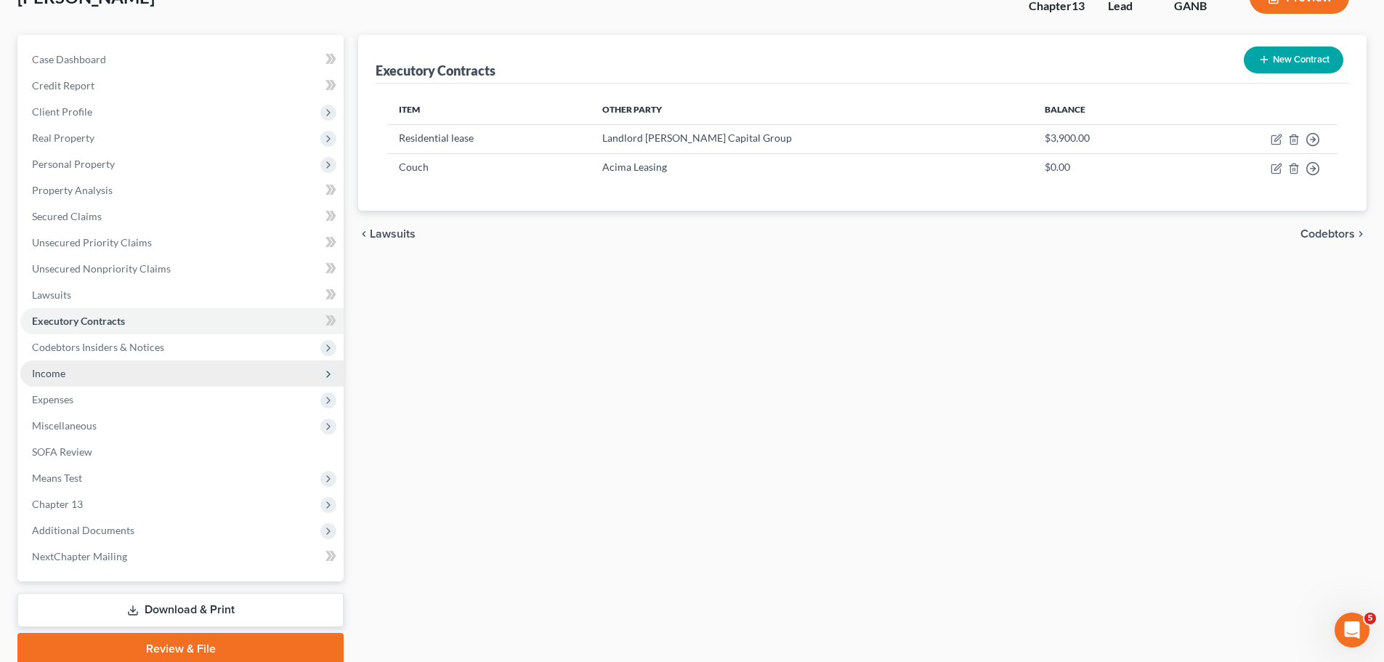
scroll to position [163, 0]
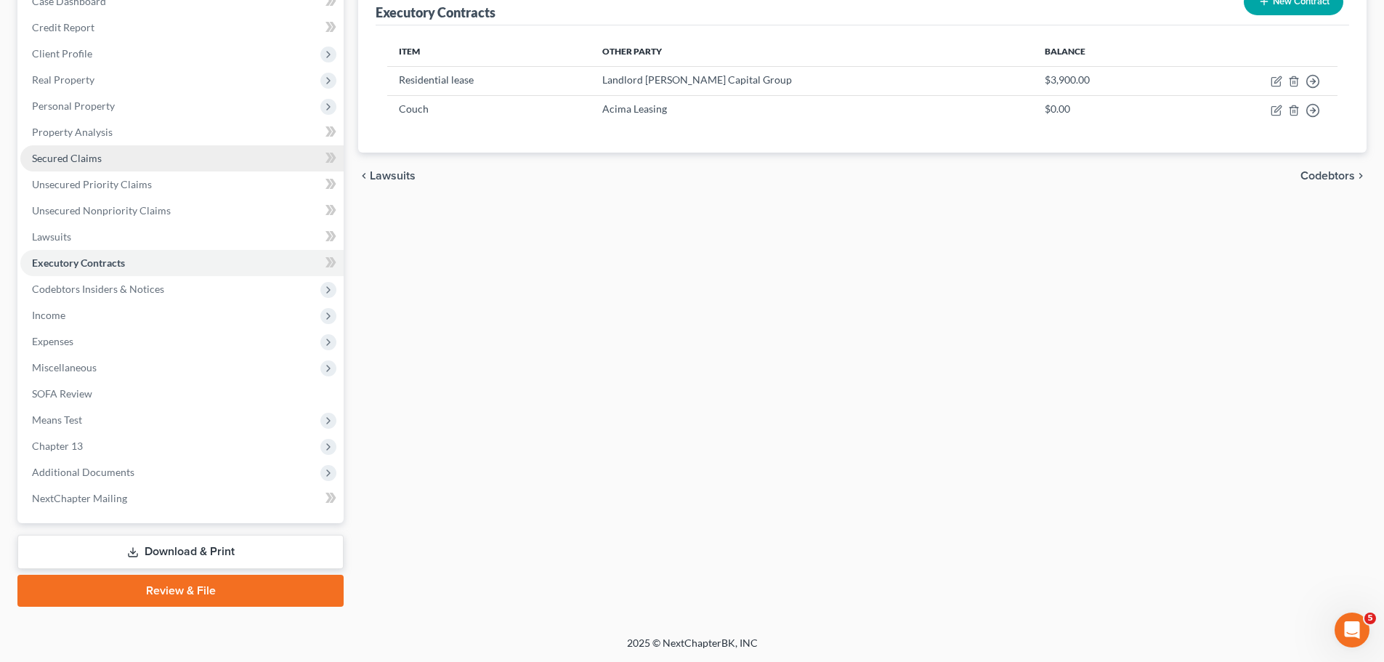
click at [119, 160] on link "Secured Claims" at bounding box center [181, 158] width 323 height 26
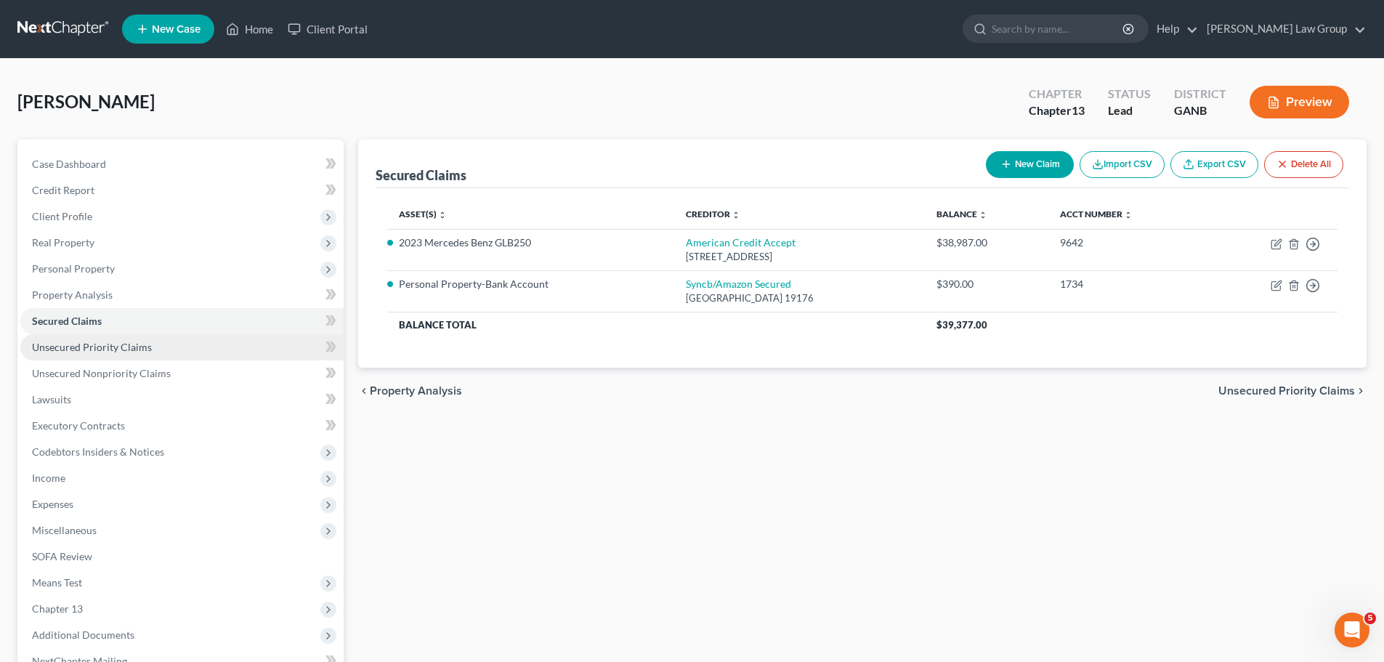
click at [100, 341] on span "Unsecured Priority Claims" at bounding box center [92, 347] width 120 height 12
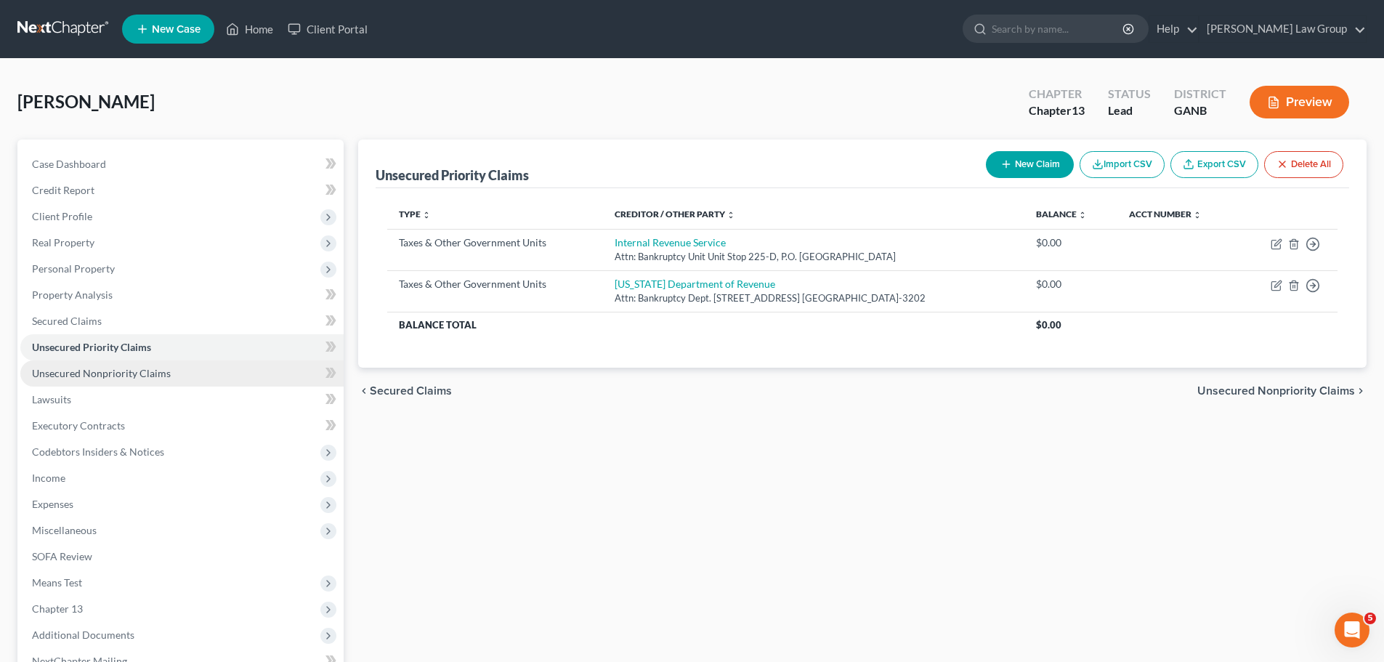
click at [135, 373] on span "Unsecured Nonpriority Claims" at bounding box center [101, 373] width 139 height 12
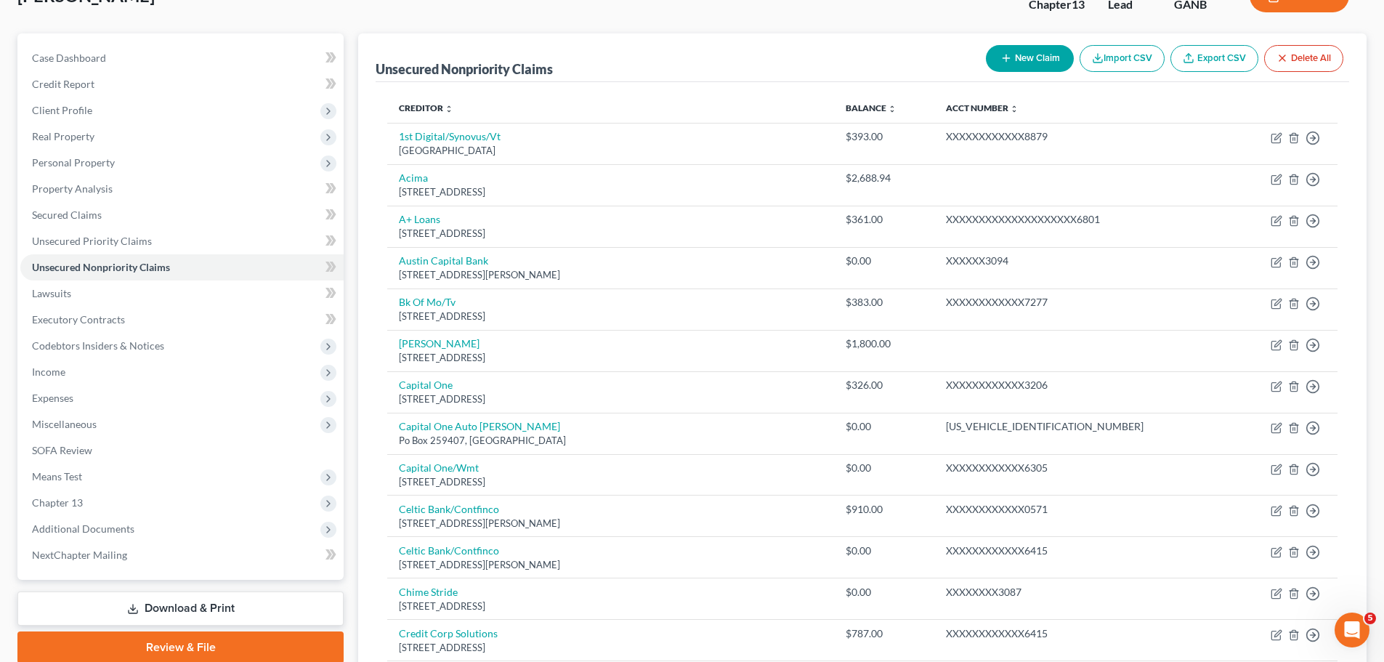
scroll to position [73, 0]
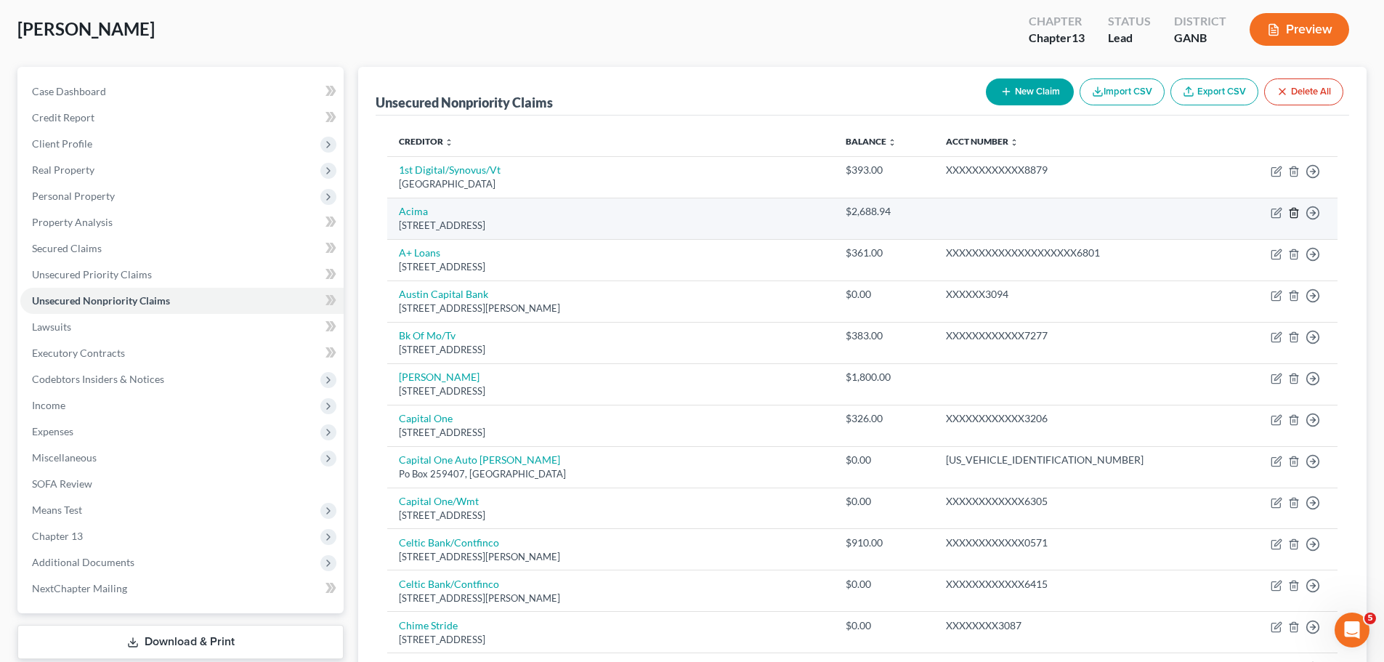
click at [1294, 217] on icon "button" at bounding box center [1293, 212] width 7 height 9
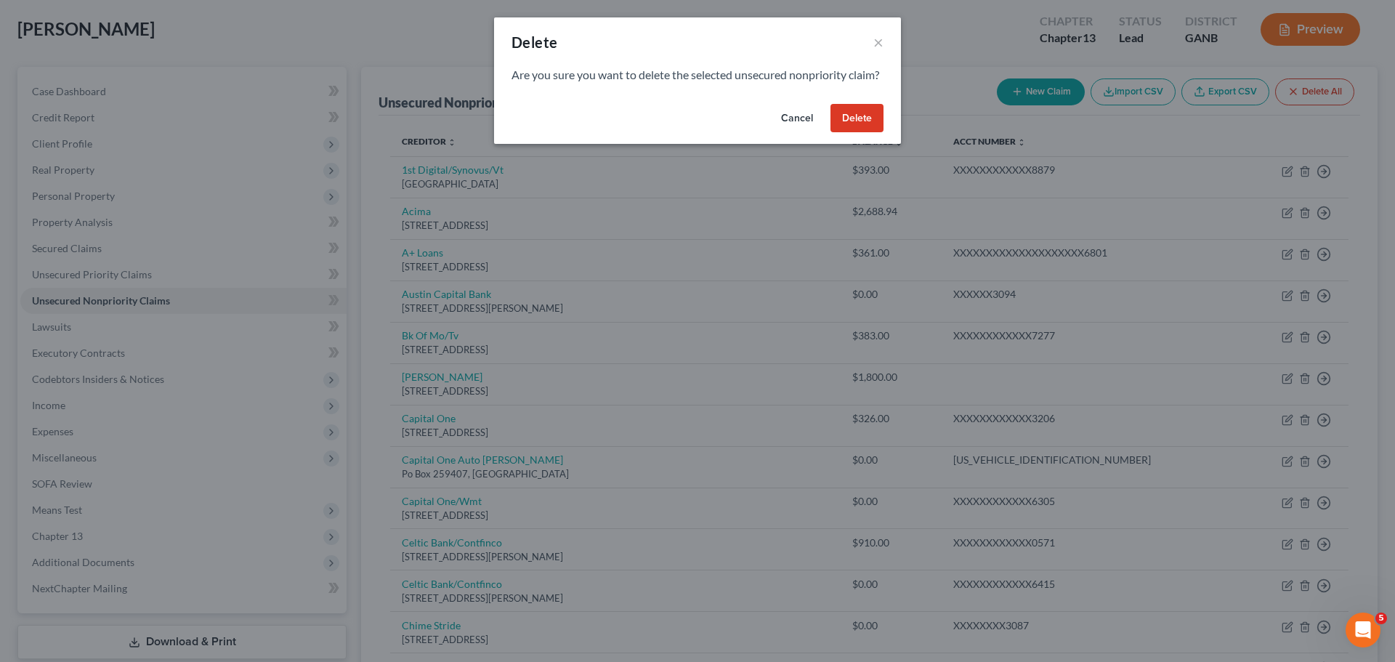
click at [833, 133] on button "Delete" at bounding box center [856, 118] width 53 height 29
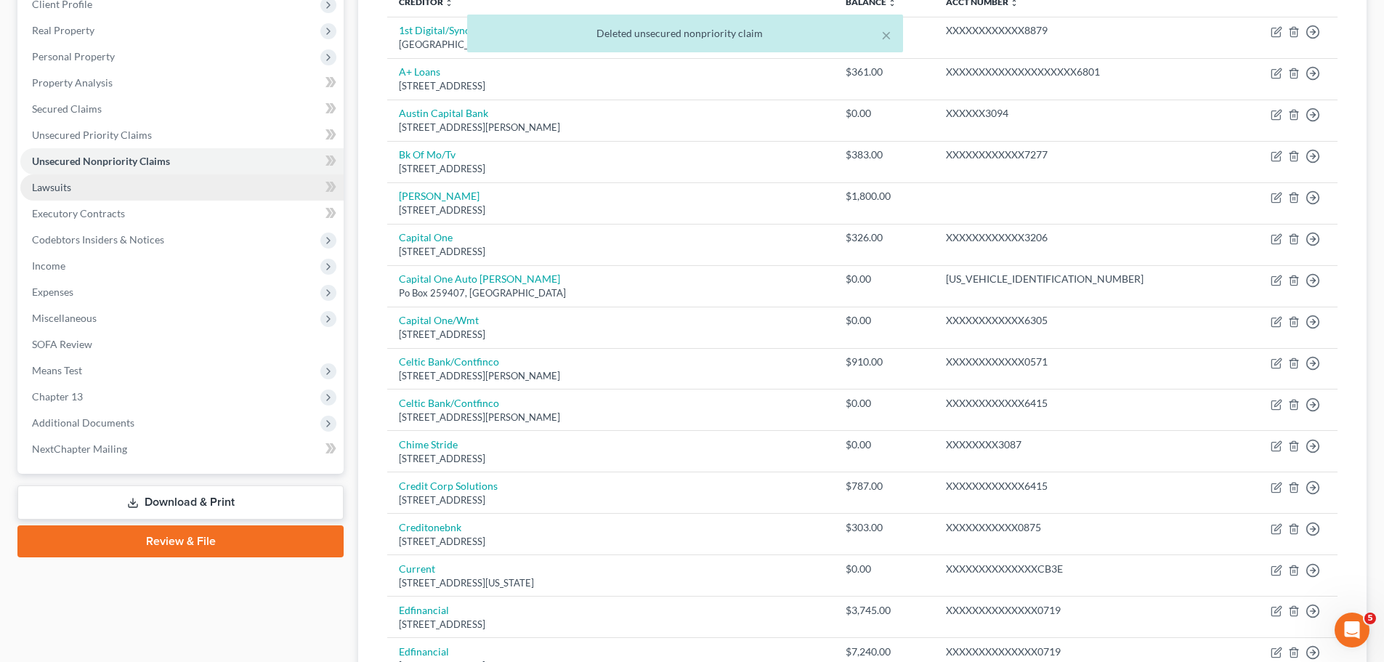
scroll to position [218, 0]
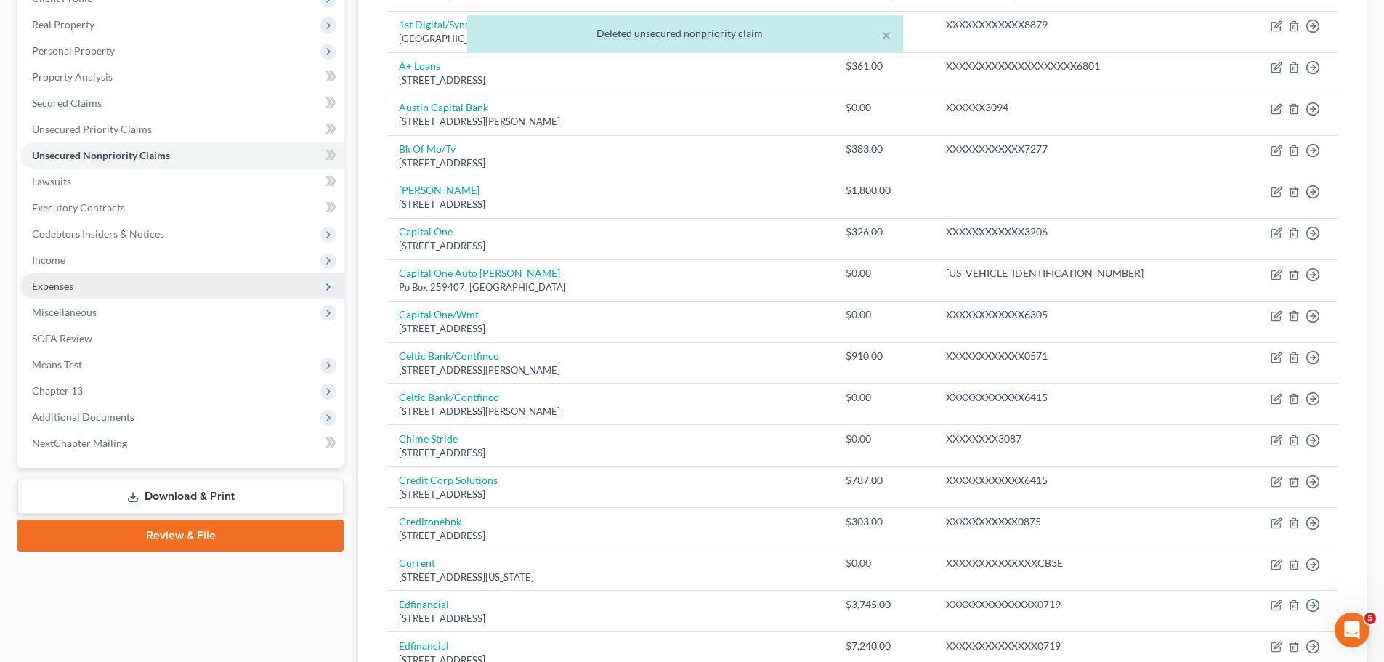
click at [196, 276] on span "Expenses" at bounding box center [181, 286] width 323 height 26
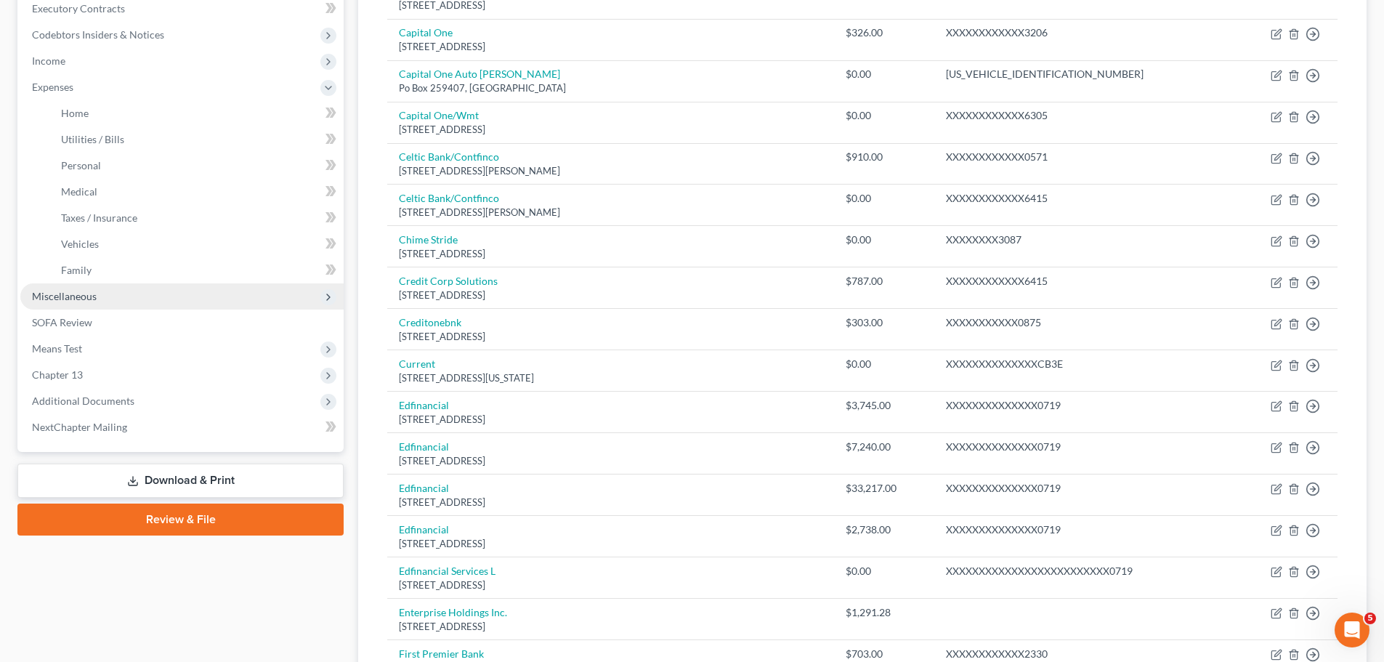
scroll to position [436, 0]
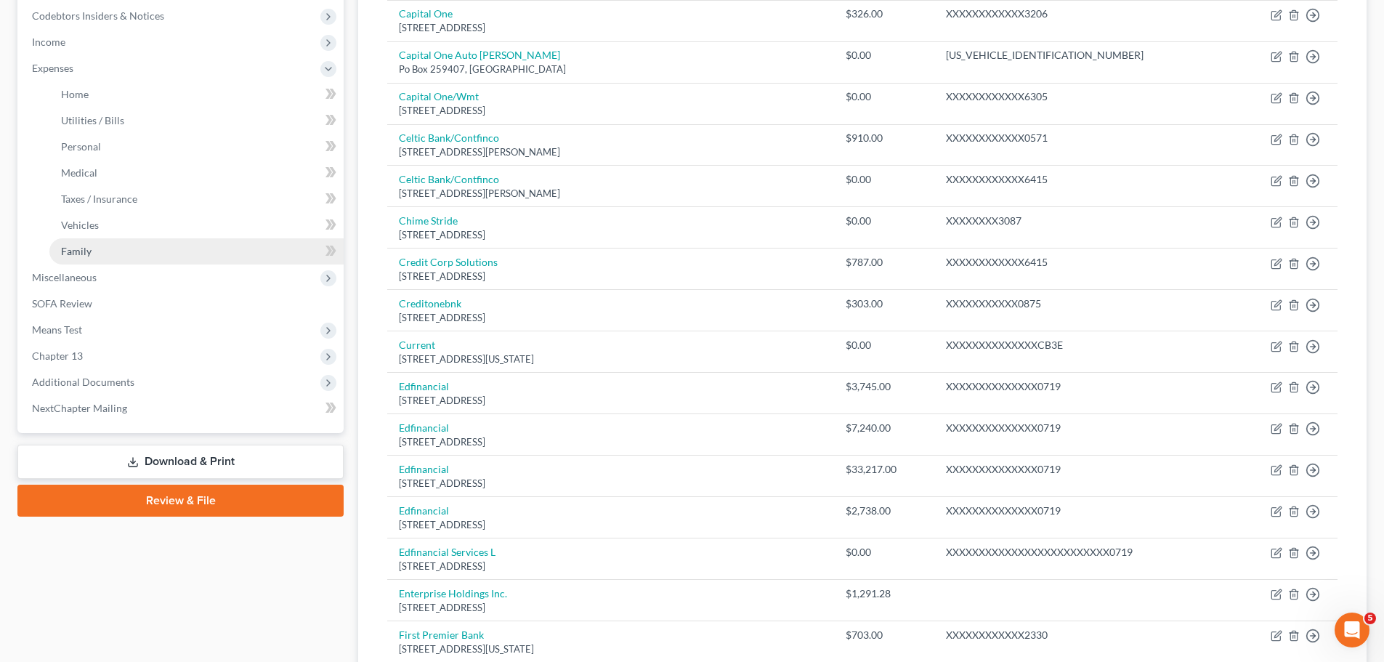
click at [128, 257] on link "Family" at bounding box center [196, 251] width 294 height 26
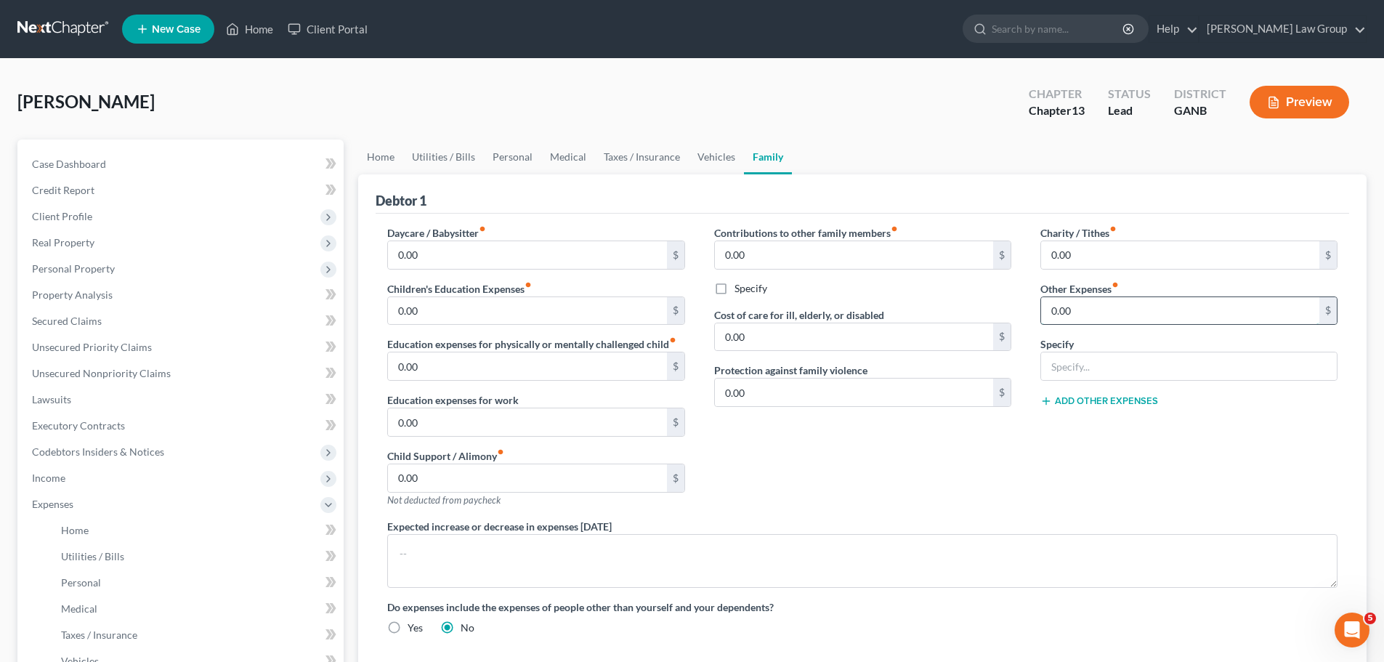
click at [1090, 320] on input "0.00" at bounding box center [1180, 311] width 278 height 28
click at [378, 163] on link "Home" at bounding box center [380, 156] width 45 height 35
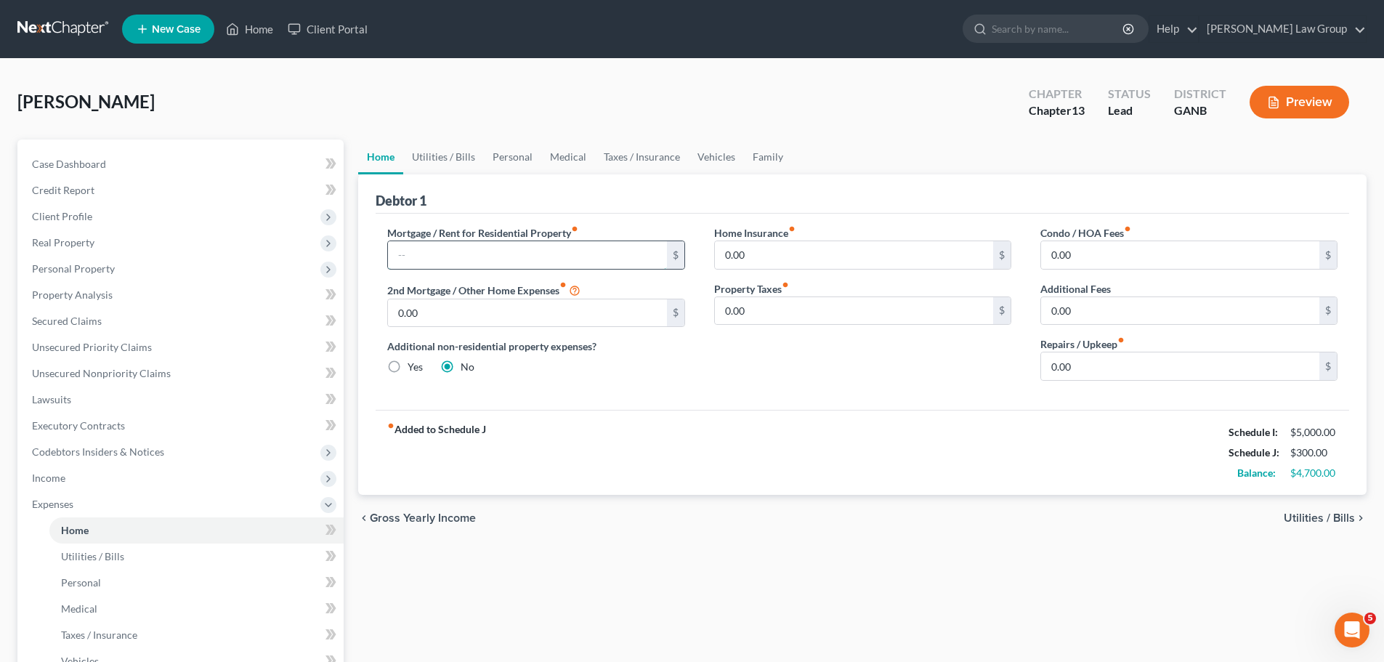
click at [485, 250] on input "text" at bounding box center [527, 255] width 278 height 28
click at [461, 149] on link "Utilities / Bills" at bounding box center [443, 156] width 81 height 35
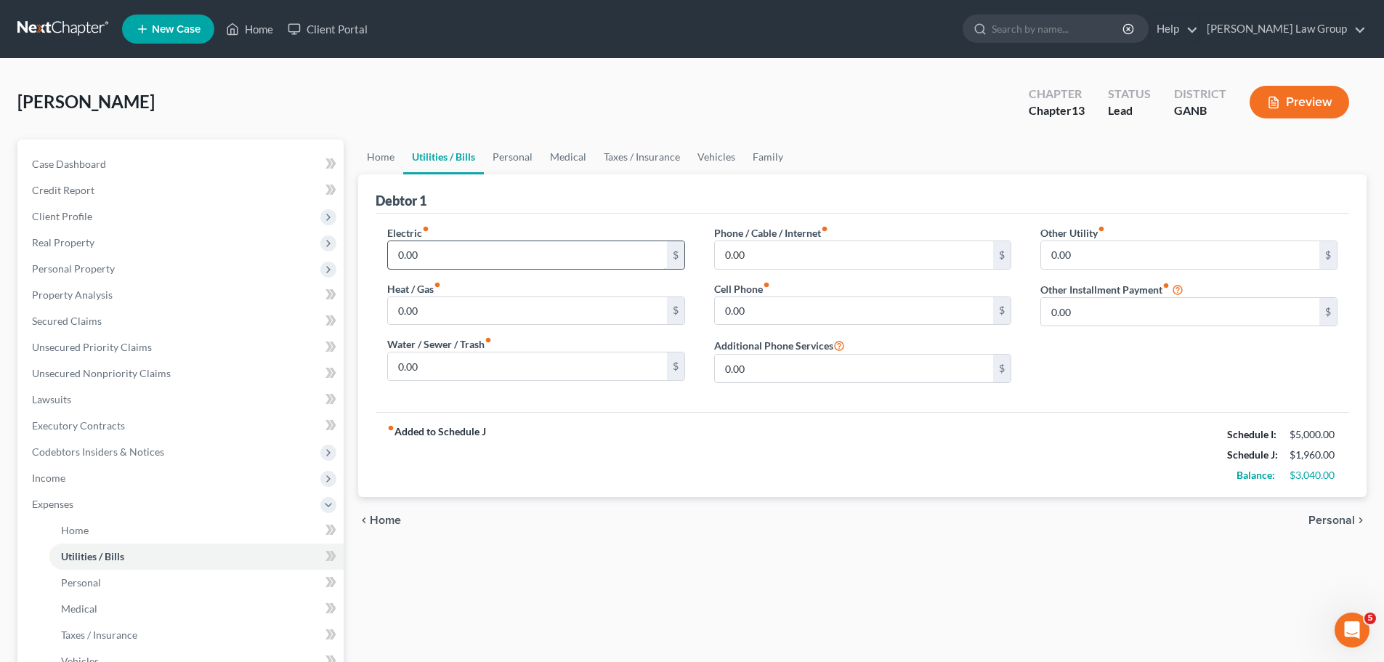
click at [445, 259] on input "0.00" at bounding box center [527, 255] width 278 height 28
click at [743, 264] on input "0.00" at bounding box center [854, 255] width 278 height 28
click at [777, 308] on input "0.00" at bounding box center [854, 311] width 278 height 28
drag, startPoint x: 514, startPoint y: 160, endPoint x: 490, endPoint y: 187, distance: 36.1
click at [514, 160] on link "Personal" at bounding box center [512, 156] width 57 height 35
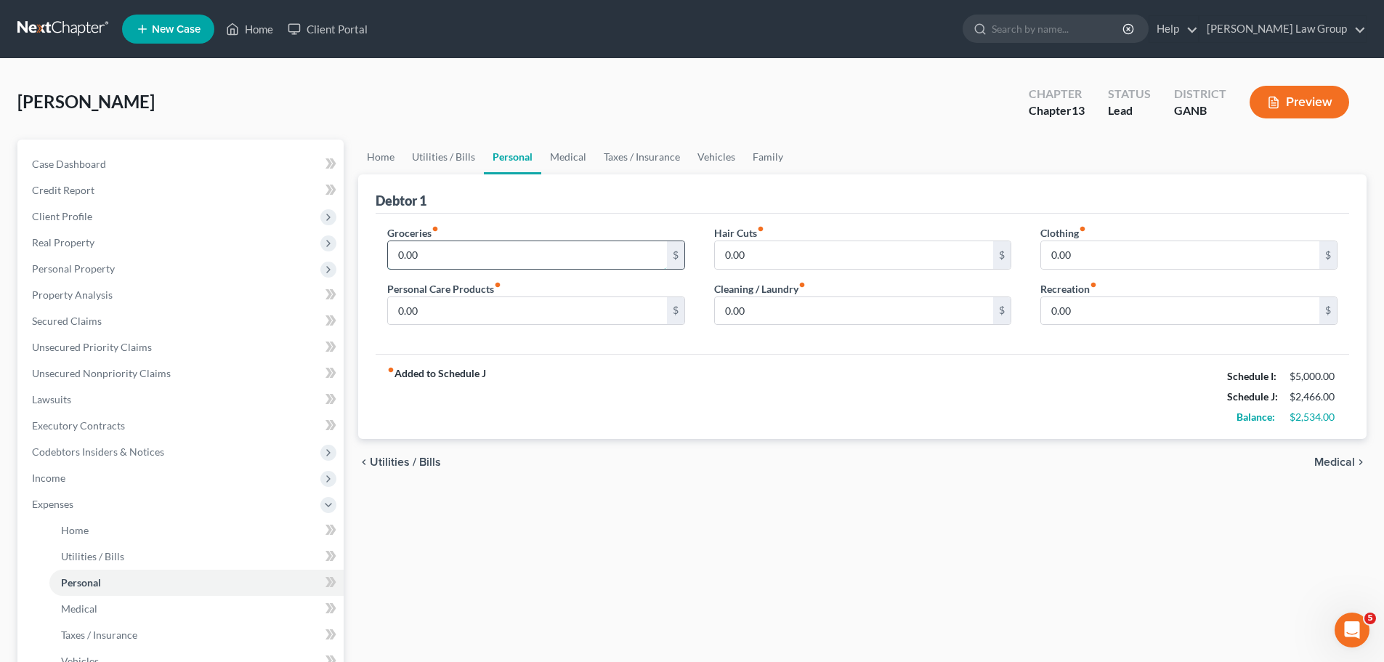
click at [447, 257] on input "0.00" at bounding box center [527, 255] width 278 height 28
click at [1096, 251] on input "0.00" at bounding box center [1180, 255] width 278 height 28
click at [466, 311] on input "0.00" at bounding box center [527, 311] width 278 height 28
click at [864, 298] on input "0.00" at bounding box center [854, 311] width 278 height 28
click at [565, 162] on link "Medical" at bounding box center [568, 156] width 54 height 35
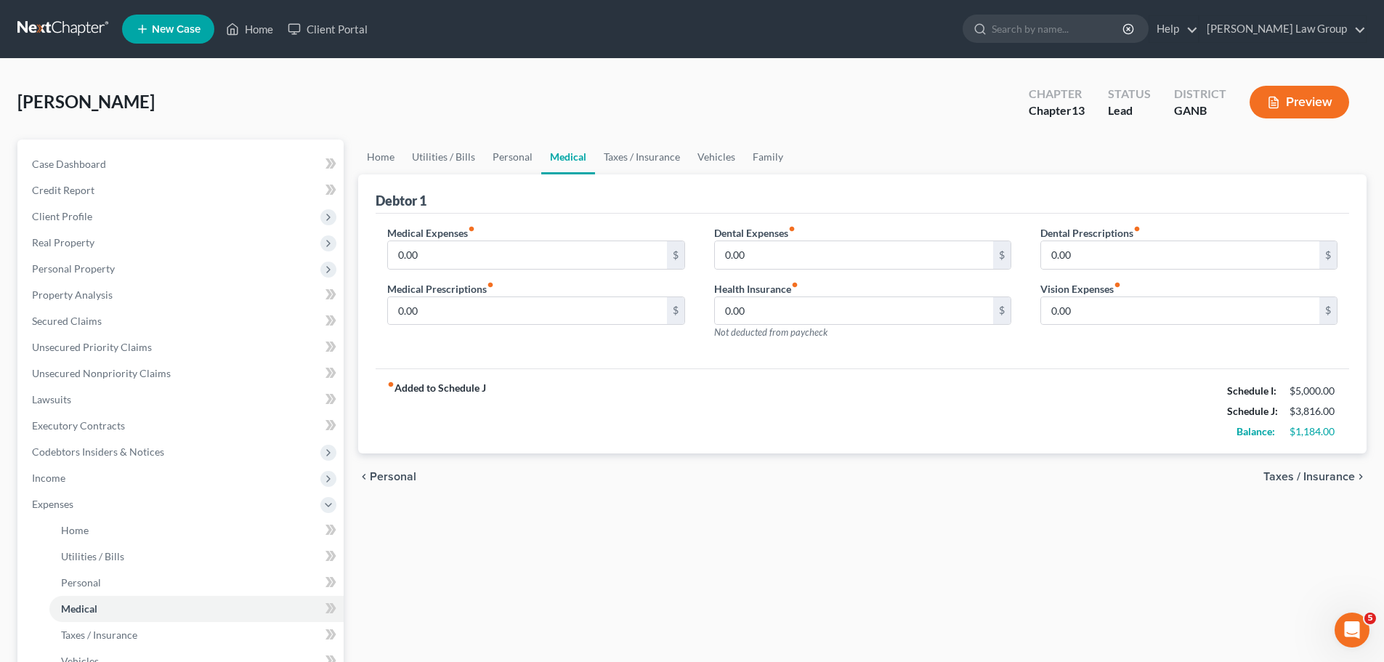
click at [439, 272] on div "Medical Expenses fiber_manual_record 0.00 $ Medical Prescriptions fiber_manual_…" at bounding box center [536, 288] width 326 height 126
click at [438, 251] on input "0.00" at bounding box center [527, 255] width 278 height 28
click at [718, 151] on link "Vehicles" at bounding box center [716, 156] width 55 height 35
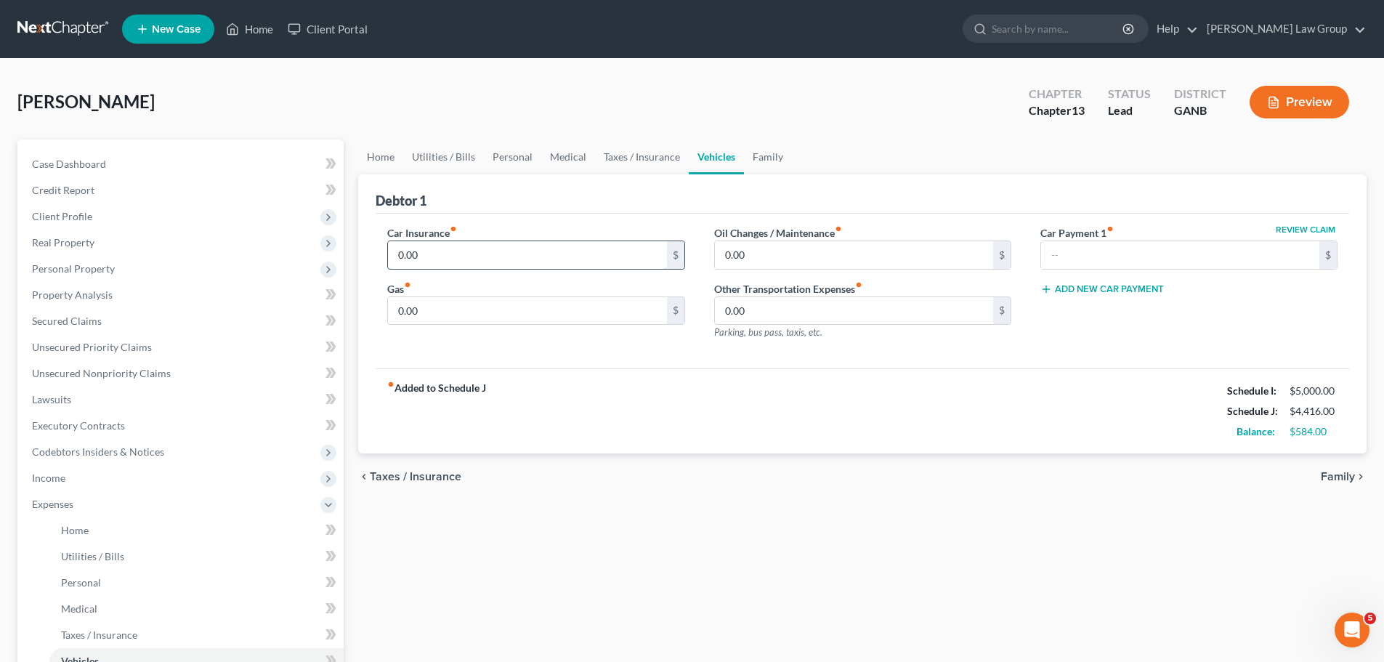
click at [447, 258] on input "0.00" at bounding box center [527, 255] width 278 height 28
click at [511, 311] on input "0.00" at bounding box center [527, 311] width 278 height 28
click at [612, 376] on div "fiber_manual_record Added to Schedule J Schedule I: $5,000.00 Schedule J: $5,18…" at bounding box center [862, 410] width 973 height 85
click at [468, 307] on input "520" at bounding box center [527, 311] width 278 height 28
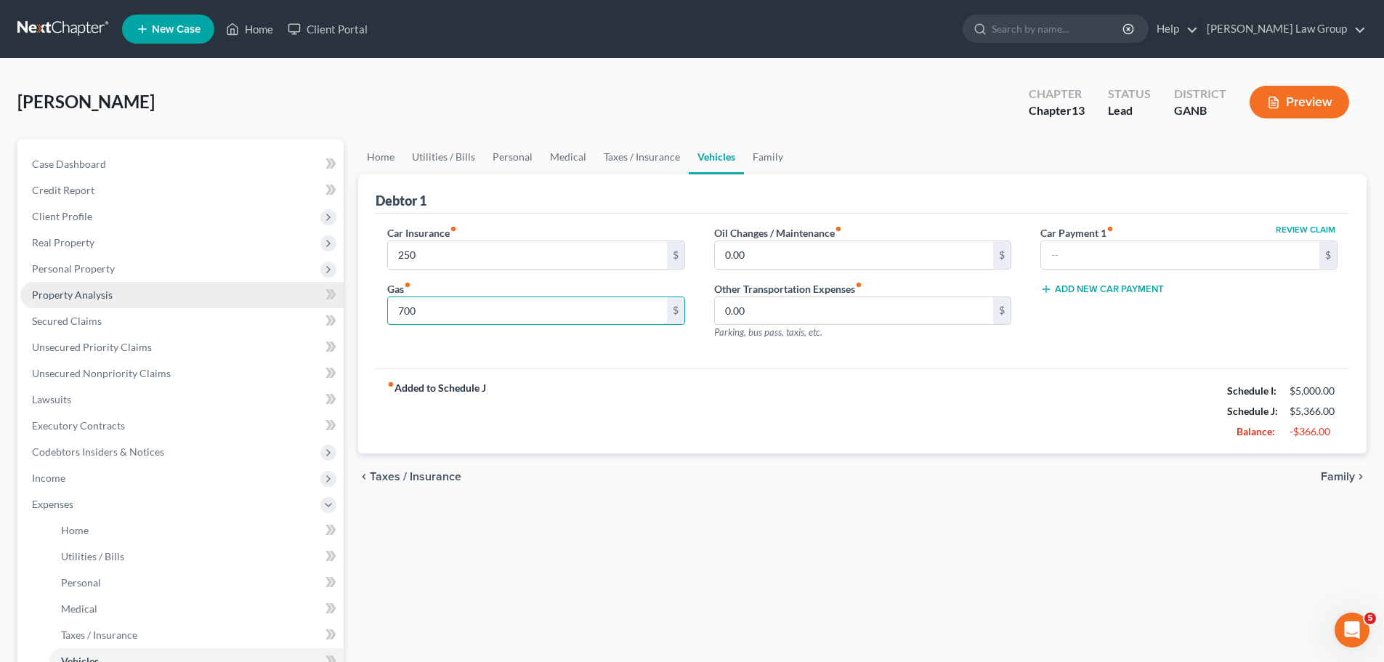
drag, startPoint x: 538, startPoint y: 315, endPoint x: 313, endPoint y: 307, distance: 224.6
click at [313, 307] on div "Petition Navigation Case Dashboard Payments Invoices Payments Payments Credit R…" at bounding box center [692, 545] width 1364 height 813
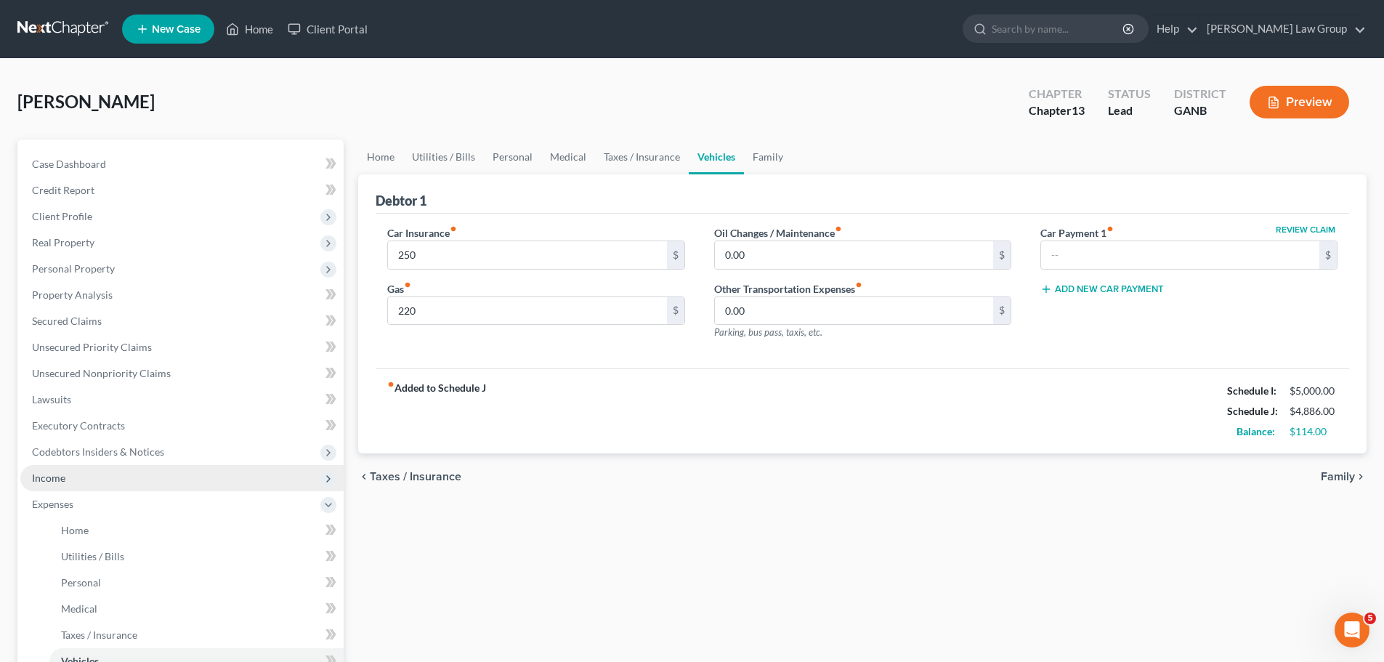
click at [99, 472] on span "Income" at bounding box center [181, 478] width 323 height 26
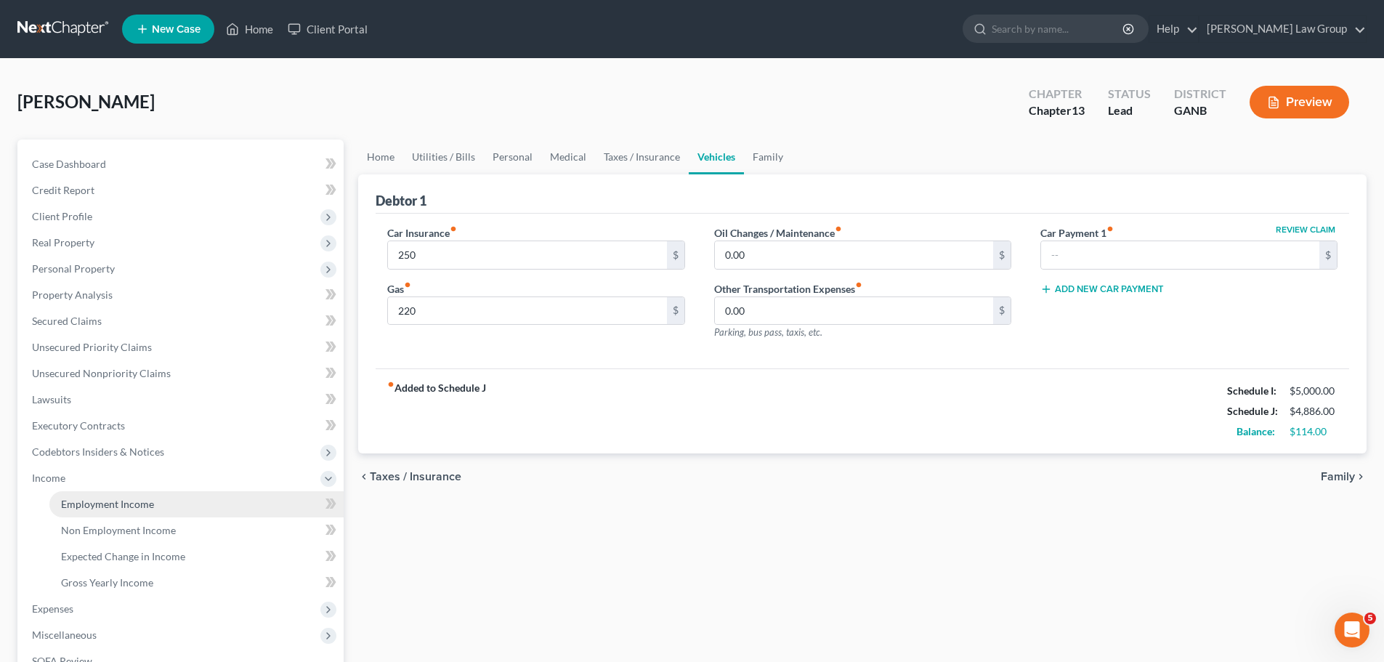
click at [156, 494] on link "Employment Income" at bounding box center [196, 504] width 294 height 26
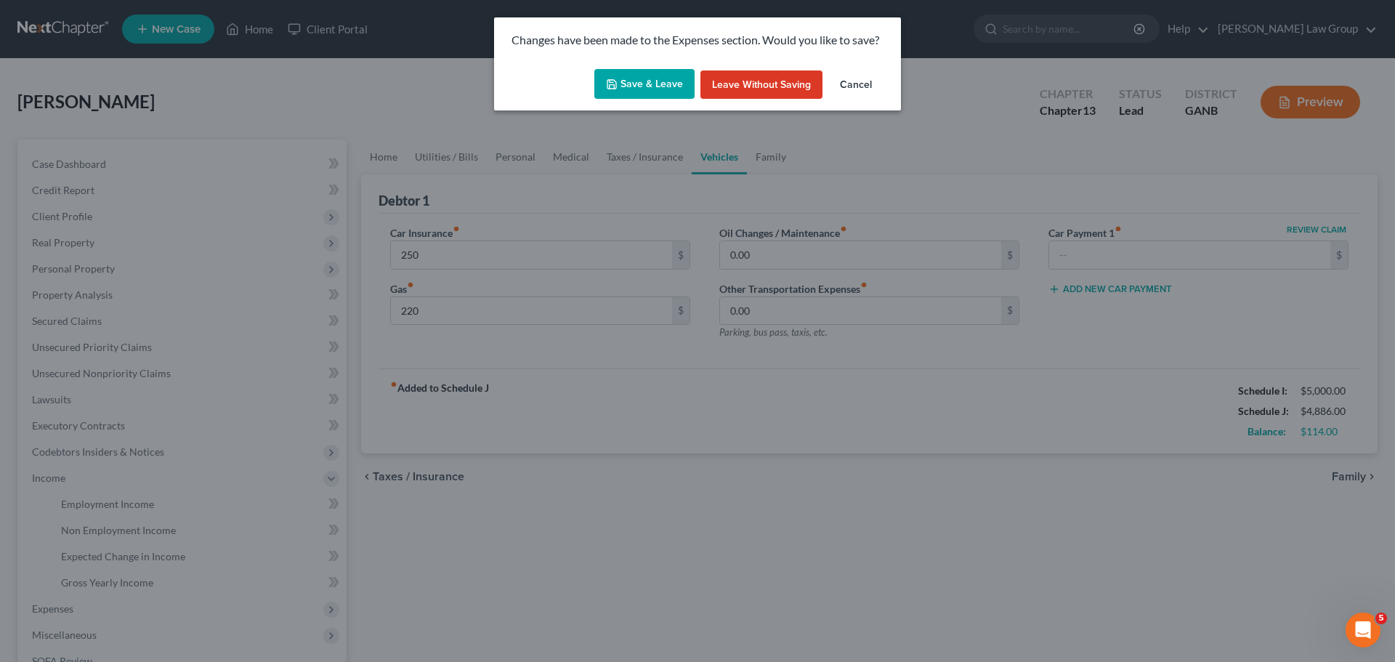
click at [634, 84] on button "Save & Leave" at bounding box center [644, 84] width 100 height 31
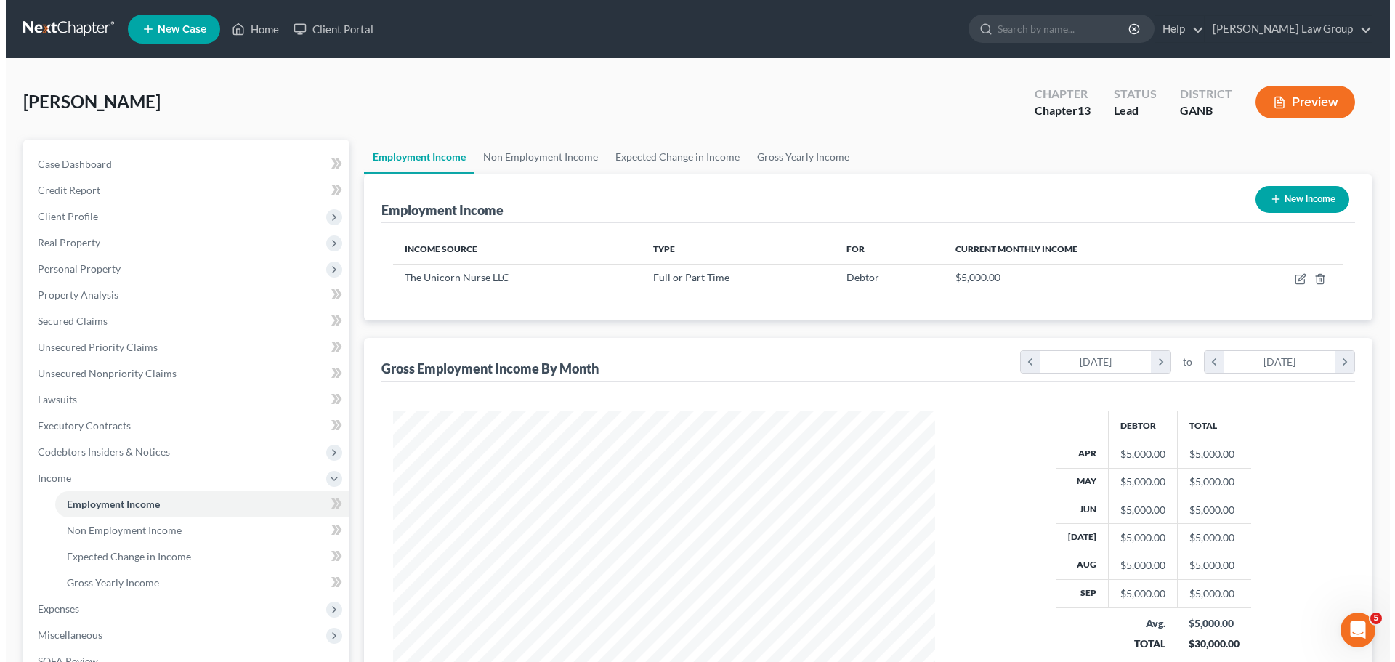
scroll to position [271, 571]
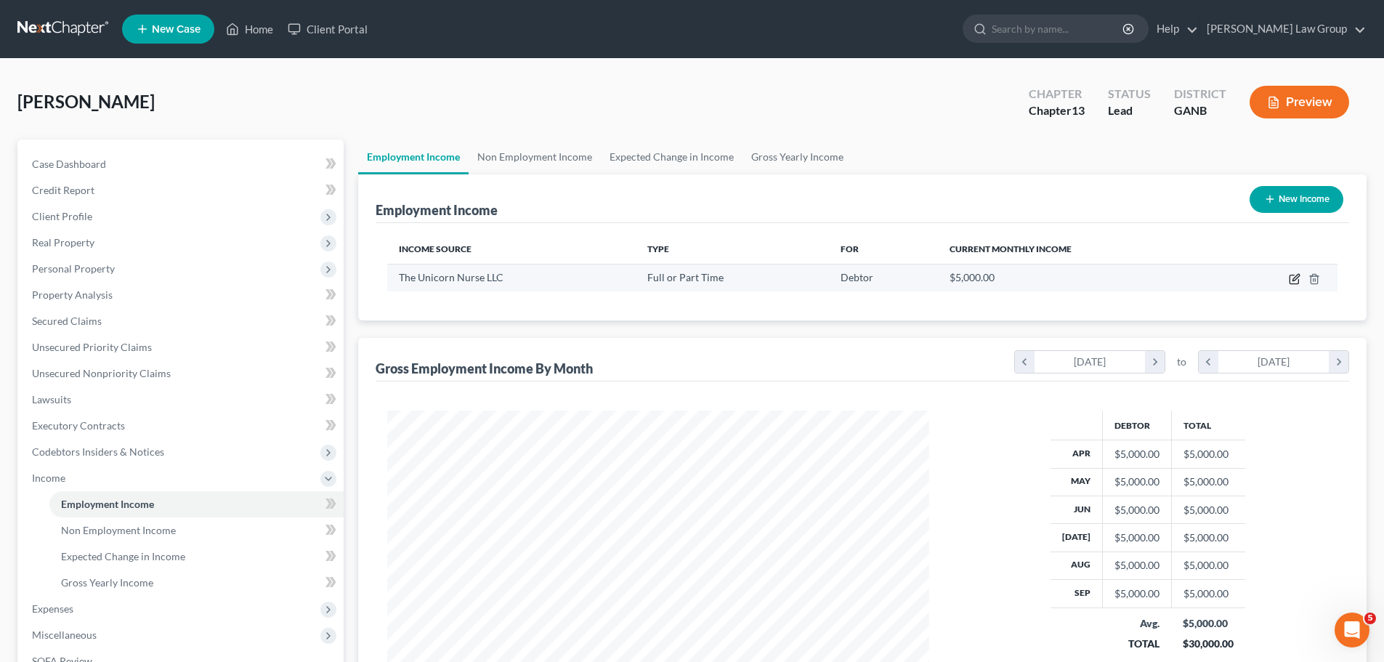
click at [1297, 276] on icon "button" at bounding box center [1295, 277] width 7 height 7
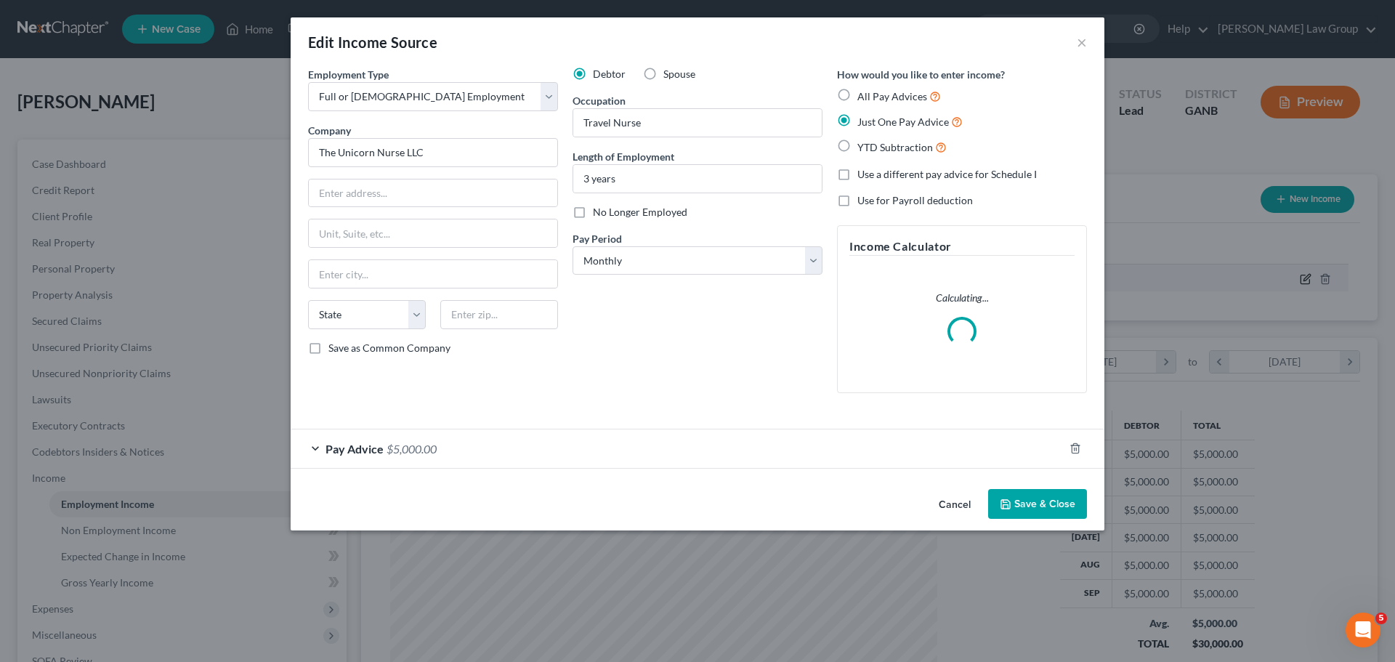
scroll to position [273, 576]
click at [374, 434] on div "Pay Advice $5,000.00" at bounding box center [677, 448] width 773 height 39
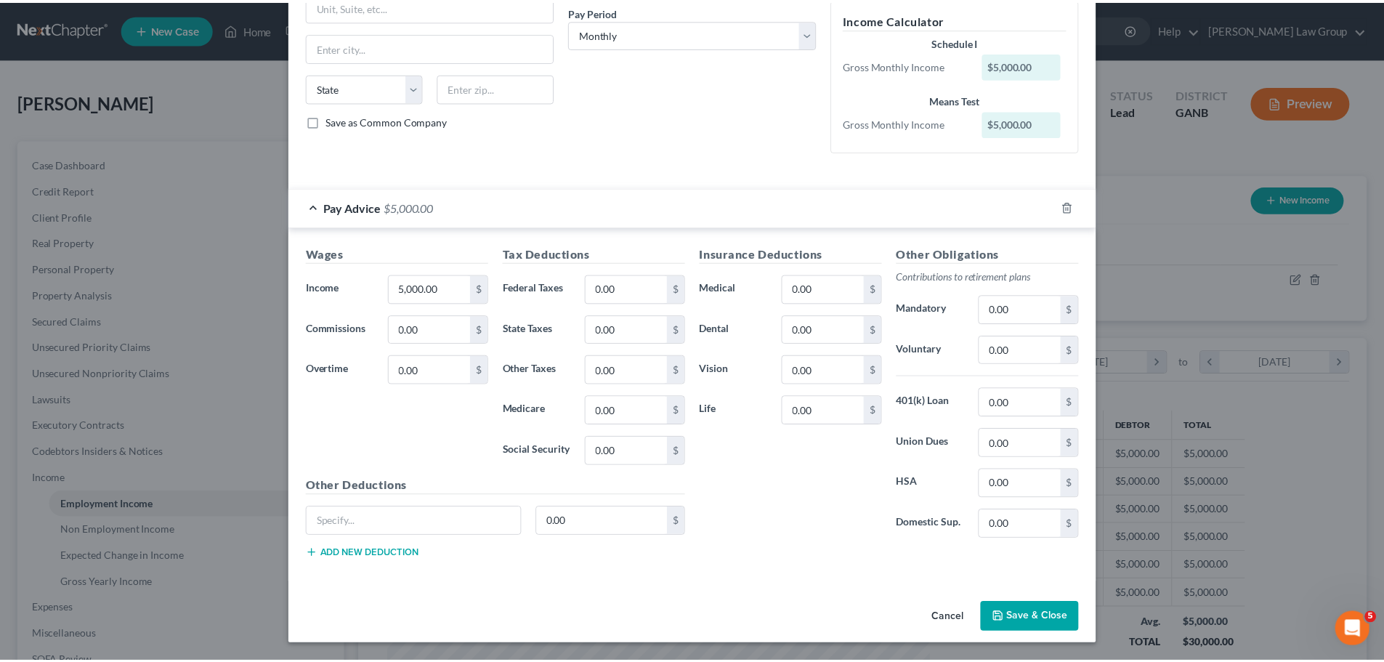
scroll to position [227, 0]
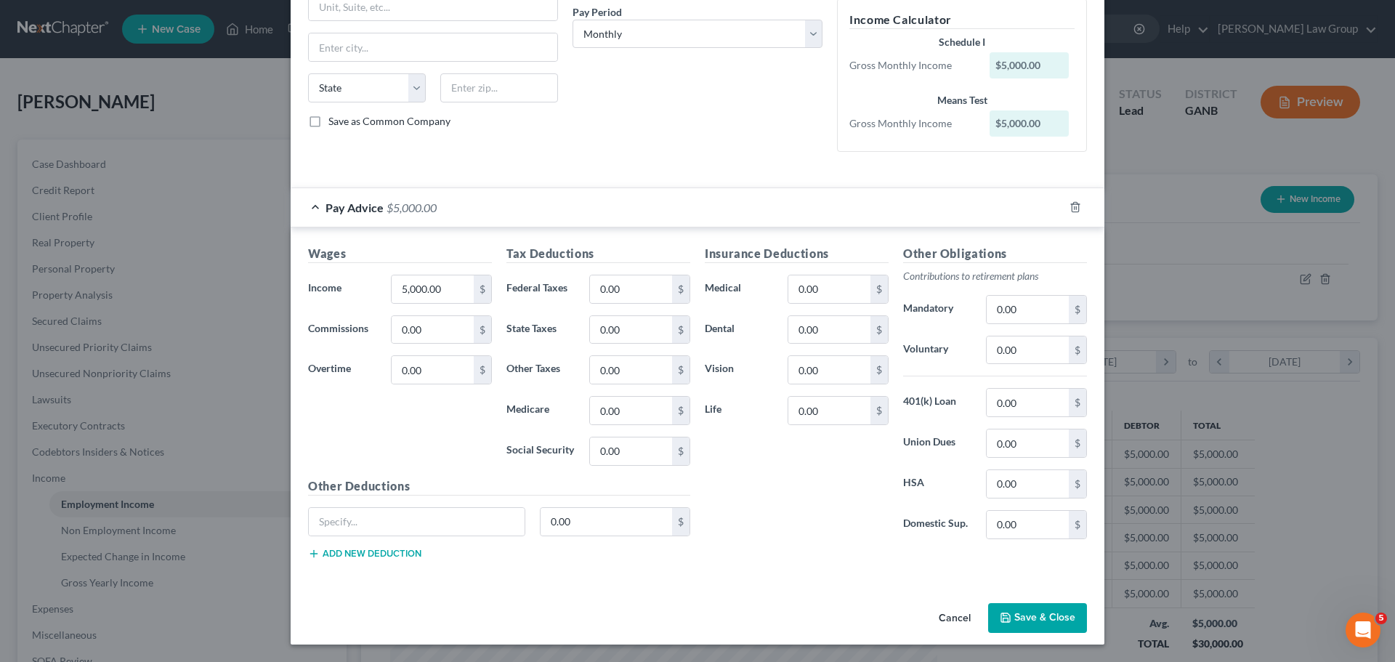
click at [1029, 603] on button "Save & Close" at bounding box center [1037, 618] width 99 height 31
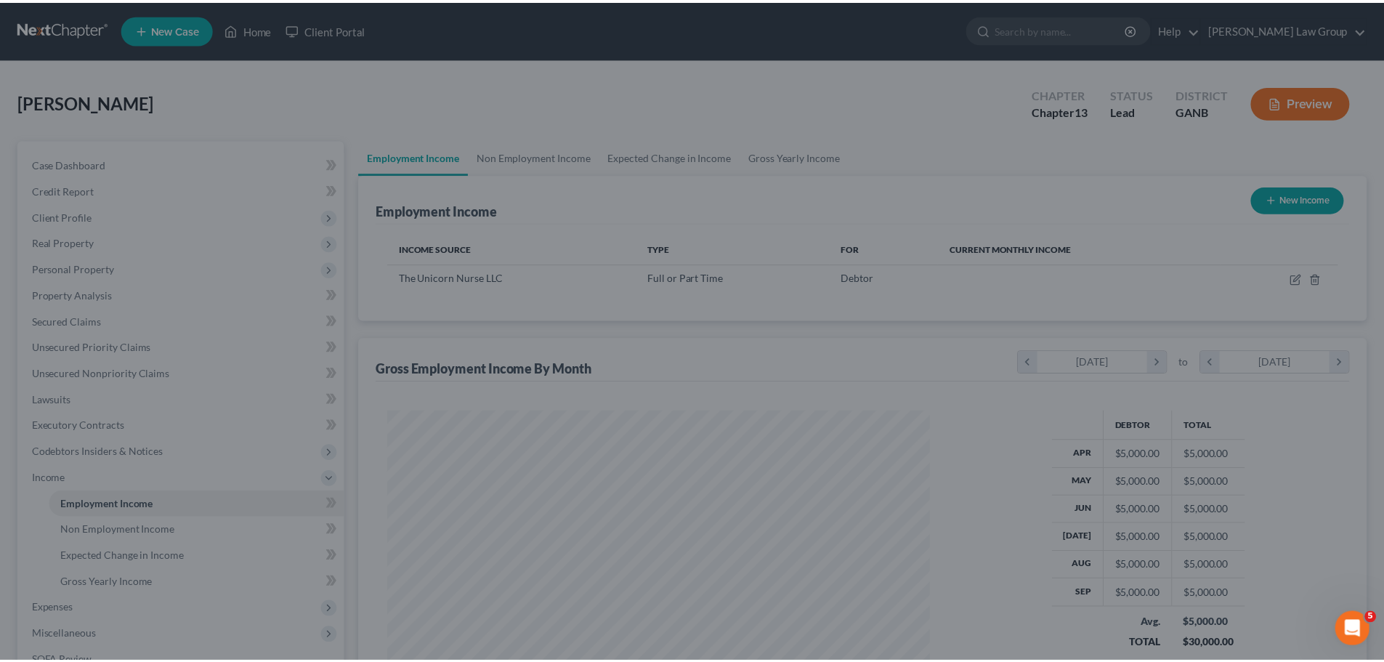
scroll to position [726173, 725873]
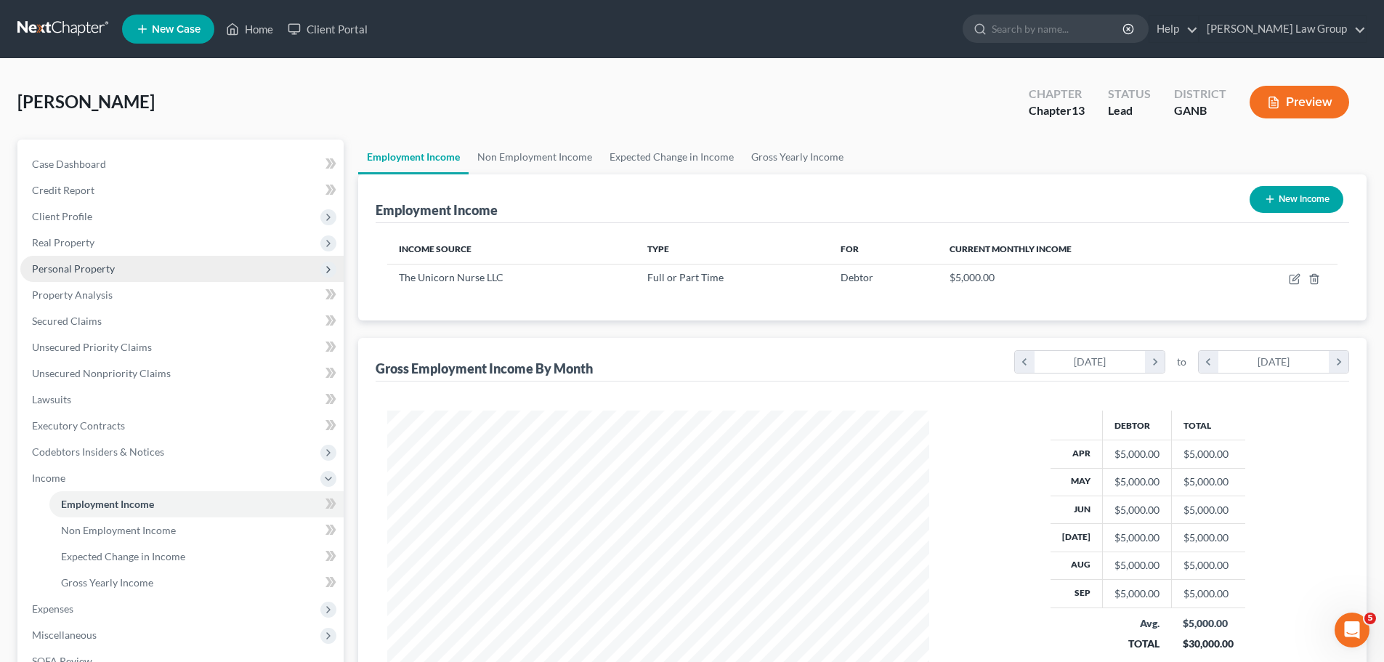
click at [97, 256] on span "Personal Property" at bounding box center [181, 269] width 323 height 26
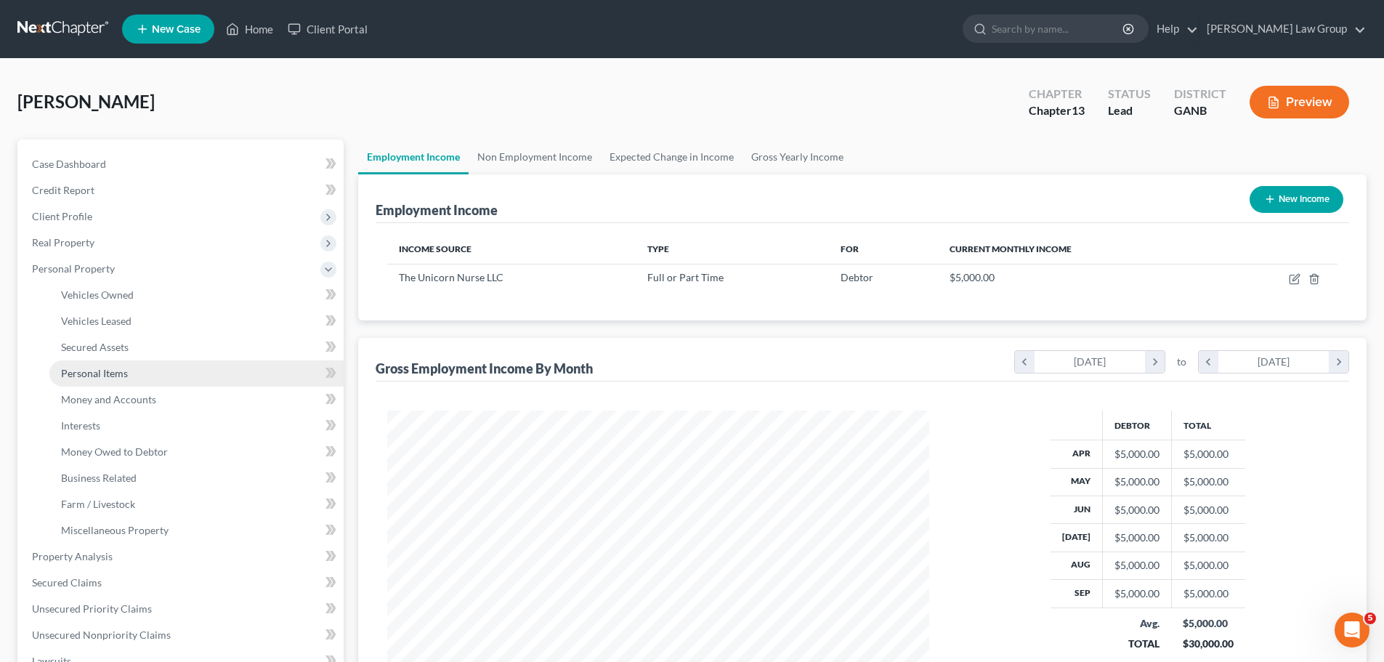
click at [126, 367] on span "Personal Items" at bounding box center [94, 373] width 67 height 12
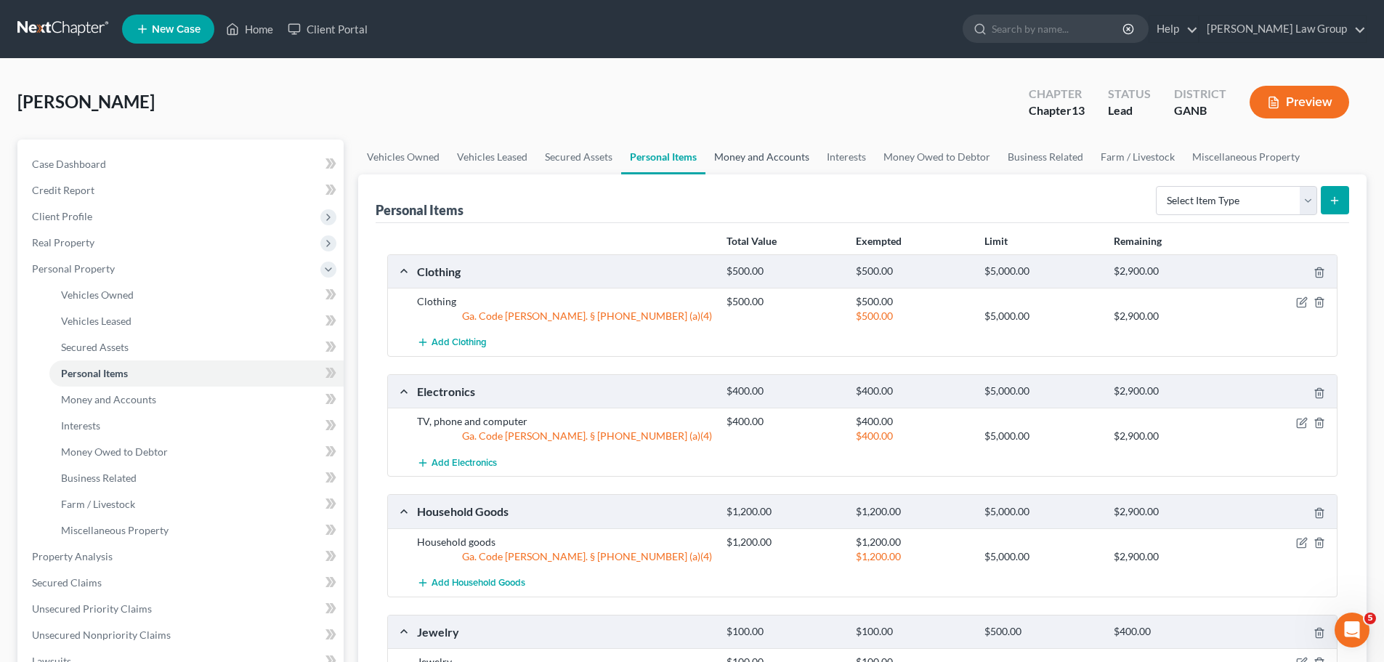
click at [745, 166] on link "Money and Accounts" at bounding box center [761, 156] width 113 height 35
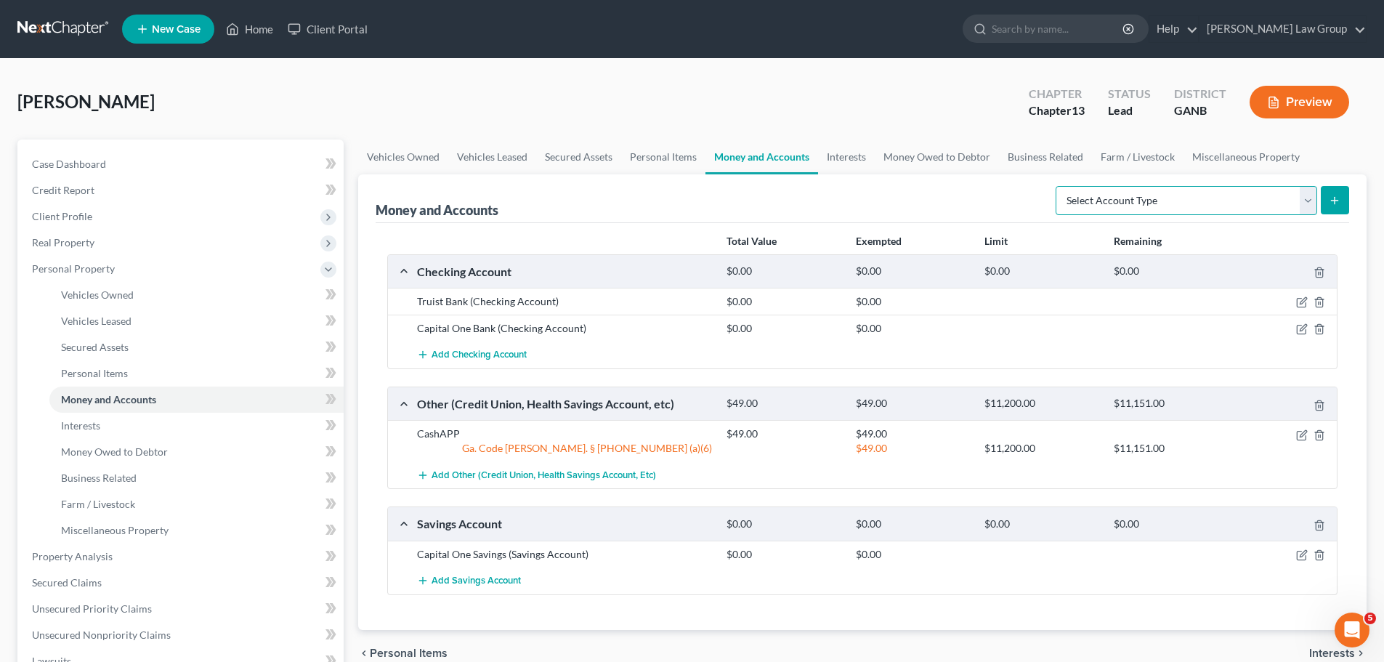
click at [1212, 201] on select "Select Account Type Brokerage Cash on Hand Certificates of Deposit Checking Acc…" at bounding box center [1187, 200] width 262 height 29
click at [1058, 186] on select "Select Account Type Brokerage Cash on Hand Certificates of Deposit Checking Acc…" at bounding box center [1187, 200] width 262 height 29
click at [1341, 208] on button "submit" at bounding box center [1335, 200] width 28 height 28
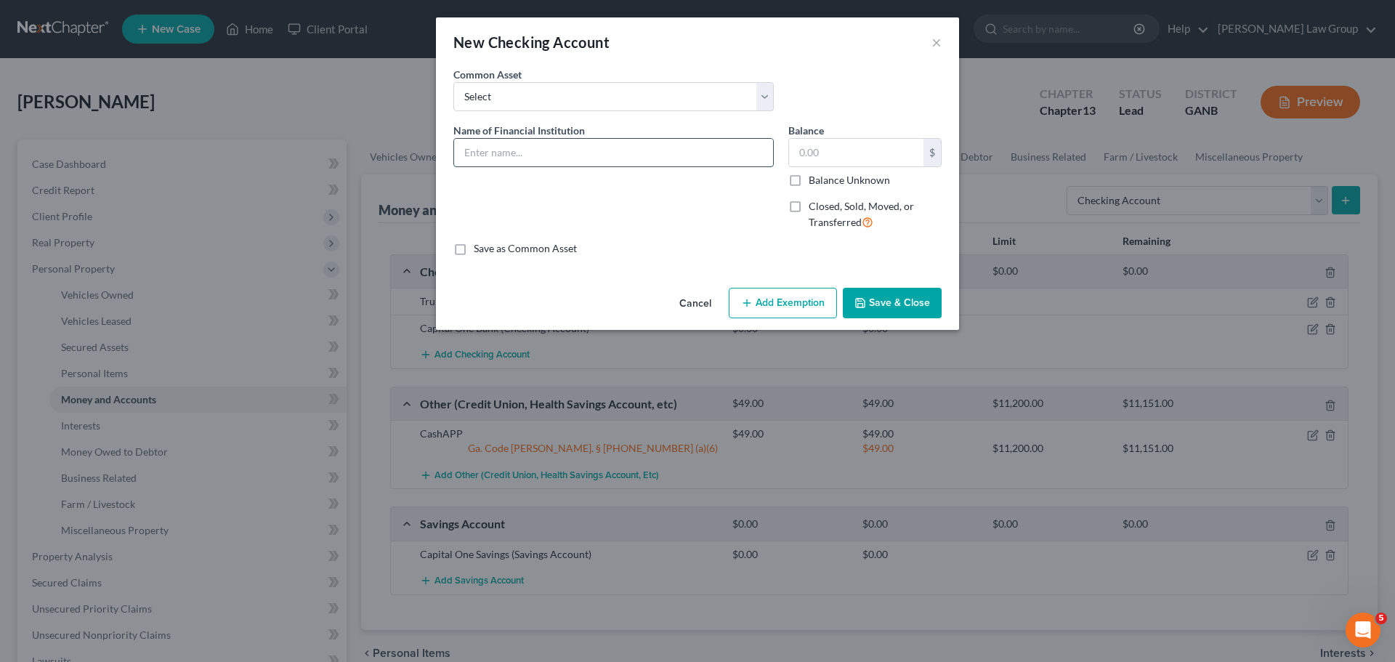
click at [481, 154] on input "text" at bounding box center [613, 153] width 319 height 28
click at [817, 150] on input "text" at bounding box center [856, 153] width 134 height 28
click at [881, 305] on button "Save & Close" at bounding box center [892, 303] width 99 height 31
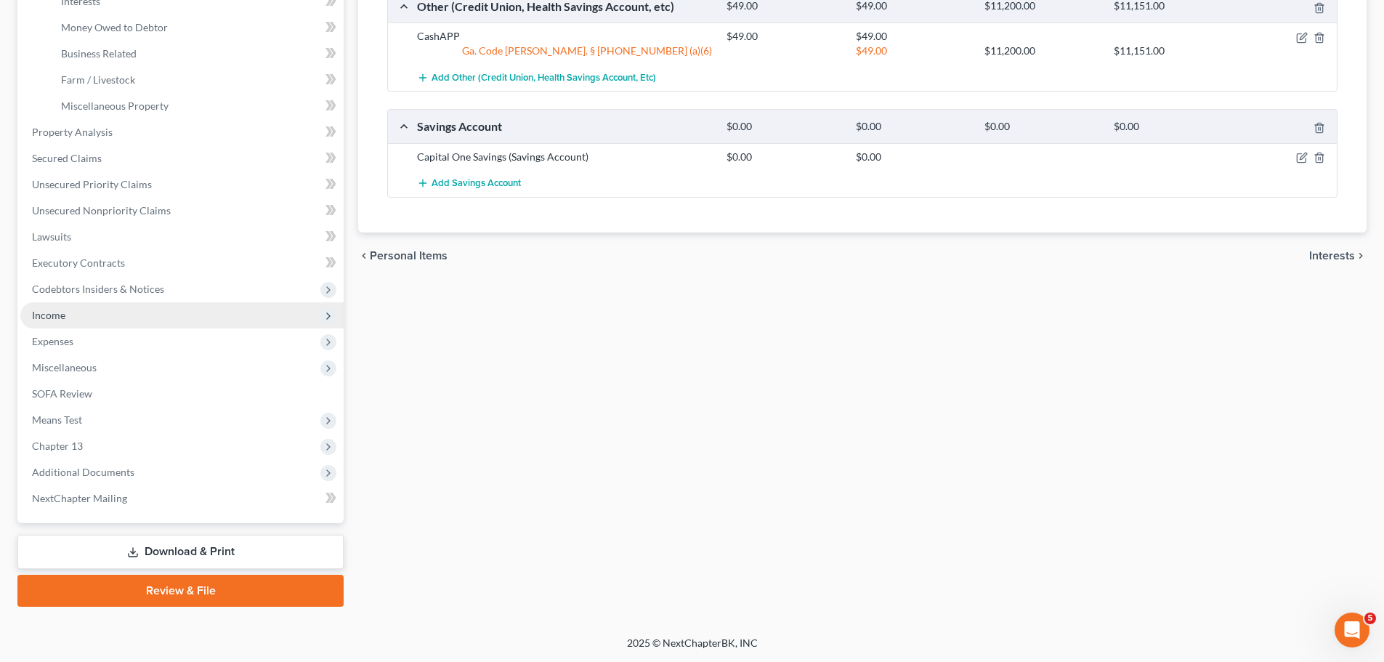
click at [147, 311] on span "Income" at bounding box center [181, 315] width 323 height 26
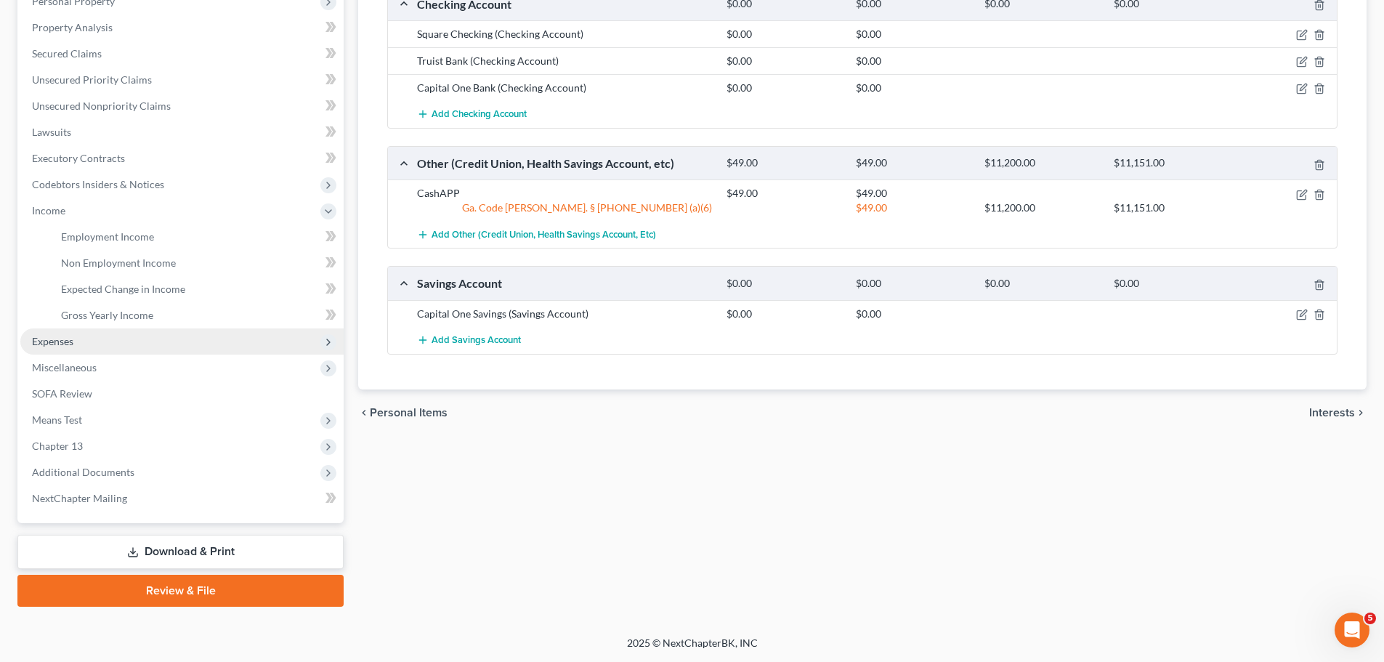
scroll to position [267, 0]
click at [214, 238] on link "Employment Income" at bounding box center [196, 237] width 294 height 26
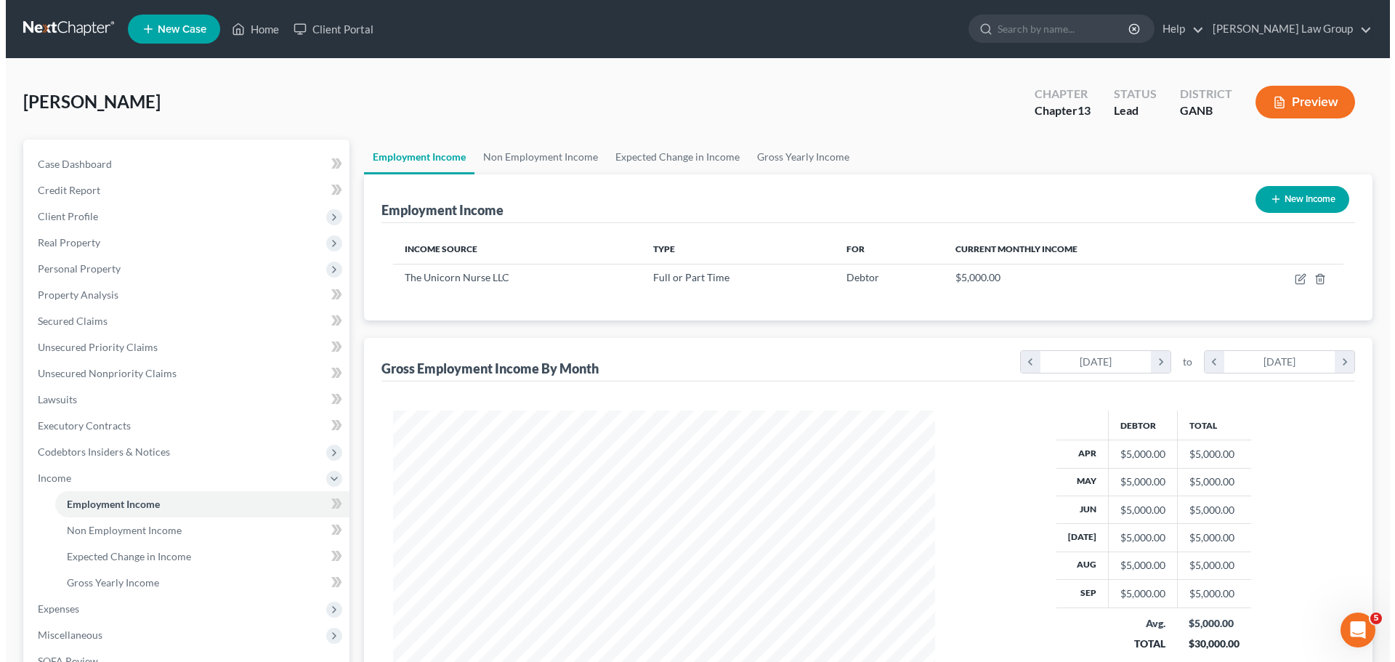
scroll to position [271, 571]
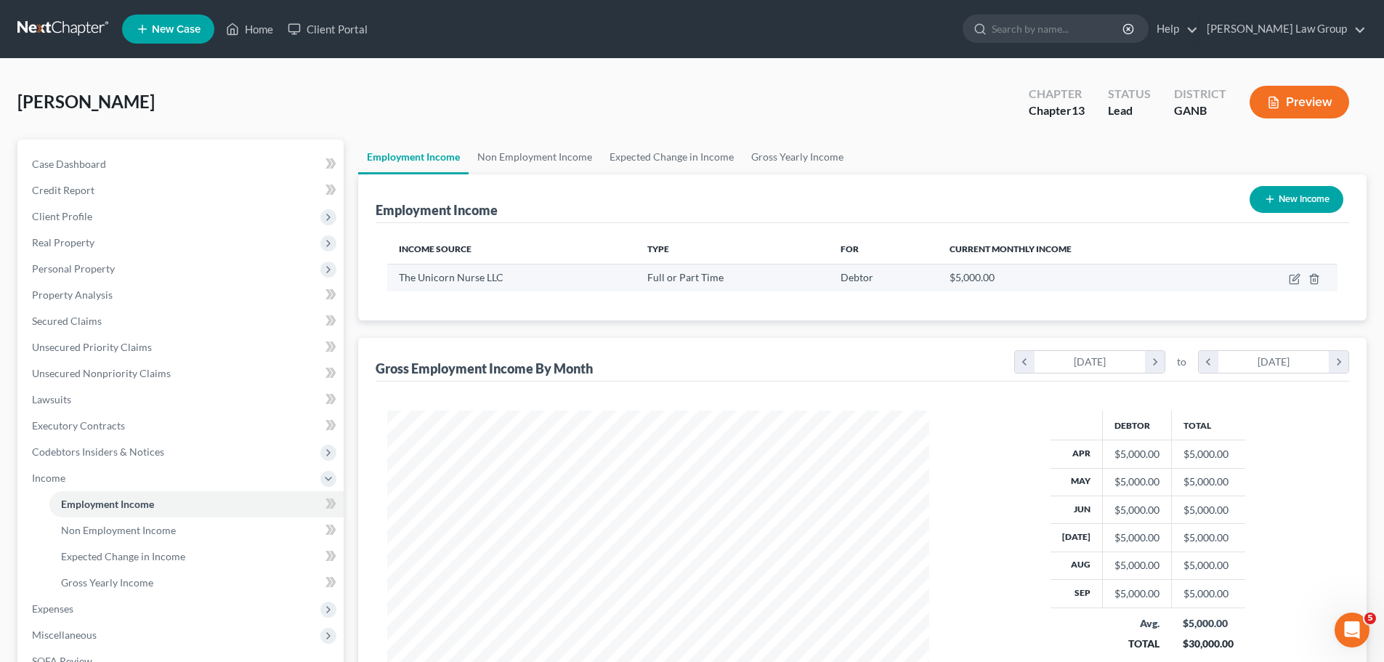
click at [1294, 285] on td at bounding box center [1278, 278] width 117 height 28
click at [1296, 274] on icon "button" at bounding box center [1295, 279] width 12 height 12
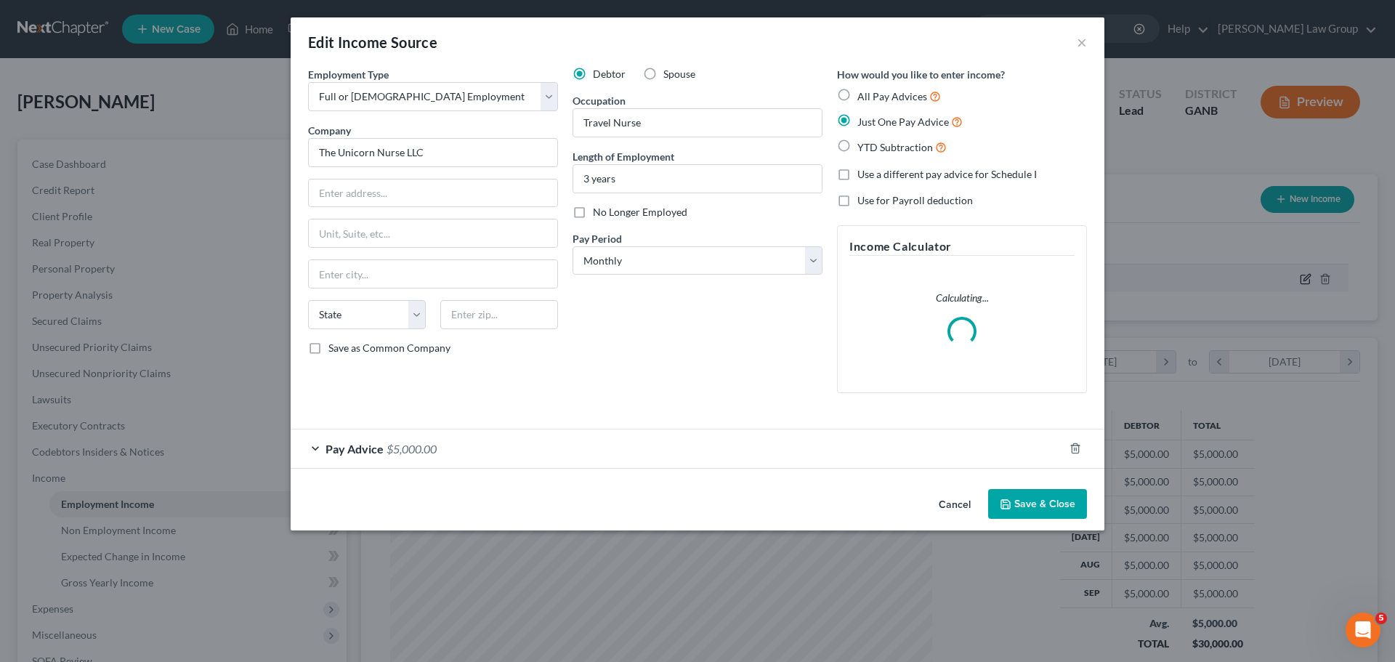
scroll to position [273, 576]
click at [346, 439] on div "Pay Advice $5,000.00" at bounding box center [677, 448] width 773 height 39
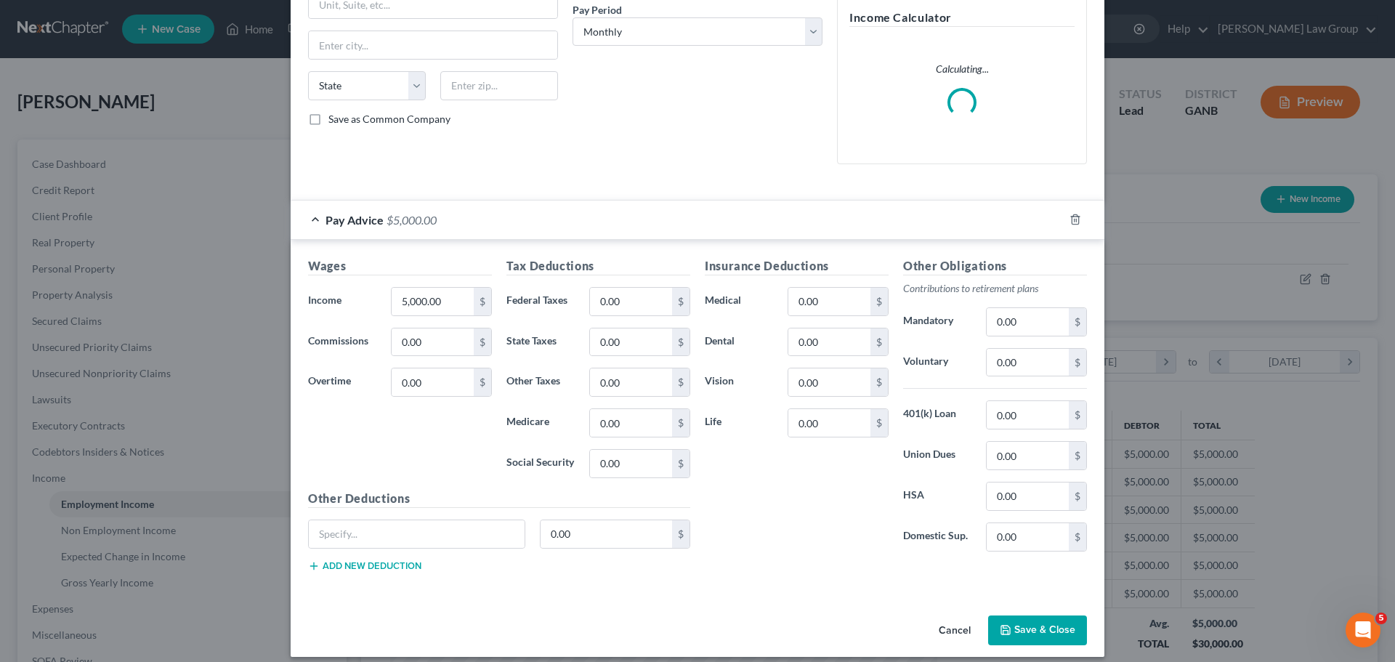
scroll to position [241, 0]
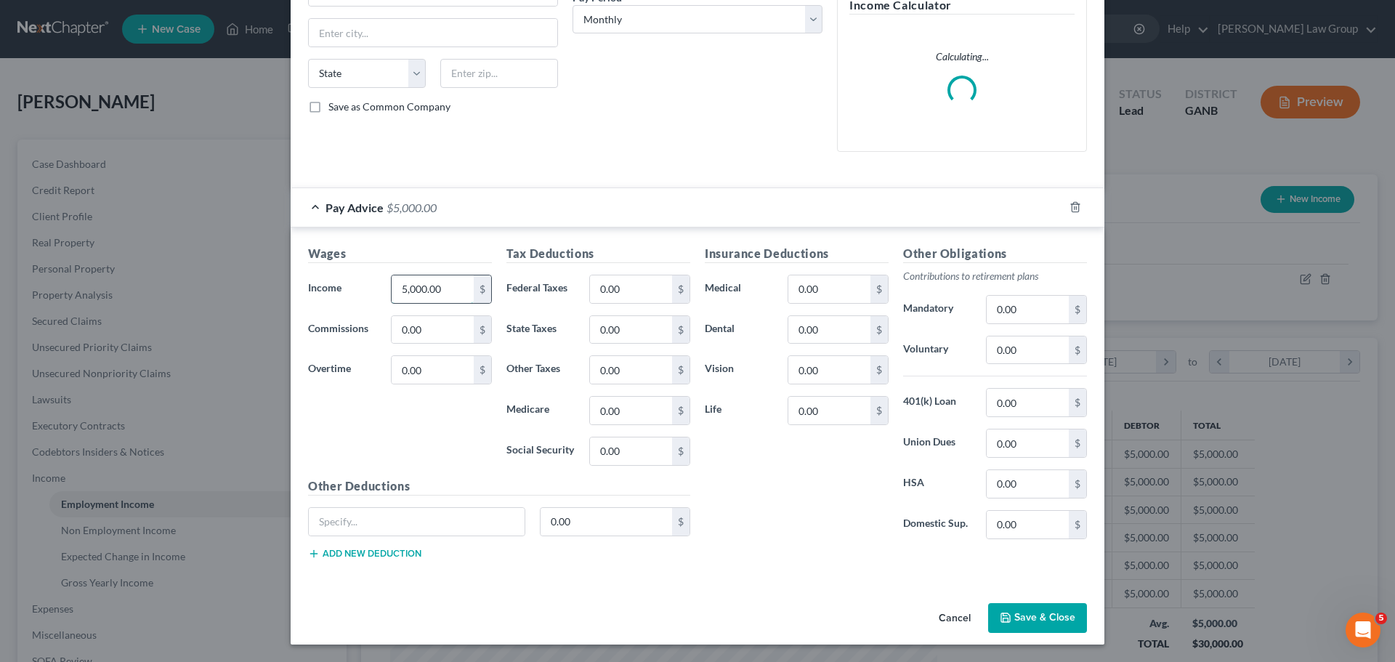
click at [450, 289] on input "5,000.00" at bounding box center [433, 289] width 82 height 28
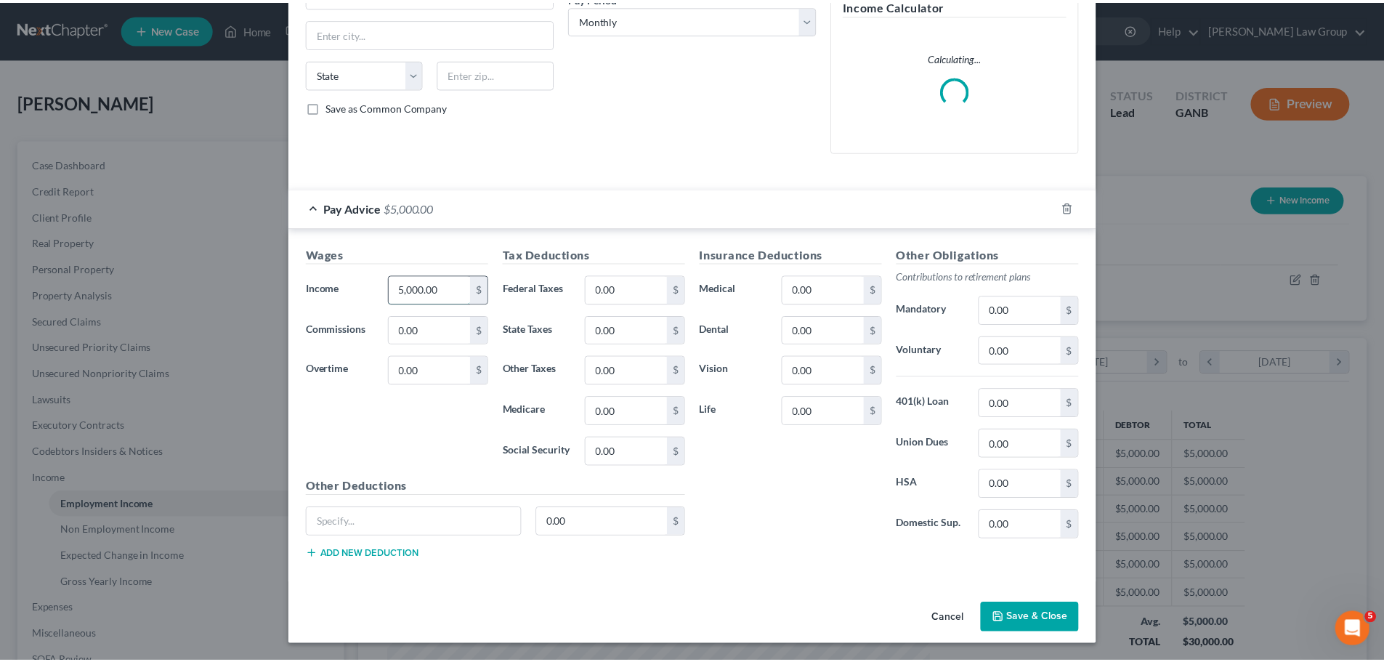
scroll to position [227, 0]
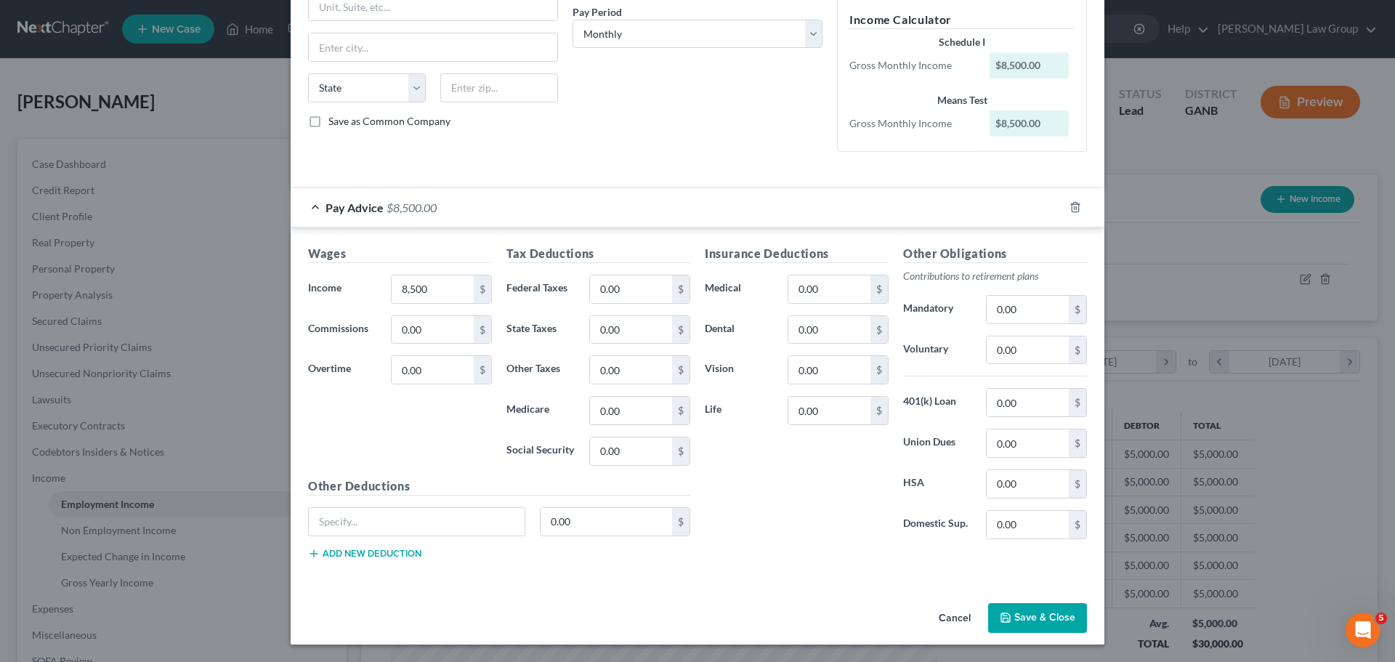
click at [1039, 625] on button "Save & Close" at bounding box center [1037, 618] width 99 height 31
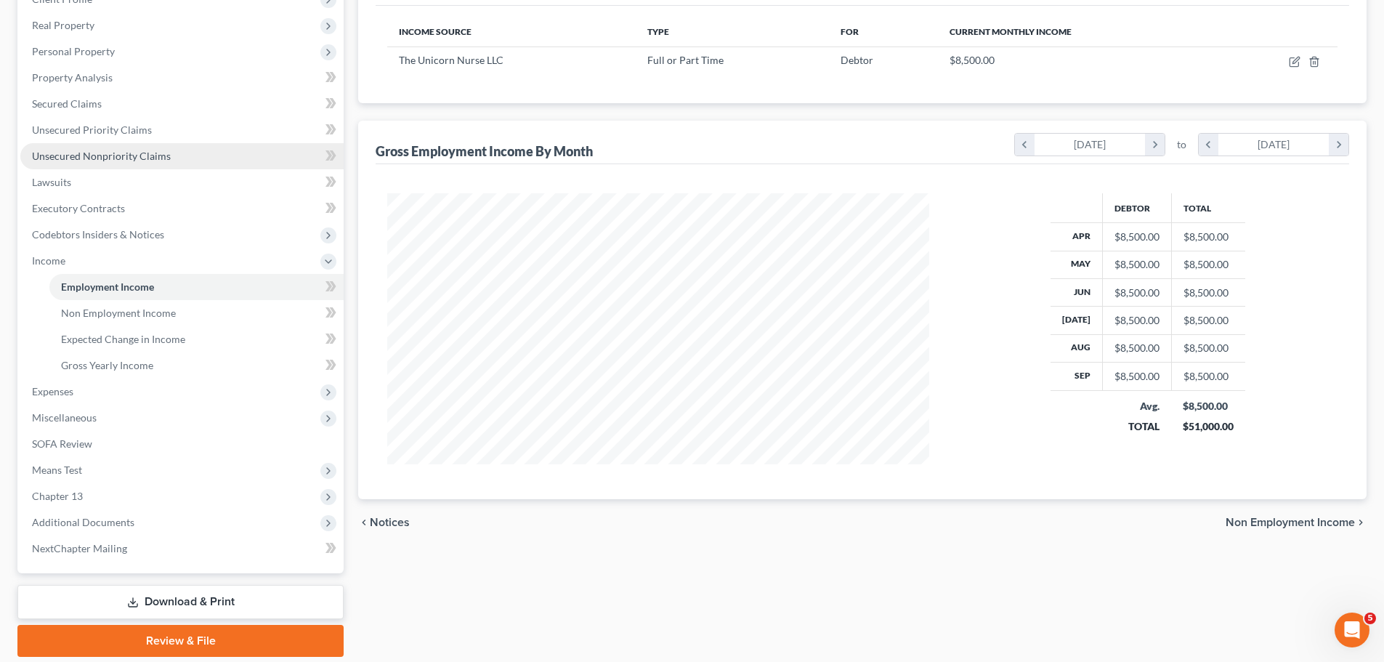
scroll to position [218, 0]
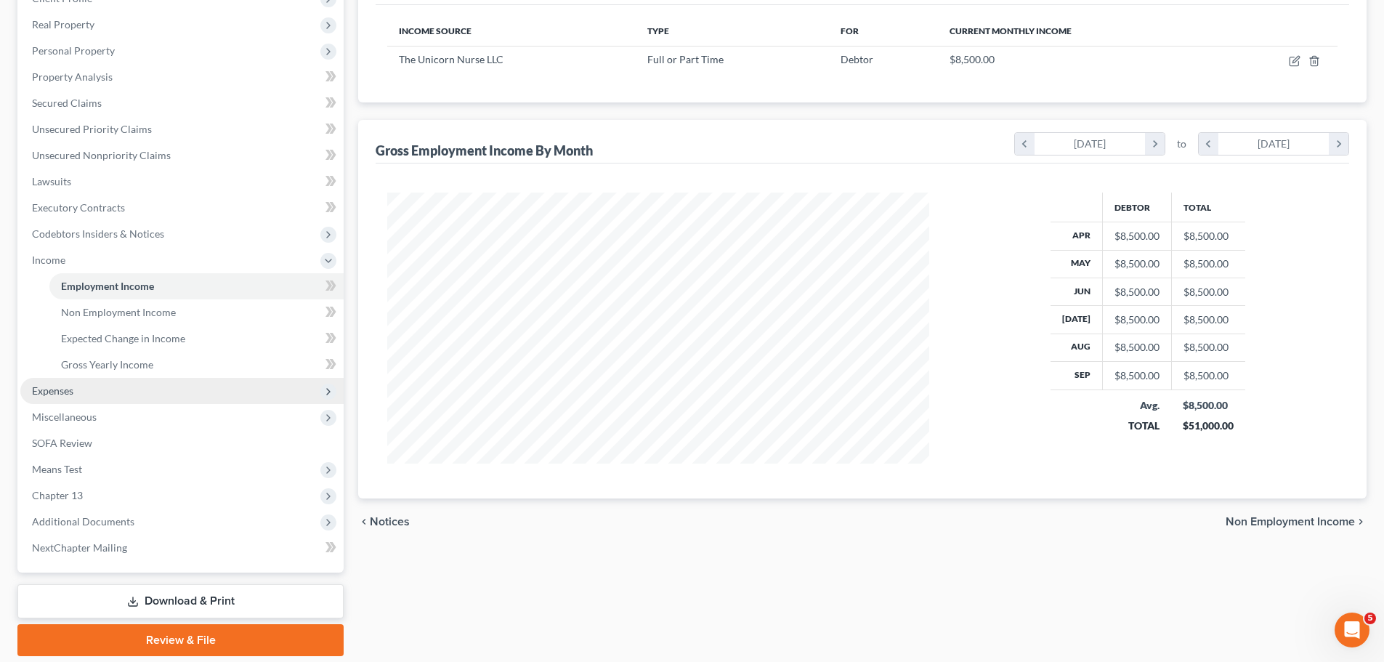
click at [152, 384] on span "Expenses" at bounding box center [181, 391] width 323 height 26
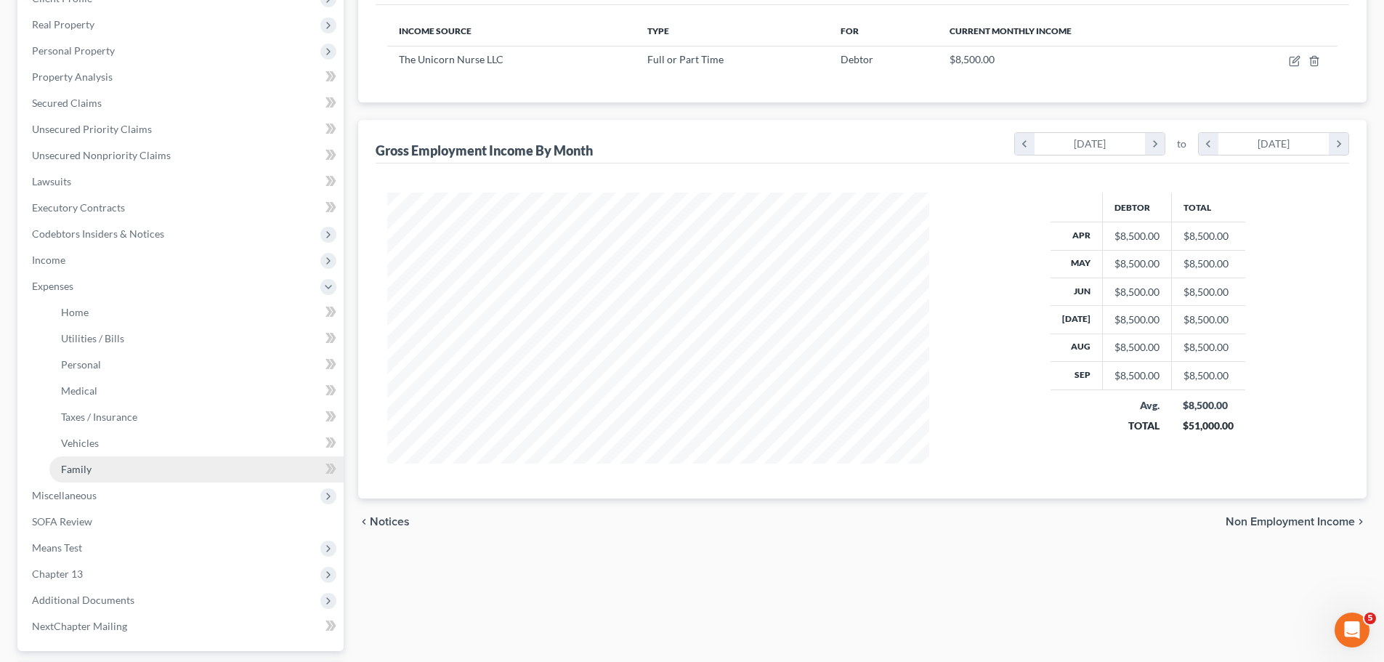
click at [120, 468] on link "Family" at bounding box center [196, 469] width 294 height 26
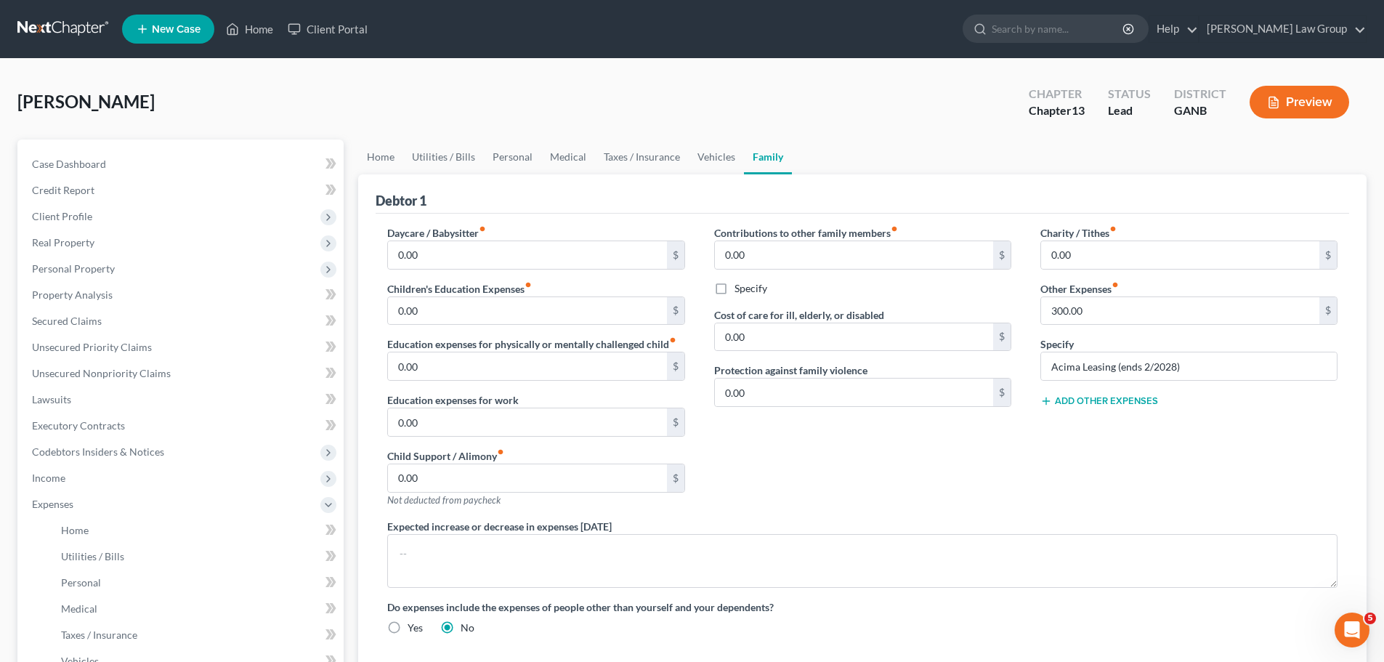
click at [1089, 405] on button "Add Other Expenses" at bounding box center [1099, 401] width 118 height 12
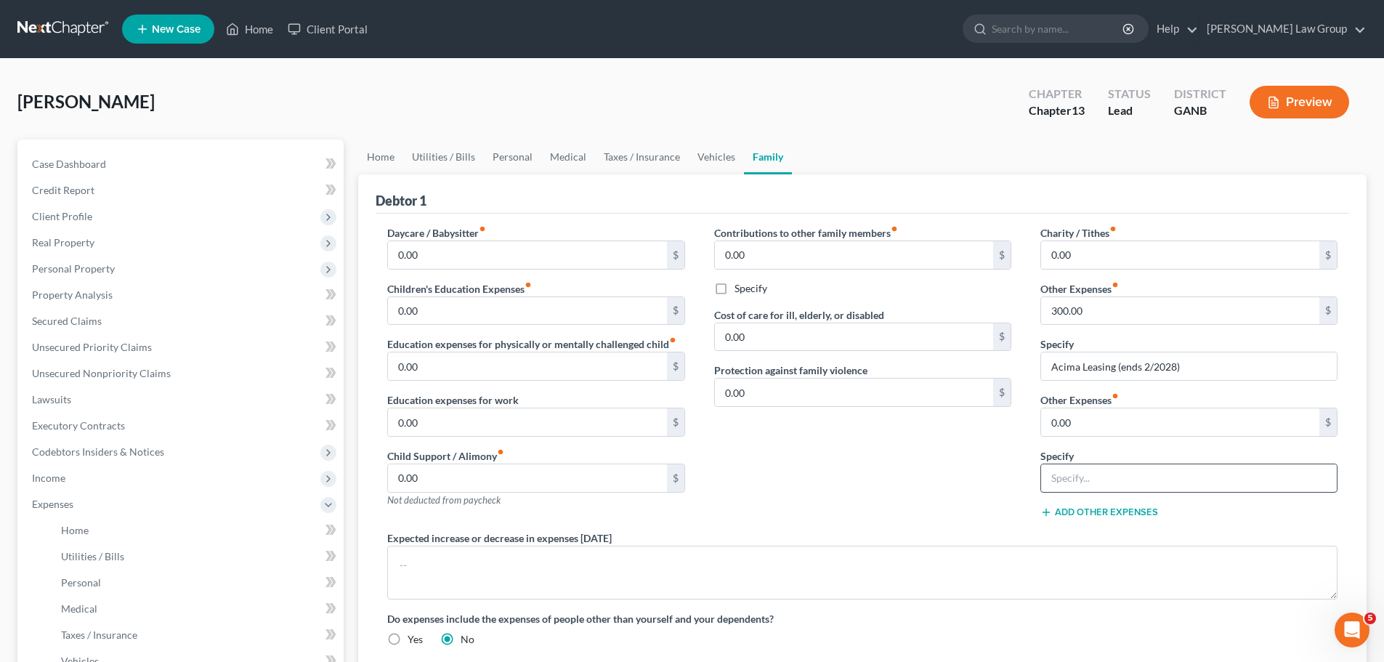
click at [1089, 473] on input "text" at bounding box center [1189, 478] width 296 height 28
click at [1119, 425] on input "0.00" at bounding box center [1180, 422] width 278 height 28
click at [923, 475] on div "Contributions to other family members fiber_manual_record 0.00 $ Specify Cost o…" at bounding box center [863, 377] width 326 height 305
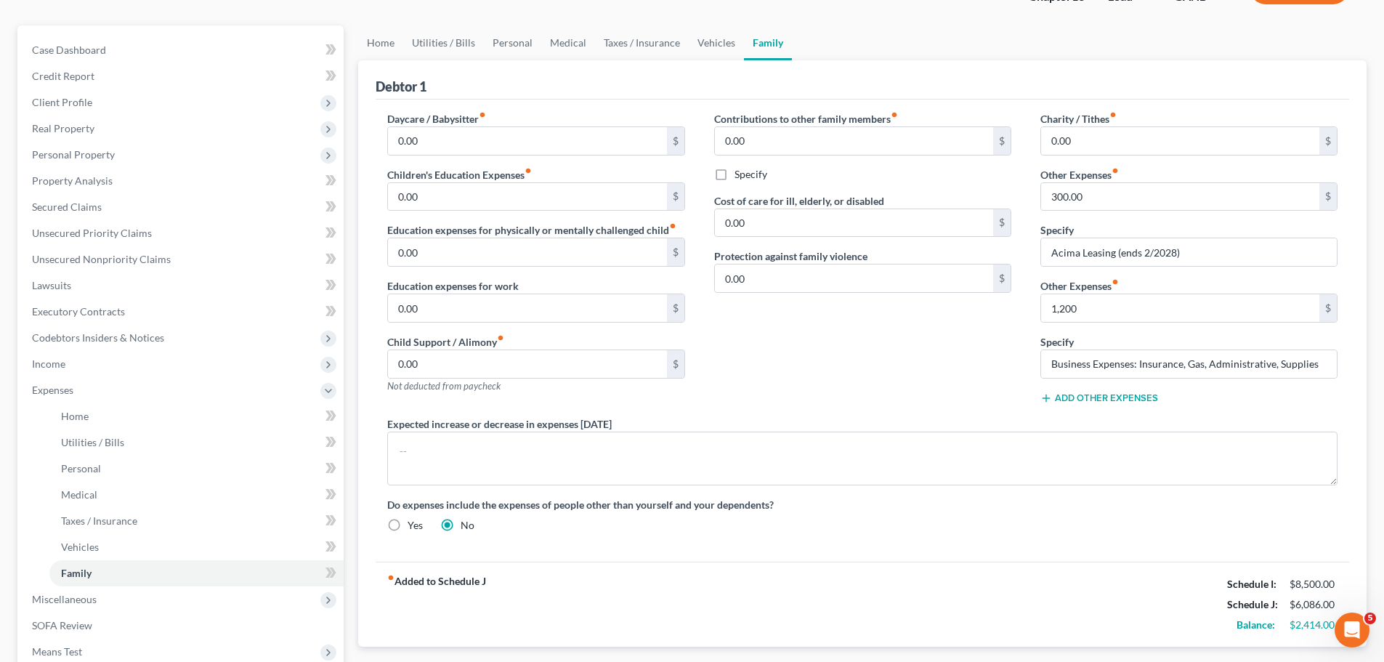
scroll to position [346, 0]
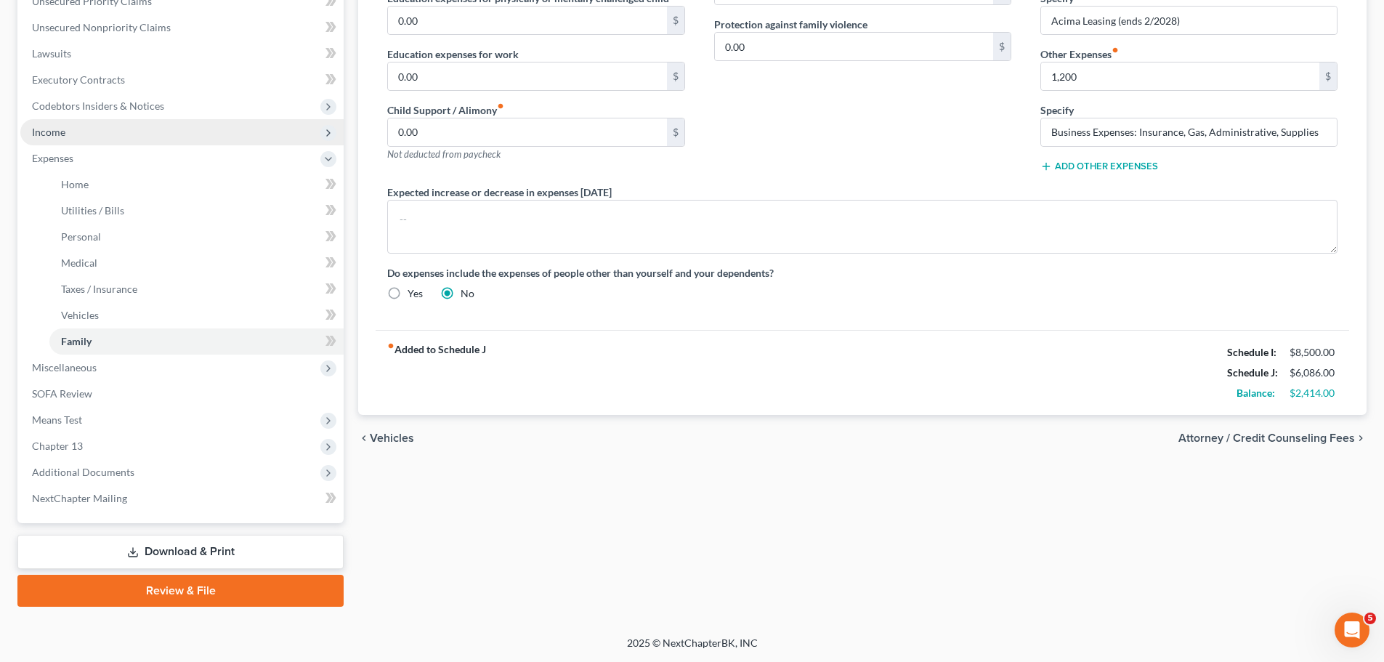
click at [95, 139] on span "Income" at bounding box center [181, 132] width 323 height 26
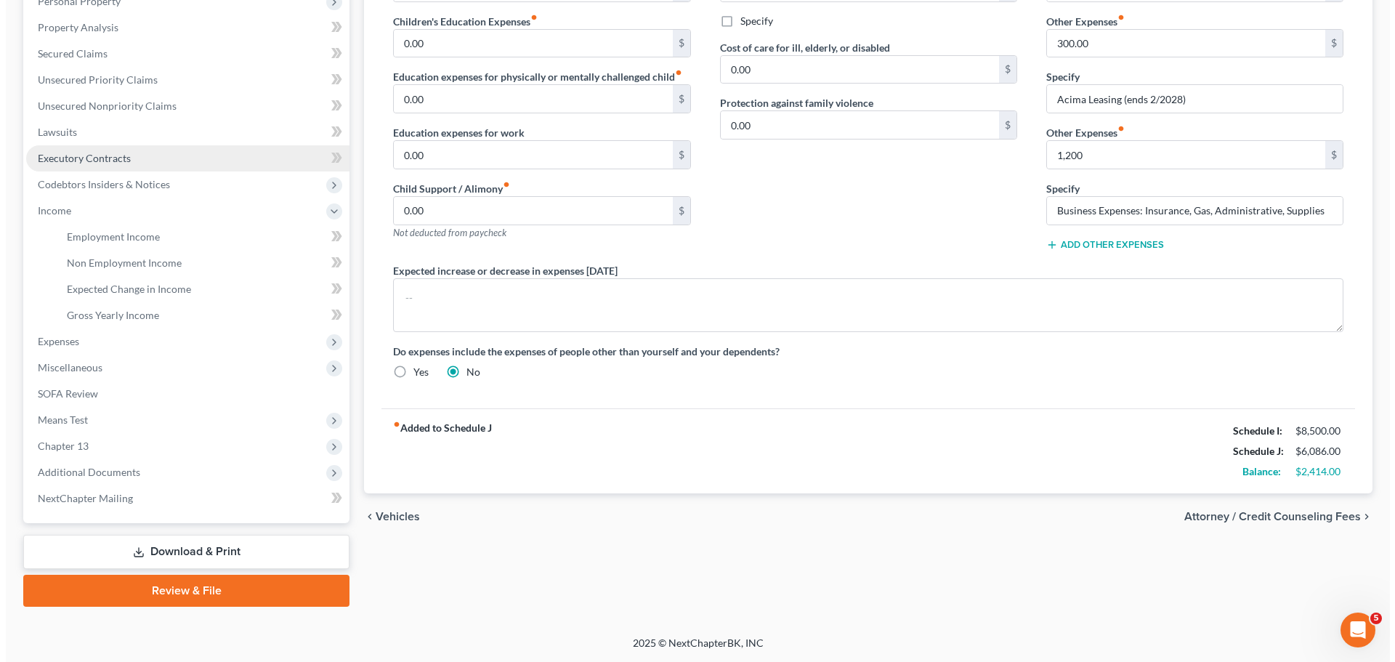
scroll to position [267, 0]
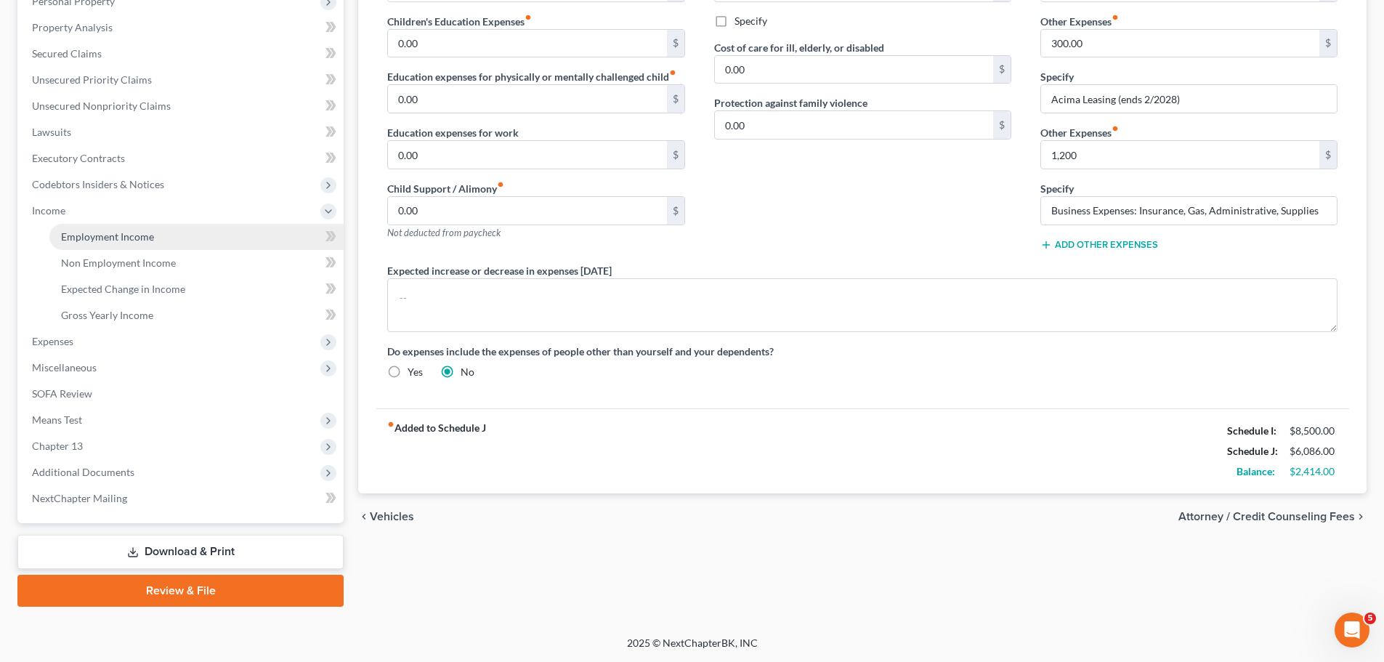
click at [224, 233] on link "Employment Income" at bounding box center [196, 237] width 294 height 26
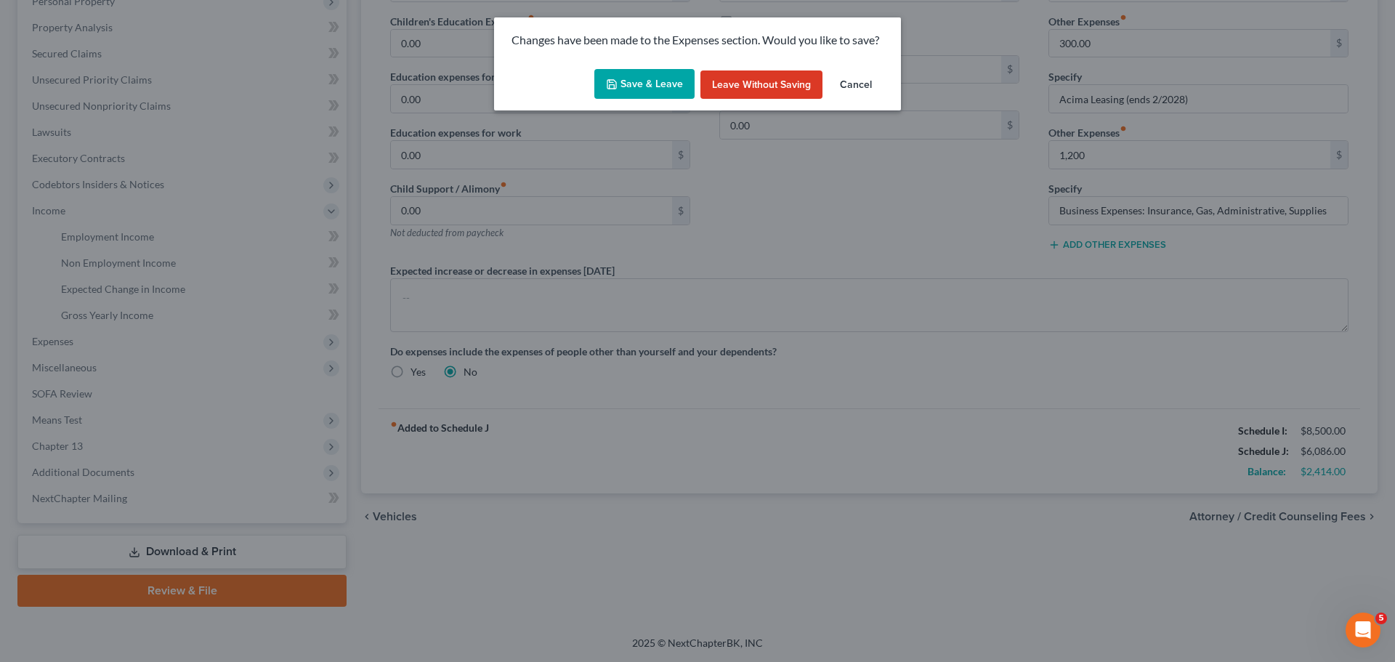
click at [637, 91] on button "Save & Leave" at bounding box center [644, 84] width 100 height 31
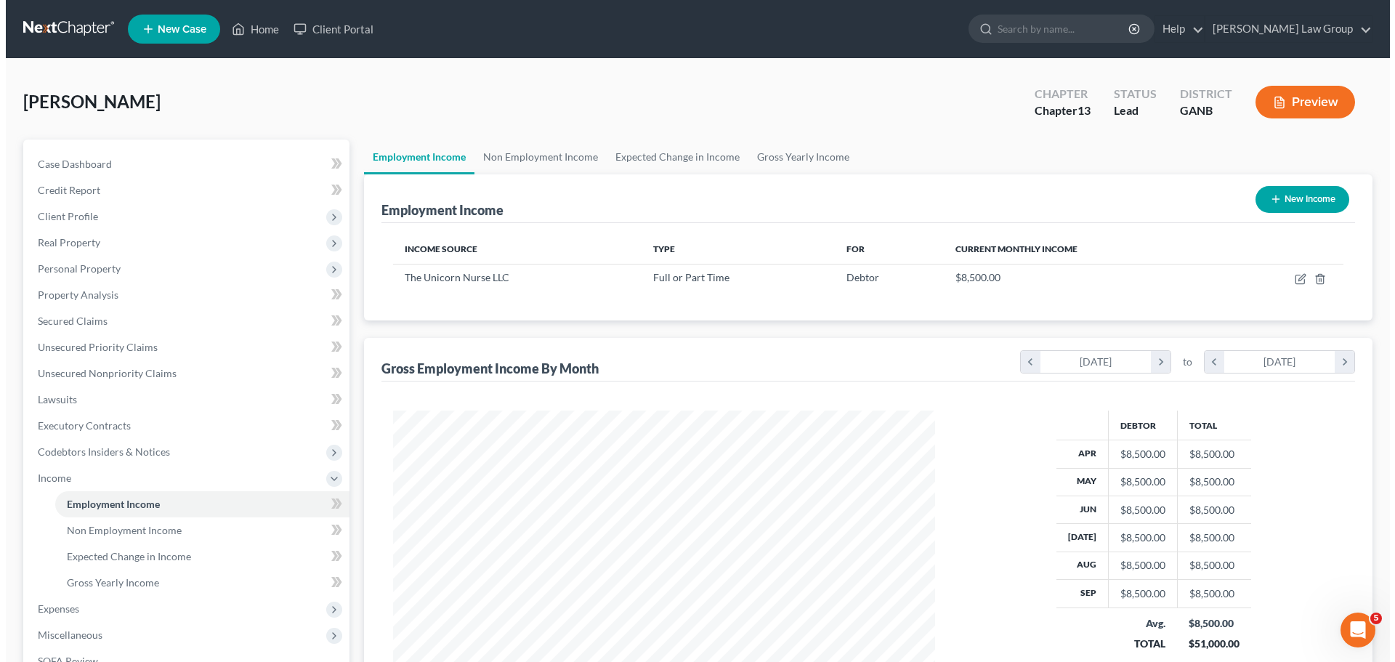
scroll to position [271, 571]
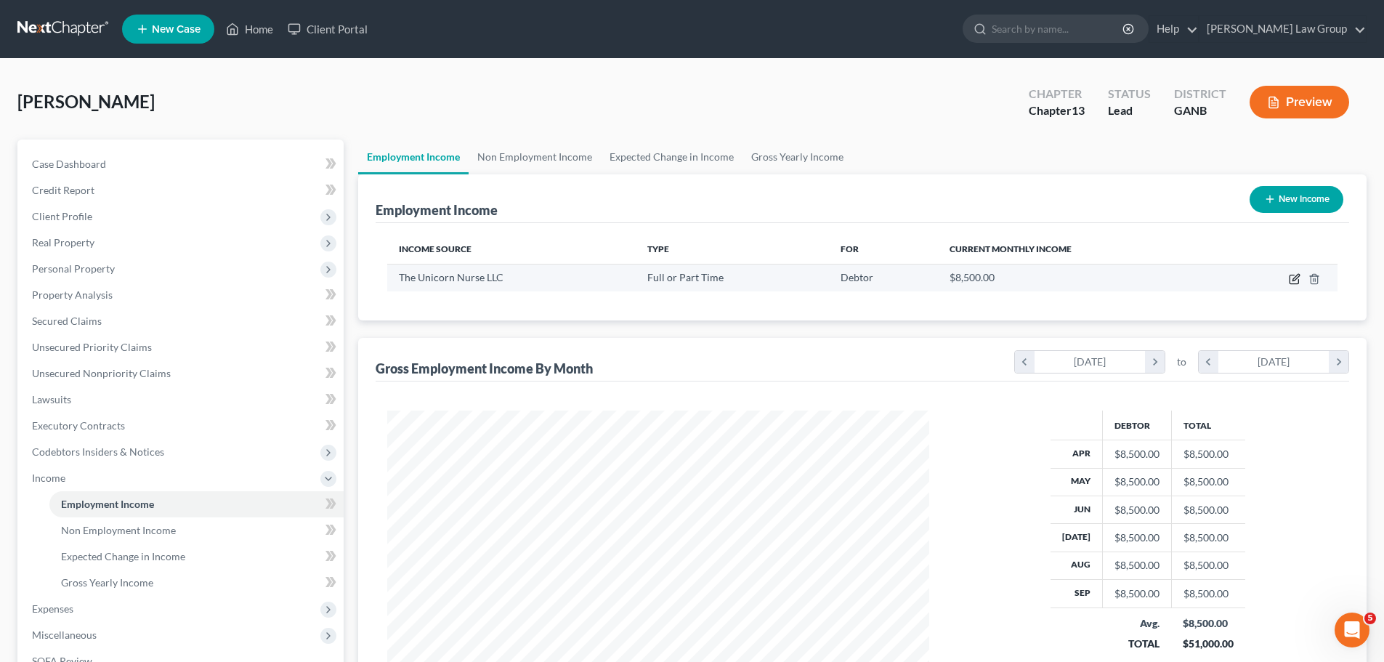
click at [1300, 279] on icon "button" at bounding box center [1295, 279] width 12 height 12
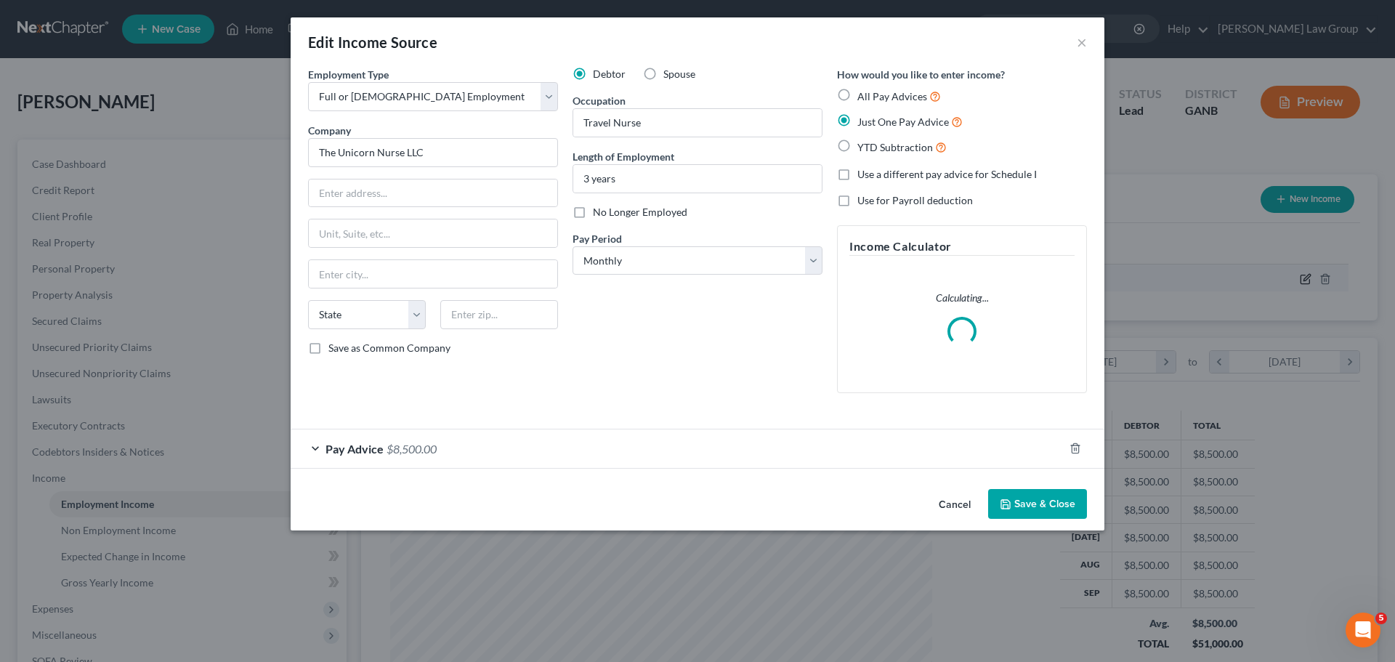
scroll to position [273, 576]
click at [359, 433] on div "Pay Advice $8,500.00" at bounding box center [677, 448] width 773 height 39
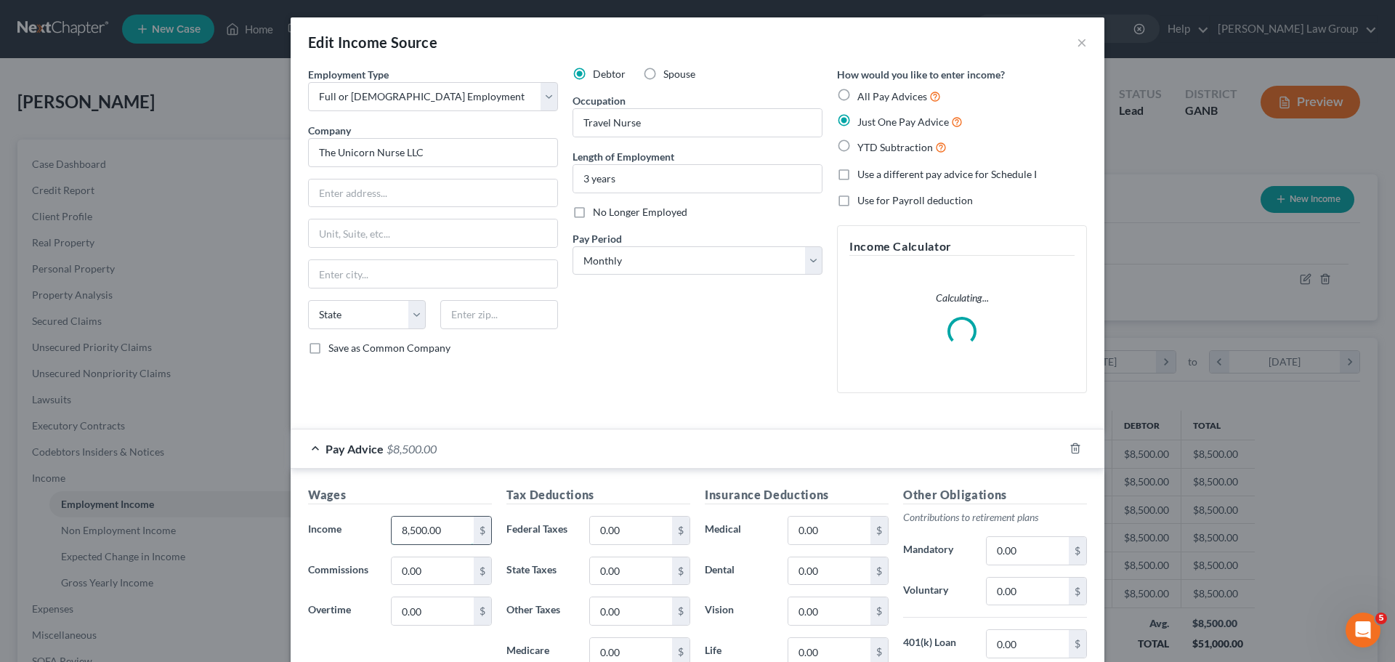
click at [405, 532] on input "8,500.00" at bounding box center [433, 531] width 82 height 28
click at [402, 529] on input "8,500.00" at bounding box center [433, 531] width 82 height 28
click at [400, 530] on input "8,500.00" at bounding box center [433, 531] width 82 height 28
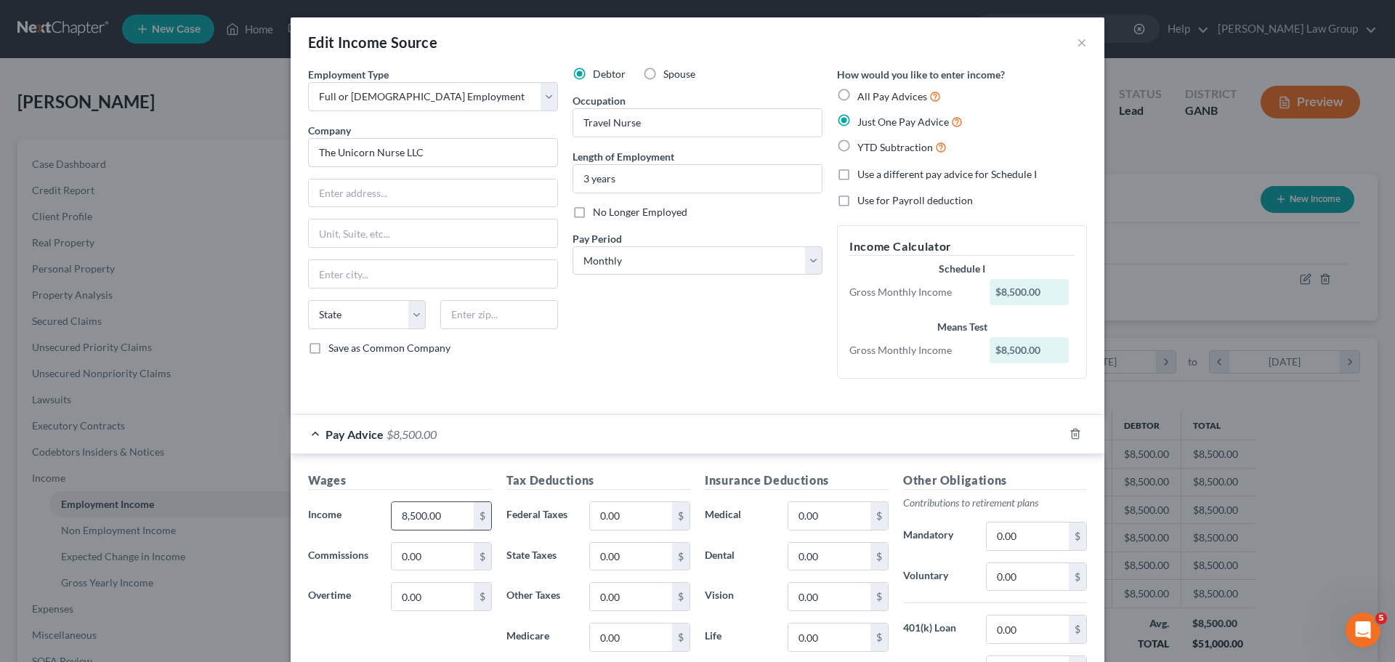
drag, startPoint x: 398, startPoint y: 532, endPoint x: 394, endPoint y: 520, distance: 13.1
click at [394, 532] on div "Wages Income * 8,500.00 $ Commissions 0.00 $ Overtime 0.00 $" at bounding box center [400, 587] width 198 height 232
drag, startPoint x: 400, startPoint y: 515, endPoint x: 389, endPoint y: 513, distance: 11.8
click at [392, 513] on input "8,500.00" at bounding box center [433, 516] width 82 height 28
click at [661, 373] on div "Debtor Spouse Occupation Travel Nurse Length of Employment 3 years No Longer Em…" at bounding box center [697, 228] width 264 height 323
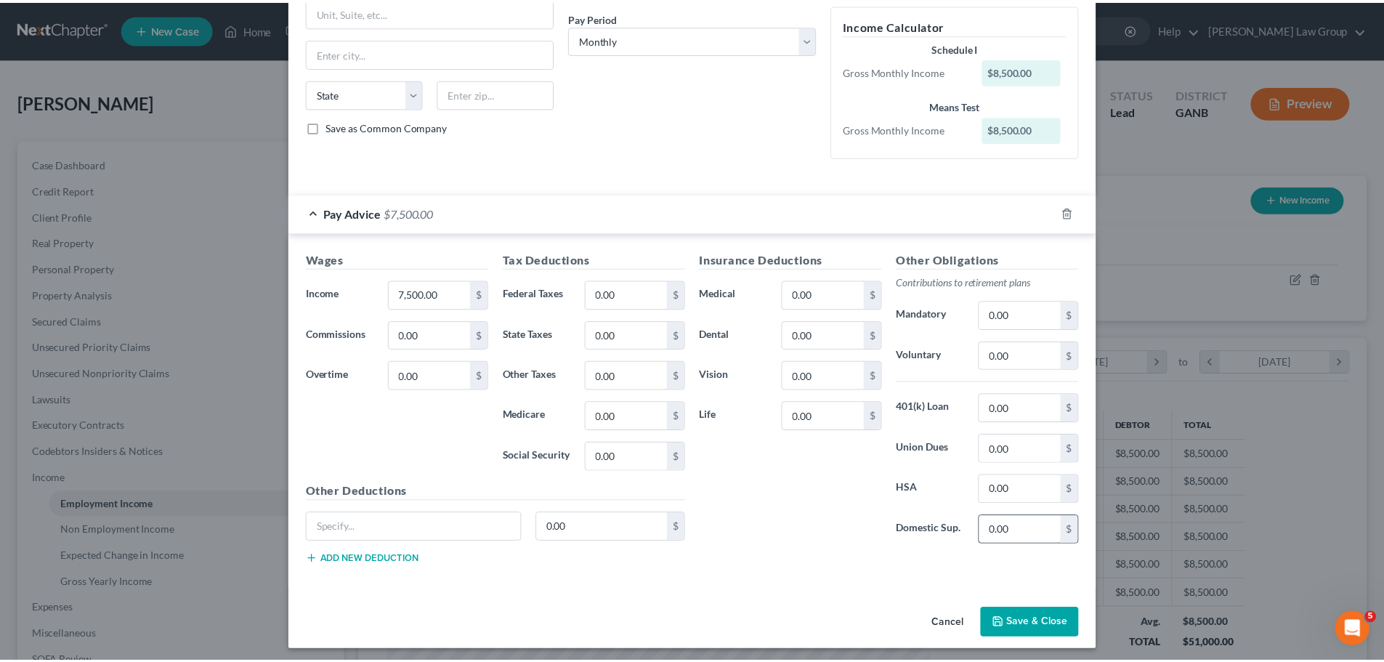
scroll to position [227, 0]
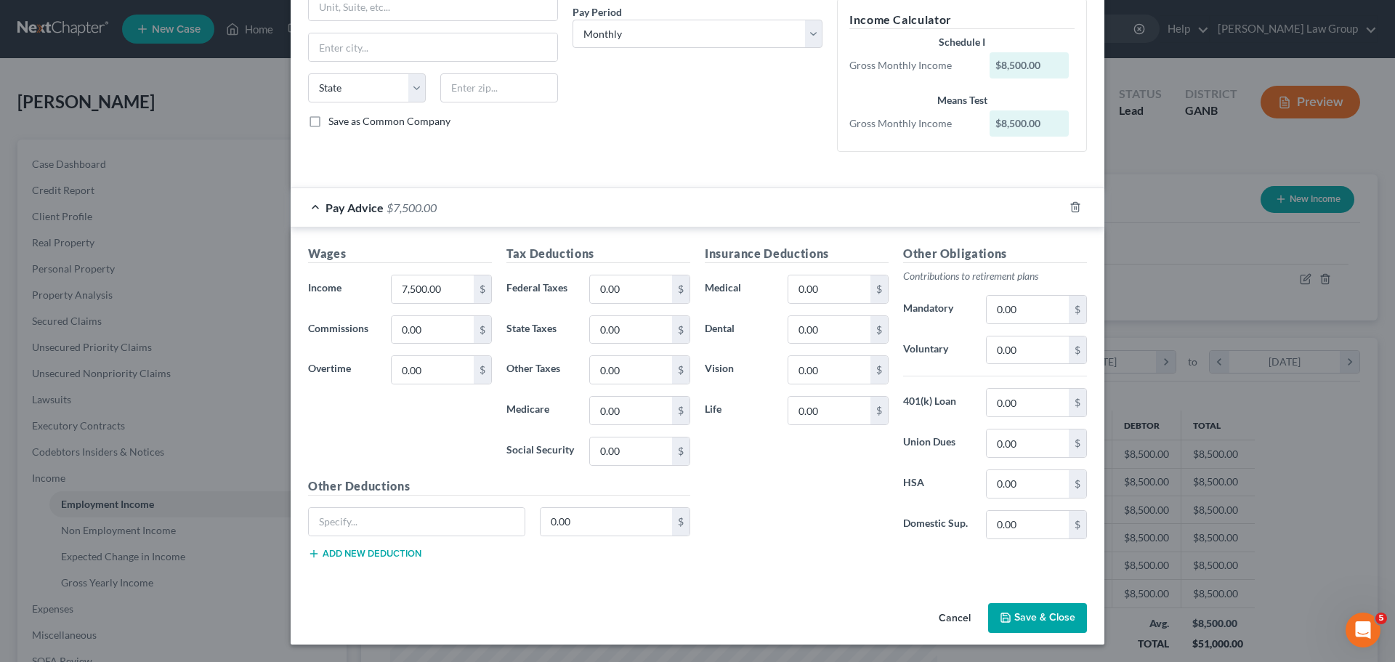
click at [1051, 628] on button "Save & Close" at bounding box center [1037, 618] width 99 height 31
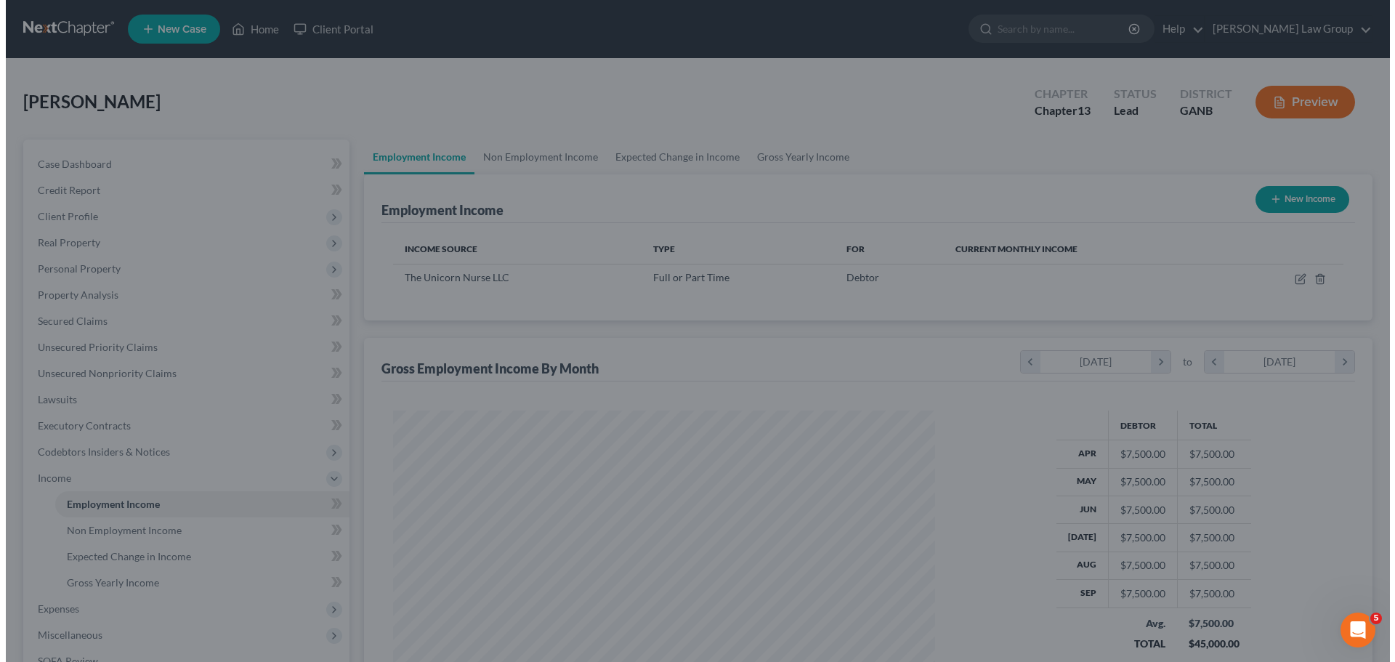
scroll to position [726173, 725873]
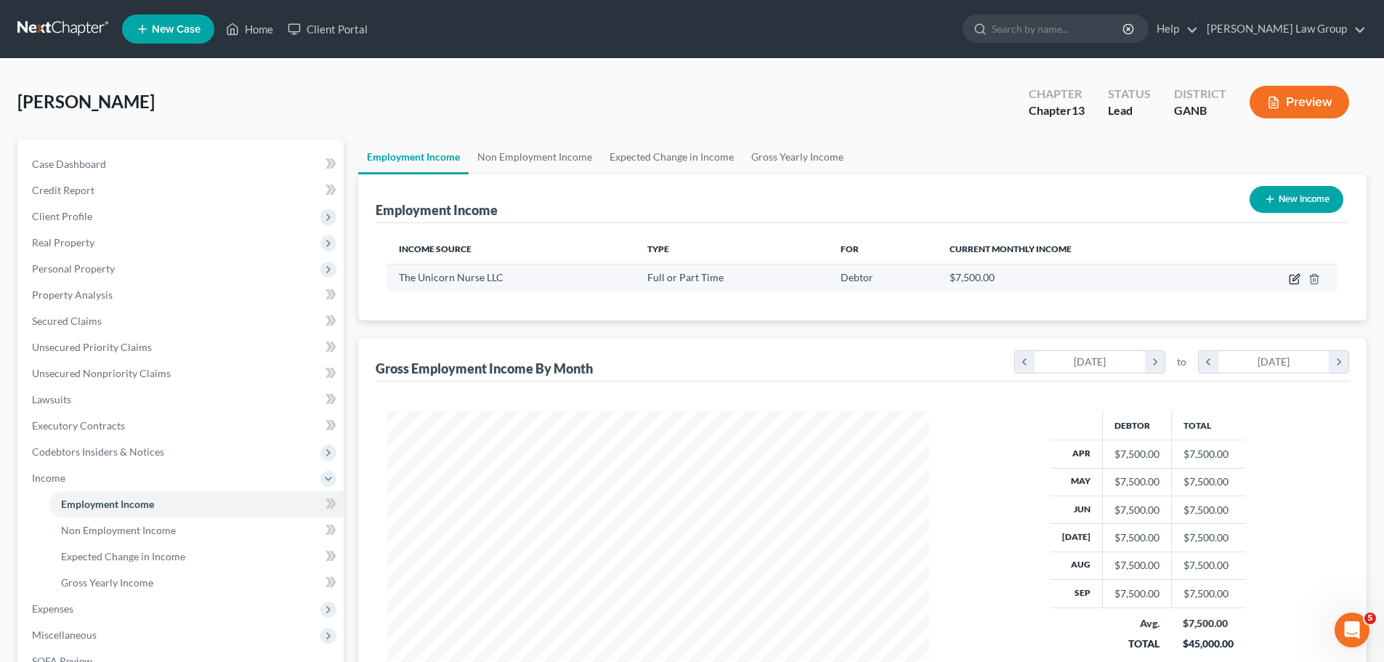
click at [1289, 276] on icon "button" at bounding box center [1295, 279] width 12 height 12
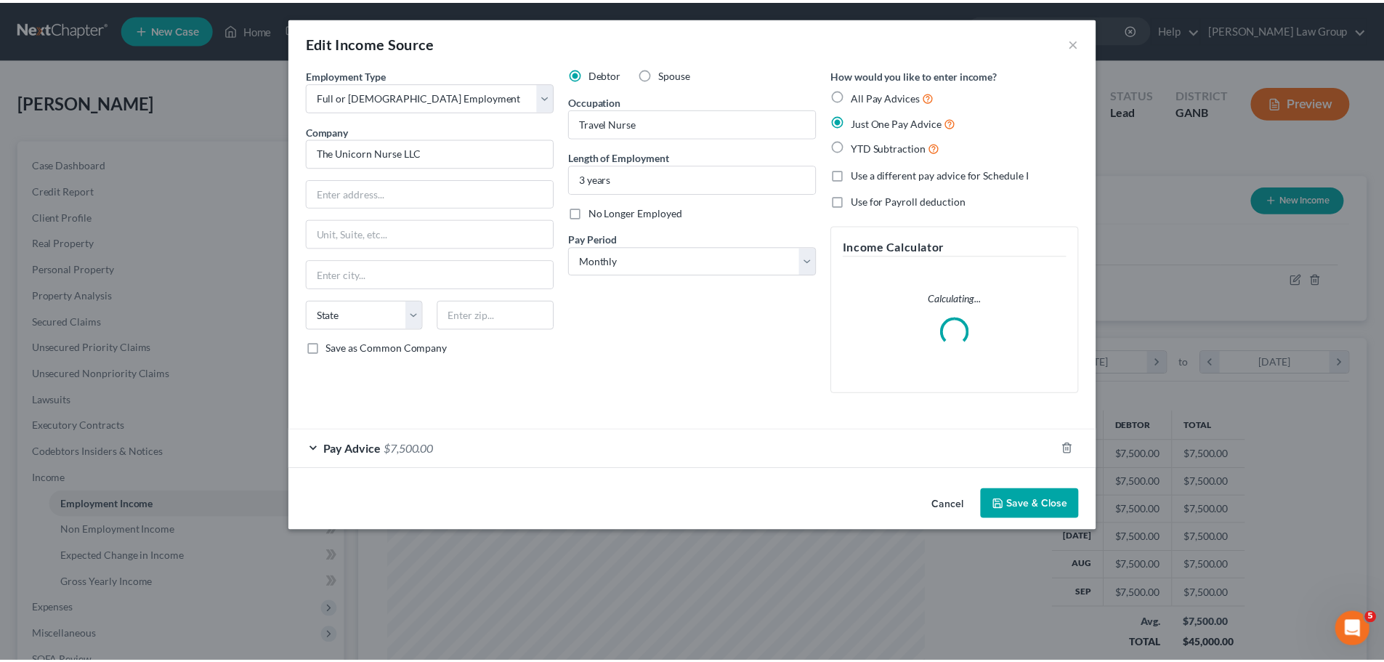
scroll to position [273, 576]
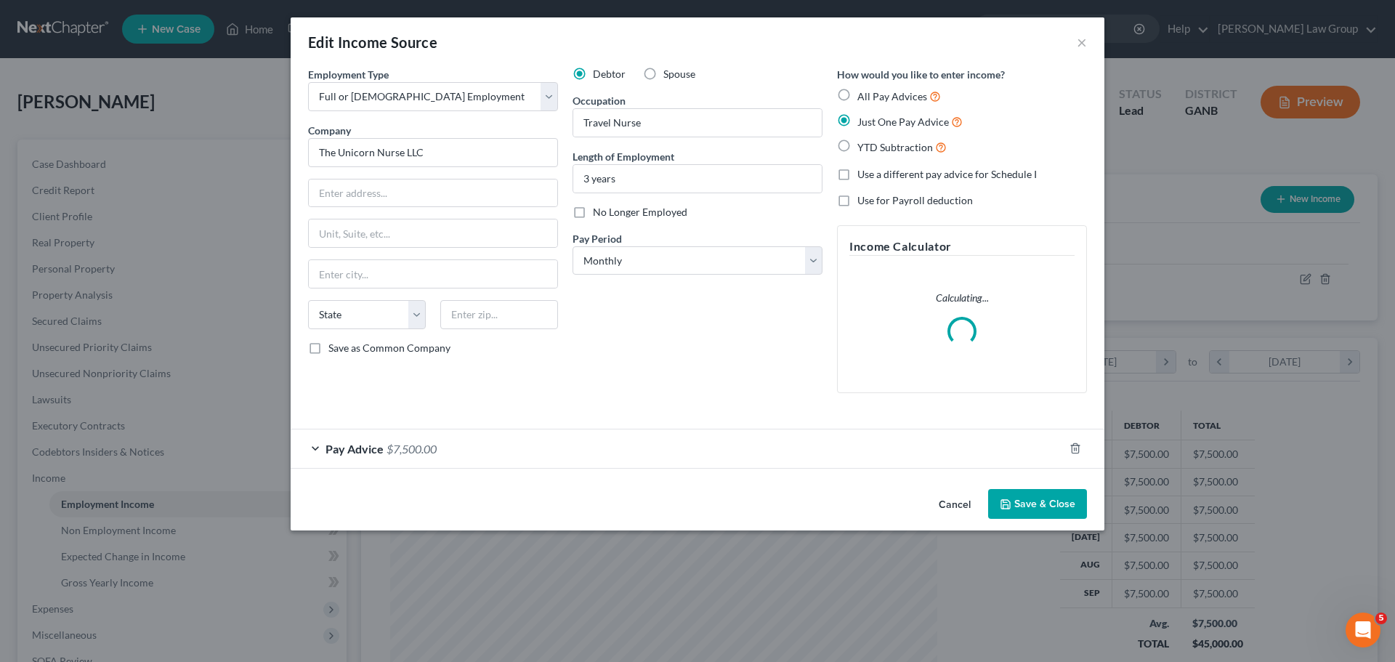
click at [1035, 508] on button "Save & Close" at bounding box center [1037, 504] width 99 height 31
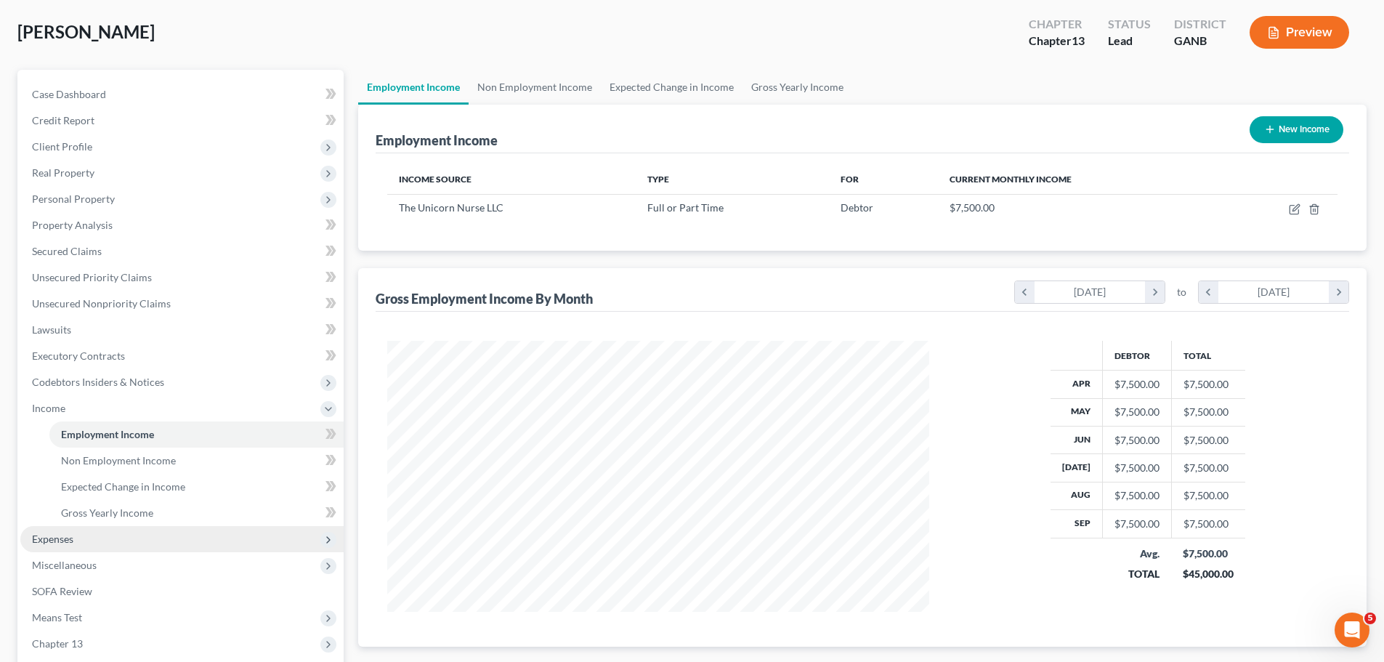
scroll to position [267, 0]
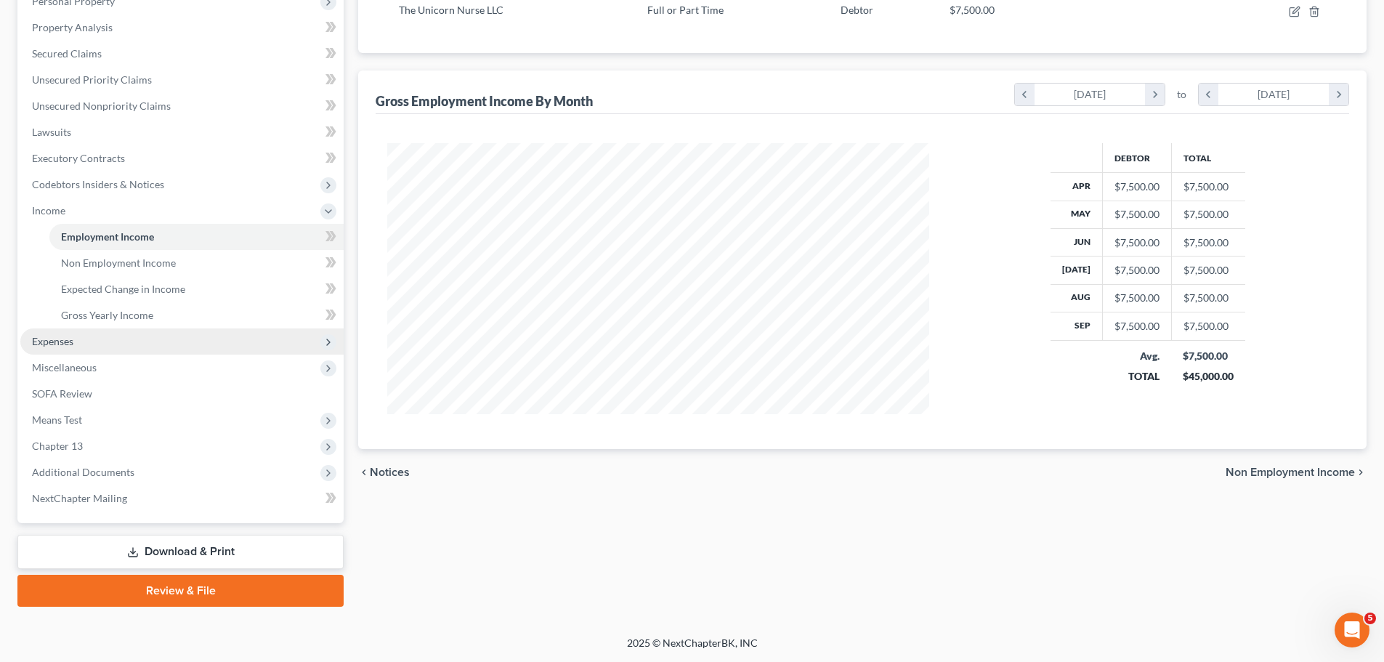
click at [67, 347] on span "Expenses" at bounding box center [52, 341] width 41 height 12
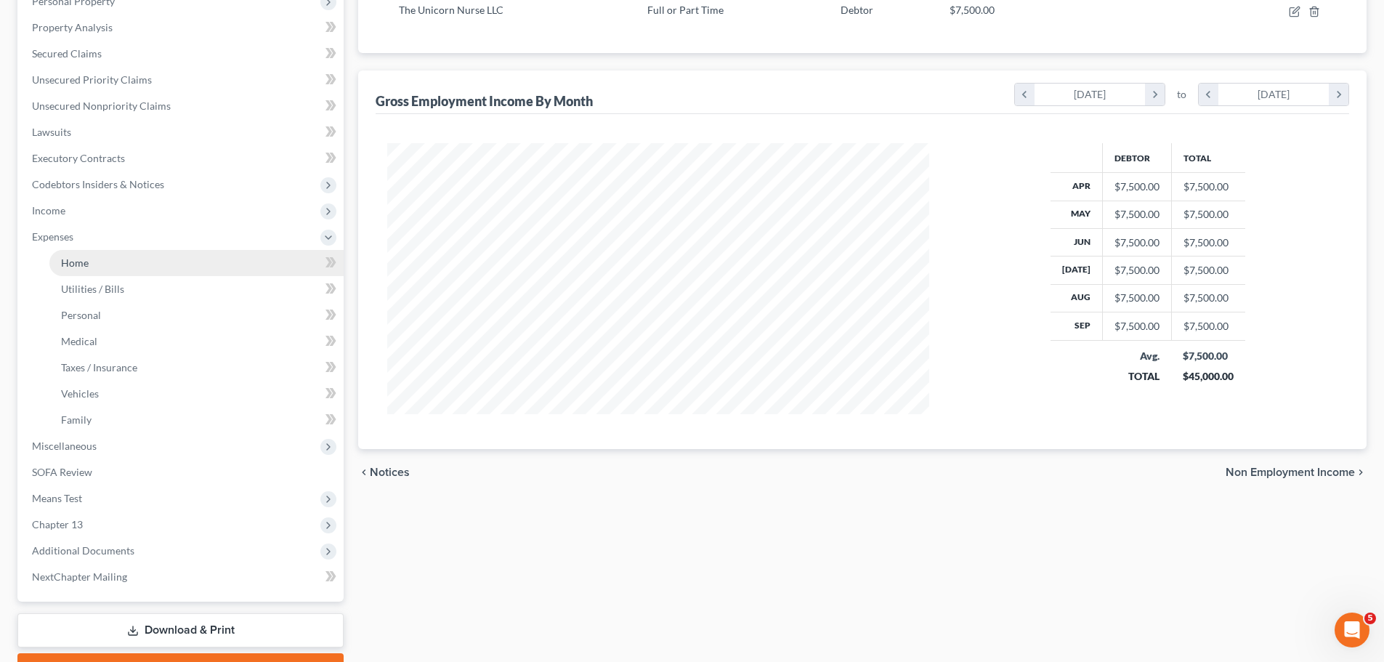
click at [113, 260] on link "Home" at bounding box center [196, 263] width 294 height 26
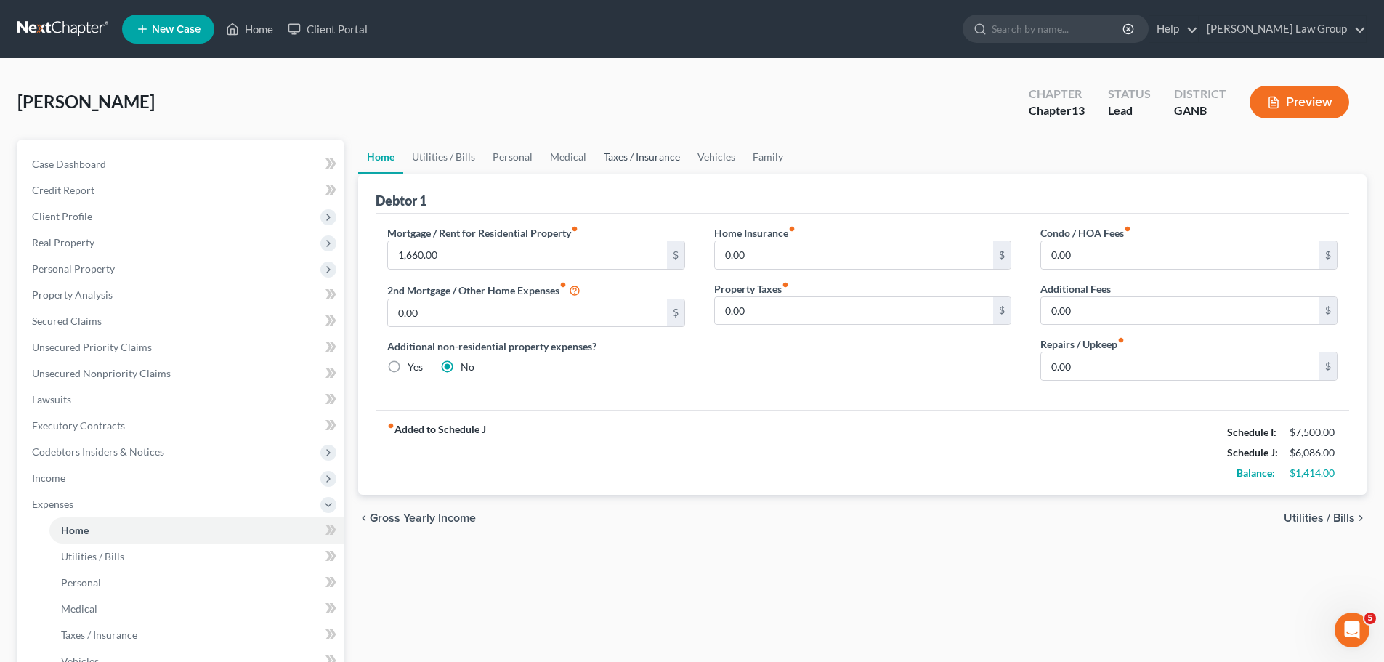
click at [636, 158] on link "Taxes / Insurance" at bounding box center [642, 156] width 94 height 35
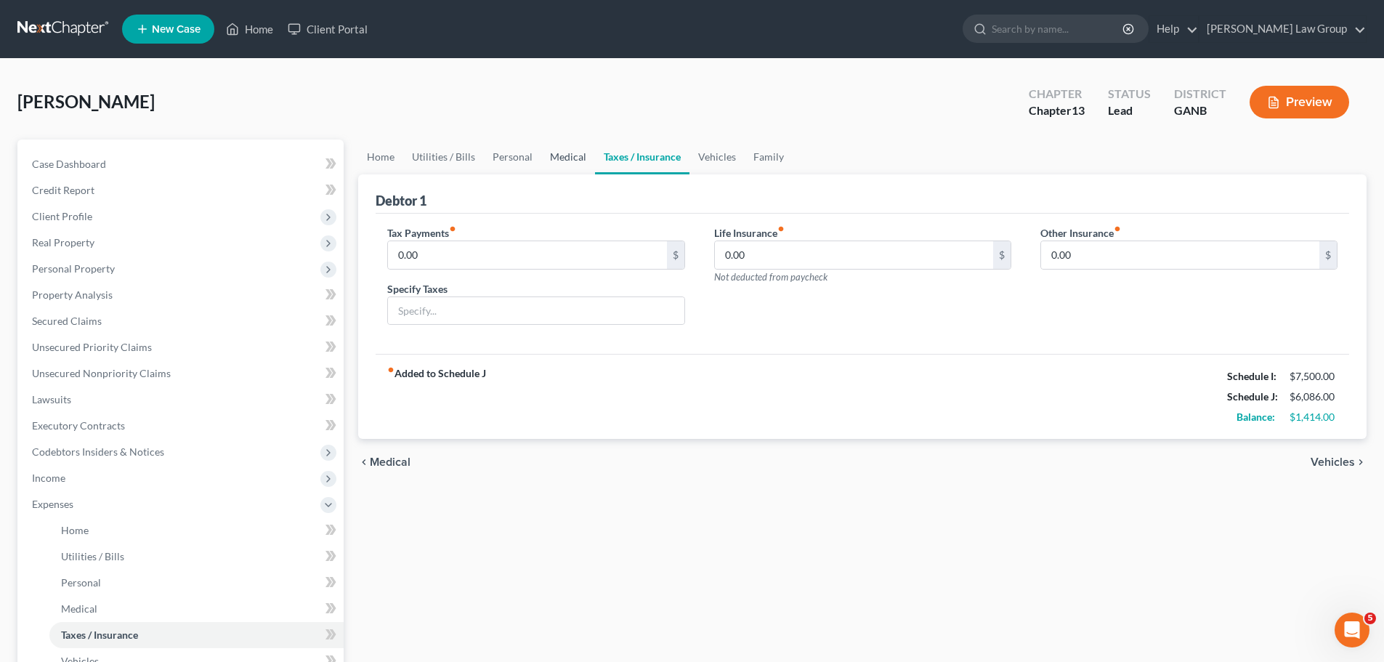
click at [575, 158] on link "Medical" at bounding box center [568, 156] width 54 height 35
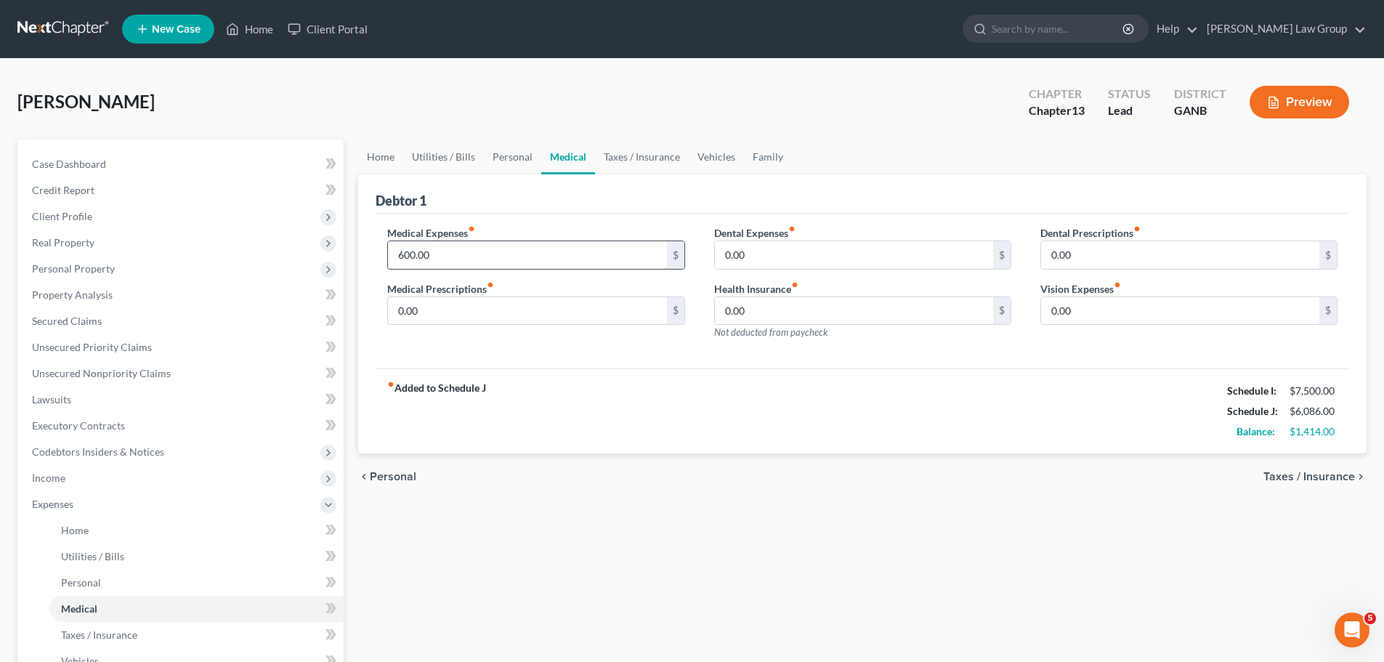
click at [436, 259] on input "600.00" at bounding box center [527, 255] width 278 height 28
click at [629, 157] on link "Taxes / Insurance" at bounding box center [642, 156] width 94 height 35
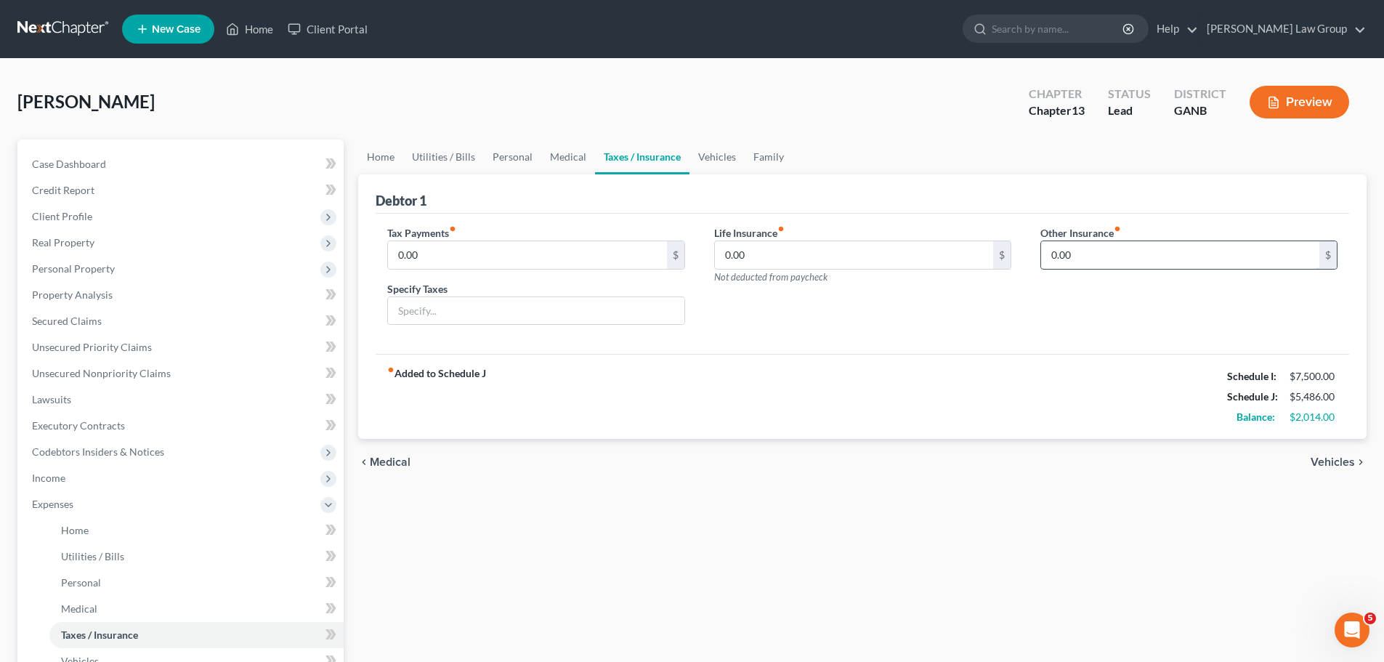
click at [1158, 248] on input "0.00" at bounding box center [1180, 255] width 278 height 28
paste input "60"
click at [1105, 304] on input "text" at bounding box center [1189, 296] width 296 height 28
click at [907, 319] on div "Life Insurance fiber_manual_record 0.00 $ Not deducted from paycheck" at bounding box center [863, 281] width 326 height 112
click at [445, 146] on link "Utilities / Bills" at bounding box center [443, 156] width 81 height 35
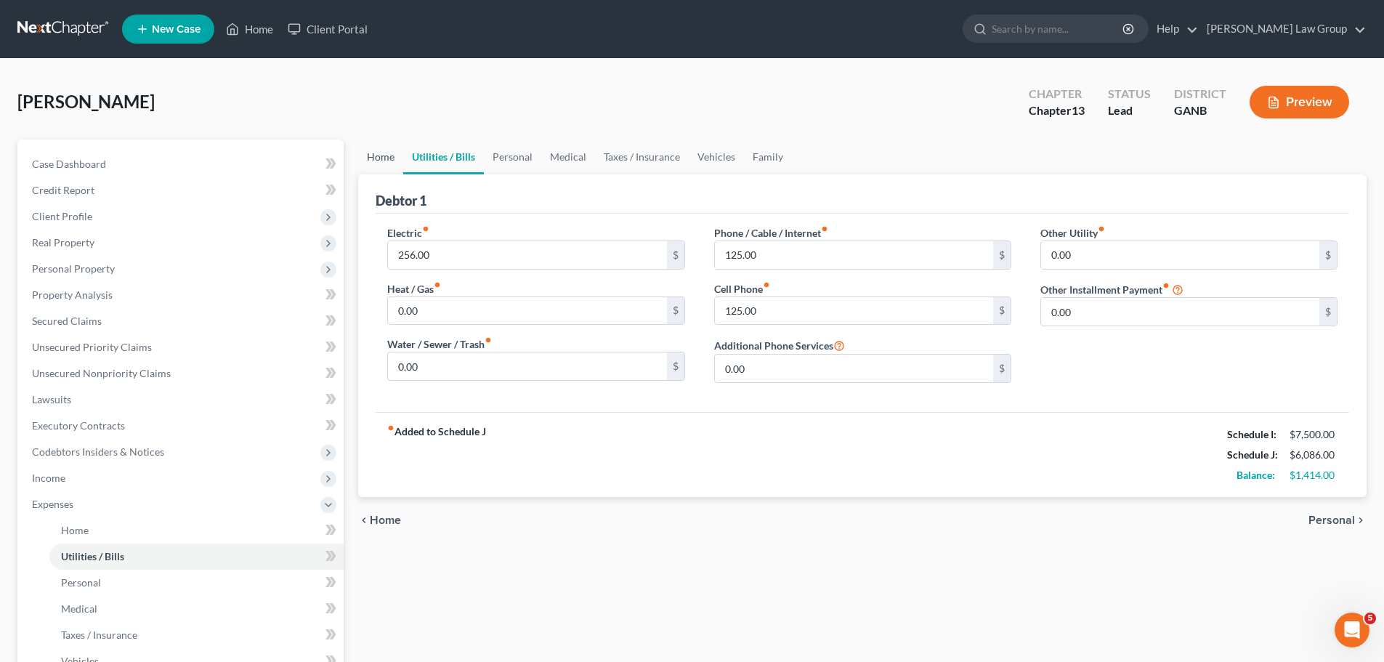
click at [390, 163] on link "Home" at bounding box center [380, 156] width 45 height 35
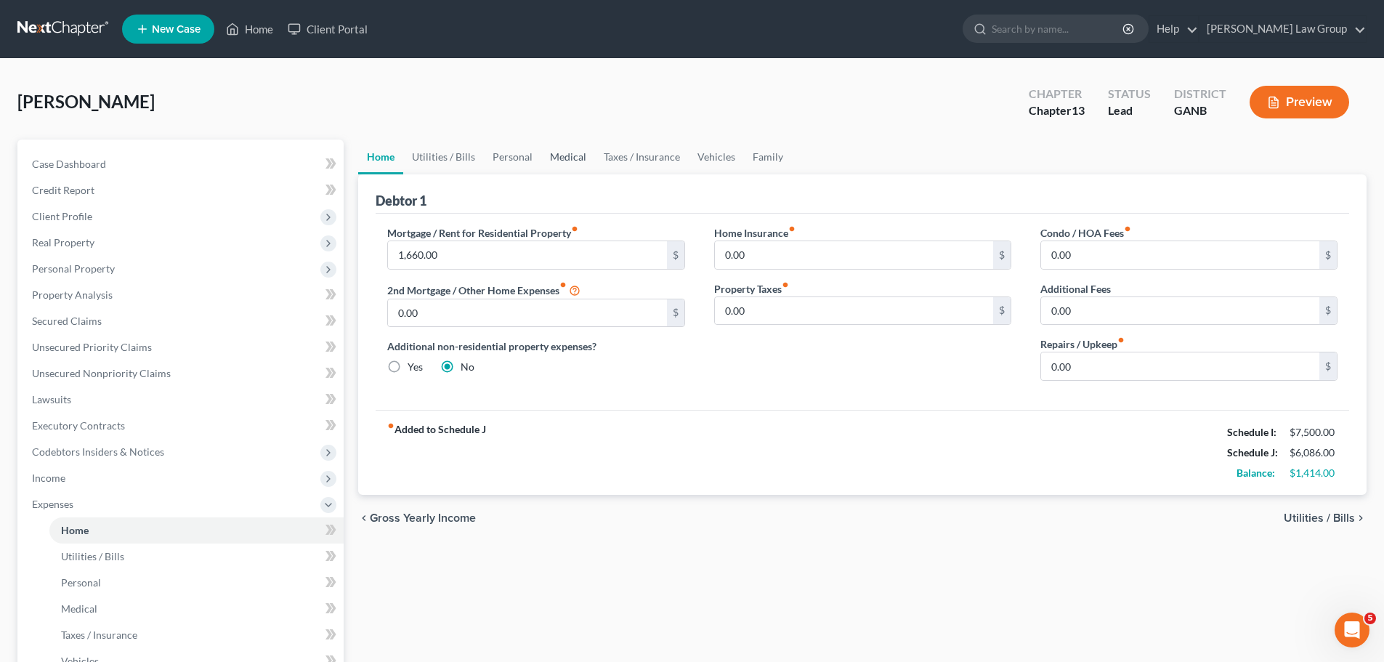
click at [584, 155] on link "Medical" at bounding box center [568, 156] width 54 height 35
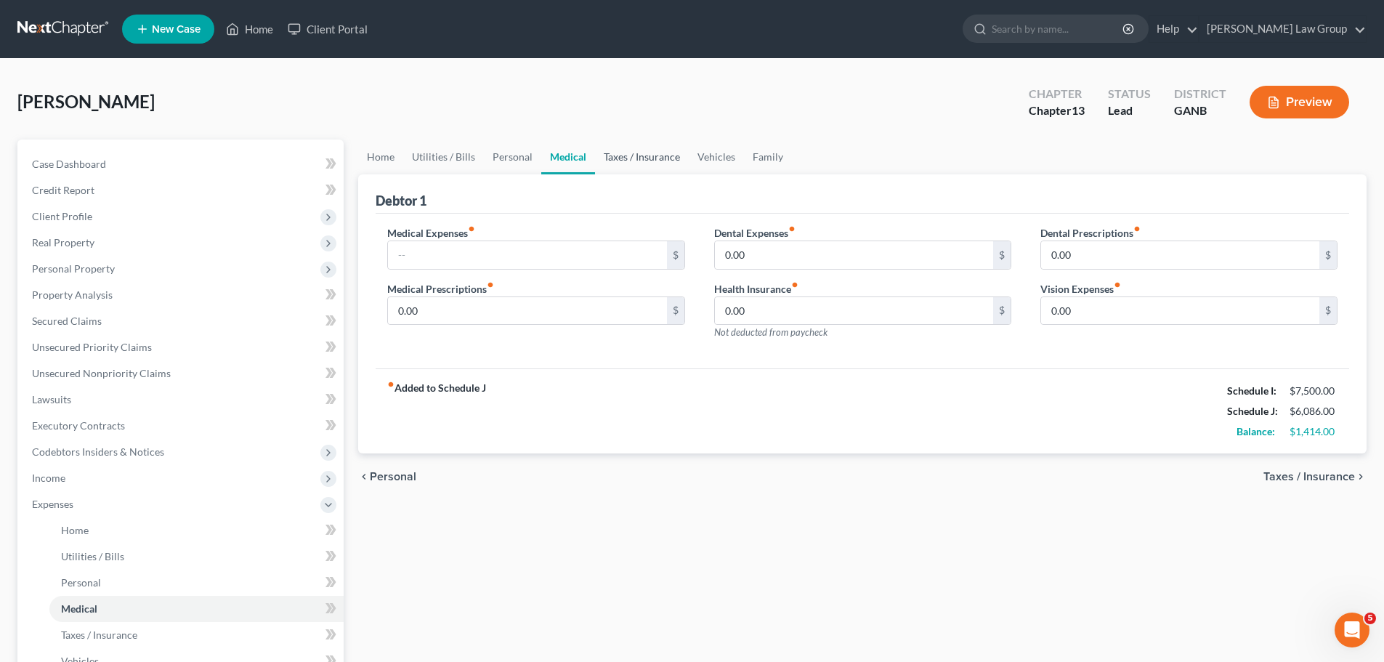
click at [651, 158] on link "Taxes / Insurance" at bounding box center [642, 156] width 94 height 35
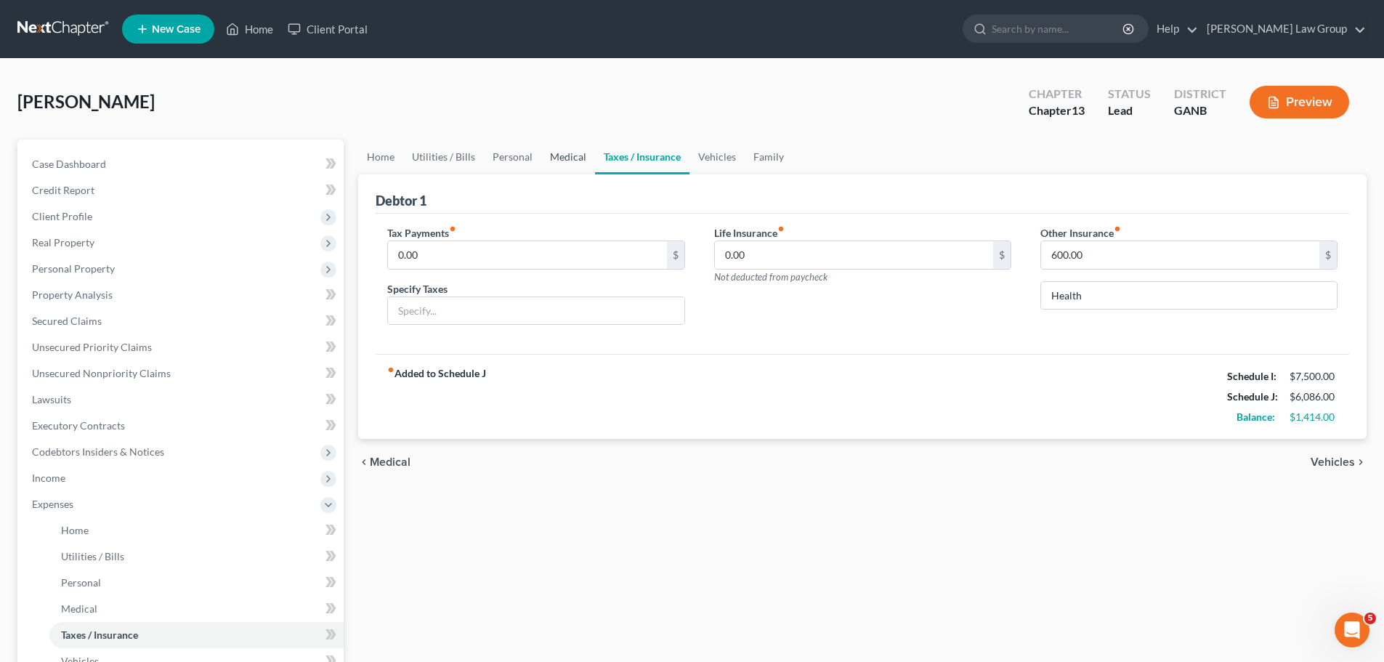
click at [569, 160] on link "Medical" at bounding box center [568, 156] width 54 height 35
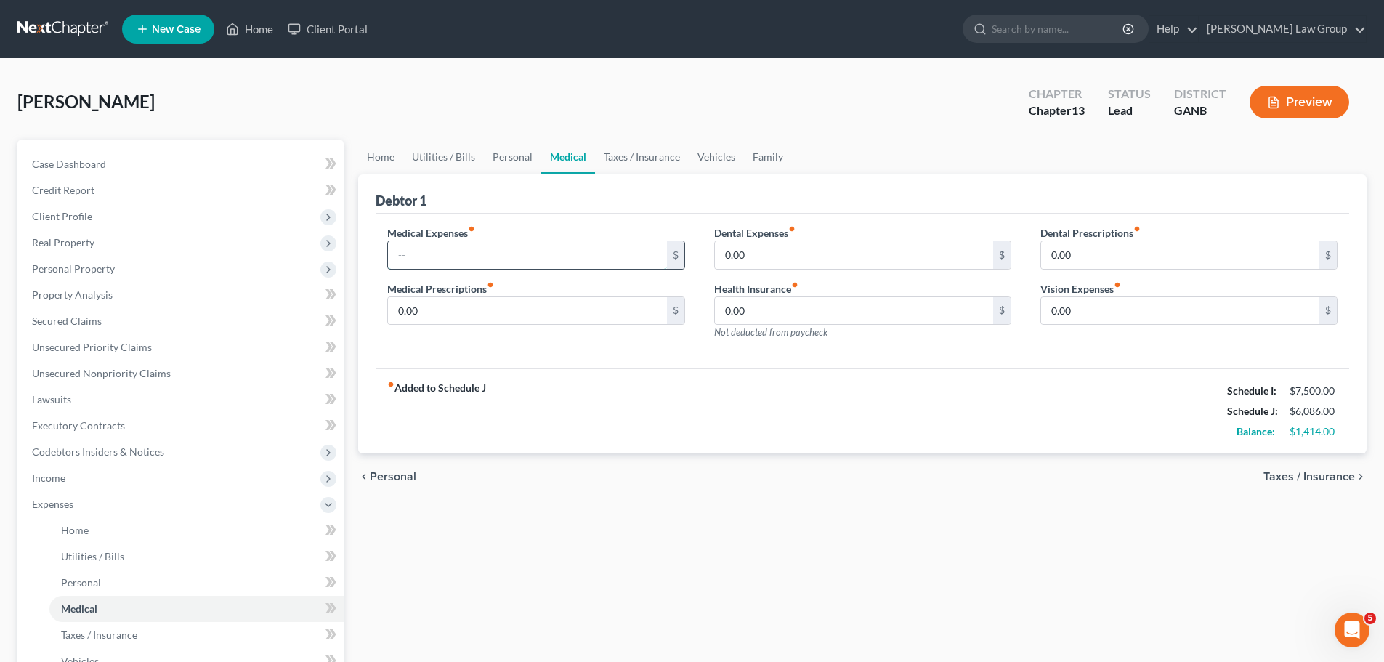
click at [482, 258] on input "text" at bounding box center [527, 255] width 278 height 28
click at [532, 144] on link "Personal" at bounding box center [512, 156] width 57 height 35
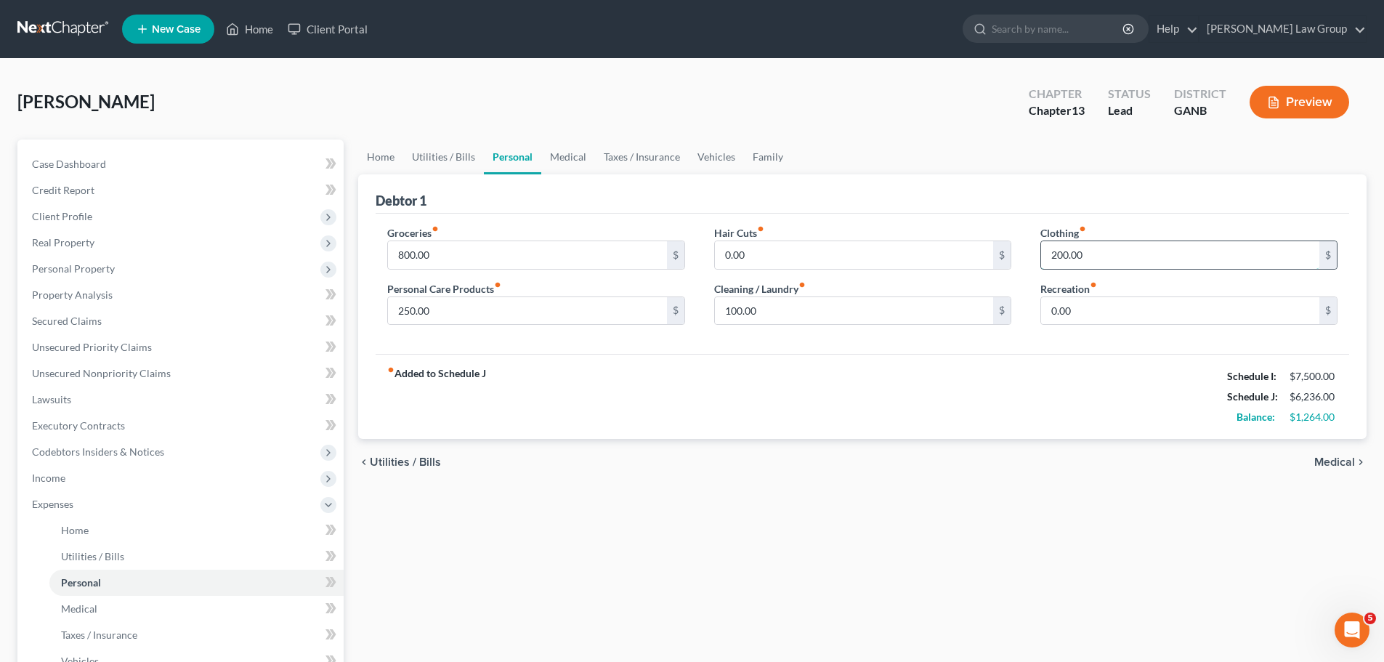
click at [1146, 248] on input "200.00" at bounding box center [1180, 255] width 278 height 28
click at [817, 306] on input "100.00" at bounding box center [854, 311] width 278 height 28
click at [434, 299] on input "250.00" at bounding box center [527, 311] width 278 height 28
click at [432, 161] on link "Utilities / Bills" at bounding box center [443, 156] width 81 height 35
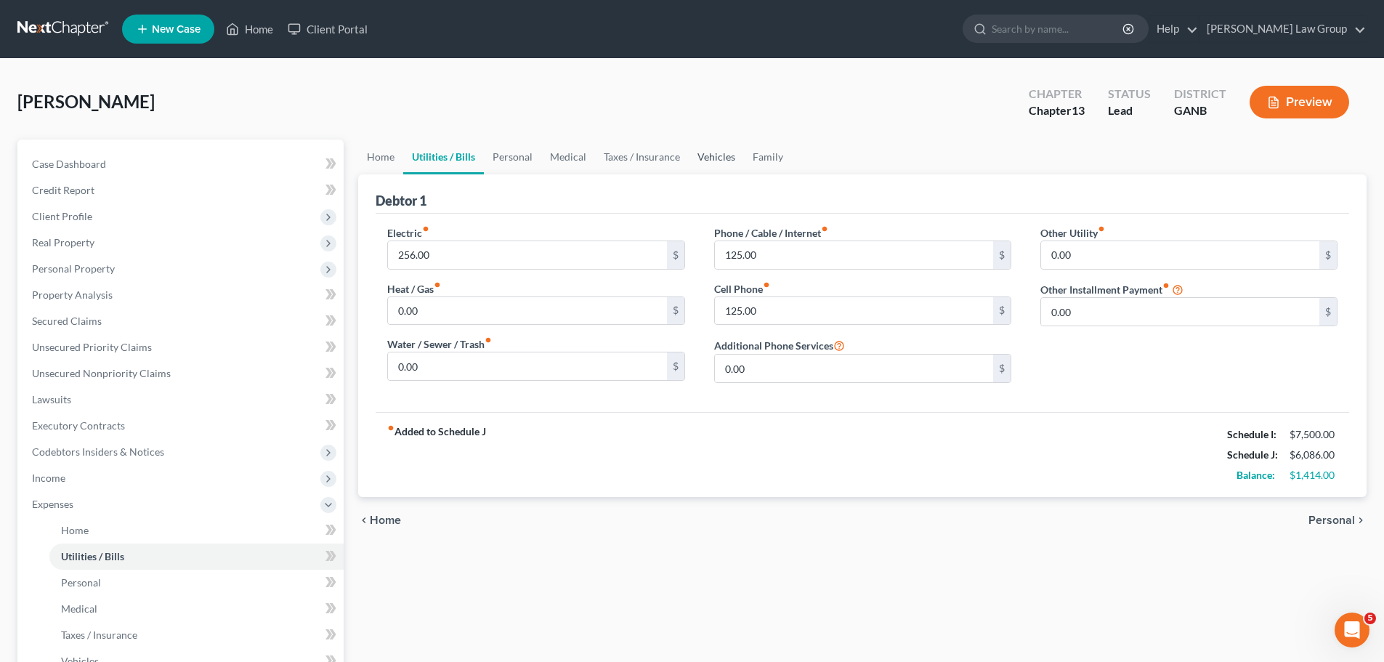
click at [733, 161] on link "Vehicles" at bounding box center [716, 156] width 55 height 35
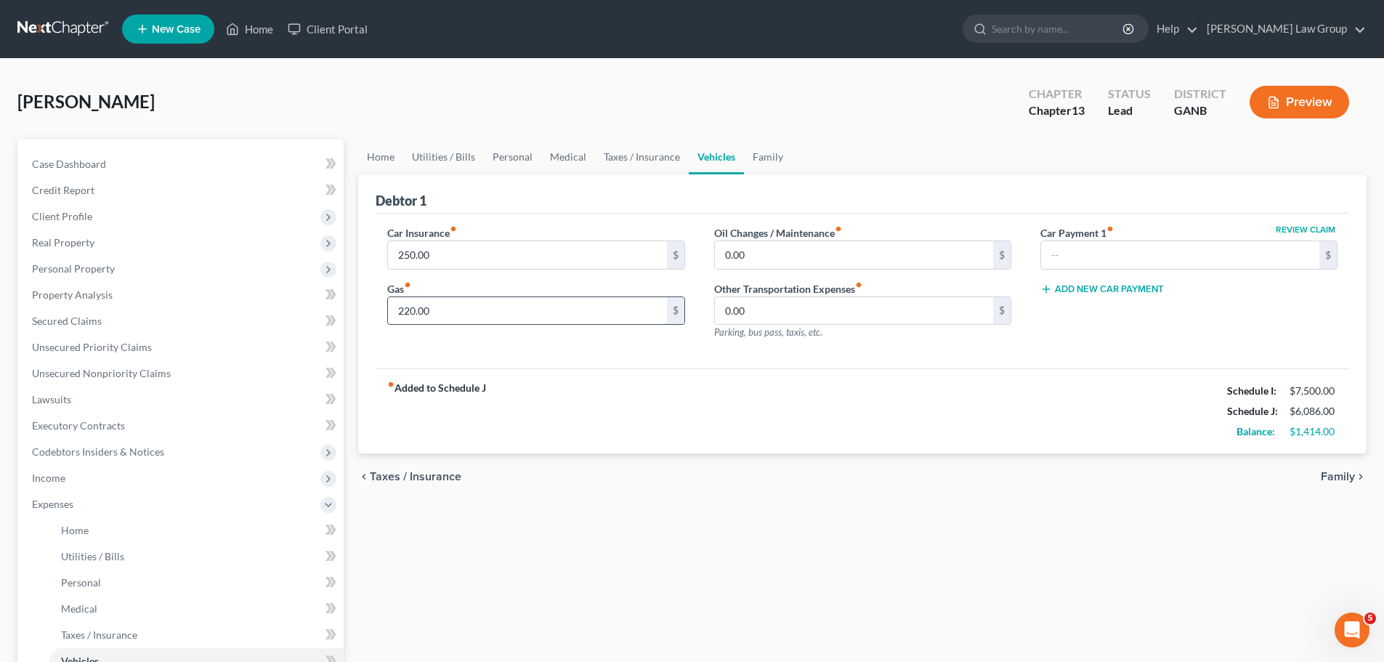
click at [488, 319] on input "220.00" at bounding box center [527, 311] width 278 height 28
click at [664, 157] on link "Taxes / Insurance" at bounding box center [642, 156] width 94 height 35
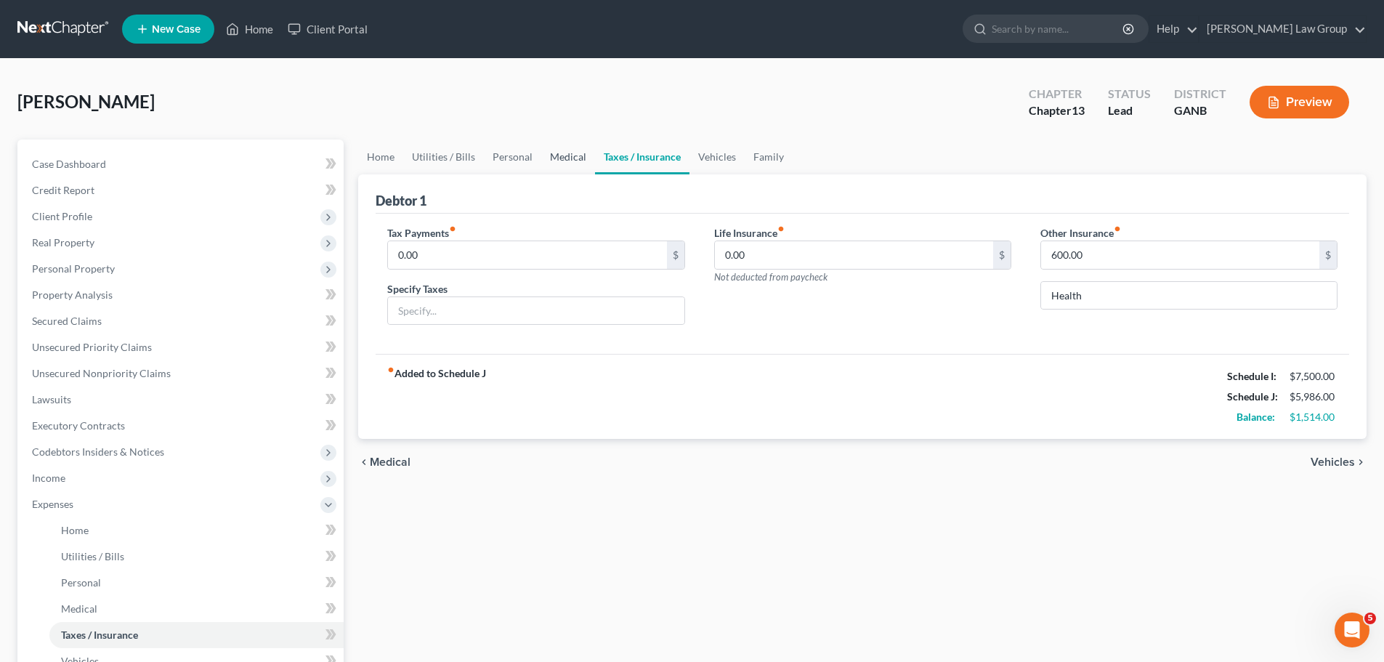
click at [570, 155] on link "Medical" at bounding box center [568, 156] width 54 height 35
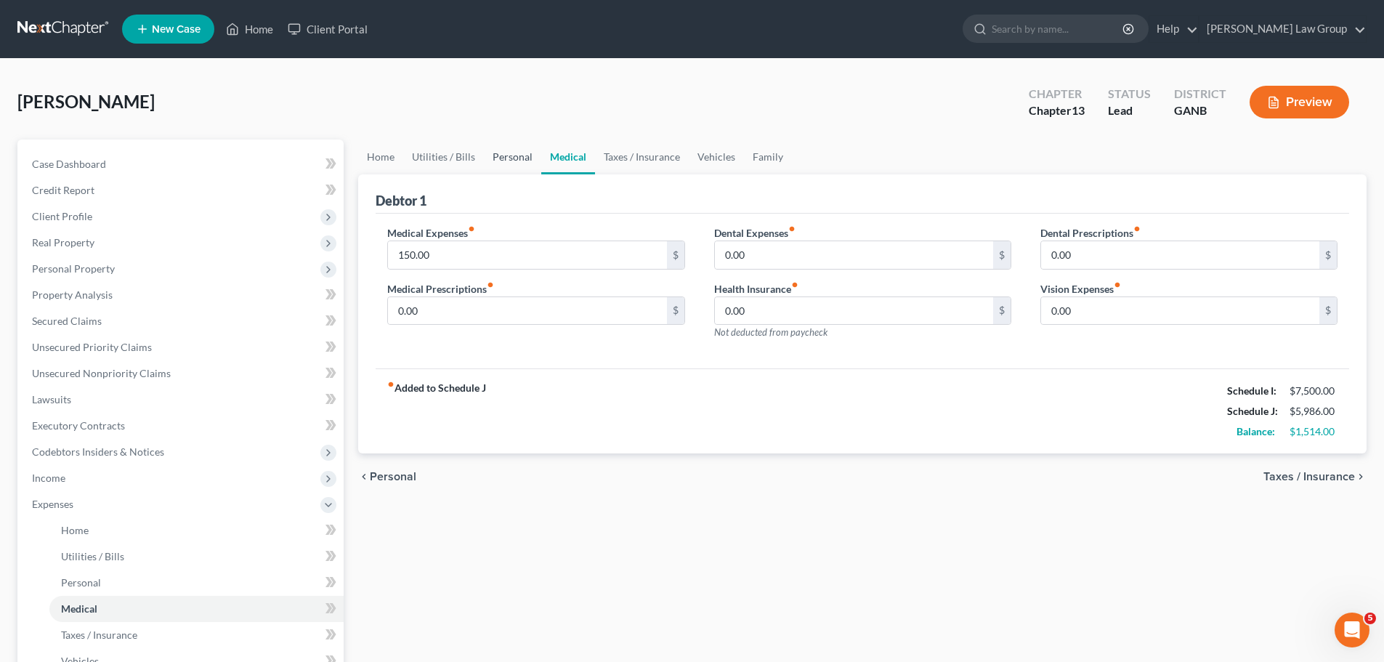
click at [514, 151] on link "Personal" at bounding box center [512, 156] width 57 height 35
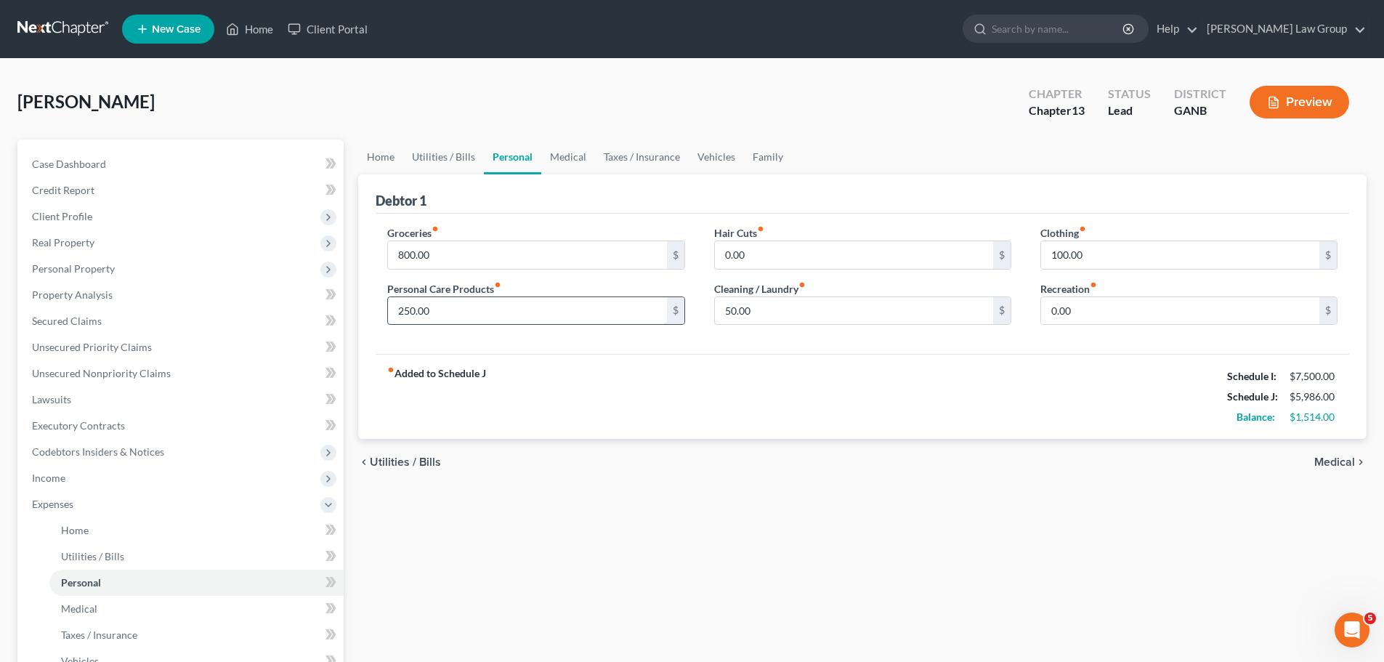
click at [437, 310] on input "250.00" at bounding box center [527, 311] width 278 height 28
click at [450, 397] on strong "fiber_manual_record Added to Schedule J" at bounding box center [436, 396] width 99 height 61
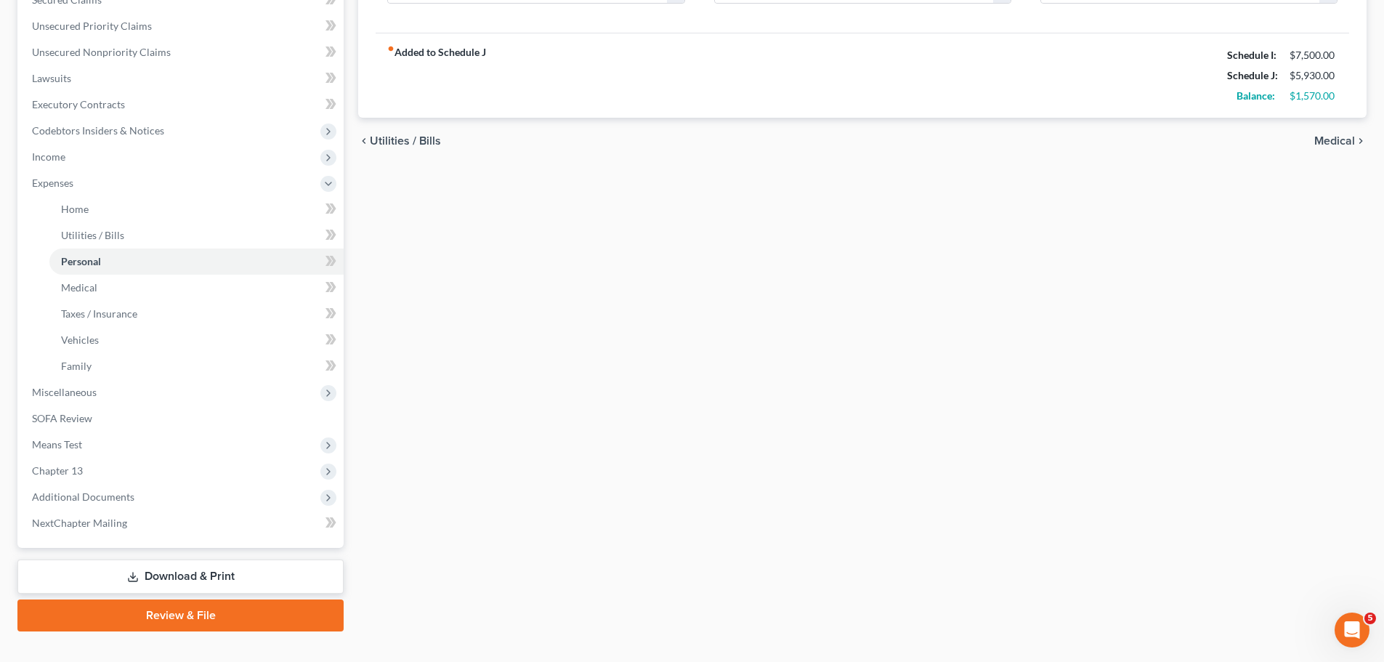
scroll to position [346, 0]
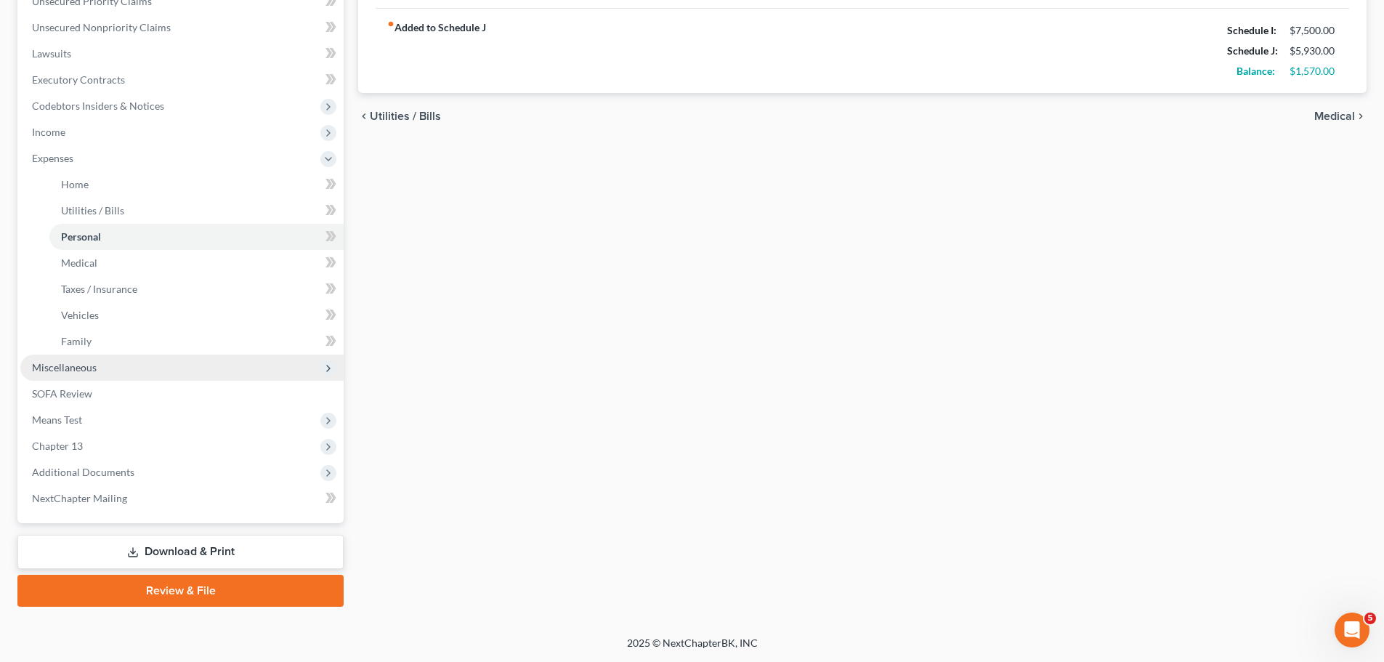
click at [193, 365] on span "Miscellaneous" at bounding box center [181, 368] width 323 height 26
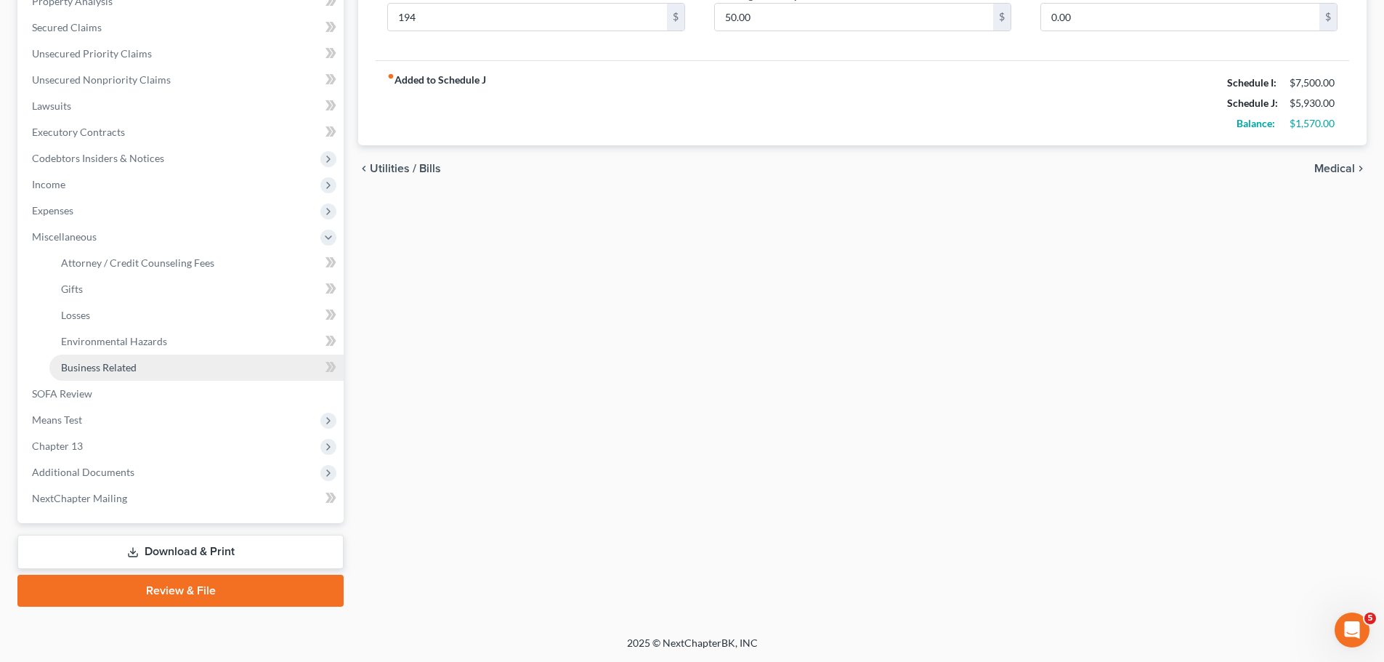
scroll to position [293, 0]
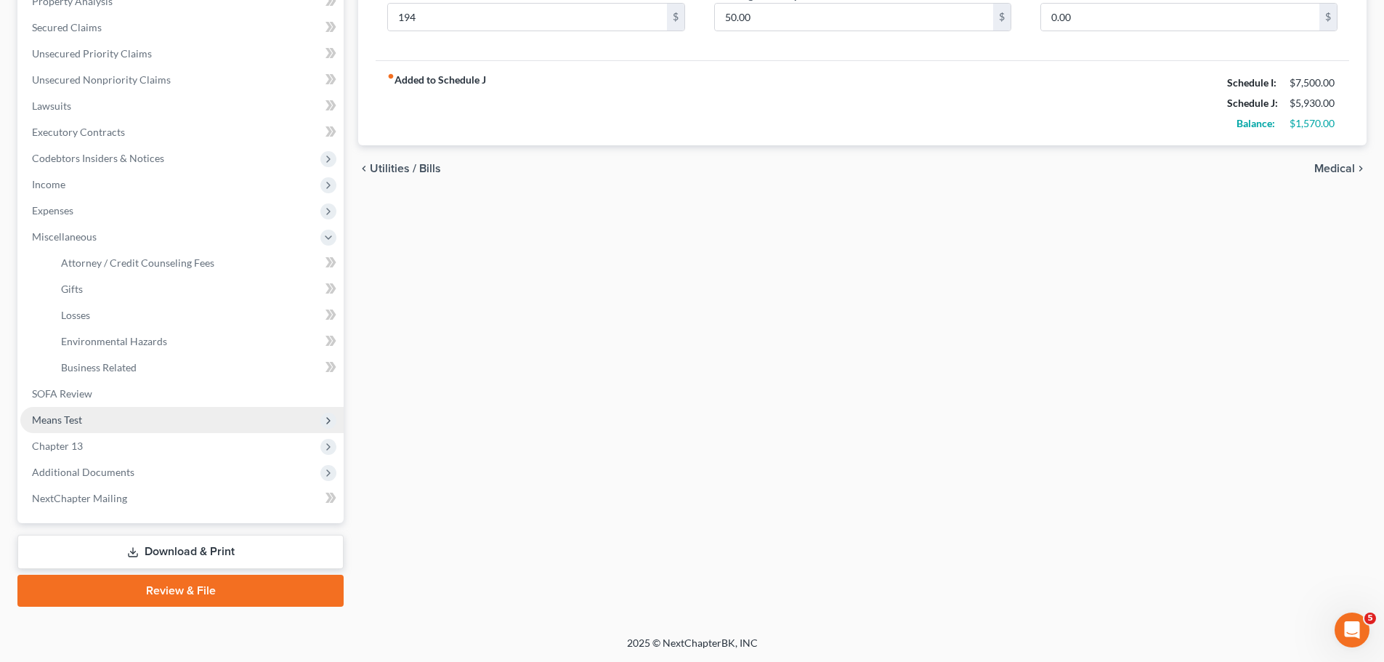
click at [128, 418] on span "Means Test" at bounding box center [181, 420] width 323 height 26
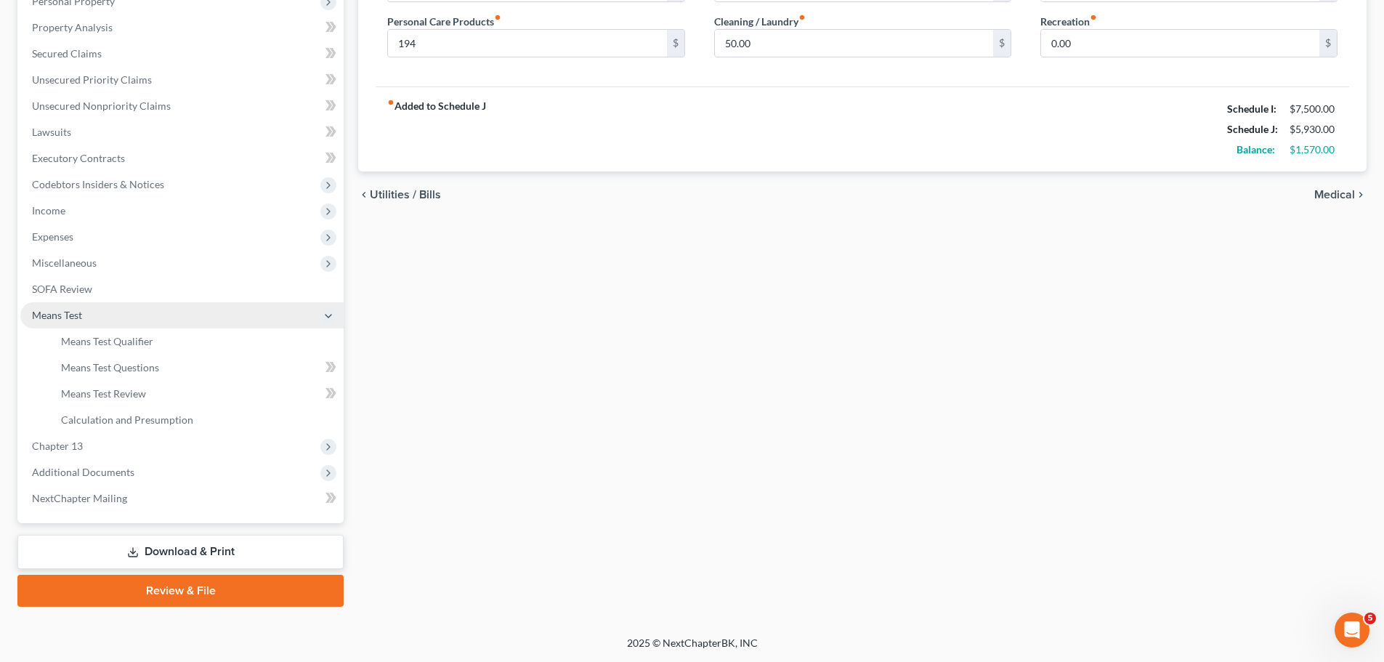
scroll to position [267, 0]
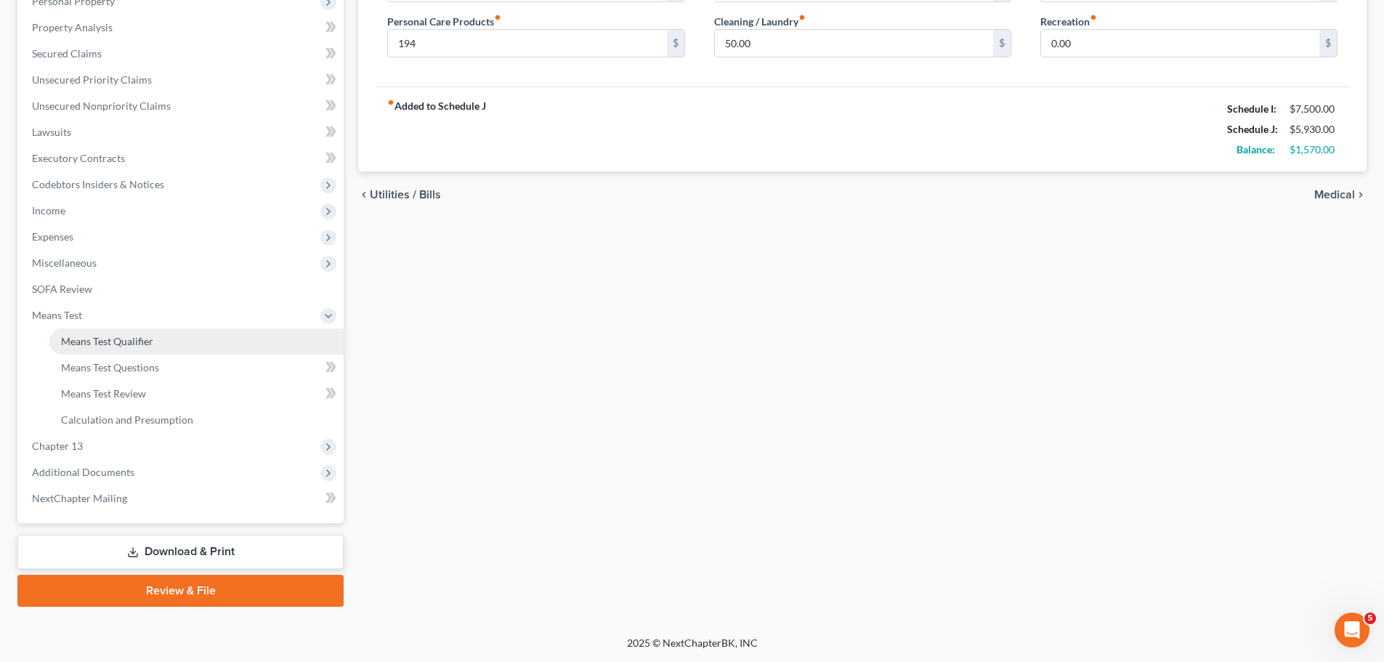
click at [184, 343] on link "Means Test Qualifier" at bounding box center [196, 341] width 294 height 26
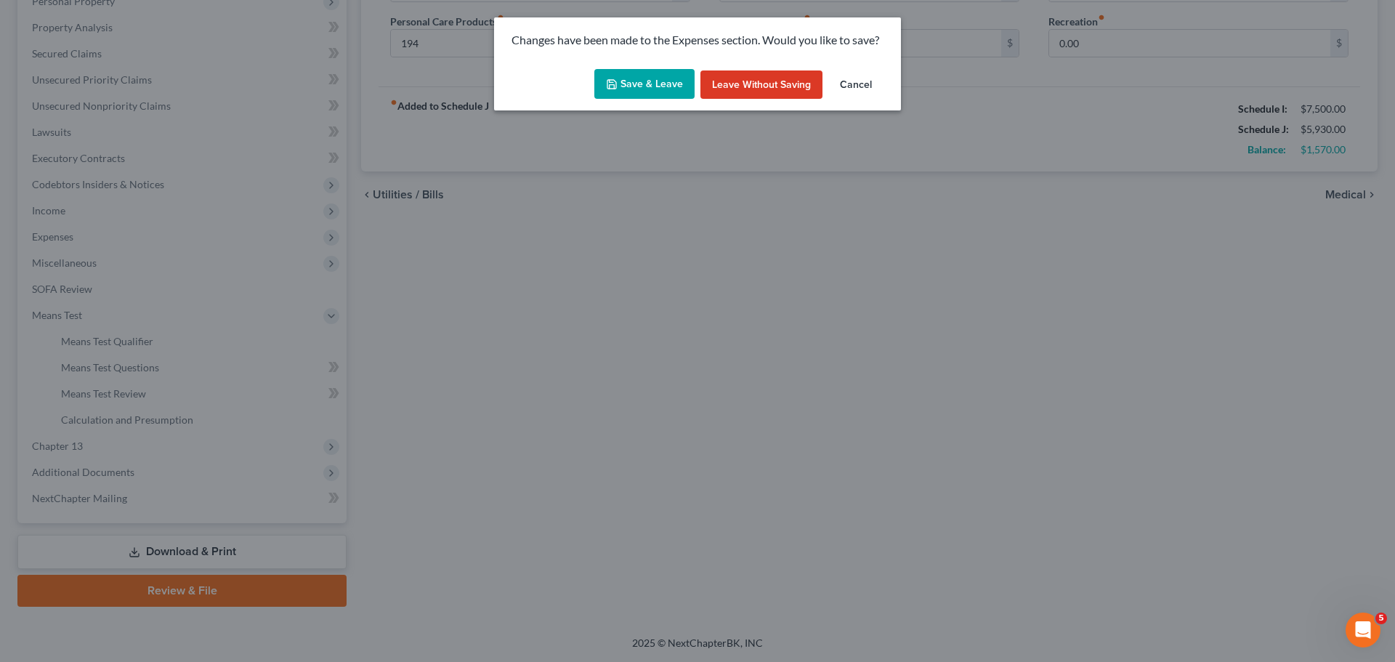
click at [636, 85] on button "Save & Leave" at bounding box center [644, 84] width 100 height 31
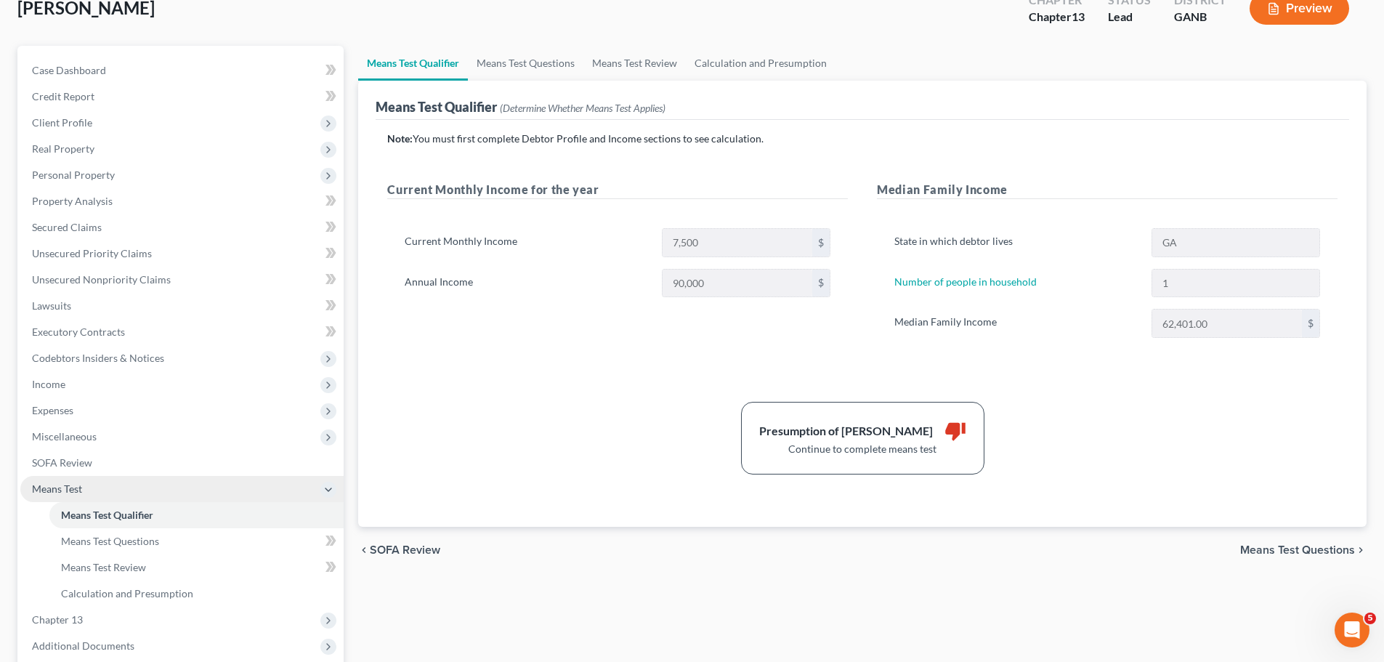
scroll to position [218, 0]
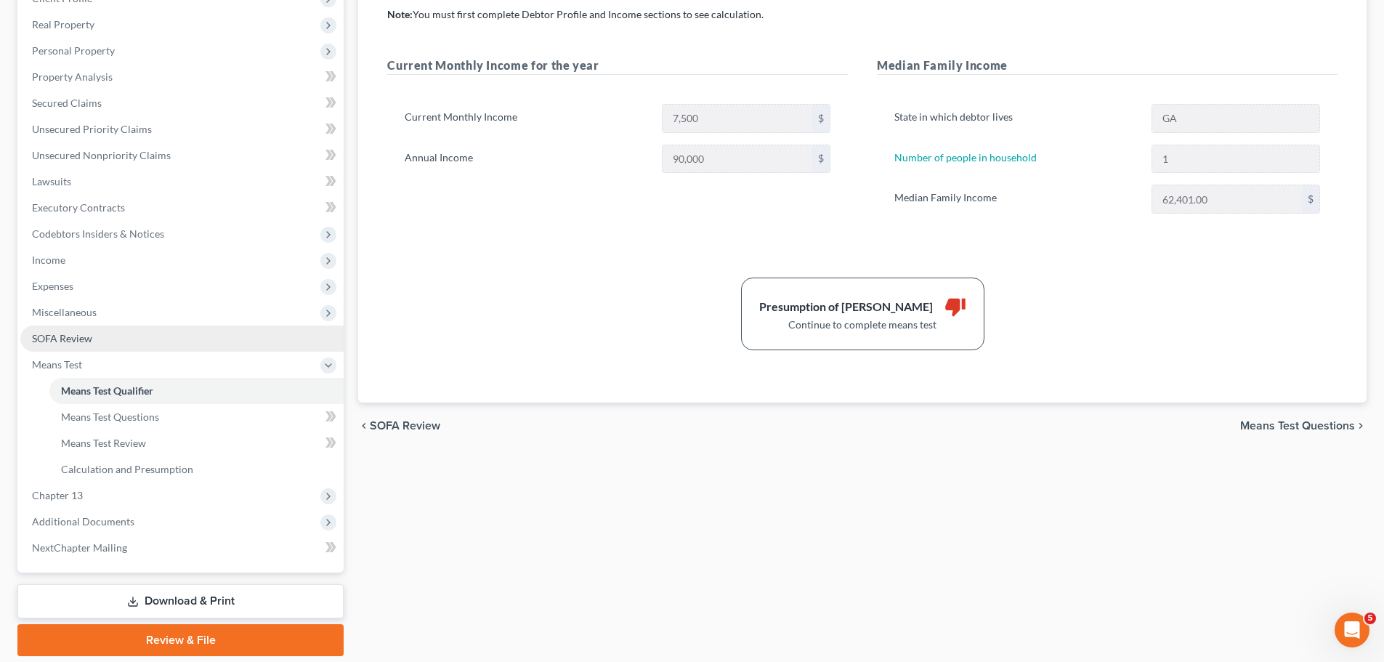
click at [100, 331] on link "SOFA Review" at bounding box center [181, 338] width 323 height 26
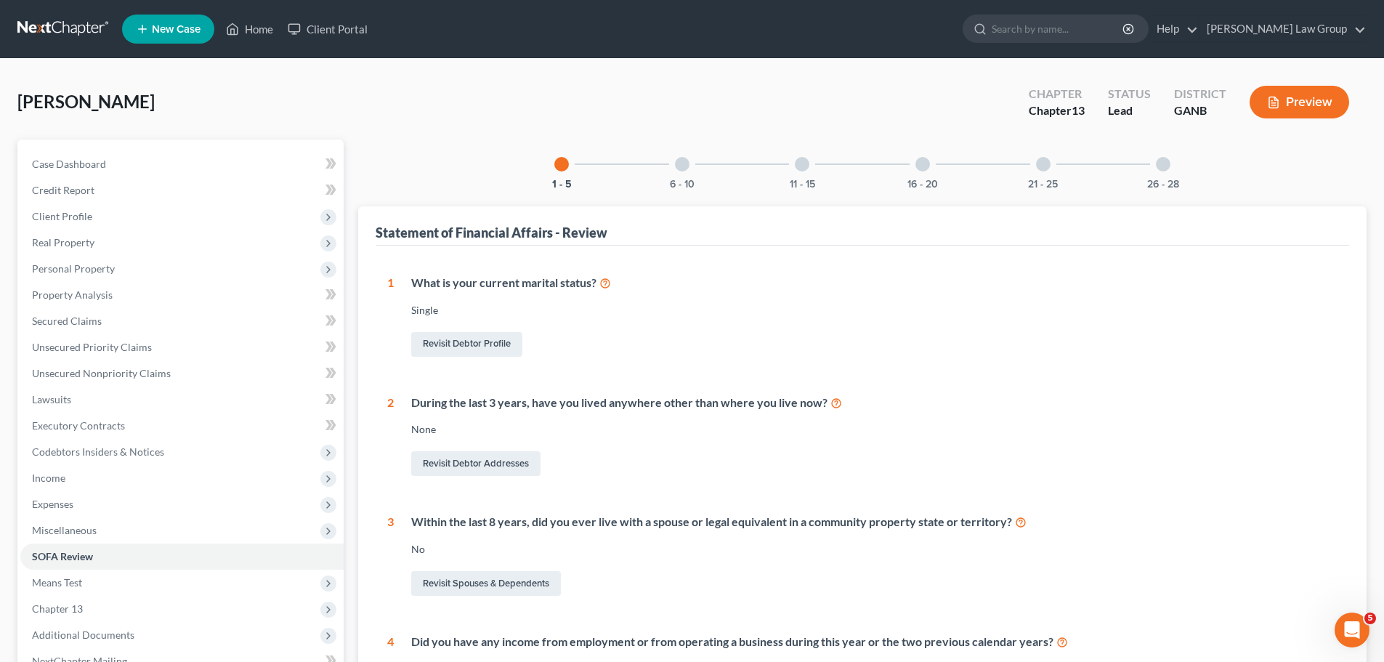
click at [1146, 170] on div "26 - 28" at bounding box center [1162, 163] width 49 height 49
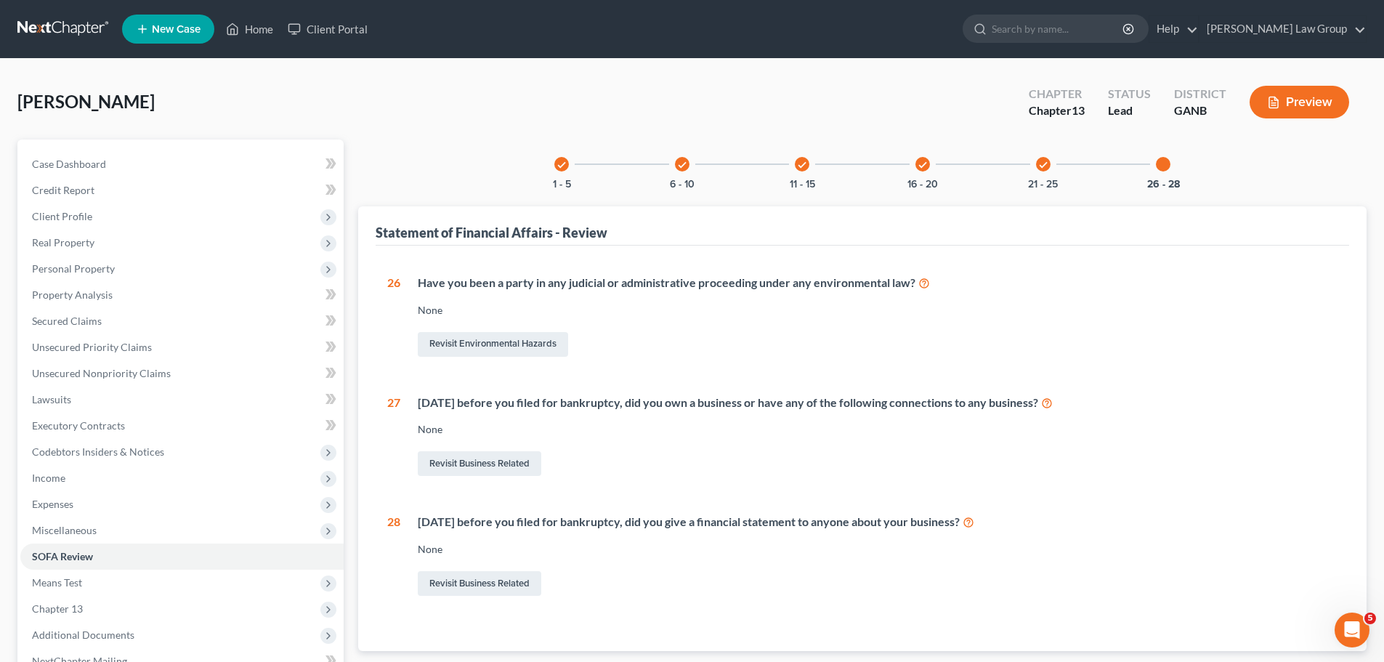
scroll to position [163, 0]
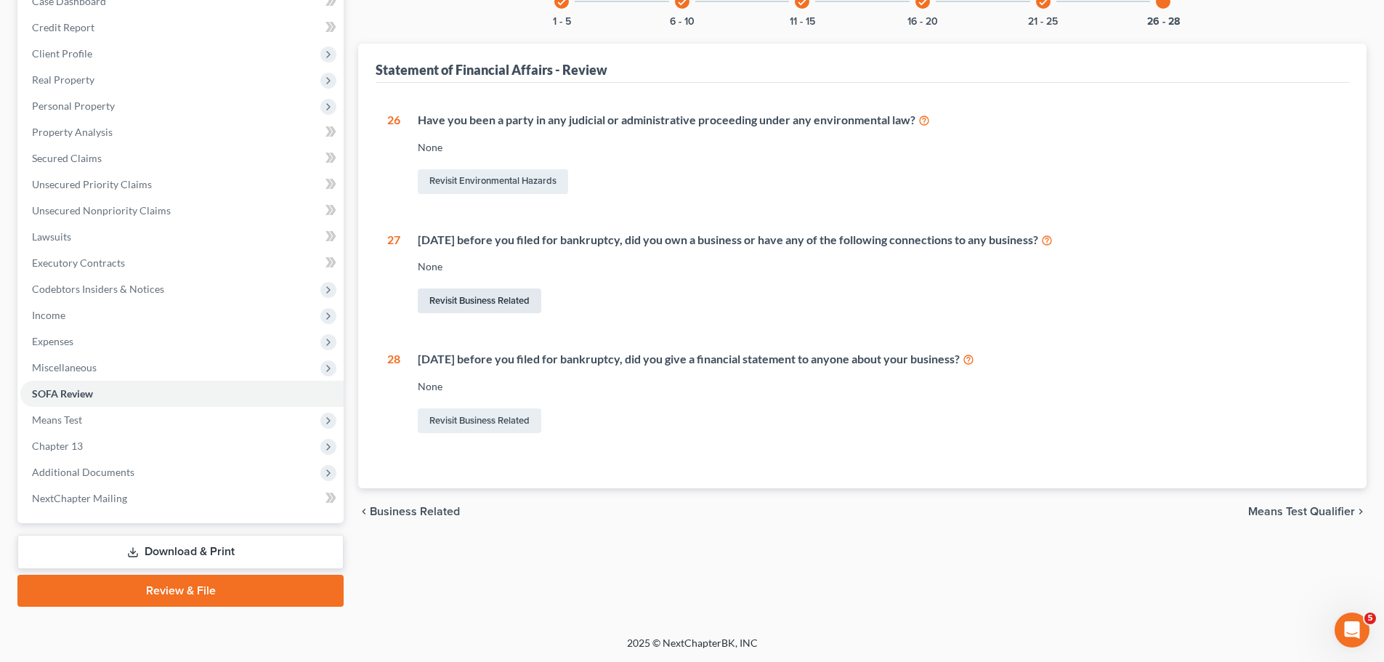
click at [467, 297] on link "Revisit Business Related" at bounding box center [479, 300] width 123 height 25
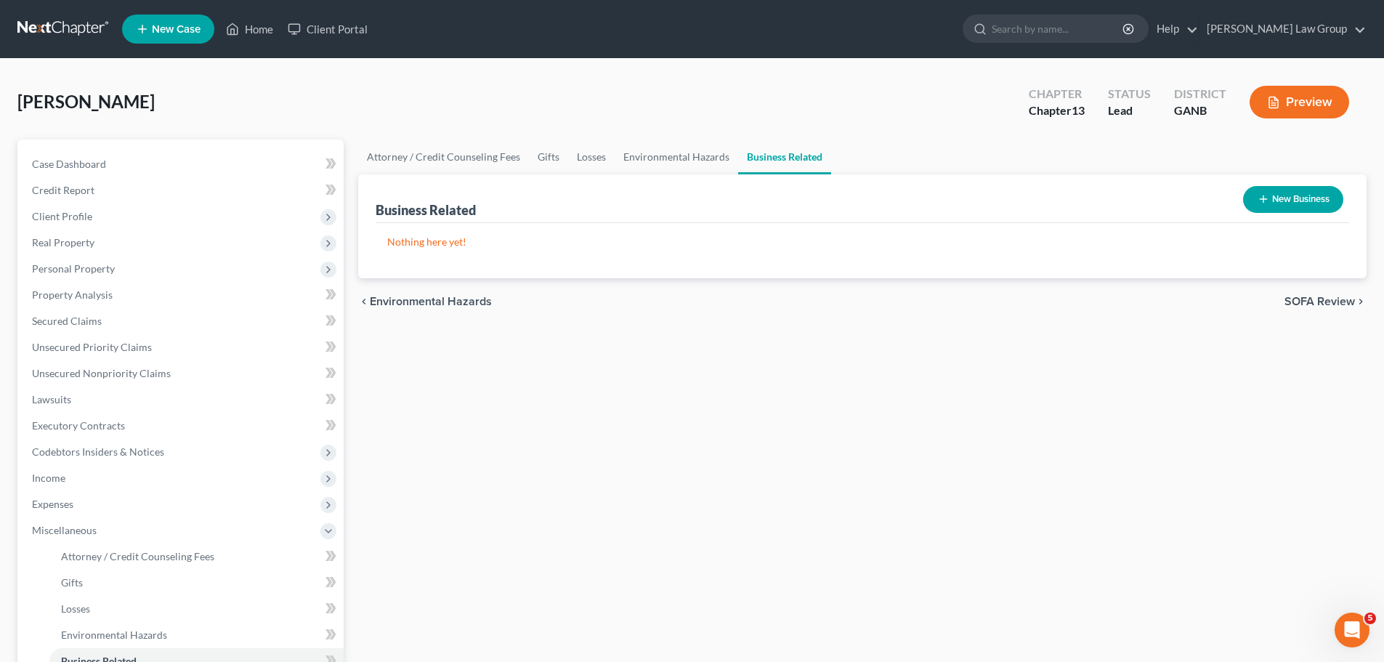
click at [1275, 202] on button "New Business" at bounding box center [1293, 199] width 100 height 27
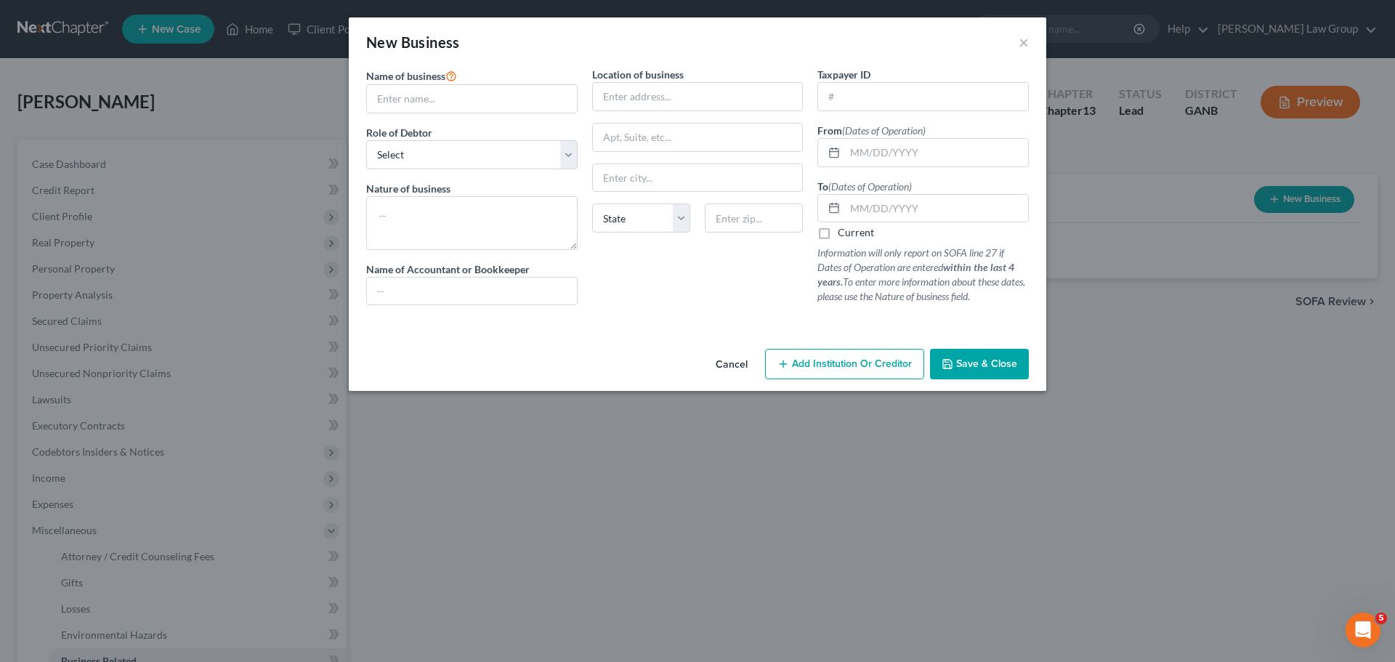
click at [462, 113] on div "Name of business * Role of Debtor * Select A member of a limited liability comp…" at bounding box center [472, 192] width 226 height 250
click at [455, 95] on input "text" at bounding box center [472, 99] width 210 height 28
paste input "The Unicorn Nurse LLC"
click at [454, 154] on select "Select A member of a limited liability company (LLC) or limited liability partn…" at bounding box center [471, 154] width 211 height 29
click at [366, 140] on select "Select A member of a limited liability company (LLC) or limited liability partn…" at bounding box center [471, 154] width 211 height 29
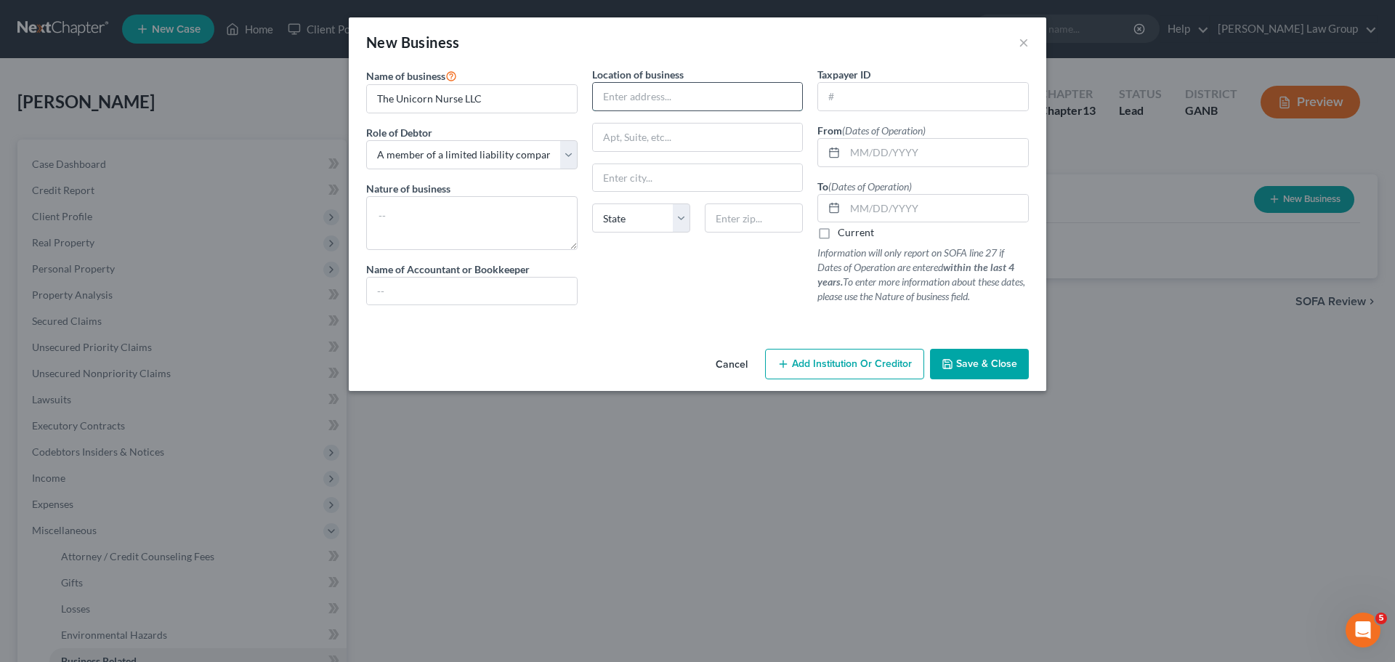
click at [664, 89] on input "text" at bounding box center [698, 97] width 210 height 28
paste input "[STREET_ADDRESS]"
click at [782, 209] on input "text" at bounding box center [754, 217] width 98 height 29
paste input "30339"
click at [729, 270] on div "Location of business 605 Shadowood Pkwy SE State [US_STATE] AK AR AZ CA CO [GEO…" at bounding box center [698, 192] width 226 height 250
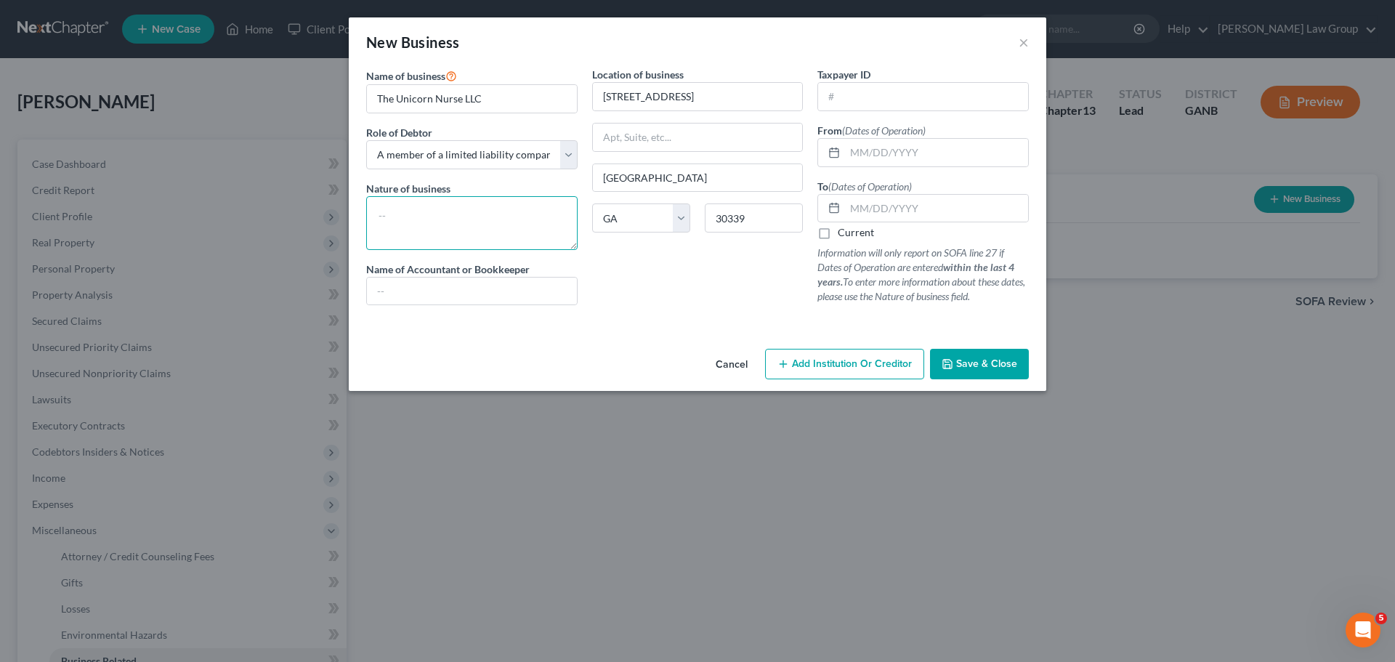
click at [485, 219] on textarea at bounding box center [471, 223] width 211 height 54
click at [894, 155] on input "text" at bounding box center [936, 153] width 183 height 28
paste input "[DATE]"
click at [838, 240] on label "Current" at bounding box center [856, 232] width 36 height 15
click at [843, 235] on input "Current" at bounding box center [847, 229] width 9 height 9
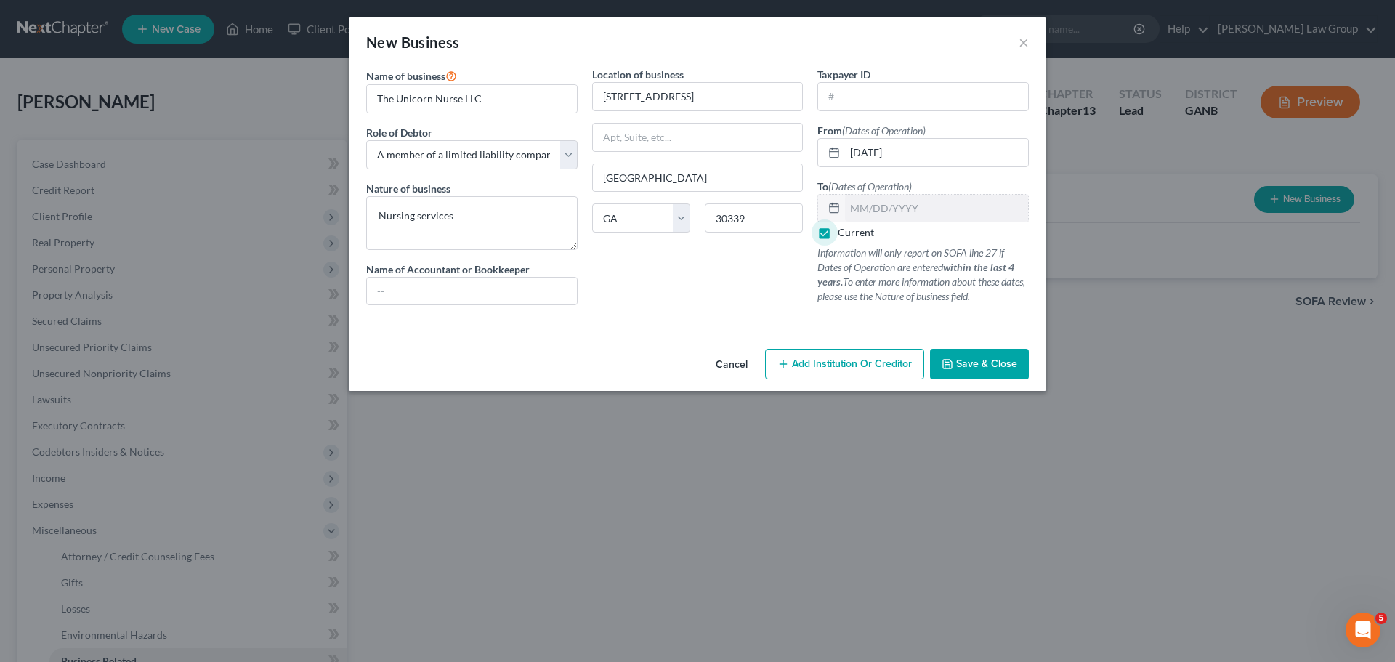
click at [985, 358] on span "Save & Close" at bounding box center [986, 363] width 61 height 12
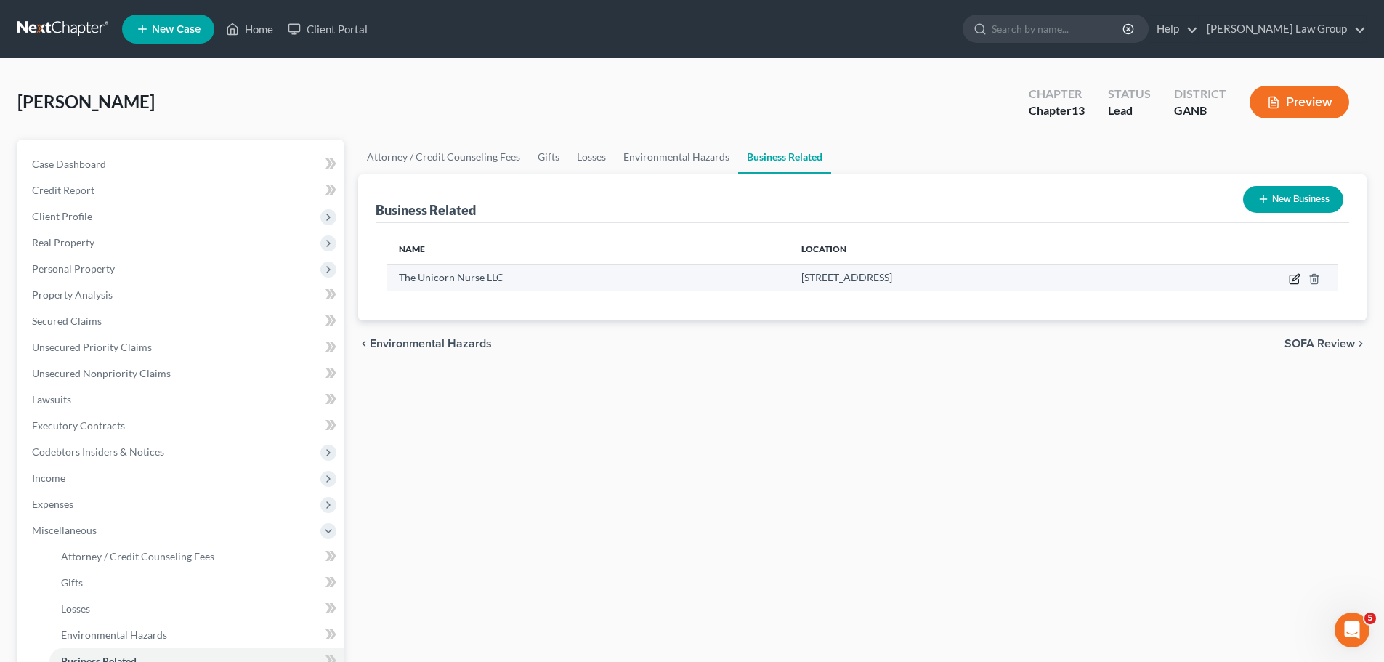
click at [1295, 282] on icon "button" at bounding box center [1295, 279] width 12 height 12
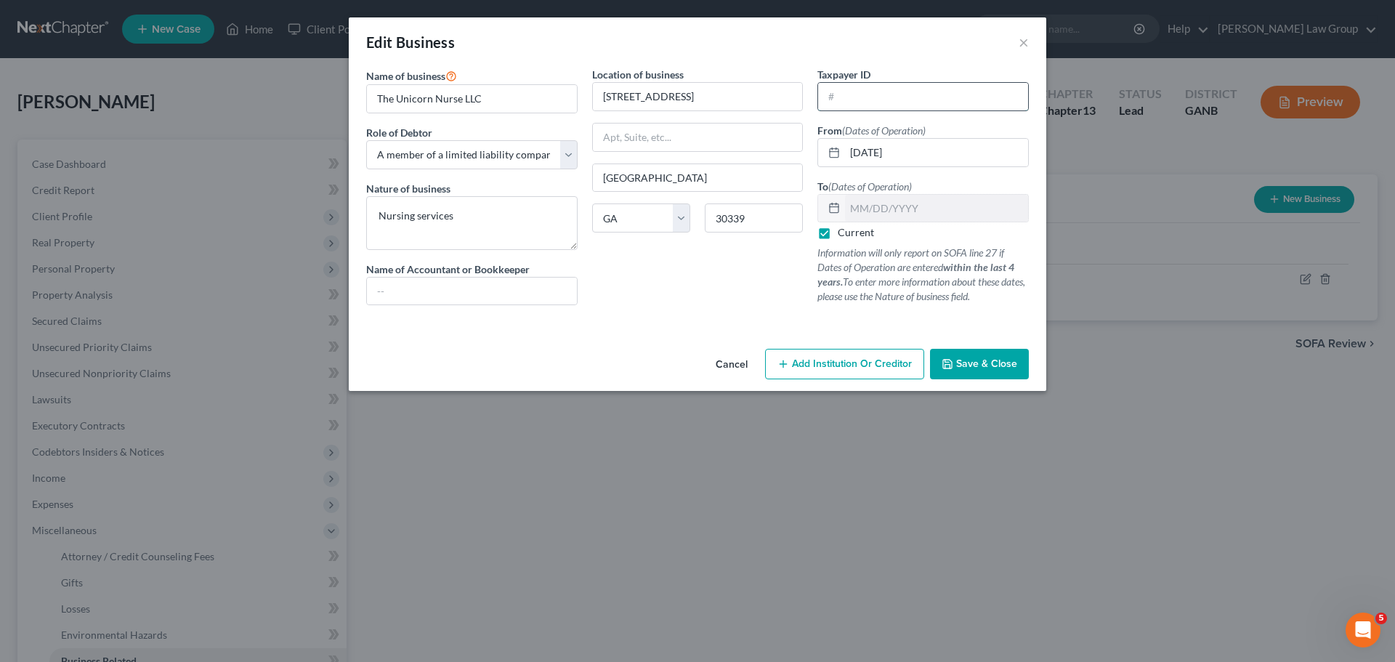
click at [858, 88] on input "text" at bounding box center [923, 97] width 210 height 28
click at [965, 365] on span "Save & Close" at bounding box center [986, 363] width 61 height 12
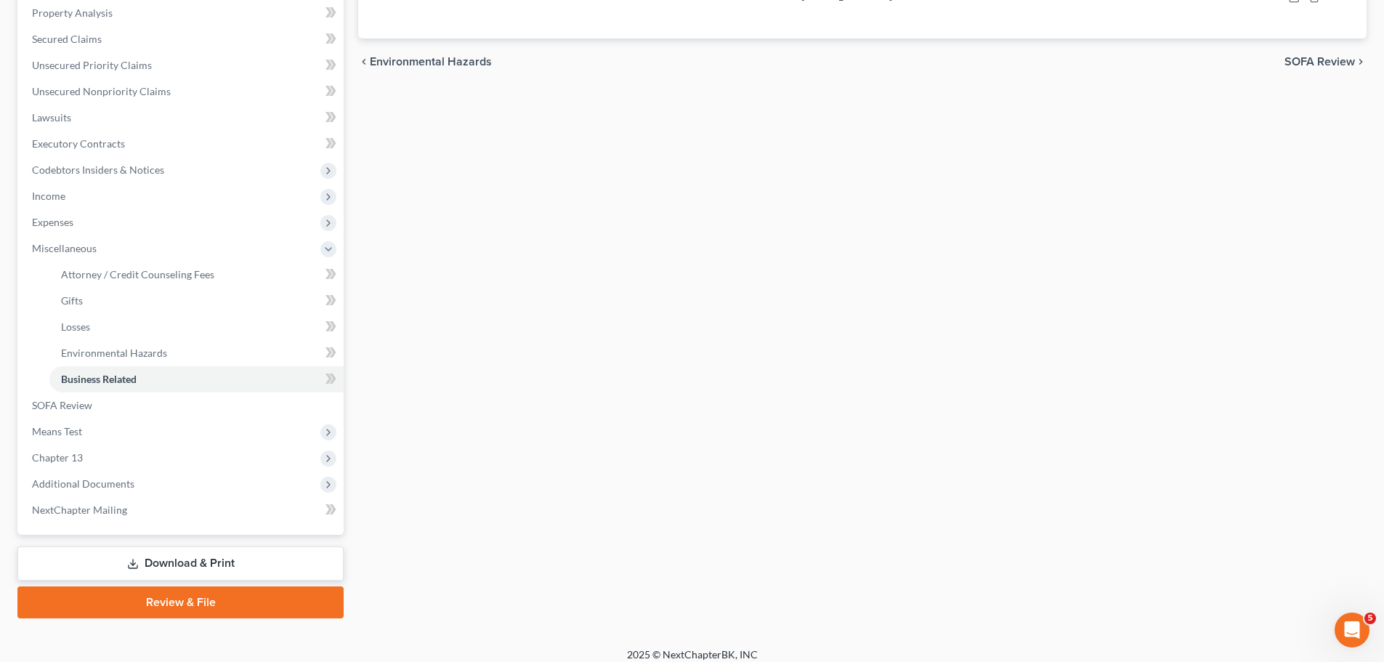
scroll to position [291, 0]
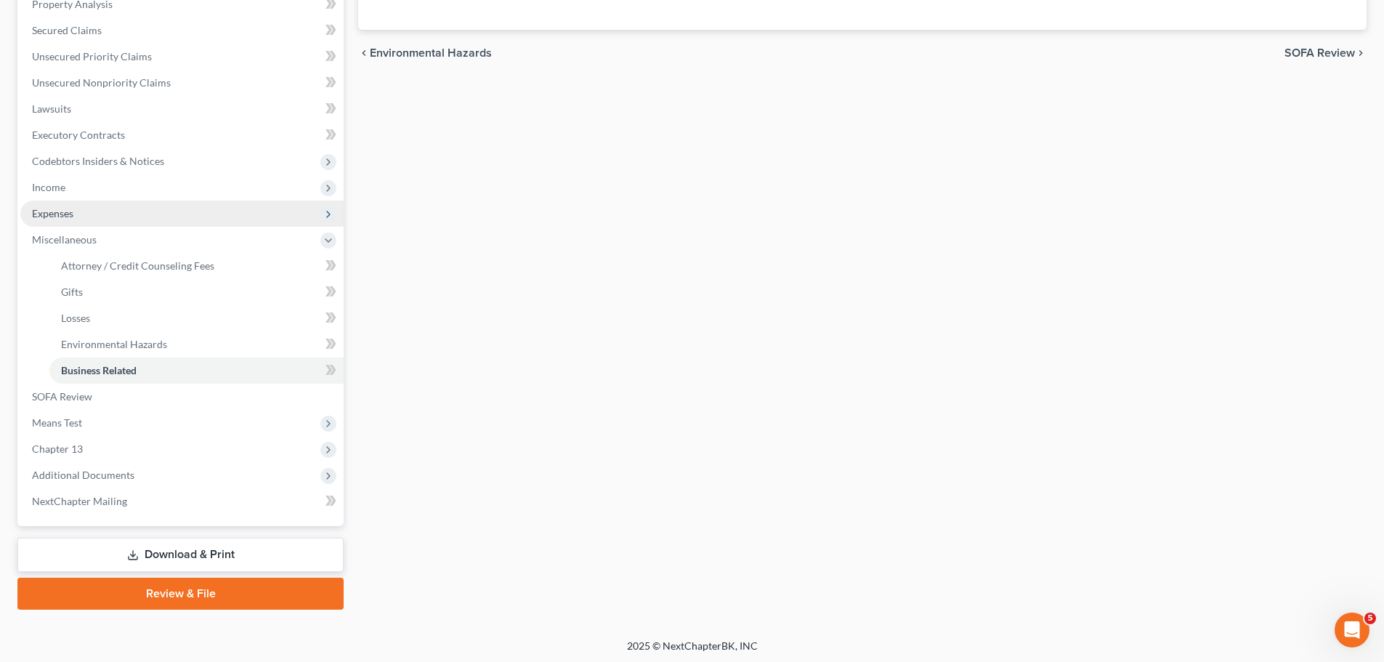
click at [145, 206] on span "Expenses" at bounding box center [181, 213] width 323 height 26
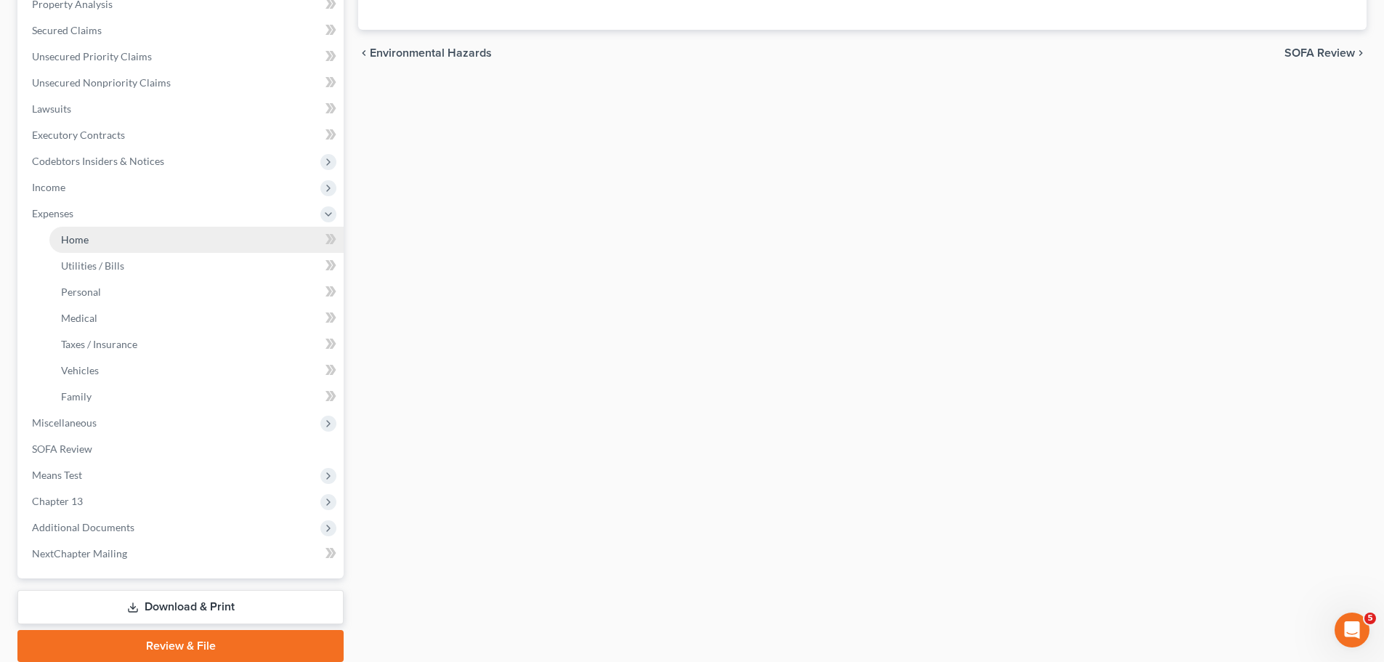
click at [178, 233] on link "Home" at bounding box center [196, 240] width 294 height 26
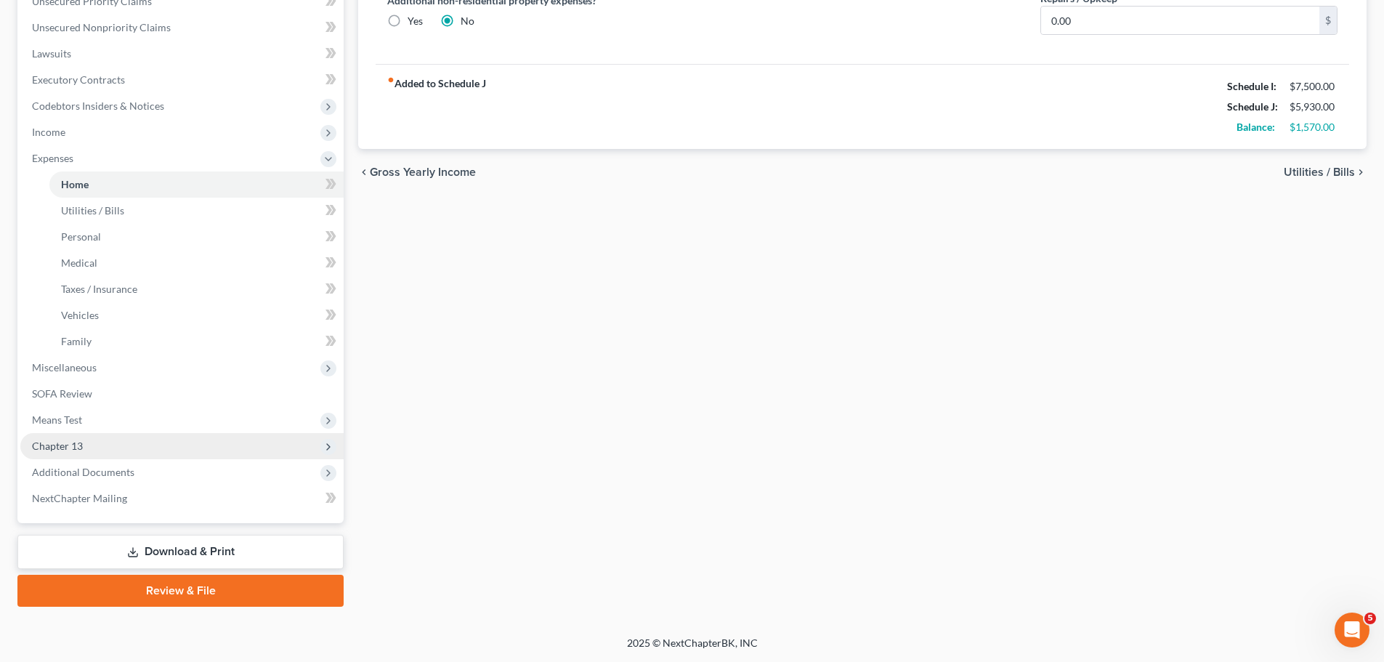
click at [135, 442] on span "Chapter 13" at bounding box center [181, 446] width 323 height 26
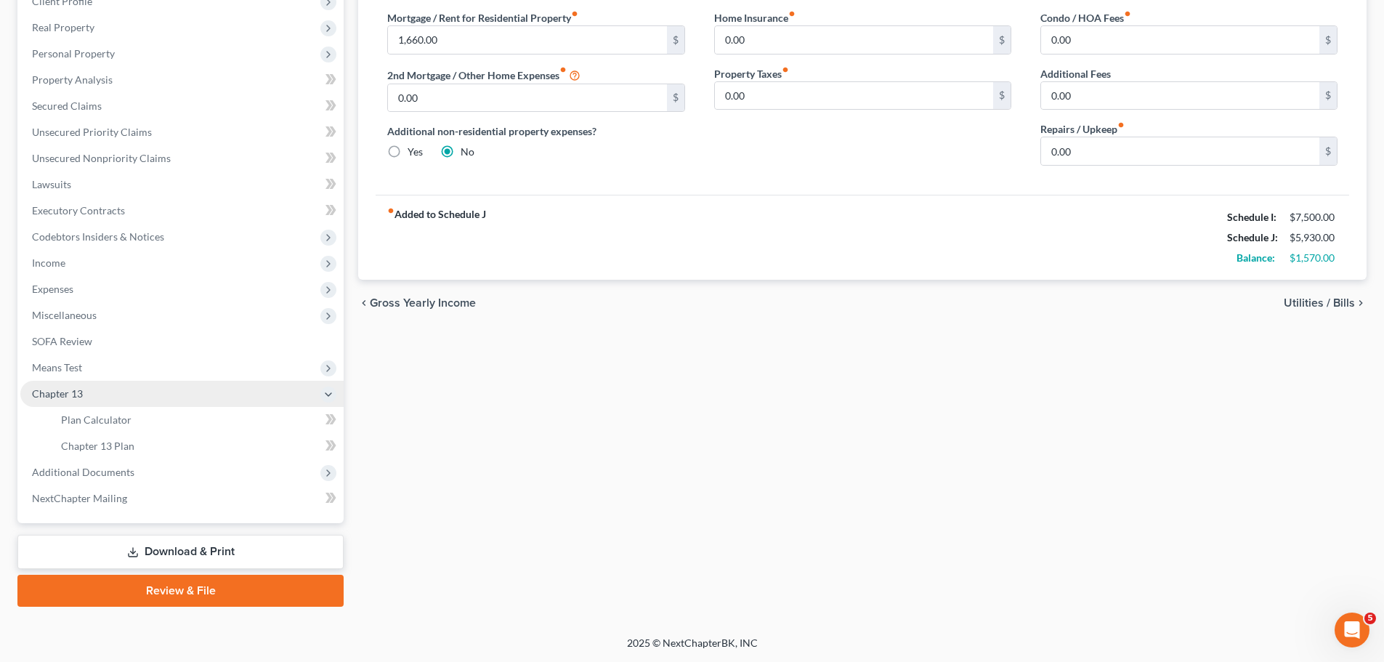
scroll to position [215, 0]
click at [175, 425] on link "Plan Calculator" at bounding box center [196, 420] width 294 height 26
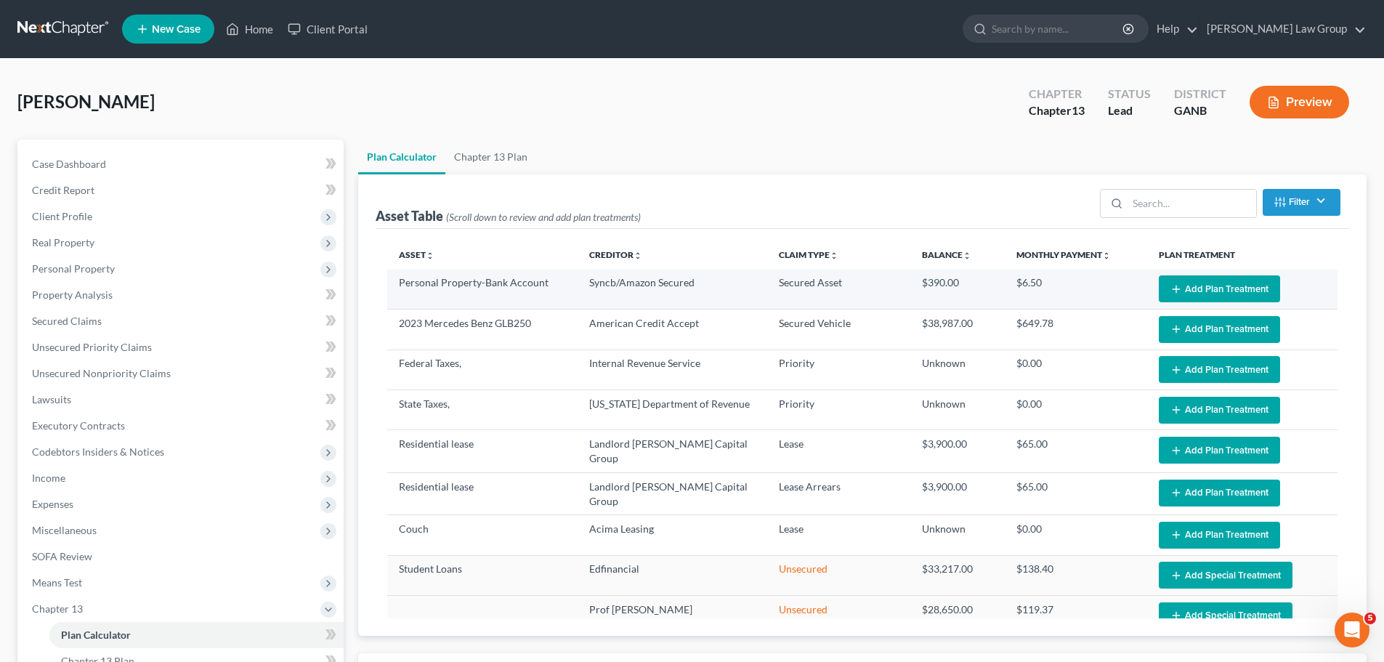
click at [1196, 286] on button "Add Plan Treatment" at bounding box center [1219, 288] width 121 height 27
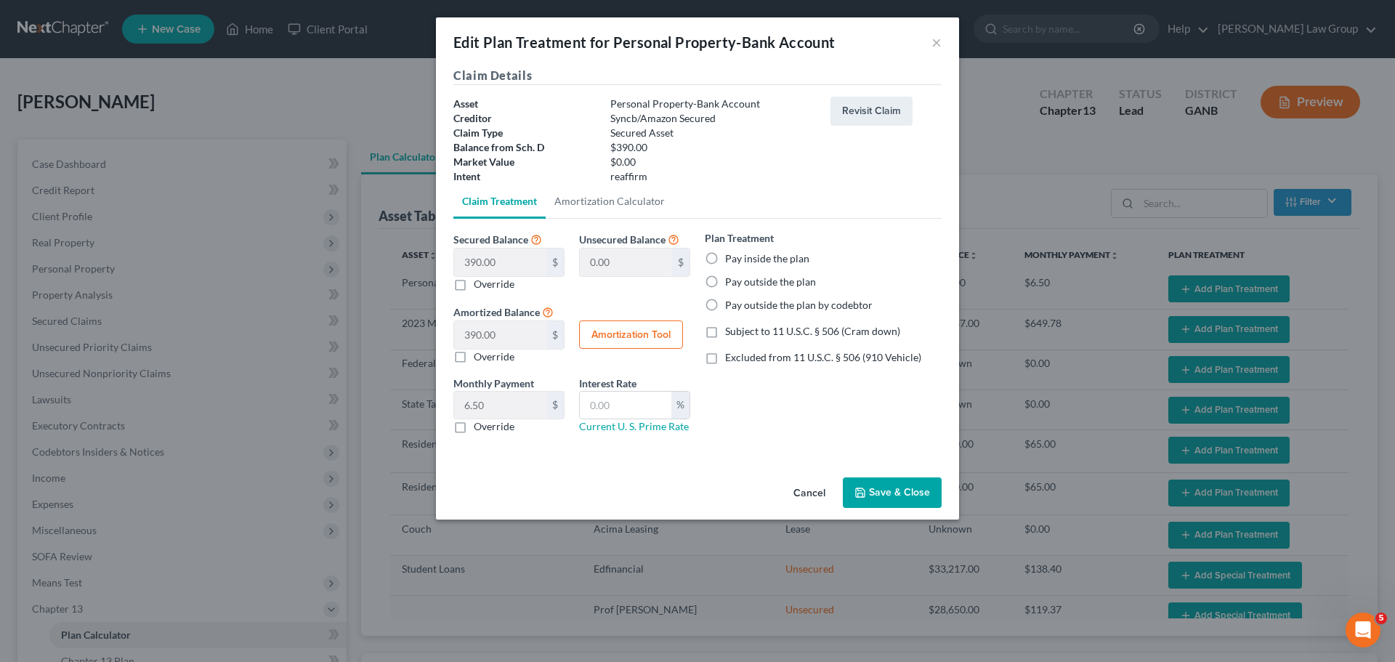
click at [725, 260] on label "Pay inside the plan" at bounding box center [767, 258] width 84 height 15
click at [731, 260] on input "Pay inside the plan" at bounding box center [735, 255] width 9 height 9
click at [725, 357] on label "Excluded from 11 U.S.C. § 506 (910 Vehicle)" at bounding box center [823, 357] width 196 height 15
click at [731, 357] on input "Excluded from 11 U.S.C. § 506 (910 Vehicle)" at bounding box center [735, 354] width 9 height 9
click at [623, 416] on input "text" at bounding box center [626, 406] width 92 height 28
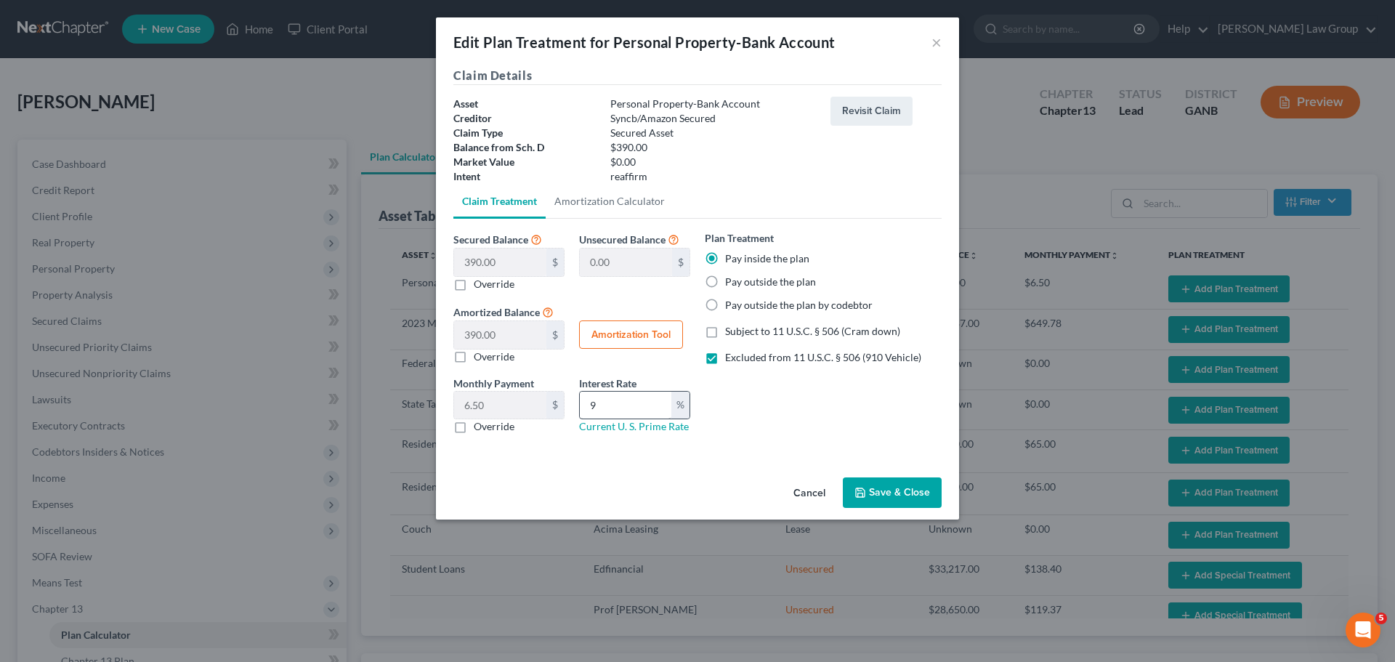
drag, startPoint x: 902, startPoint y: 494, endPoint x: 589, endPoint y: 408, distance: 323.9
click at [669, 447] on div "Edit Plan Treatment for Personal Property-Bank Account × Claim Details Asset Pe…" at bounding box center [697, 268] width 523 height 502
click at [502, 402] on div "Monthly Payment 6.50 $ $ Override Interest Rate 9 % Current [DEMOGRAPHIC_DATA] …" at bounding box center [571, 411] width 251 height 70
click at [912, 486] on button "Save & Close" at bounding box center [892, 492] width 99 height 31
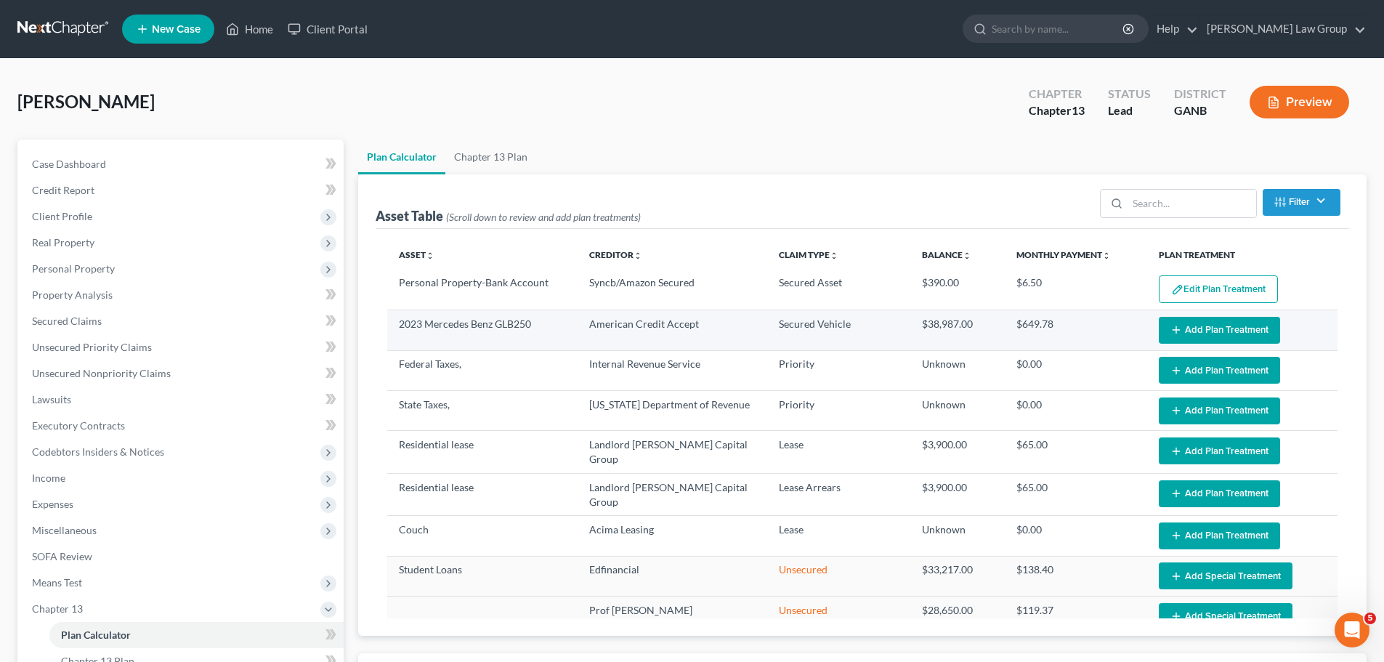
click at [1220, 328] on button "Add Plan Treatment" at bounding box center [1219, 330] width 121 height 27
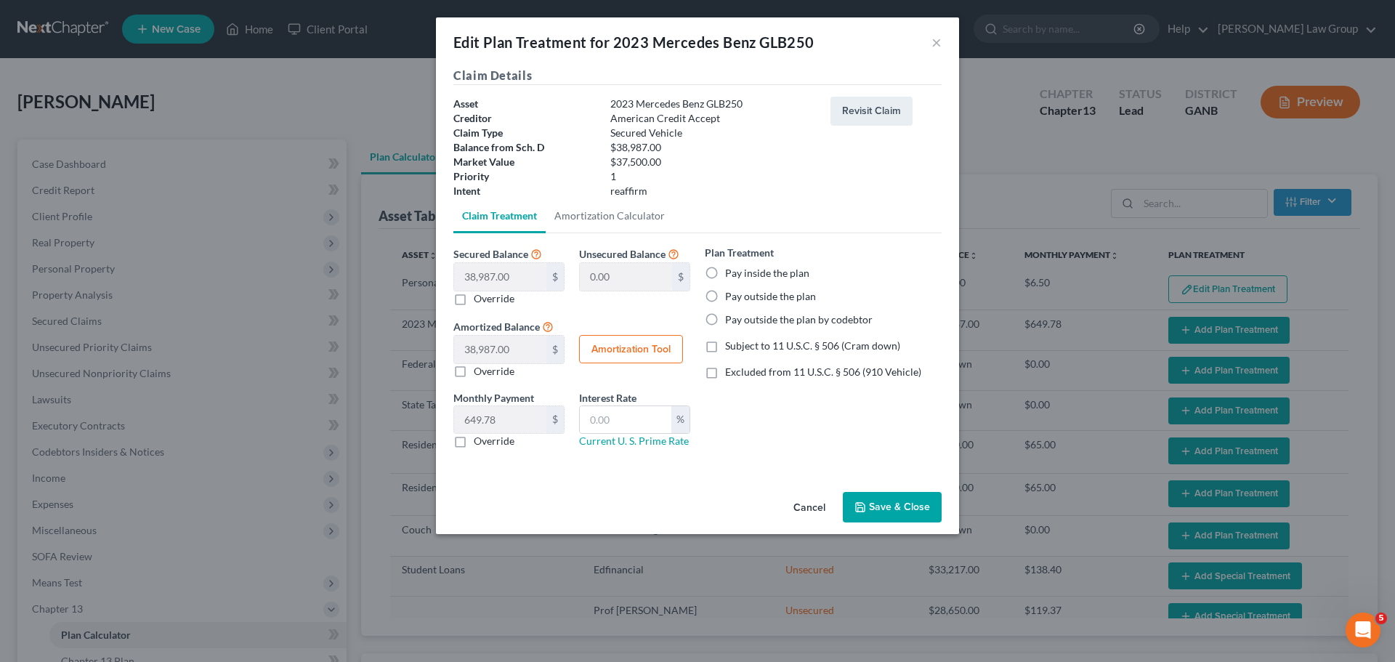
click at [725, 272] on label "Pay inside the plan" at bounding box center [767, 273] width 84 height 15
click at [731, 272] on input "Pay inside the plan" at bounding box center [735, 270] width 9 height 9
click at [725, 374] on label "Excluded from 11 U.S.C. § 506 (910 Vehicle)" at bounding box center [823, 372] width 196 height 15
click at [731, 374] on input "Excluded from 11 U.S.C. § 506 (910 Vehicle)" at bounding box center [735, 369] width 9 height 9
click at [611, 429] on input "text" at bounding box center [626, 420] width 92 height 28
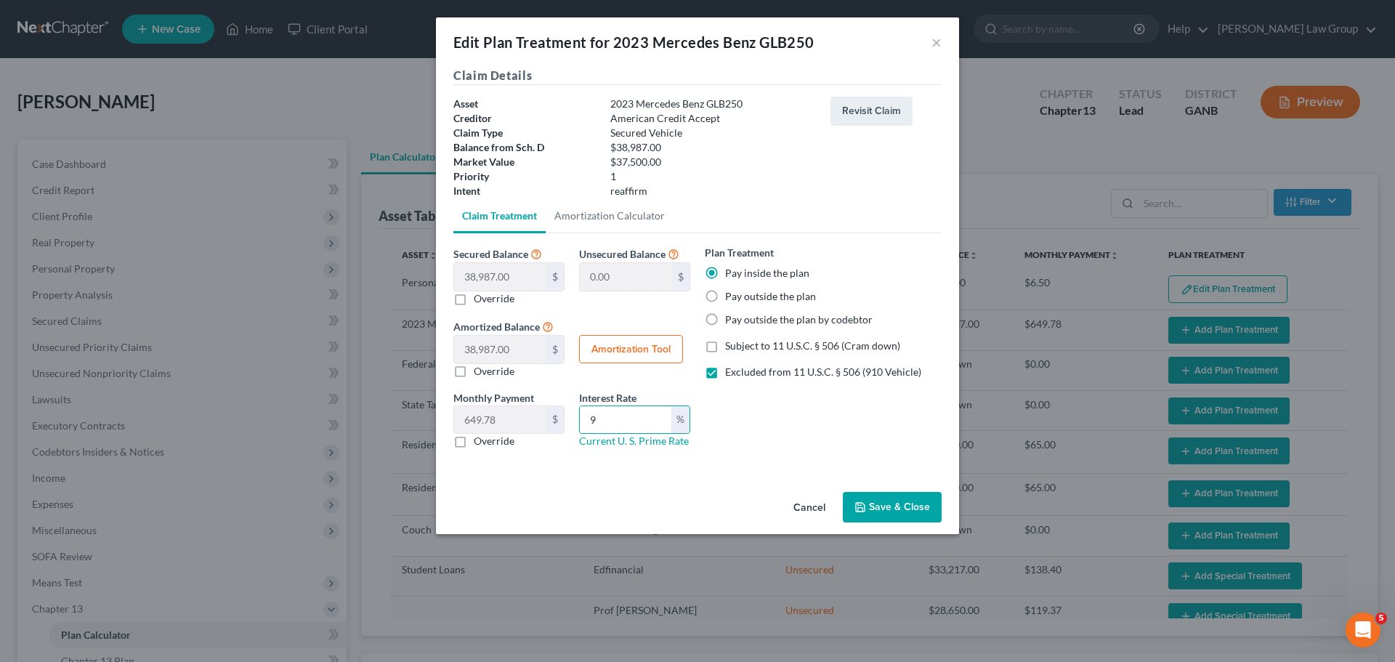
click at [886, 501] on button "Save & Close" at bounding box center [892, 507] width 99 height 31
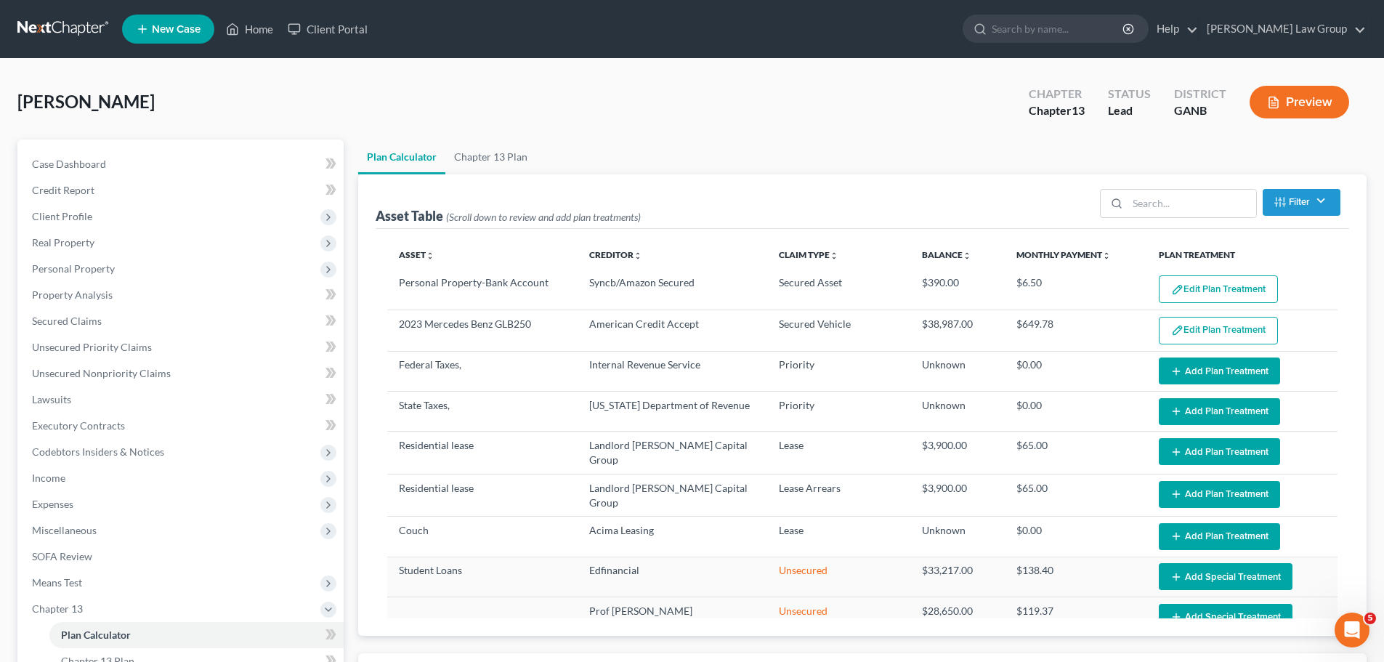
click at [1222, 367] on button "Add Plan Treatment" at bounding box center [1219, 370] width 121 height 27
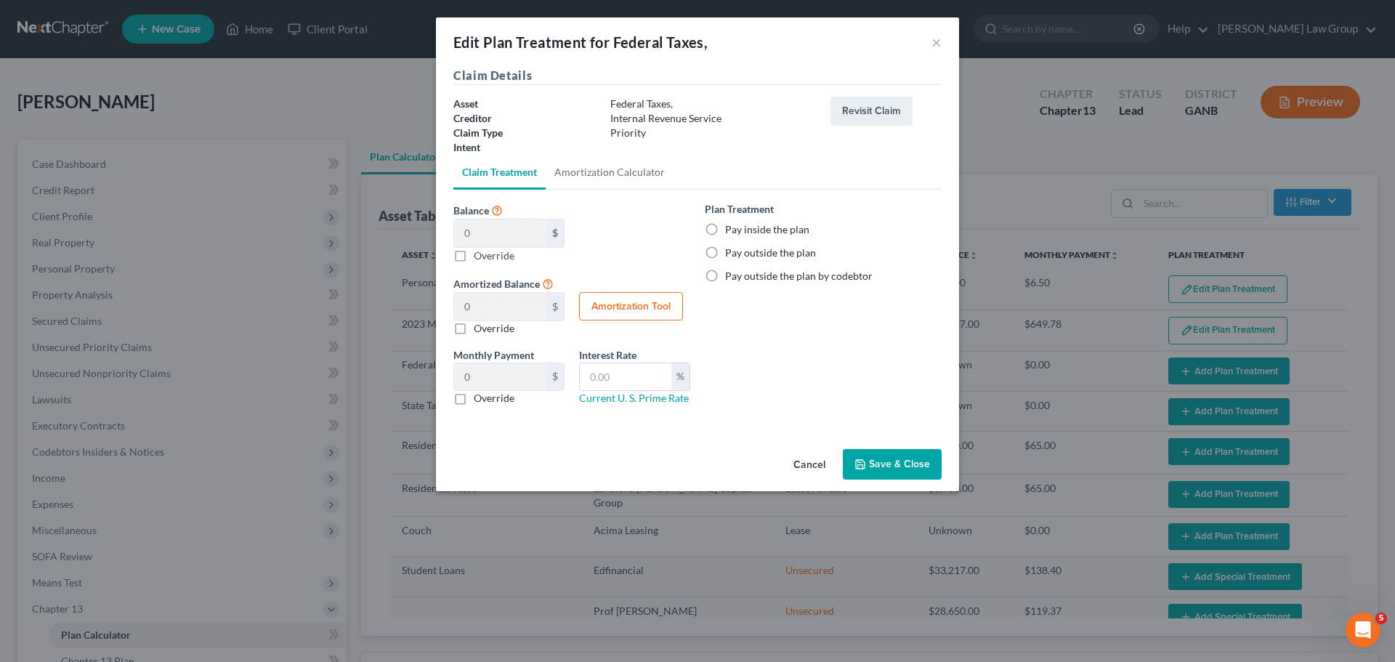
click at [725, 230] on label "Pay inside the plan" at bounding box center [767, 229] width 84 height 15
click at [731, 230] on input "Pay inside the plan" at bounding box center [735, 226] width 9 height 9
click at [888, 474] on button "Save & Close" at bounding box center [892, 464] width 99 height 31
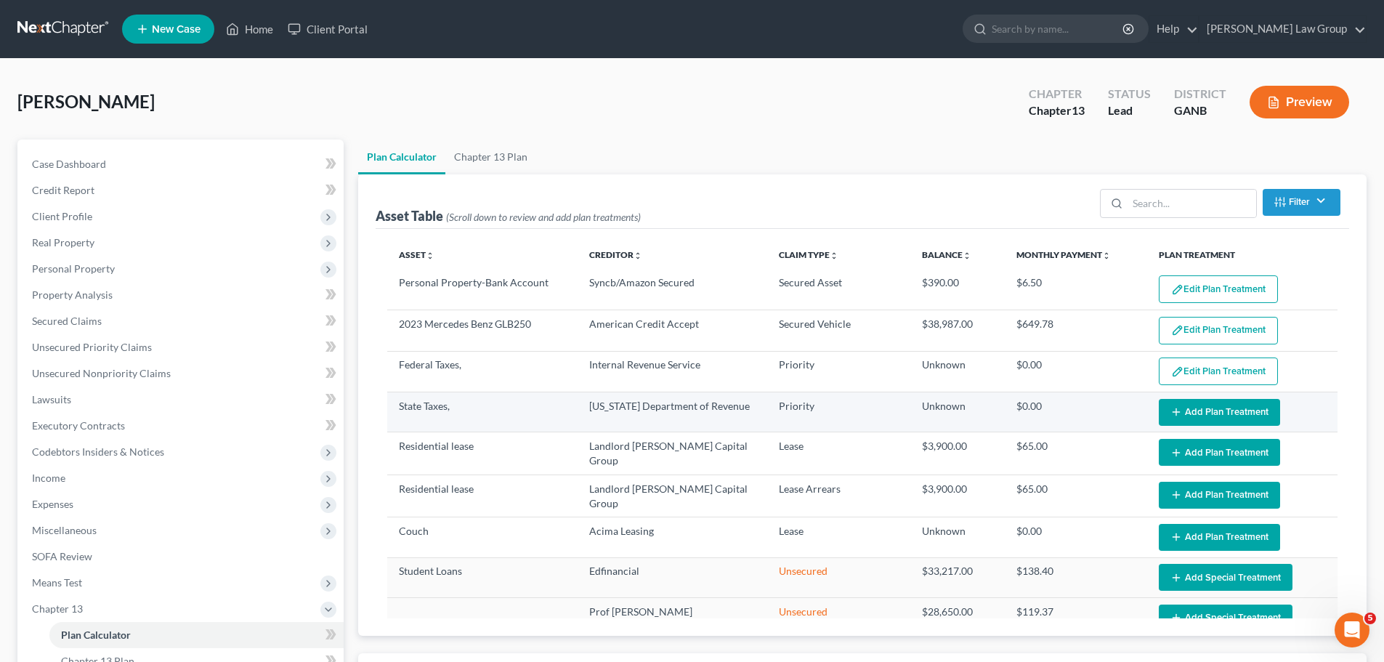
click at [1208, 411] on button "Add Plan Treatment" at bounding box center [1219, 412] width 121 height 27
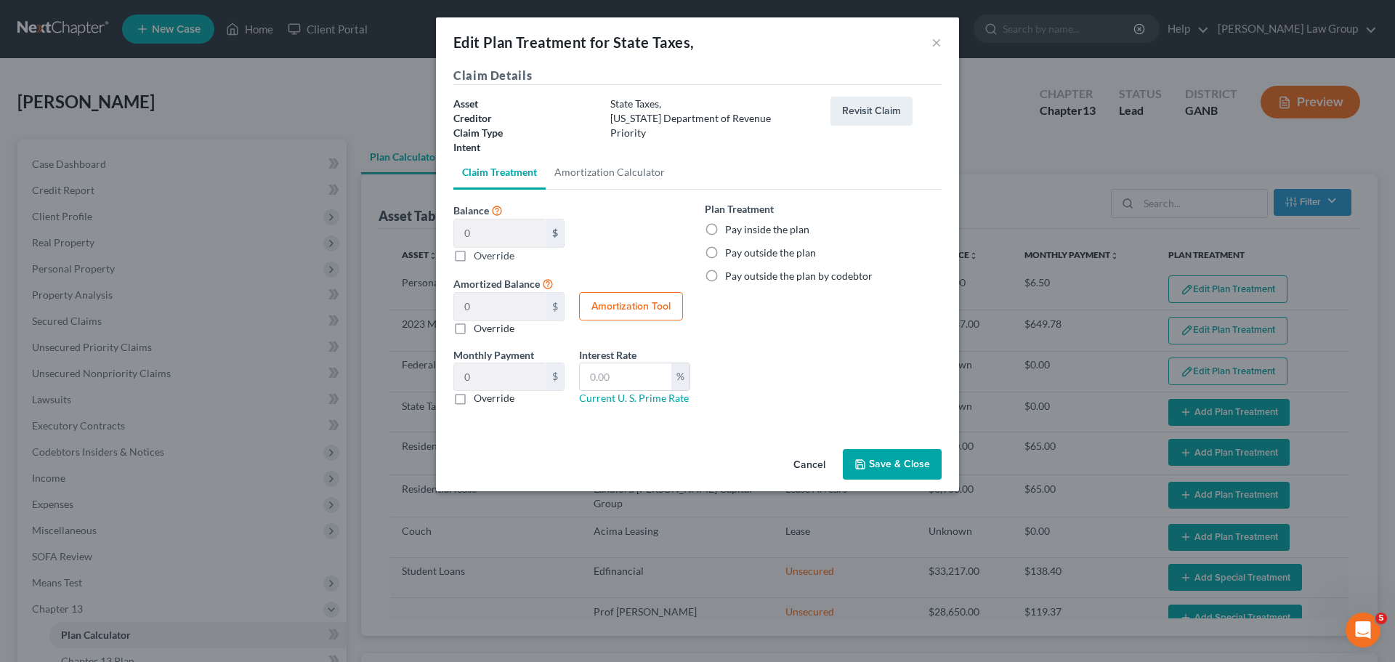
click at [725, 230] on label "Pay inside the plan" at bounding box center [767, 229] width 84 height 15
click at [731, 230] on input "Pay inside the plan" at bounding box center [735, 226] width 9 height 9
click at [895, 460] on button "Save & Close" at bounding box center [892, 464] width 99 height 31
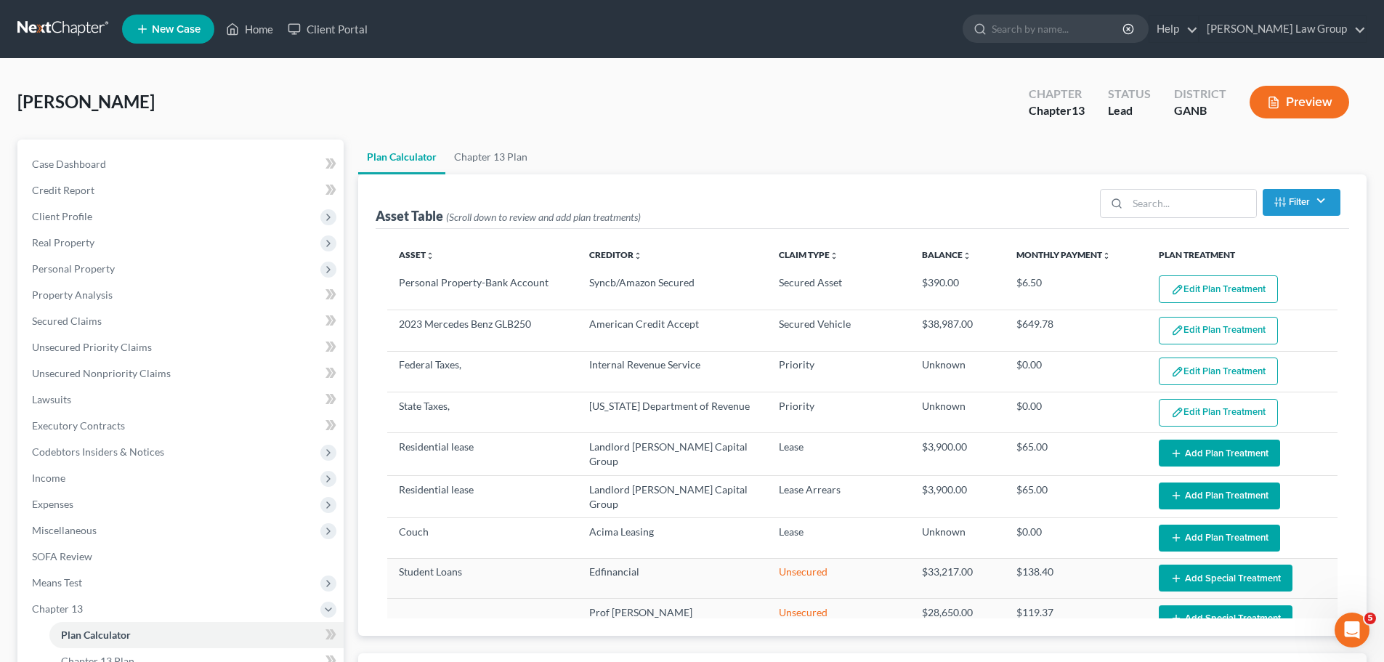
click at [1207, 455] on button "Add Plan Treatment" at bounding box center [1219, 452] width 121 height 27
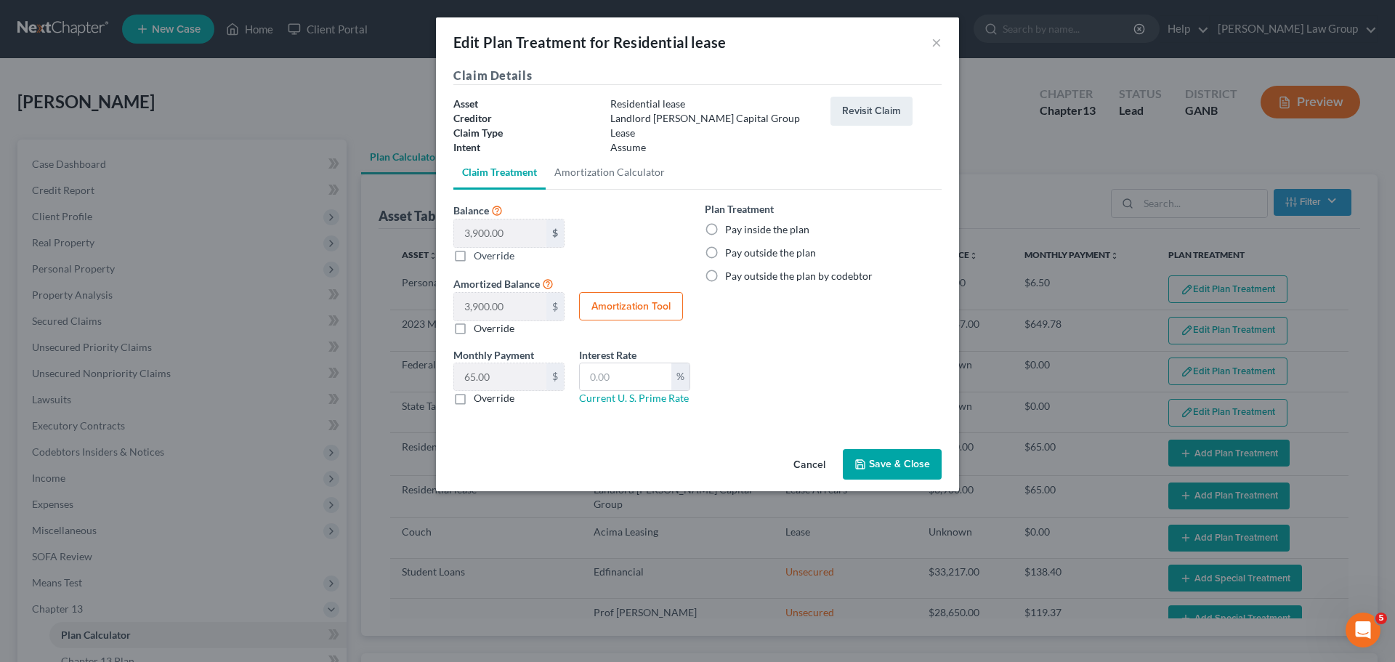
click at [725, 256] on label "Pay outside the plan" at bounding box center [770, 253] width 91 height 15
click at [731, 255] on input "Pay outside the plan" at bounding box center [735, 250] width 9 height 9
click at [892, 463] on button "Save & Close" at bounding box center [892, 464] width 99 height 31
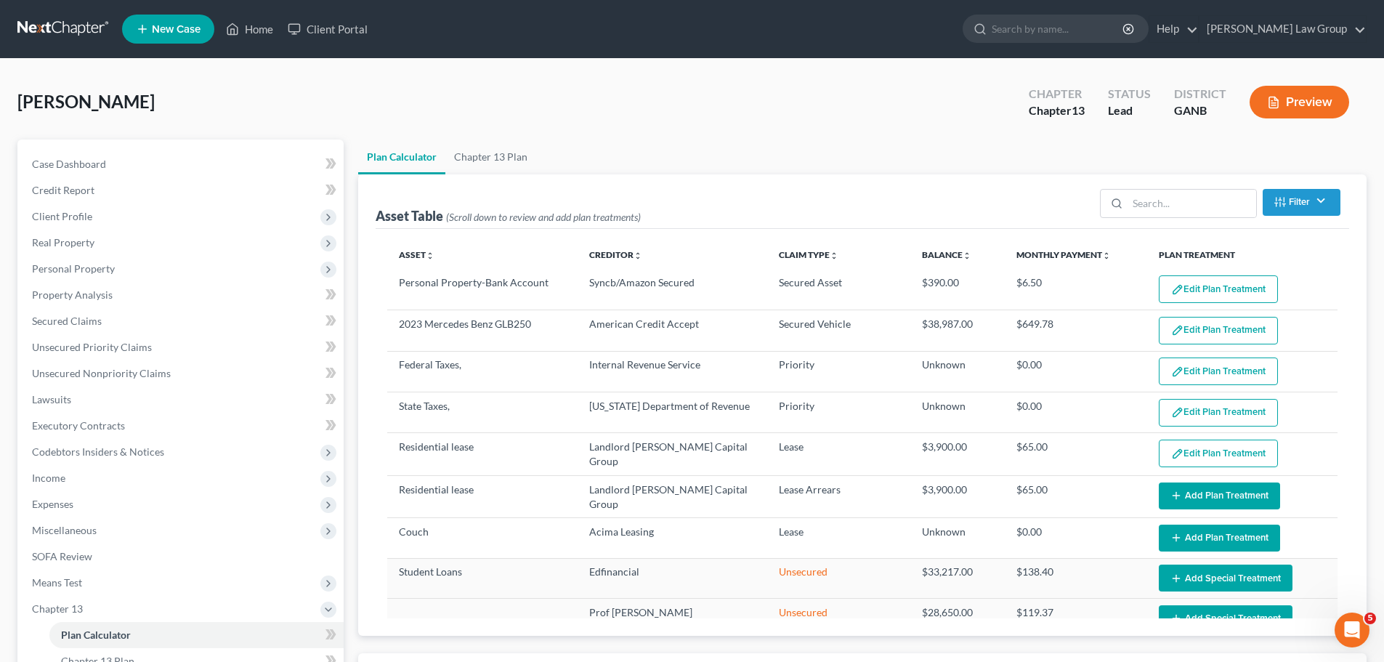
click at [1218, 487] on button "Add Plan Treatment" at bounding box center [1219, 495] width 121 height 27
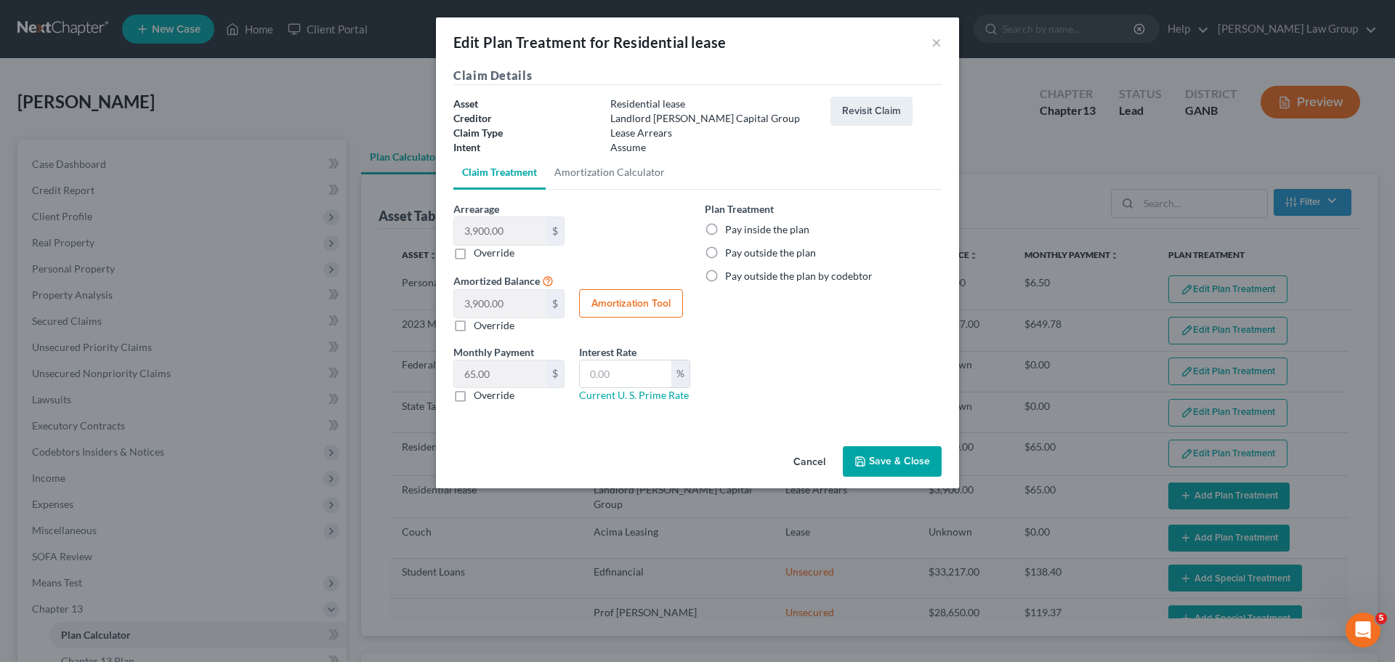
click at [725, 230] on label "Pay inside the plan" at bounding box center [767, 229] width 84 height 15
click at [731, 230] on input "Pay inside the plan" at bounding box center [735, 226] width 9 height 9
click at [894, 463] on button "Save & Close" at bounding box center [892, 461] width 99 height 31
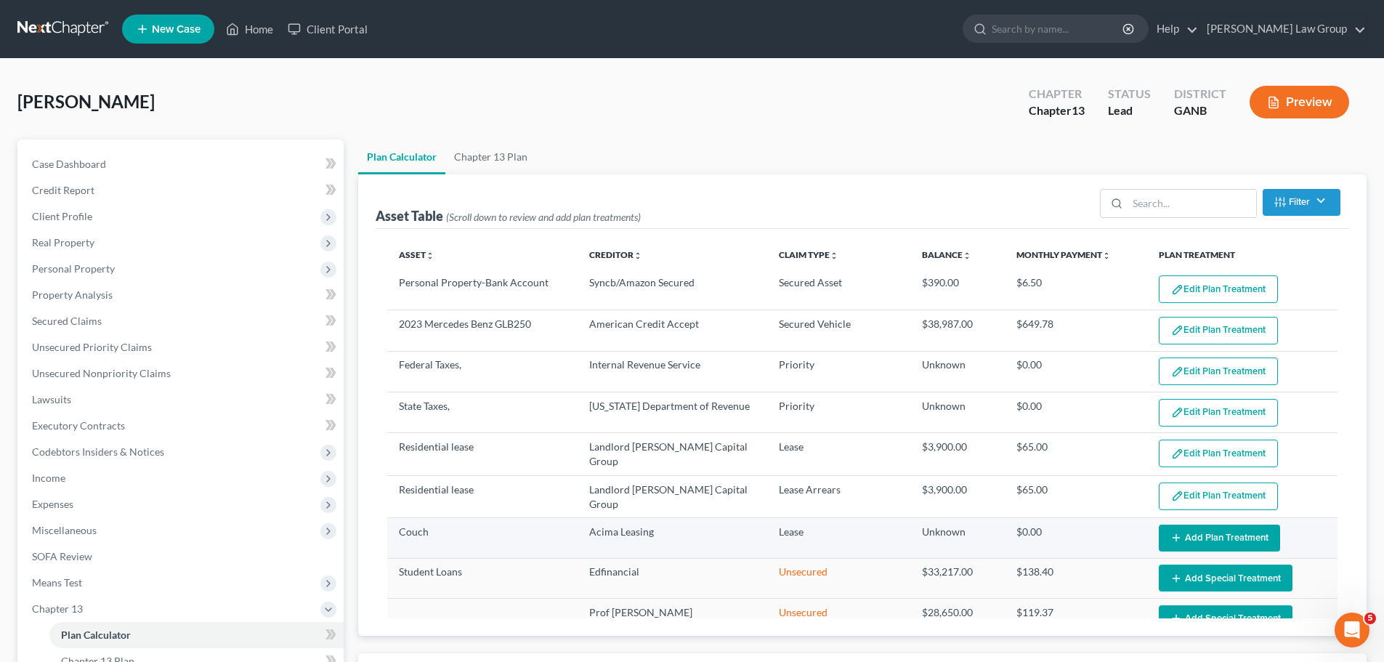
click at [1218, 535] on button "Add Plan Treatment" at bounding box center [1219, 537] width 121 height 27
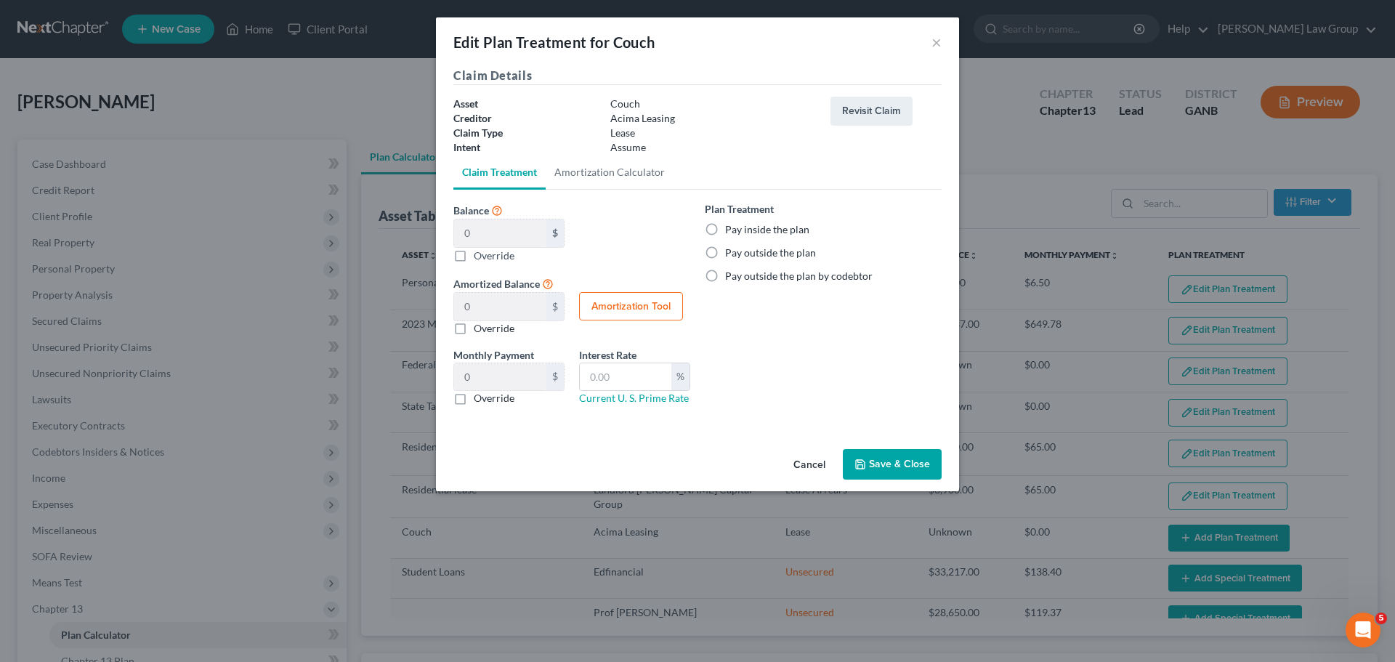
click at [725, 256] on label "Pay outside the plan" at bounding box center [770, 253] width 91 height 15
click at [731, 255] on input "Pay outside the plan" at bounding box center [735, 250] width 9 height 9
click at [899, 463] on button "Save & Close" at bounding box center [892, 464] width 99 height 31
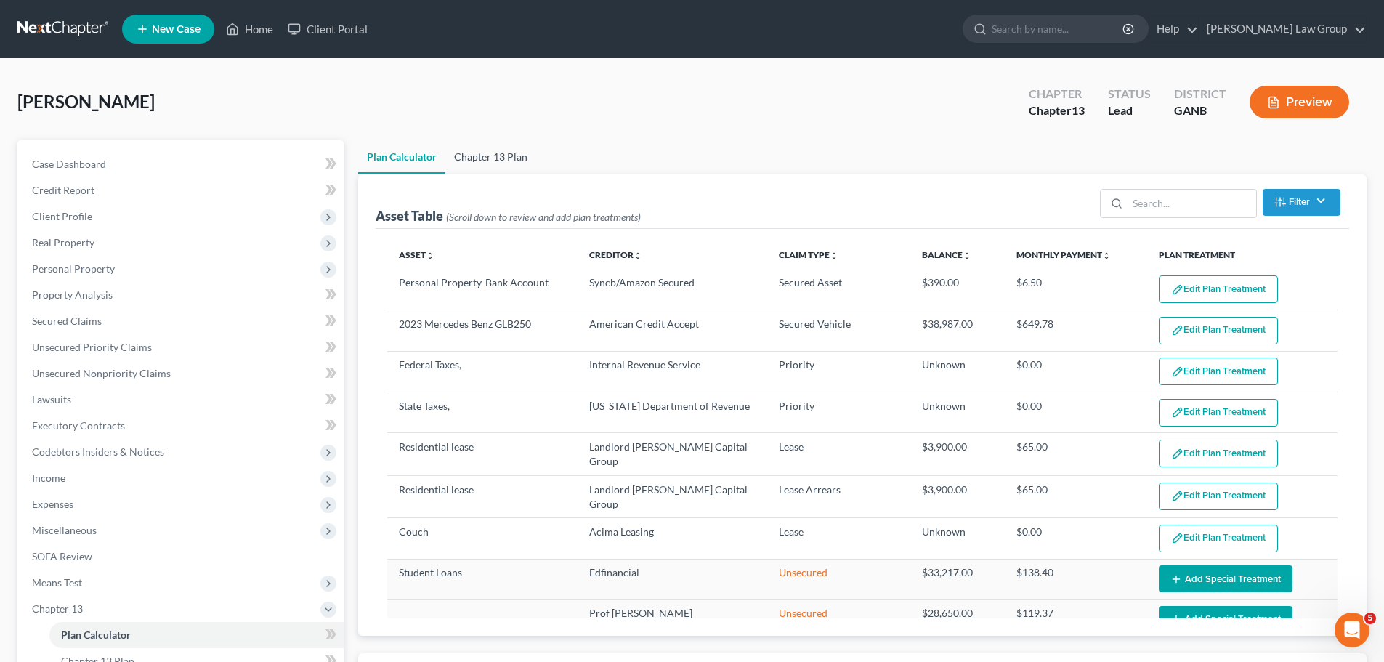
drag, startPoint x: 493, startPoint y: 156, endPoint x: 816, endPoint y: 187, distance: 324.0
click at [493, 157] on link "Chapter 13 Plan" at bounding box center [490, 156] width 91 height 35
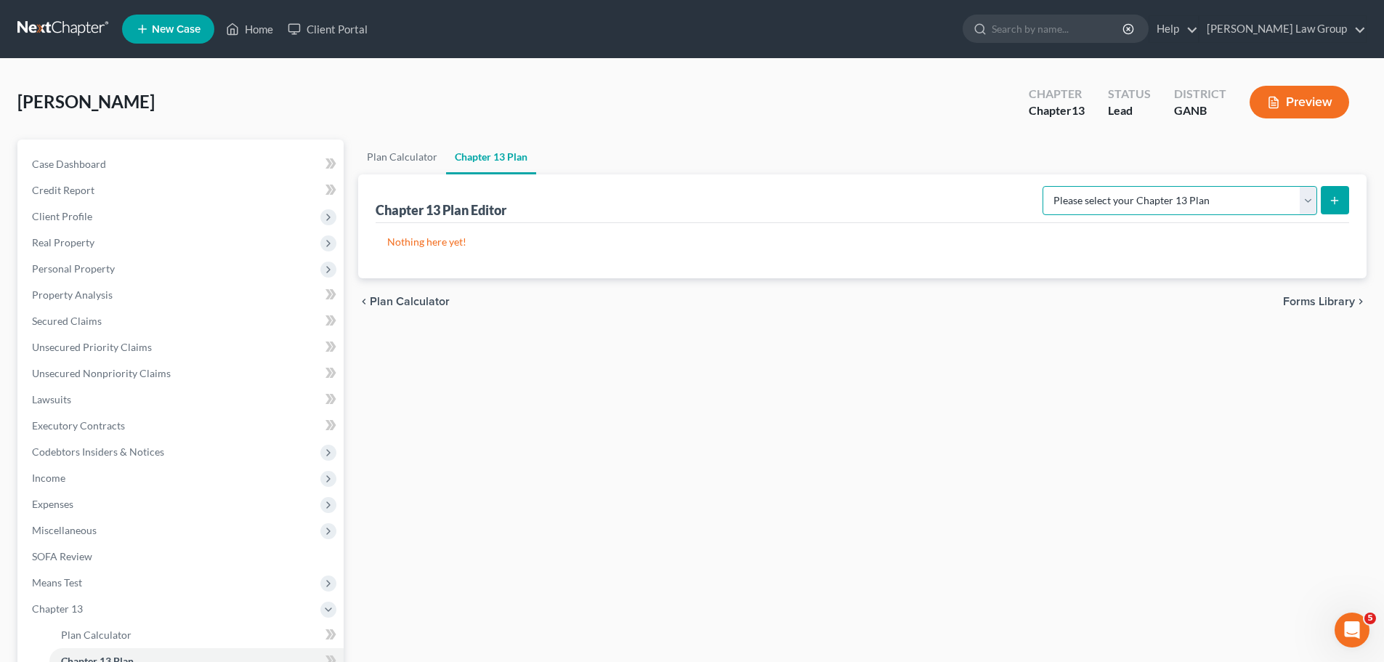
click at [1165, 208] on select "Please select your Chapter 13 Plan [US_STATE] Northern - [PERSON_NAME] Law Grou…" at bounding box center [1179, 200] width 275 height 29
click at [1053, 186] on select "Please select your Chapter 13 Plan [US_STATE] Northern - [PERSON_NAME] Law Grou…" at bounding box center [1179, 200] width 275 height 29
click at [1334, 202] on line "submit" at bounding box center [1334, 200] width 0 height 7
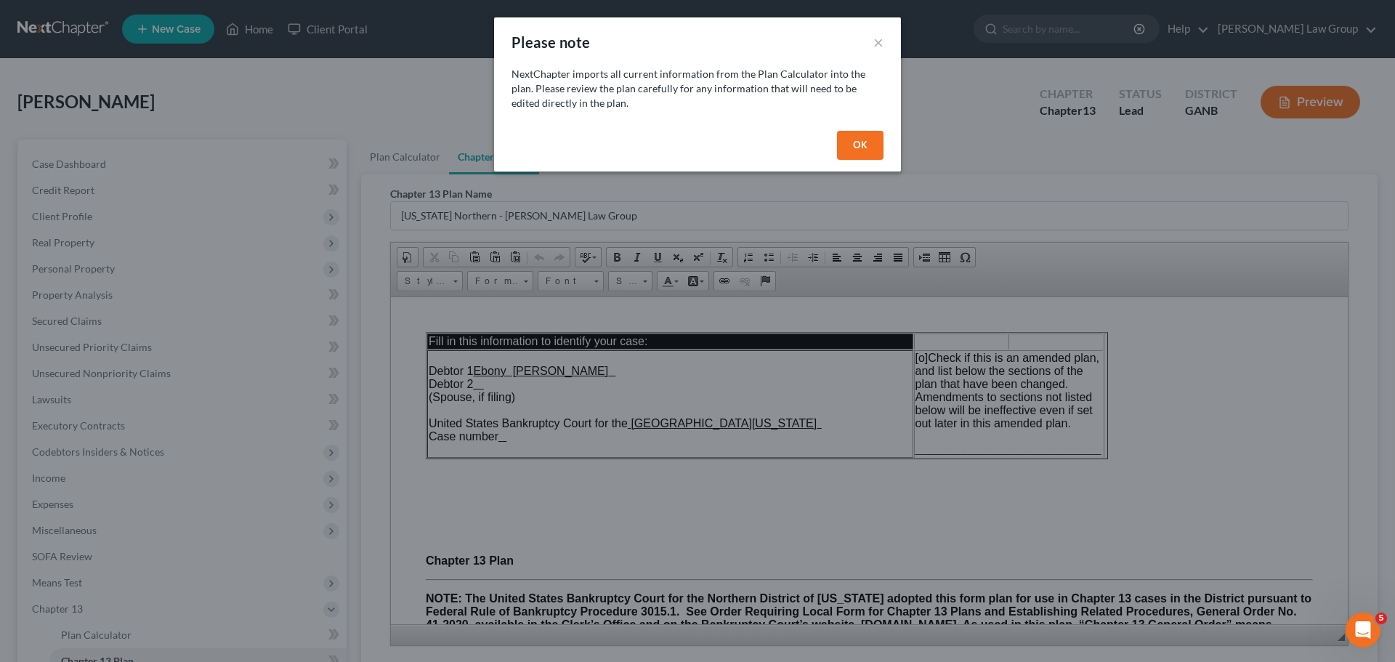
click at [871, 151] on button "OK" at bounding box center [860, 145] width 46 height 29
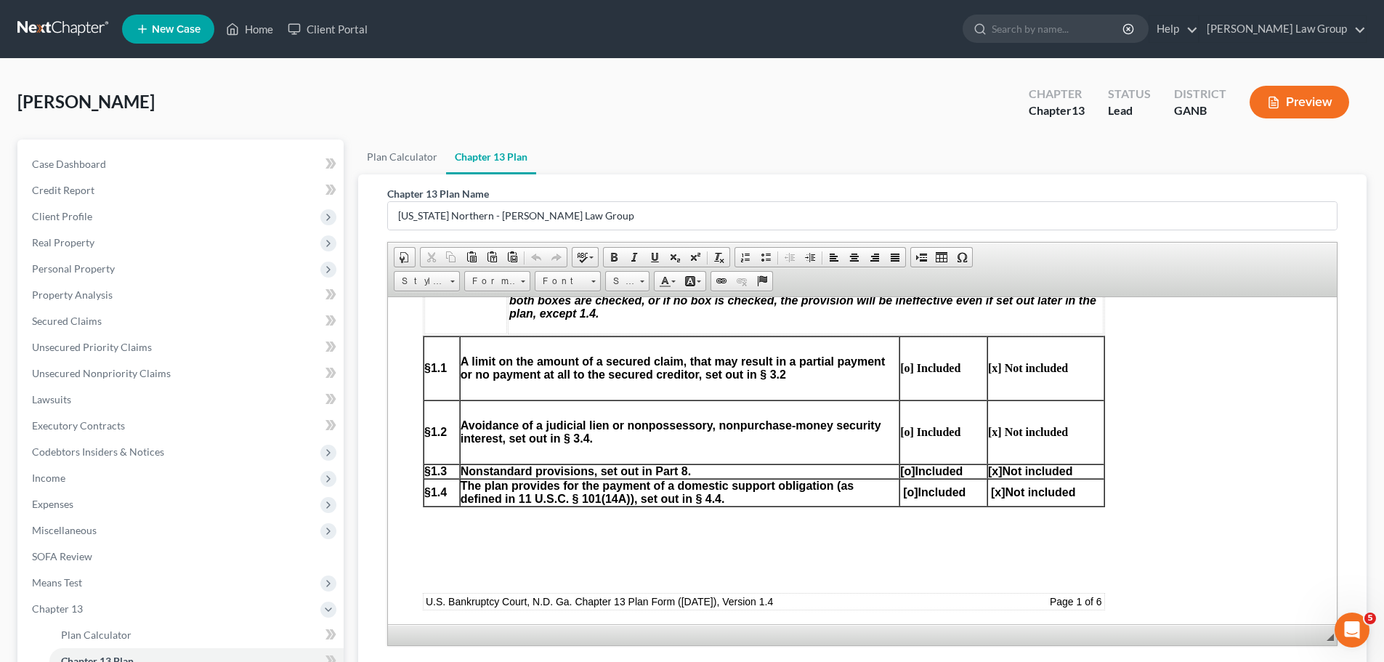
scroll to position [726, 0]
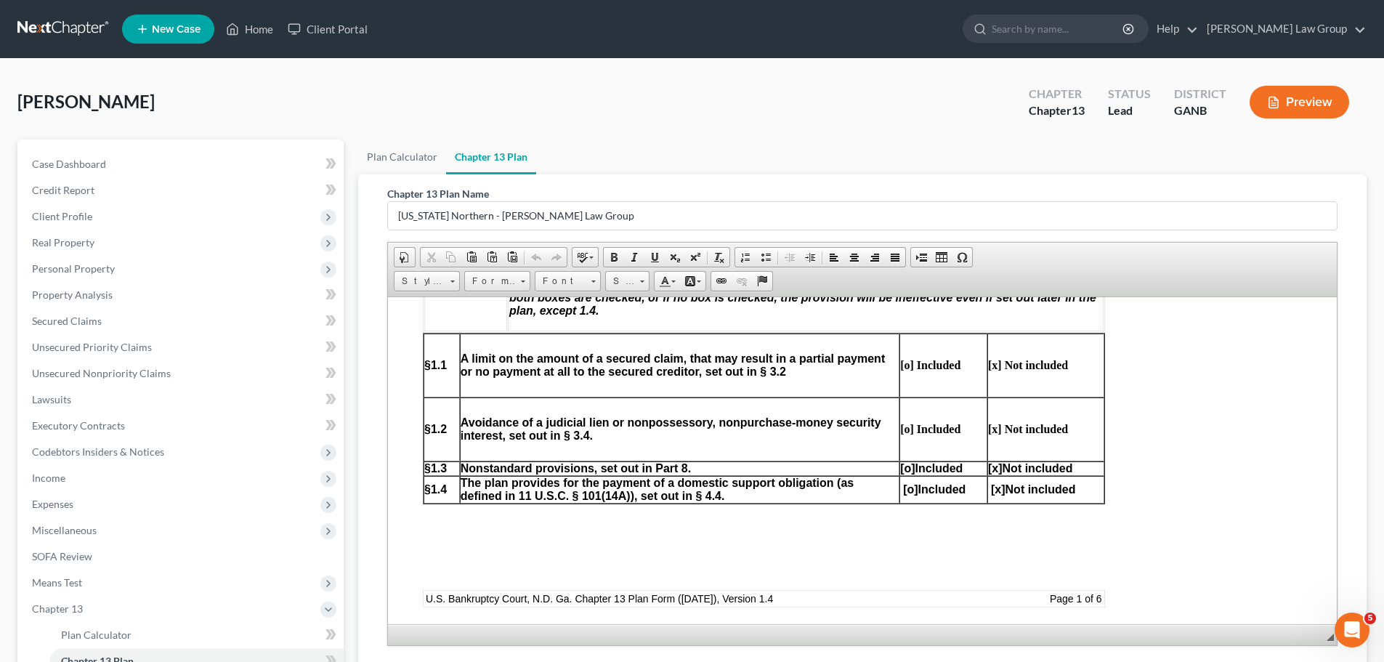
click at [906, 465] on span "[o]" at bounding box center [907, 467] width 15 height 12
click at [997, 465] on span "[x]" at bounding box center [995, 467] width 15 height 12
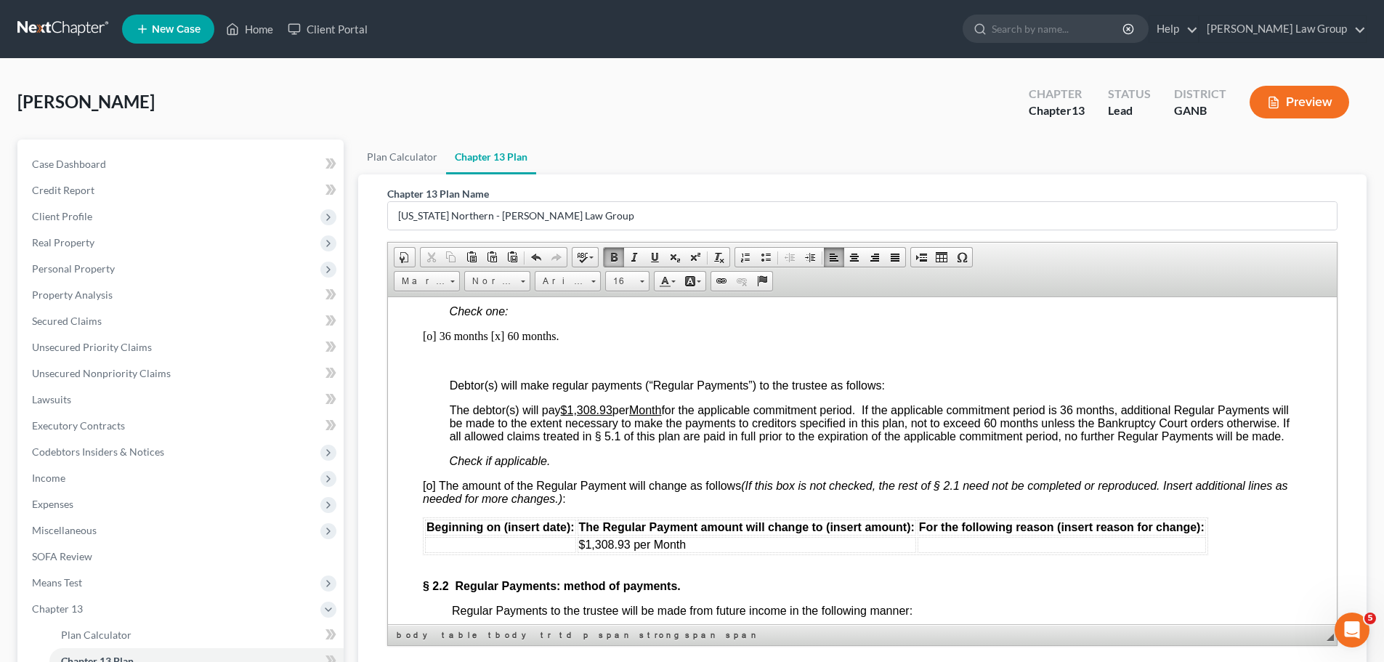
scroll to position [1235, 0]
drag, startPoint x: 616, startPoint y: 400, endPoint x: 578, endPoint y: 407, distance: 38.5
click at [692, 538] on td "$1,308.93 per Month" at bounding box center [747, 543] width 339 height 16
click at [429, 484] on span "[o] The amount of the Regular Payment will change as follows (If this box is no…" at bounding box center [855, 490] width 865 height 25
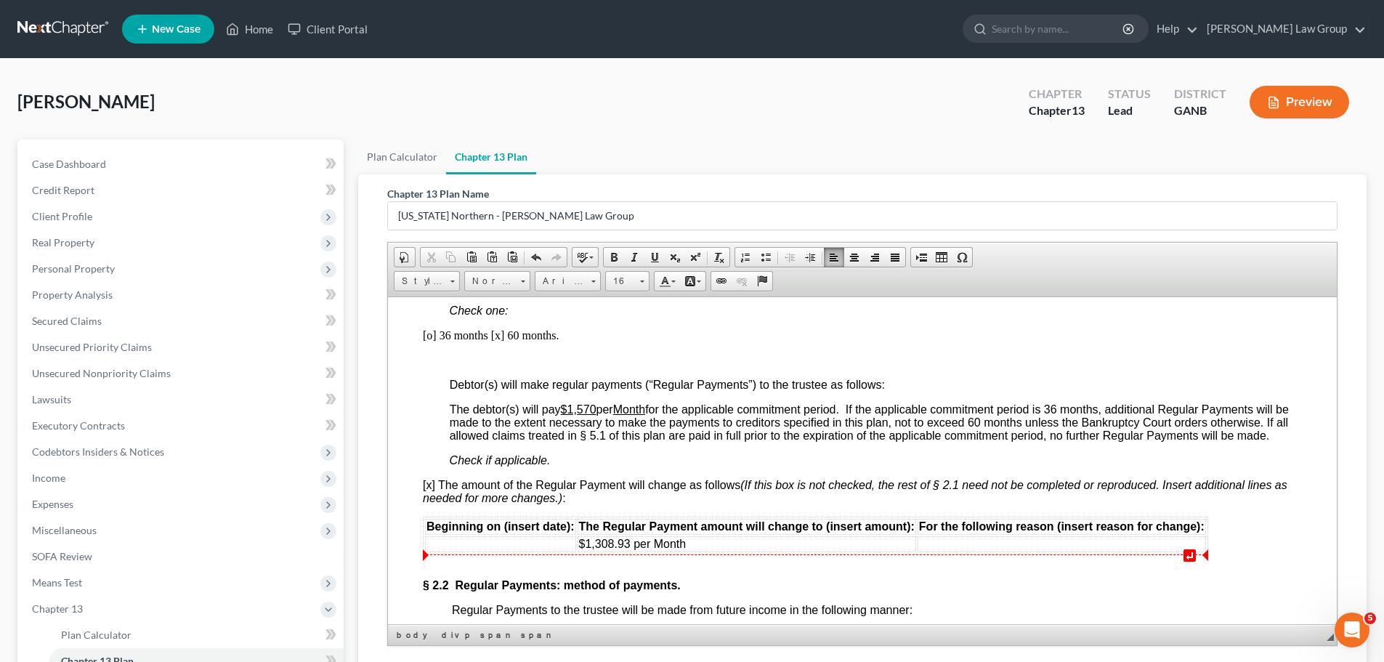
click at [497, 540] on td at bounding box center [500, 543] width 151 height 16
drag, startPoint x: 697, startPoint y: 543, endPoint x: 594, endPoint y: 541, distance: 103.2
click at [594, 541] on td "$1,308.93 per Month" at bounding box center [747, 543] width 339 height 16
click at [1000, 543] on td at bounding box center [1061, 543] width 288 height 16
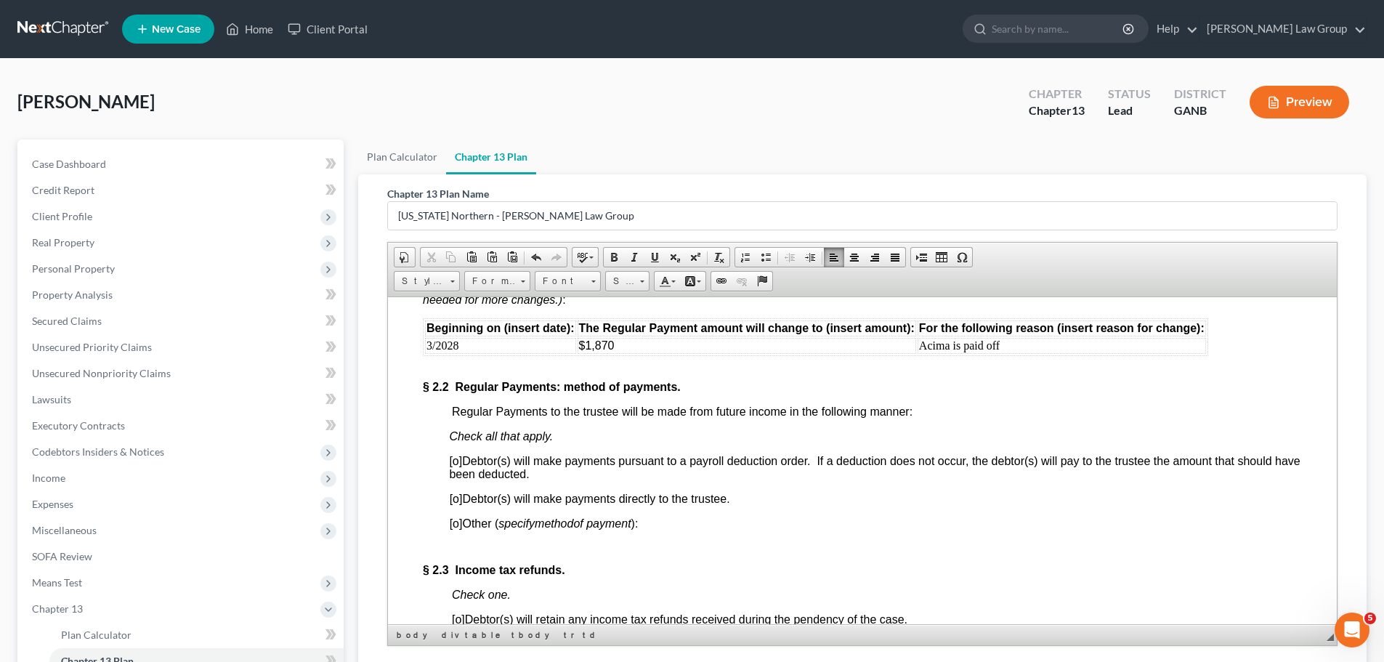
scroll to position [1453, 0]
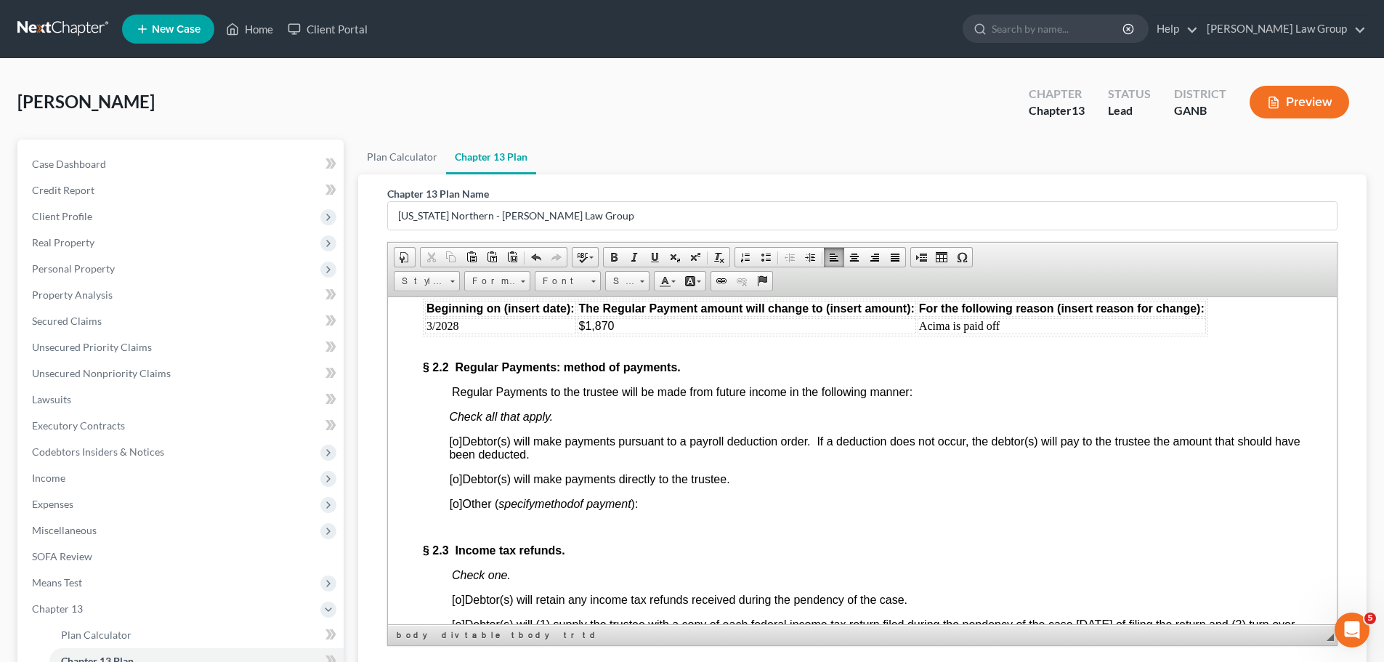
click at [458, 476] on span "[o]" at bounding box center [456, 478] width 13 height 12
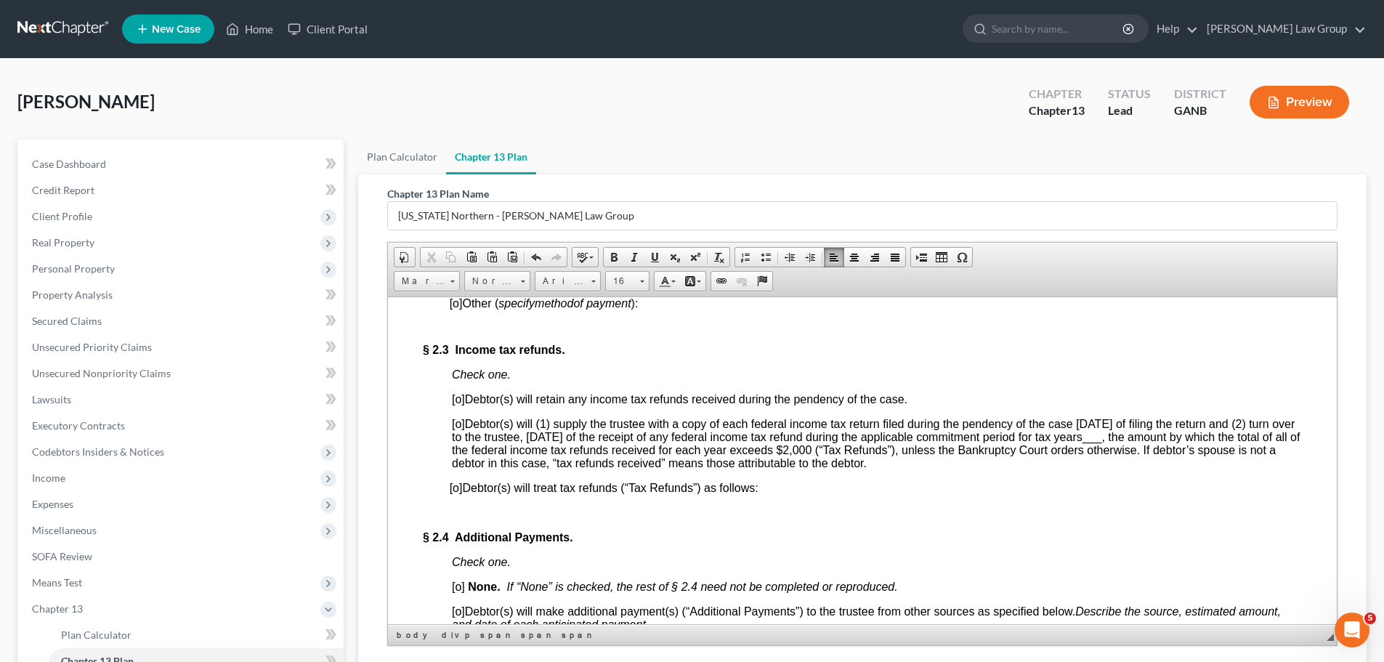
scroll to position [1671, 0]
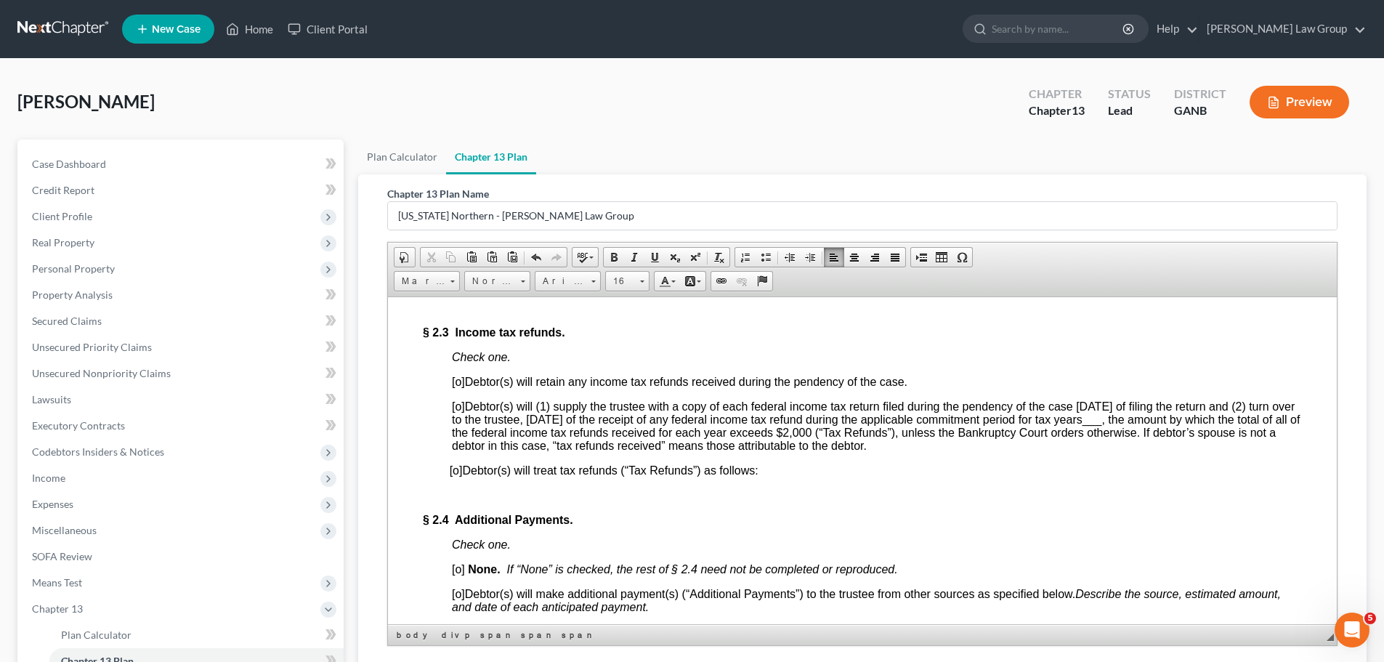
click at [457, 412] on span "[o]" at bounding box center [458, 406] width 13 height 12
drag, startPoint x: 1189, startPoint y: 423, endPoint x: 1173, endPoint y: 424, distance: 16.0
click at [1102, 424] on span "___" at bounding box center [1092, 419] width 20 height 12
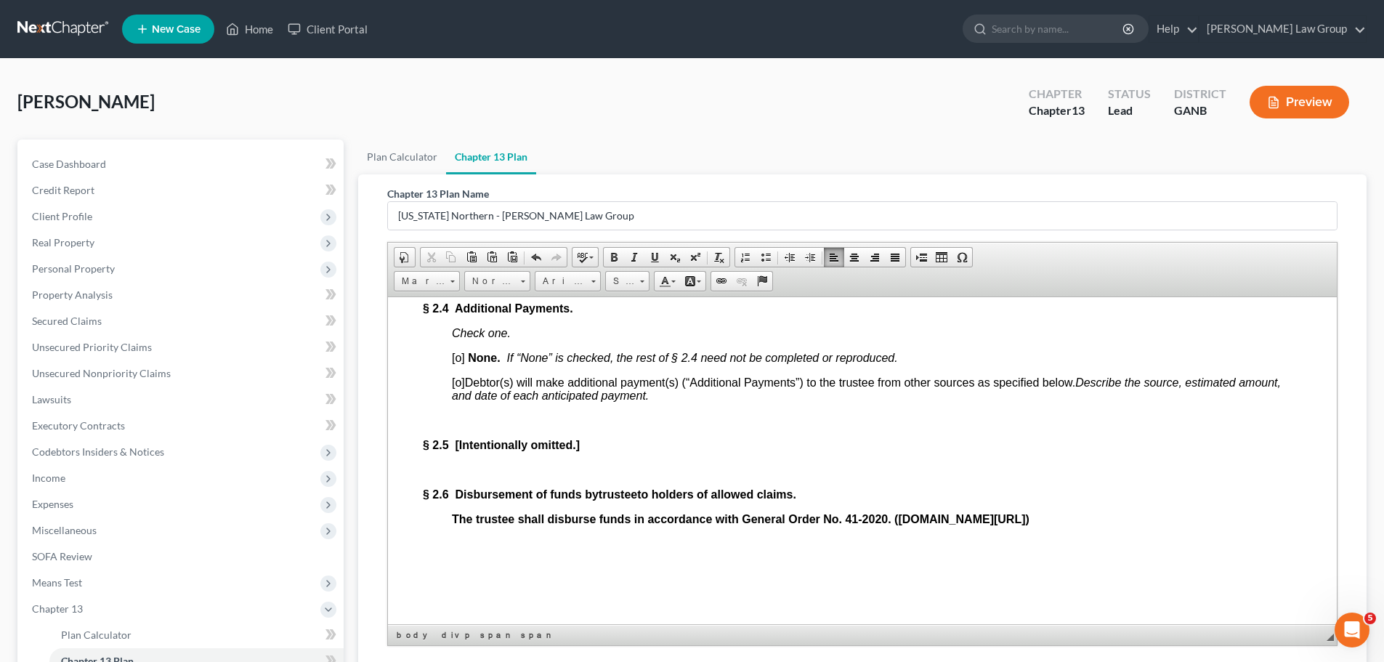
scroll to position [1889, 0]
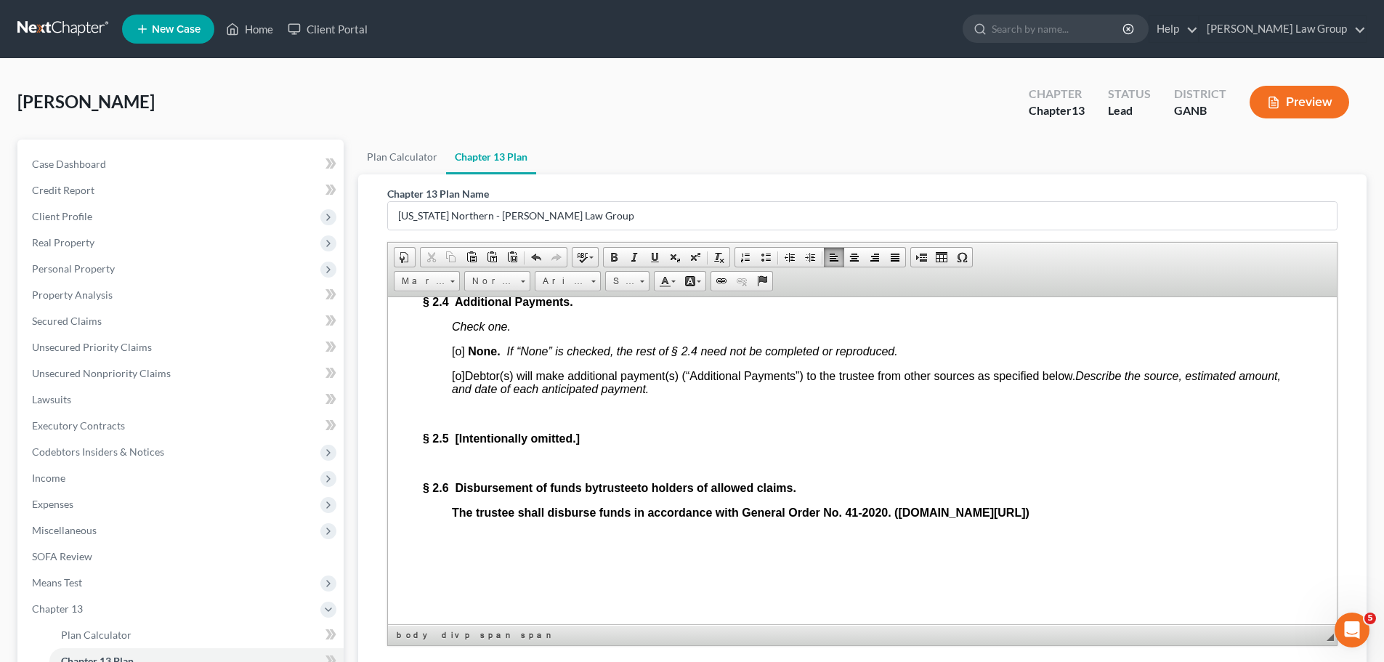
click at [461, 357] on span "[o]" at bounding box center [458, 350] width 13 height 12
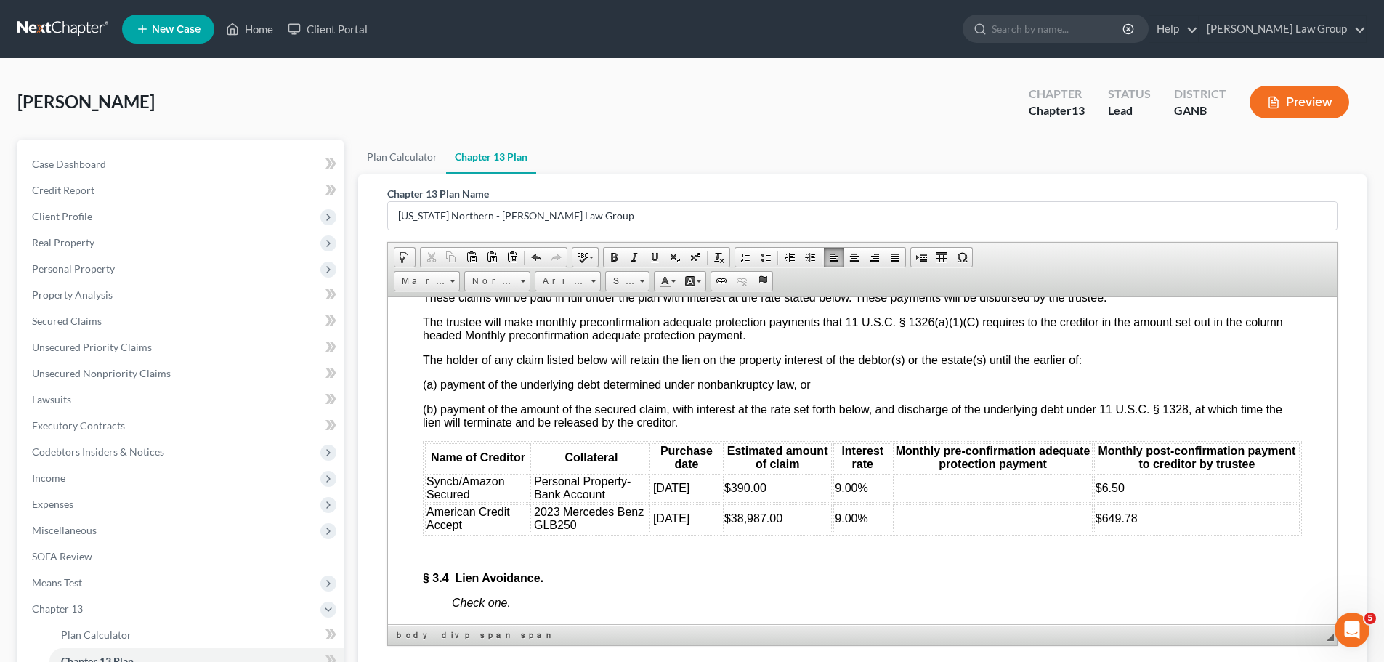
scroll to position [3124, 0]
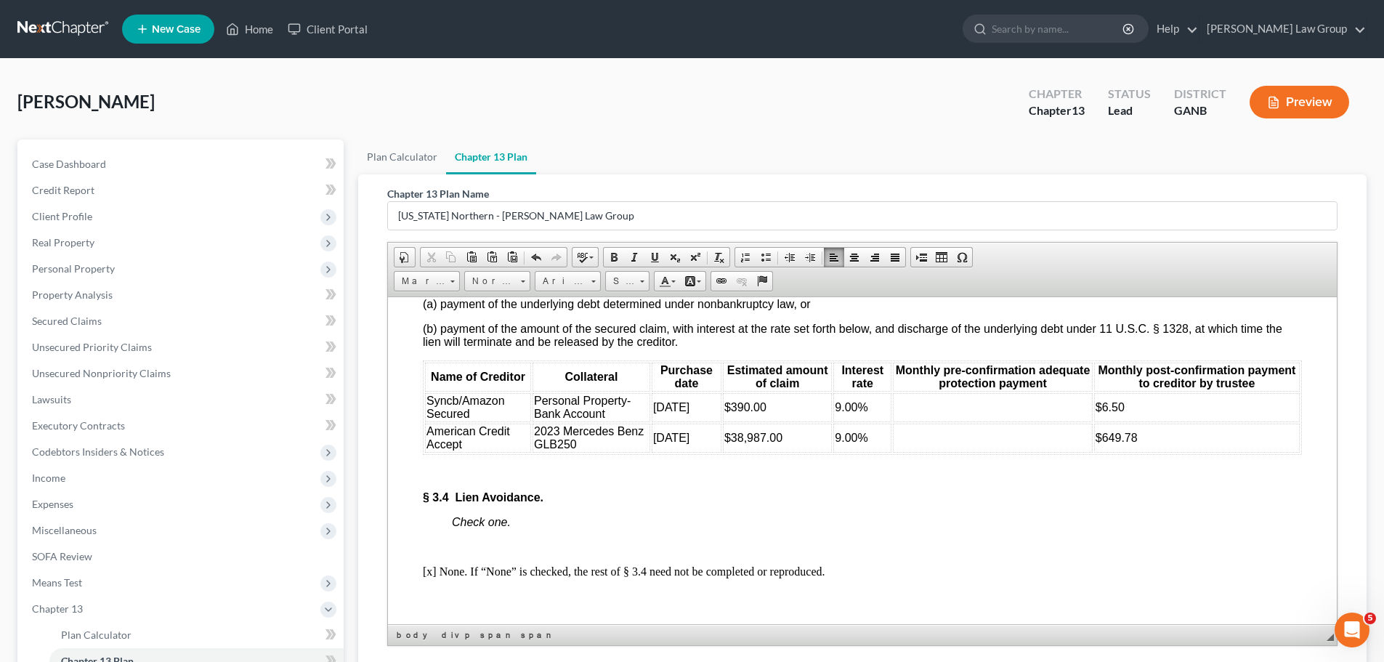
click at [985, 421] on td at bounding box center [993, 406] width 200 height 29
click at [943, 452] on td at bounding box center [993, 437] width 200 height 29
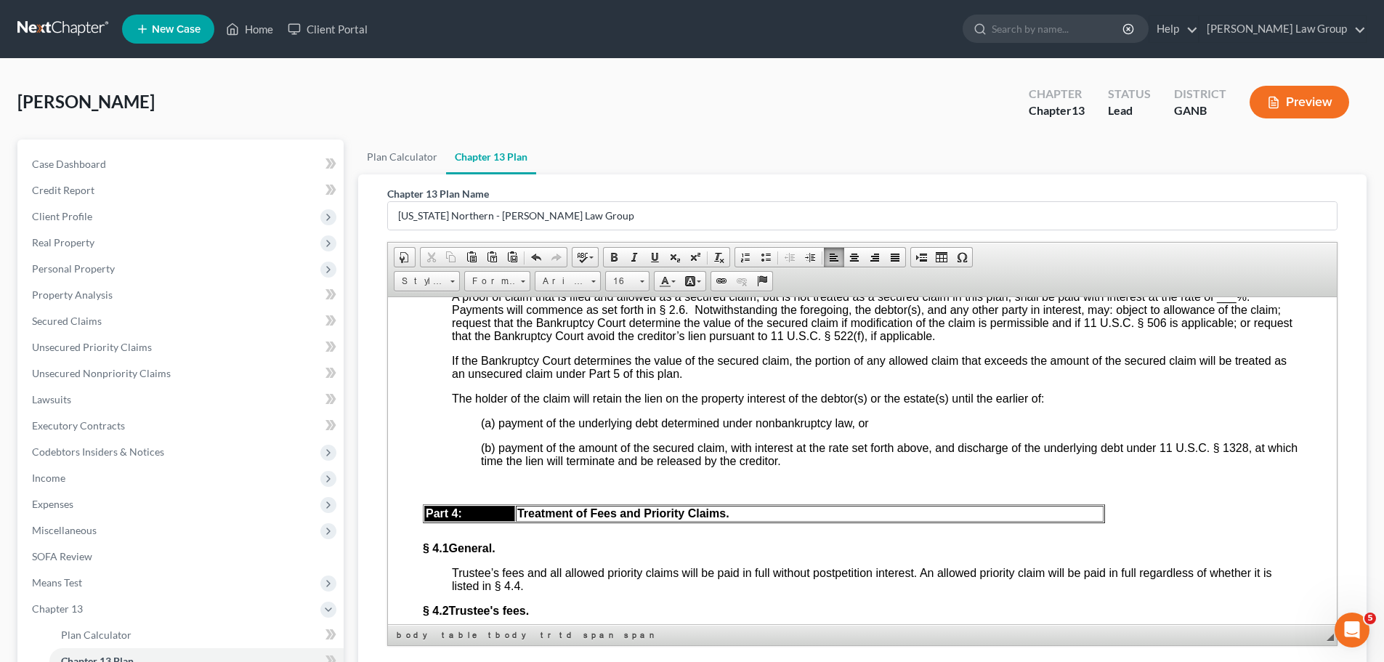
scroll to position [3850, 0]
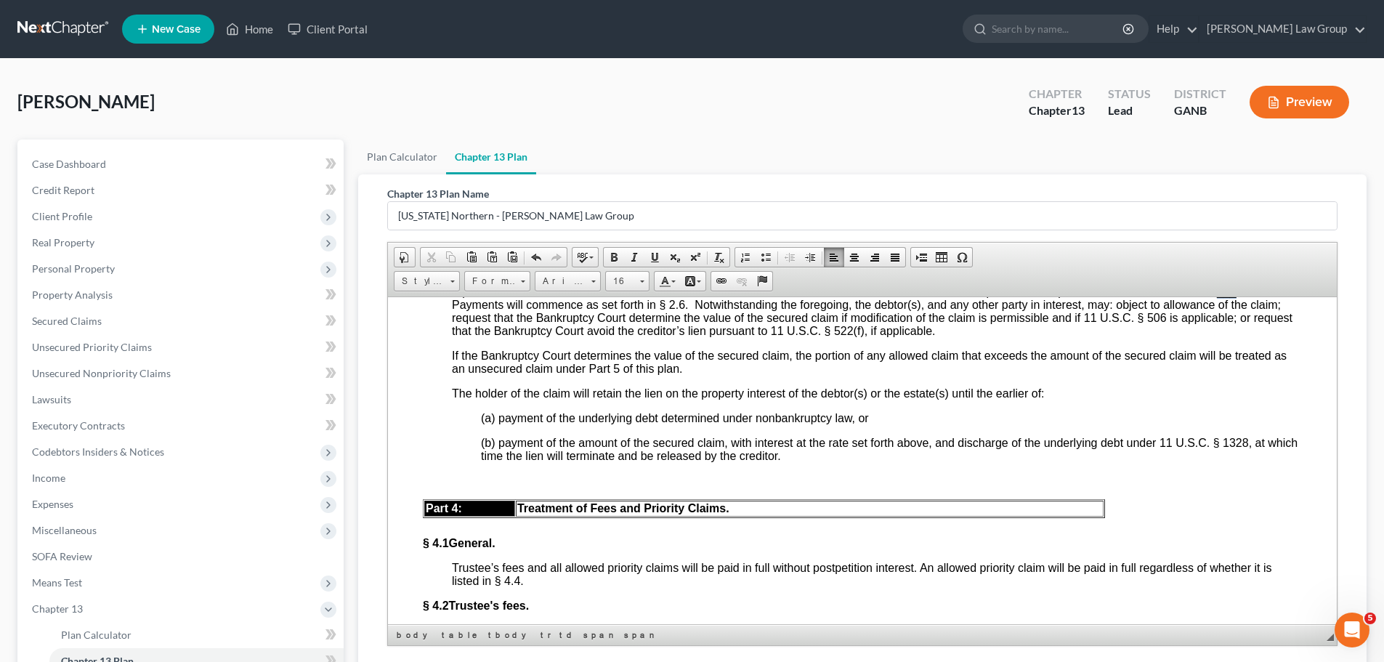
drag, startPoint x: 1241, startPoint y: 335, endPoint x: 1221, endPoint y: 341, distance: 20.5
click at [1221, 336] on span "A proof of claim that is filed and allowed as a secured claim, but is not treat…" at bounding box center [872, 311] width 840 height 52
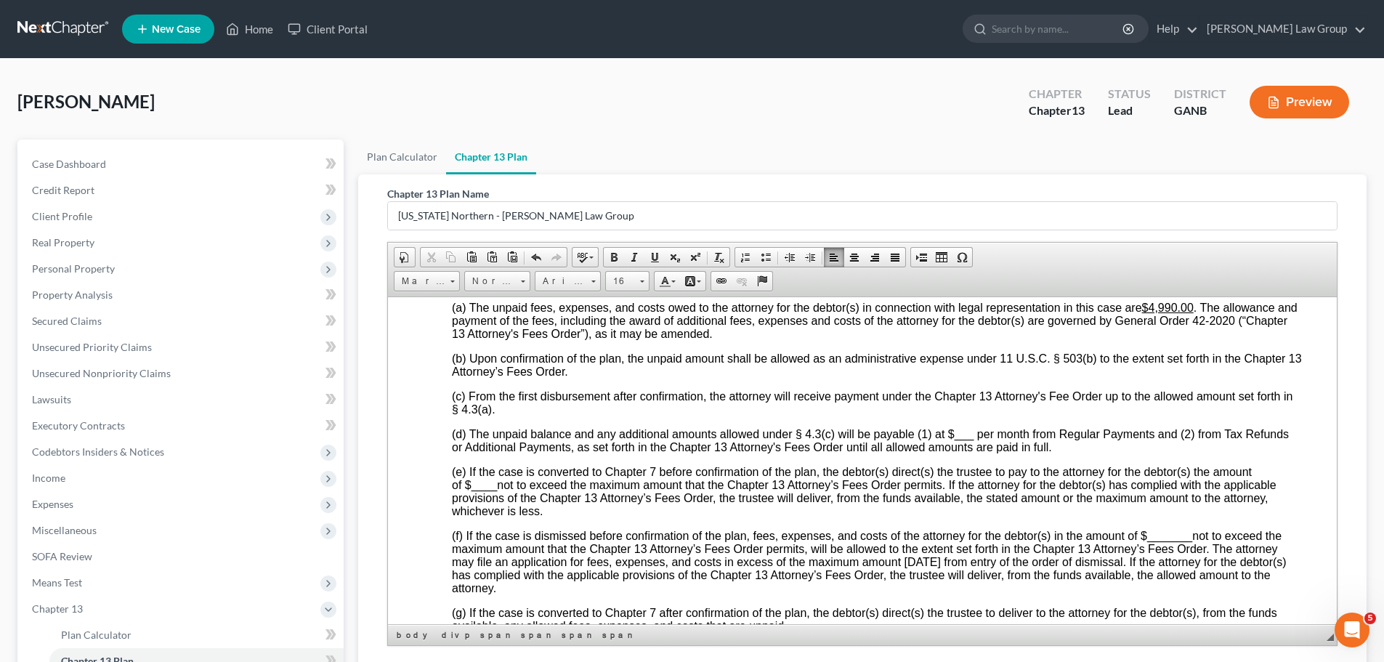
scroll to position [4286, 0]
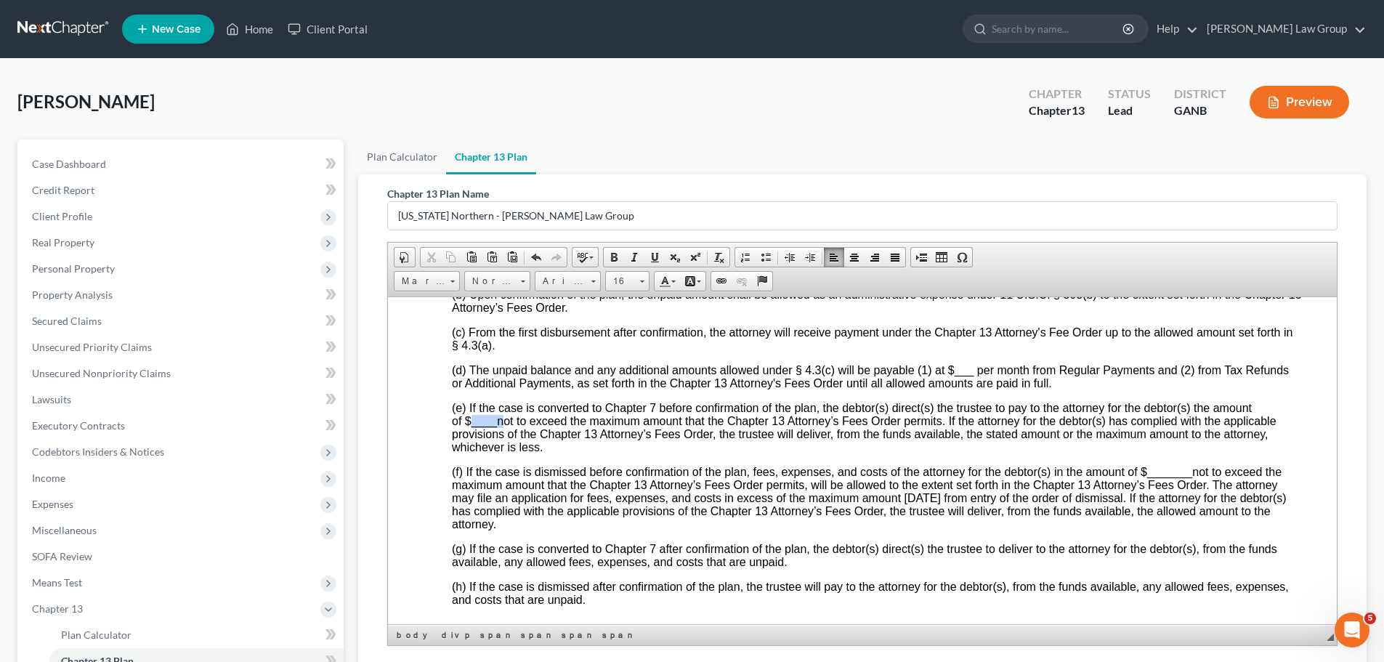
drag, startPoint x: 498, startPoint y: 463, endPoint x: 469, endPoint y: 467, distance: 30.1
click at [469, 453] on span "(e) If the case is converted to Chapter 7 before confirmation of the plan, the …" at bounding box center [864, 427] width 825 height 52
drag, startPoint x: 1190, startPoint y: 514, endPoint x: 1146, endPoint y: 519, distance: 44.5
click at [1146, 519] on span "(f) If the case is dismissed before confirmation of the plan, fees, expenses, a…" at bounding box center [869, 497] width 835 height 65
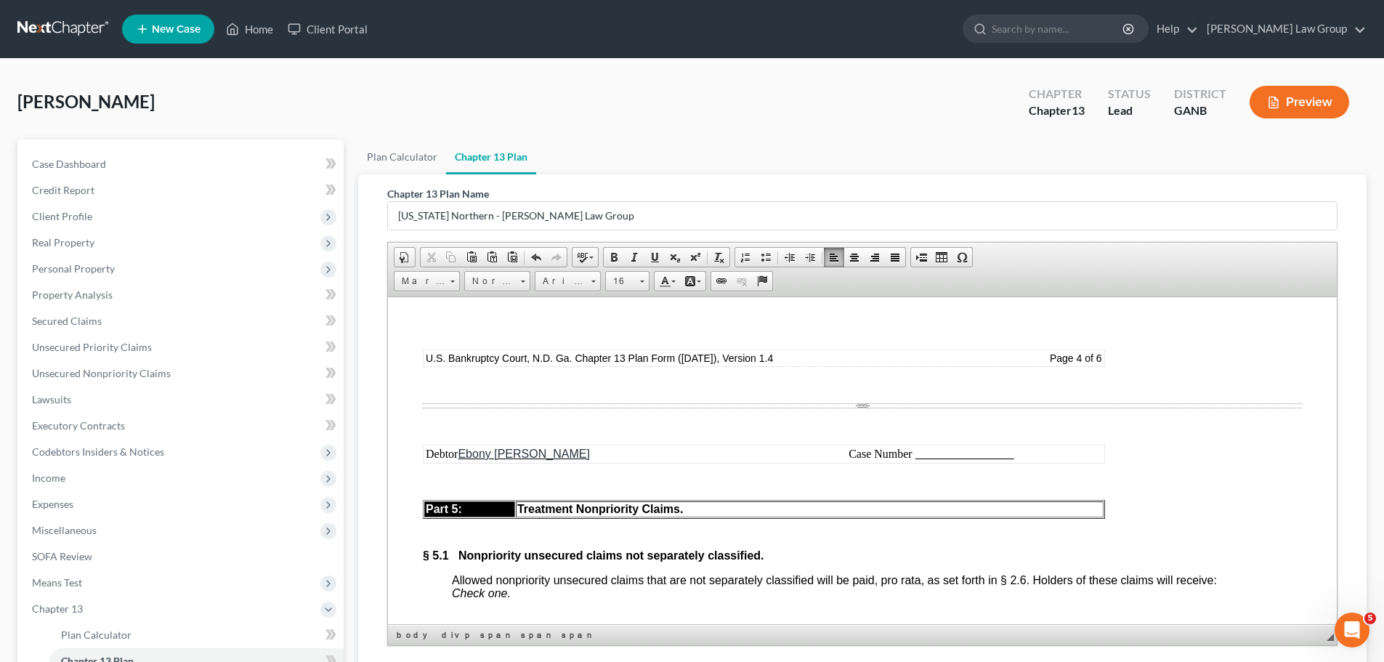
scroll to position [4940, 0]
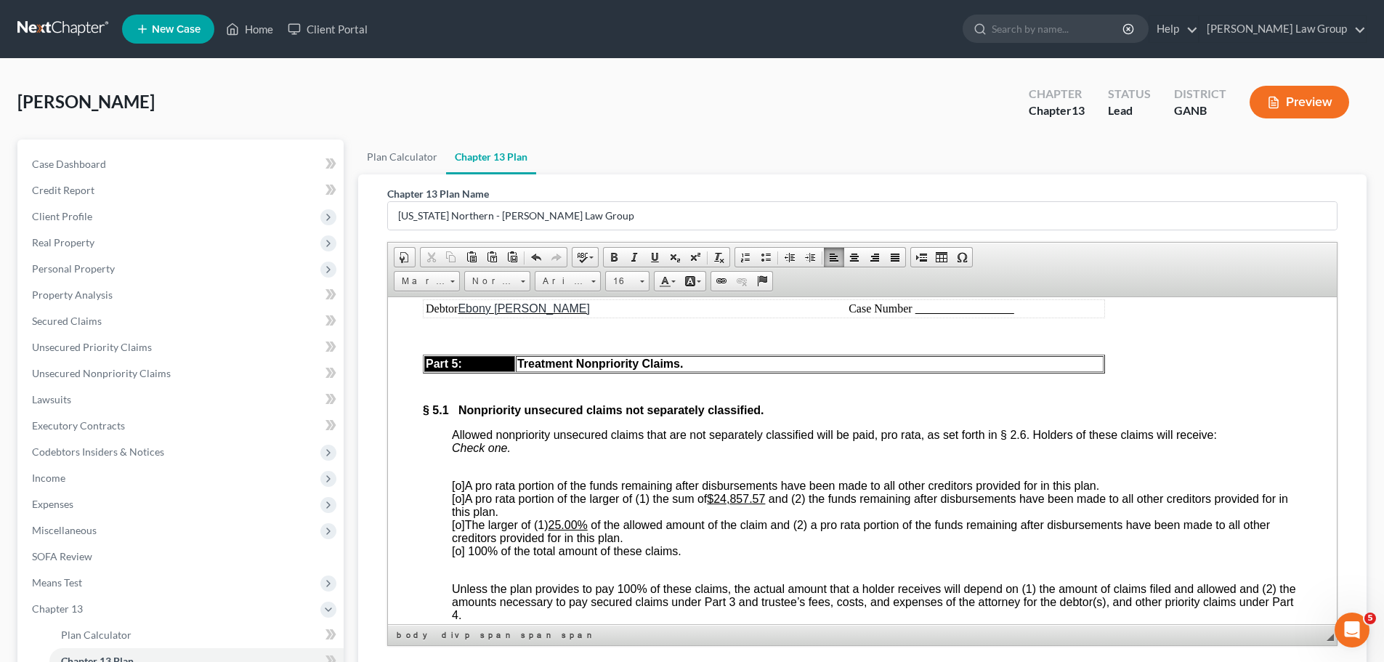
click at [462, 491] on span "[o]" at bounding box center [458, 485] width 13 height 12
drag, startPoint x: 771, startPoint y: 540, endPoint x: 721, endPoint y: 538, distance: 50.2
click at [721, 517] on span "[o] A pro rata portion of the larger of (1) the sum of $24,857.57 and (2) the f…" at bounding box center [870, 504] width 836 height 25
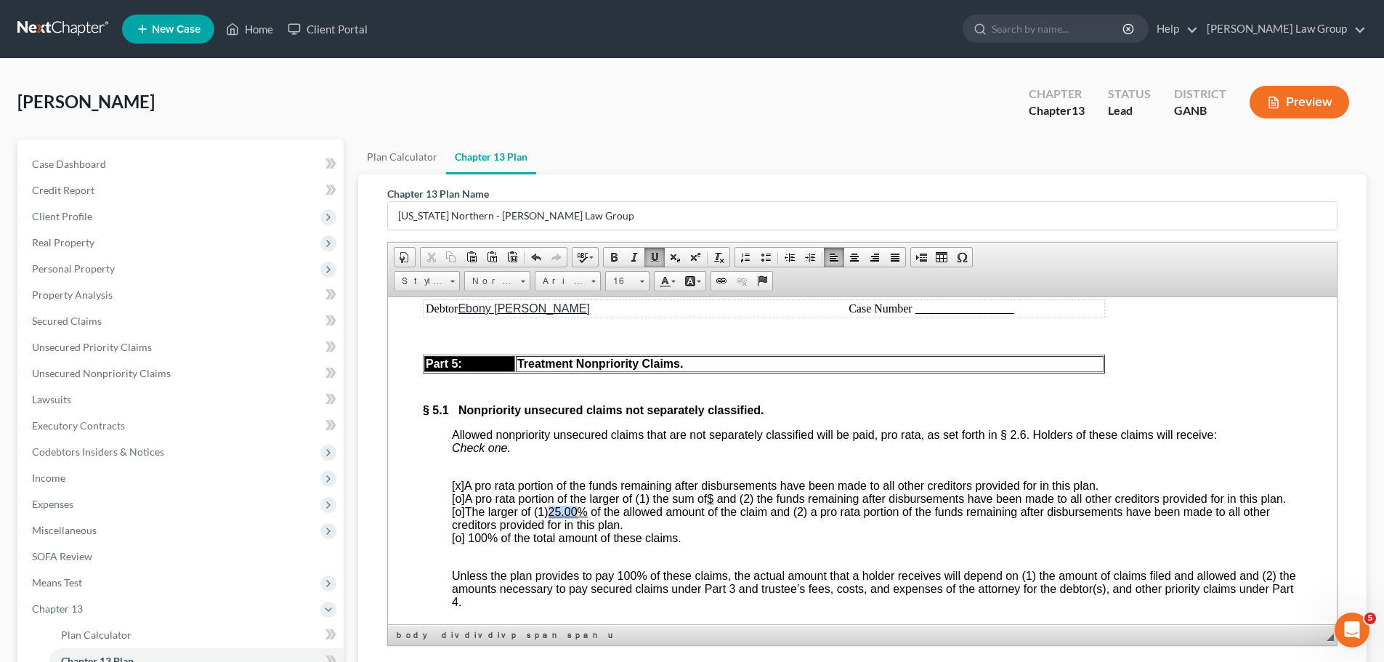
drag, startPoint x: 583, startPoint y: 570, endPoint x: 556, endPoint y: 567, distance: 27.0
click at [556, 517] on u "25.00%" at bounding box center [567, 511] width 39 height 12
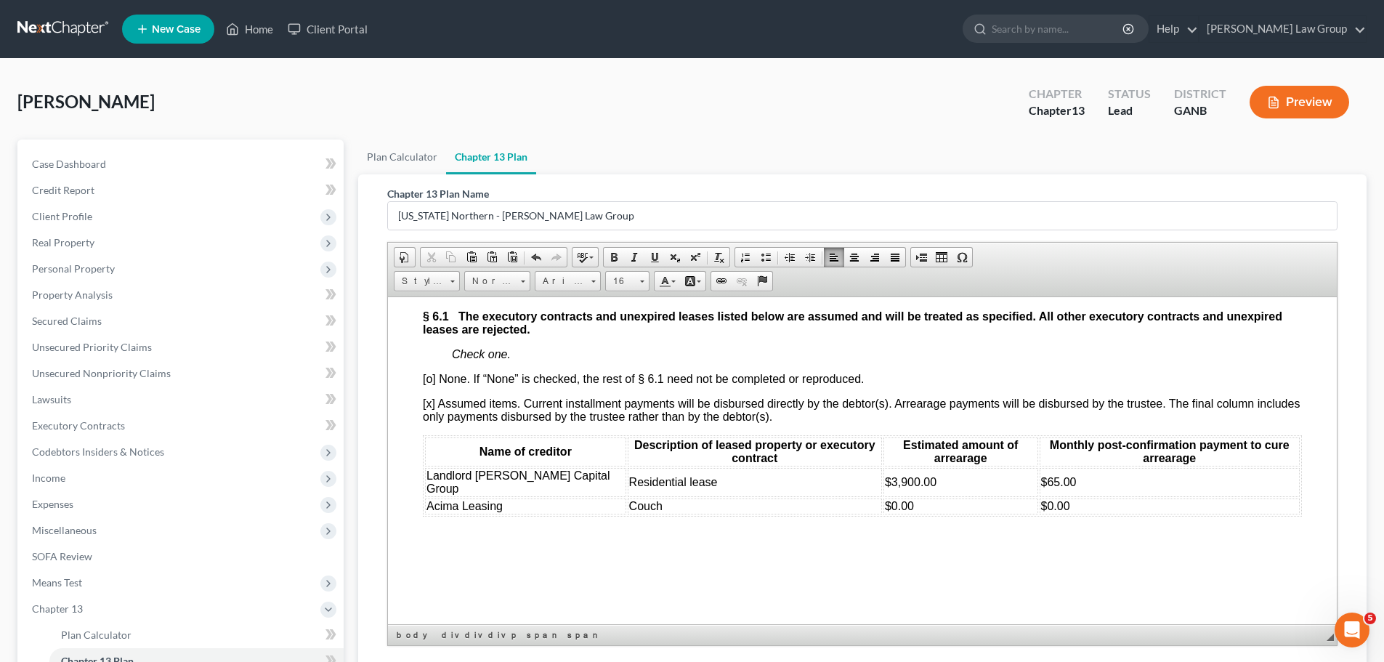
scroll to position [5666, 0]
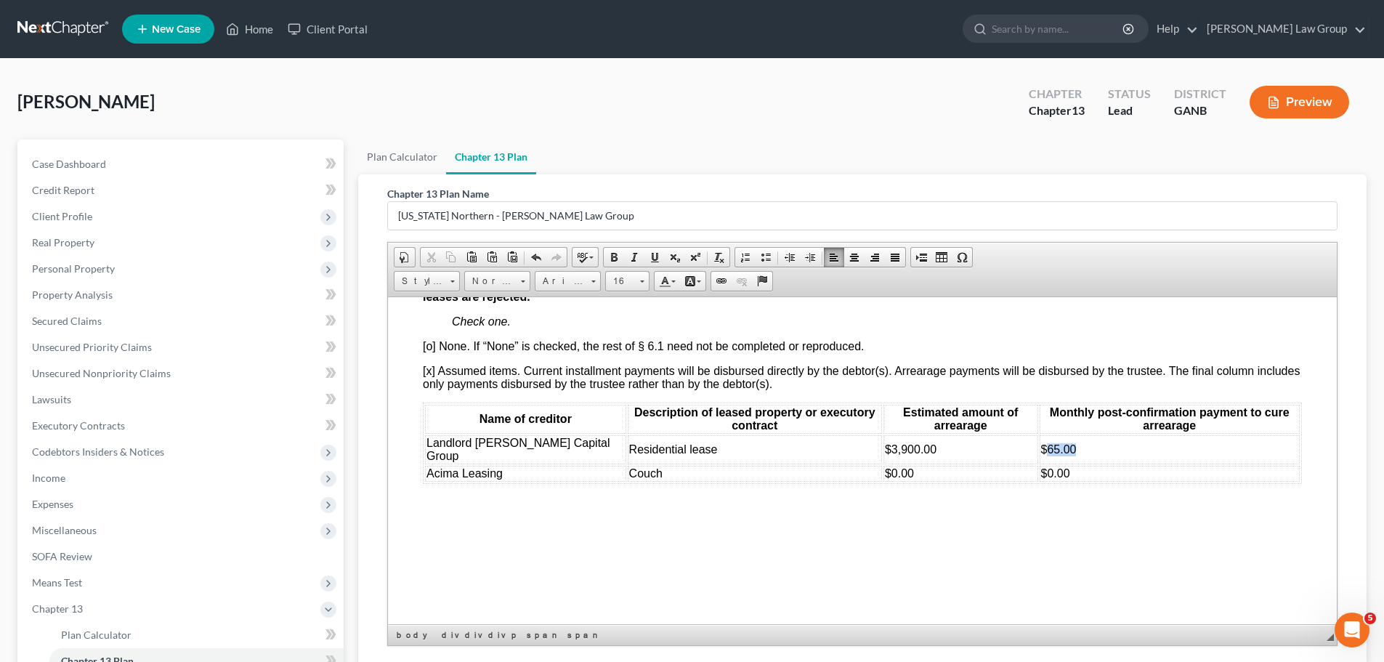
drag, startPoint x: 1058, startPoint y: 509, endPoint x: 1023, endPoint y: 502, distance: 35.5
click at [1040, 463] on td "$65.00" at bounding box center [1170, 448] width 260 height 29
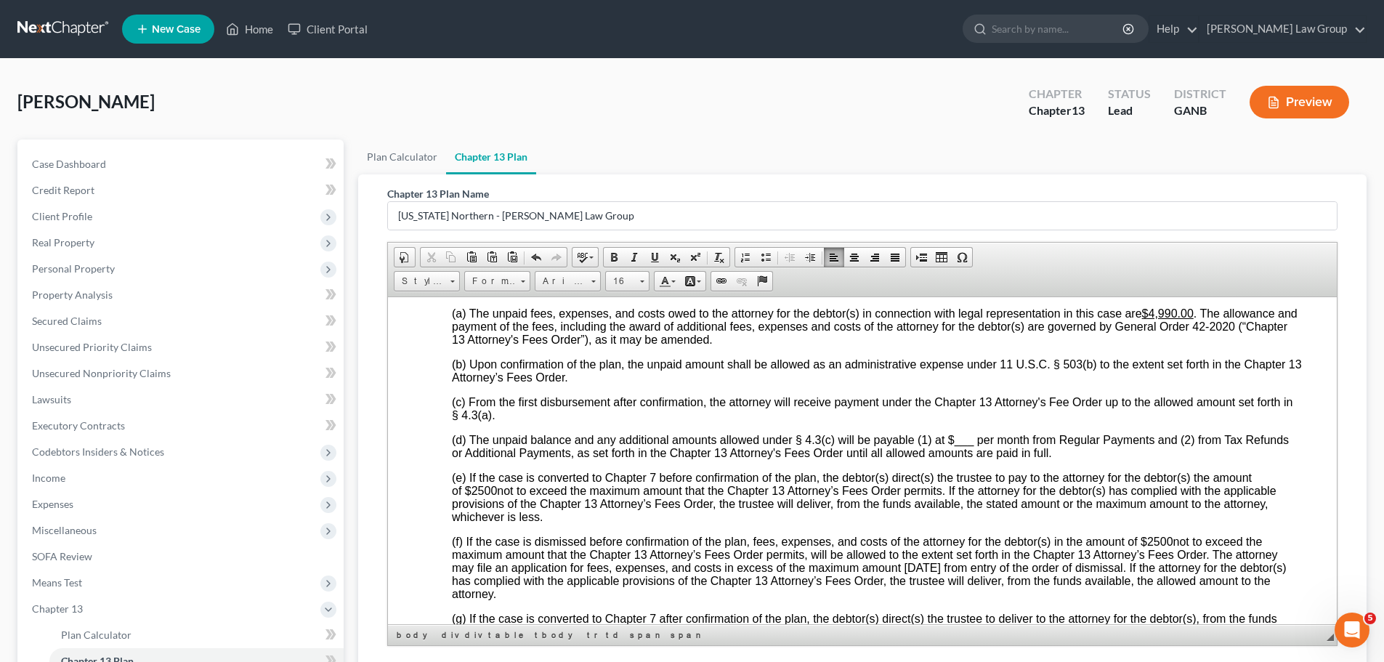
scroll to position [4213, 0]
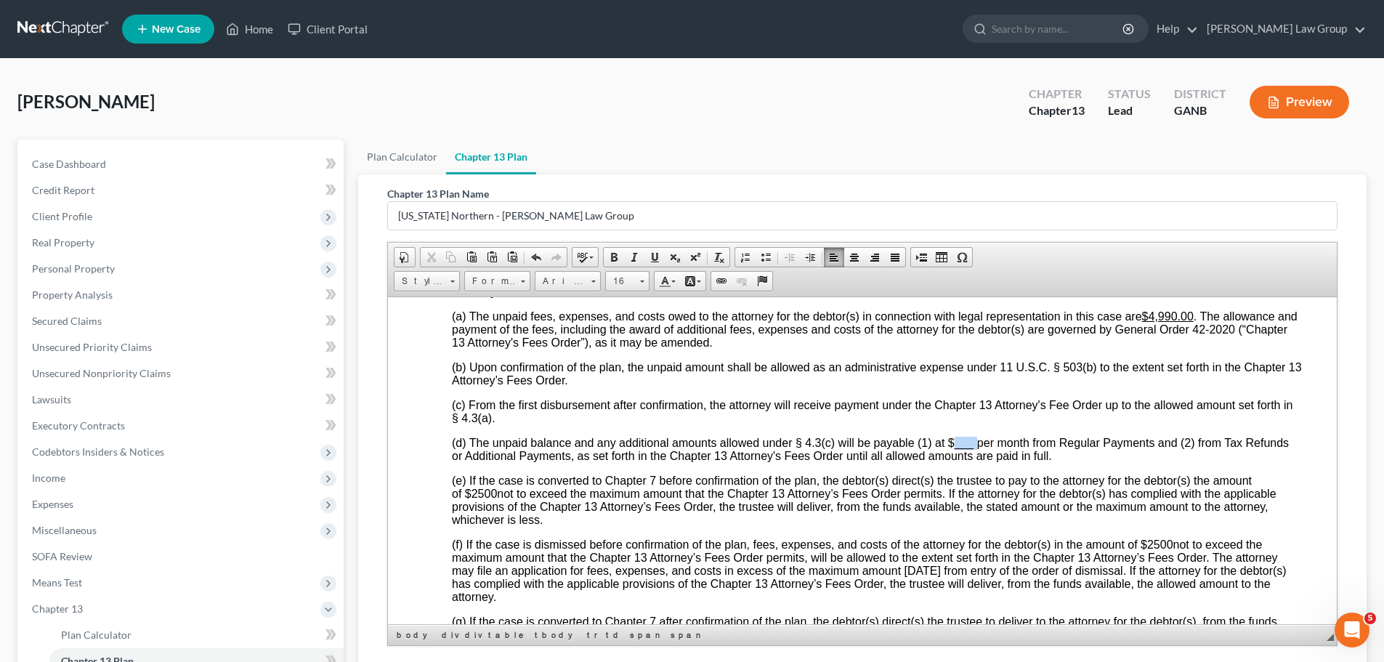
drag, startPoint x: 975, startPoint y: 482, endPoint x: 953, endPoint y: 488, distance: 22.6
click at [953, 461] on span "(d) The unpaid balance and any additional amounts allowed under § 4.3(c) will b…" at bounding box center [870, 448] width 837 height 25
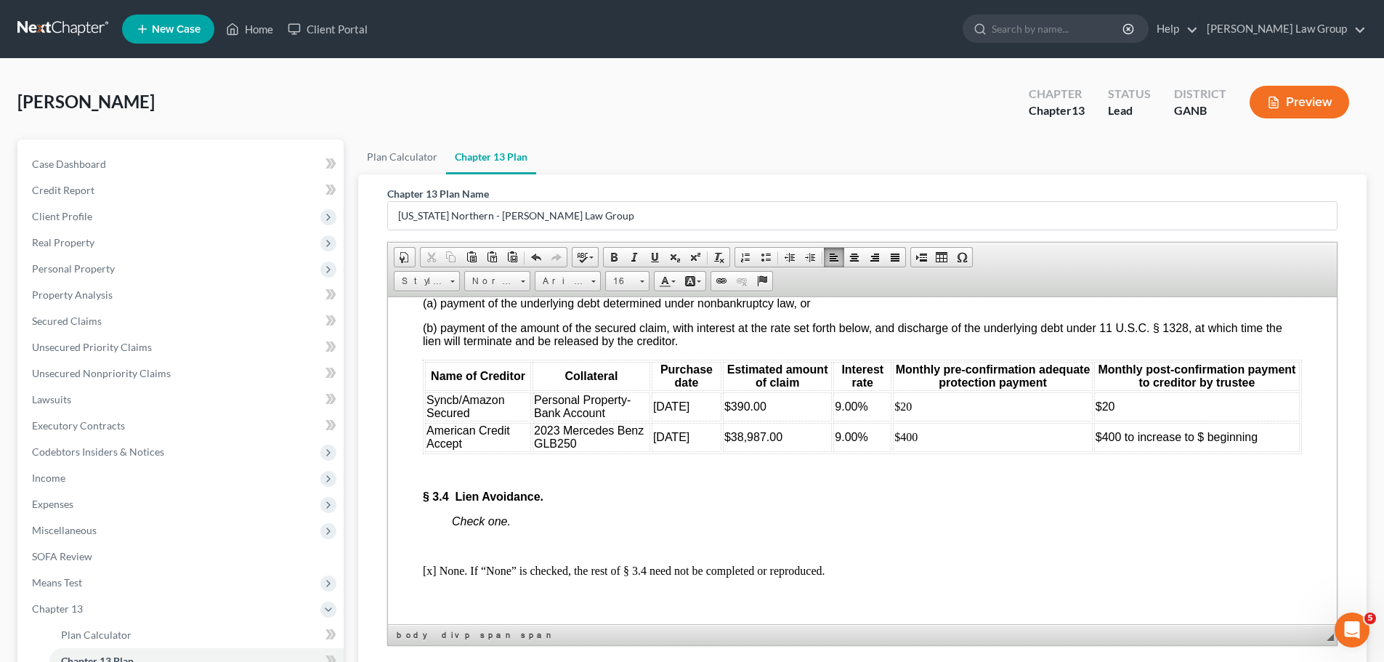
scroll to position [3124, 0]
click at [1253, 452] on td "$400 to increase to $ beginning" at bounding box center [1197, 437] width 206 height 29
click at [1198, 443] on span "$400 to increase to $ beginning [DATE]" at bounding box center [1196, 437] width 202 height 12
click at [1128, 503] on p "§ 3.4 Lien Avoidance." at bounding box center [862, 496] width 879 height 13
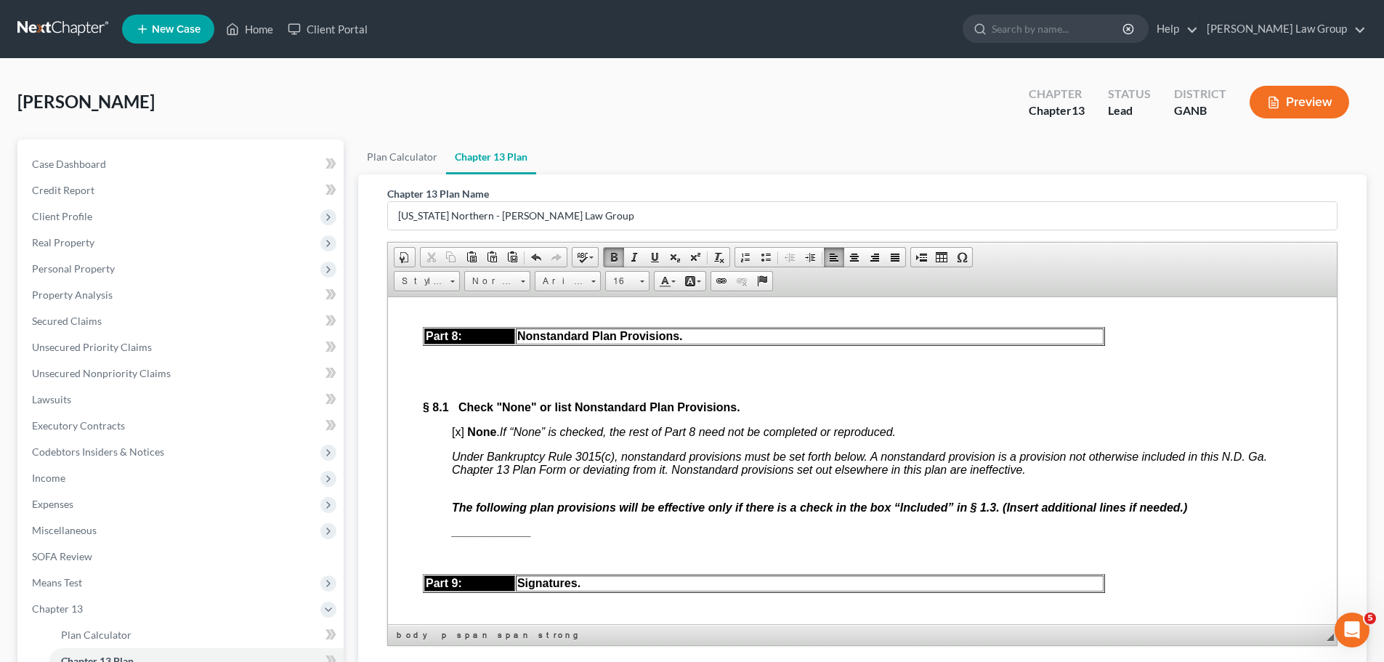
scroll to position [6393, 0]
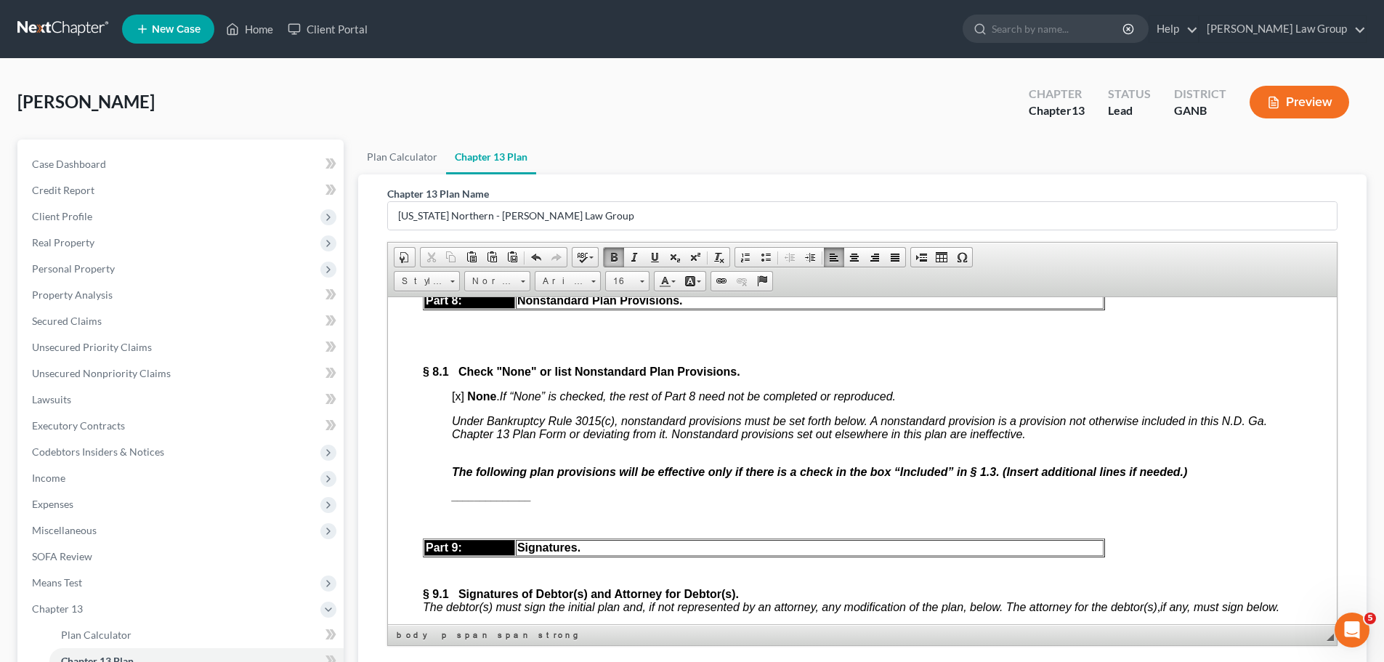
click at [459, 402] on span "[x]" at bounding box center [458, 395] width 12 height 12
drag, startPoint x: 580, startPoint y: 548, endPoint x: 438, endPoint y: 548, distance: 141.7
click at [438, 548] on div "Debtor Ebony [PERSON_NAME] Case Number Part 5: Treatment Nonpriority Claims. § …" at bounding box center [862, 1] width 879 height 2394
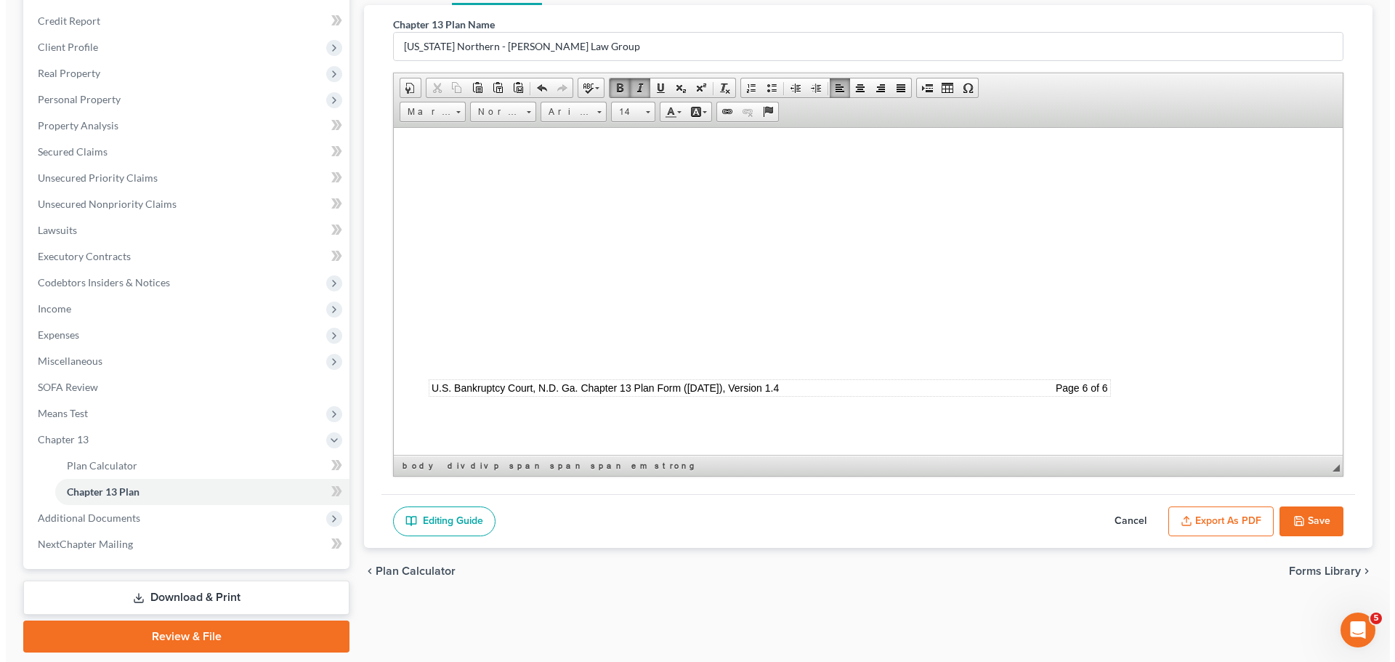
scroll to position [215, 0]
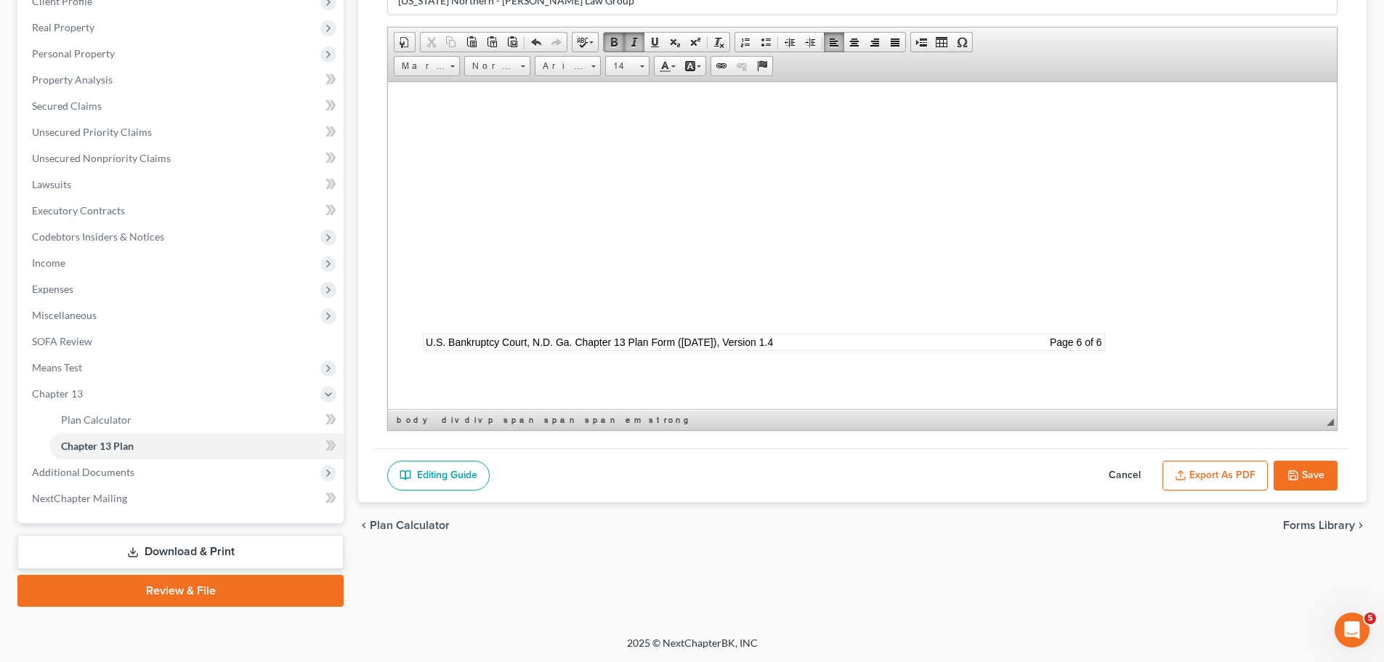
click at [1159, 473] on div "Editing Guide Cancel Export as PDF Save" at bounding box center [862, 475] width 973 height 54
click at [1172, 471] on button "Export as PDF" at bounding box center [1214, 476] width 105 height 31
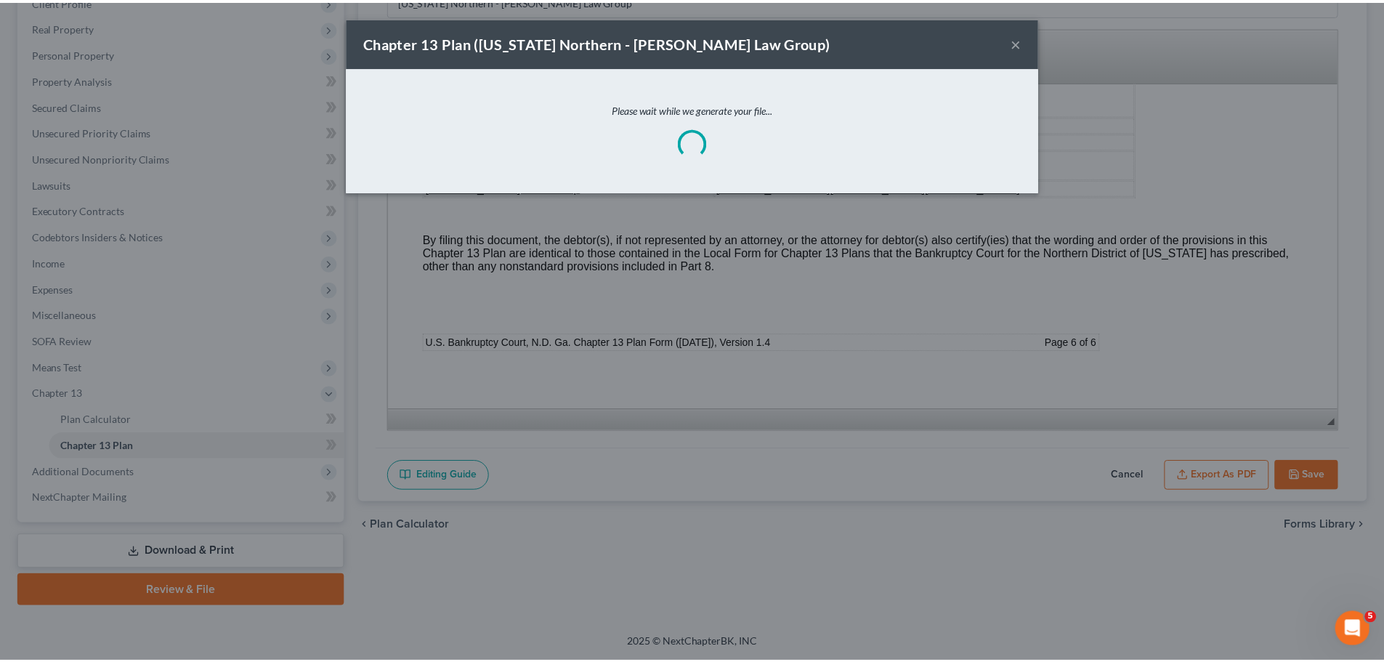
scroll to position [6790, 0]
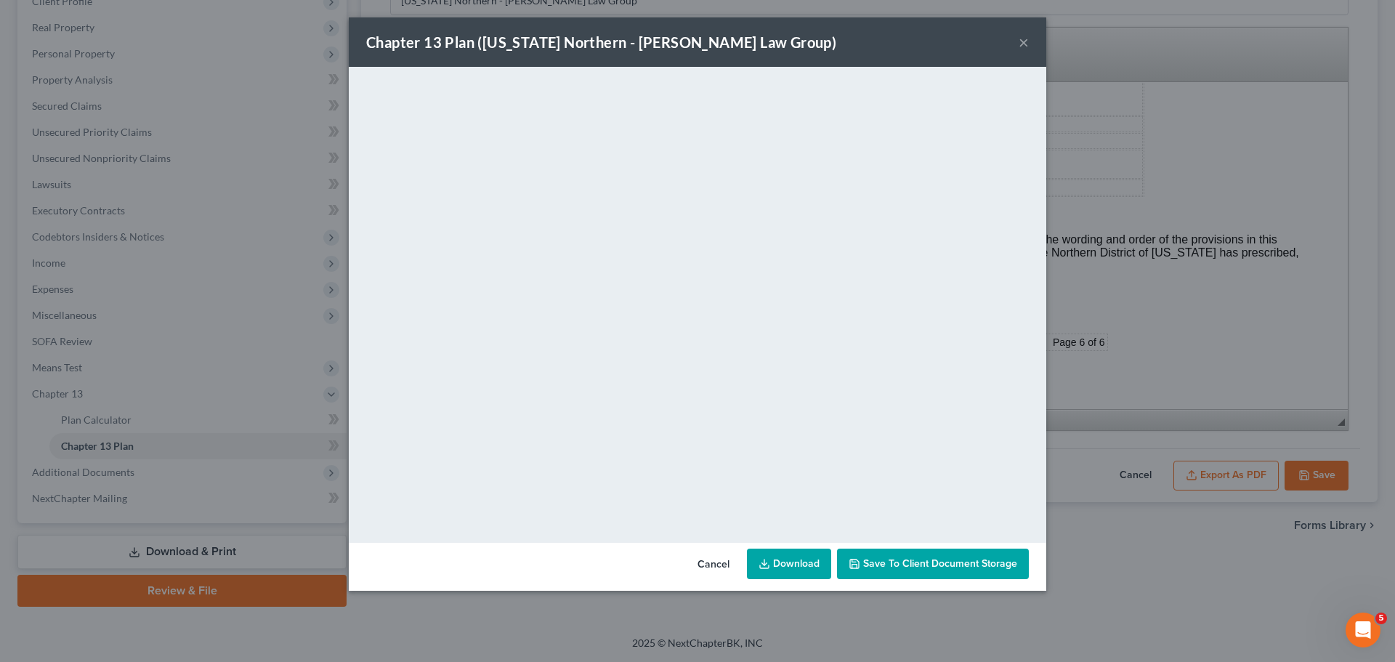
click at [943, 565] on span "Save to Client Document Storage" at bounding box center [940, 563] width 154 height 12
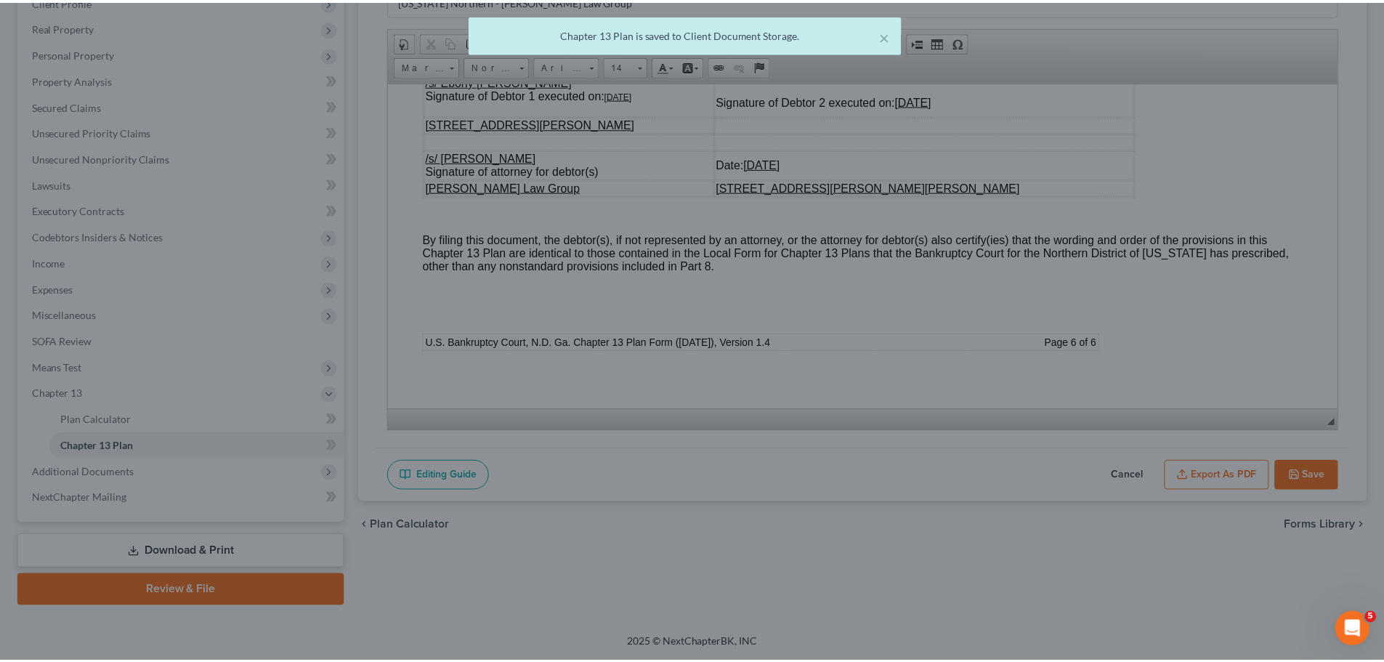
scroll to position [6803, 0]
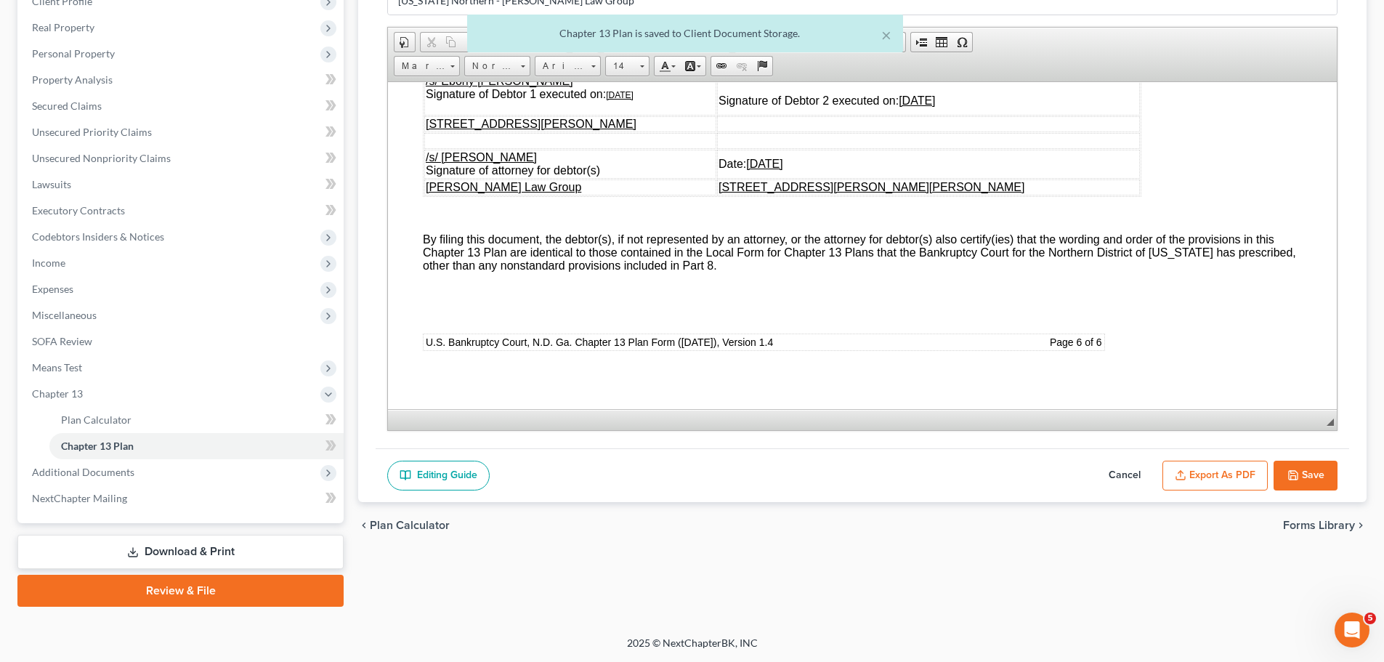
drag, startPoint x: 1306, startPoint y: 473, endPoint x: 1377, endPoint y: 434, distance: 80.3
click at [1306, 473] on button "Save" at bounding box center [1305, 476] width 64 height 31
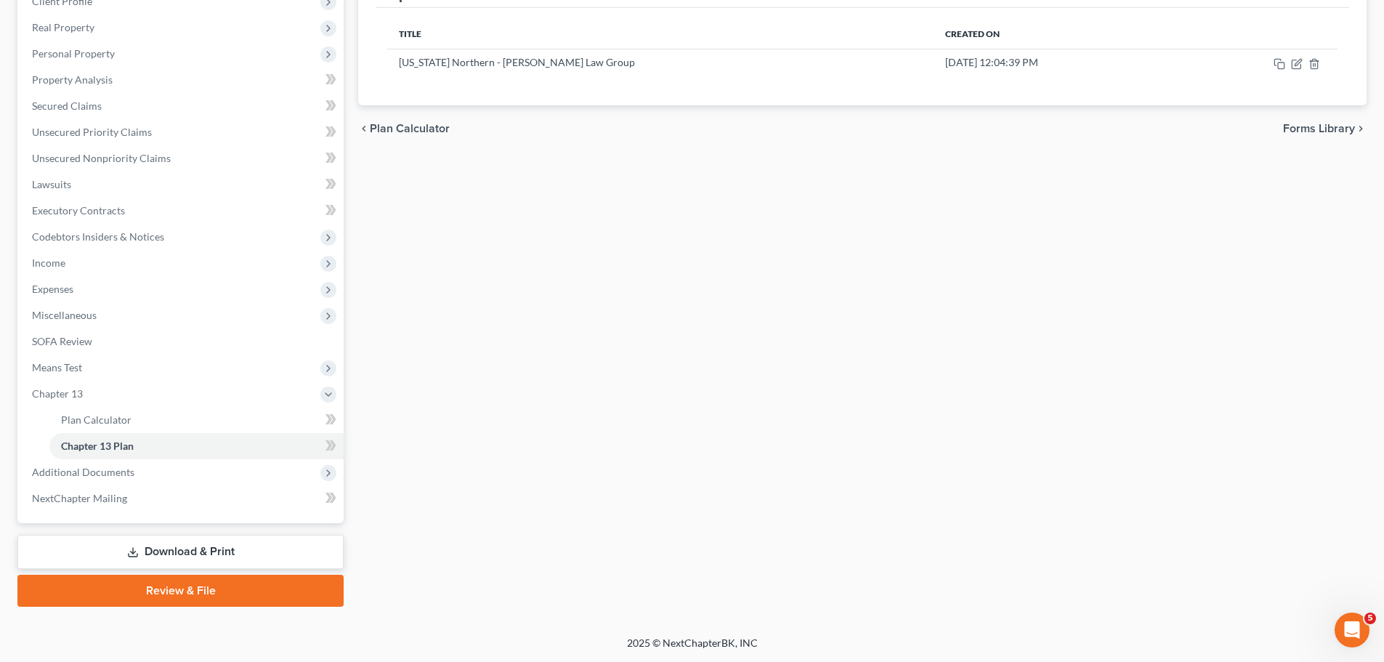
click at [190, 546] on link "Download & Print" at bounding box center [180, 552] width 326 height 34
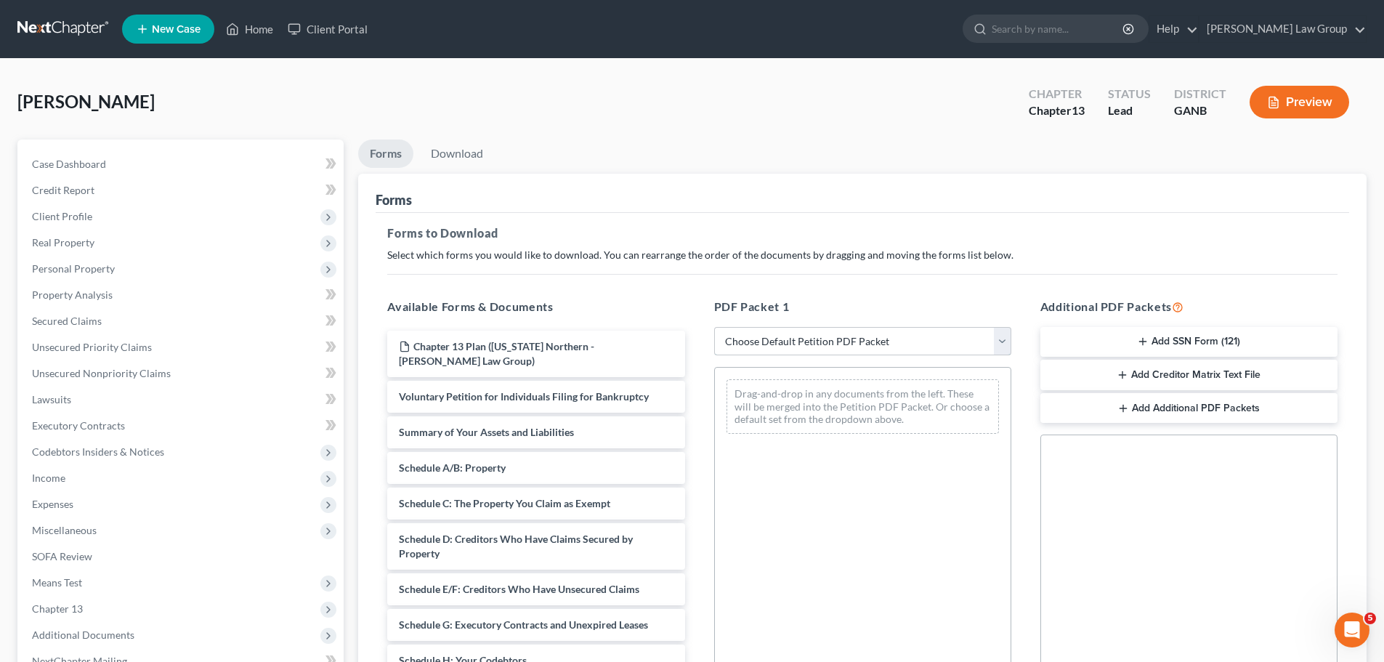
drag, startPoint x: 776, startPoint y: 349, endPoint x: 789, endPoint y: 363, distance: 19.0
click at [776, 349] on select "Choose Default Petition PDF Packet Complete Bankruptcy Petition (all forms and …" at bounding box center [862, 341] width 297 height 29
click at [714, 327] on select "Choose Default Petition PDF Packet Complete Bankruptcy Petition (all forms and …" at bounding box center [862, 341] width 297 height 29
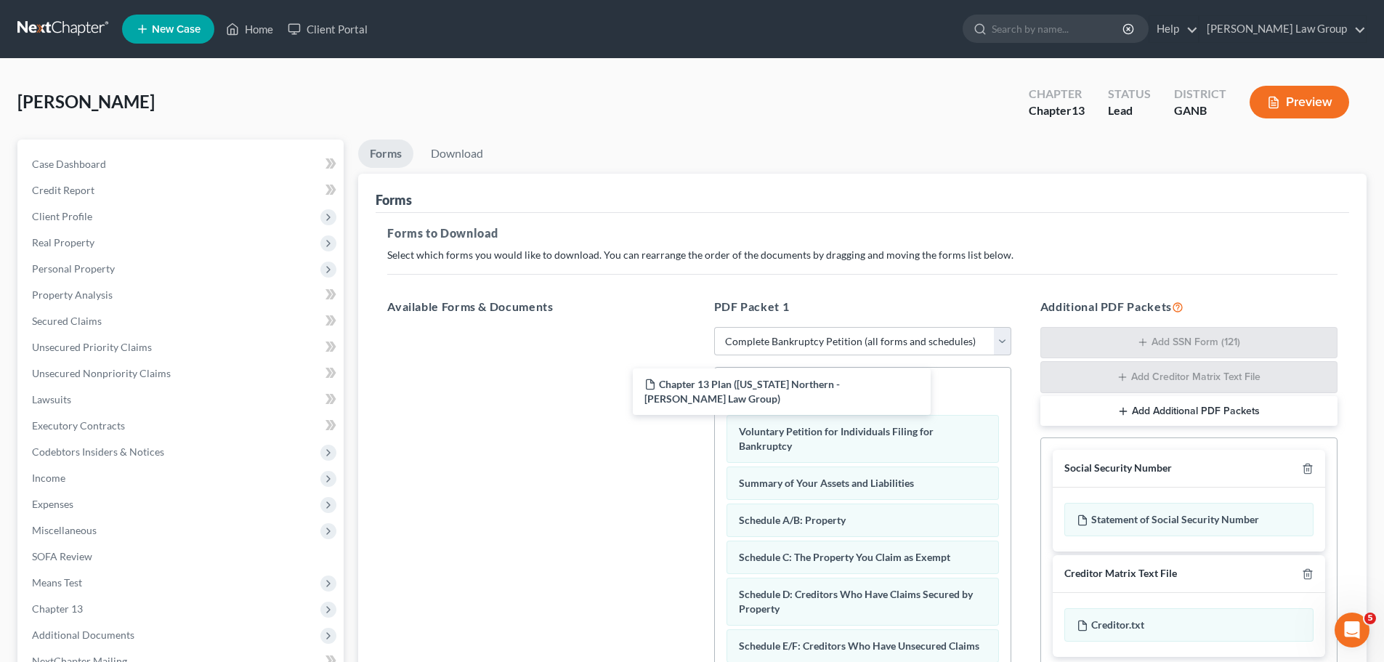
drag, startPoint x: 556, startPoint y: 337, endPoint x: 624, endPoint y: 287, distance: 84.1
click at [696, 327] on div "Chapter 13 Plan ([US_STATE] Northern - [PERSON_NAME] Law Group) Chapter 13 Plan…" at bounding box center [536, 327] width 320 height 0
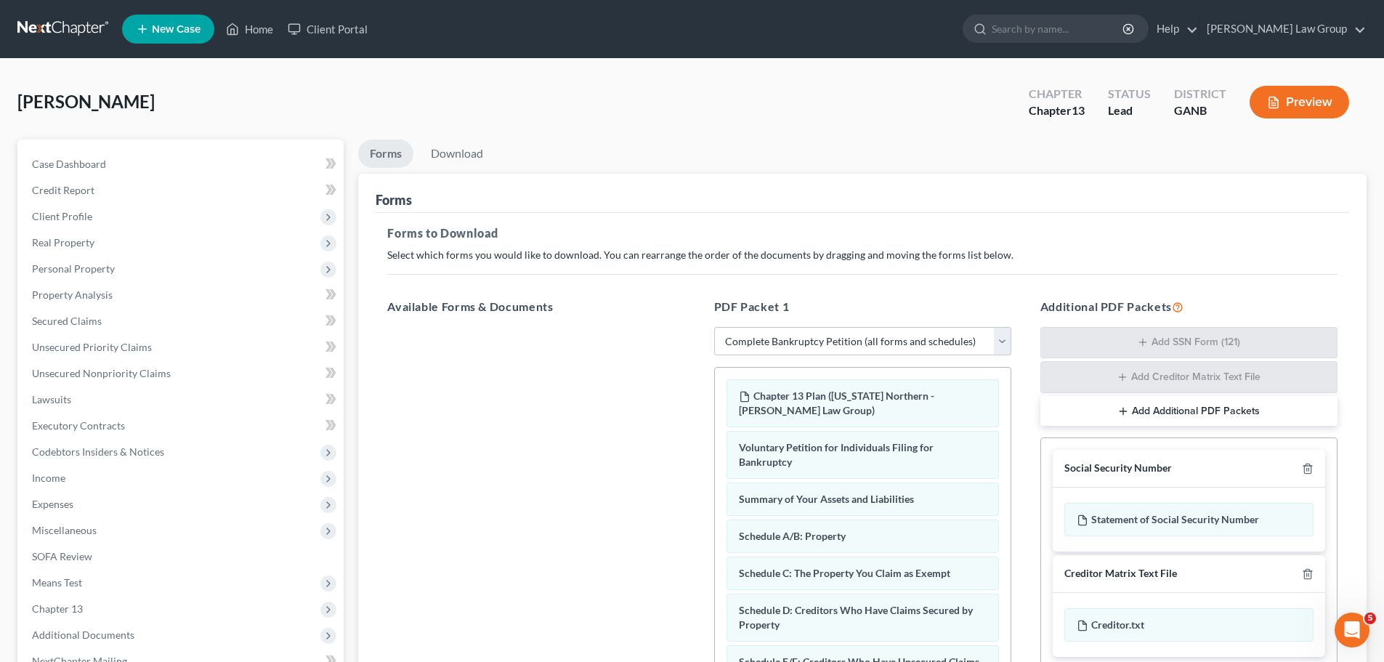
click at [469, 134] on div "[PERSON_NAME] Upgraded Chapter Chapter 13 Status Lead District GANB Preview" at bounding box center [691, 107] width 1349 height 63
click at [488, 155] on link "Download" at bounding box center [457, 153] width 76 height 28
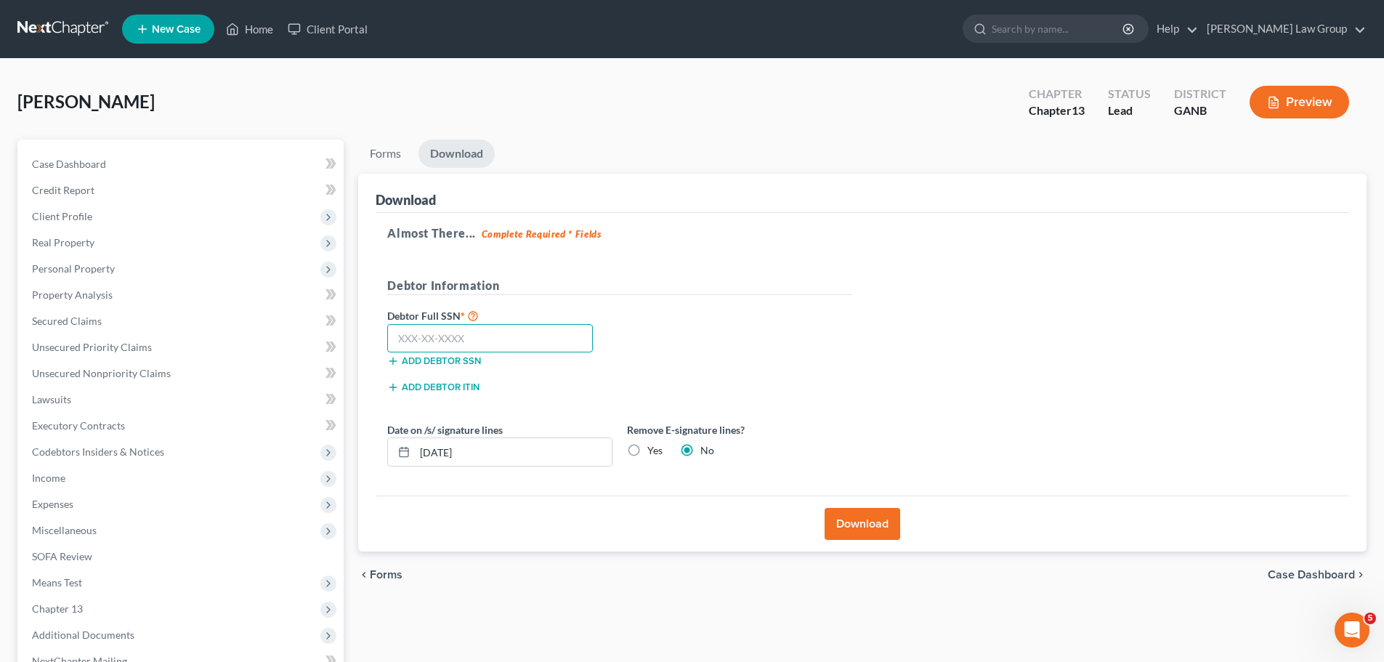
click at [528, 343] on input "text" at bounding box center [490, 338] width 206 height 29
paste input "259-69-9307"
click at [890, 519] on button "Download" at bounding box center [863, 524] width 76 height 32
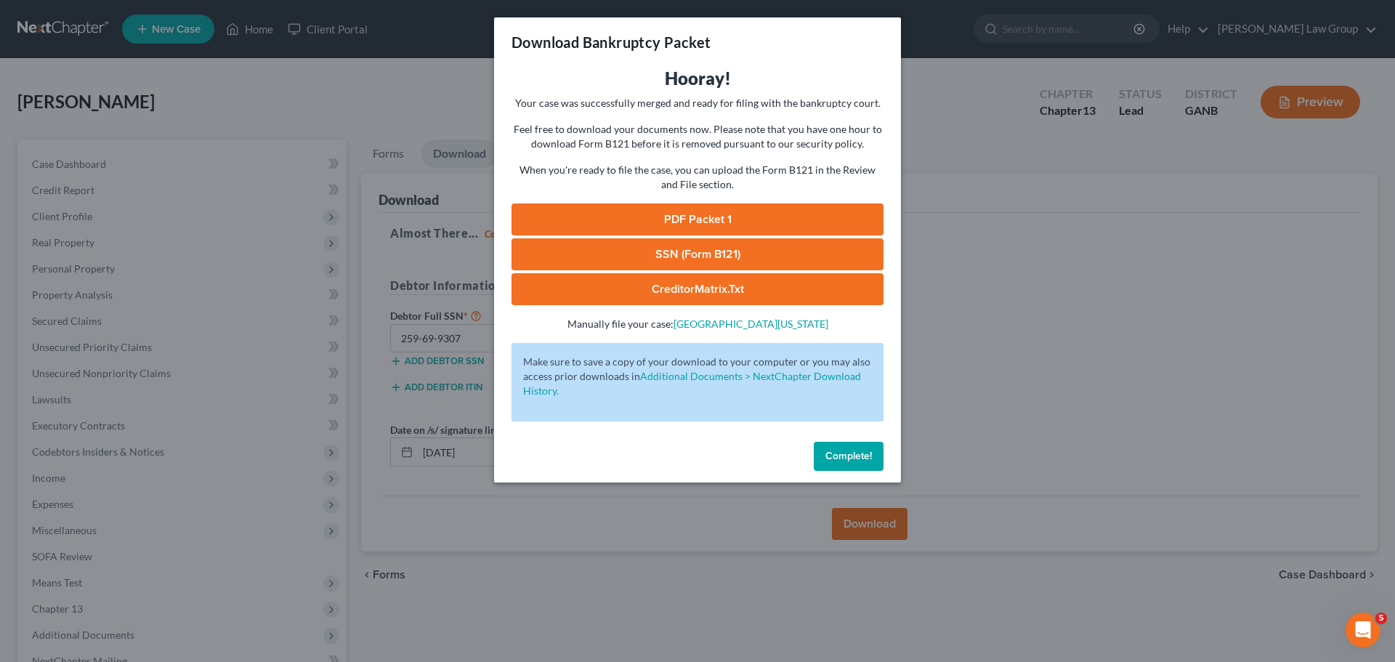
click at [674, 231] on link "PDF Packet 1" at bounding box center [697, 219] width 372 height 32
click at [648, 256] on link "SSN (Form B121)" at bounding box center [697, 254] width 372 height 32
click at [850, 446] on button "Complete!" at bounding box center [849, 456] width 70 height 29
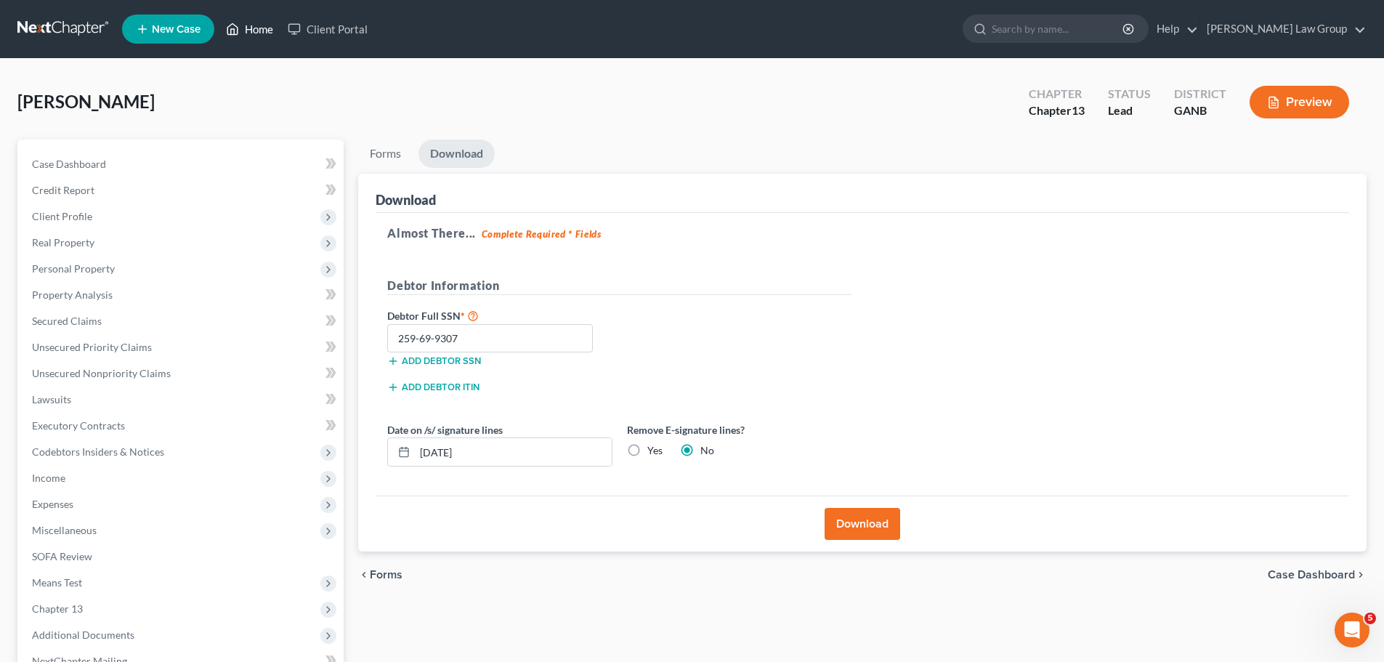
click at [257, 39] on link "Home" at bounding box center [250, 29] width 62 height 26
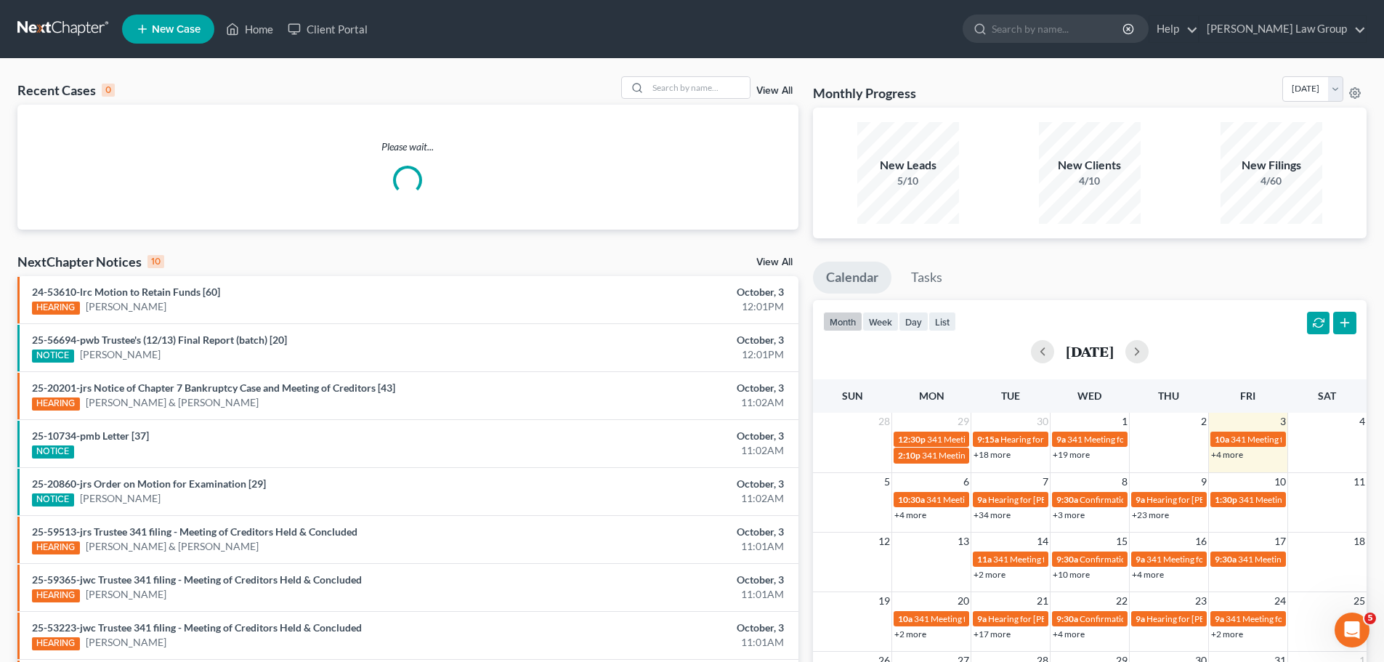
click at [698, 100] on div "Recent Cases 0 View All" at bounding box center [407, 90] width 781 height 28
click at [698, 94] on input "search" at bounding box center [699, 87] width 102 height 21
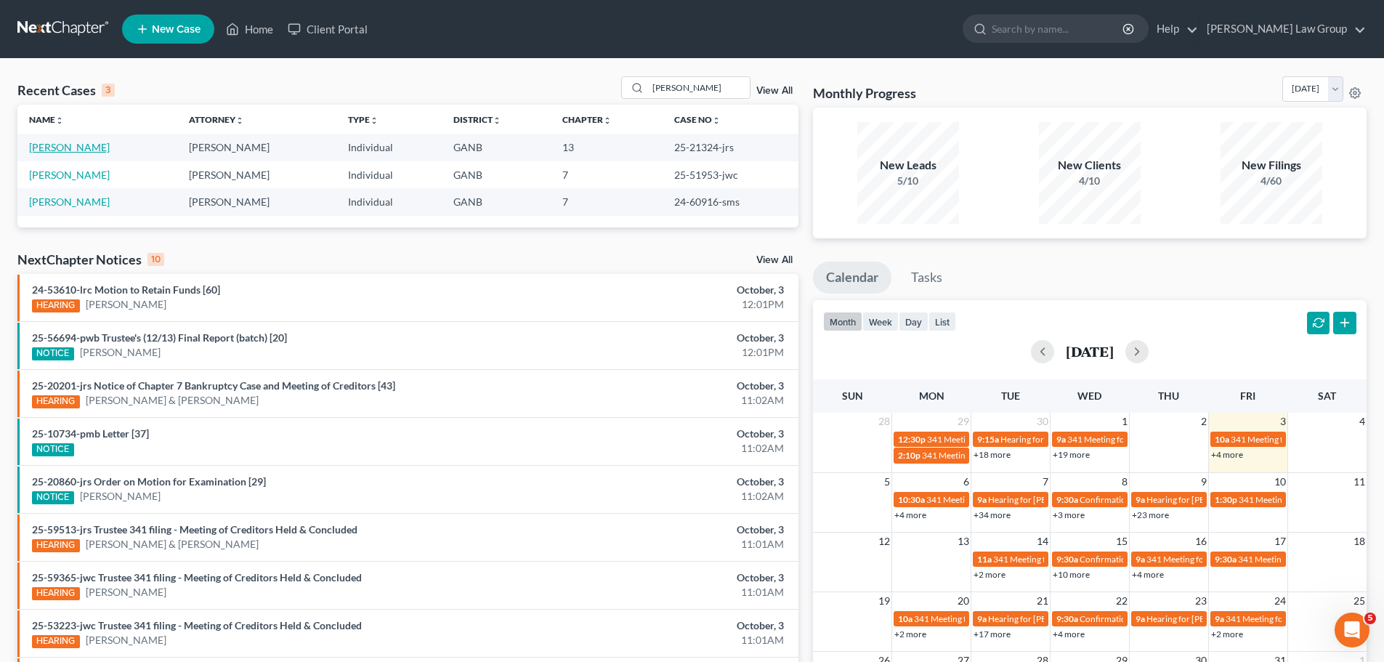
click at [63, 151] on link "[PERSON_NAME]" at bounding box center [69, 147] width 81 height 12
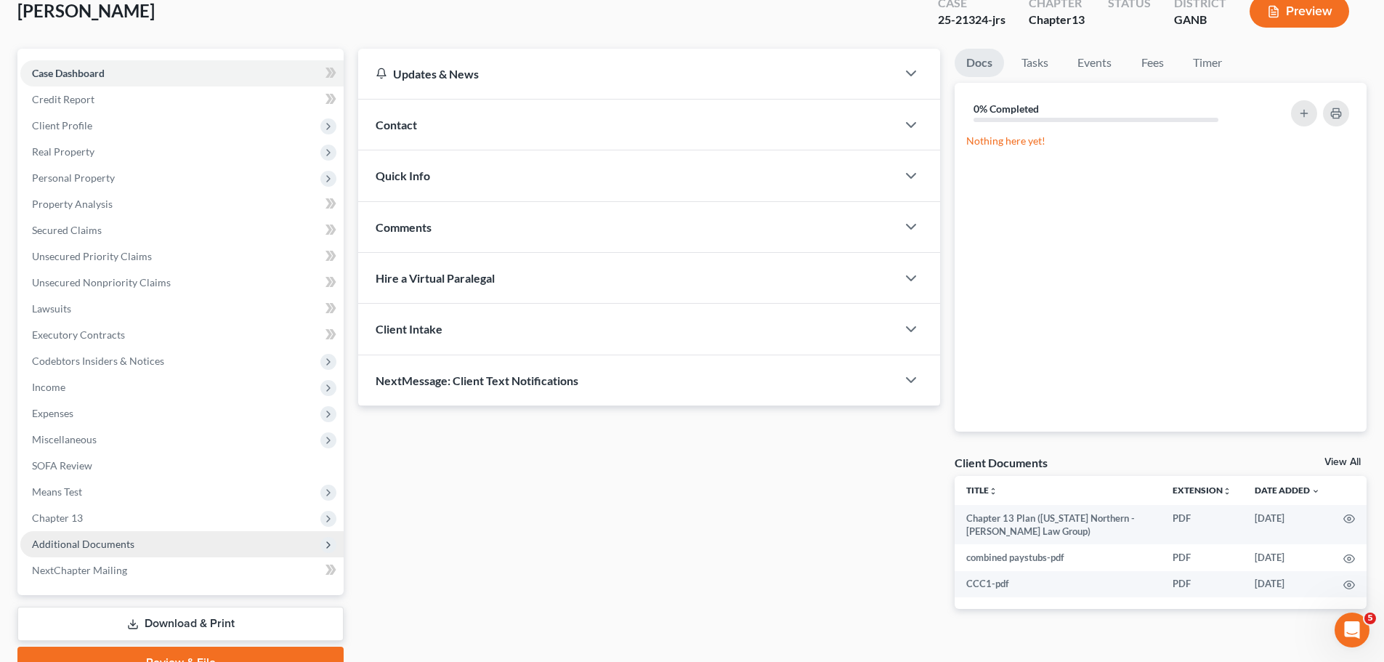
scroll to position [163, 0]
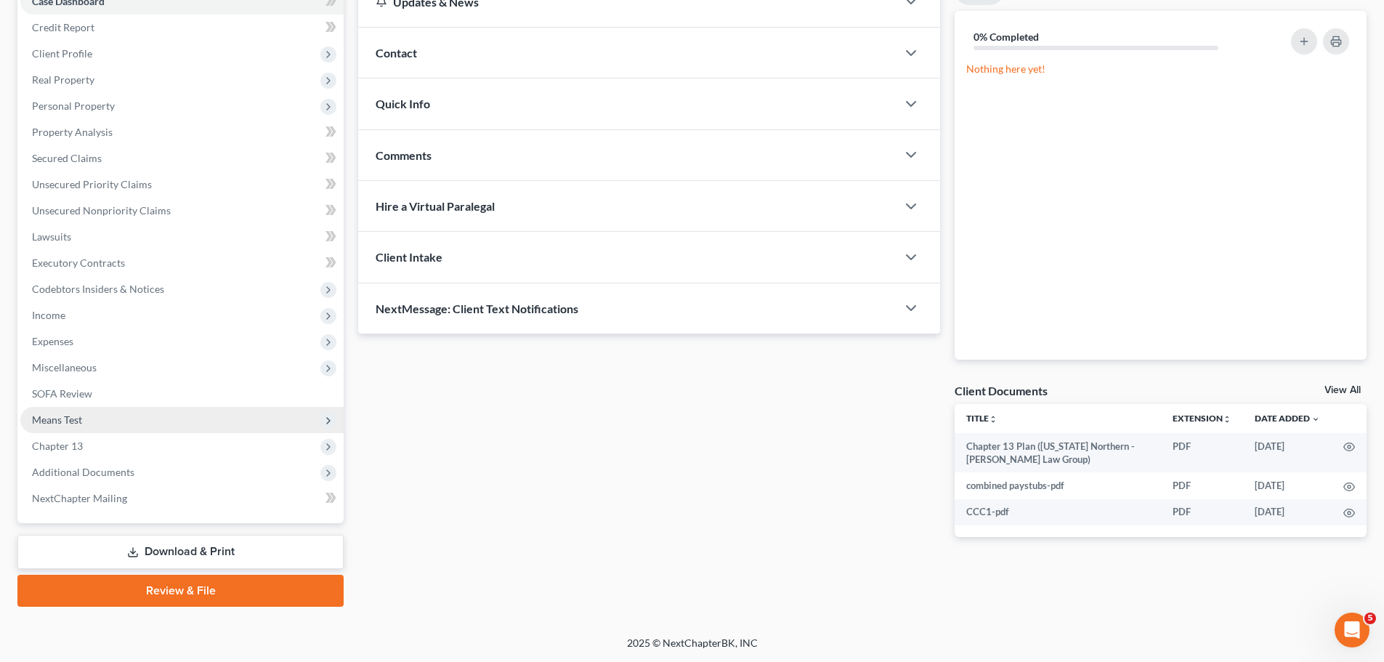
click at [167, 463] on span "Additional Documents" at bounding box center [181, 472] width 323 height 26
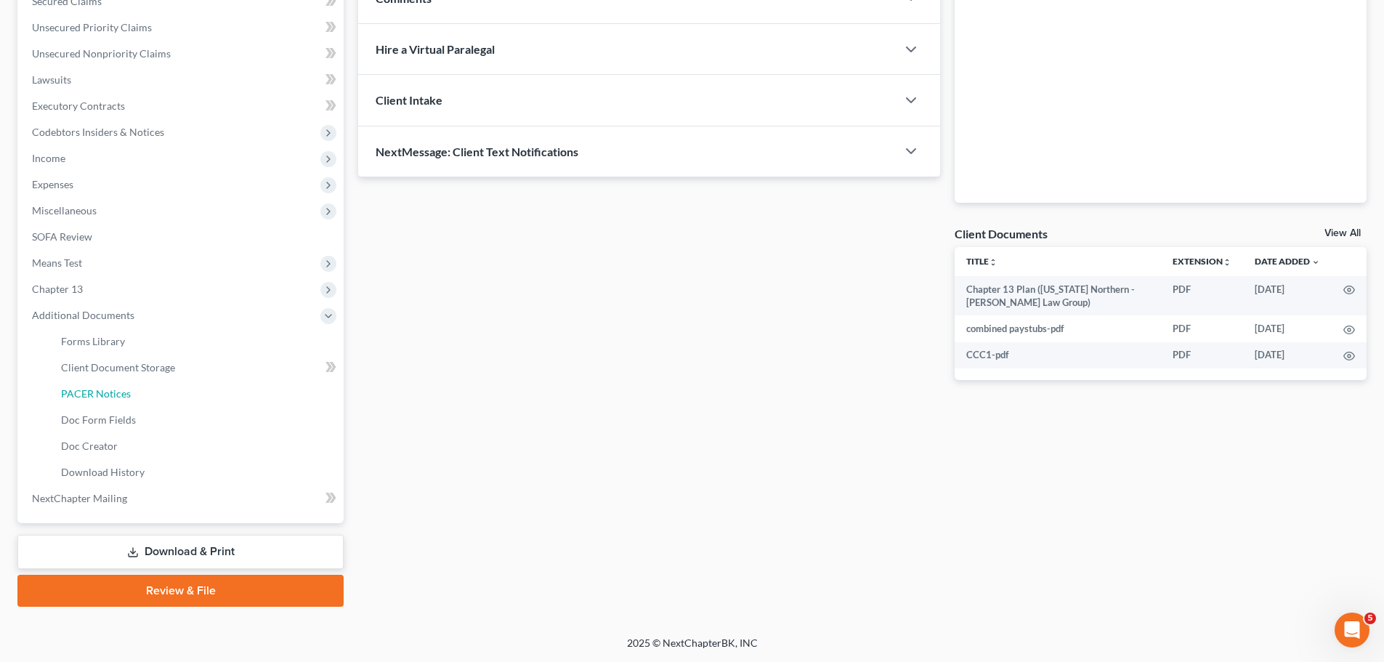
click at [157, 392] on link "PACER Notices" at bounding box center [196, 394] width 294 height 26
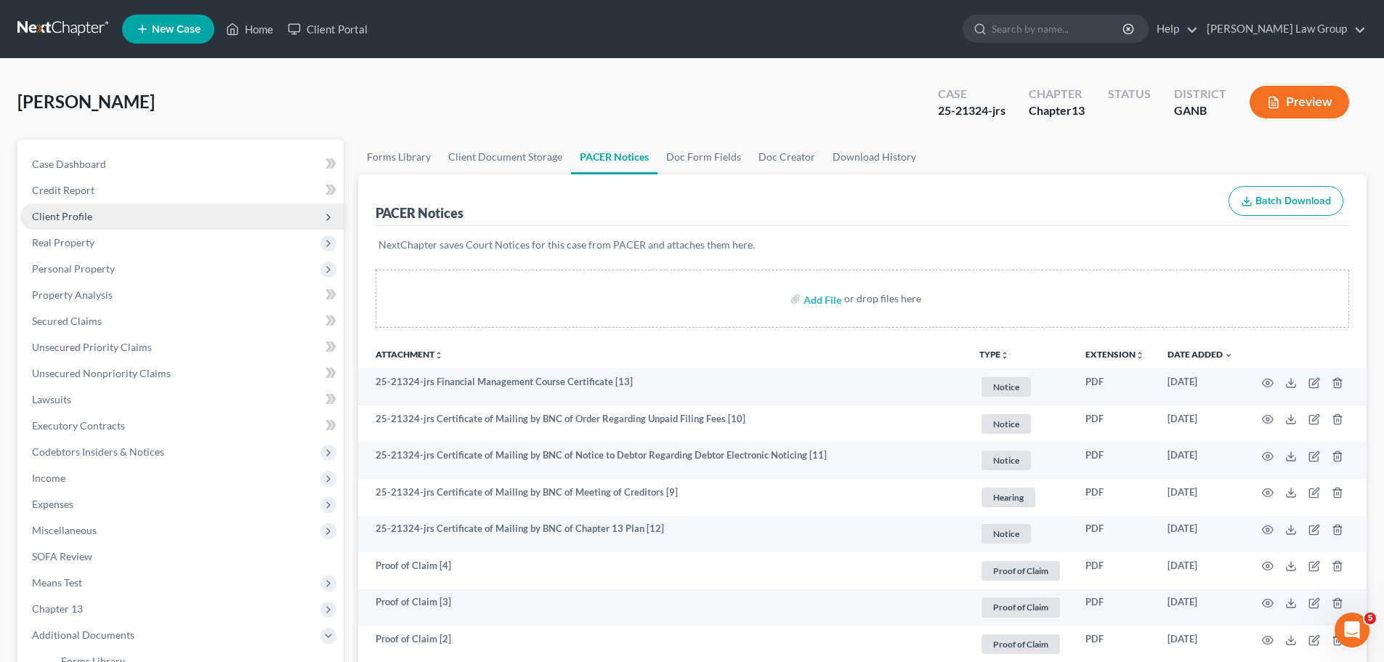
click at [100, 218] on span "Client Profile" at bounding box center [181, 216] width 323 height 26
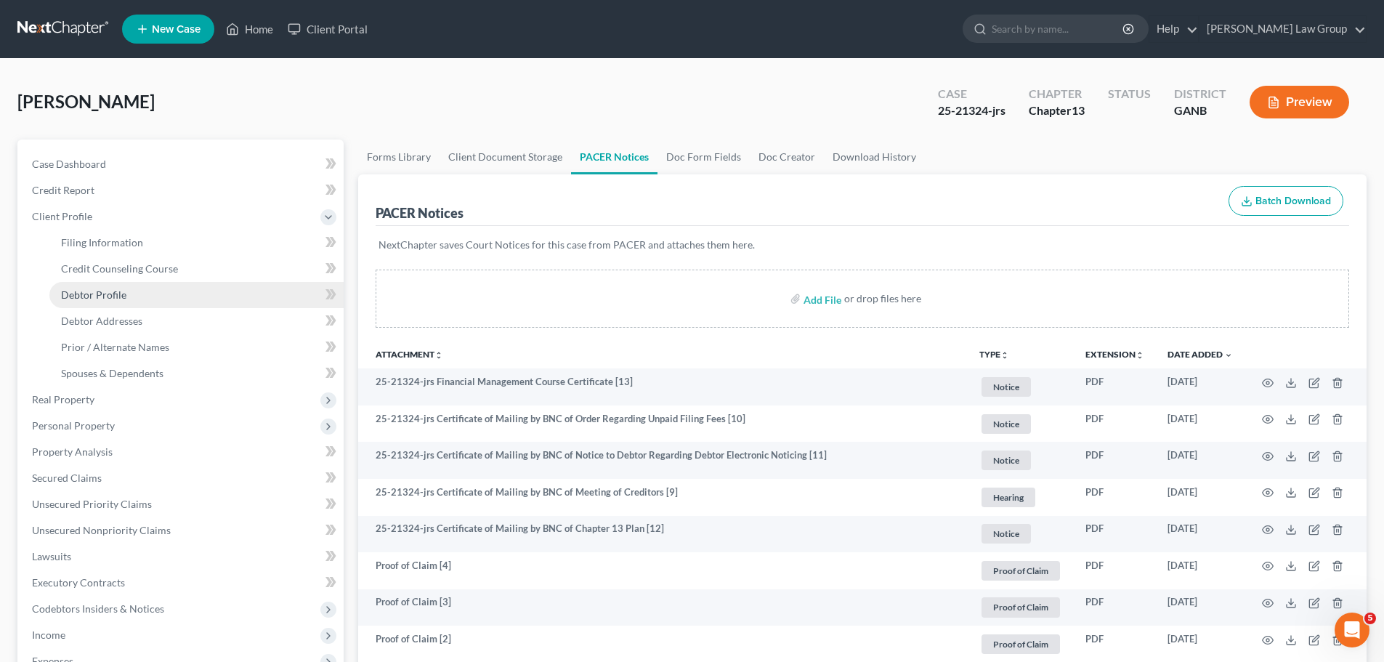
click at [118, 300] on span "Debtor Profile" at bounding box center [93, 294] width 65 height 12
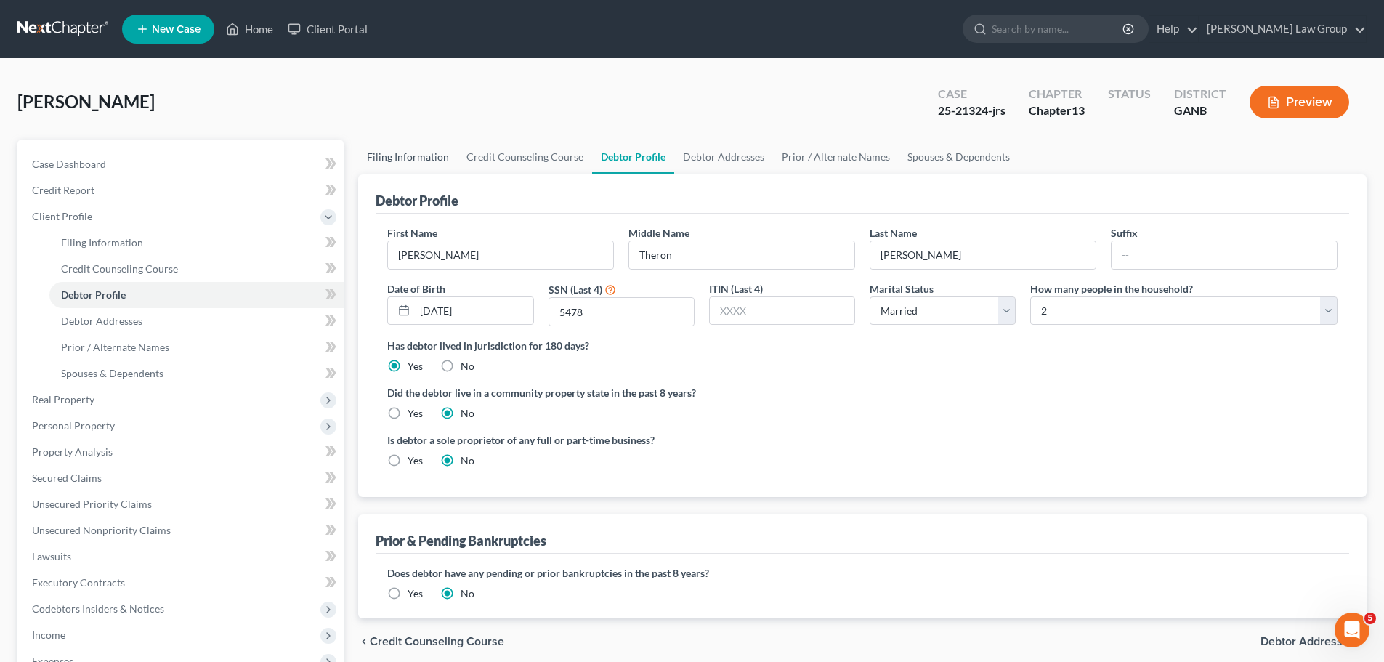
click at [430, 158] on link "Filing Information" at bounding box center [408, 156] width 100 height 35
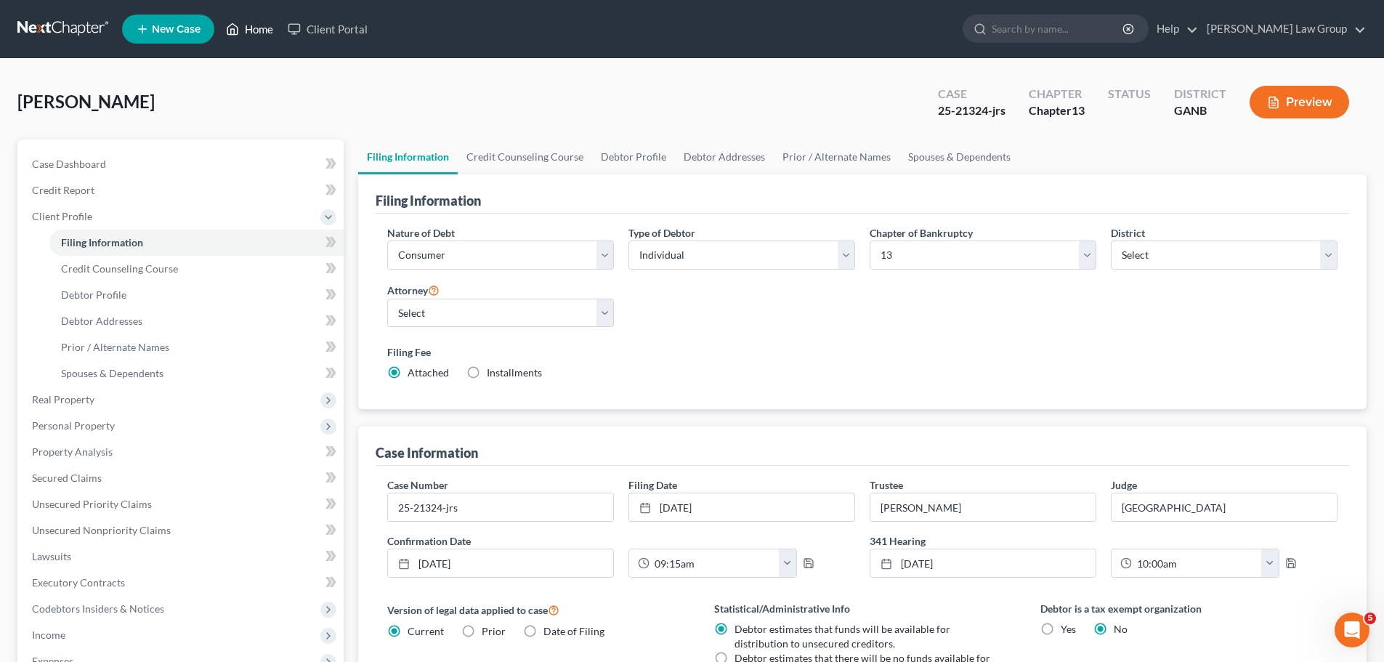
drag, startPoint x: 256, startPoint y: 31, endPoint x: 629, endPoint y: 108, distance: 380.7
click at [256, 31] on link "Home" at bounding box center [250, 29] width 62 height 26
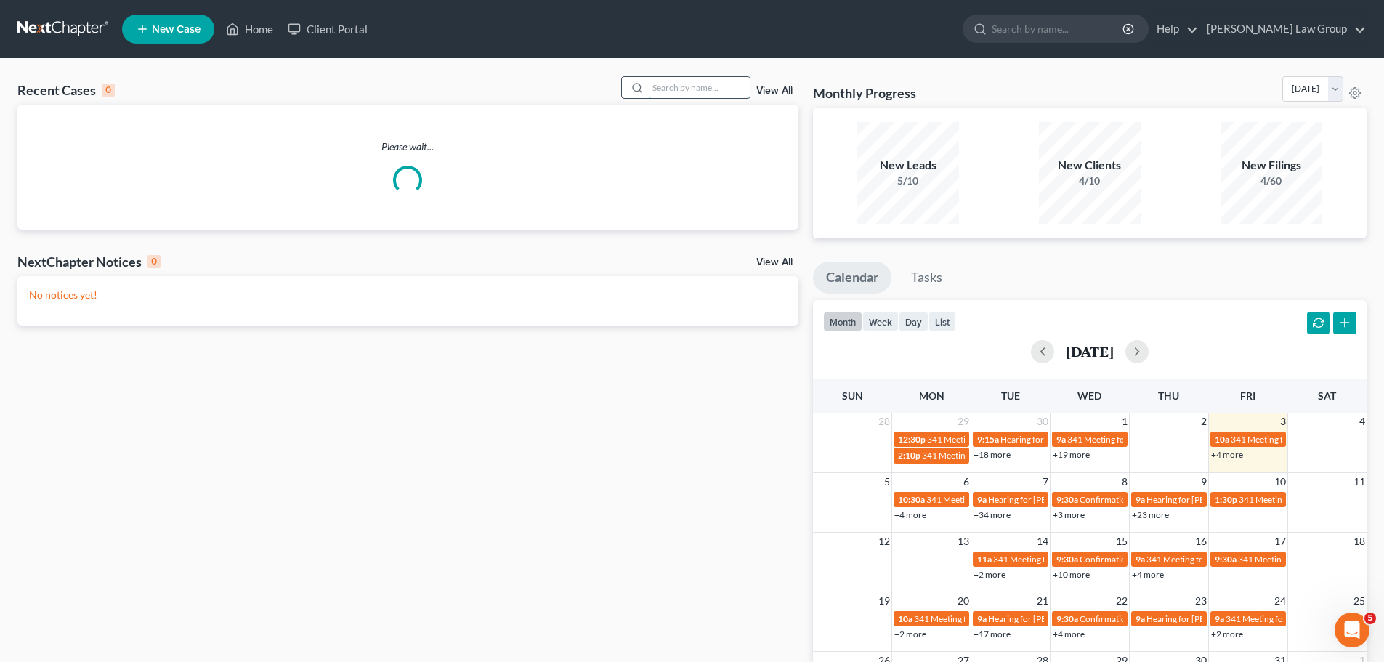
click at [661, 81] on input "search" at bounding box center [699, 87] width 102 height 21
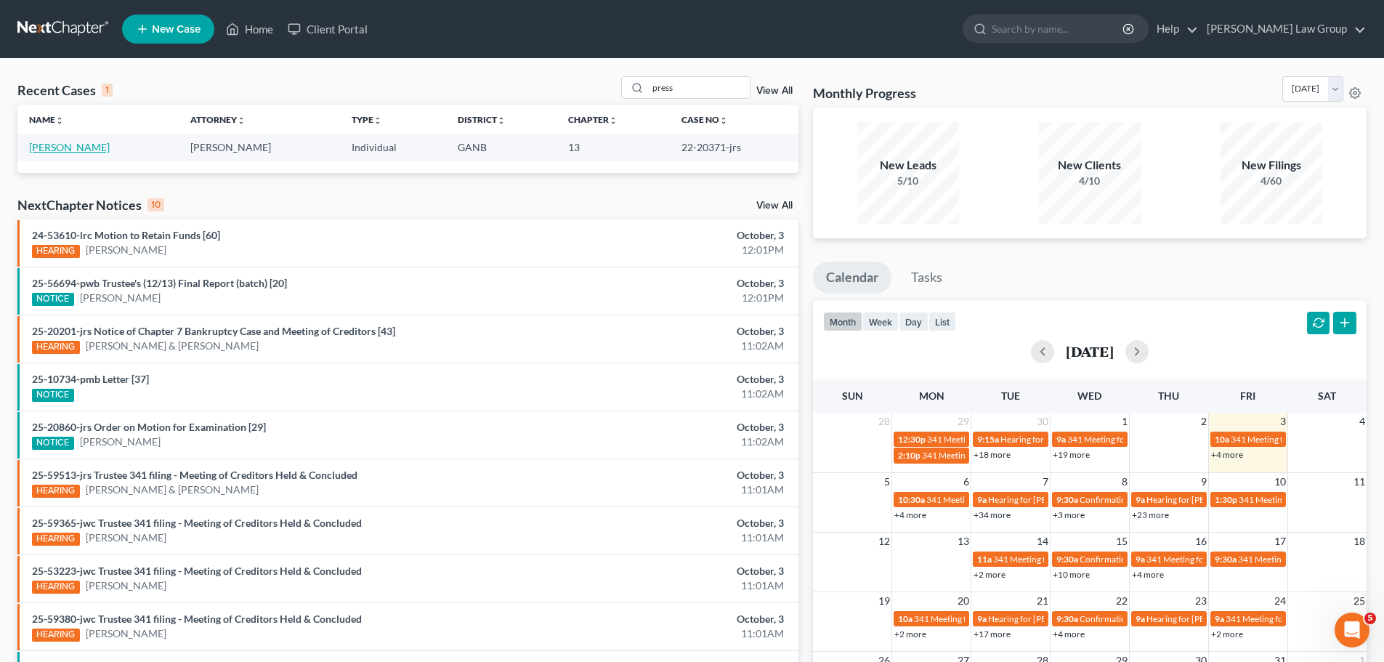
click at [54, 145] on link "[PERSON_NAME]" at bounding box center [69, 147] width 81 height 12
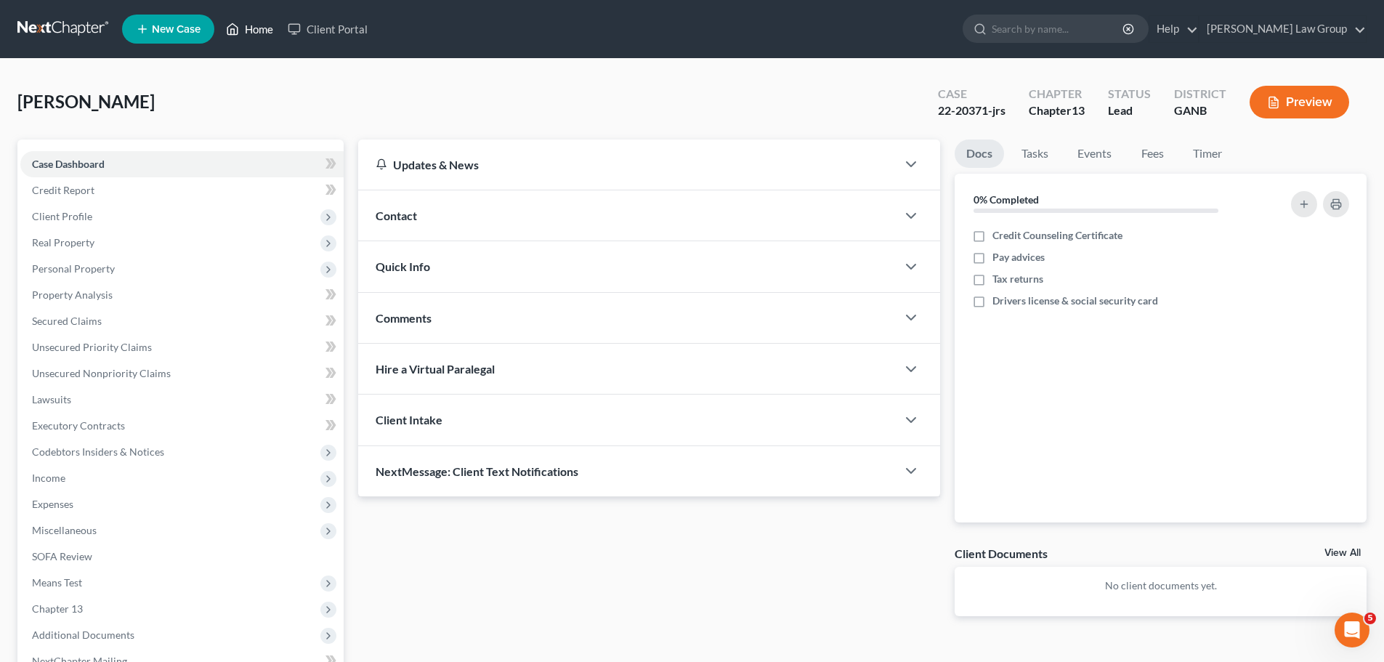
click at [260, 22] on link "Home" at bounding box center [250, 29] width 62 height 26
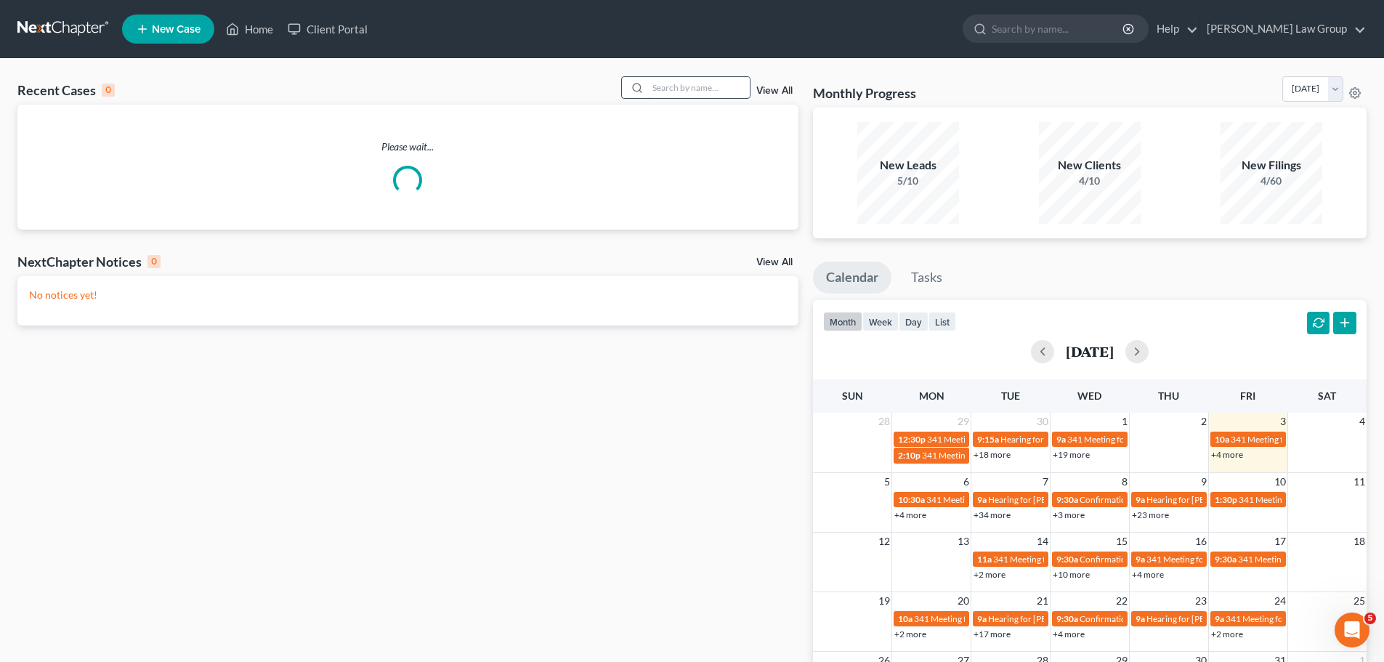
click at [702, 86] on input "search" at bounding box center [699, 87] width 102 height 21
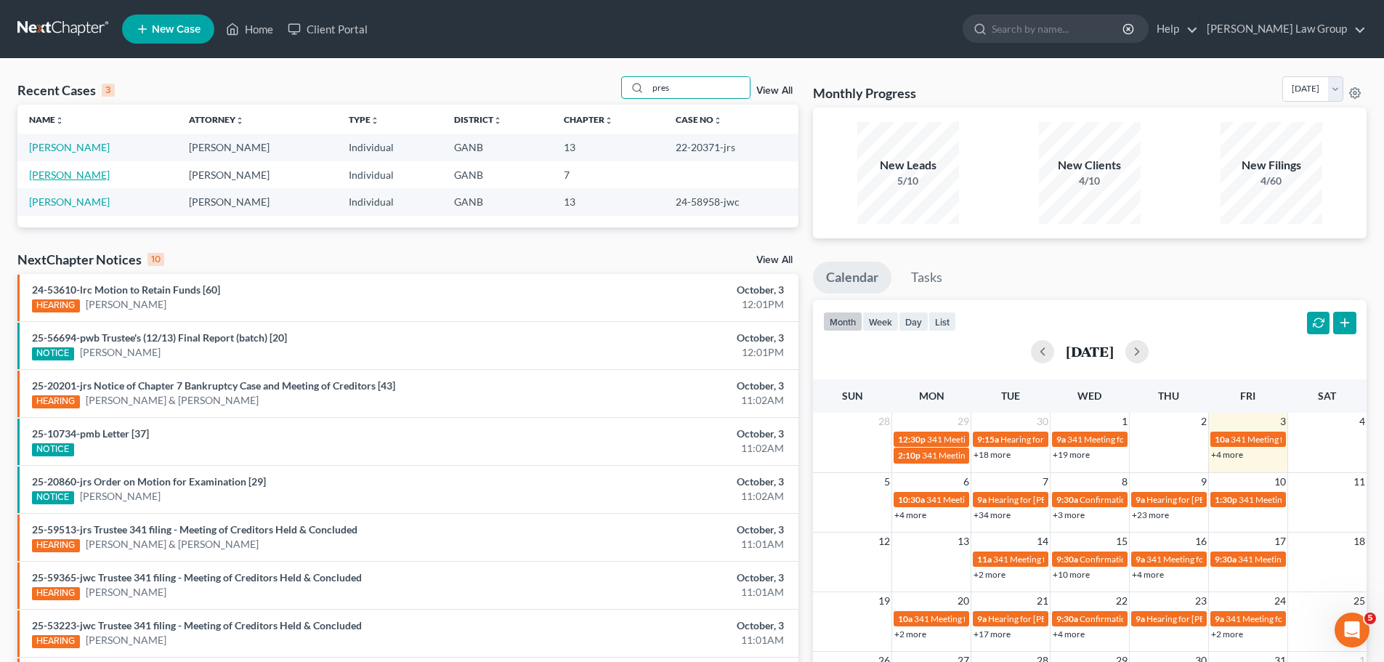
click at [86, 177] on link "[PERSON_NAME]" at bounding box center [69, 175] width 81 height 12
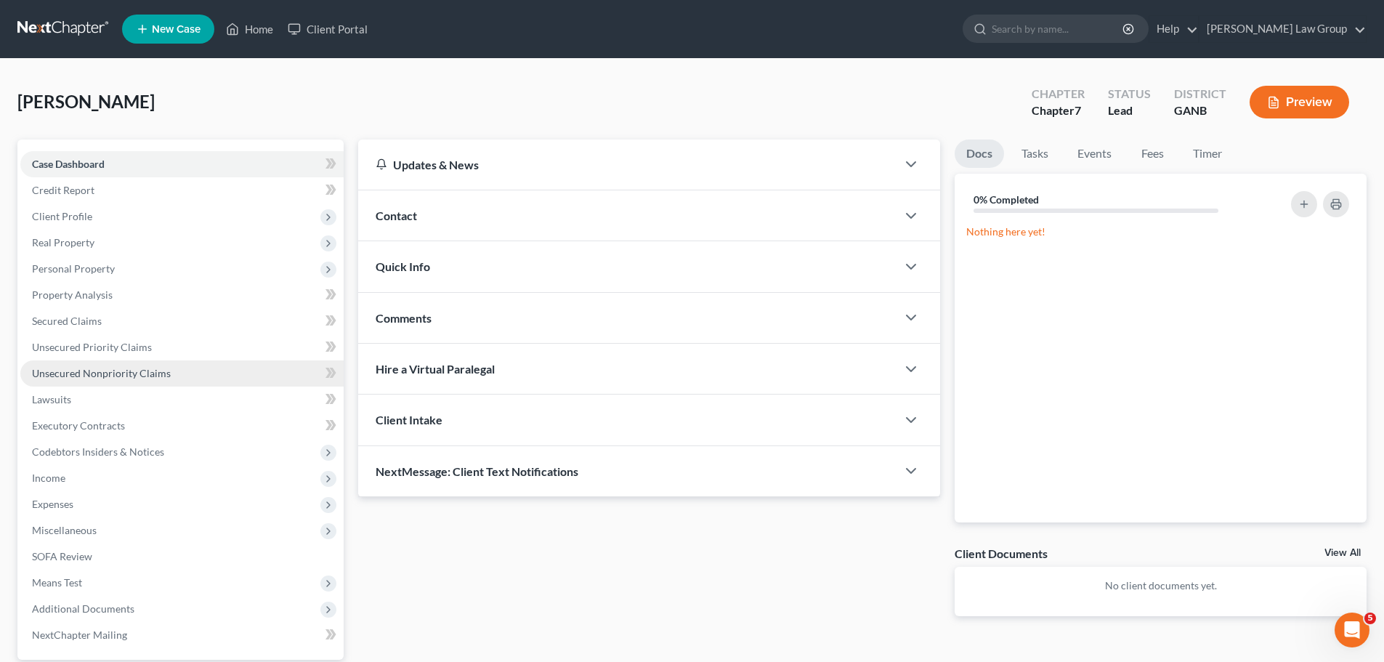
click at [150, 368] on span "Unsecured Nonpriority Claims" at bounding box center [101, 373] width 139 height 12
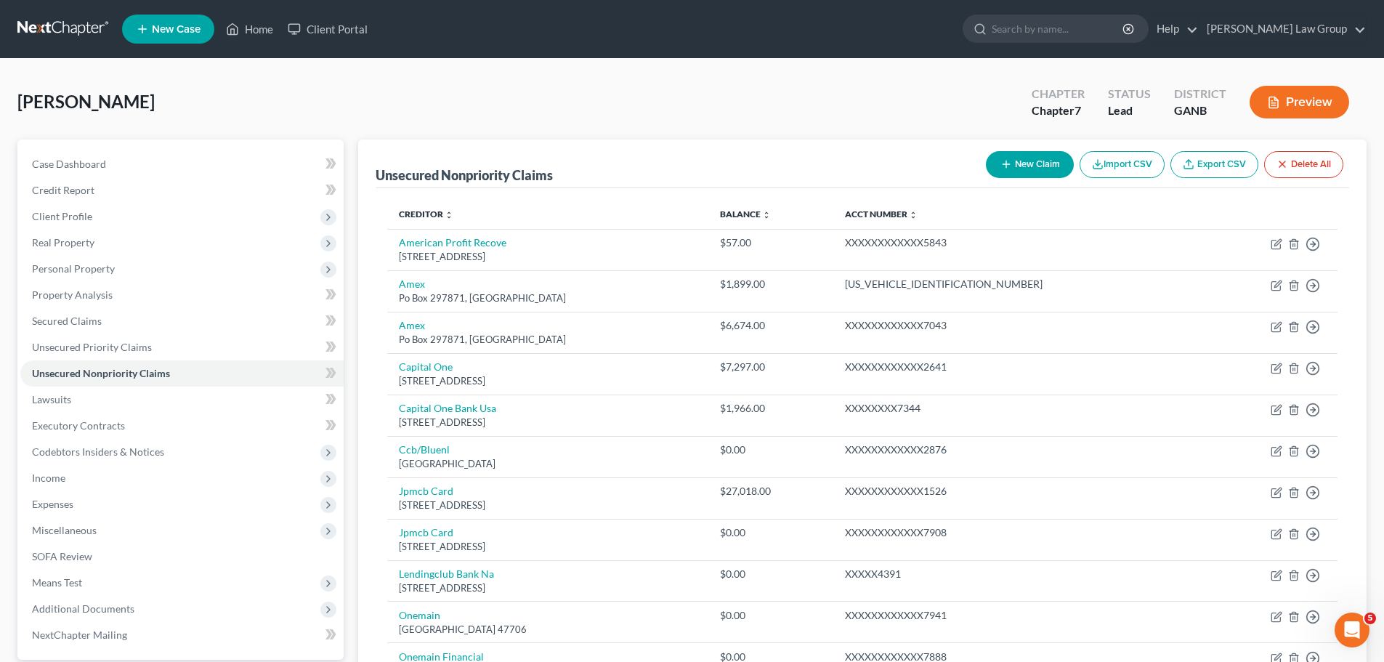
click at [1024, 169] on button "New Claim" at bounding box center [1030, 164] width 88 height 27
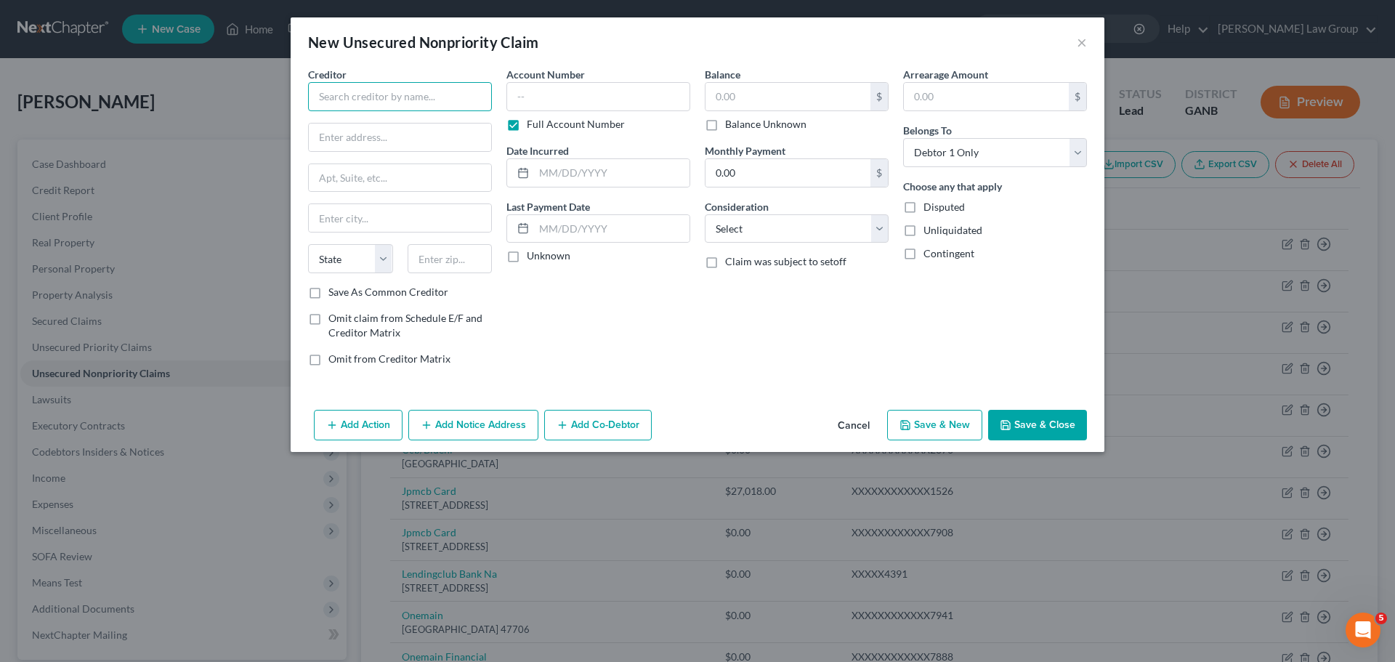
click at [365, 101] on input "text" at bounding box center [400, 96] width 184 height 29
drag, startPoint x: 455, startPoint y: 94, endPoint x: 270, endPoint y: 89, distance: 185.3
click at [270, 89] on div "New Unsecured Nonpriority Claim × Creditor * Accion Opportunity State [US_STATE…" at bounding box center [697, 331] width 1395 height 662
click at [396, 137] on input "text" at bounding box center [400, 137] width 182 height 28
drag, startPoint x: 376, startPoint y: 145, endPoint x: 238, endPoint y: 137, distance: 138.3
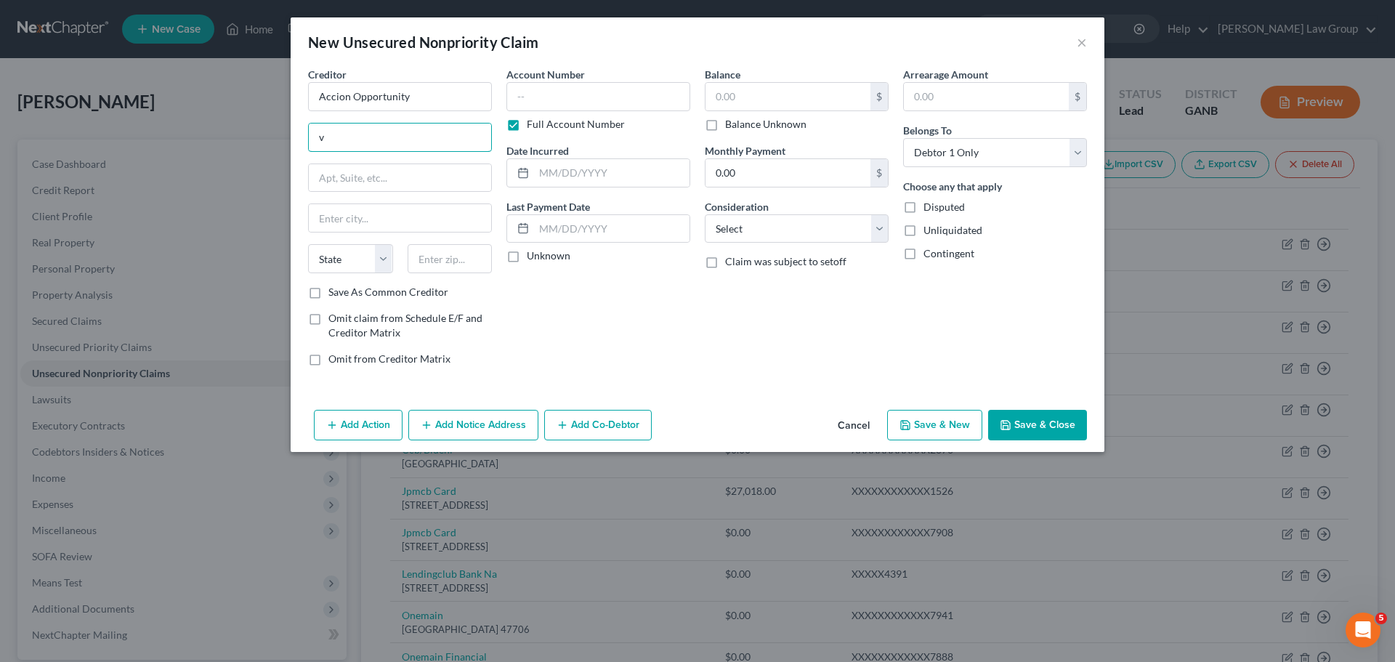
click at [238, 137] on div "New Unsecured Nonpriority Claim × Creditor * Accion Opportunity v State [US_STA…" at bounding box center [697, 331] width 1395 height 662
paste input "[STREET_ADDRESS][PERSON_NAME]"
click at [442, 263] on input "text" at bounding box center [450, 258] width 85 height 29
click at [567, 317] on div "Account Number Full Account Number Date Incurred Last Payment Date Unknown" at bounding box center [598, 222] width 198 height 311
click at [725, 131] on label "Balance Unknown" at bounding box center [765, 124] width 81 height 15
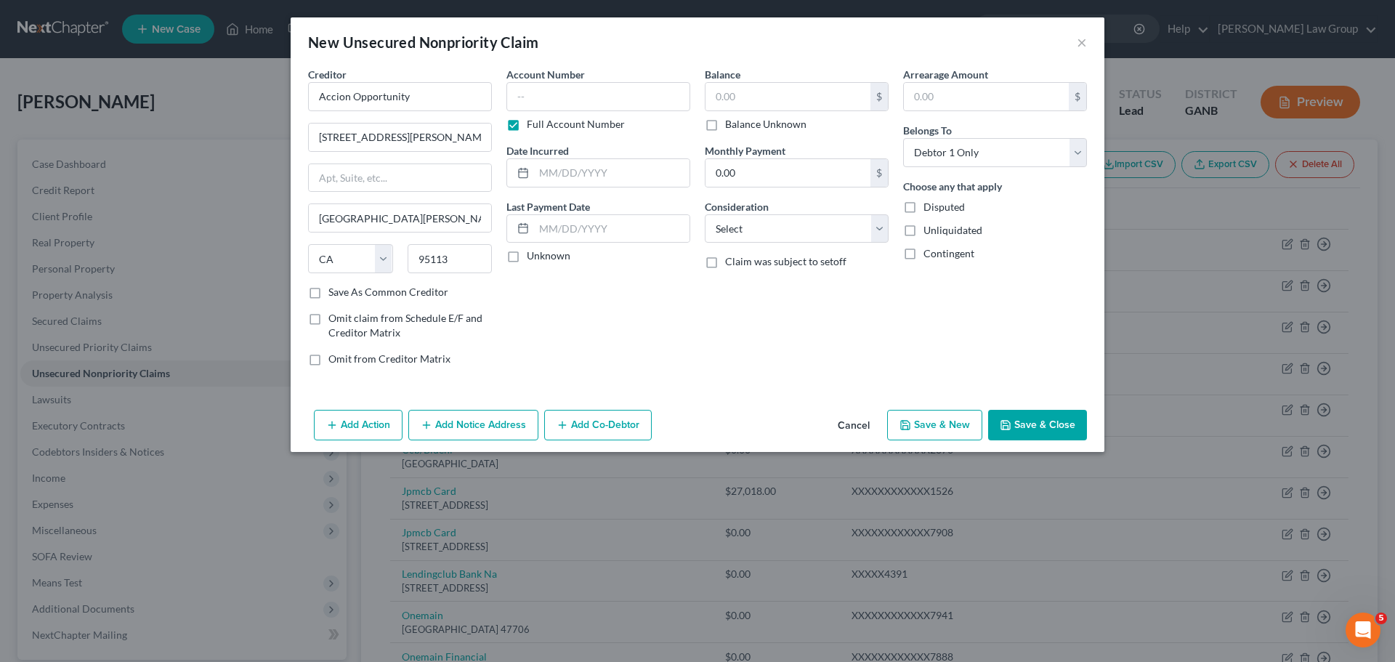
click at [731, 126] on input "Balance Unknown" at bounding box center [735, 121] width 9 height 9
click at [1048, 416] on button "Save & Close" at bounding box center [1037, 425] width 99 height 31
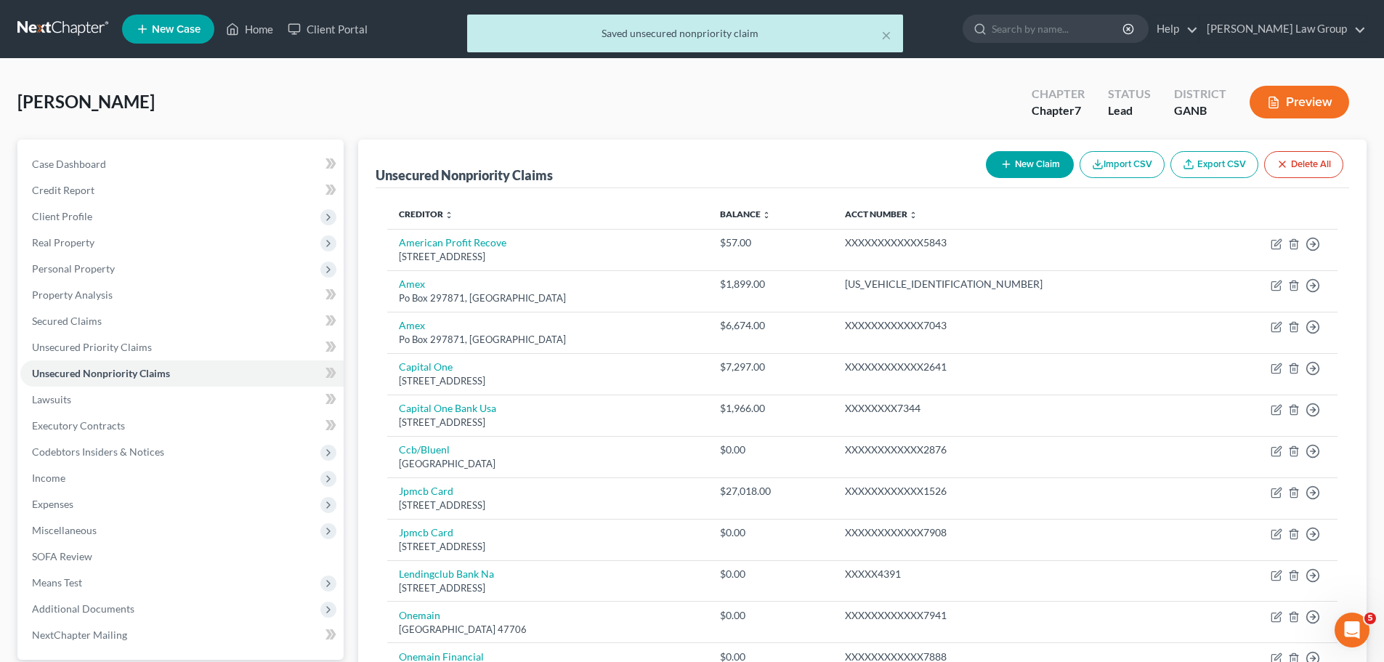
click at [1026, 161] on button "New Claim" at bounding box center [1030, 164] width 88 height 27
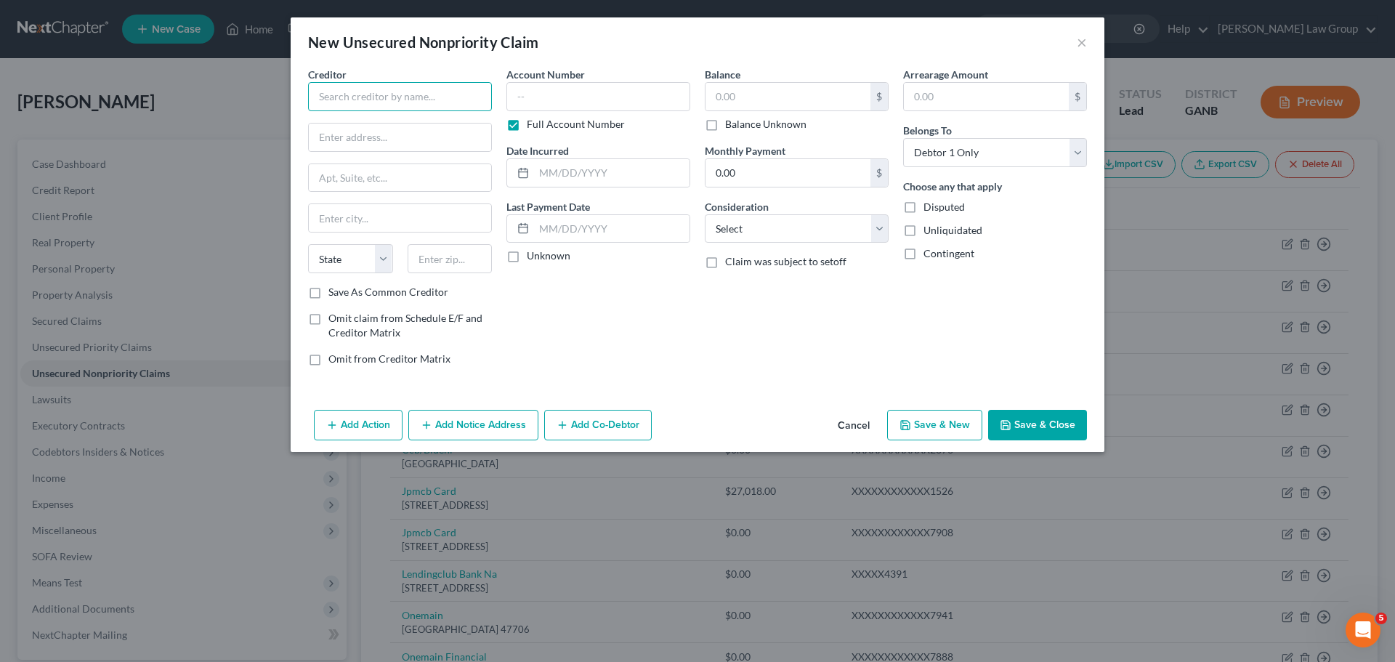
click at [352, 93] on input "text" at bounding box center [400, 96] width 184 height 29
drag, startPoint x: 418, startPoint y: 101, endPoint x: 173, endPoint y: 53, distance: 250.2
click at [173, 51] on div "New Unsecured Nonpriority Claim × Creditor * Chase Credit Card State [US_STATE]…" at bounding box center [697, 331] width 1395 height 662
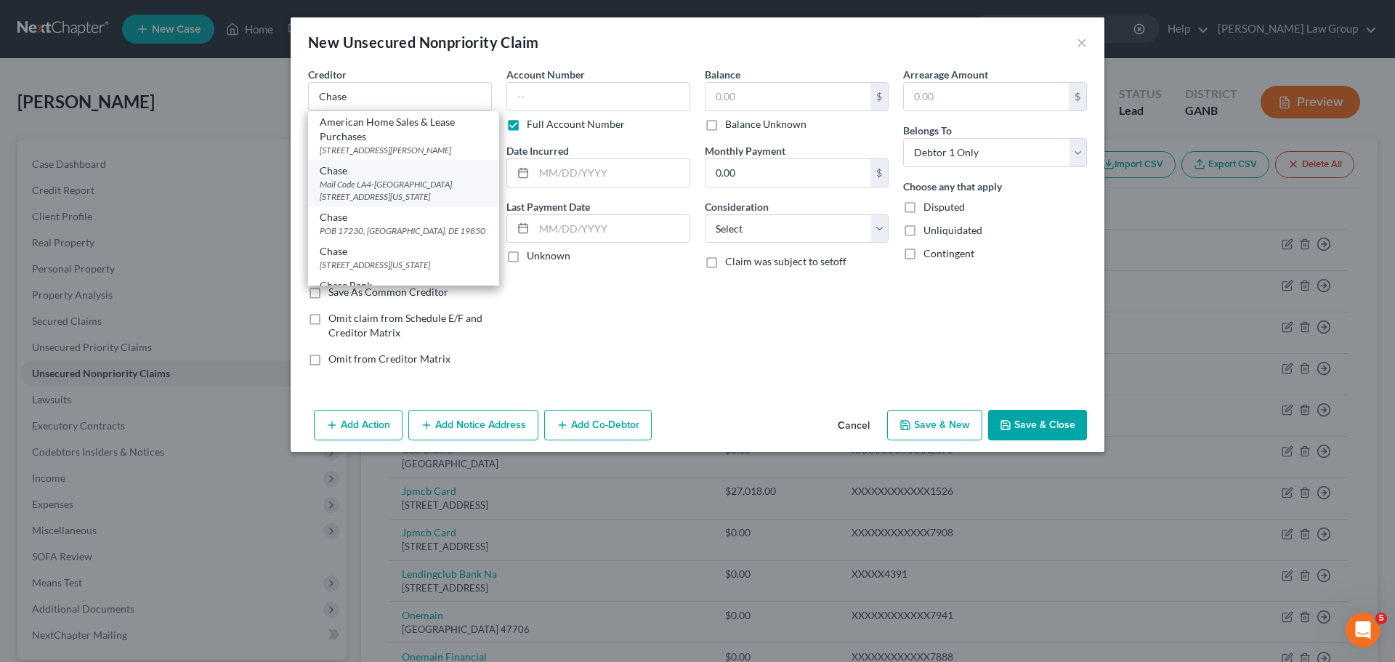
click at [378, 178] on div "Chase" at bounding box center [404, 170] width 168 height 15
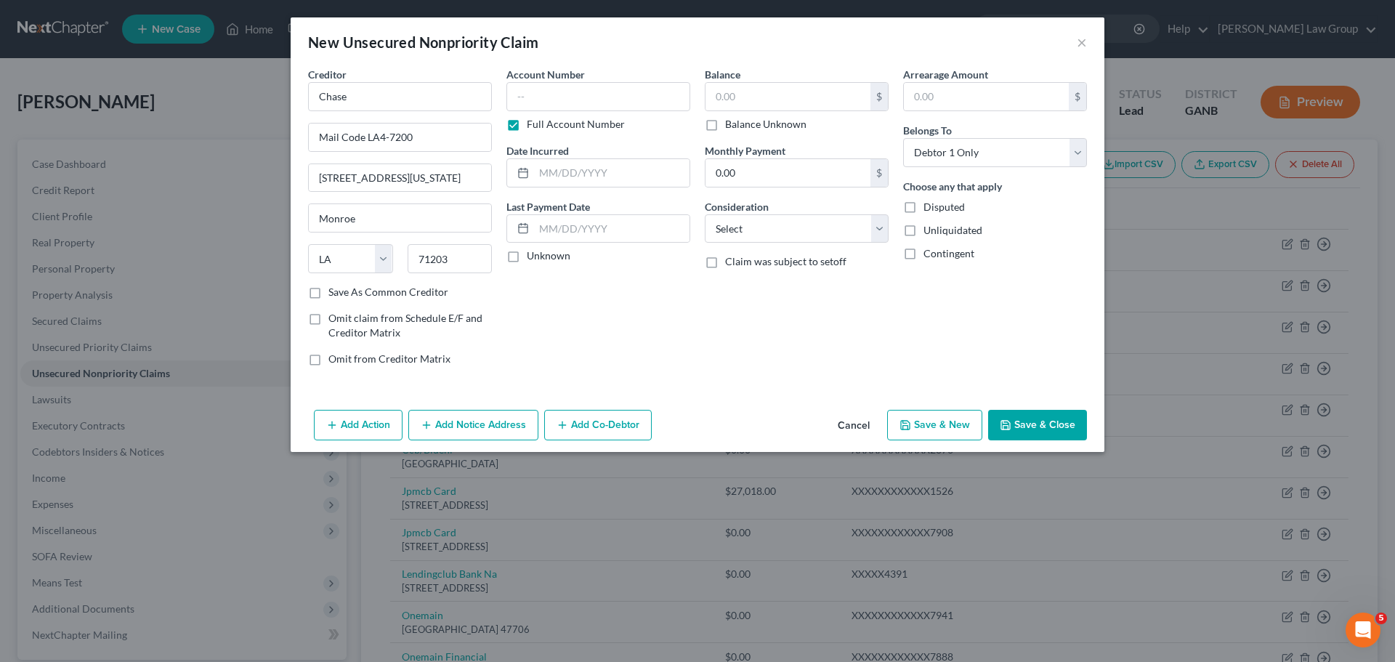
click at [725, 126] on label "Balance Unknown" at bounding box center [765, 124] width 81 height 15
click at [731, 126] on input "Balance Unknown" at bounding box center [735, 121] width 9 height 9
click at [1024, 410] on button "Save & Close" at bounding box center [1037, 425] width 99 height 31
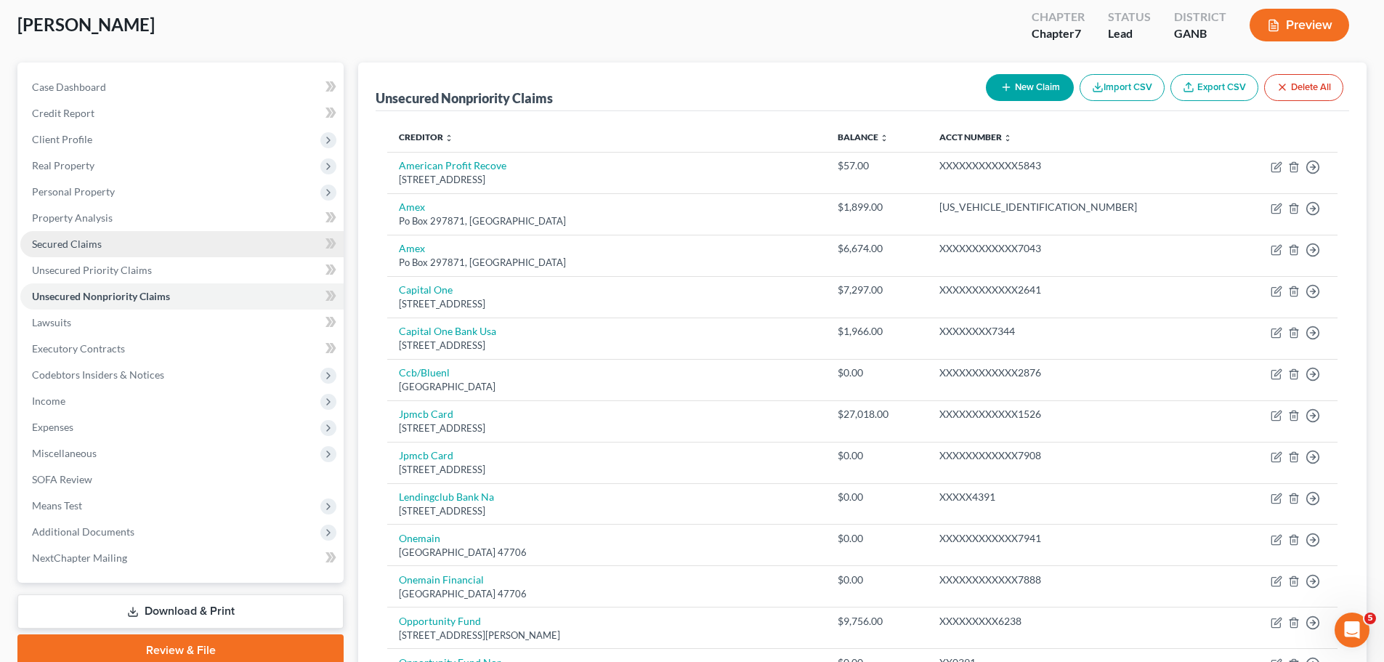
scroll to position [75, 0]
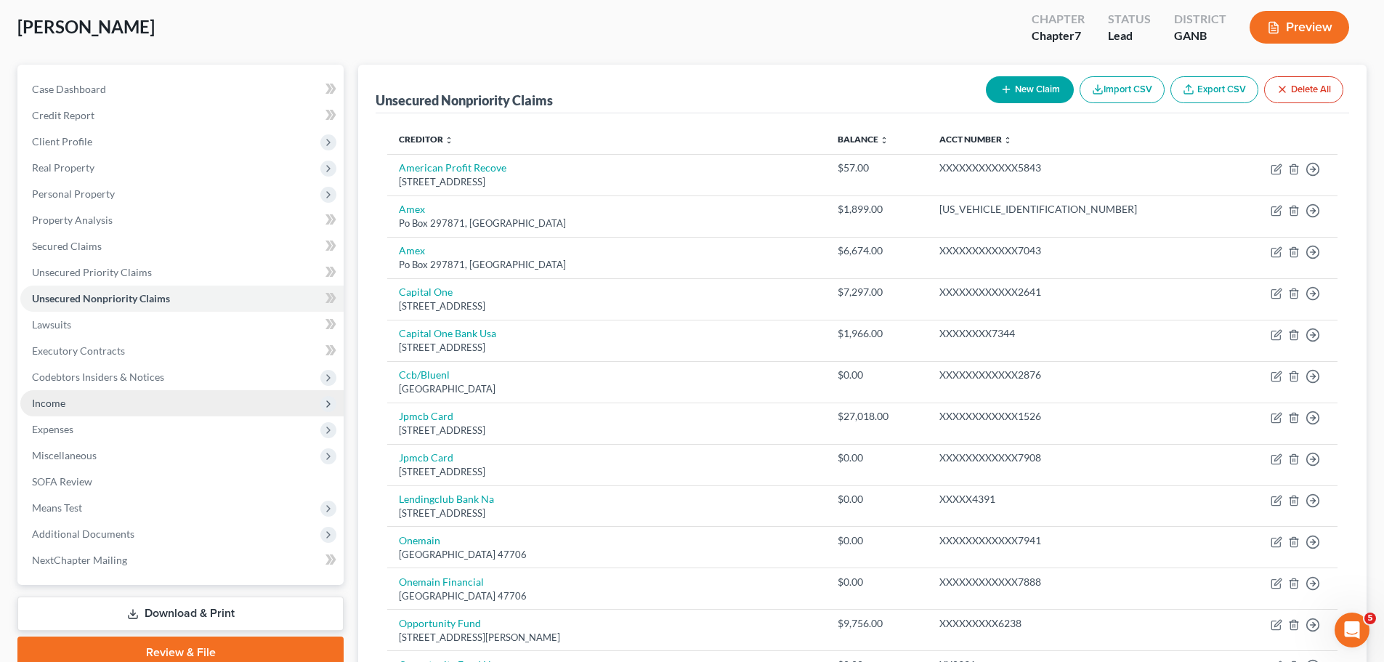
click at [122, 405] on span "Income" at bounding box center [181, 403] width 323 height 26
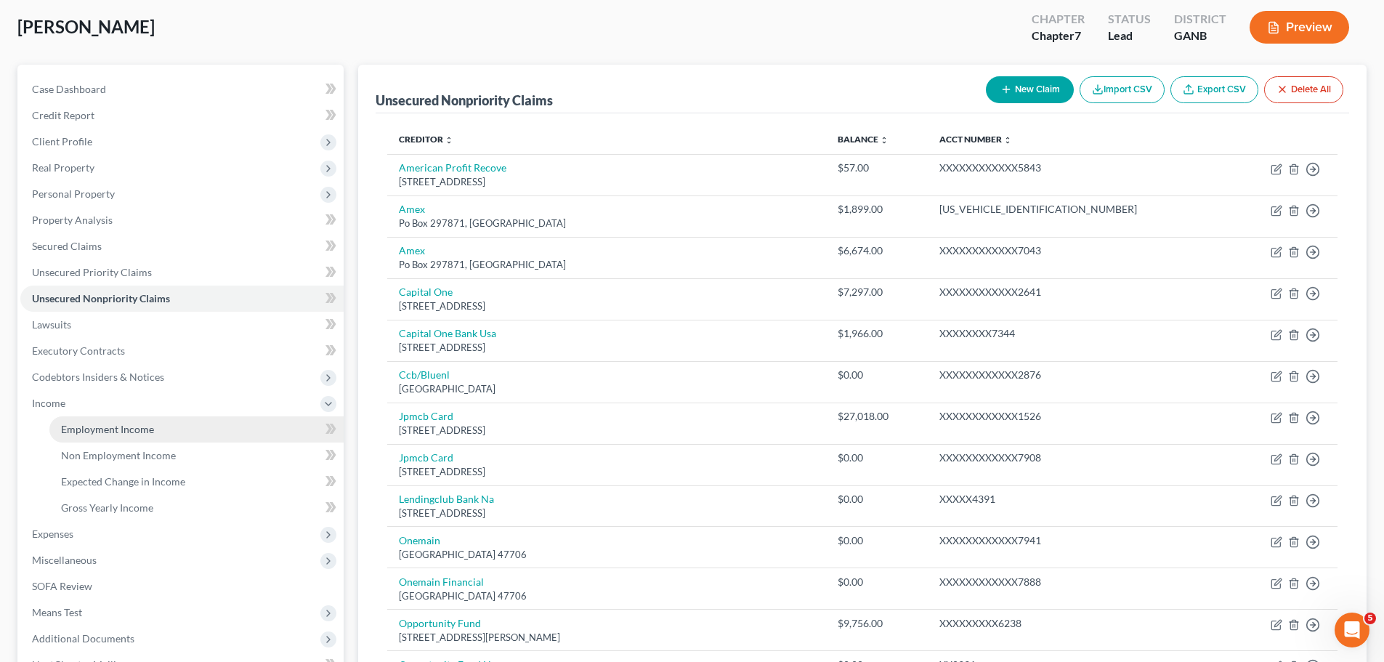
click at [173, 434] on link "Employment Income" at bounding box center [196, 429] width 294 height 26
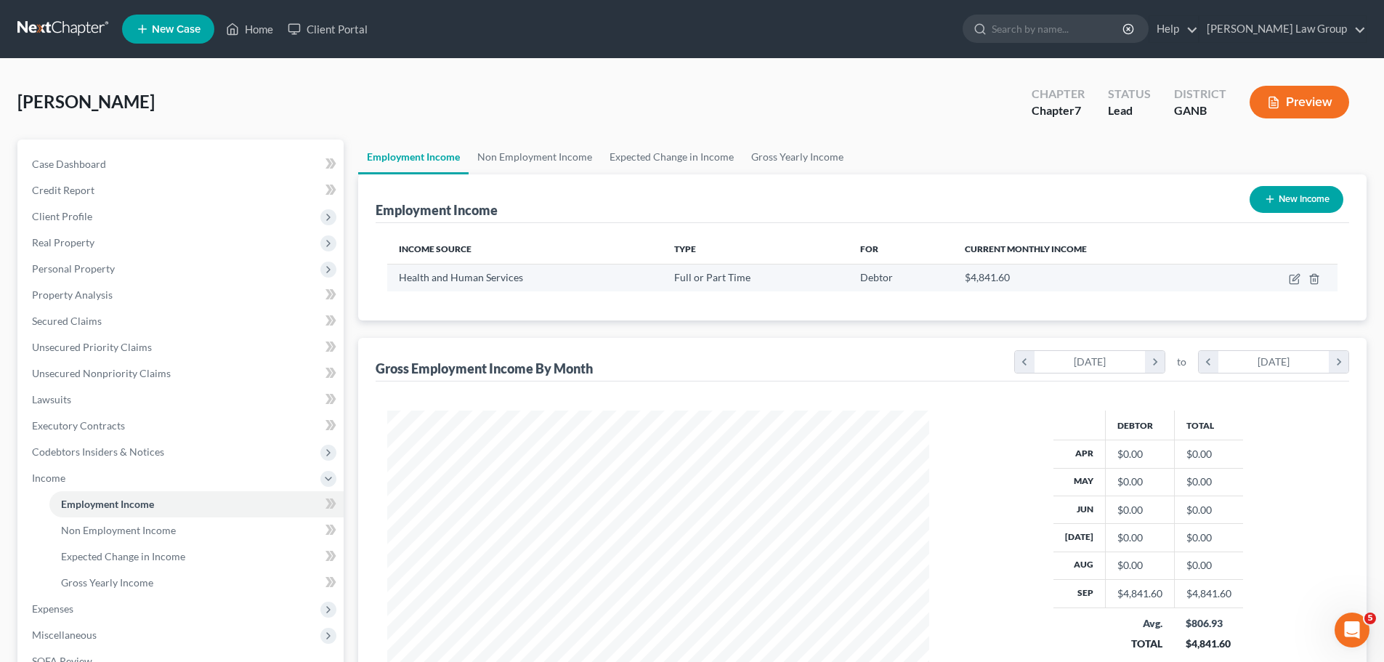
scroll to position [271, 571]
click at [552, 153] on link "Non Employment Income" at bounding box center [535, 156] width 132 height 35
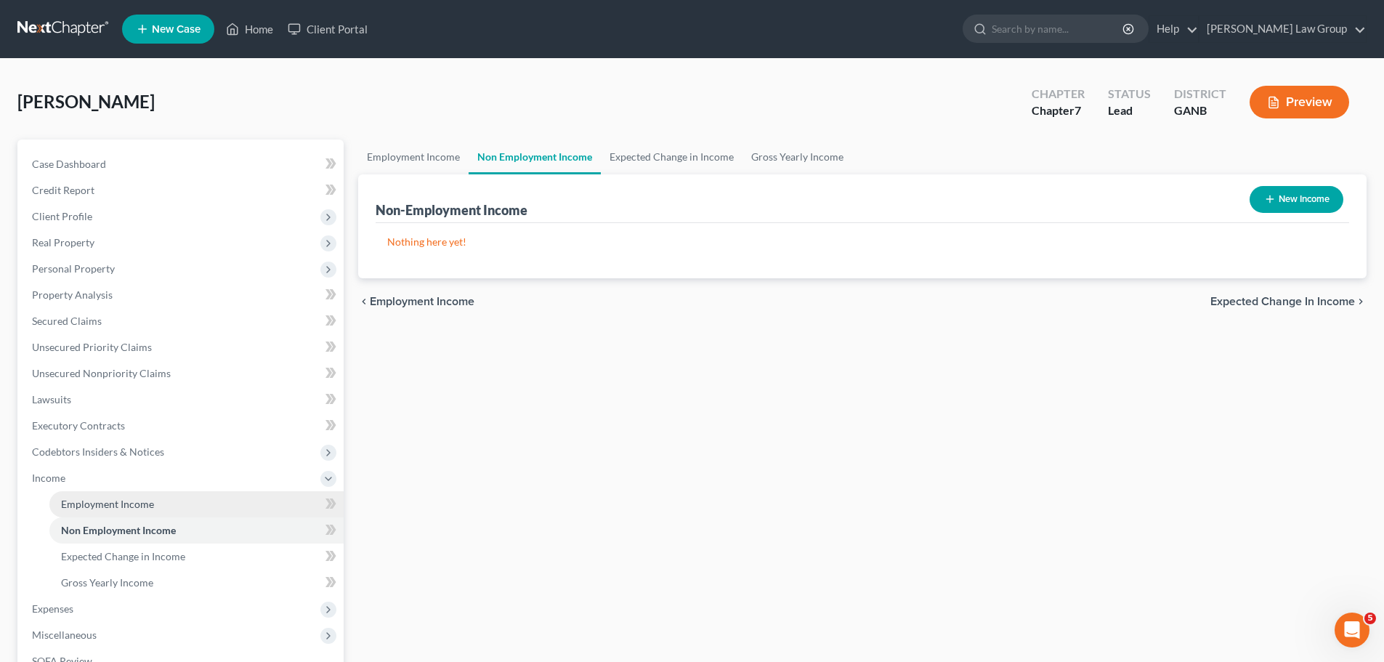
scroll to position [241, 0]
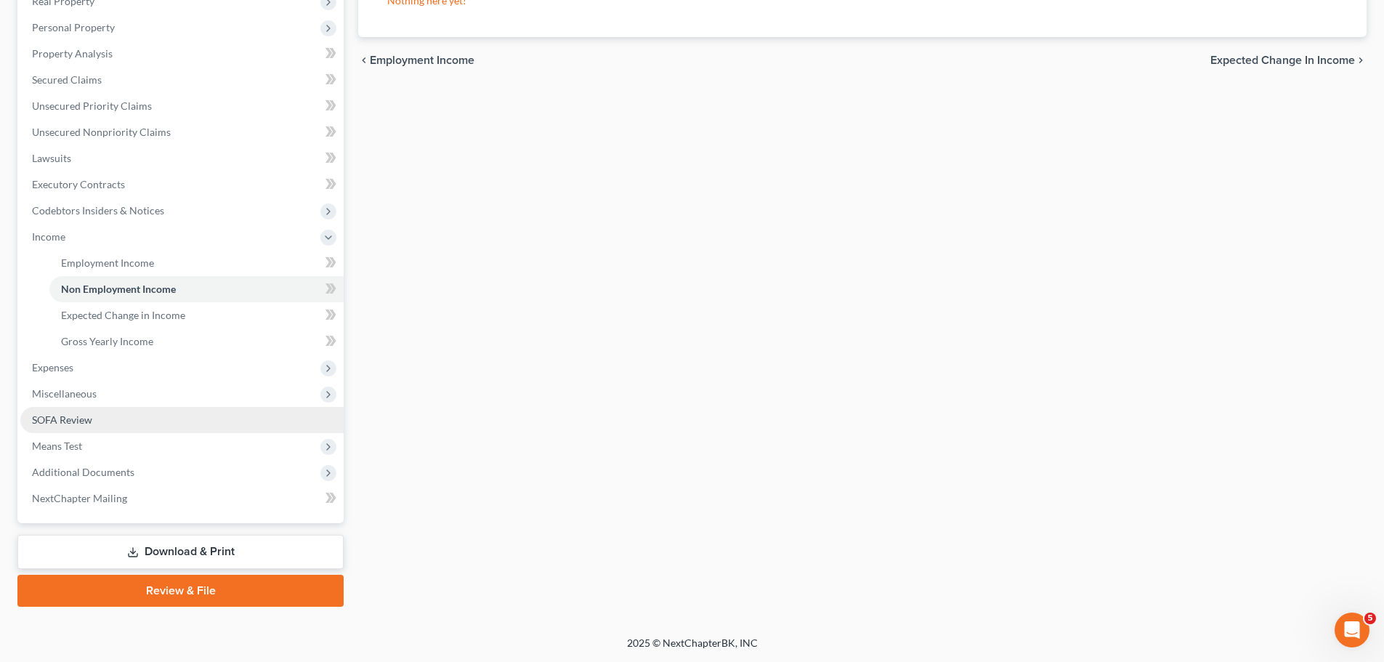
click at [95, 423] on link "SOFA Review" at bounding box center [181, 420] width 323 height 26
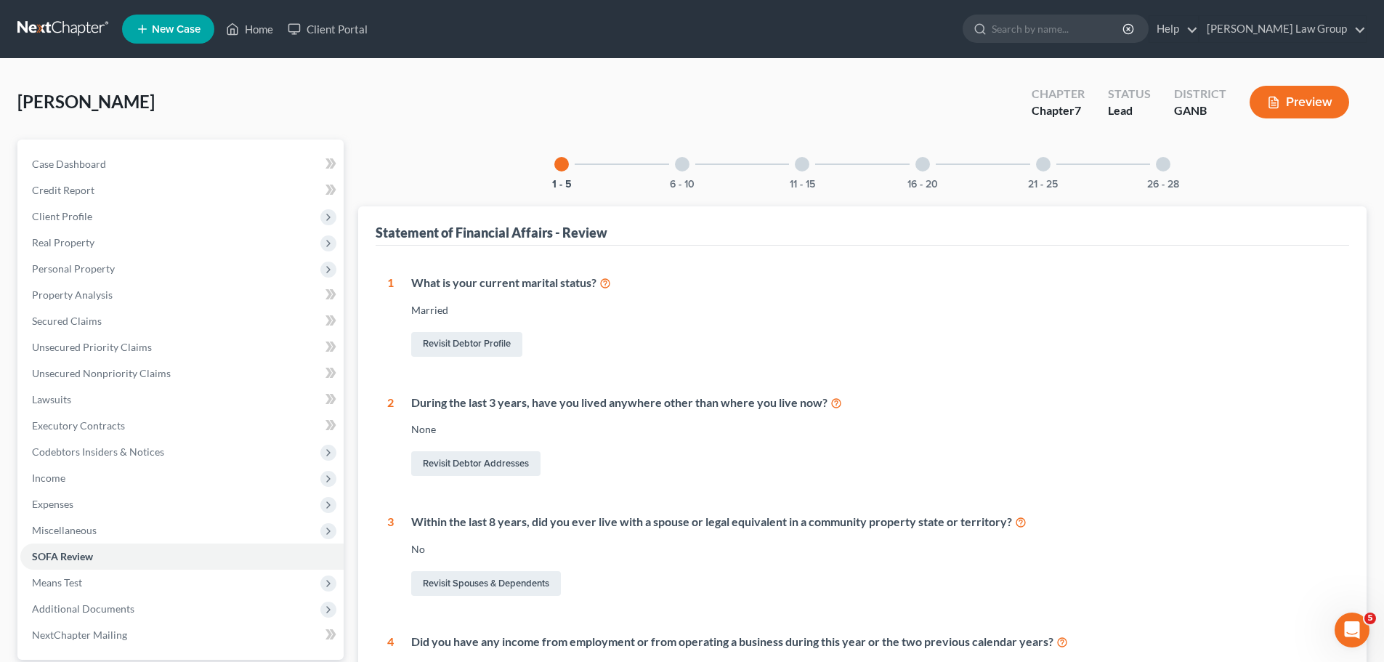
click at [1024, 165] on div "21 - 25" at bounding box center [1042, 163] width 49 height 49
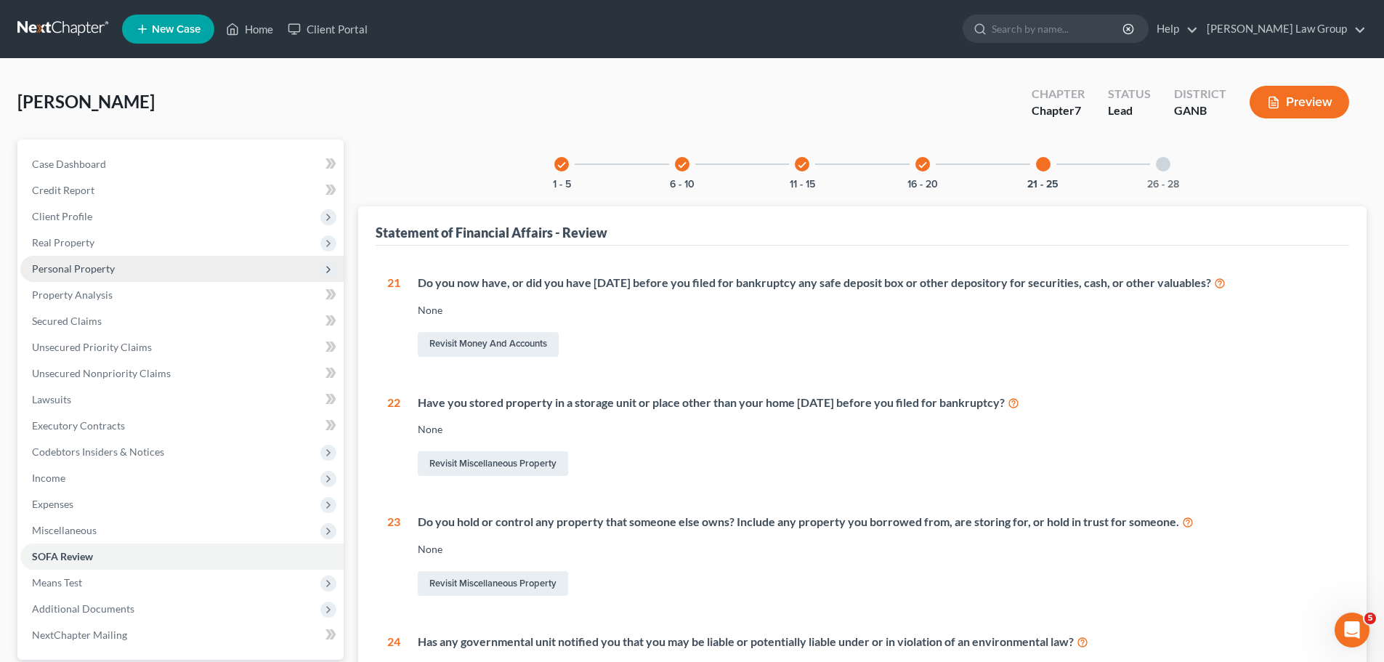
click at [96, 265] on span "Personal Property" at bounding box center [73, 268] width 83 height 12
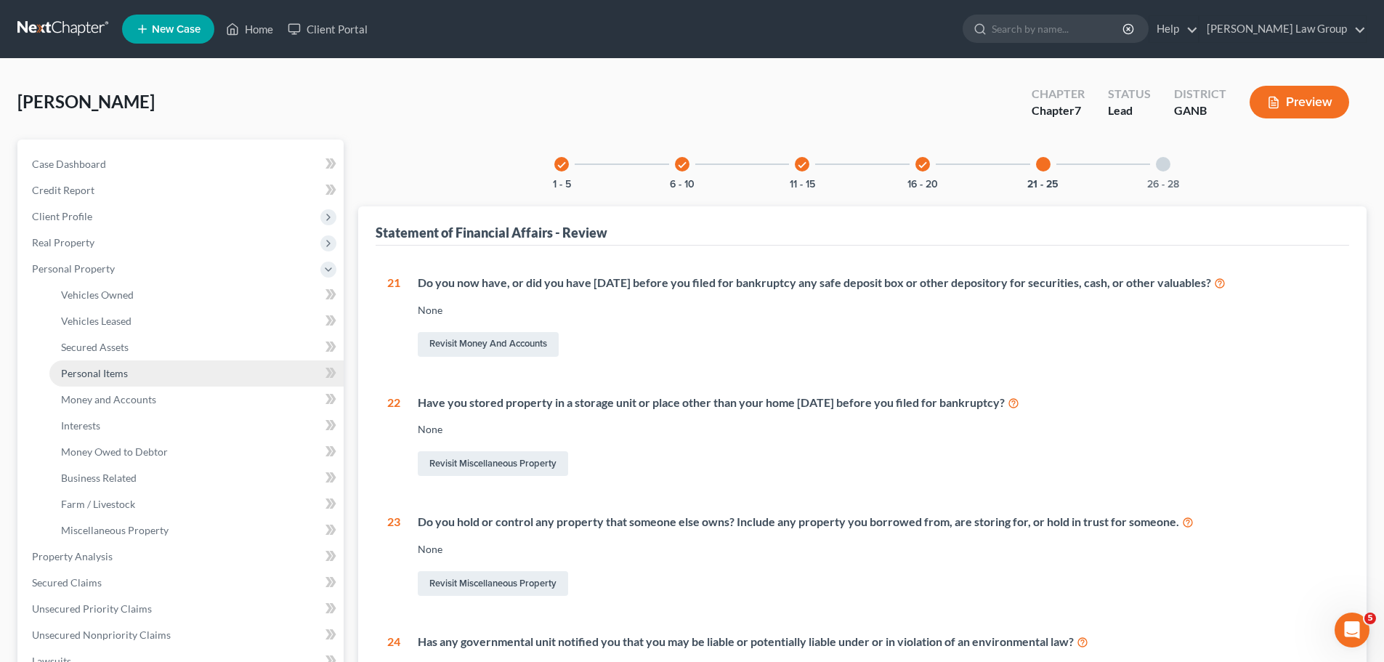
click at [103, 376] on span "Personal Items" at bounding box center [94, 373] width 67 height 12
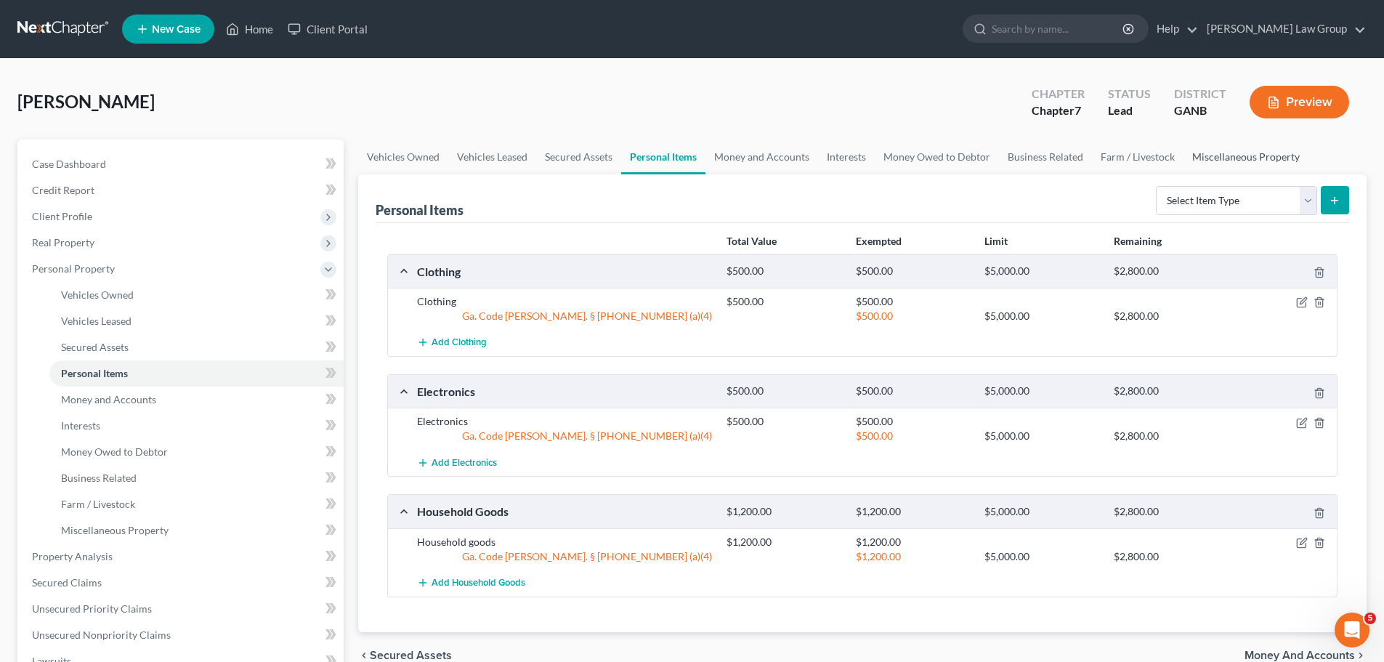
click at [1191, 154] on link "Miscellaneous Property" at bounding box center [1245, 156] width 125 height 35
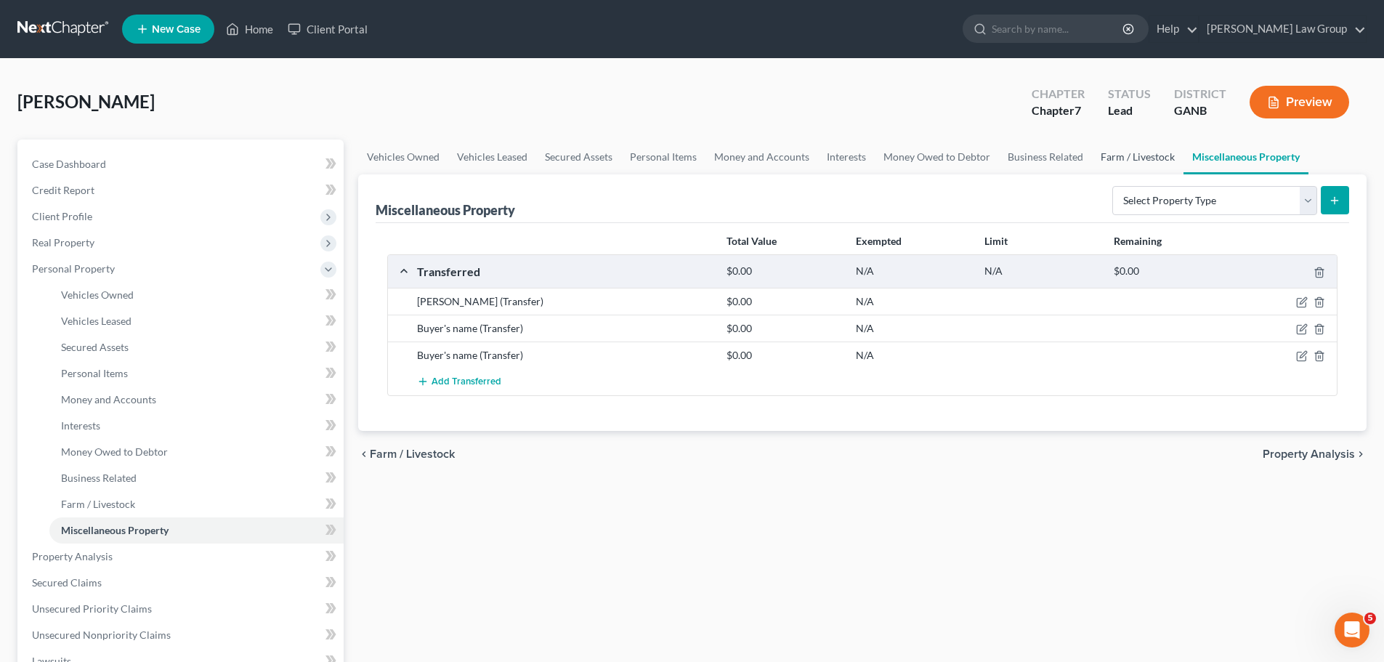
click at [1125, 166] on link "Farm / Livestock" at bounding box center [1138, 156] width 92 height 35
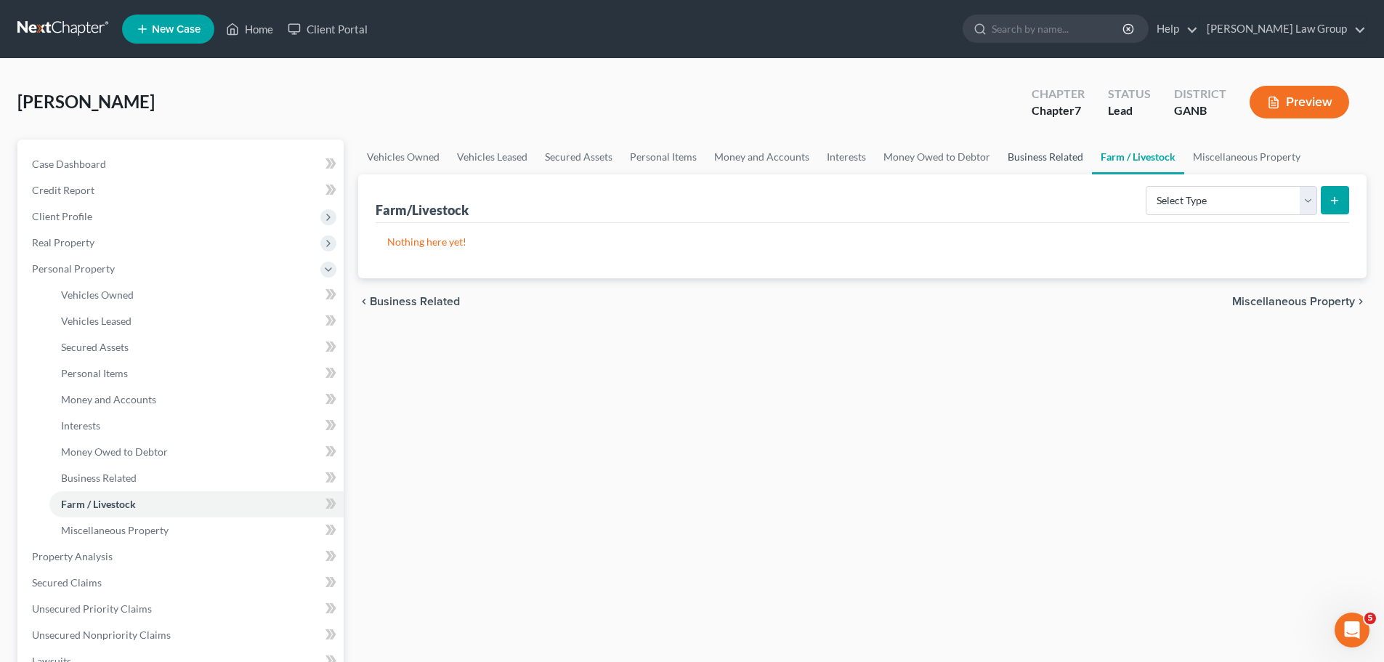
click at [1033, 156] on link "Business Related" at bounding box center [1045, 156] width 93 height 35
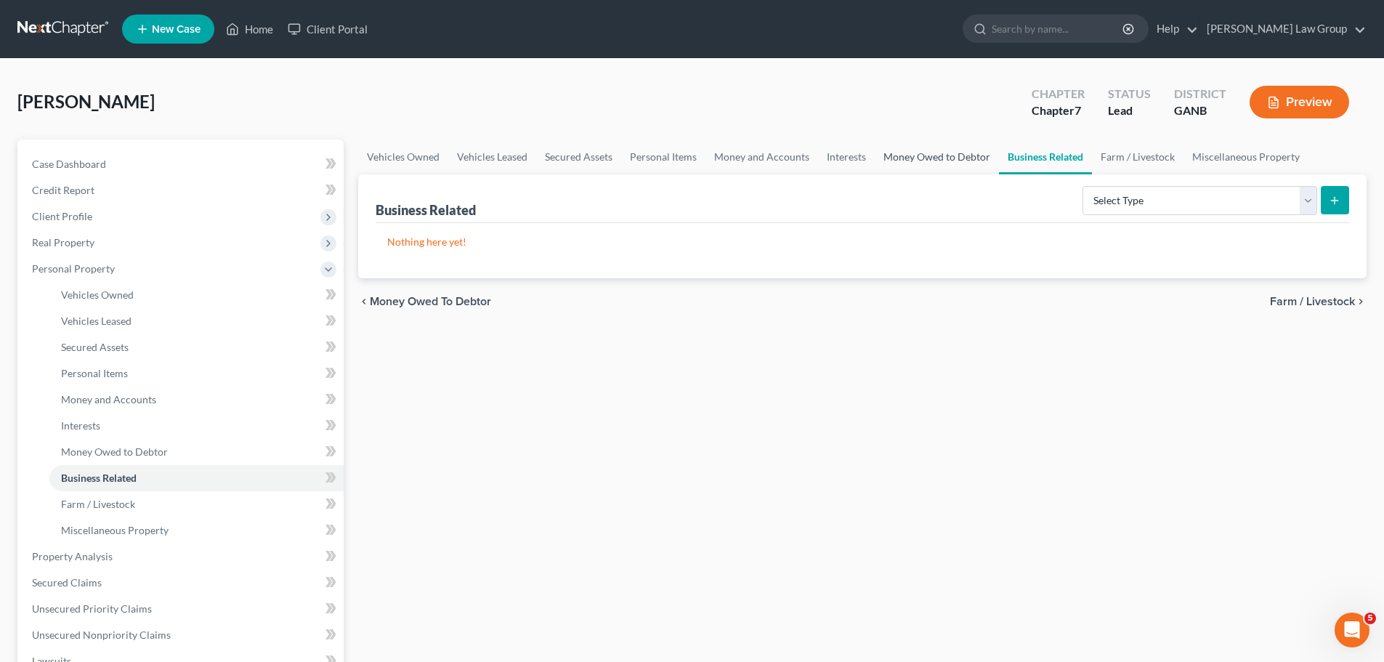
click at [919, 152] on link "Money Owed to Debtor" at bounding box center [937, 156] width 124 height 35
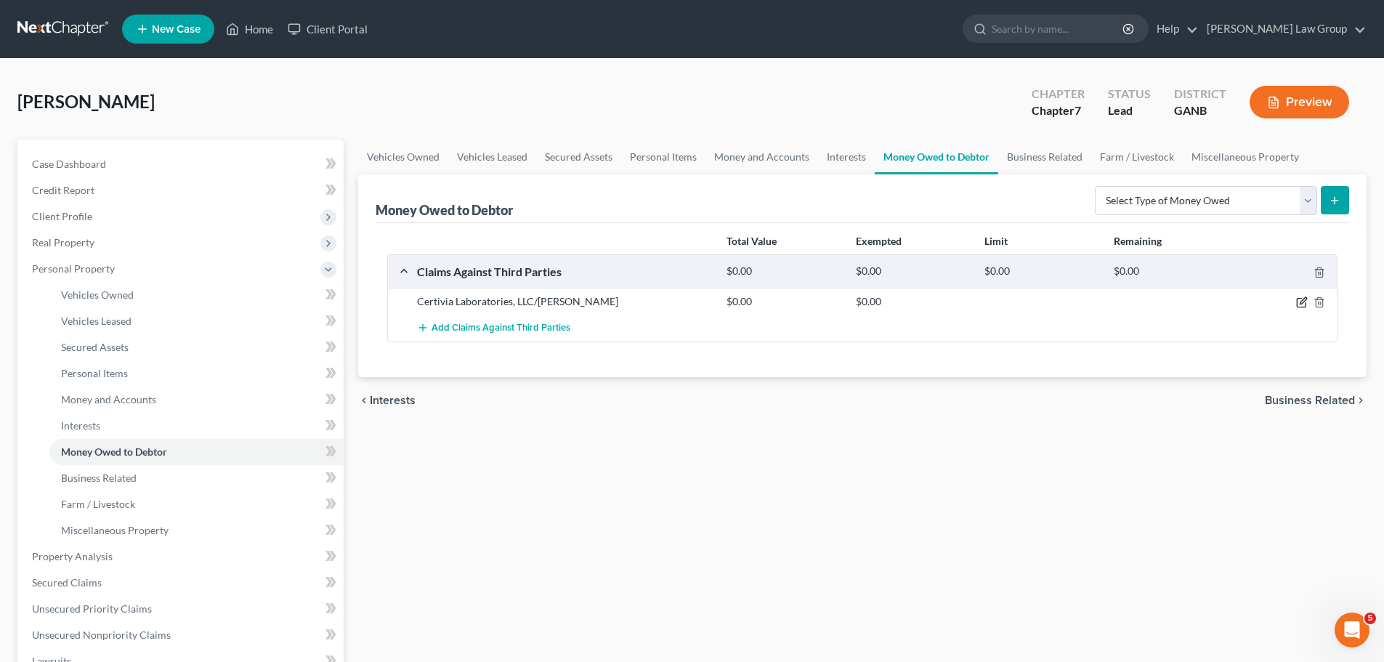
click at [1301, 299] on icon "button" at bounding box center [1301, 303] width 9 height 9
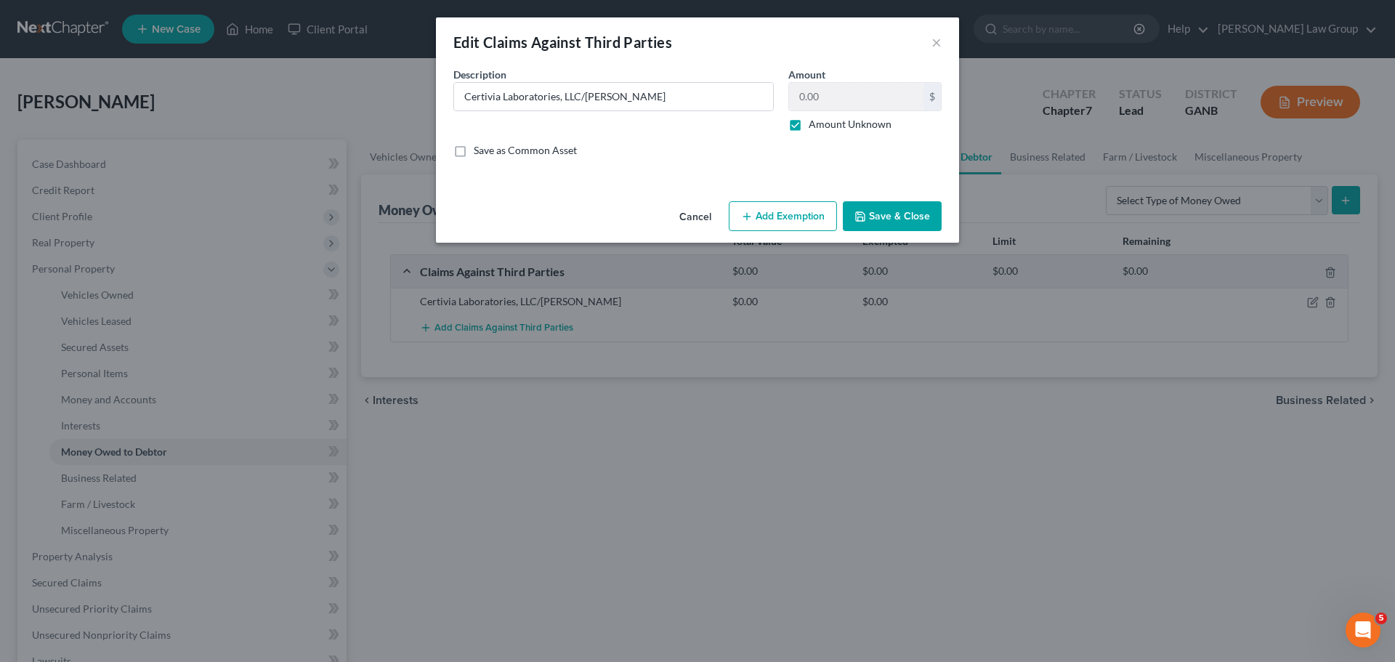
click at [787, 224] on button "Add Exemption" at bounding box center [783, 216] width 108 height 31
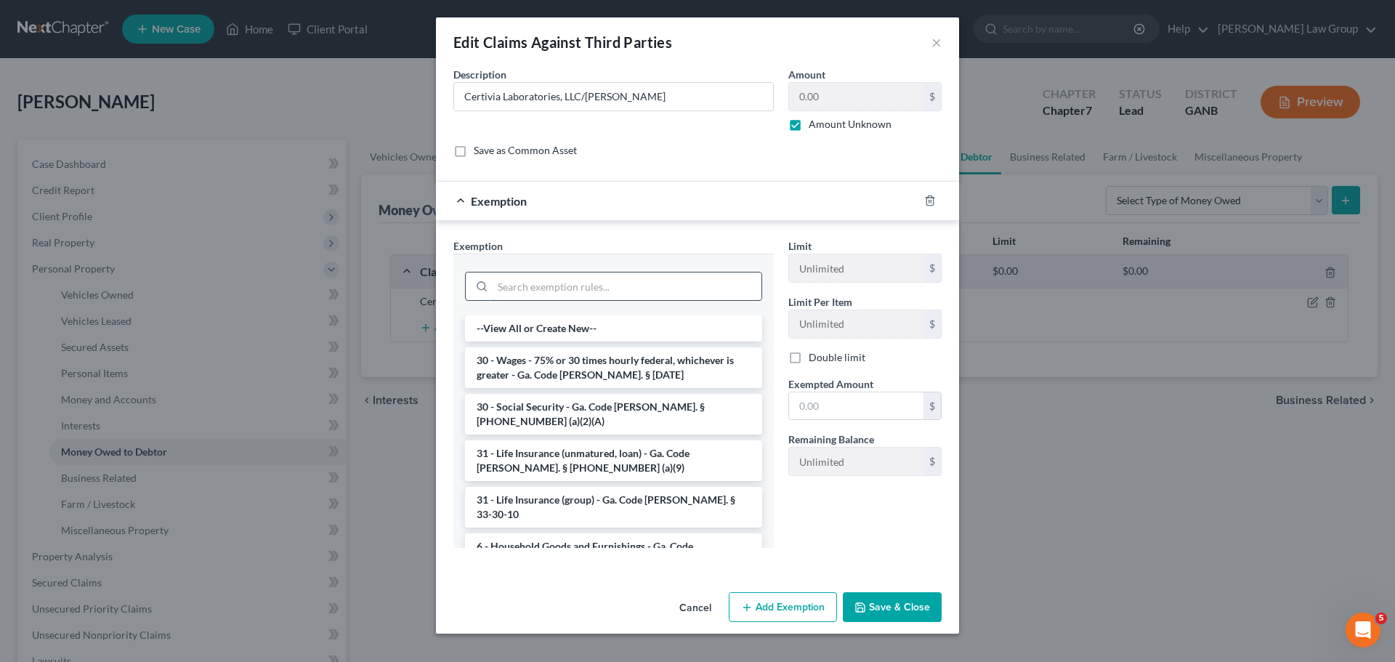
click at [535, 291] on input "search" at bounding box center [627, 286] width 269 height 28
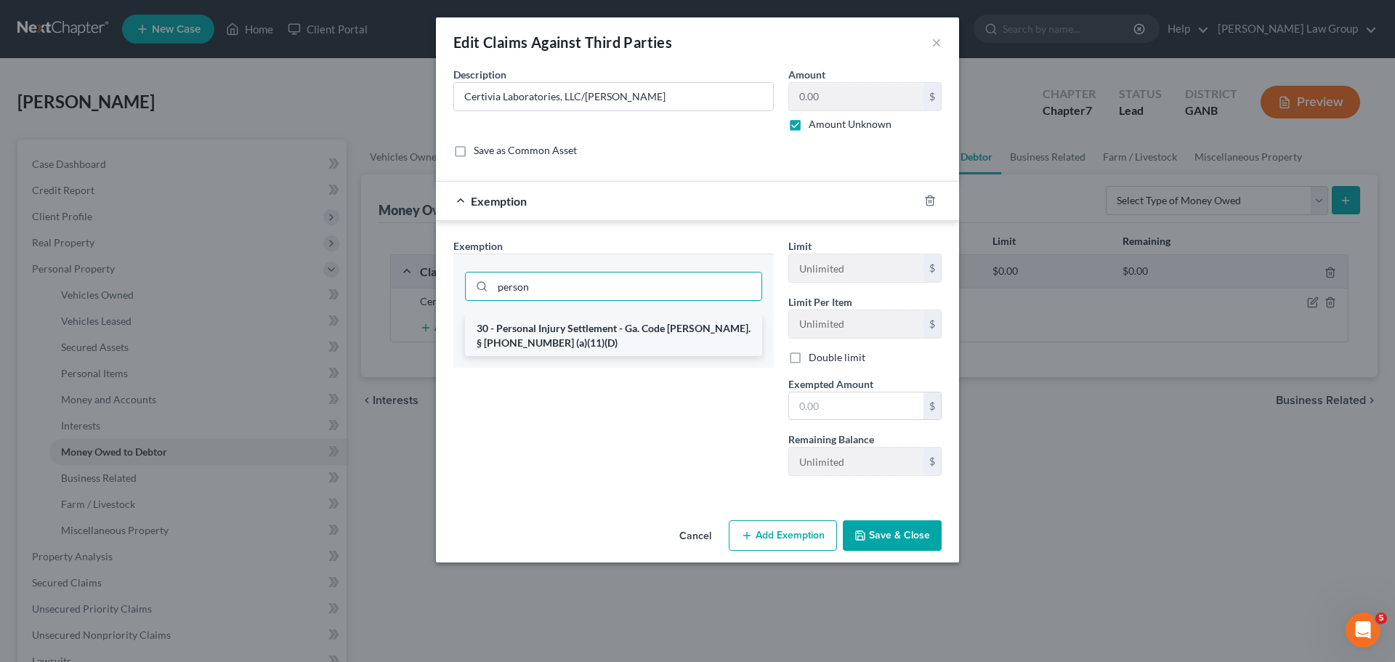
click at [609, 339] on li "30 - Personal Injury Settlement - Ga. Code [PERSON_NAME]. § [PHONE_NUMBER] (a)(…" at bounding box center [613, 335] width 297 height 41
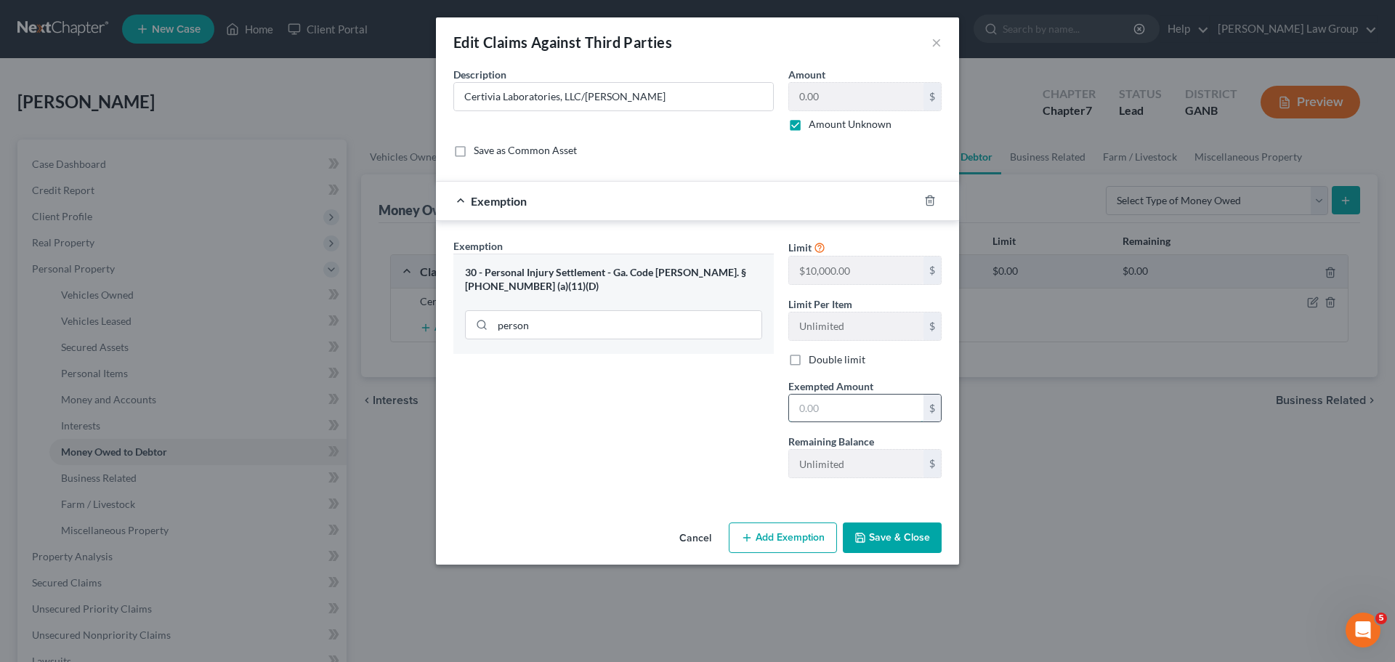
click at [873, 407] on input "text" at bounding box center [856, 408] width 134 height 28
click at [886, 551] on button "Save & Close" at bounding box center [892, 537] width 99 height 31
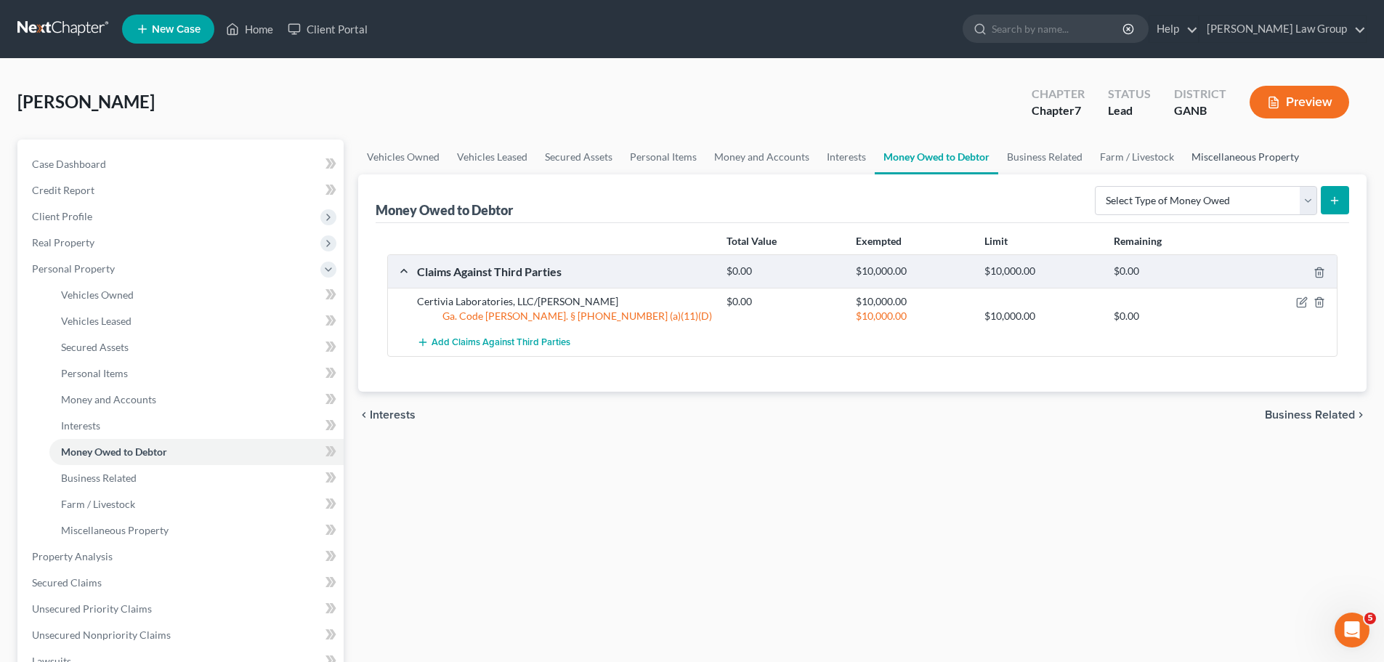
click at [1234, 154] on link "Miscellaneous Property" at bounding box center [1245, 156] width 125 height 35
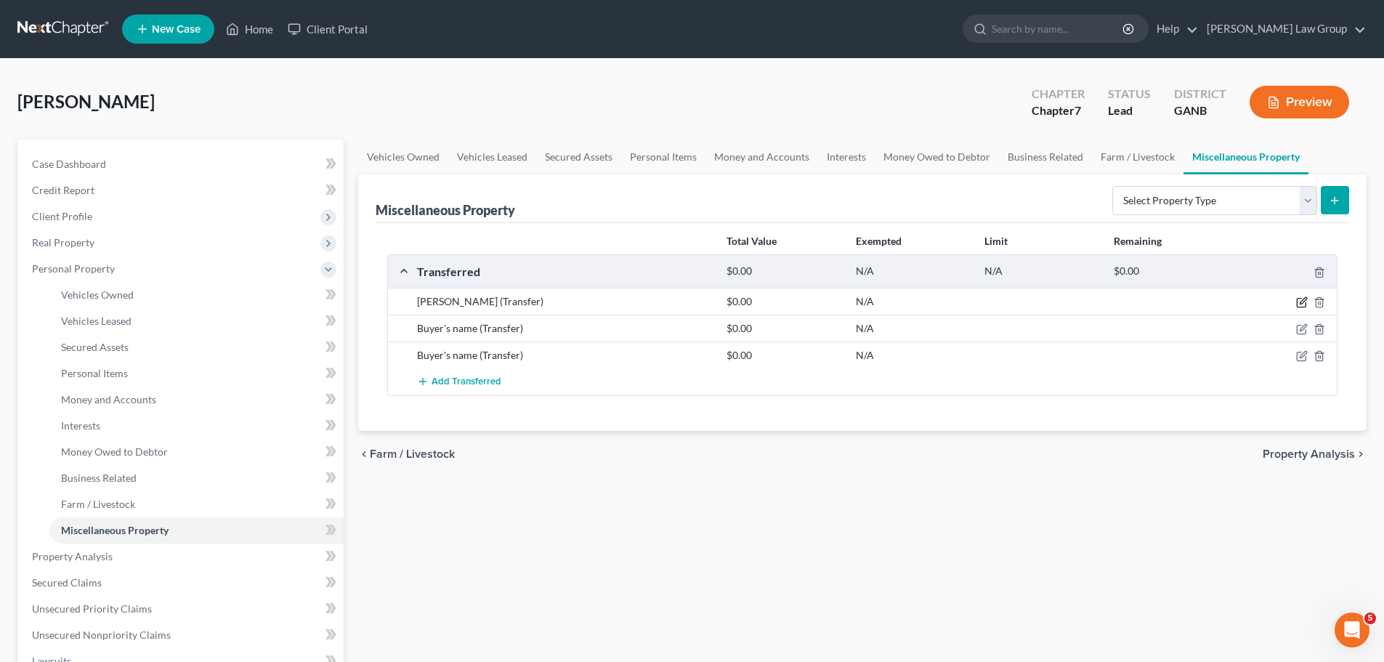
click at [1304, 301] on icon "button" at bounding box center [1303, 301] width 7 height 7
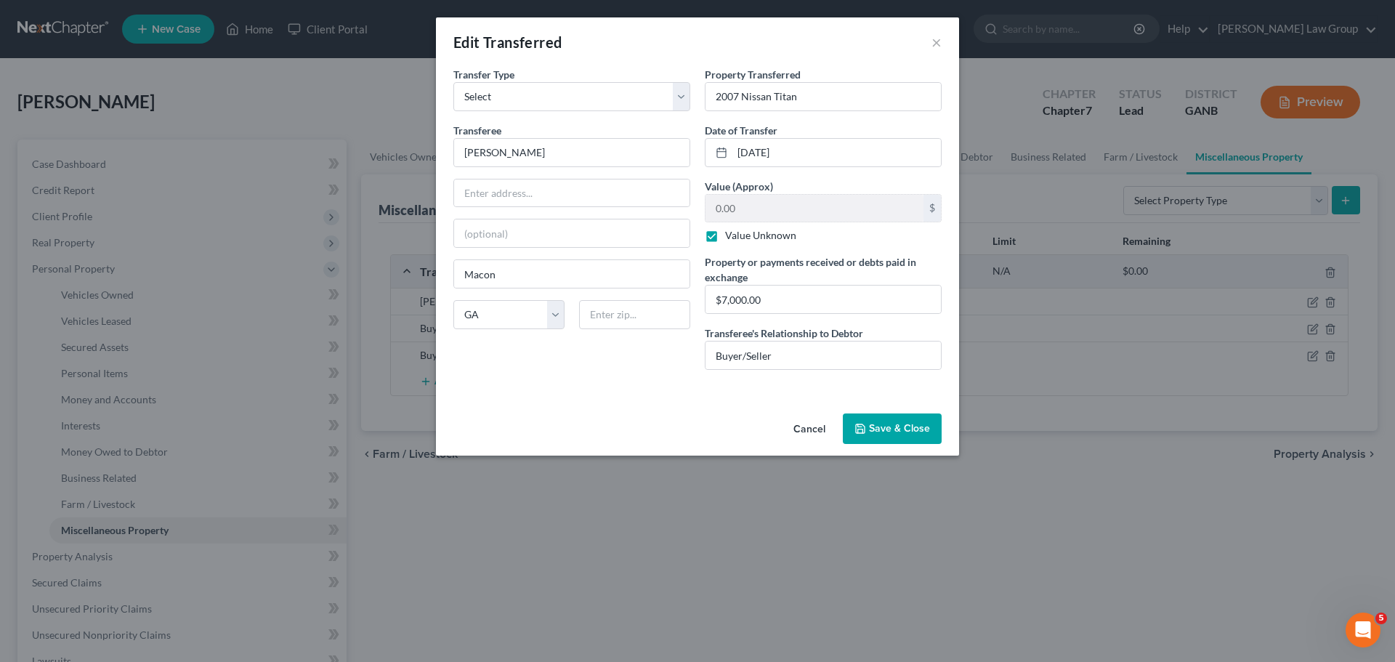
click at [898, 437] on button "Save & Close" at bounding box center [892, 428] width 99 height 31
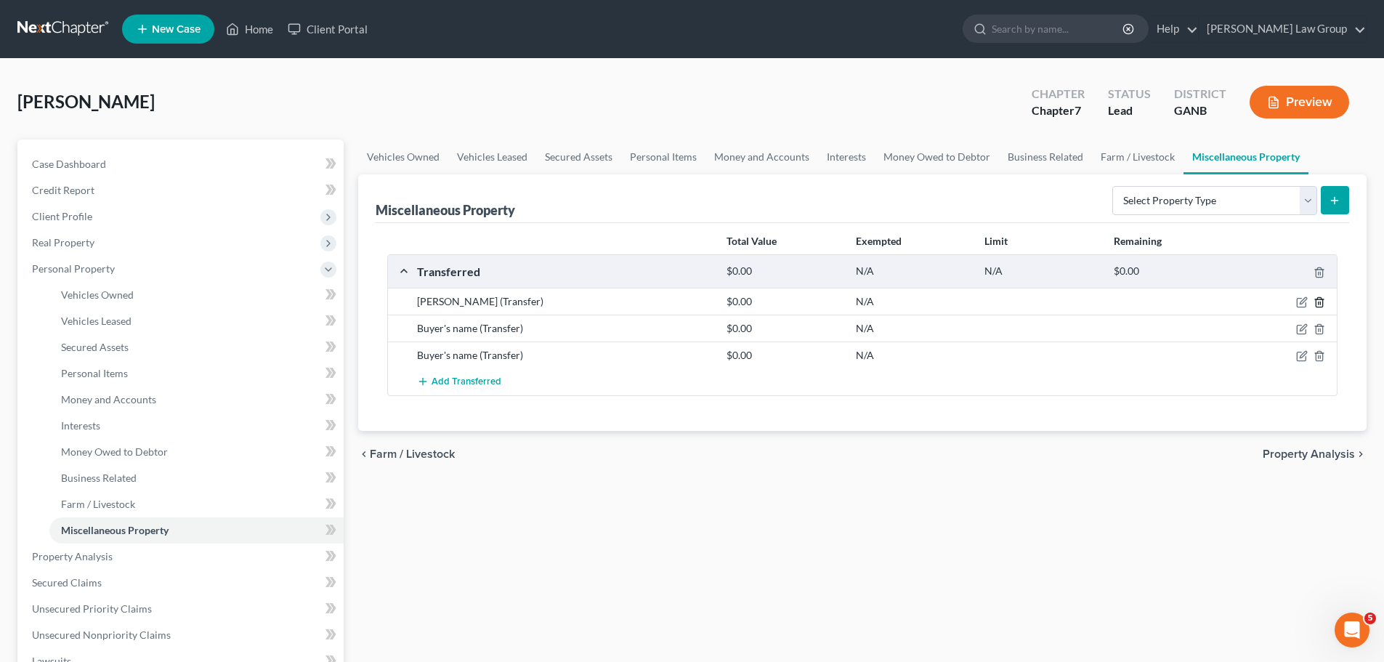
click at [1319, 302] on icon "button" at bounding box center [1319, 302] width 12 height 12
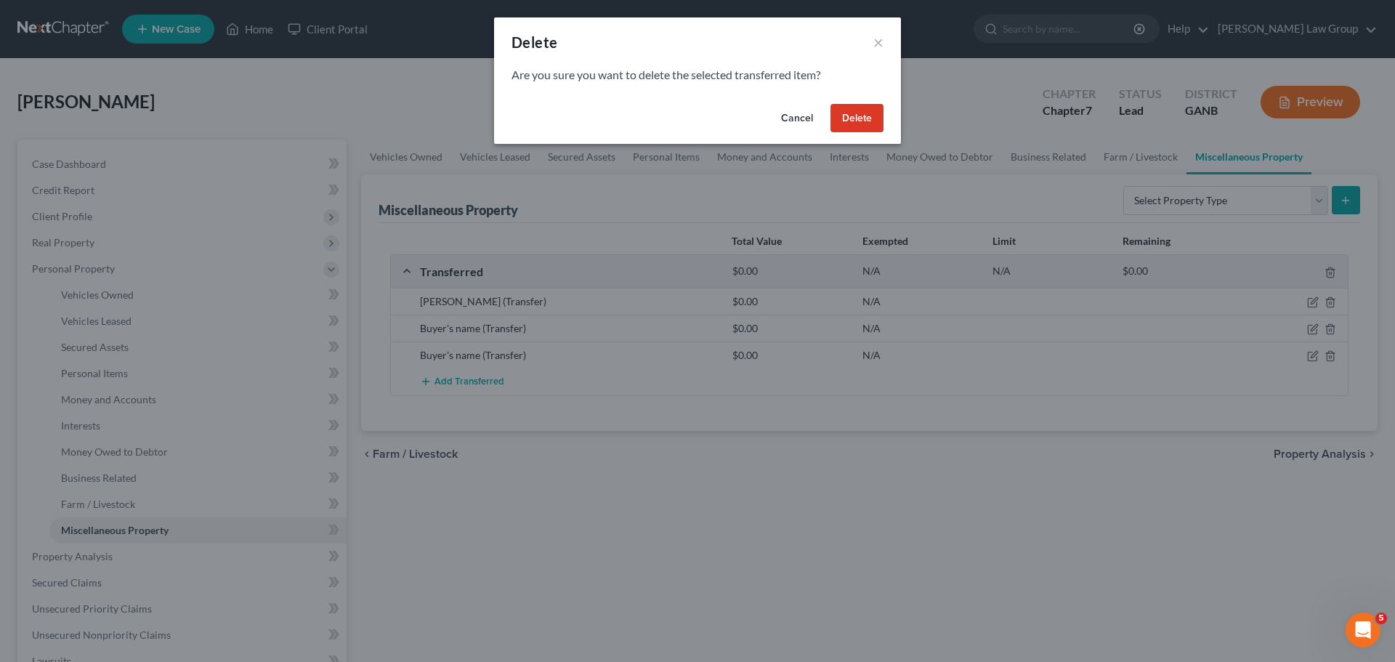
click at [862, 123] on button "Delete" at bounding box center [856, 118] width 53 height 29
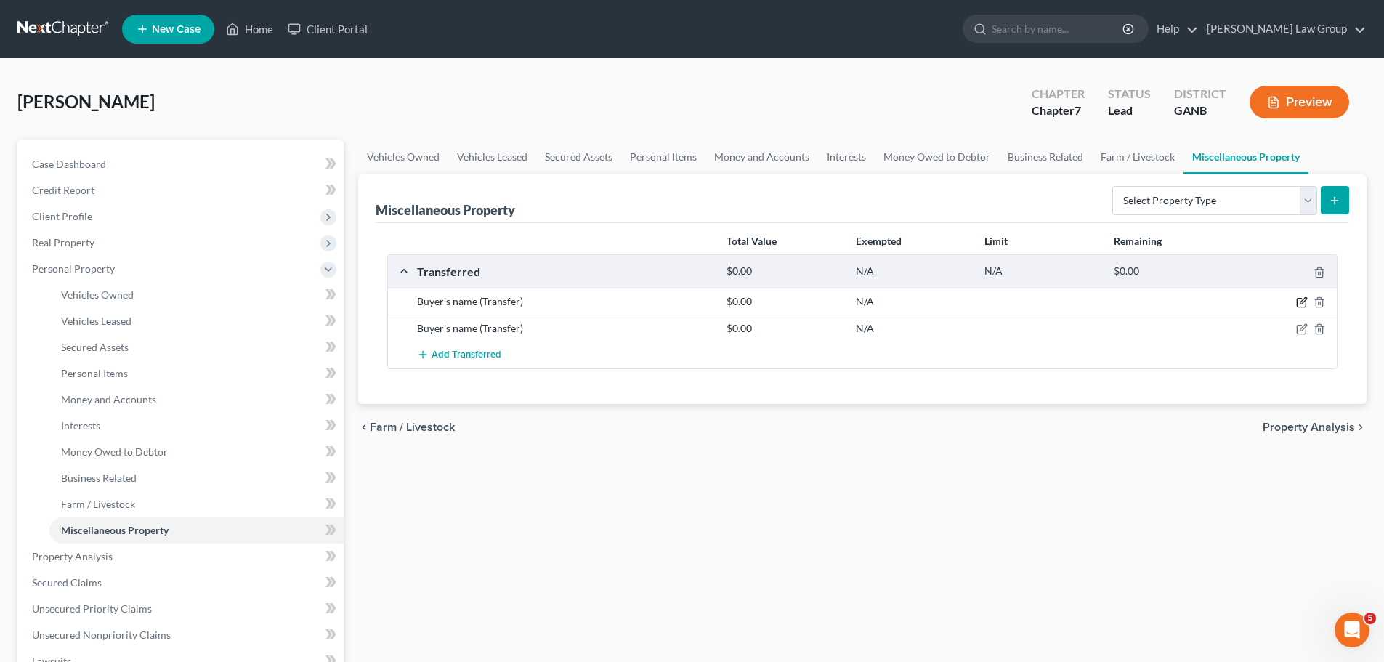
click at [1299, 306] on icon "button" at bounding box center [1302, 302] width 12 height 12
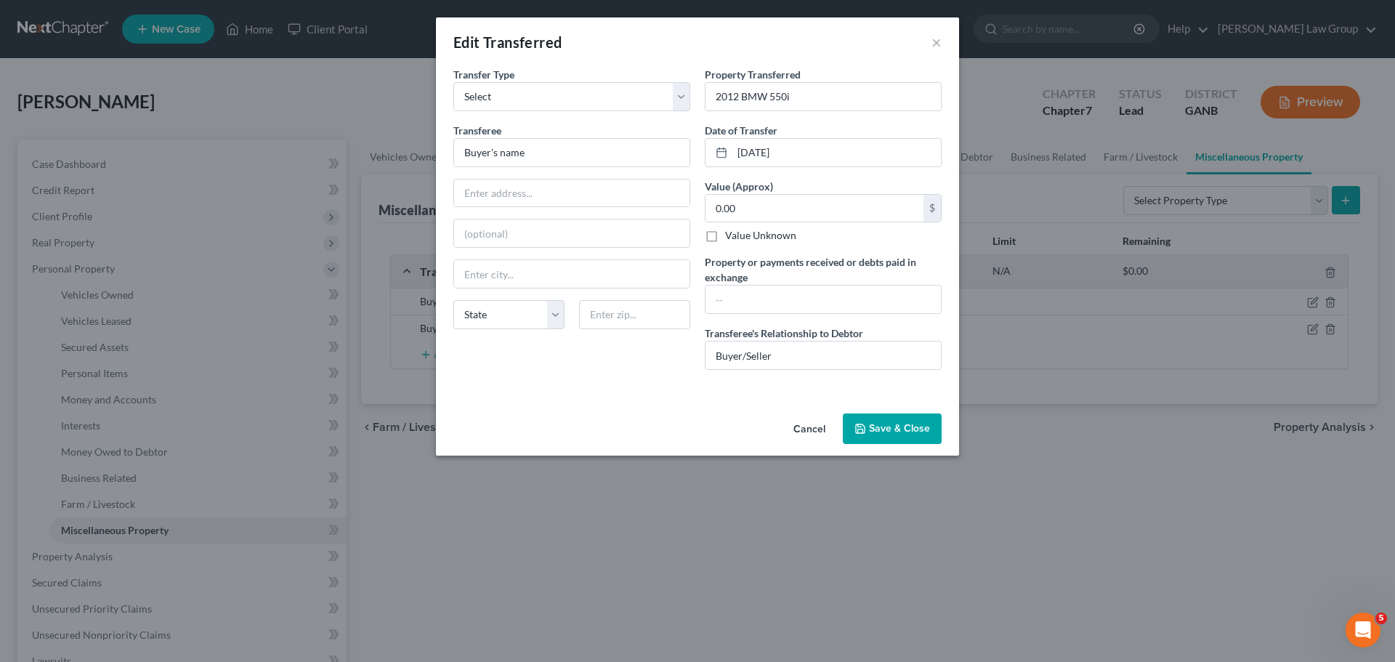
click at [879, 423] on button "Save & Close" at bounding box center [892, 428] width 99 height 31
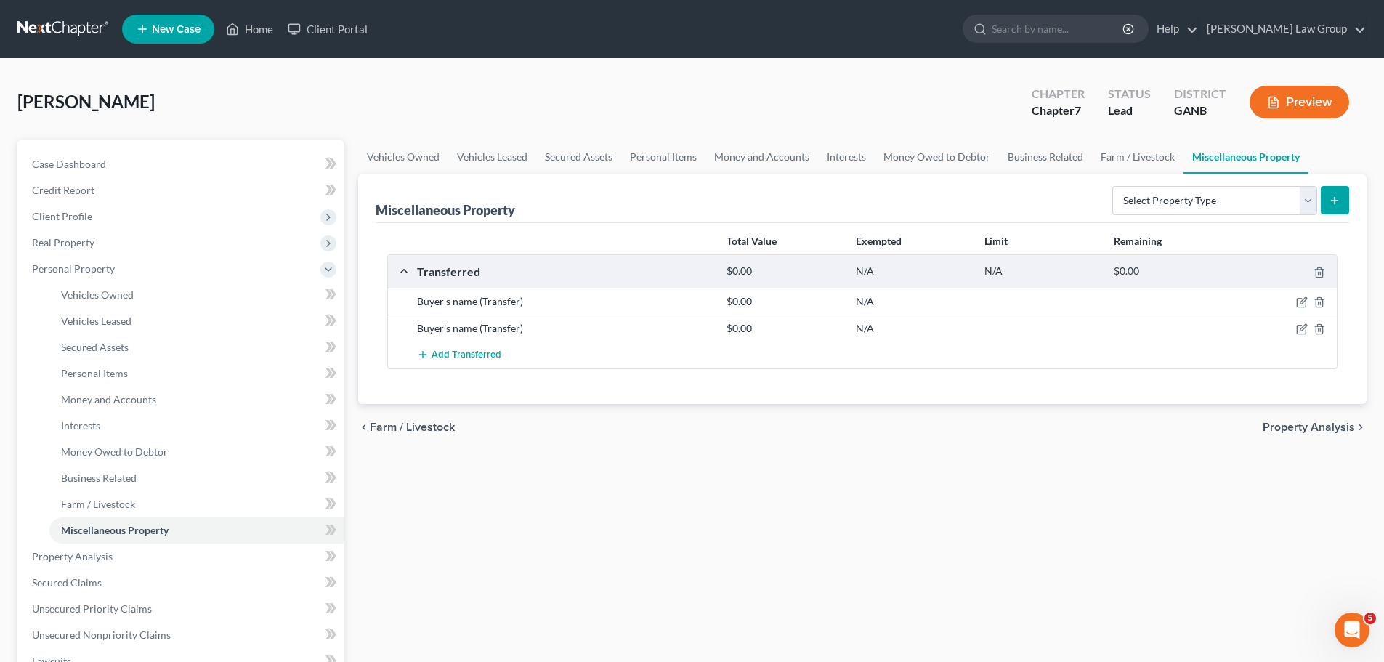
click at [1316, 309] on div "Buyer's name (Transfer) $0.00 N/A" at bounding box center [862, 301] width 949 height 27
click at [1319, 305] on icon "button" at bounding box center [1319, 302] width 12 height 12
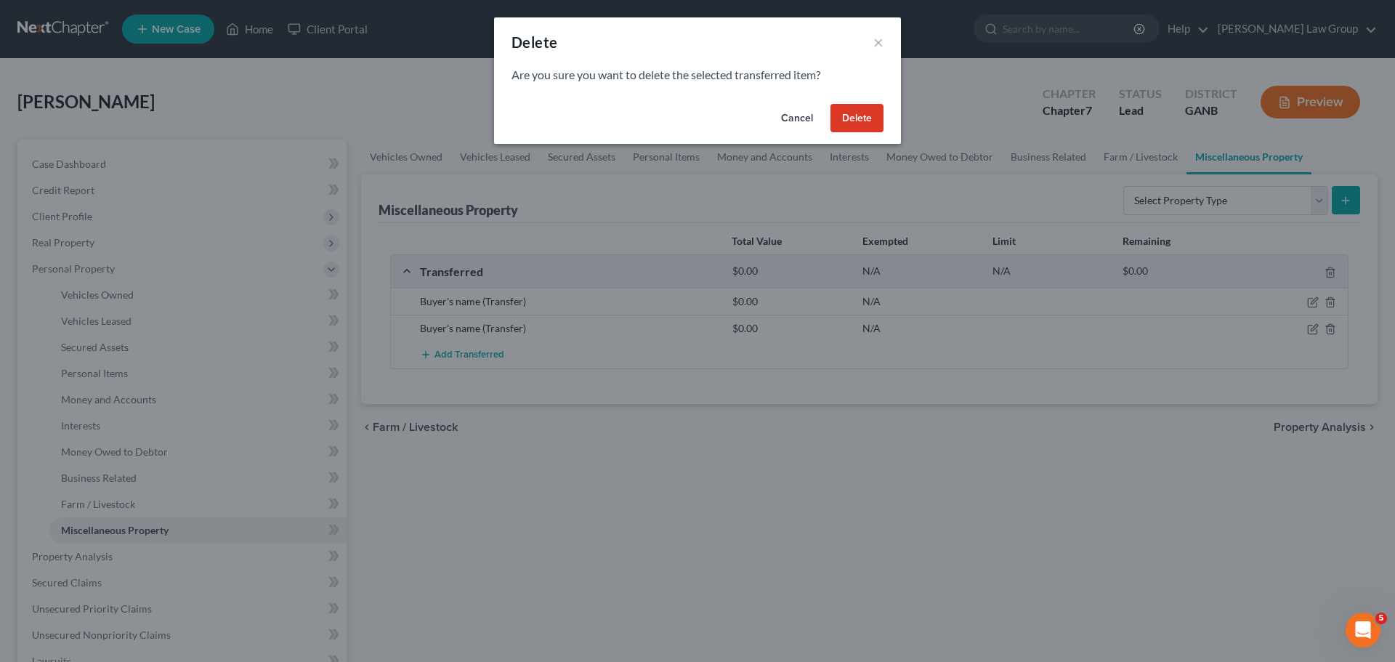
click at [870, 124] on button "Delete" at bounding box center [856, 118] width 53 height 29
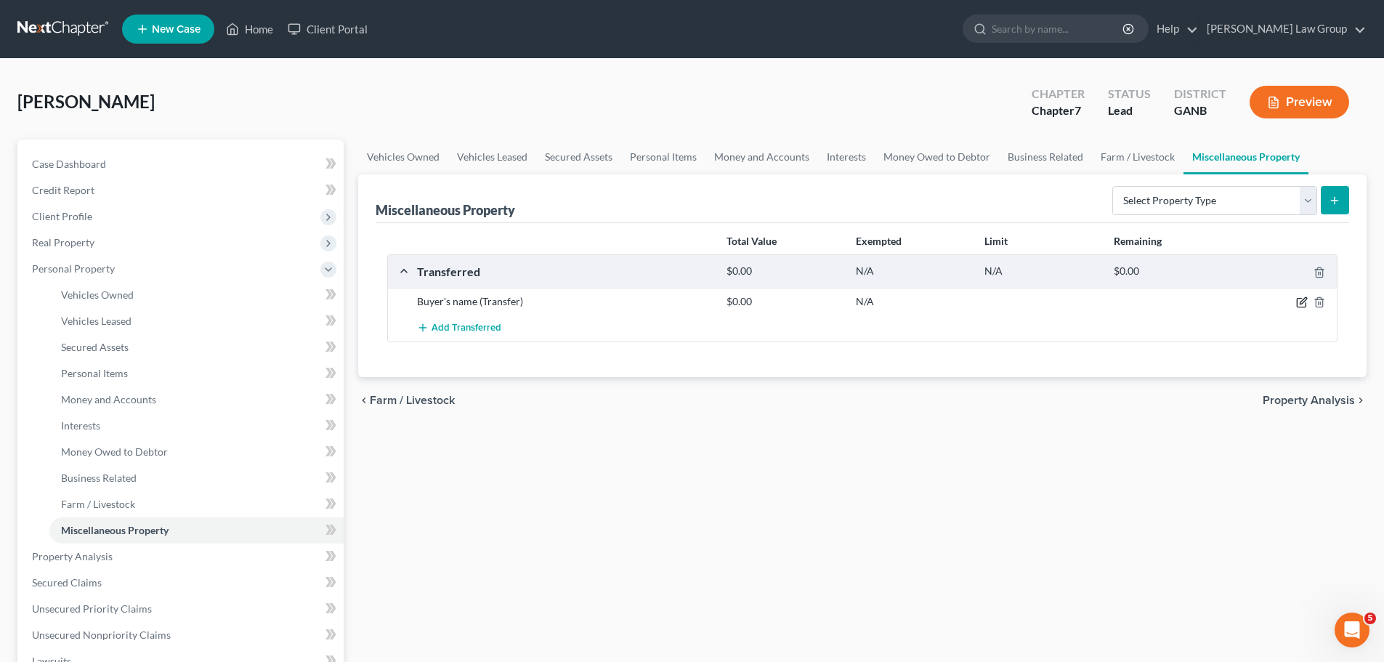
click at [1297, 296] on div at bounding box center [1286, 301] width 103 height 15
click at [1297, 300] on icon "button" at bounding box center [1302, 302] width 12 height 12
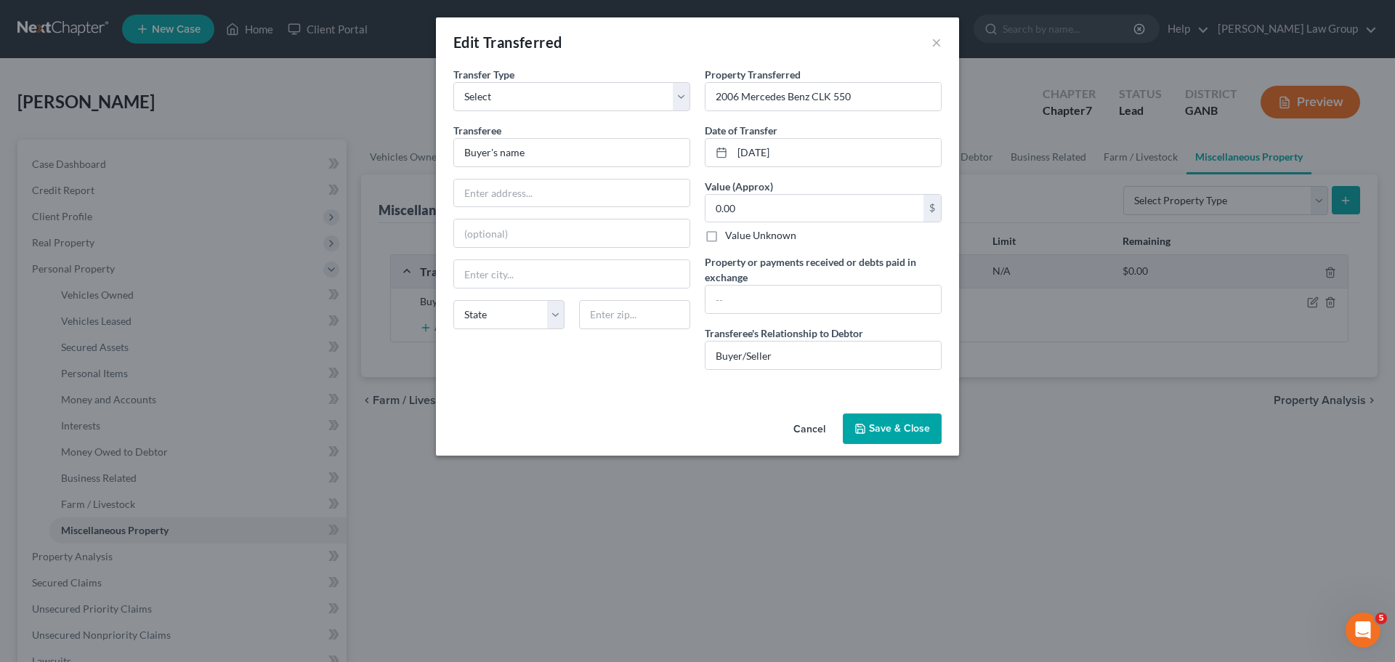
drag, startPoint x: 905, startPoint y: 422, endPoint x: 1293, endPoint y: 381, distance: 390.1
click at [904, 422] on button "Save & Close" at bounding box center [892, 428] width 99 height 31
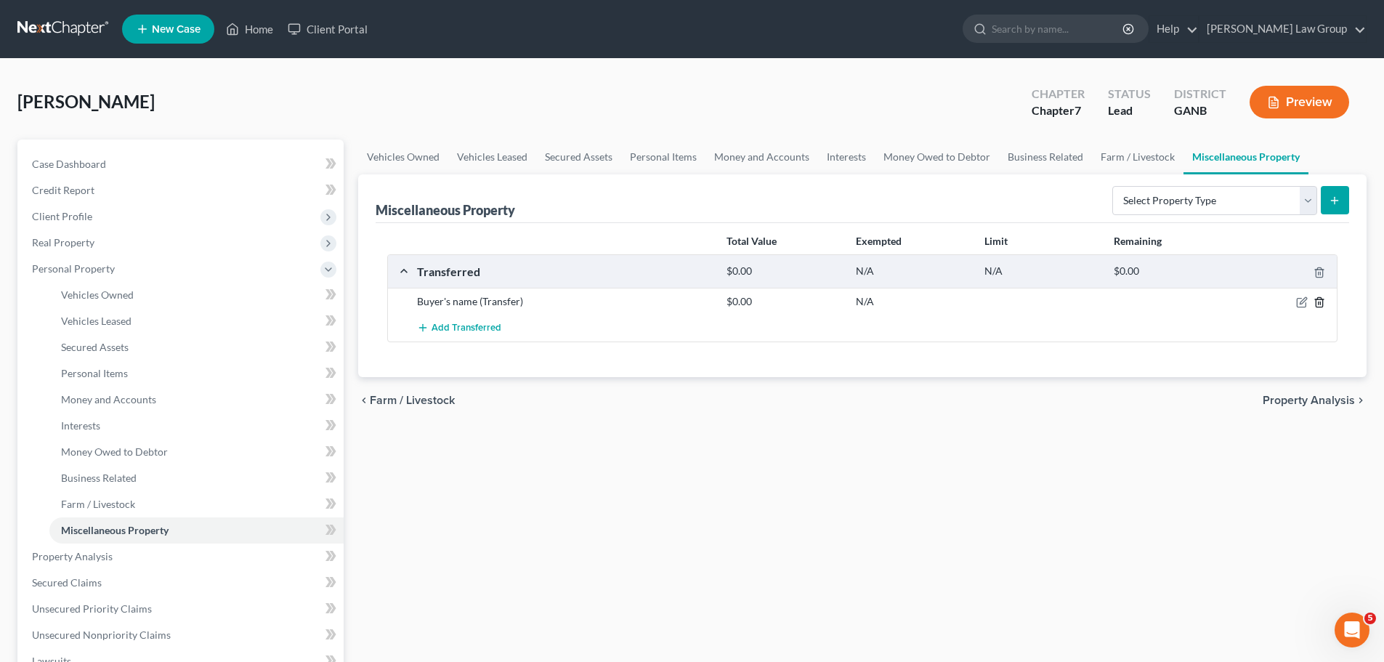
click at [1320, 299] on polyline "button" at bounding box center [1319, 299] width 9 height 0
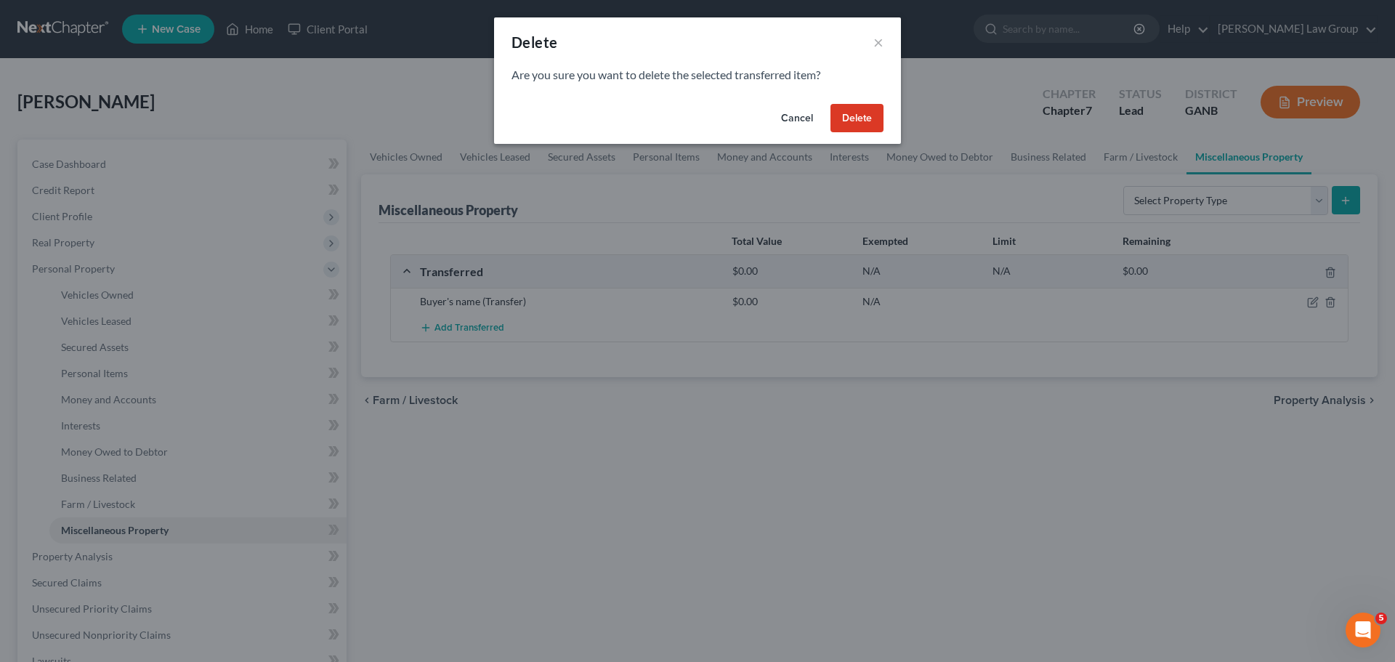
click at [861, 121] on button "Delete" at bounding box center [856, 118] width 53 height 29
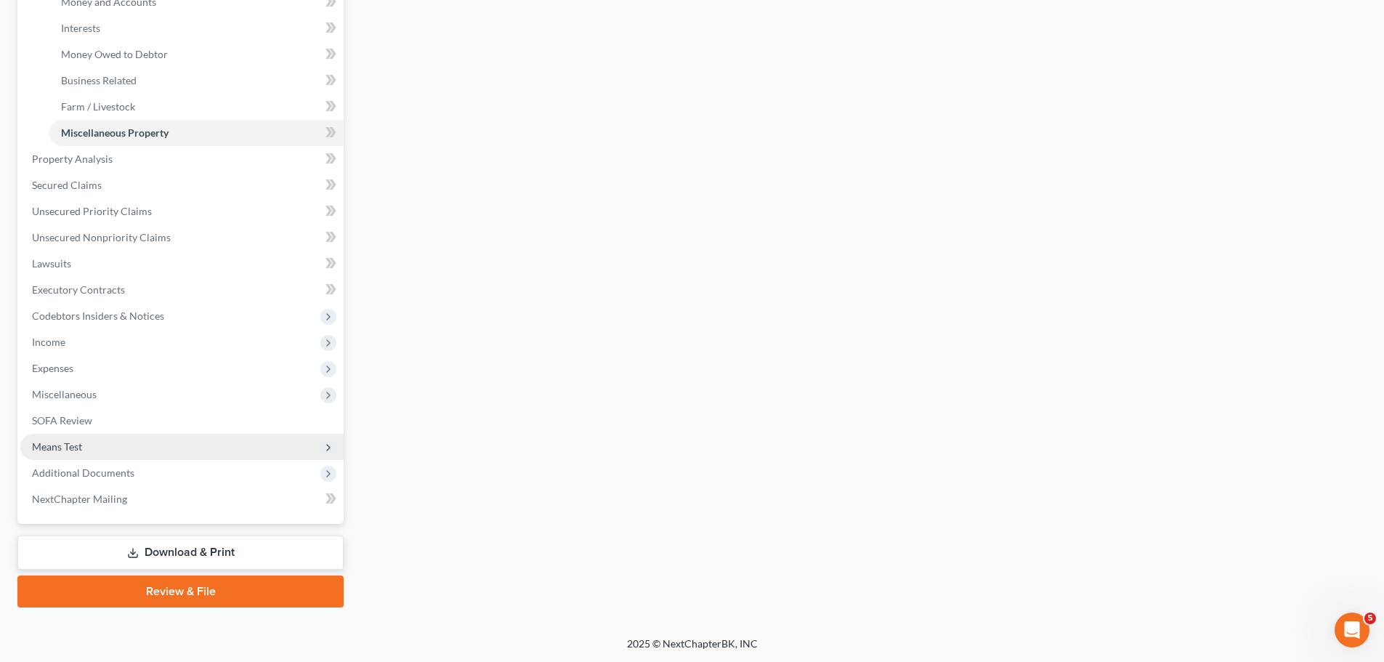
scroll to position [398, 0]
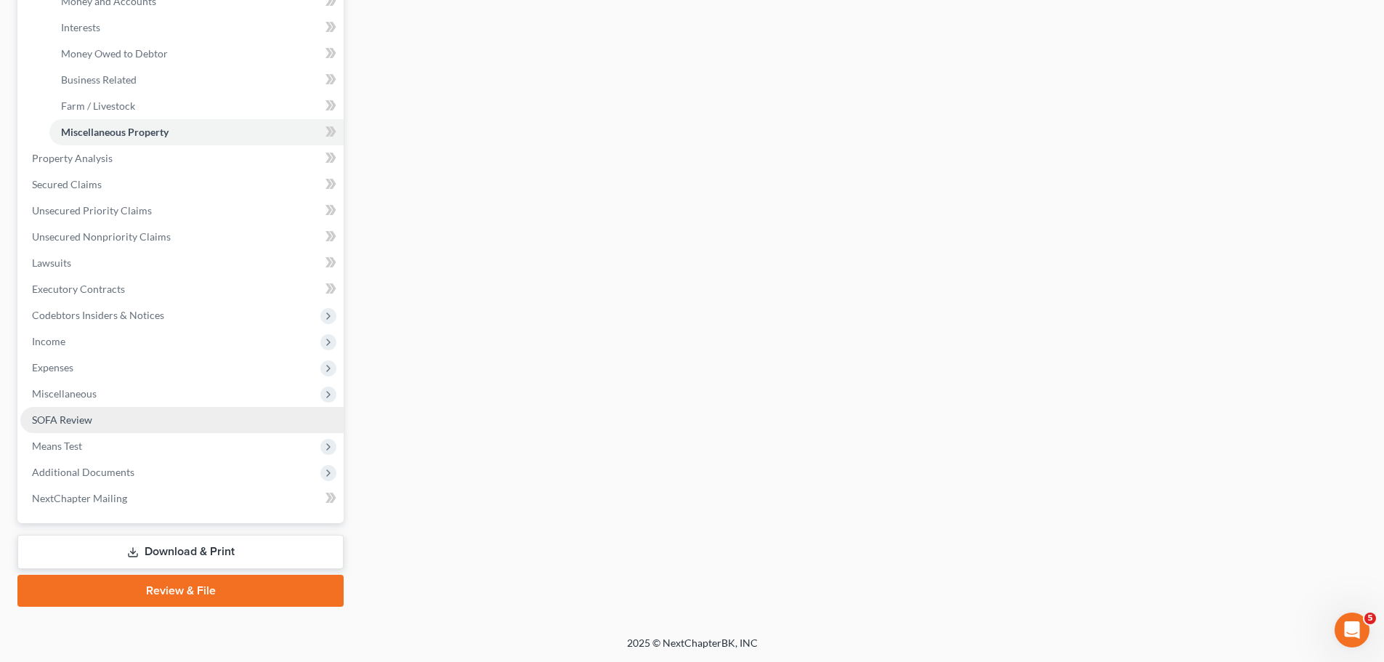
click at [129, 421] on link "SOFA Review" at bounding box center [181, 420] width 323 height 26
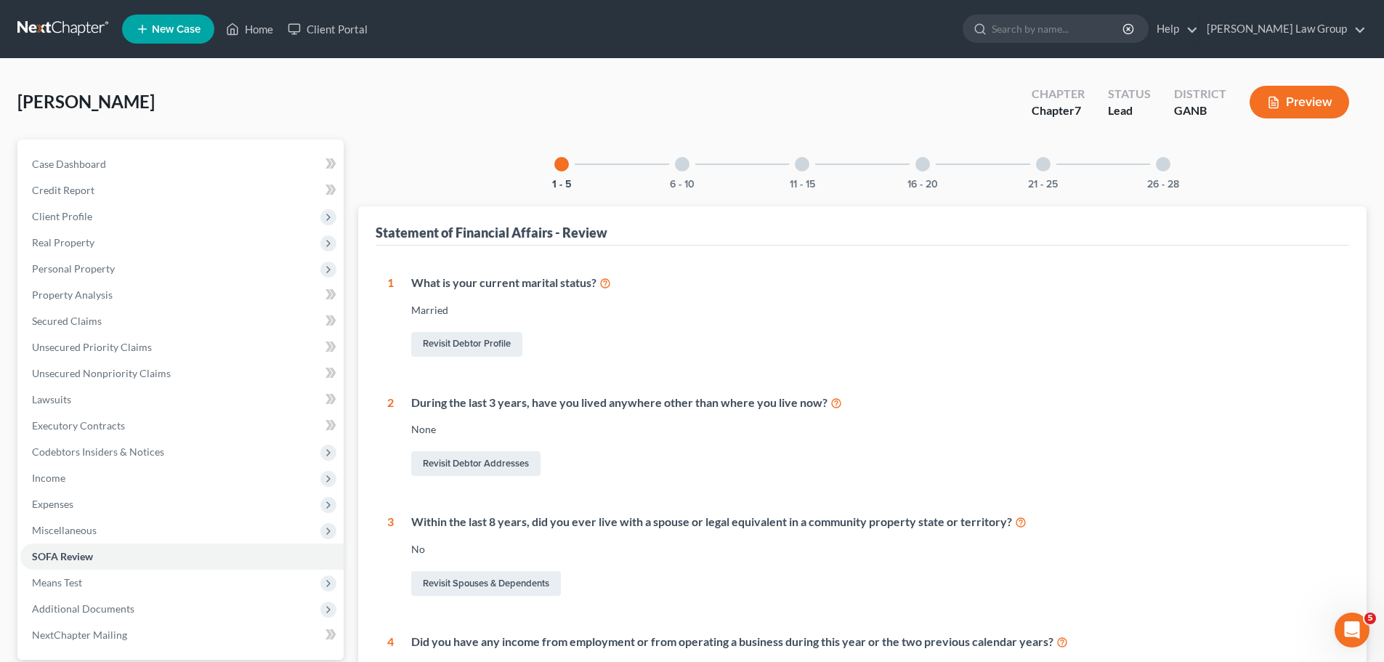
click at [1166, 167] on div at bounding box center [1163, 164] width 15 height 15
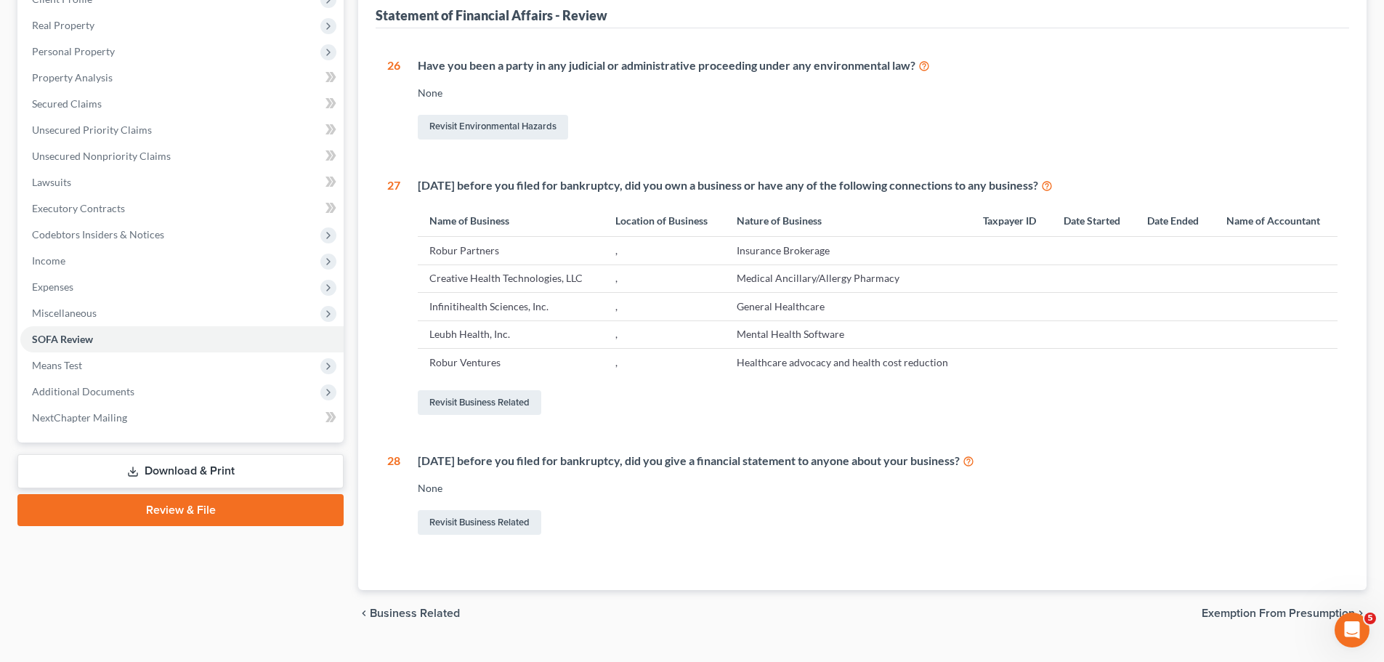
scroll to position [218, 0]
click at [490, 400] on link "Revisit Business Related" at bounding box center [479, 401] width 123 height 25
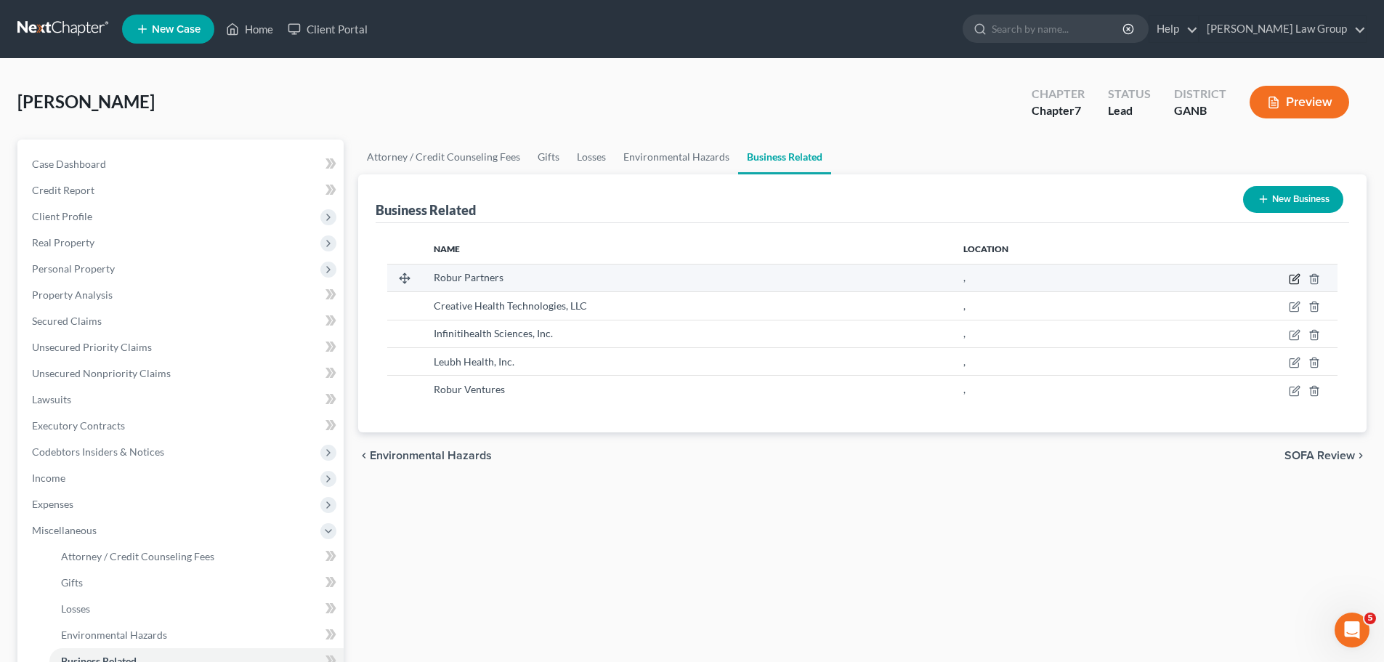
click at [1292, 279] on icon "button" at bounding box center [1295, 279] width 12 height 12
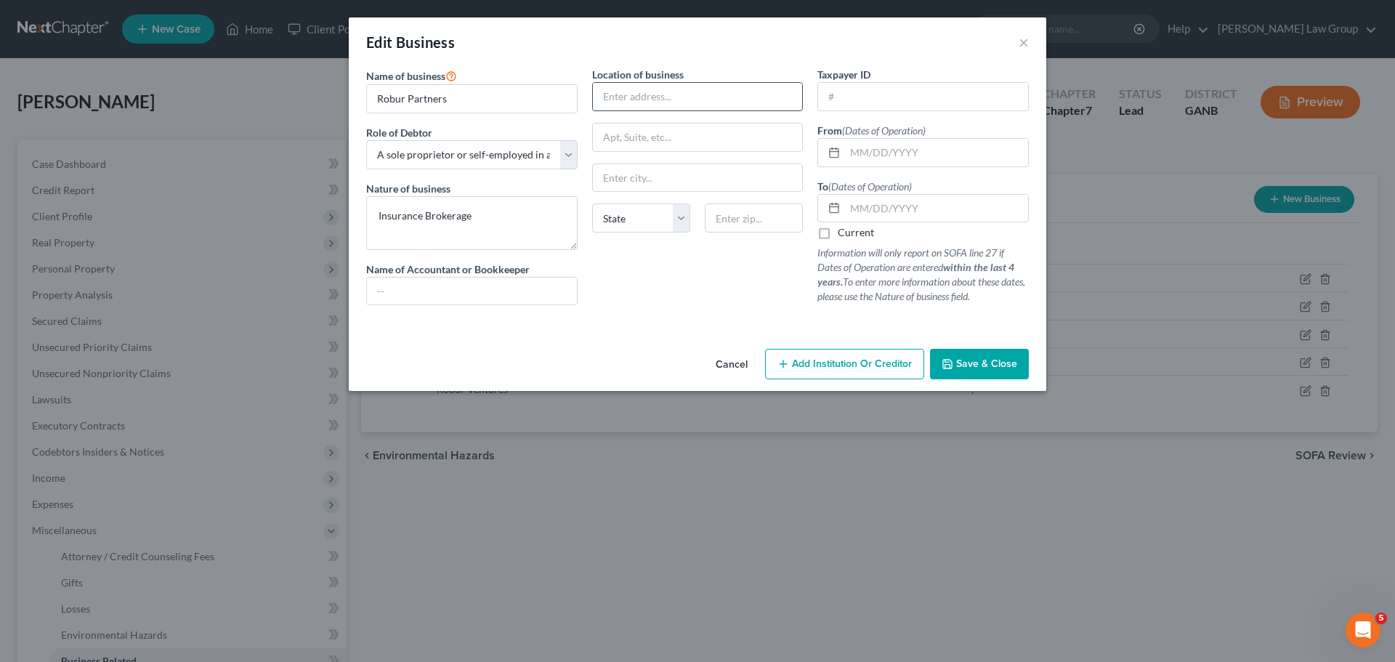
click at [651, 92] on input "text" at bounding box center [698, 97] width 210 height 28
click at [862, 155] on input "text" at bounding box center [936, 153] width 183 height 28
click at [838, 234] on label "Current" at bounding box center [856, 232] width 36 height 15
click at [843, 234] on input "Current" at bounding box center [847, 229] width 9 height 9
click at [992, 367] on span "Save & Close" at bounding box center [986, 363] width 61 height 12
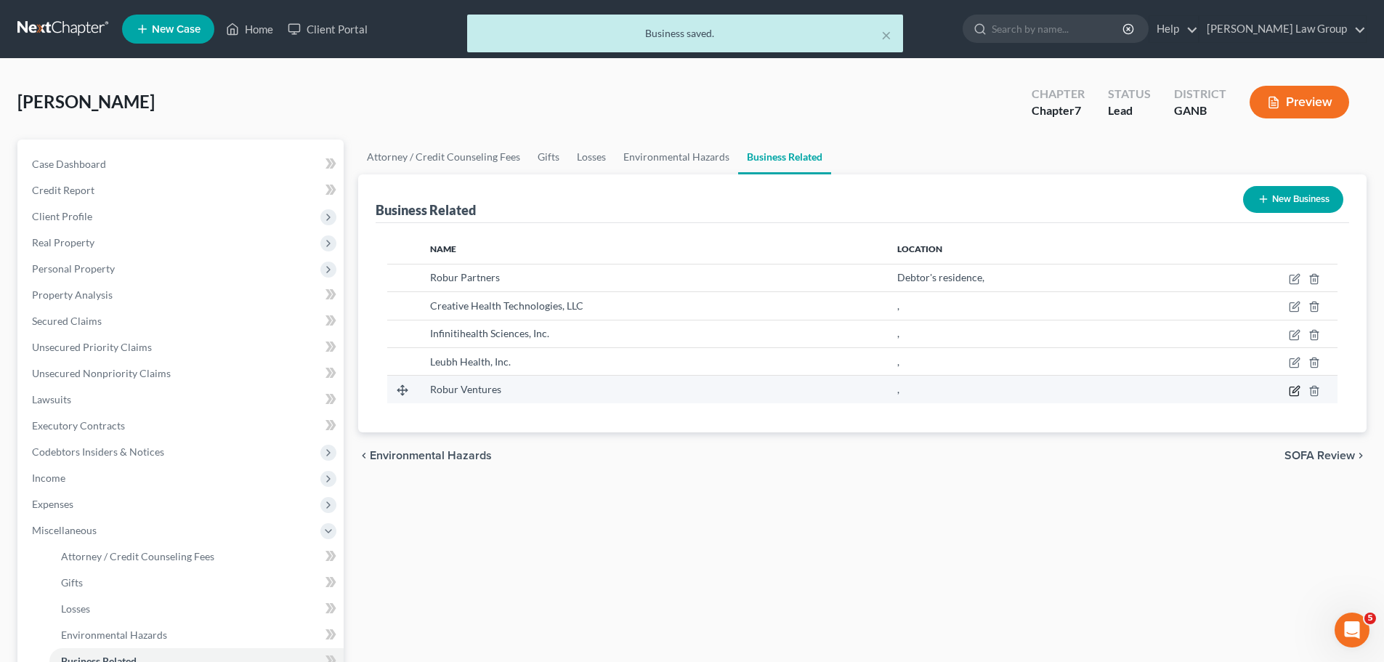
click at [1297, 391] on icon "button" at bounding box center [1295, 391] width 12 height 12
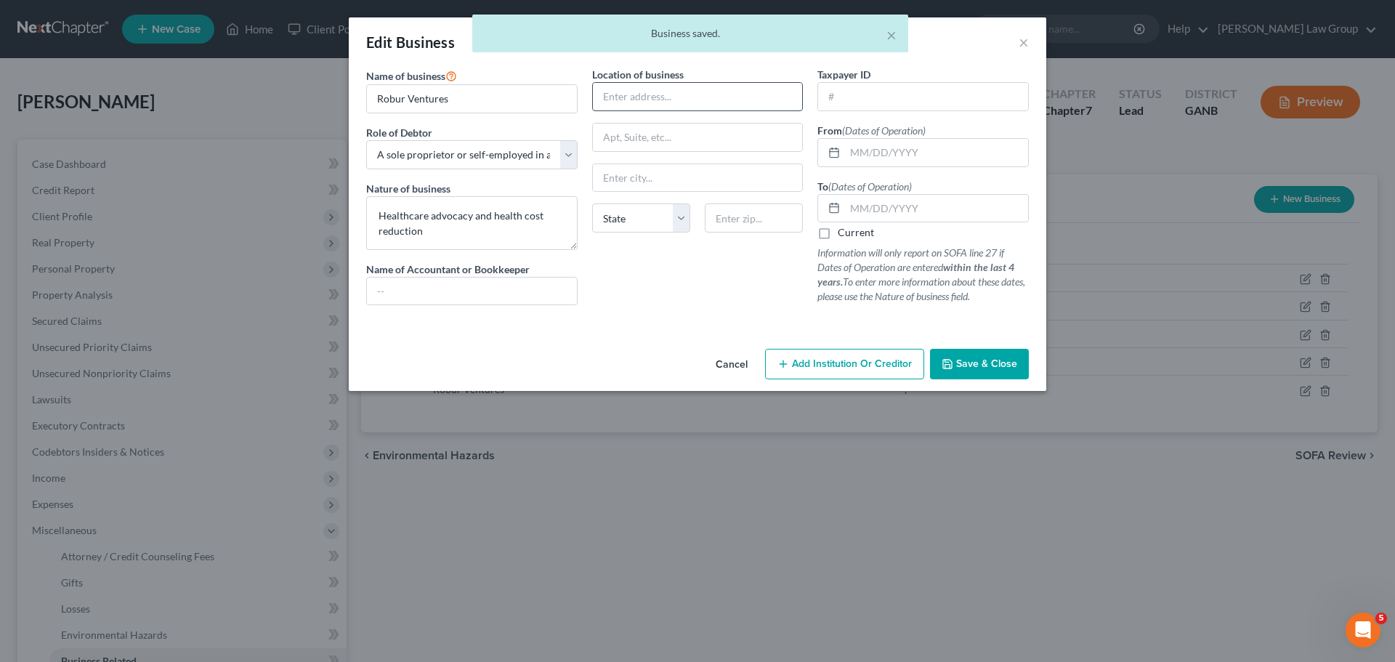
click at [654, 91] on input "text" at bounding box center [698, 97] width 210 height 28
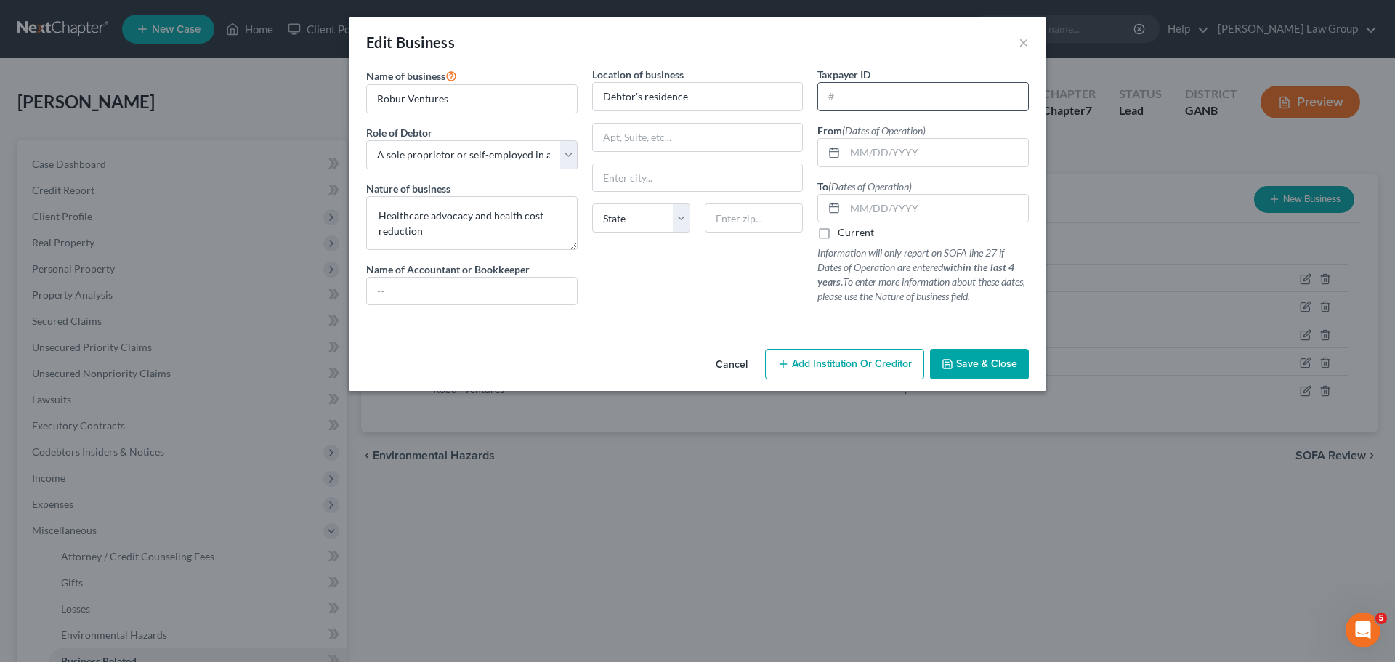
click at [878, 106] on input "text" at bounding box center [923, 97] width 210 height 28
drag, startPoint x: 858, startPoint y: 134, endPoint x: 856, endPoint y: 149, distance: 15.3
click at [856, 135] on span "(Dates of Operation)" at bounding box center [884, 130] width 84 height 12
click at [856, 149] on input "text" at bounding box center [936, 153] width 183 height 28
click at [838, 236] on label "Current" at bounding box center [856, 232] width 36 height 15
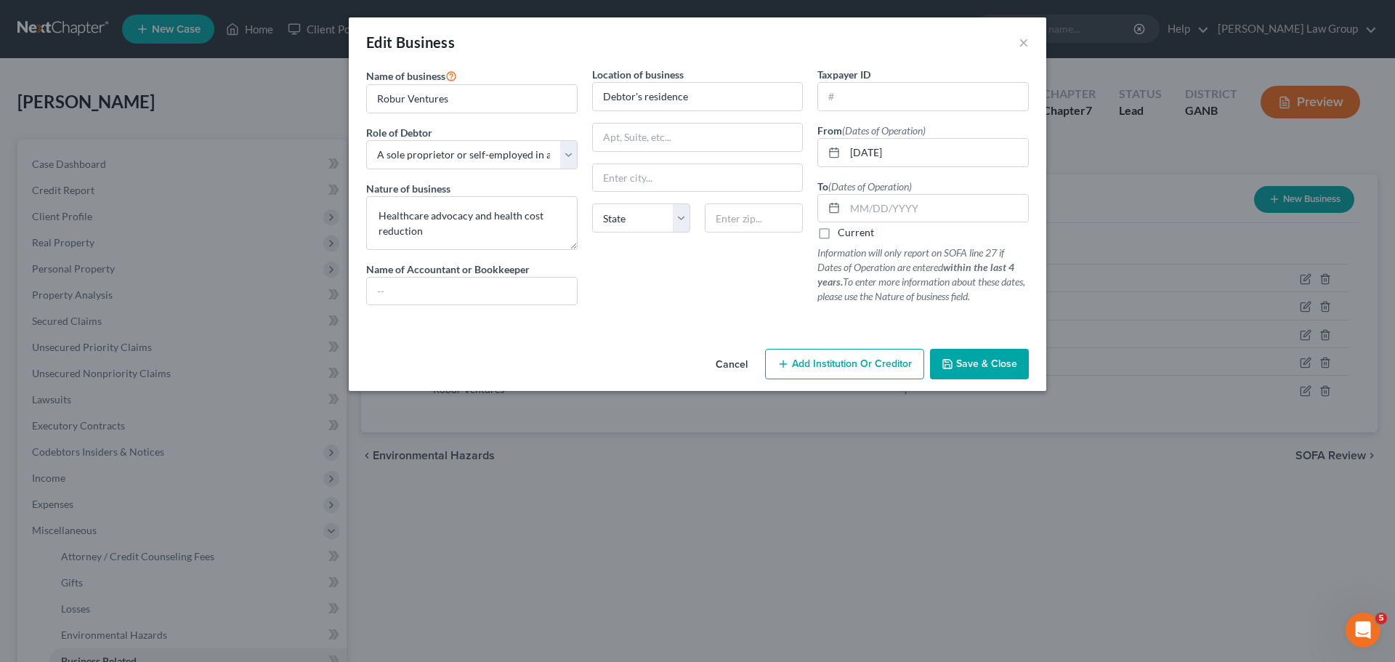
click at [843, 235] on input "Current" at bounding box center [847, 229] width 9 height 9
click at [985, 363] on span "Save & Close" at bounding box center [986, 363] width 61 height 12
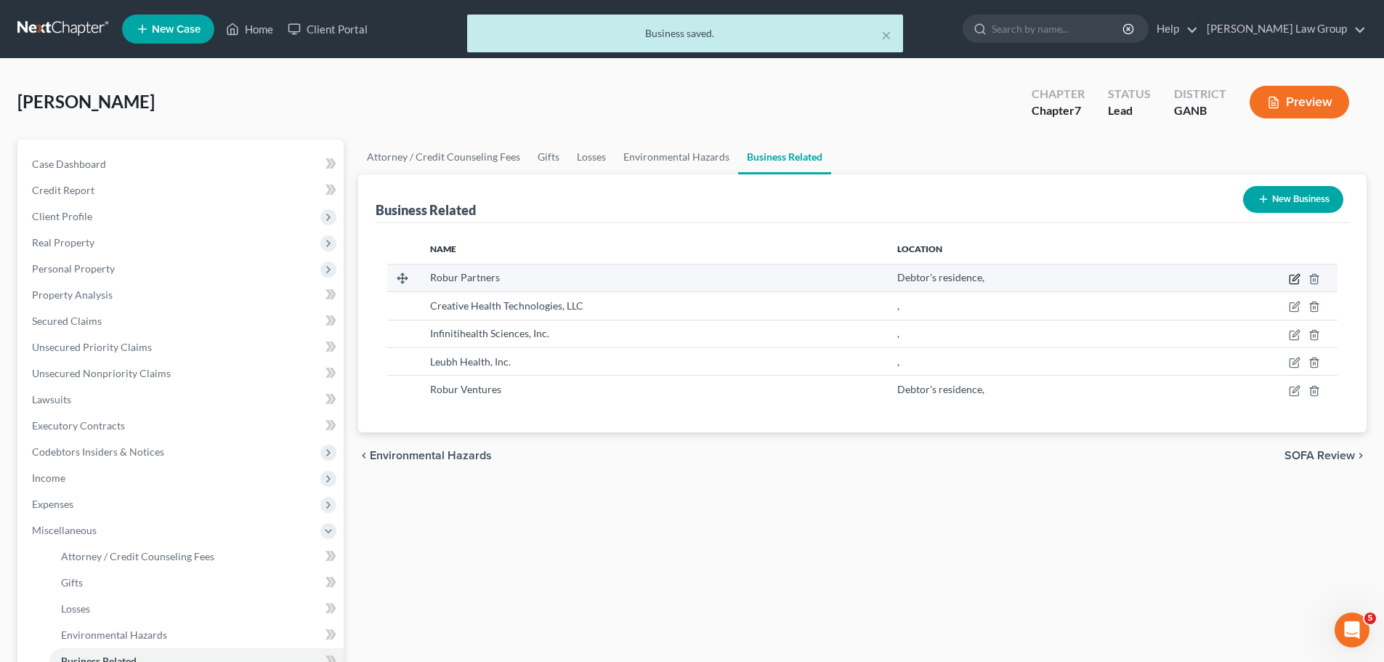
click at [1292, 280] on icon "button" at bounding box center [1295, 279] width 12 height 12
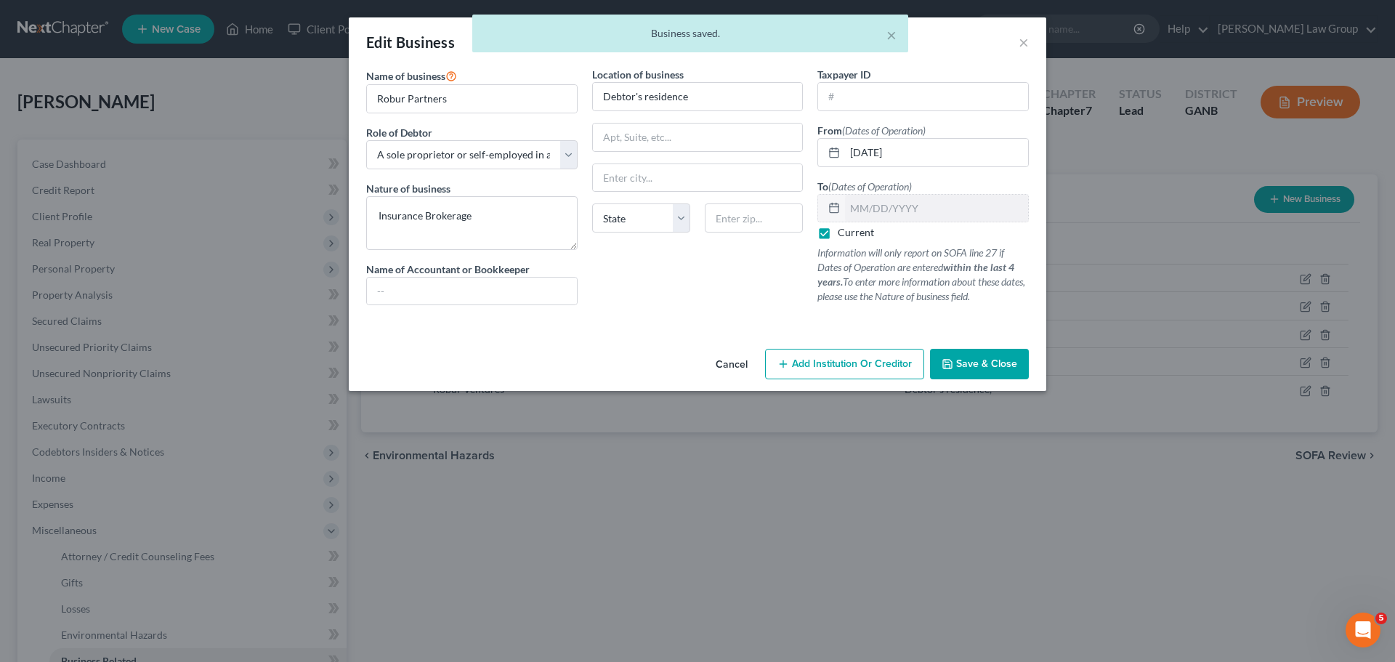
drag, startPoint x: 941, startPoint y: 355, endPoint x: 1226, endPoint y: 359, distance: 284.8
click at [941, 355] on button "Save & Close" at bounding box center [979, 364] width 99 height 31
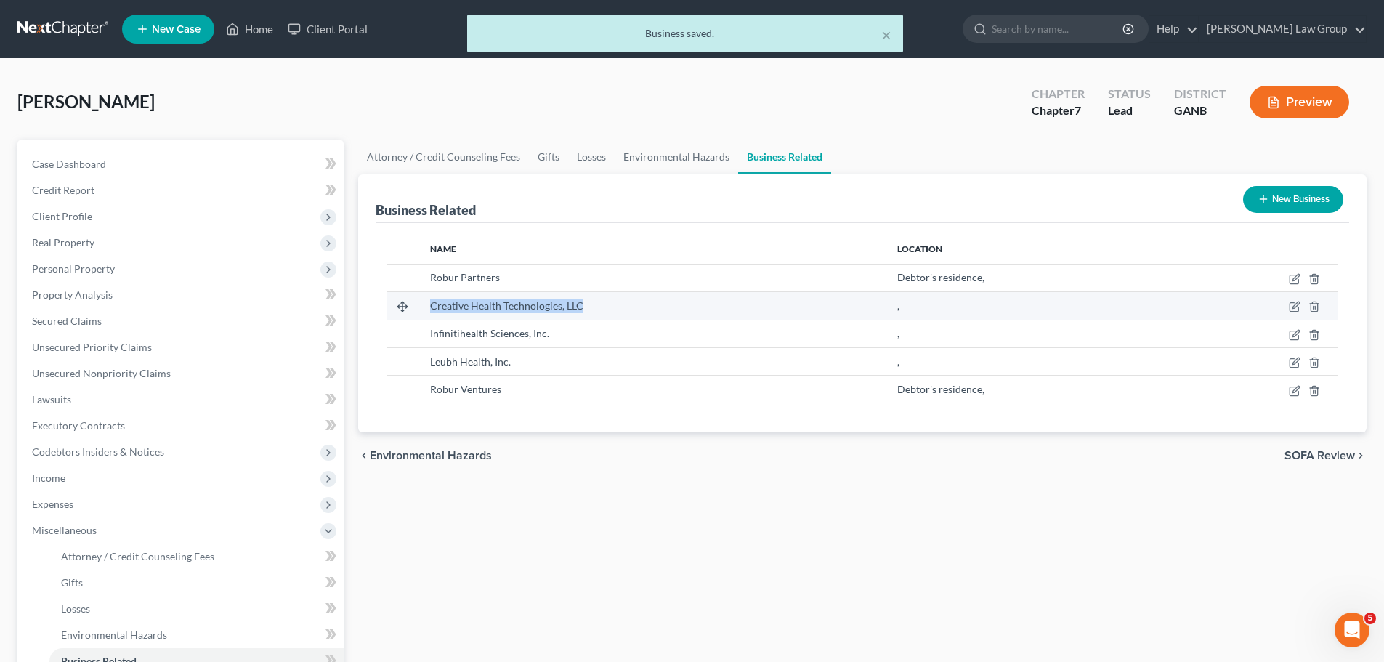
drag, startPoint x: 601, startPoint y: 300, endPoint x: 424, endPoint y: 305, distance: 177.3
click at [424, 305] on td "Creative Health Technologies, LLC" at bounding box center [651, 306] width 467 height 28
copy span "Creative Health Technologies, LLC"
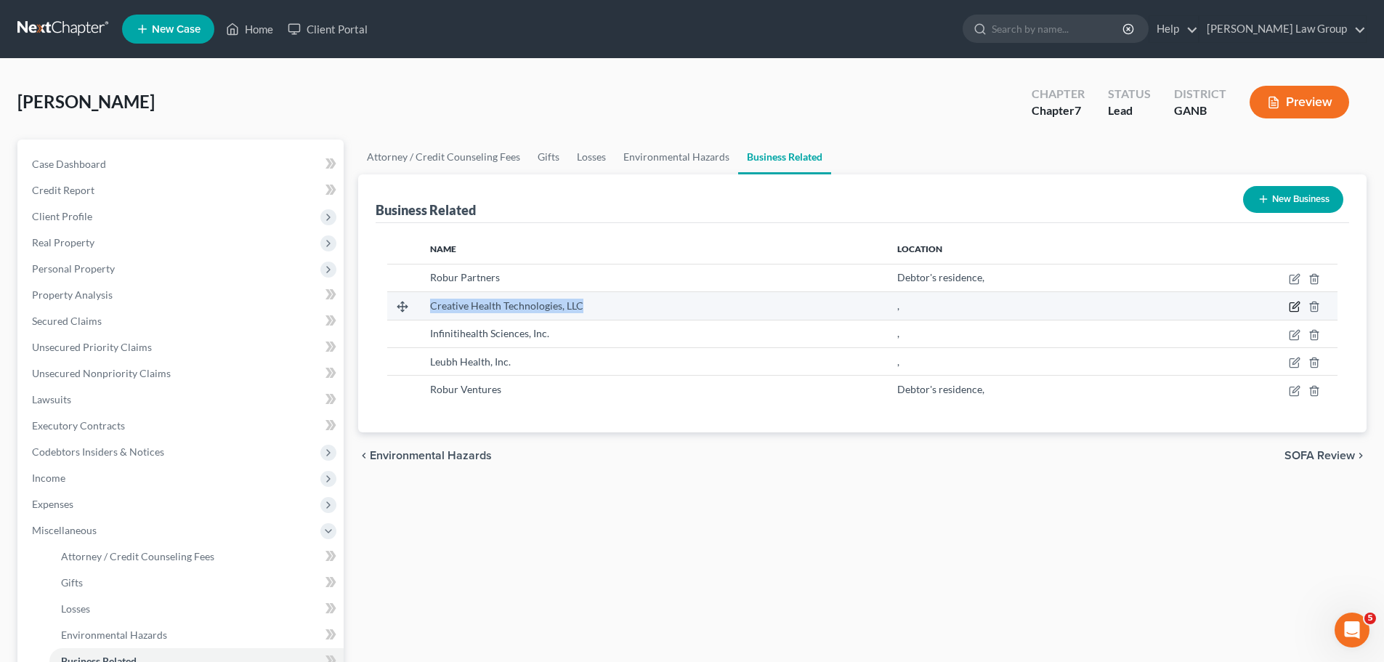
click at [1295, 301] on icon "button" at bounding box center [1295, 307] width 12 height 12
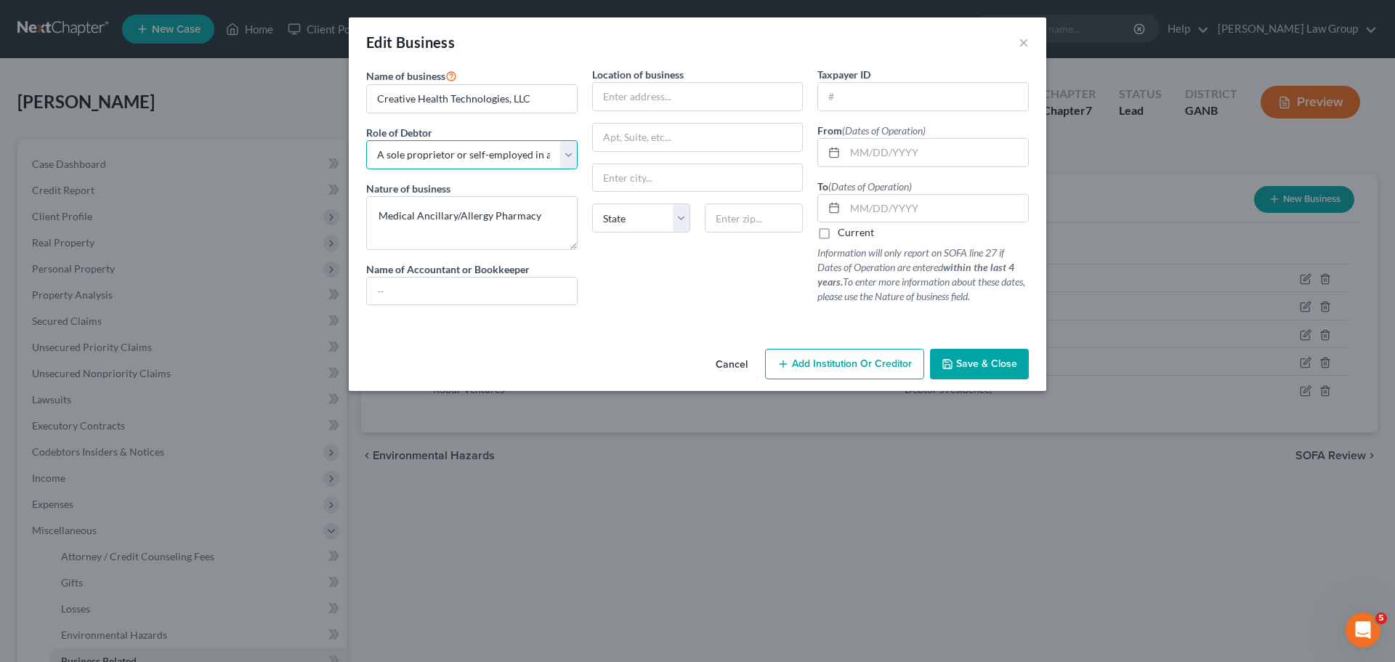
click at [572, 157] on select "Select A member of a limited liability company (LLC) or limited liability partn…" at bounding box center [471, 154] width 211 height 29
click at [366, 140] on select "Select A member of a limited liability company (LLC) or limited liability partn…" at bounding box center [471, 154] width 211 height 29
click at [657, 100] on input "text" at bounding box center [698, 97] width 210 height 28
paste input "[STREET_ADDRESS]"
click at [745, 219] on input "text" at bounding box center [754, 217] width 98 height 29
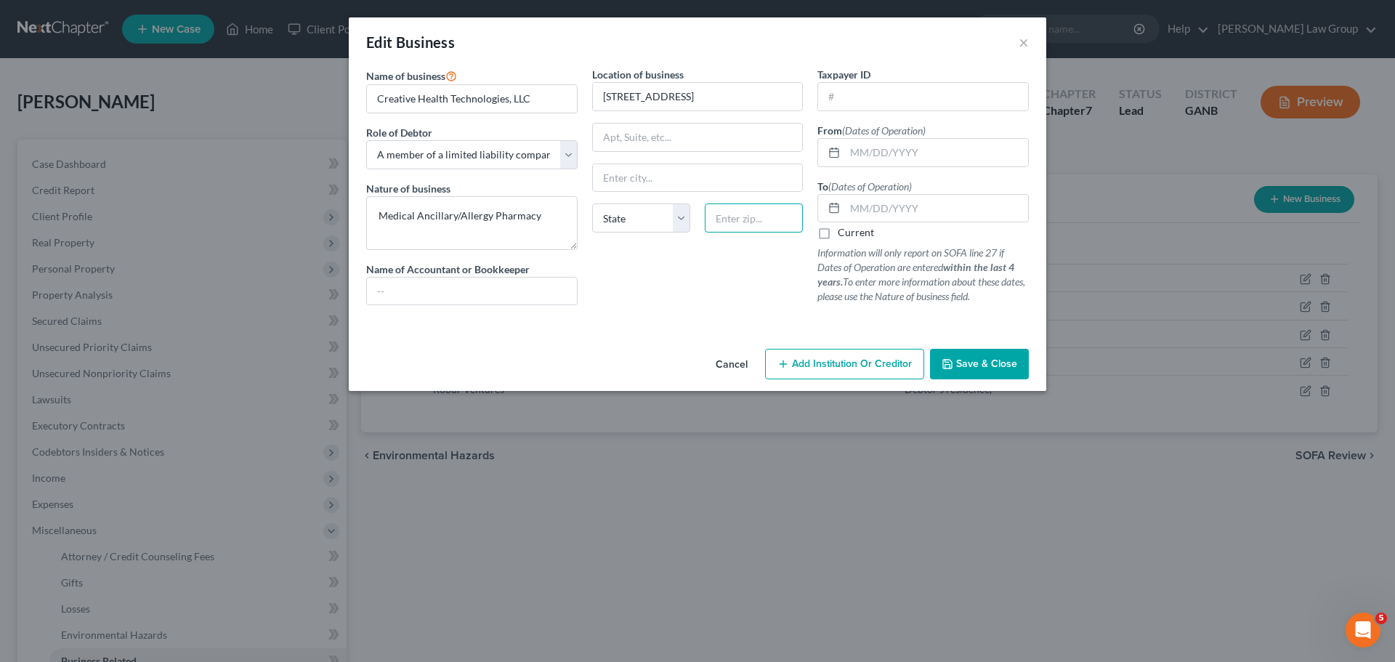
paste input "30075"
click at [705, 294] on div "Location of business [STREET_ADDRESS][GEOGRAPHIC_DATA][US_STATE] [GEOGRAPHIC_DA…" at bounding box center [698, 192] width 226 height 250
click at [928, 150] on input "text" at bounding box center [936, 153] width 183 height 28
paste input "[DATE]"
click at [838, 240] on label "Current" at bounding box center [856, 232] width 36 height 15
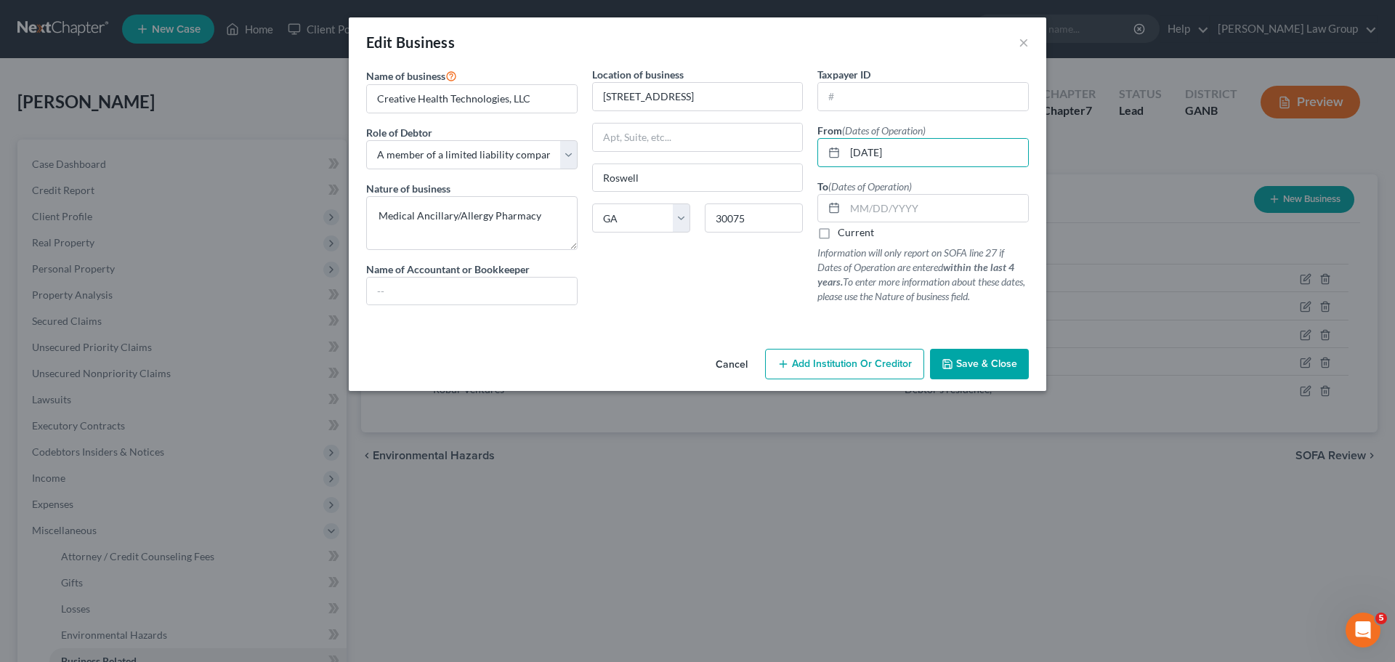
click at [843, 235] on input "Current" at bounding box center [847, 229] width 9 height 9
click at [981, 371] on button "Save & Close" at bounding box center [979, 364] width 99 height 31
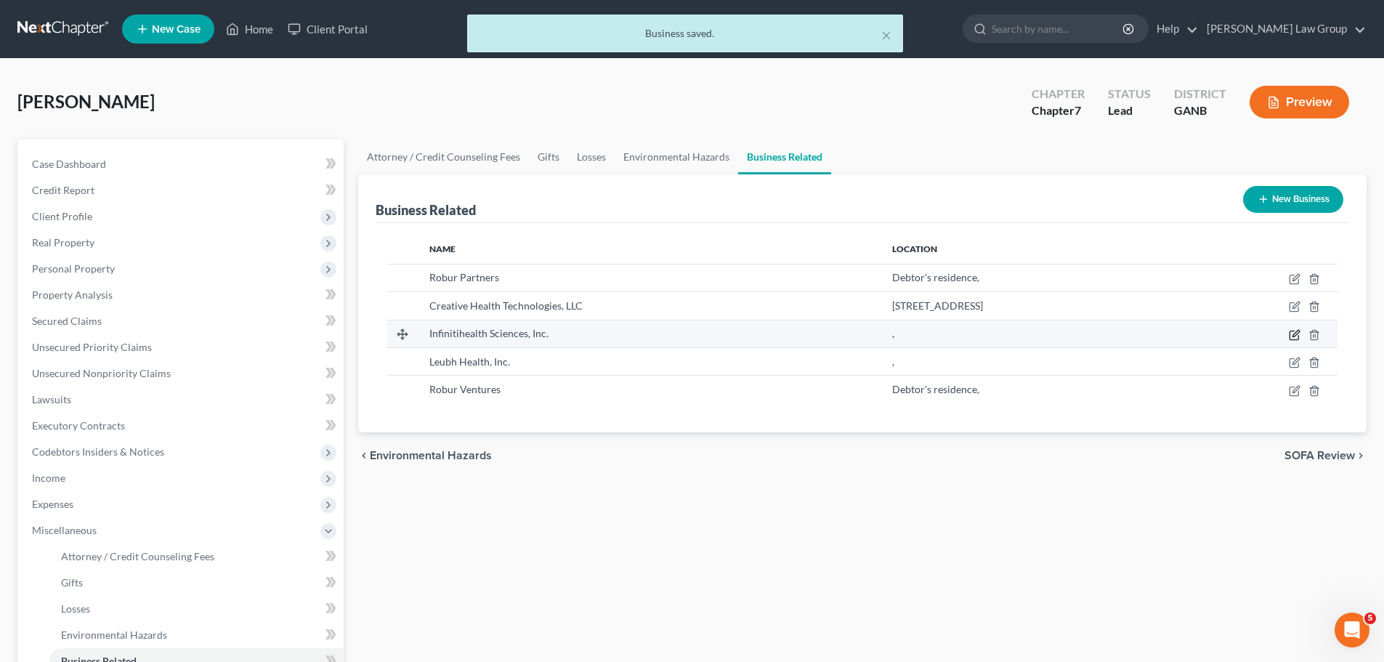
click at [1292, 335] on icon "button" at bounding box center [1295, 335] width 12 height 12
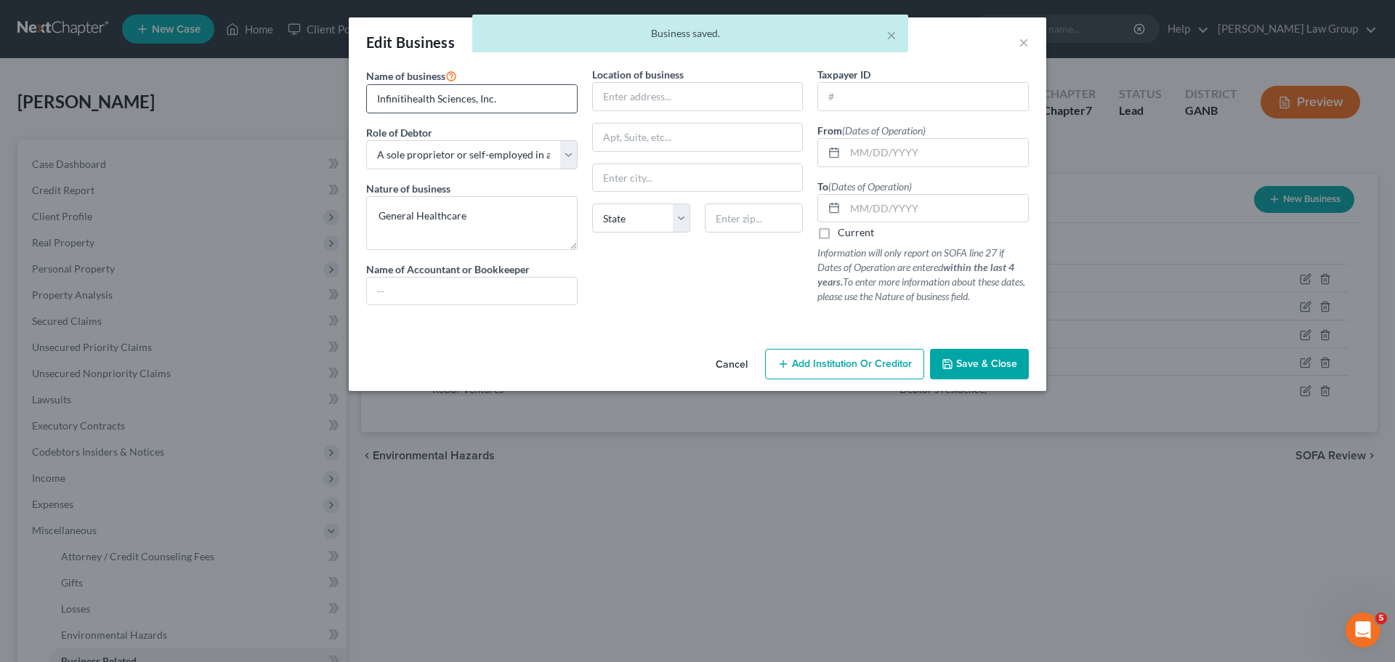
drag, startPoint x: 518, startPoint y: 105, endPoint x: 367, endPoint y: 110, distance: 151.2
click at [367, 110] on input "Infinitihealth Sciences, Inc." at bounding box center [472, 99] width 210 height 28
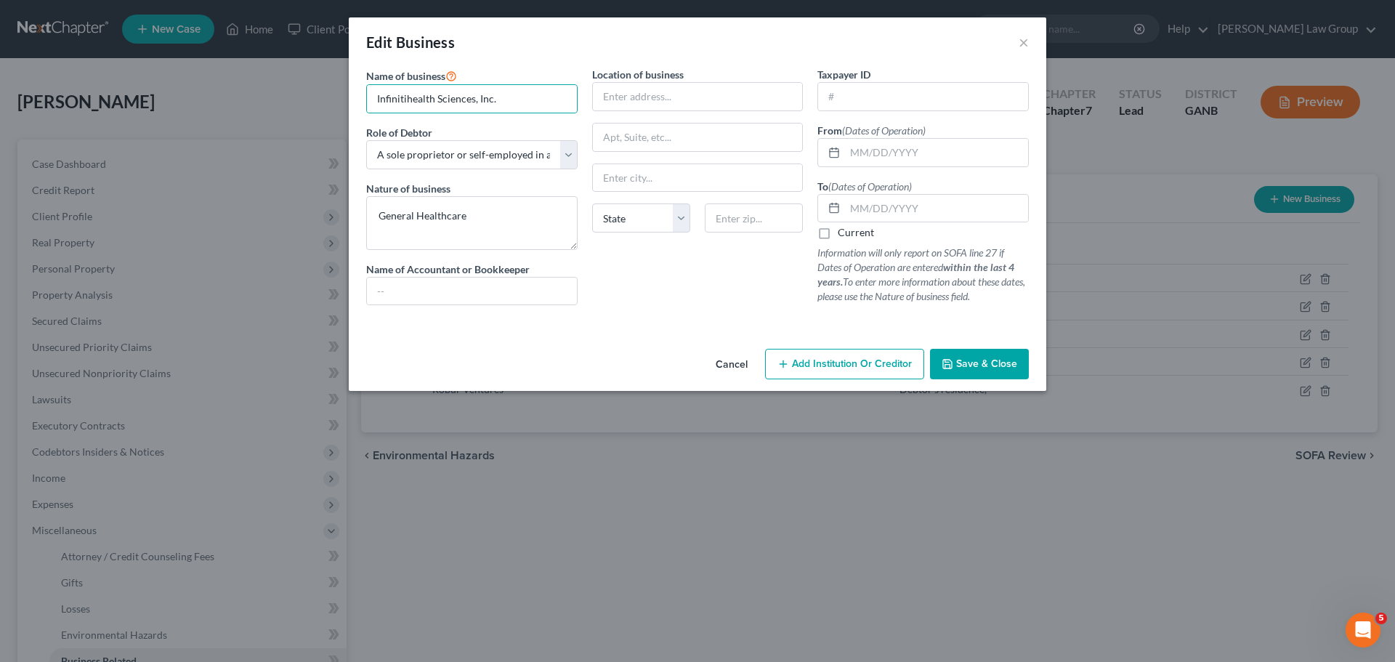
click at [970, 368] on span "Save & Close" at bounding box center [986, 363] width 61 height 12
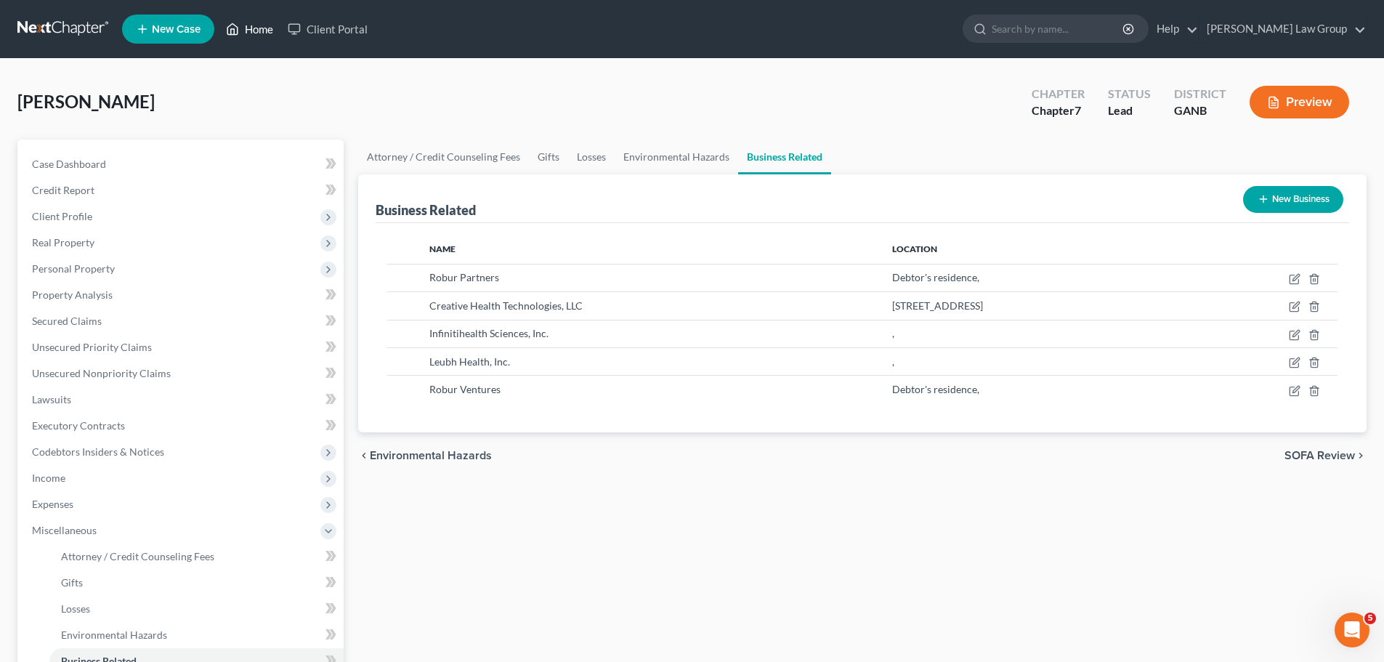
click at [254, 28] on link "Home" at bounding box center [250, 29] width 62 height 26
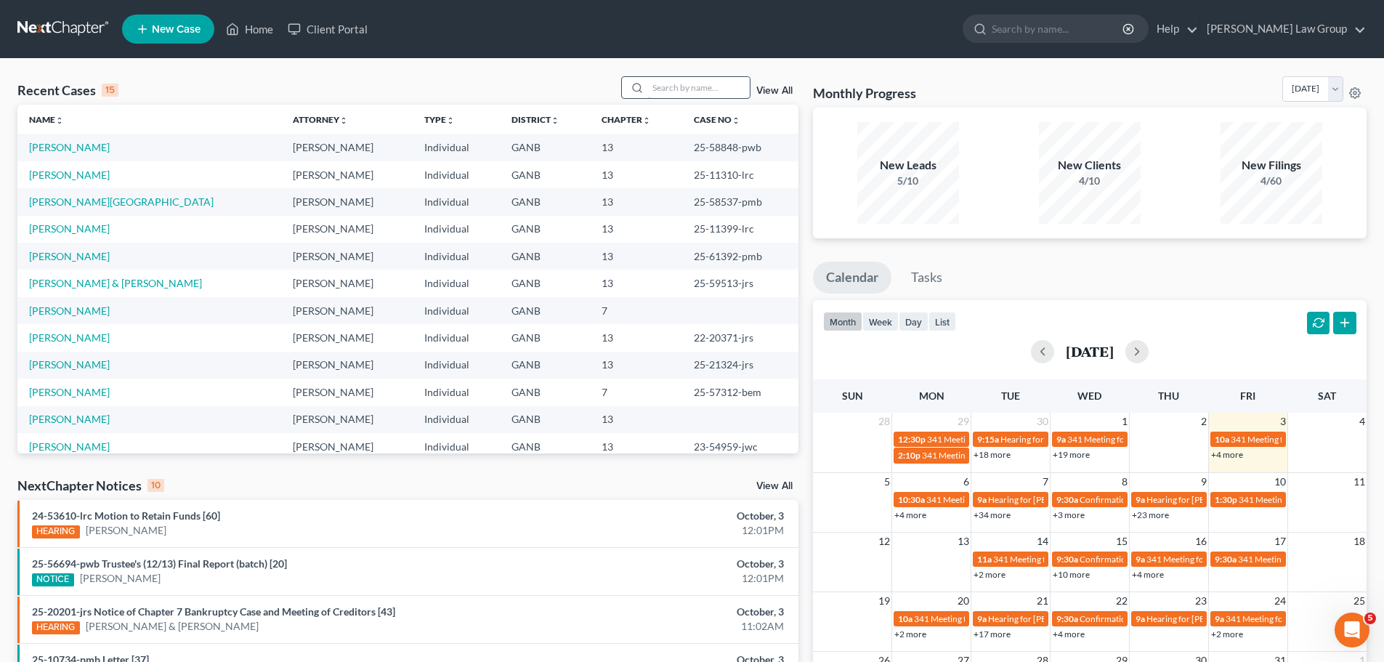
click at [705, 79] on input "search" at bounding box center [699, 87] width 102 height 21
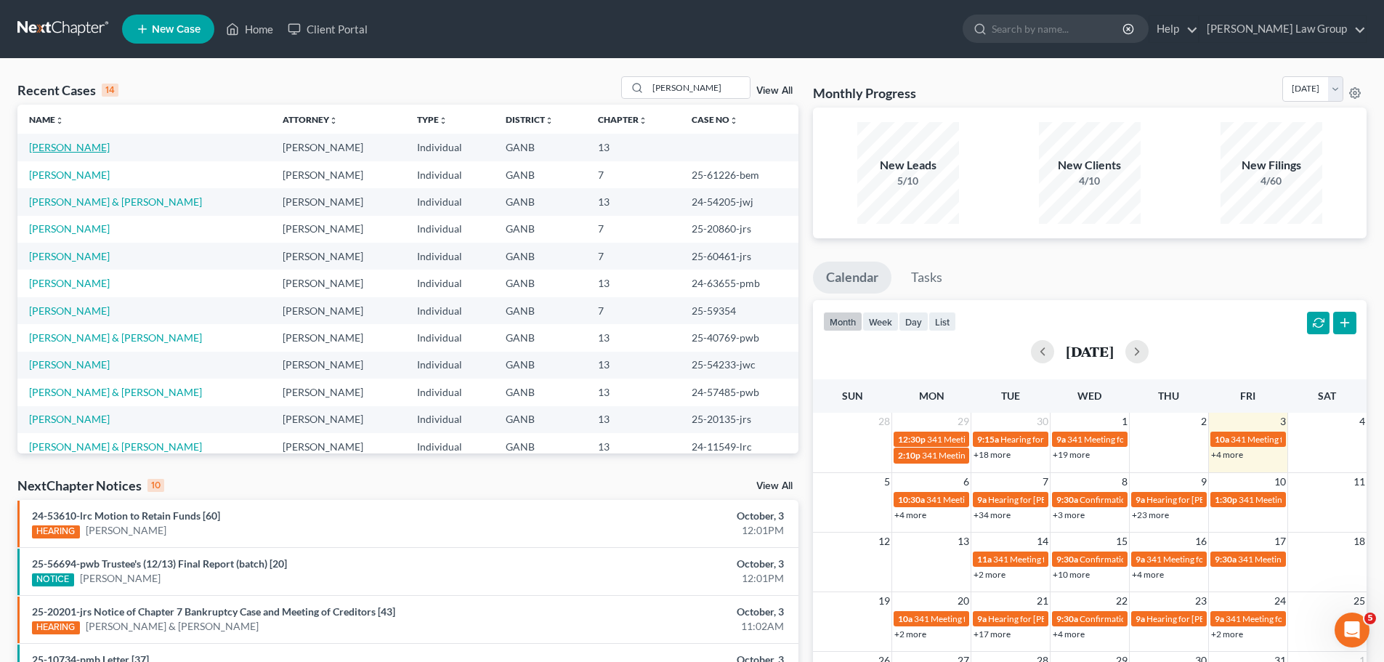
click at [69, 147] on link "[PERSON_NAME]" at bounding box center [69, 147] width 81 height 12
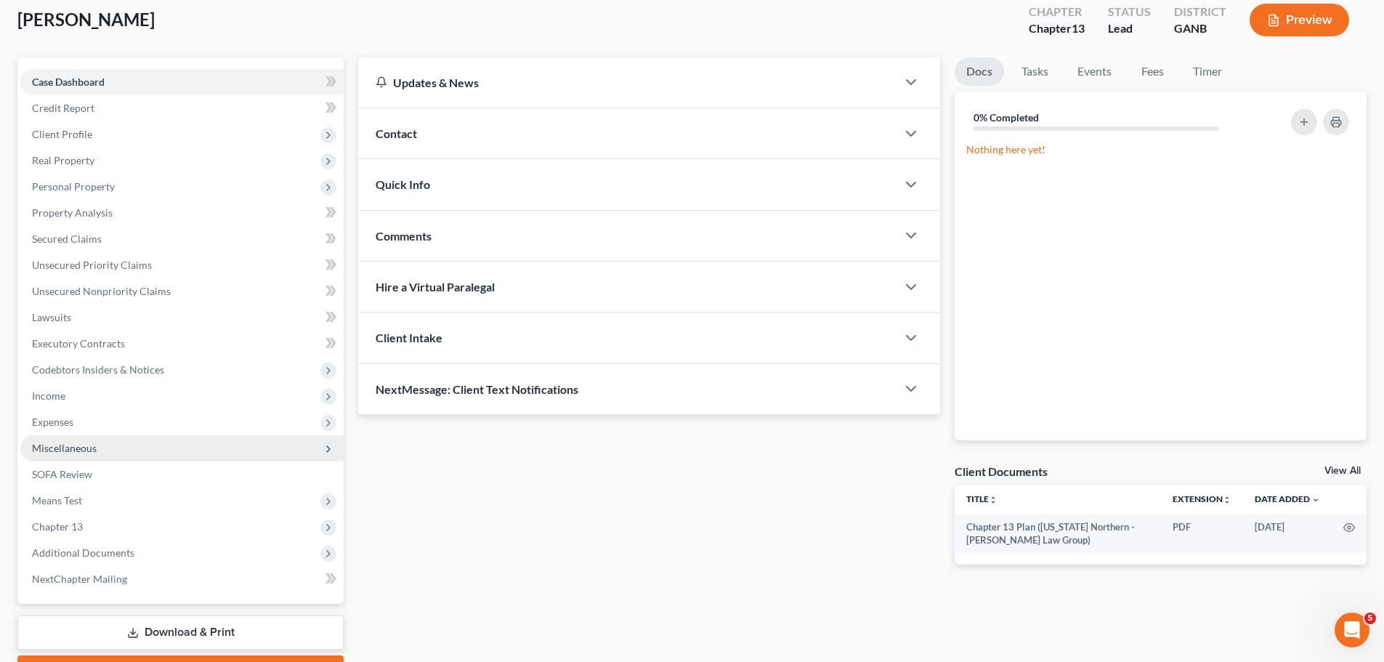
scroll to position [163, 0]
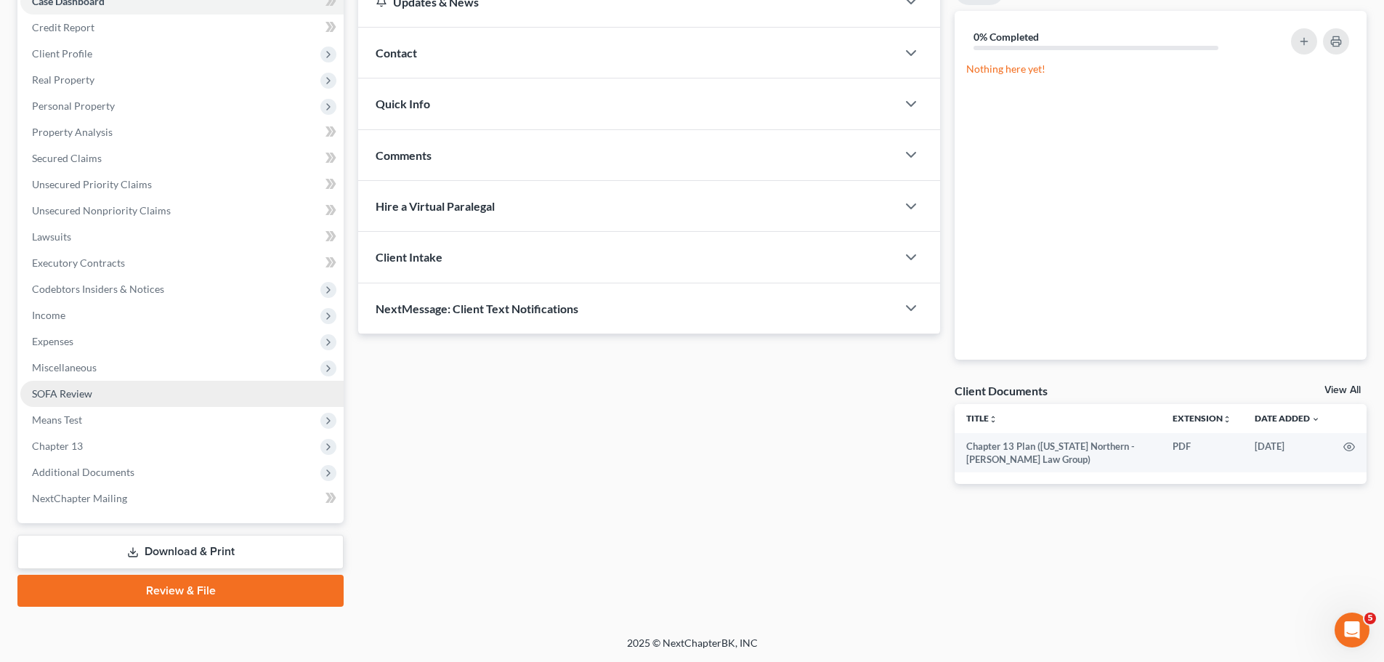
drag, startPoint x: 147, startPoint y: 474, endPoint x: 216, endPoint y: 402, distance: 99.7
click at [147, 474] on span "Additional Documents" at bounding box center [181, 472] width 323 height 26
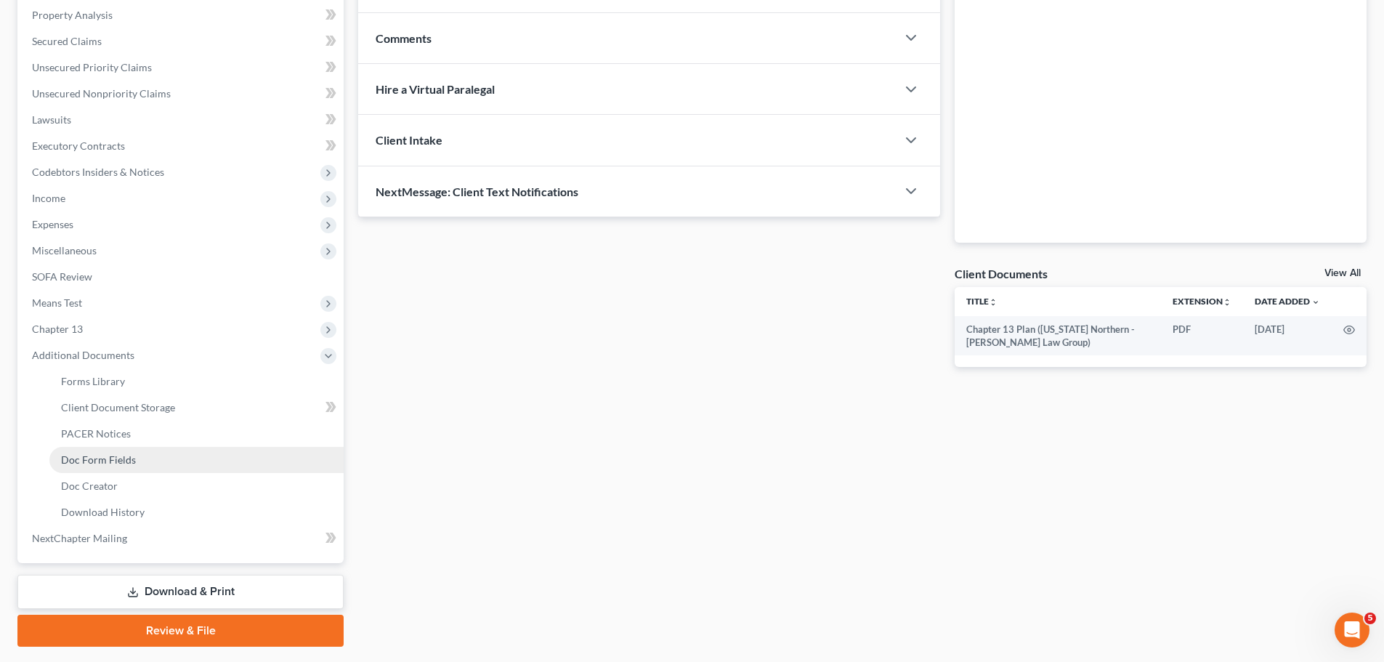
scroll to position [308, 0]
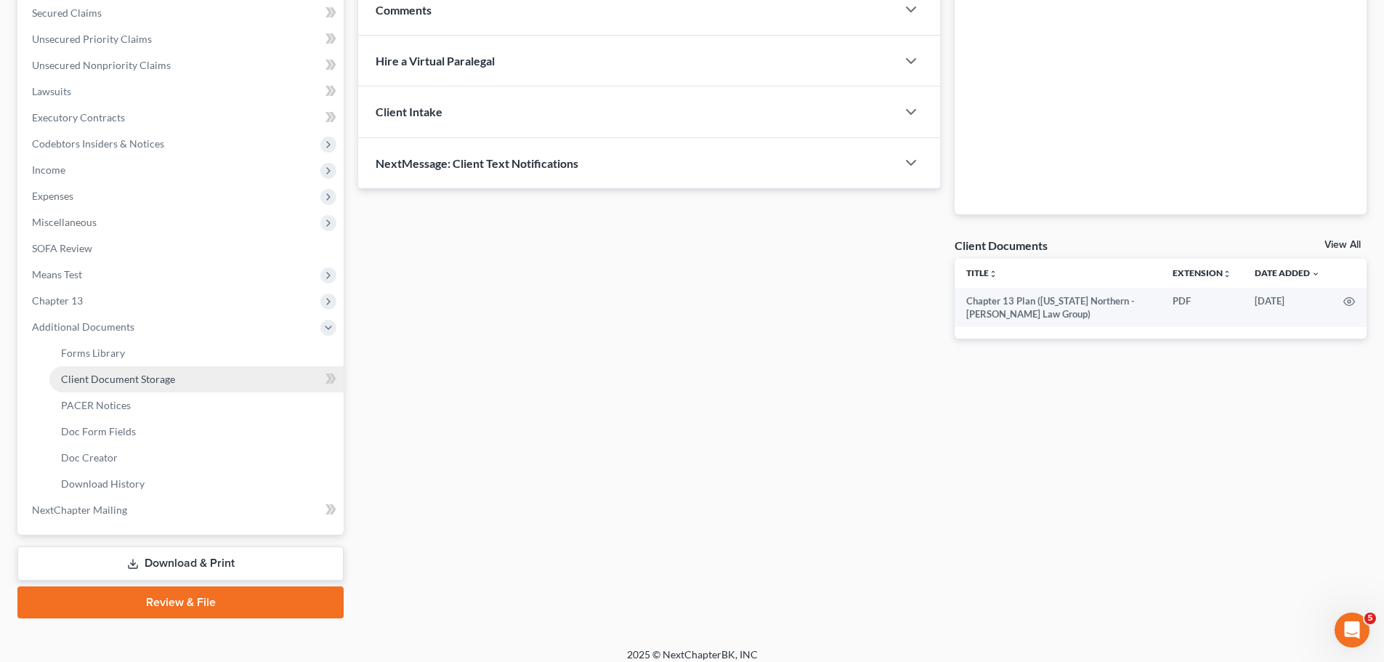
click at [198, 383] on link "Client Document Storage" at bounding box center [196, 379] width 294 height 26
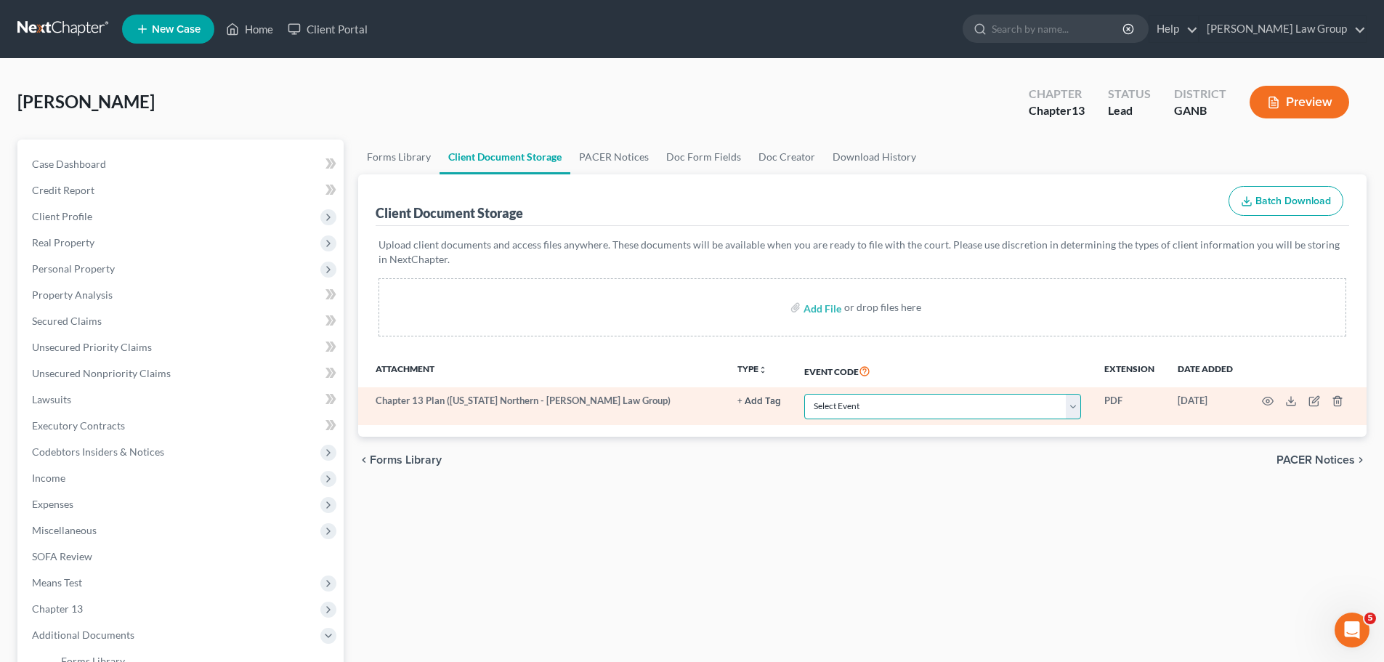
click at [915, 413] on select "Select Event 01 - Chapter 13 Plan - Initial Plan 02-Application to Pay Filing F…" at bounding box center [942, 406] width 277 height 25
click at [804, 394] on select "Select Event 01 - Chapter 13 Plan - Initial Plan 02-Application to Pay Filing F…" at bounding box center [942, 406] width 277 height 25
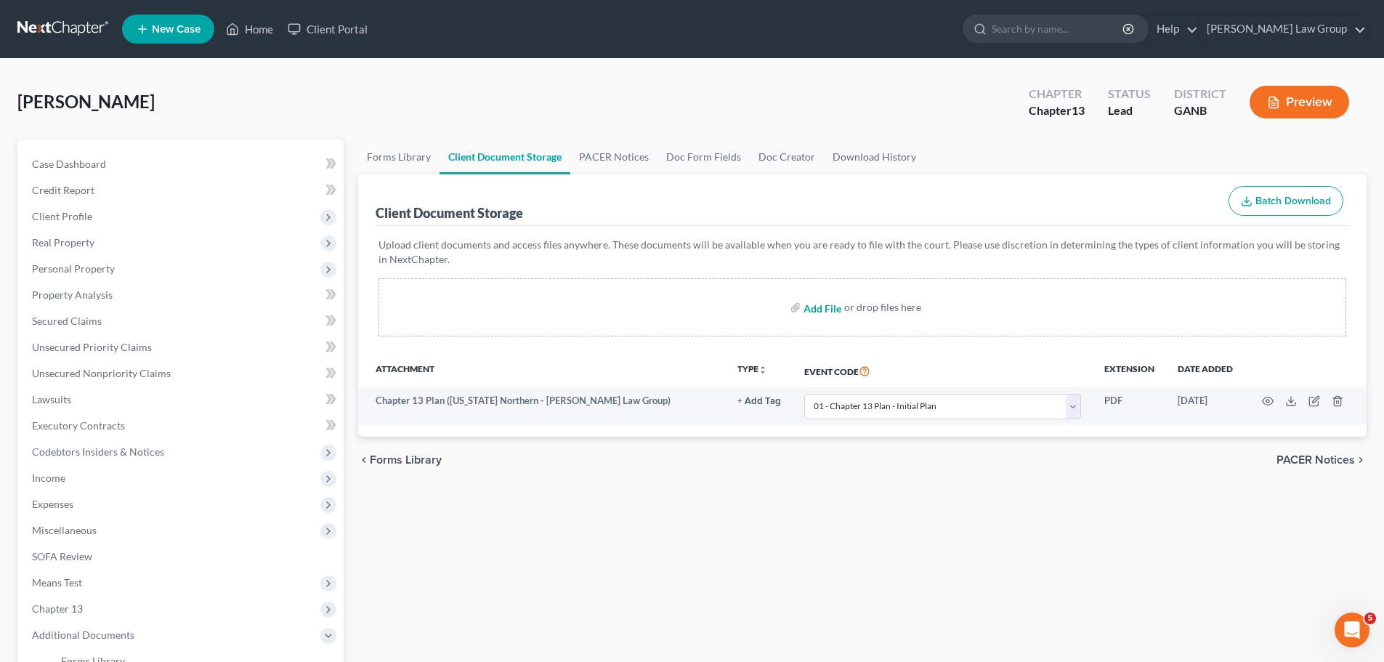
click at [819, 301] on input "file" at bounding box center [820, 307] width 35 height 26
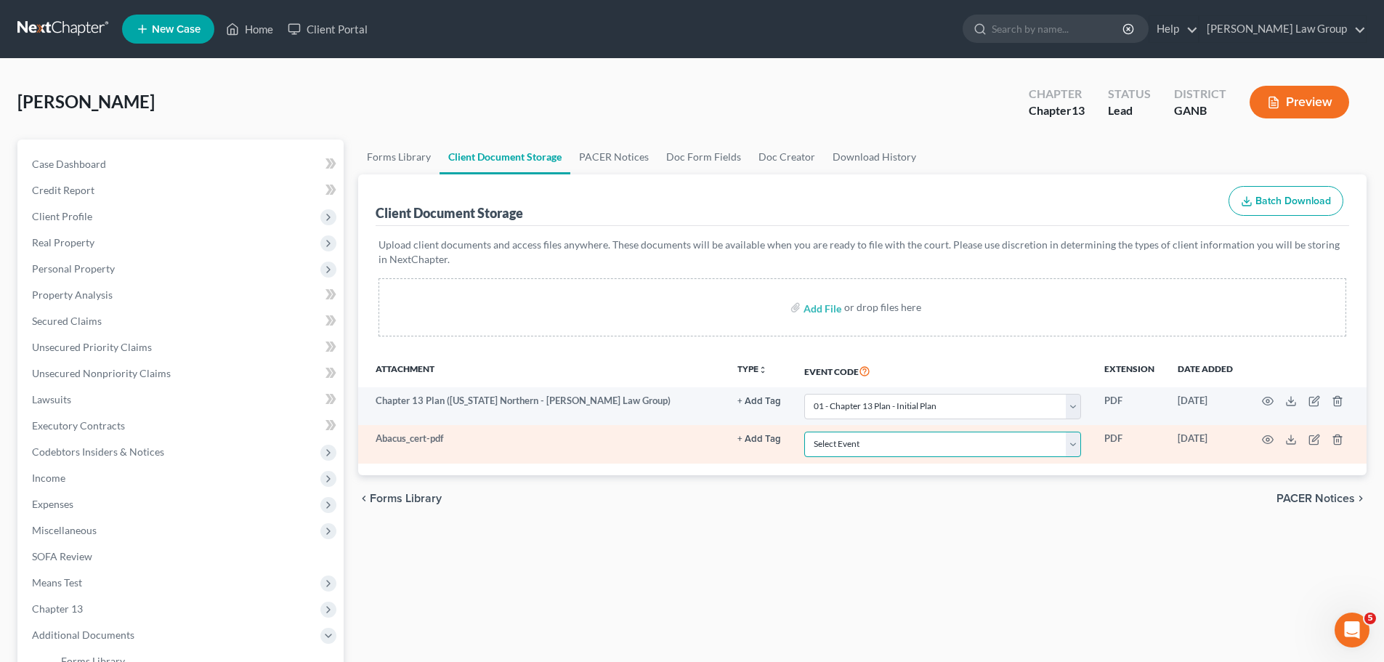
click at [847, 437] on select "Select Event 01 - Chapter 13 Plan - Initial Plan 02-Application to Pay Filing F…" at bounding box center [942, 444] width 277 height 25
click at [804, 432] on select "Select Event 01 - Chapter 13 Plan - Initial Plan 02-Application to Pay Filing F…" at bounding box center [942, 444] width 277 height 25
click at [1267, 439] on icon "button" at bounding box center [1268, 440] width 12 height 12
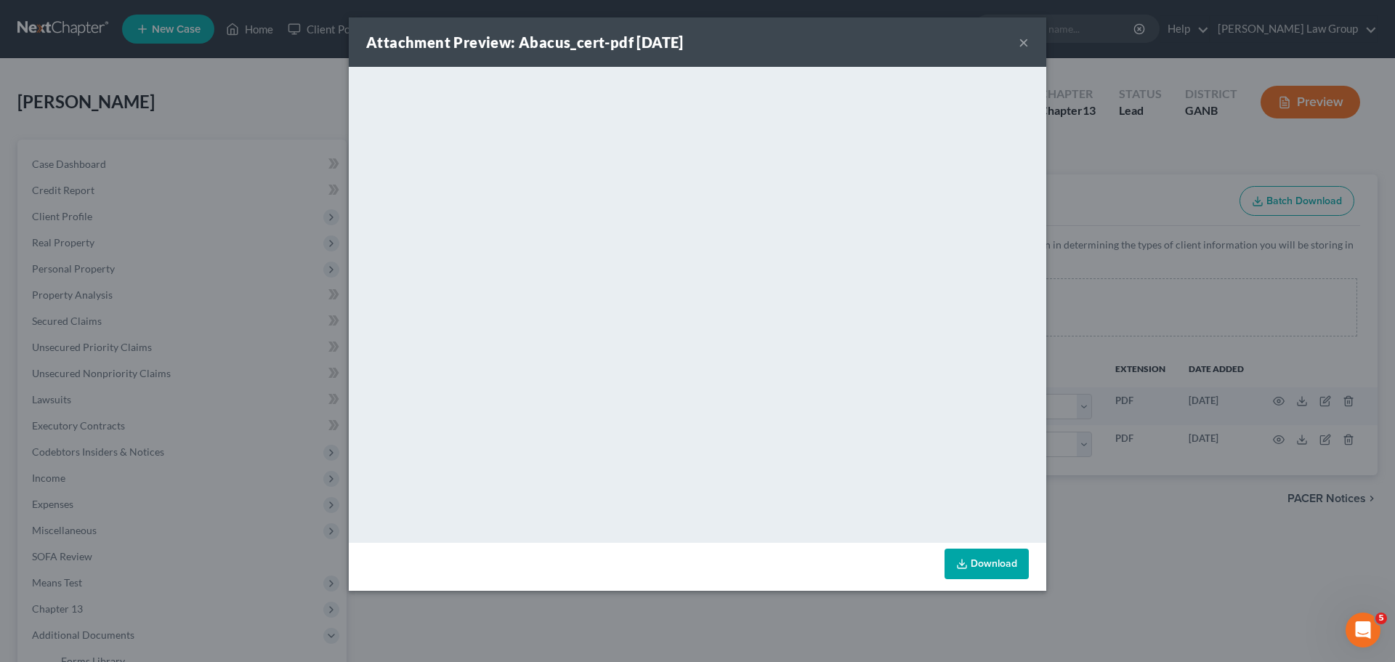
click at [1022, 46] on button "×" at bounding box center [1023, 41] width 10 height 17
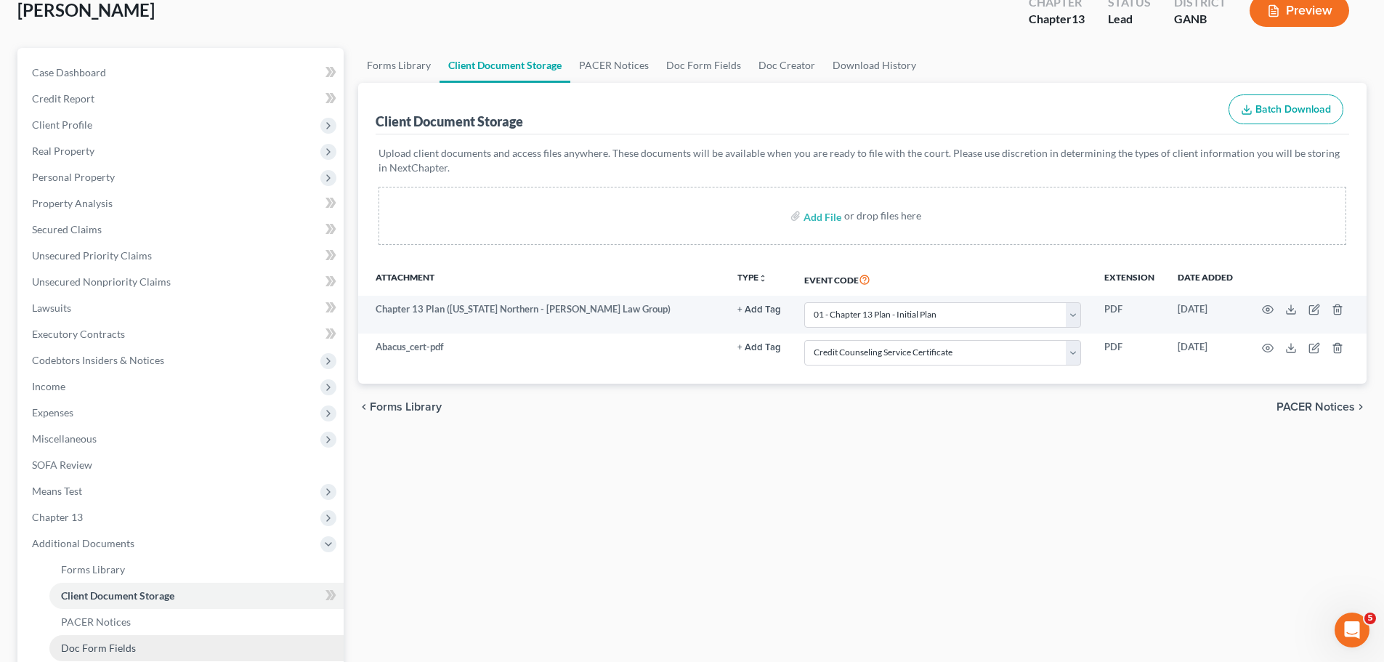
scroll to position [320, 0]
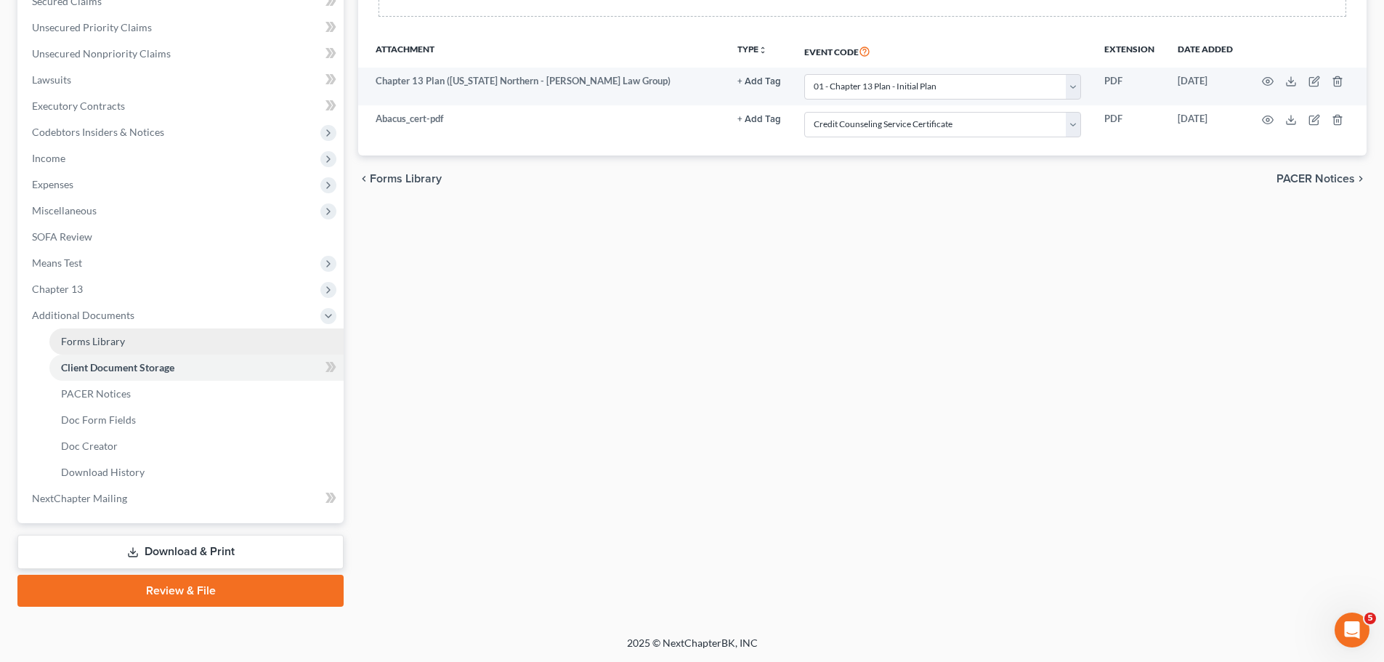
click at [138, 336] on link "Forms Library" at bounding box center [196, 341] width 294 height 26
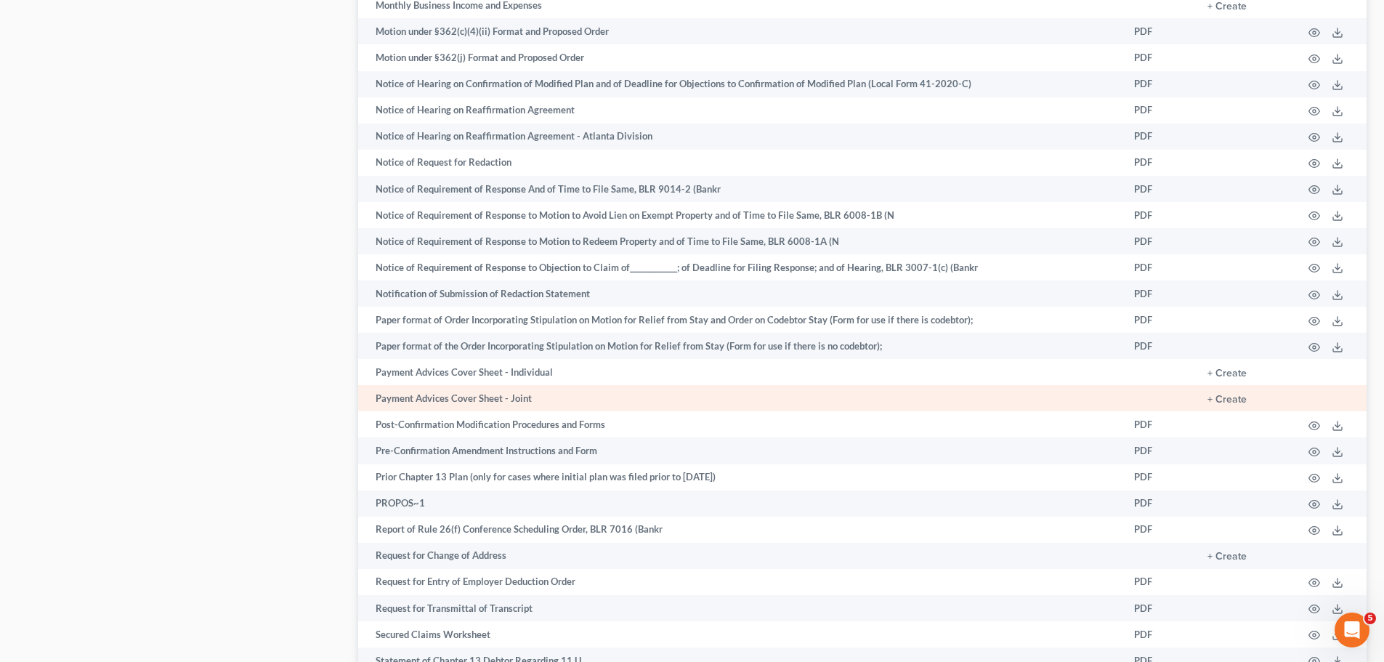
scroll to position [1046, 0]
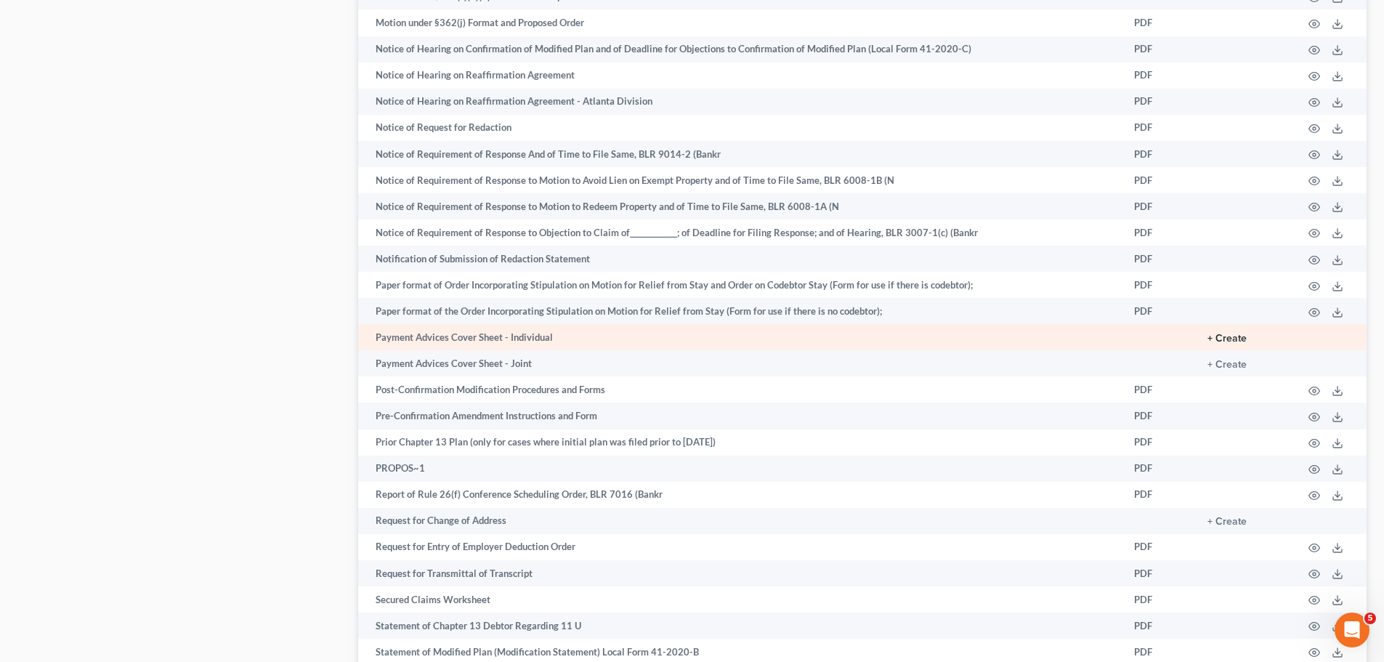
click at [1235, 334] on button "+ Create" at bounding box center [1226, 338] width 39 height 10
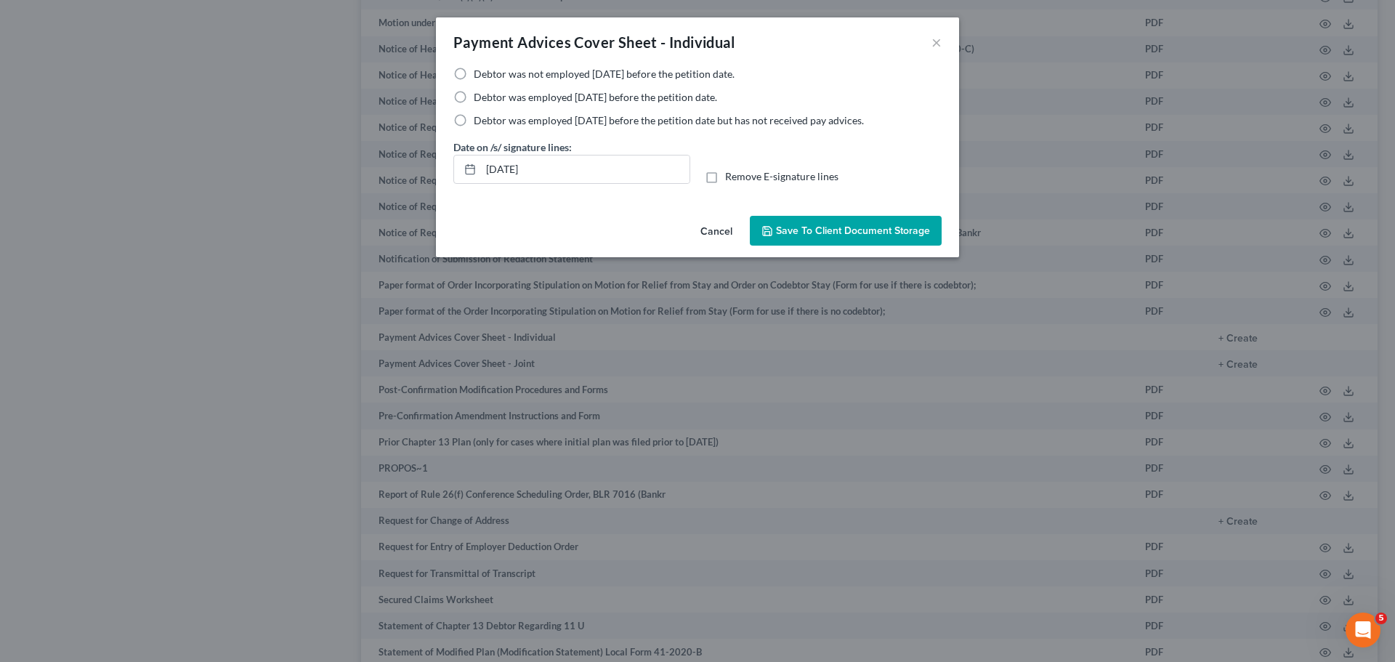
click at [474, 123] on label "Debtor was employed [DATE] before the petition date but has not received pay ad…" at bounding box center [669, 120] width 390 height 15
click at [479, 123] on input "Debtor was employed [DATE] before the petition date but has not received pay ad…" at bounding box center [483, 117] width 9 height 9
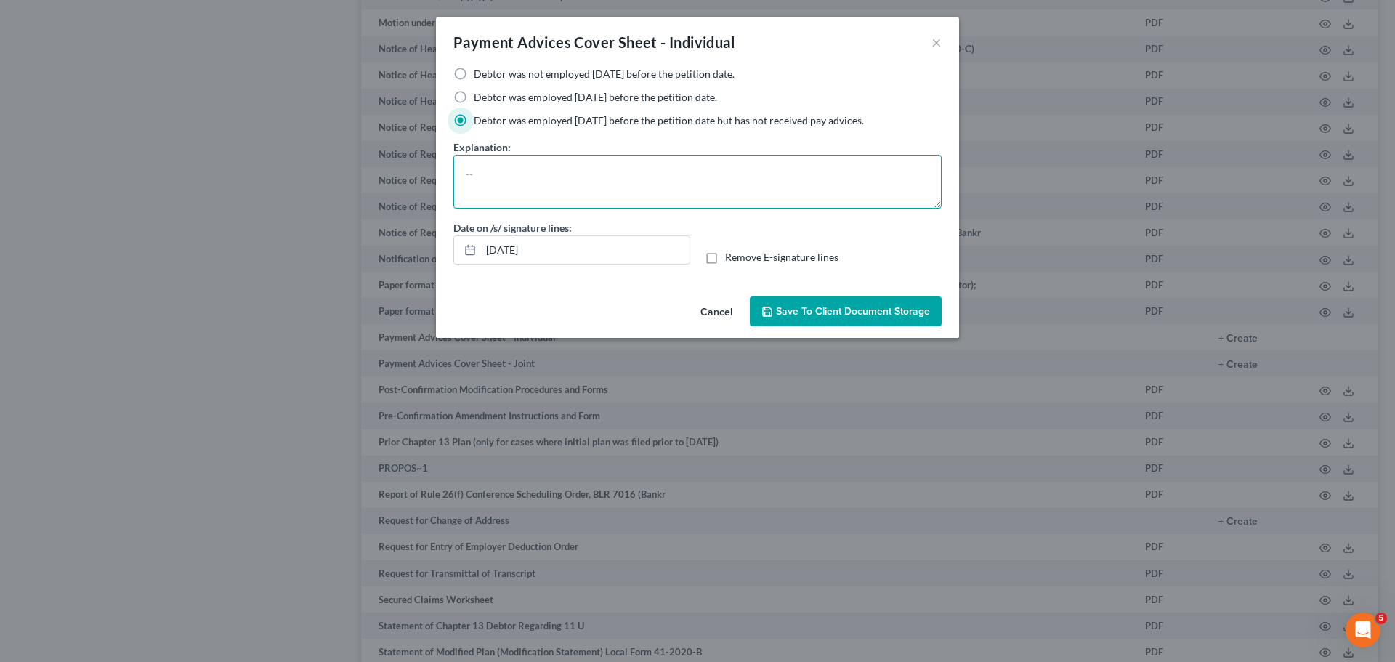
click at [532, 194] on textarea at bounding box center [697, 182] width 488 height 54
click at [822, 317] on button "Save to Client Document Storage" at bounding box center [846, 311] width 192 height 31
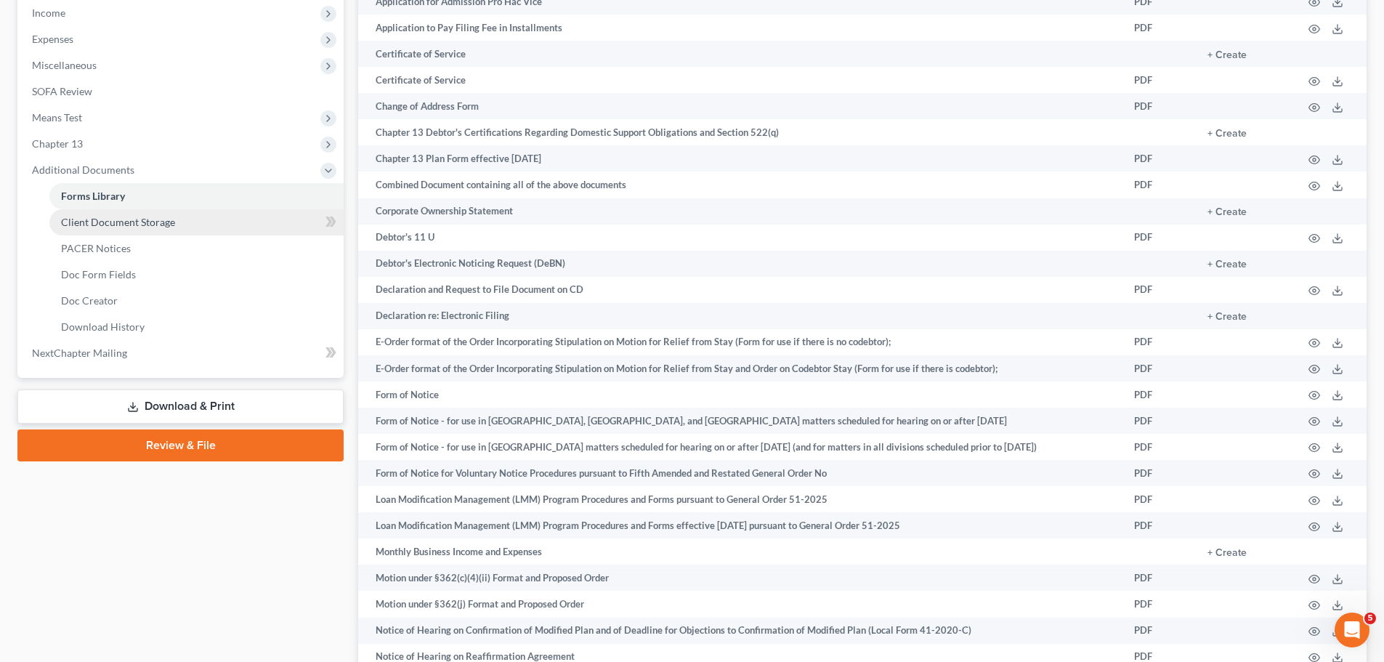
click at [166, 216] on span "Client Document Storage" at bounding box center [118, 222] width 114 height 12
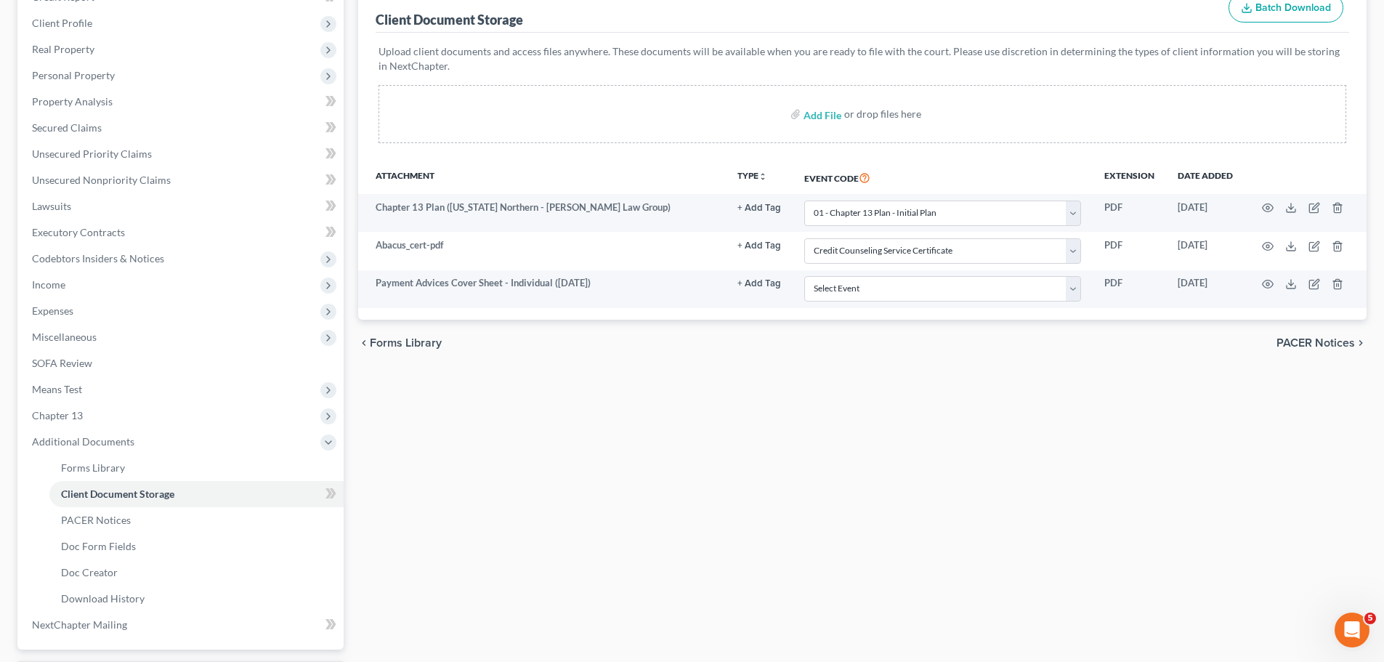
scroll to position [102, 0]
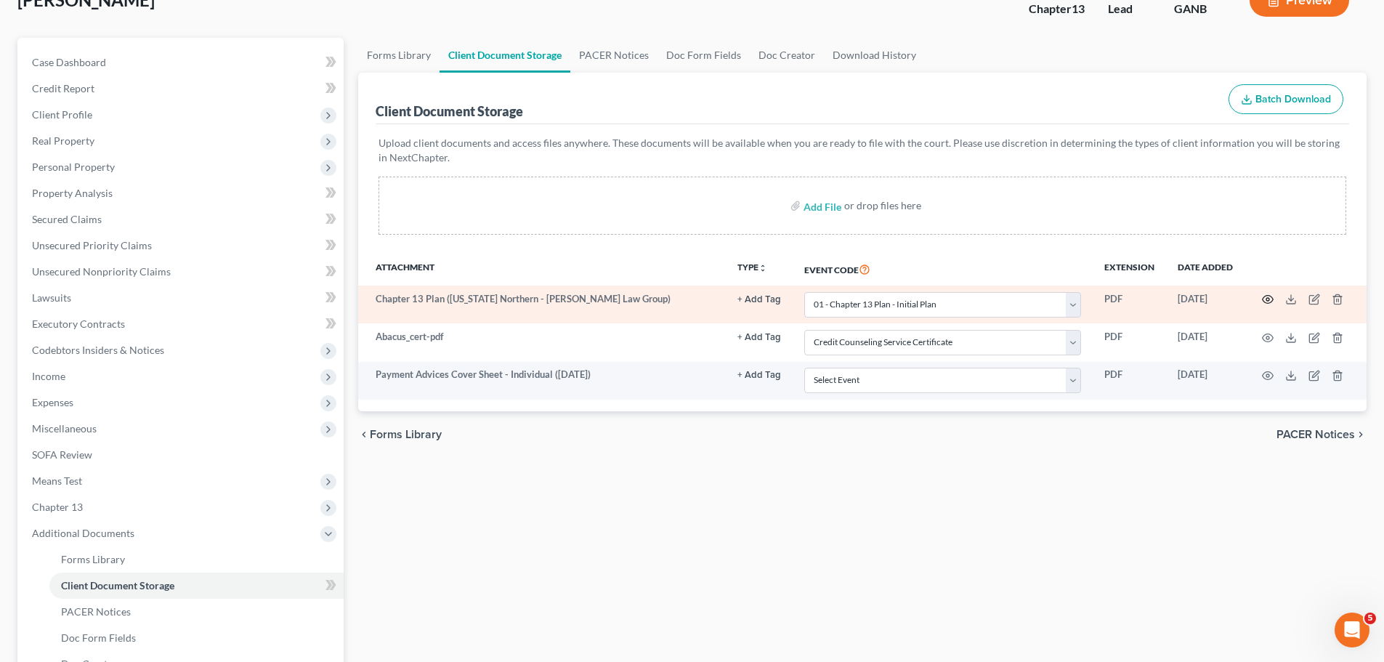
click at [1271, 299] on icon "button" at bounding box center [1268, 299] width 12 height 12
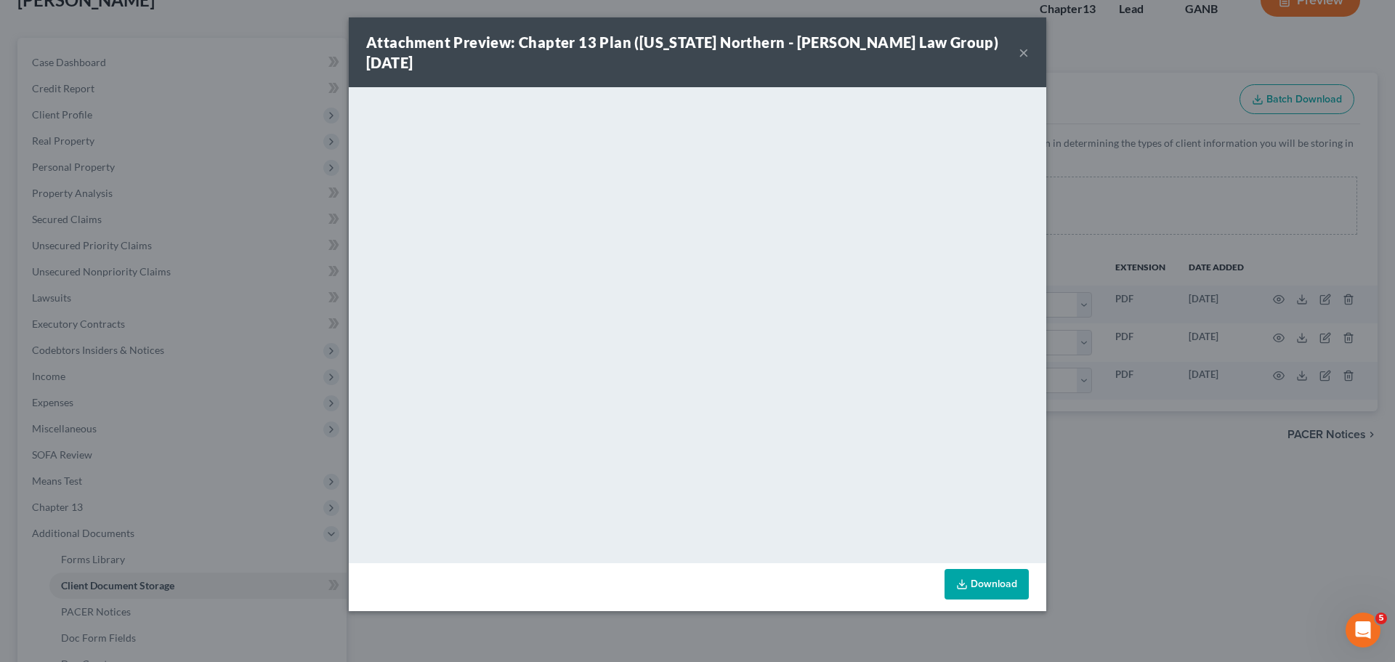
click at [1018, 46] on button "×" at bounding box center [1023, 52] width 10 height 17
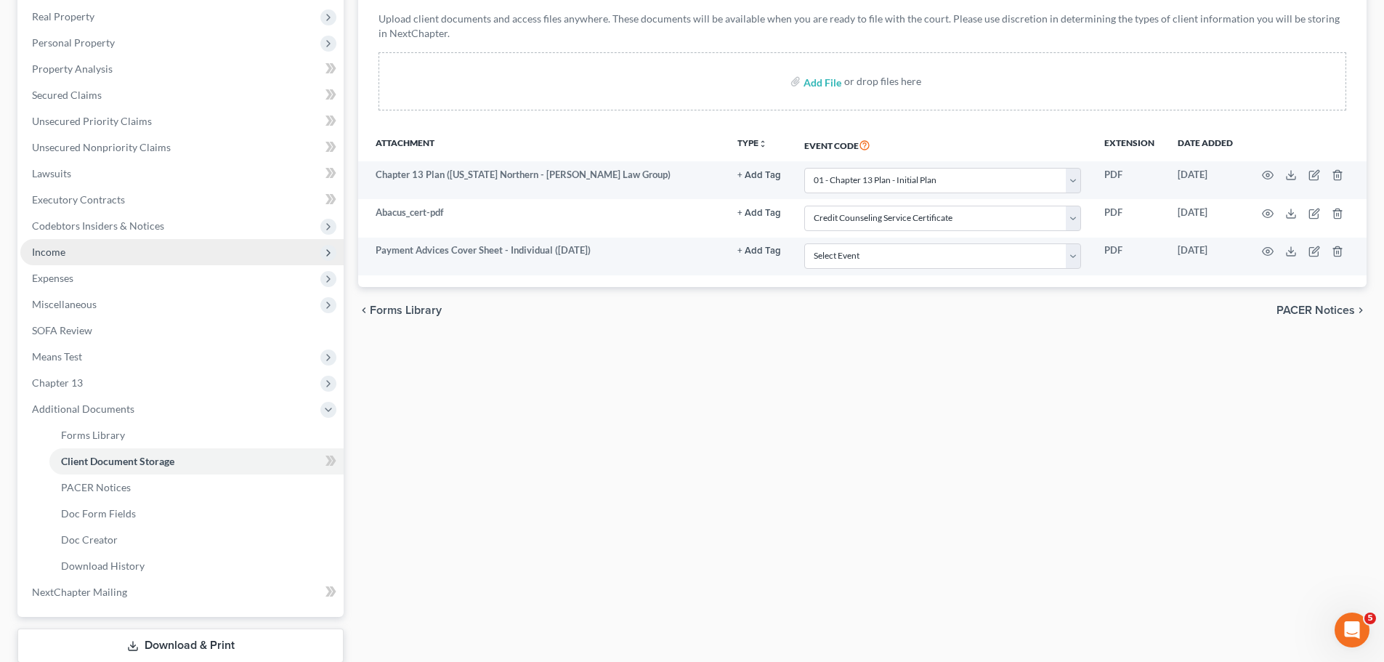
scroll to position [29, 0]
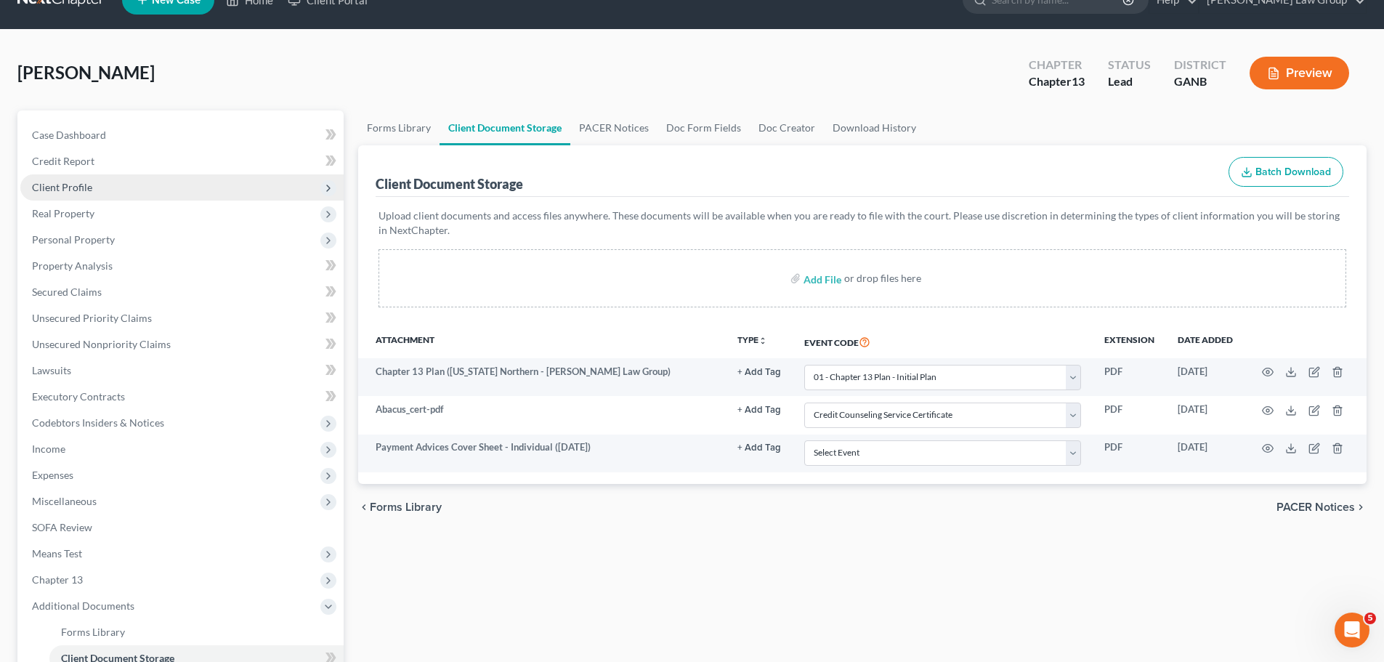
click at [72, 183] on span "Client Profile" at bounding box center [62, 187] width 60 height 12
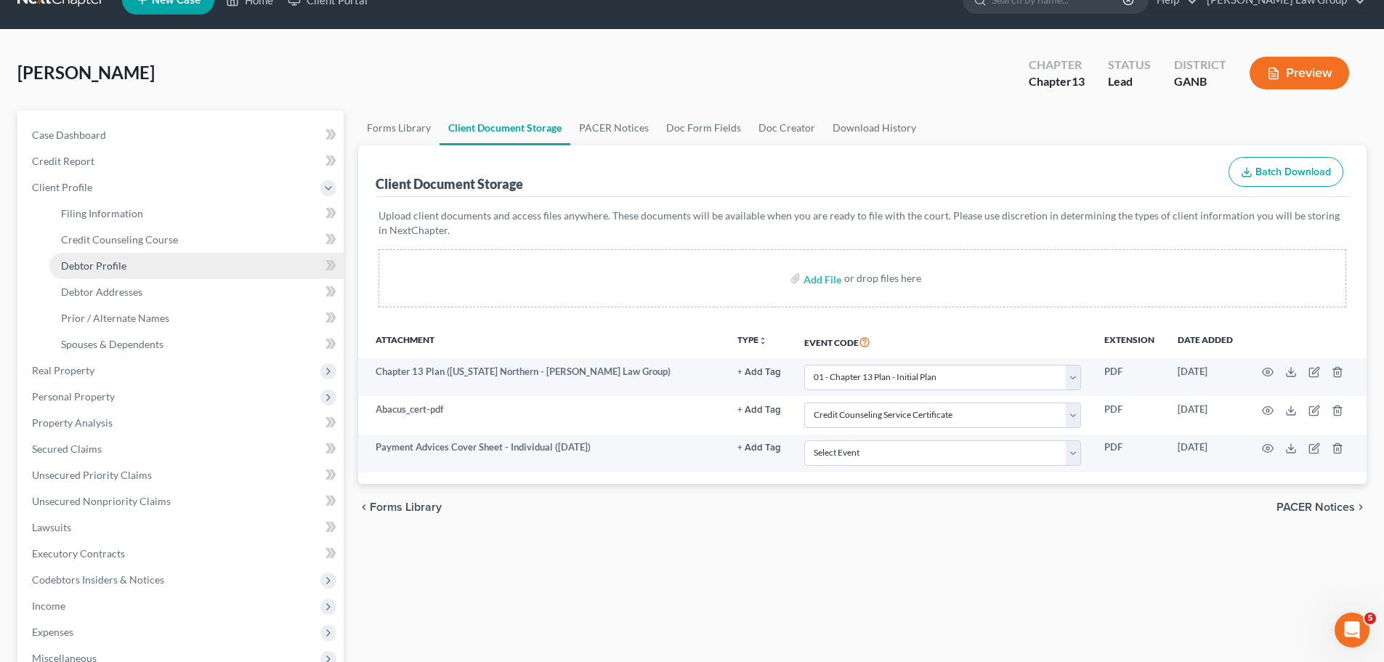
click at [131, 272] on link "Debtor Profile" at bounding box center [196, 266] width 294 height 26
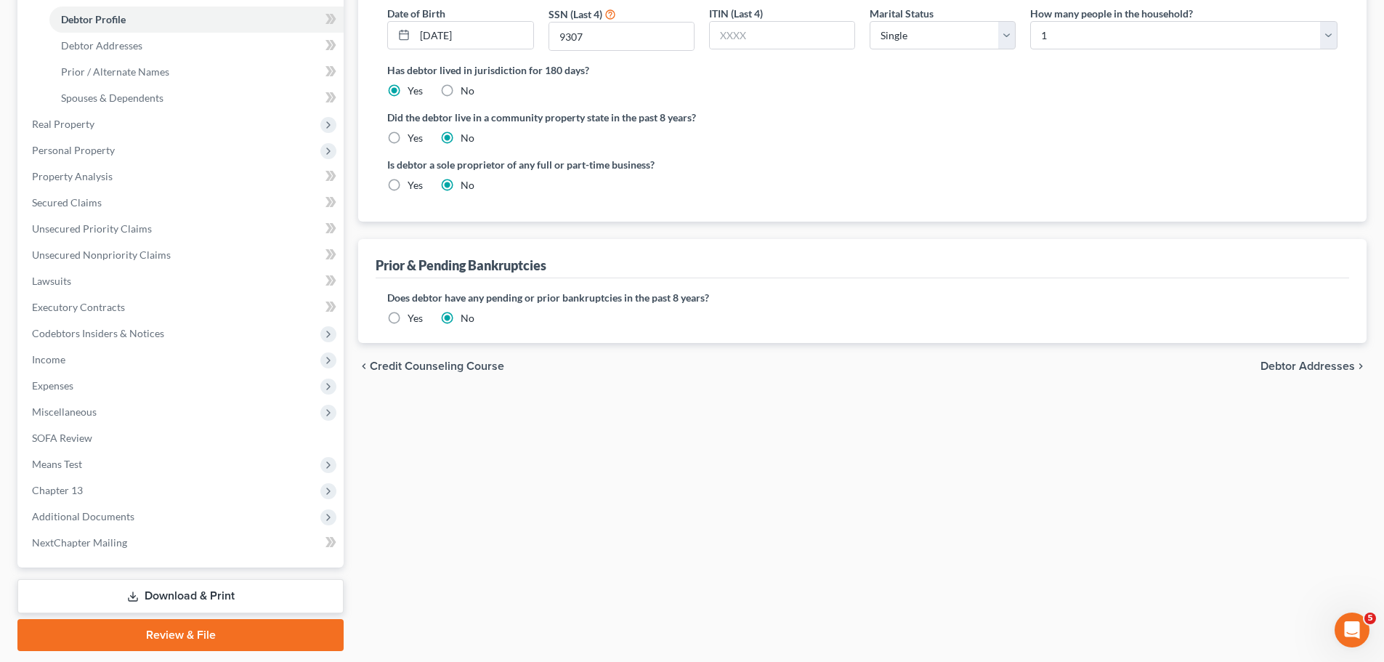
scroll to position [320, 0]
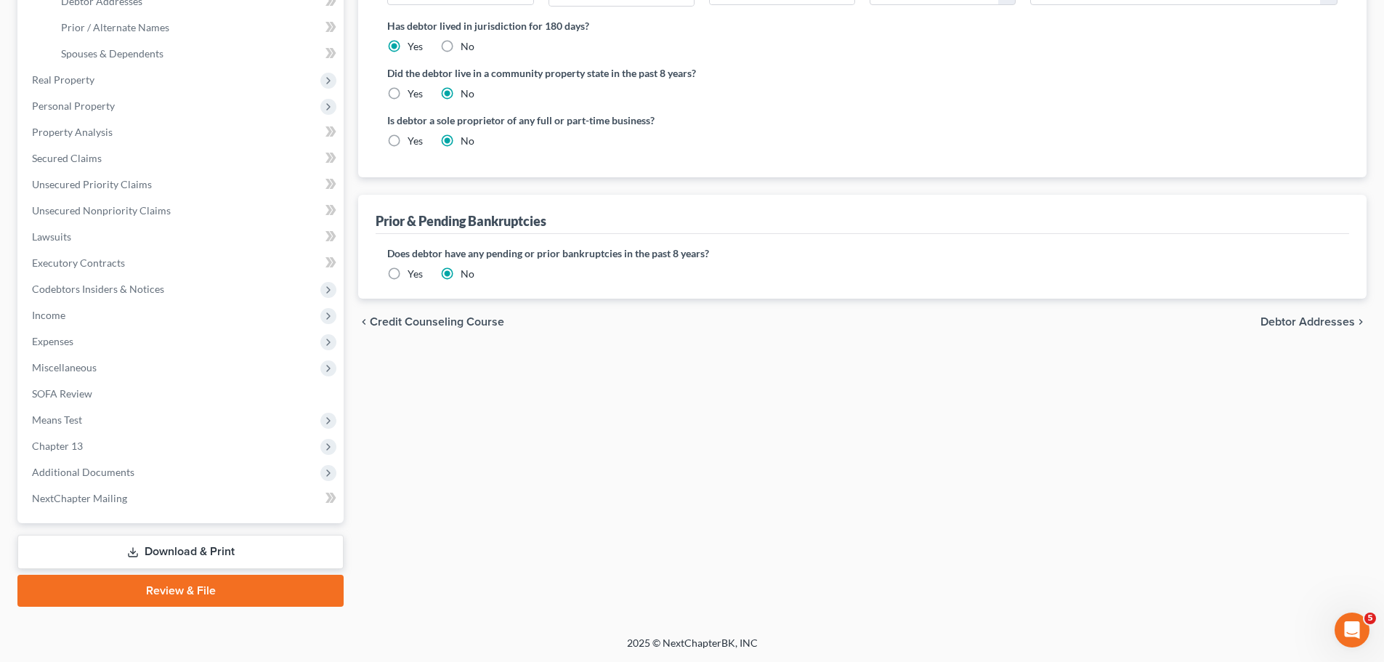
drag, startPoint x: 155, startPoint y: 598, endPoint x: 369, endPoint y: 345, distance: 330.9
click at [155, 597] on link "Review & File" at bounding box center [180, 591] width 326 height 32
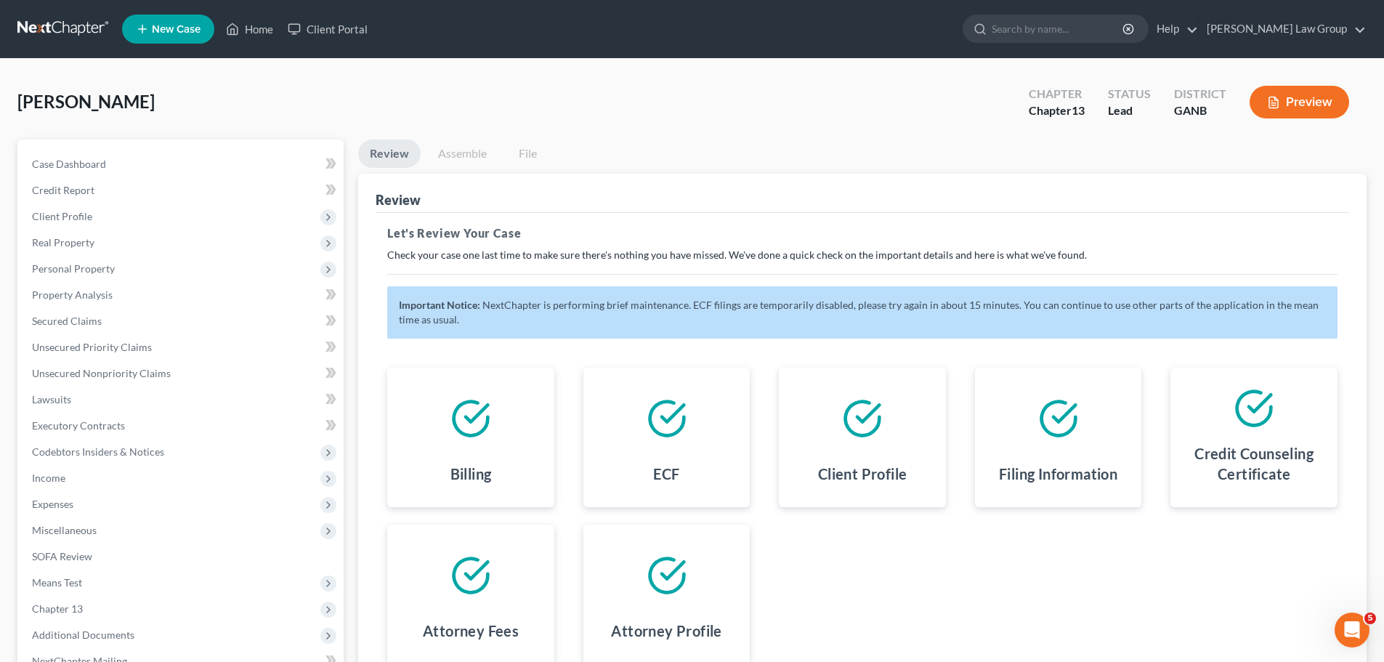
click at [474, 148] on link "Assemble" at bounding box center [462, 153] width 72 height 28
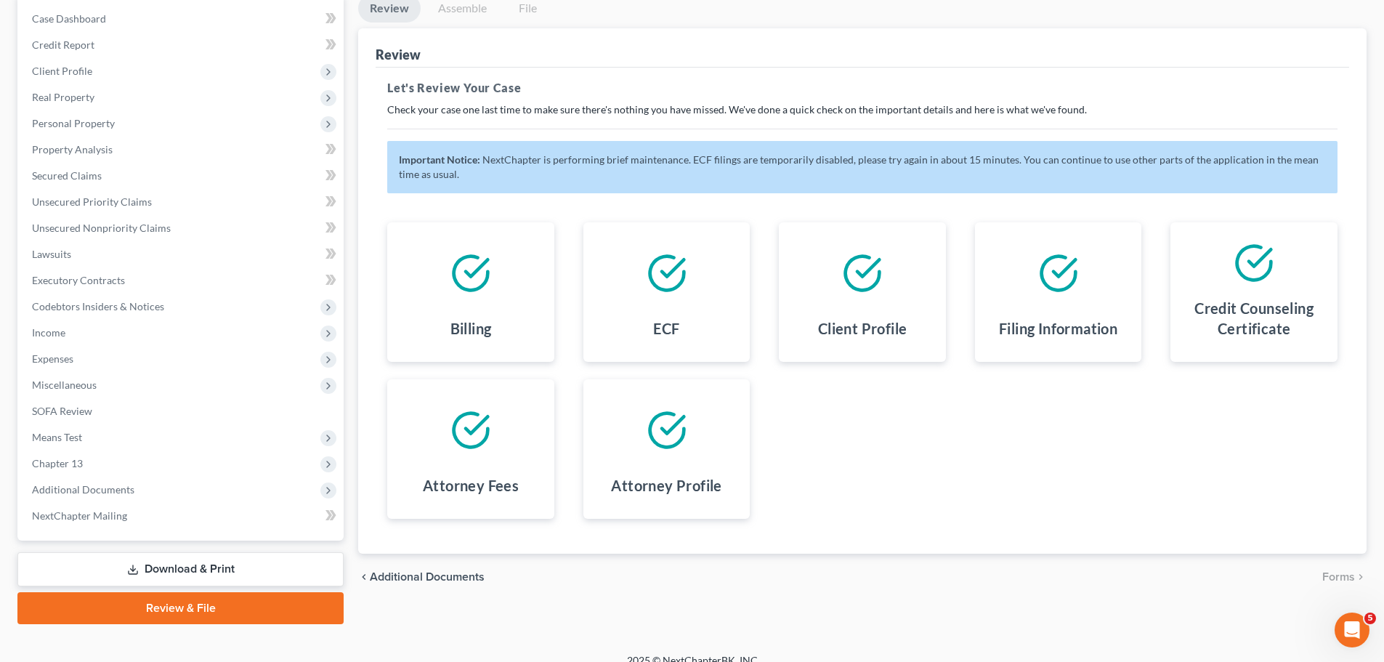
scroll to position [163, 0]
